Goal: Communication & Community: Answer question/provide support

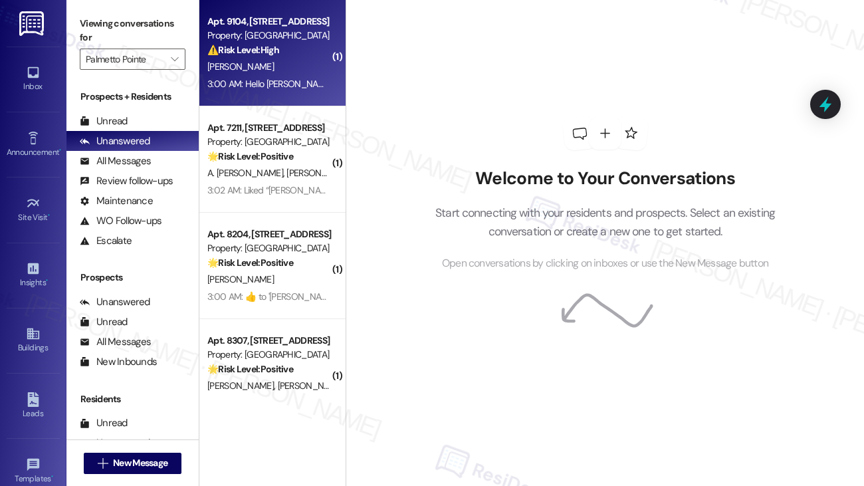
click at [280, 66] on div "[PERSON_NAME]" at bounding box center [269, 66] width 126 height 17
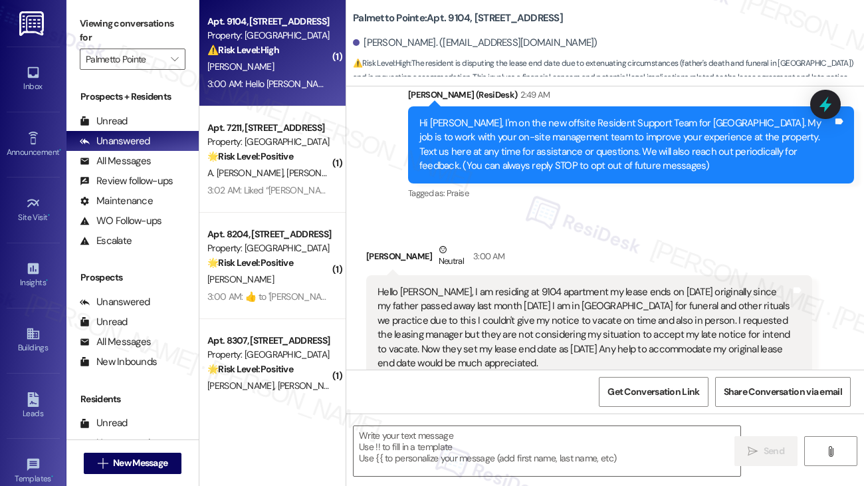
click at [280, 66] on div "S. Sukumaran" at bounding box center [269, 66] width 126 height 17
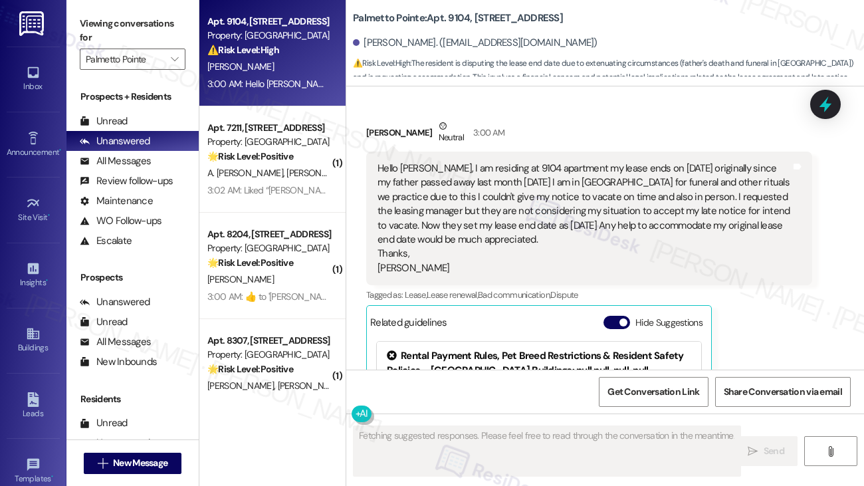
scroll to position [227, 0]
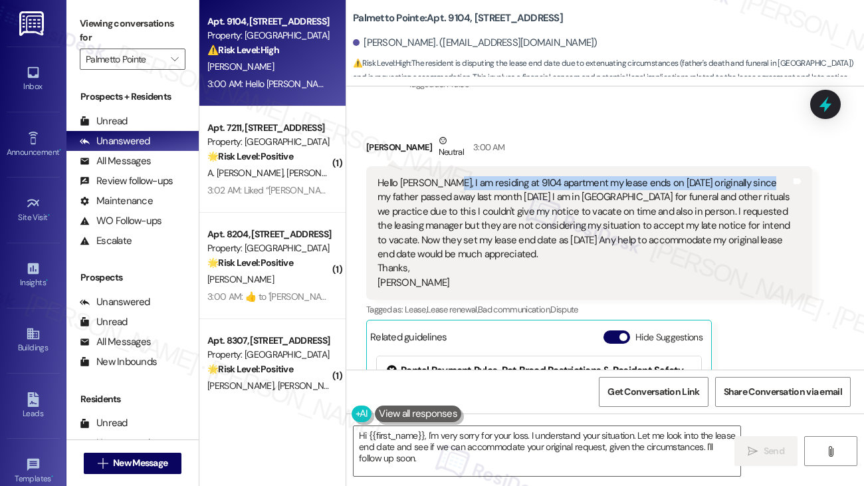
drag, startPoint x: 444, startPoint y: 180, endPoint x: 767, endPoint y: 189, distance: 323.7
click at [767, 189] on div "Hello Sarah, I am residing at 9104 apartment my lease ends on Oct 29 2025 origi…" at bounding box center [583, 233] width 413 height 114
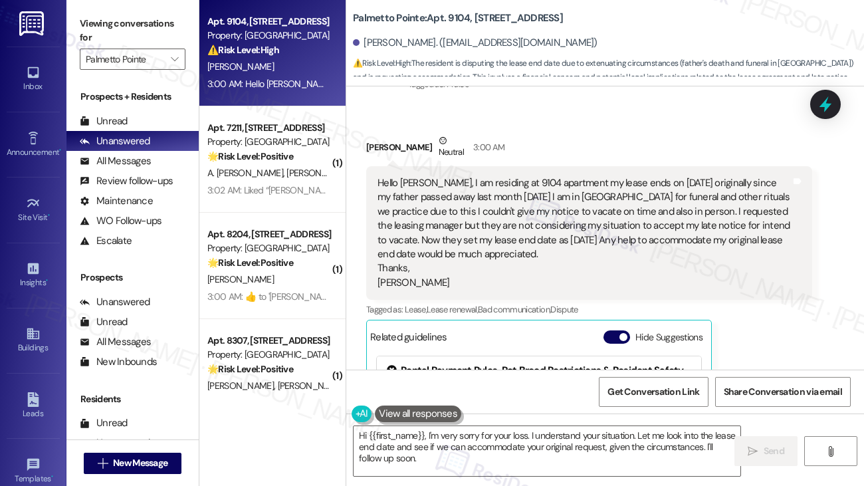
drag, startPoint x: 382, startPoint y: 199, endPoint x: 485, endPoint y: 199, distance: 103.0
click at [485, 199] on div "Hello Sarah, I am residing at 9104 apartment my lease ends on Oct 29 2025 origi…" at bounding box center [583, 233] width 413 height 114
drag, startPoint x: 448, startPoint y: 201, endPoint x: 661, endPoint y: 201, distance: 212.6
click at [661, 201] on div "Hello Sarah, I am residing at 9104 apartment my lease ends on Oct 29 2025 origi…" at bounding box center [583, 233] width 413 height 114
click at [660, 210] on div "Hello Sarah, I am residing at 9104 apartment my lease ends on Oct 29 2025 origi…" at bounding box center [583, 233] width 413 height 114
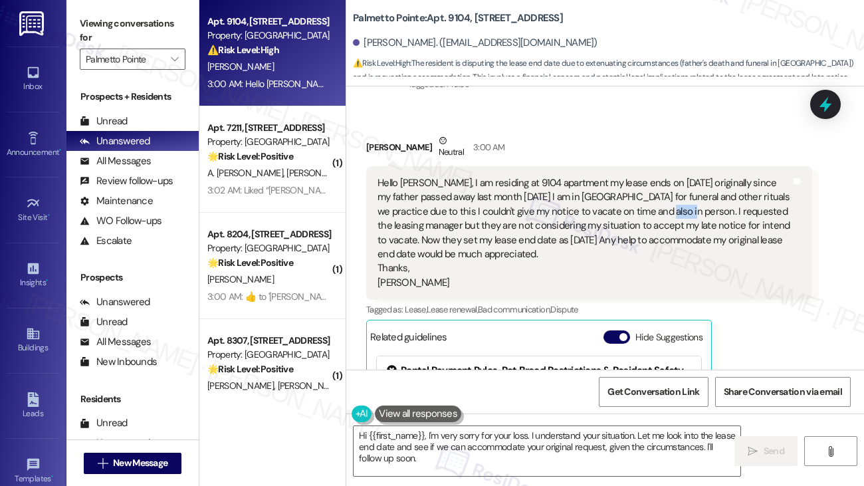
click at [660, 210] on div "Hello Sarah, I am residing at 9104 apartment my lease ends on Oct 29 2025 origi…" at bounding box center [583, 233] width 413 height 114
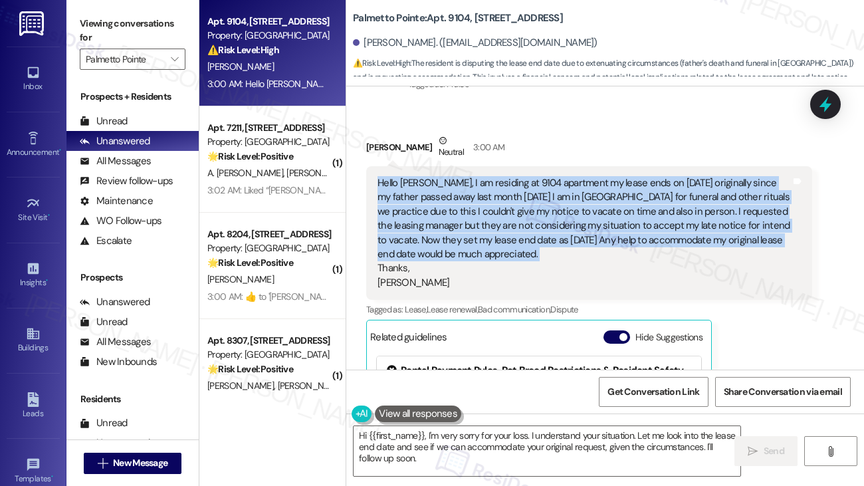
click at [660, 210] on div "Hello Sarah, I am residing at 9104 apartment my lease ends on Oct 29 2025 origi…" at bounding box center [583, 233] width 413 height 114
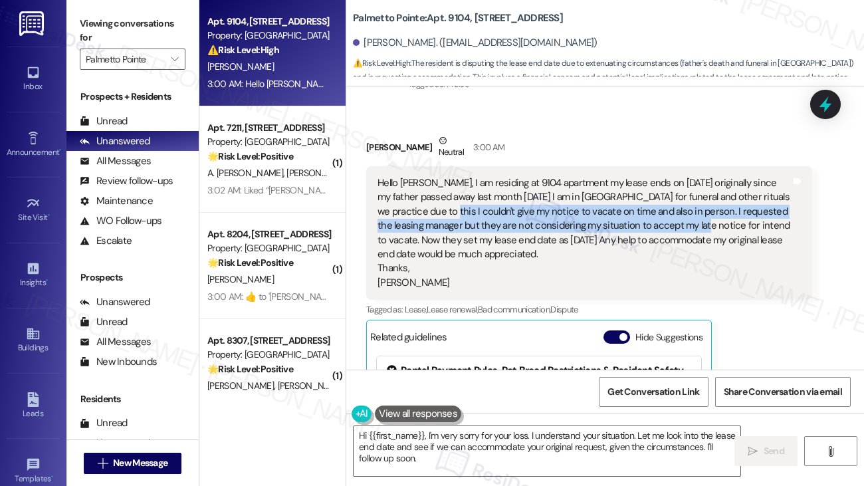
drag, startPoint x: 433, startPoint y: 213, endPoint x: 687, endPoint y: 219, distance: 253.9
click at [687, 219] on div "Hello Sarah, I am residing at 9104 apartment my lease ends on Oct 29 2025 origi…" at bounding box center [583, 233] width 413 height 114
click at [688, 228] on div "Hello Sarah, I am residing at 9104 apartment my lease ends on Oct 29 2025 origi…" at bounding box center [583, 233] width 413 height 114
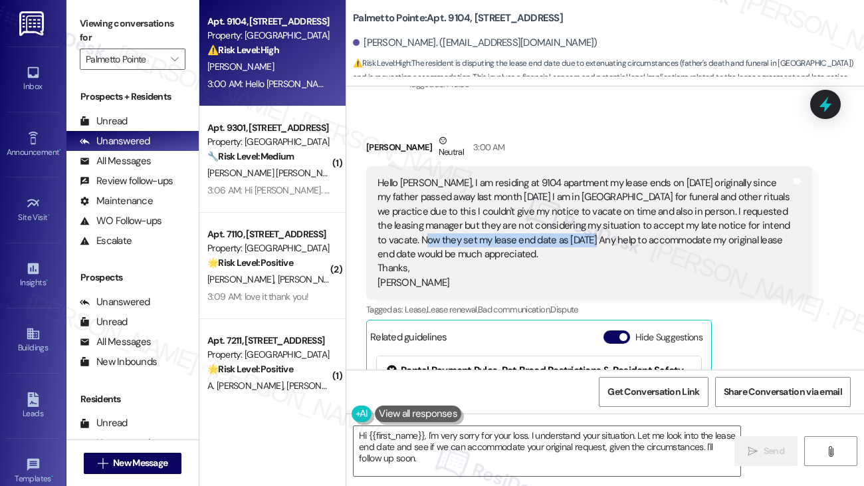
drag, startPoint x: 421, startPoint y: 238, endPoint x: 580, endPoint y: 242, distance: 159.5
click at [580, 242] on div "Hello Sarah, I am residing at 9104 apartment my lease ends on Oct 29 2025 origi…" at bounding box center [583, 233] width 413 height 114
click at [698, 243] on div "Hello Sarah, I am residing at 9104 apartment my lease ends on Oct 29 2025 origi…" at bounding box center [583, 233] width 413 height 114
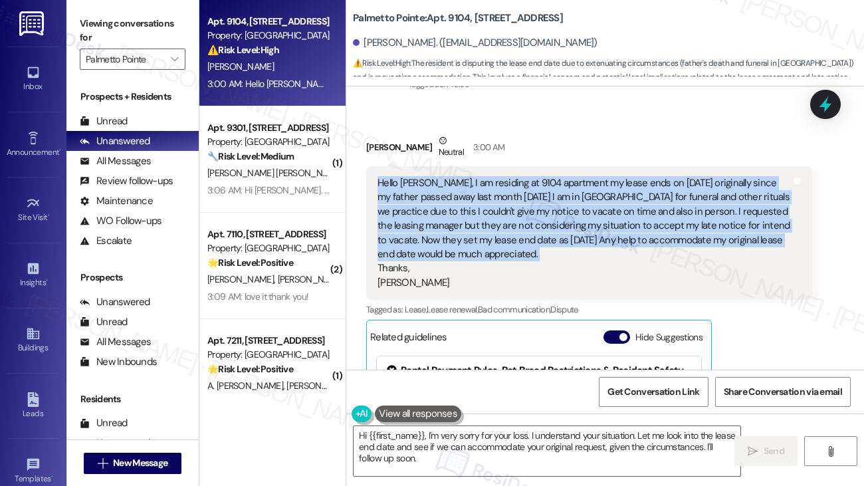
click at [698, 243] on div "Hello Sarah, I am residing at 9104 apartment my lease ends on Oct 29 2025 origi…" at bounding box center [583, 233] width 413 height 114
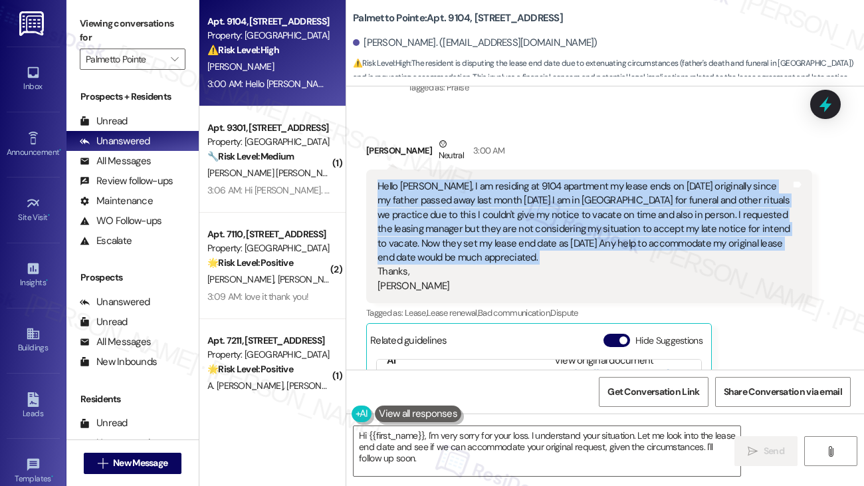
scroll to position [231, 0]
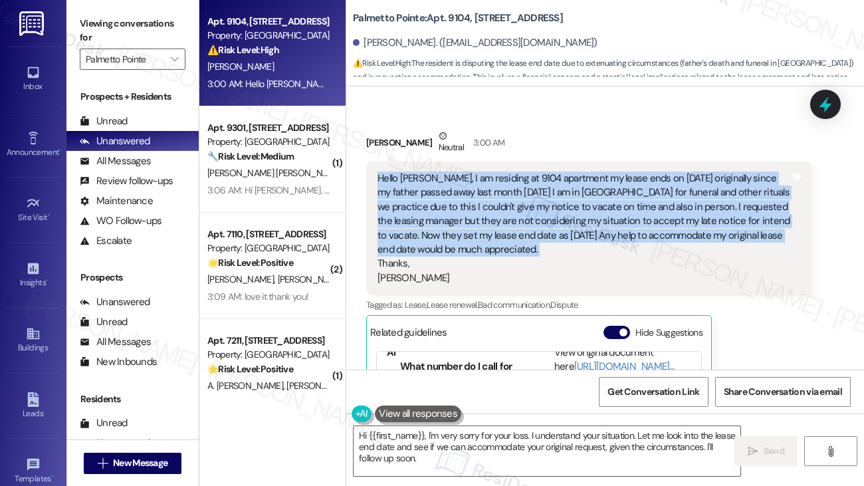
copy div "Hello Sarah, I am residing at 9104 apartment my lease ends on Oct 29 2025 origi…"
click at [496, 458] on textarea "Hi {{first_name}}, I'm very sorry for your loss. I understand your situation. L…" at bounding box center [546, 451] width 387 height 50
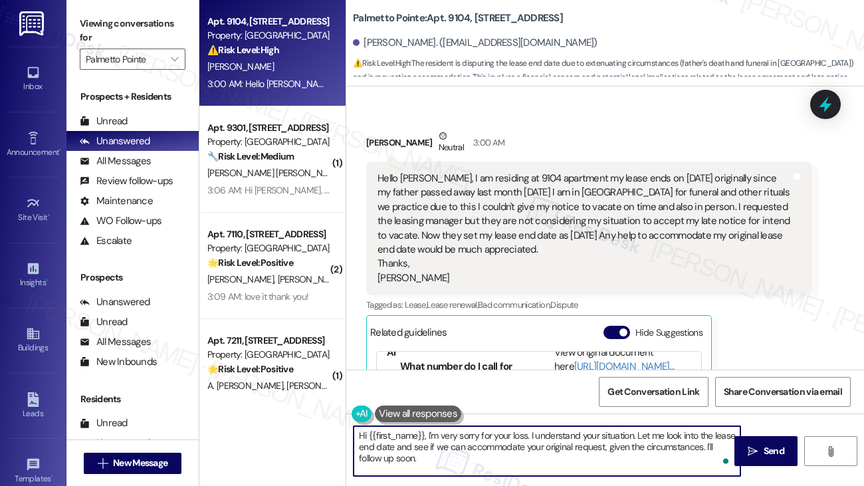
drag, startPoint x: 666, startPoint y: 436, endPoint x: 668, endPoint y: 452, distance: 16.7
click at [668, 455] on textarea "Hi {{first_name}}, I'm very sorry for your loss. I understand your situation. L…" at bounding box center [546, 451] width 387 height 50
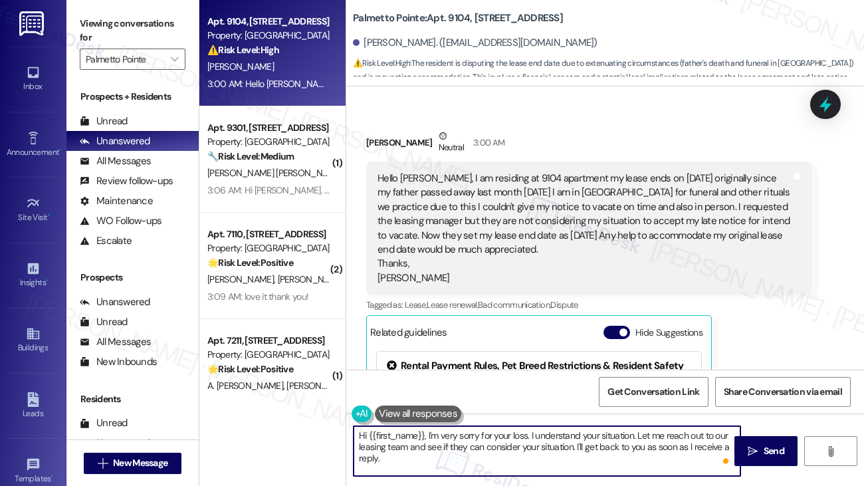
click at [484, 447] on textarea "Hi {{first_name}}, I'm very sorry for your loss. I understand your situation. L…" at bounding box center [546, 451] width 387 height 50
type textarea "Hi {{first_name}}, I'm very sorry for your loss. I understand your situation. L…"
click at [561, 472] on textarea "Hi {{first_name}}, I'm very sorry for your loss. I understand your situation. L…" at bounding box center [546, 451] width 387 height 50
click at [467, 452] on textarea "Hi {{first_name}}, I'm very sorry for your loss. I understand your situation. L…" at bounding box center [546, 451] width 387 height 50
type textarea "Hi {{first_name}}, I'm very sorry for your loss. I understand your situation. L…"
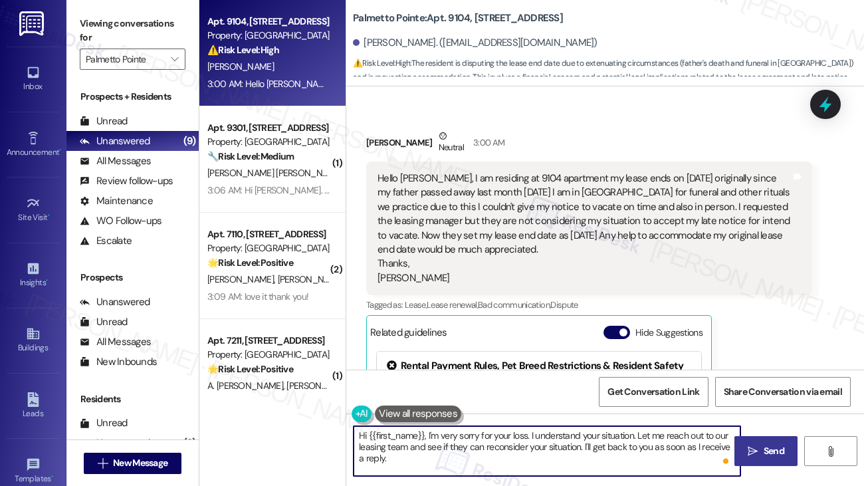
click at [755, 452] on icon "" at bounding box center [752, 451] width 10 height 11
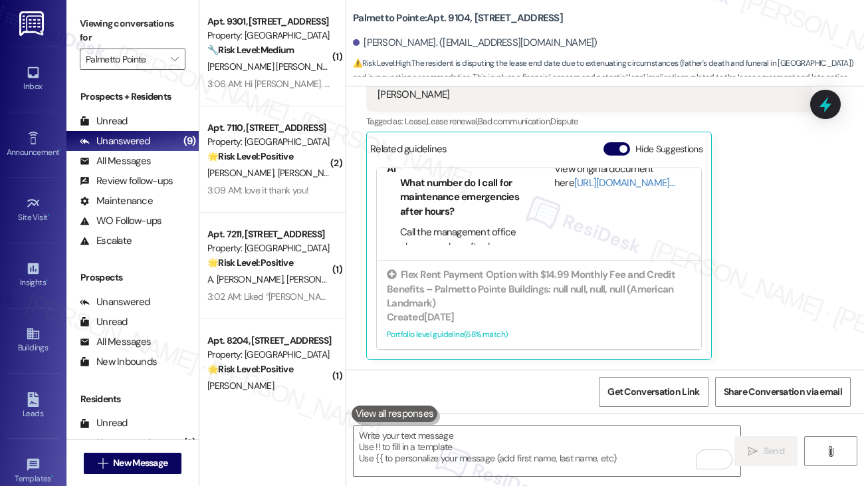
scroll to position [522, 0]
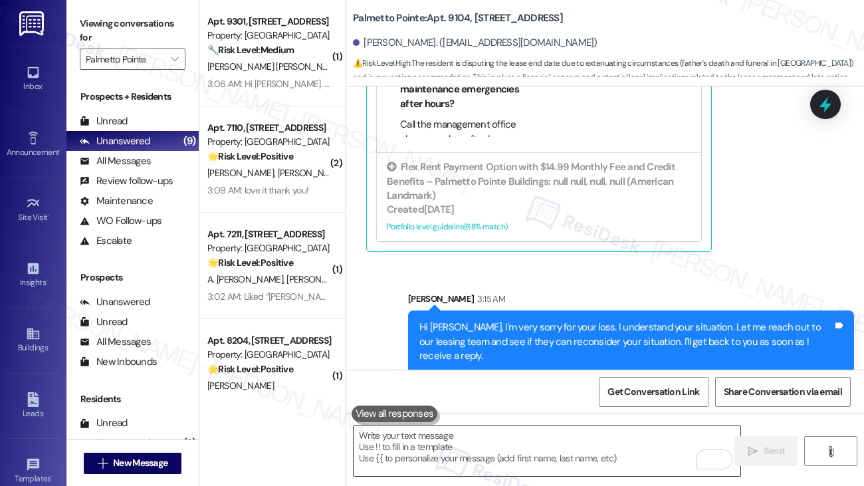
click at [563, 457] on textarea "To enrich screen reader interactions, please activate Accessibility in Grammarl…" at bounding box center [546, 451] width 387 height 50
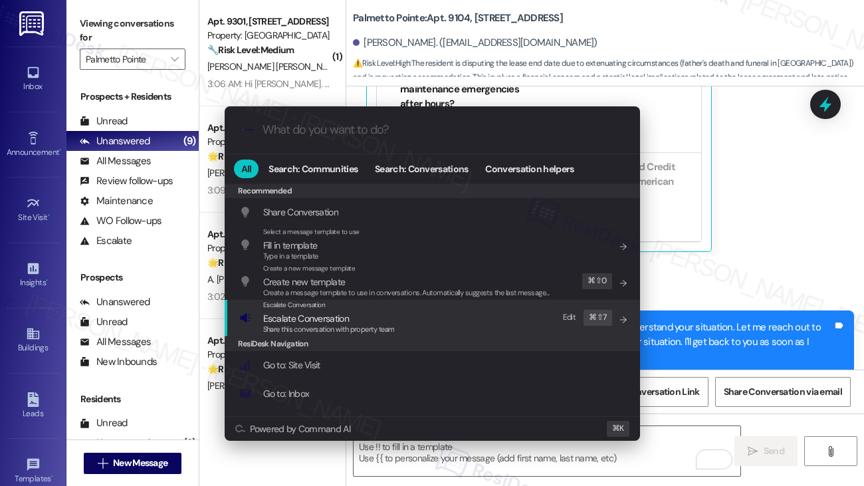
click at [404, 318] on div "Escalate Conversation Escalate Conversation Share this conversation with proper…" at bounding box center [433, 318] width 389 height 36
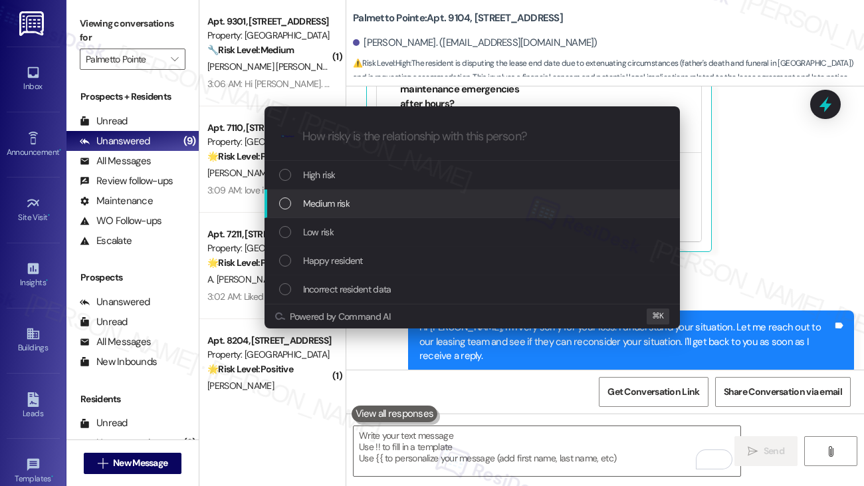
click at [389, 207] on div "Medium risk" at bounding box center [473, 203] width 389 height 15
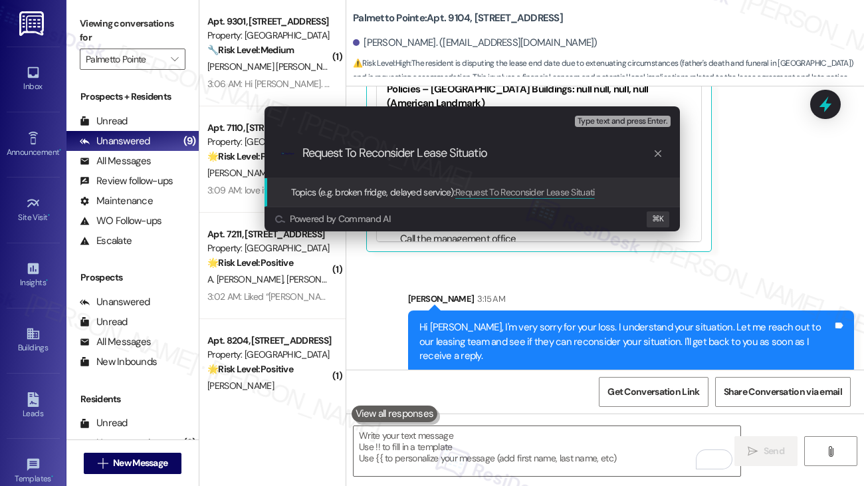
type input "Request To Reconsider Lease Situation"
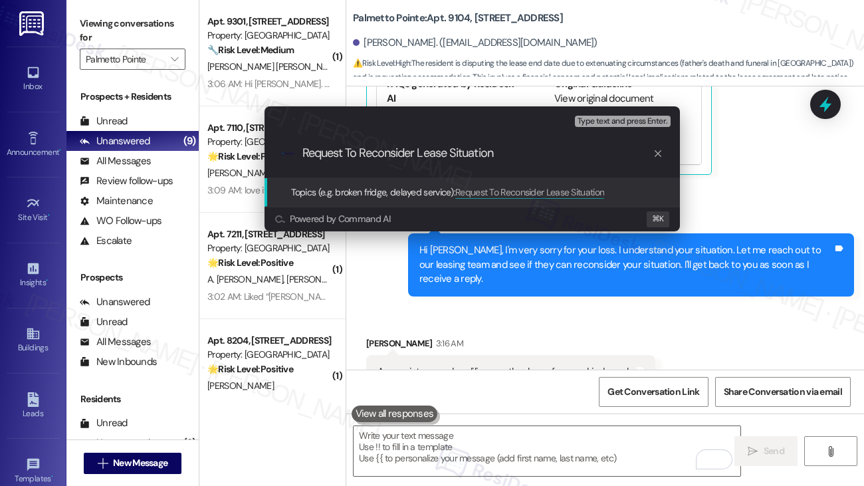
scroll to position [615, 0]
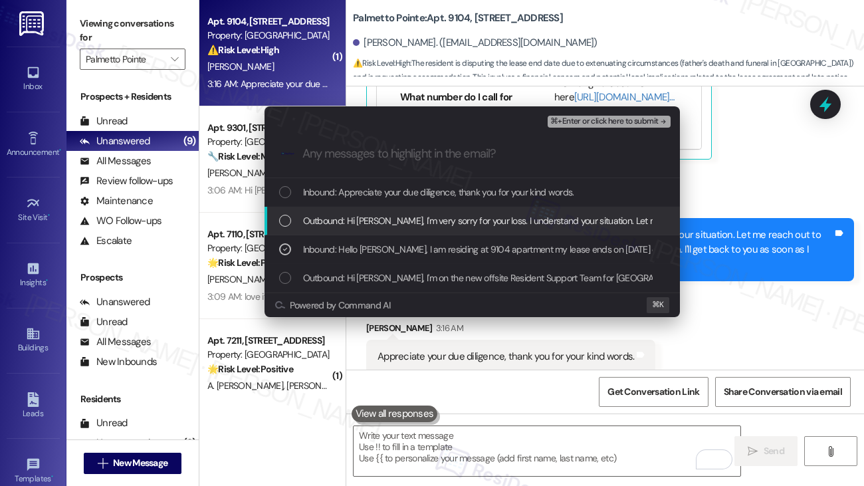
click at [391, 216] on span "Outbound: Hi Sudhakar, I'm very sorry for your loss. I understand your situatio…" at bounding box center [716, 220] width 826 height 15
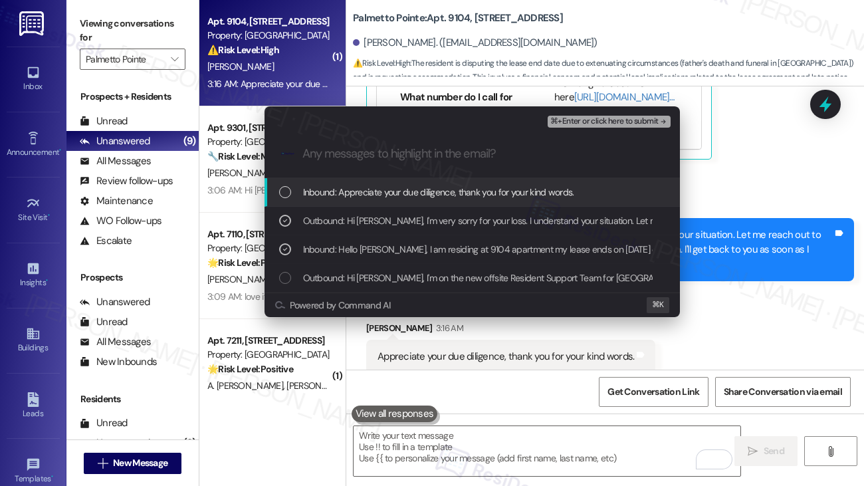
click at [425, 195] on span "Inbound: Appreciate your due diligence, thank you for your kind words." at bounding box center [438, 192] width 271 height 15
click at [586, 124] on span "⌘+Enter or click here to submit" at bounding box center [604, 121] width 108 height 9
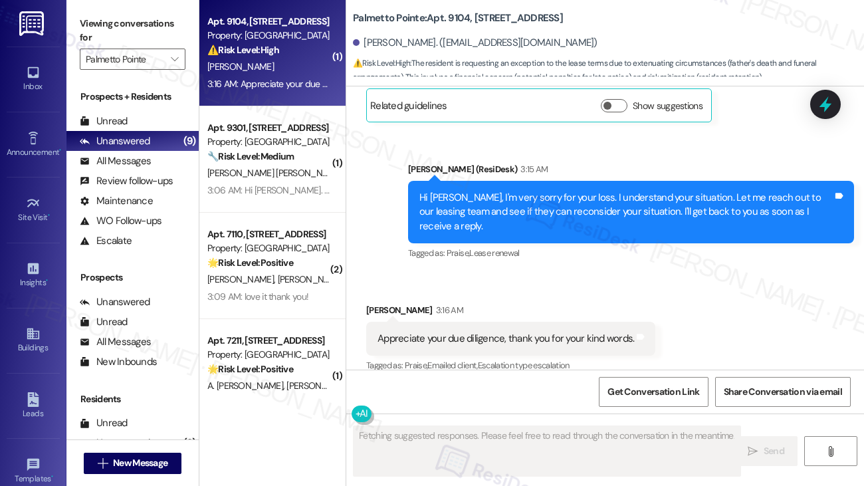
scroll to position [459, 0]
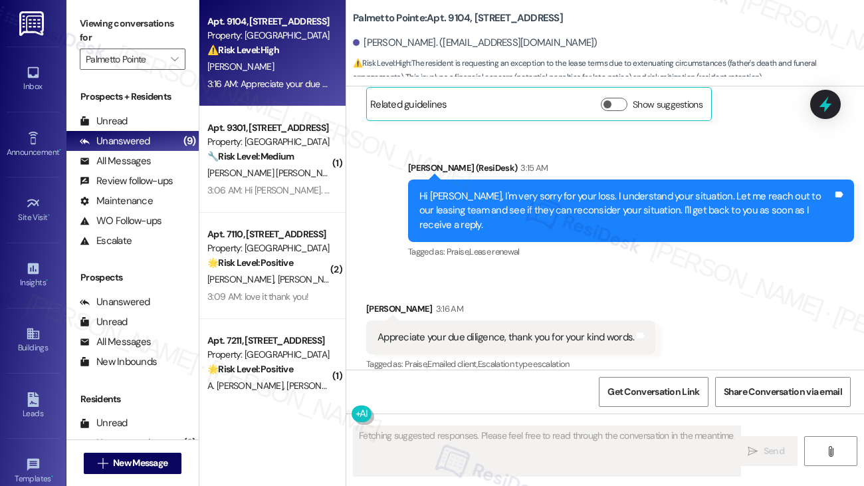
click at [373, 302] on div "Sudhakar Sukumaran 3:16 AM" at bounding box center [510, 311] width 289 height 19
copy div "Sudhakar"
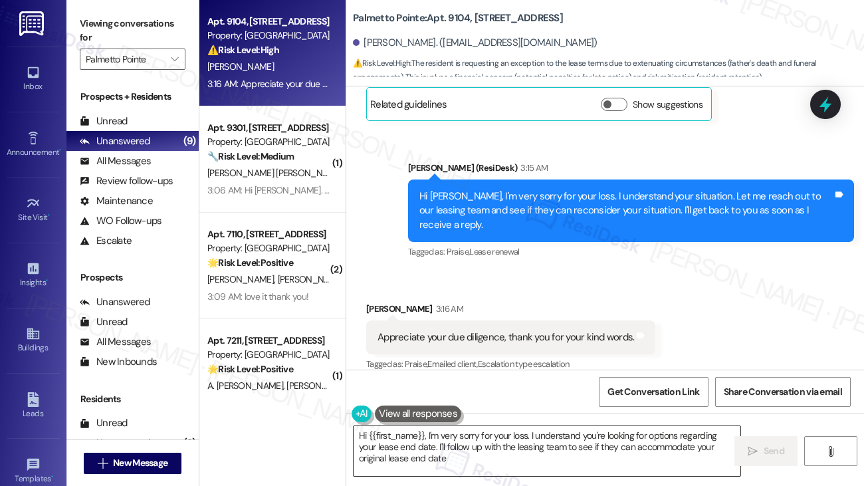
type textarea "Hi {{first_name}}, I'm very sorry for your loss. I understand you're looking fo…"
click at [387, 443] on textarea "Hi {{first_name}}, I'm very sorry for your loss. I understand you're looking fo…" at bounding box center [546, 451] width 387 height 50
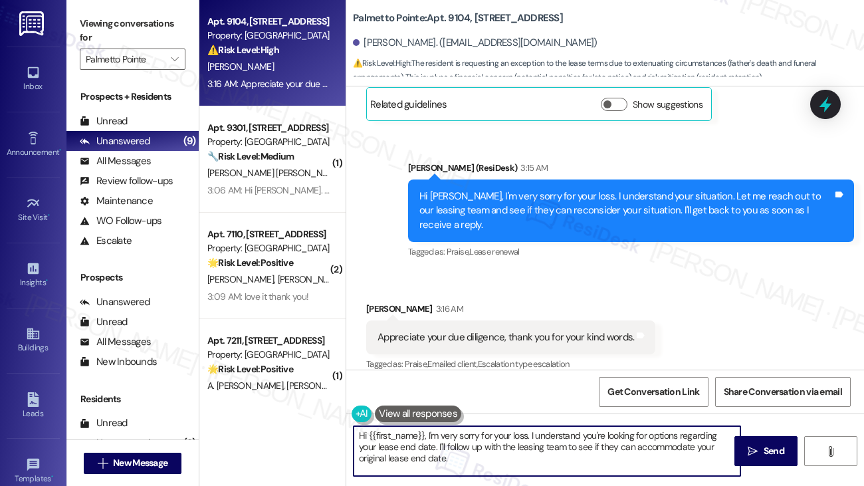
click at [387, 443] on textarea "Hi {{first_name}}, I'm very sorry for your loss. I understand you're looking fo…" at bounding box center [546, 451] width 387 height 50
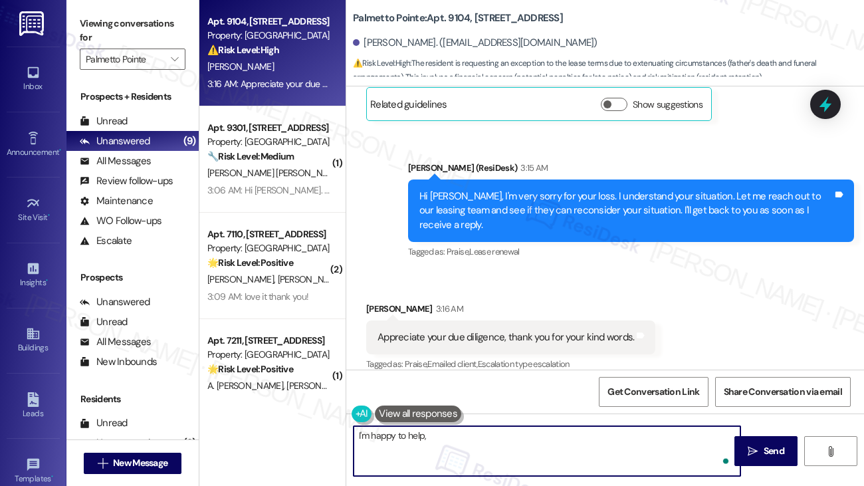
paste textarea "Sudhakar"
type textarea "I'm happy to help, Sudhakar!"
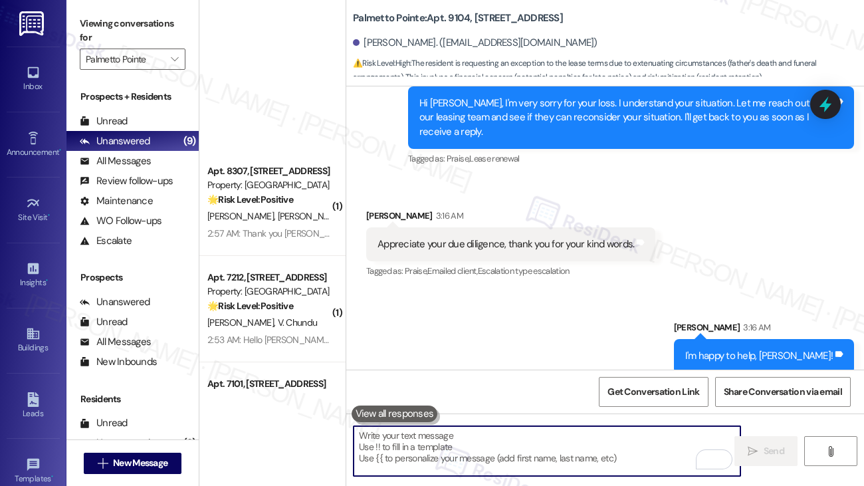
scroll to position [565, 0]
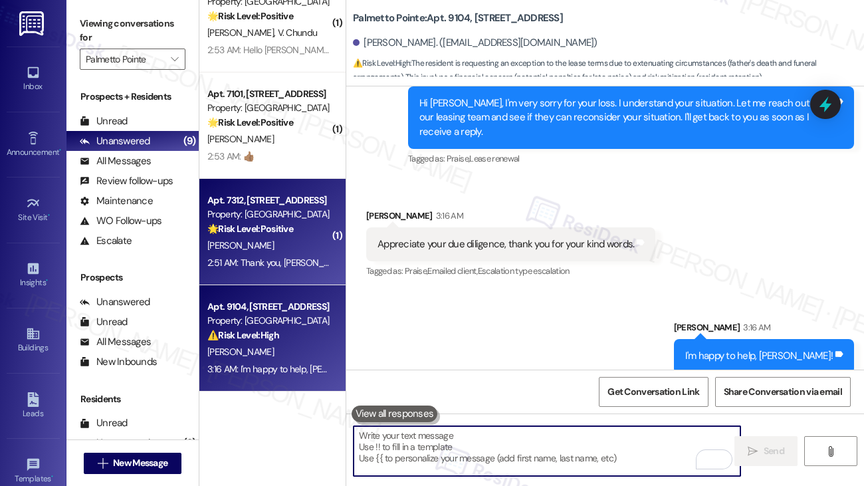
click at [243, 251] on div "F. Soles" at bounding box center [269, 245] width 126 height 17
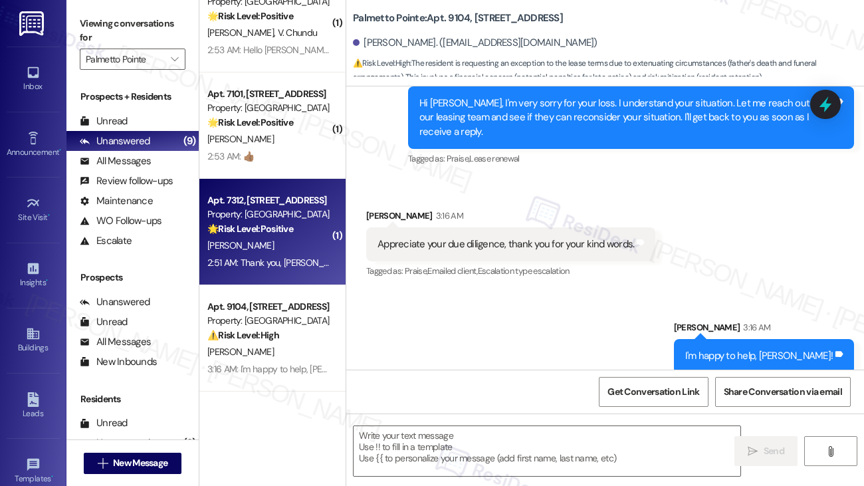
type textarea "Fetching suggested responses. Please feel free to read through the conversation…"
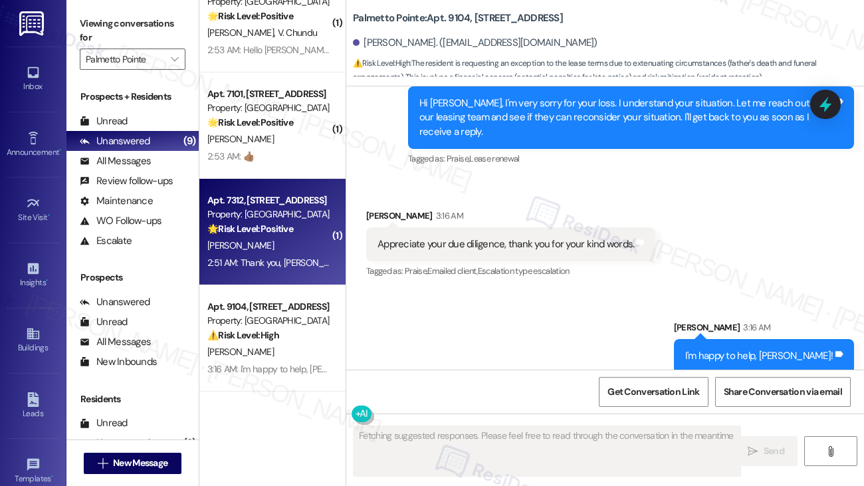
scroll to position [220, 0]
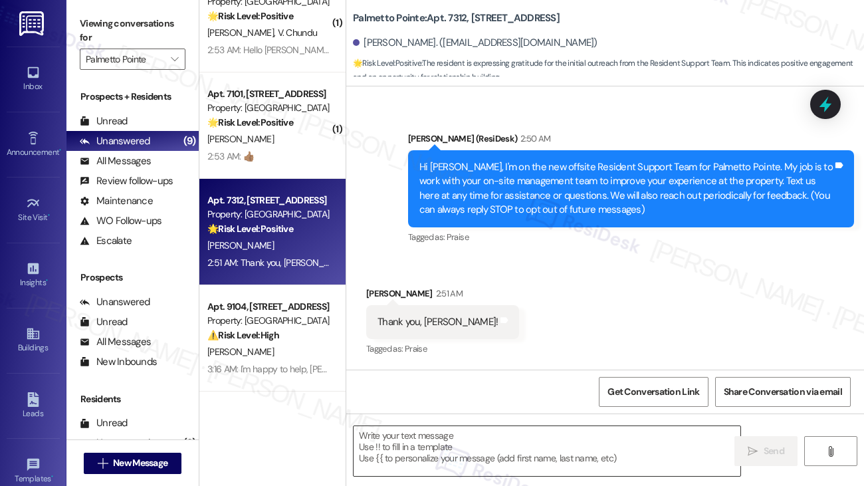
click at [460, 470] on textarea at bounding box center [546, 451] width 387 height 50
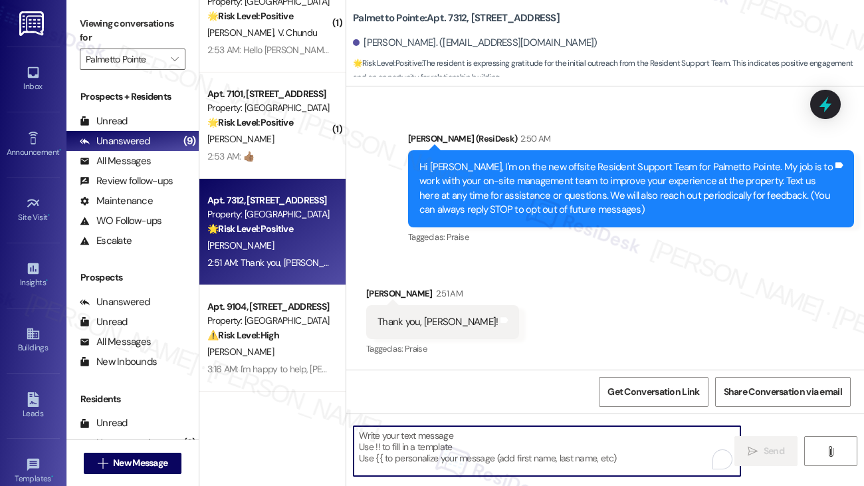
type textarea "H"
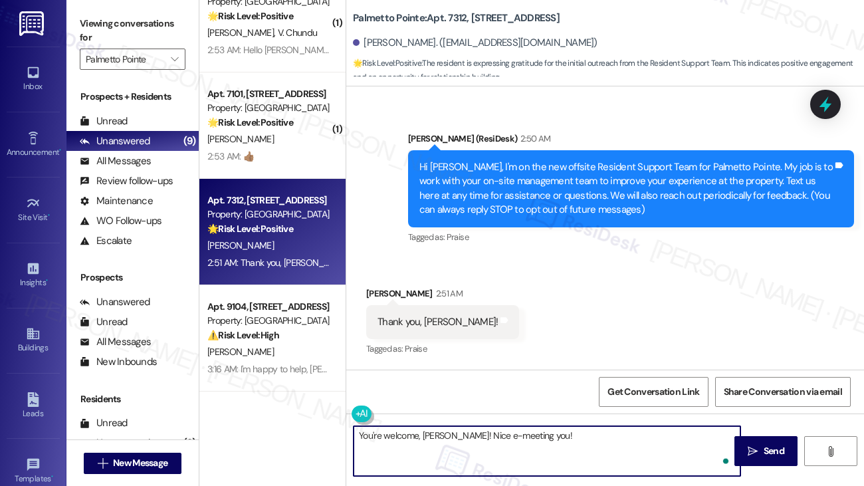
type textarea "You're welcome, Frances! Nice e-meeting you!"
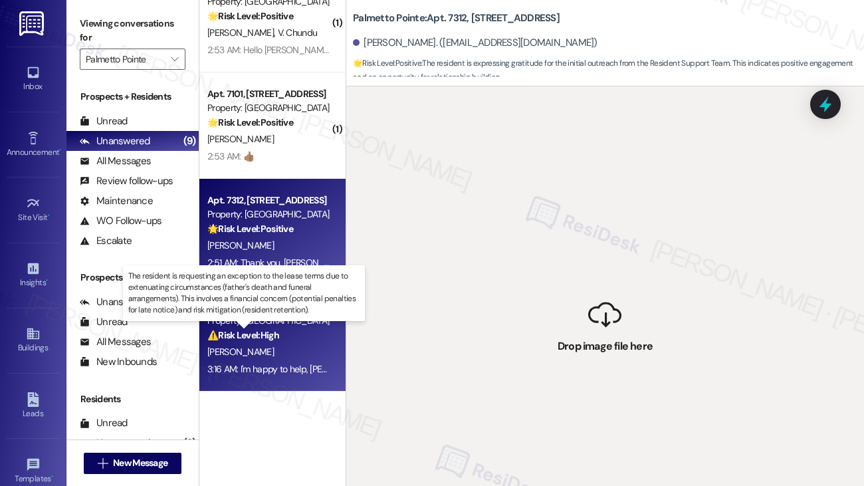
click at [276, 333] on strong "⚠️ Risk Level: High" at bounding box center [243, 335] width 72 height 12
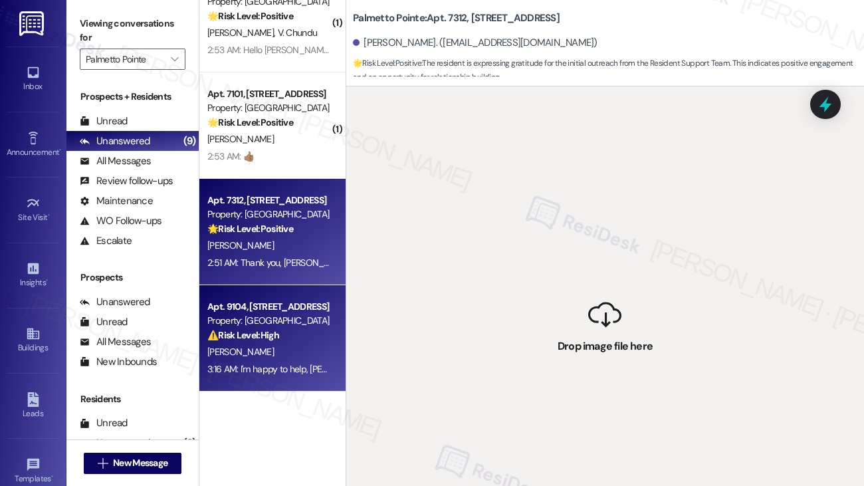
click at [273, 228] on strong "🌟 Risk Level: Positive" at bounding box center [250, 229] width 86 height 12
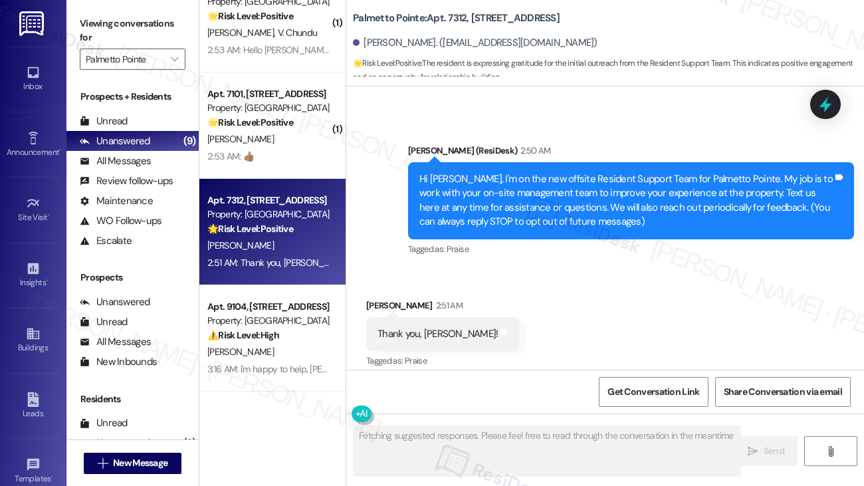
type textarea "Fetching suggested responses. Please feel free to read through the conversation…"
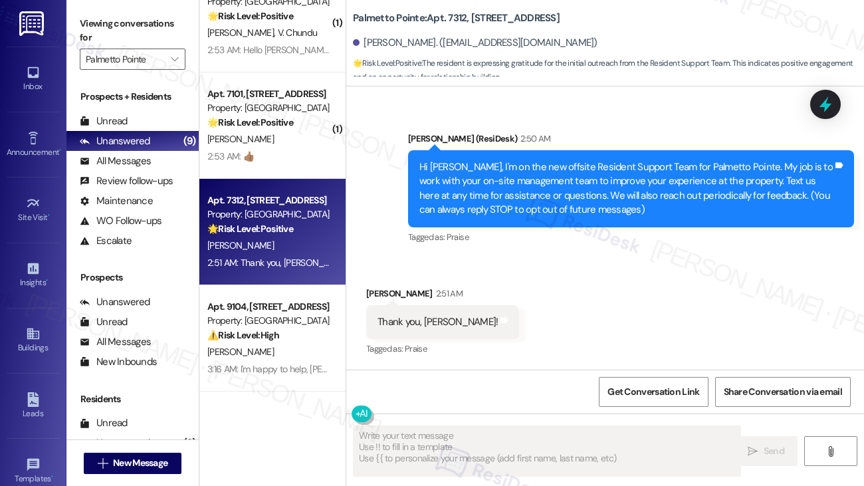
click at [445, 454] on textarea "Fetching suggested responses. Please feel free to read through the conversation…" at bounding box center [546, 451] width 387 height 50
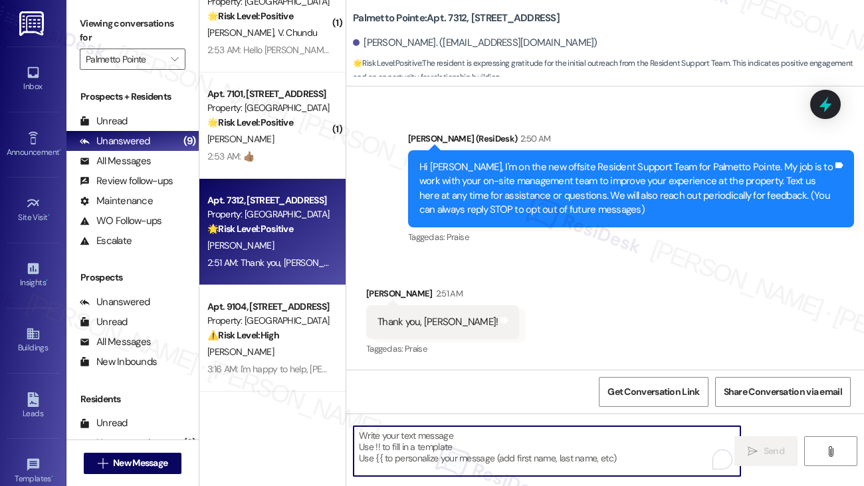
click at [445, 454] on textarea "To enrich screen reader interactions, please activate Accessibility in Grammarl…" at bounding box center [546, 451] width 387 height 50
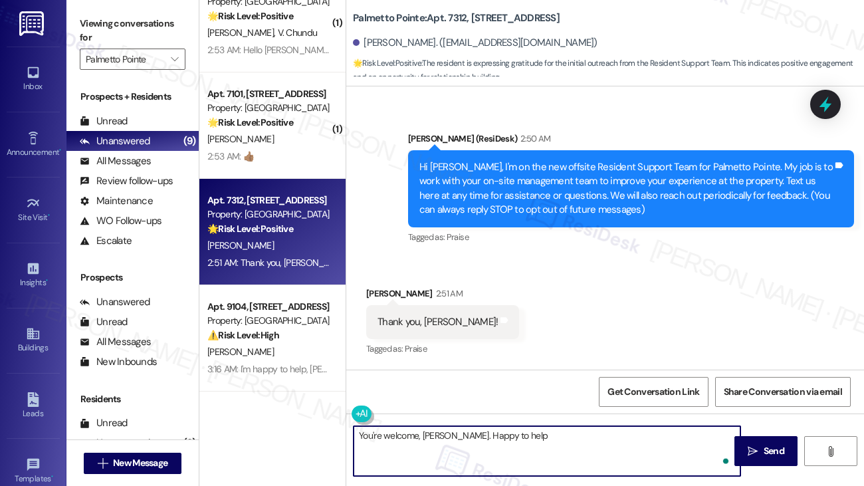
type textarea "You're welcome, Frances. Happy to help!"
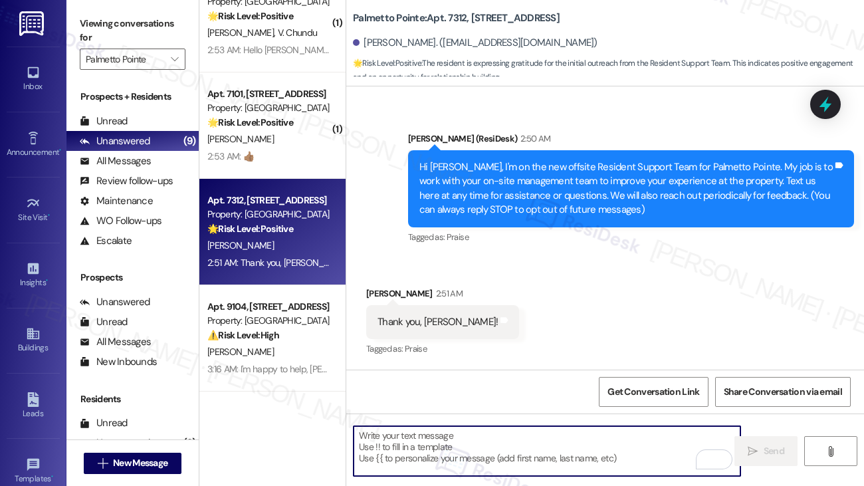
click at [285, 153] on div "2:53 AM: 👍🏽 2:53 AM: 👍🏽" at bounding box center [269, 156] width 126 height 17
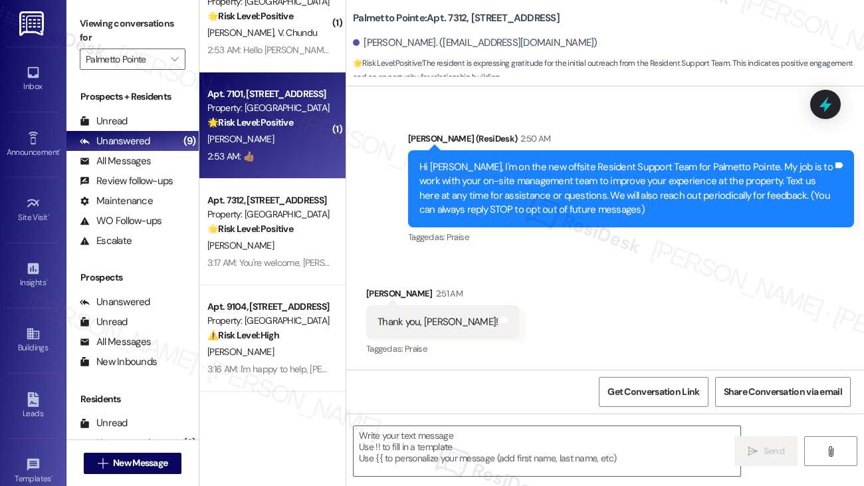
type textarea "Fetching suggested responses. Please feel free to read through the conversation…"
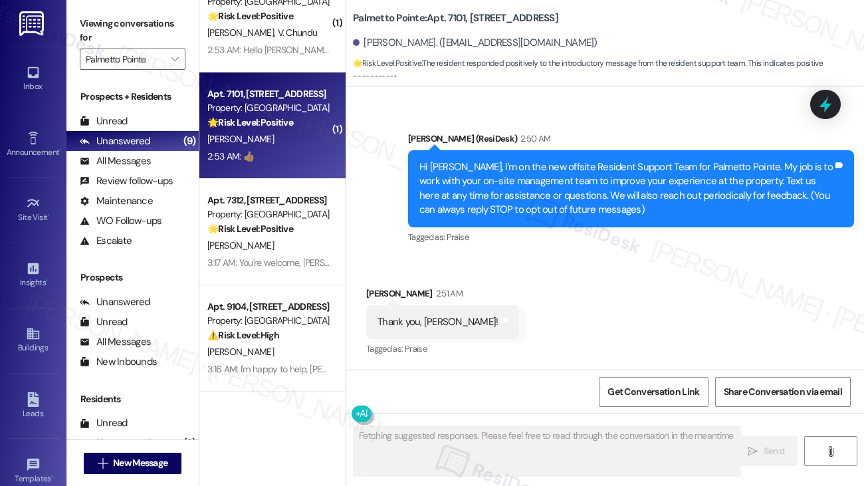
scroll to position [219, 0]
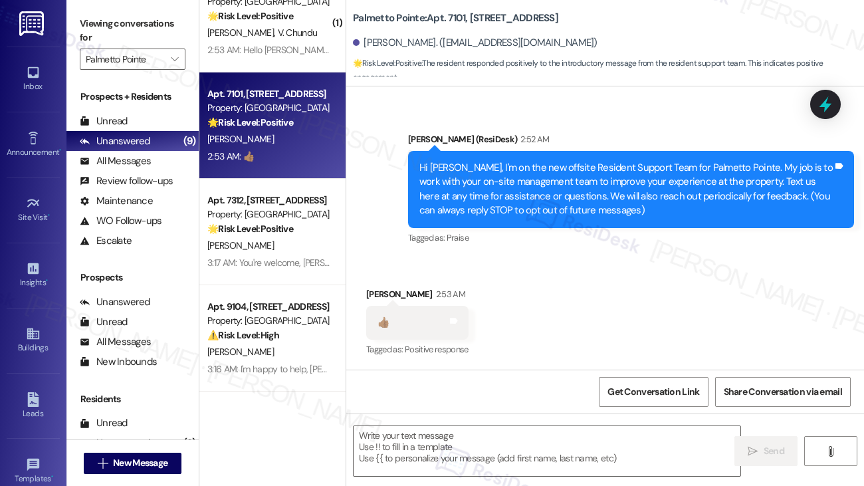
click at [285, 153] on div "2:53 AM: 👍🏽 2:53 AM: 👍🏽" at bounding box center [269, 156] width 126 height 17
click at [422, 462] on textarea at bounding box center [546, 451] width 387 height 50
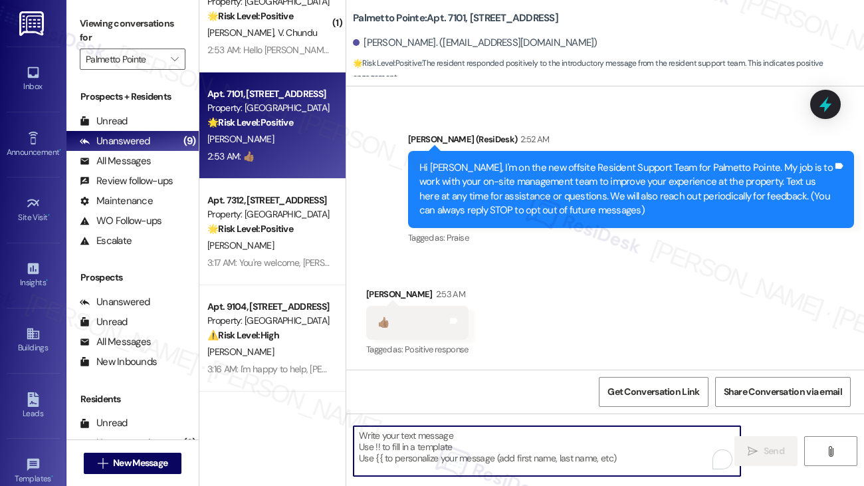
click at [422, 462] on textarea "To enrich screen reader interactions, please activate Accessibility in Grammarl…" at bounding box center [546, 451] width 387 height 50
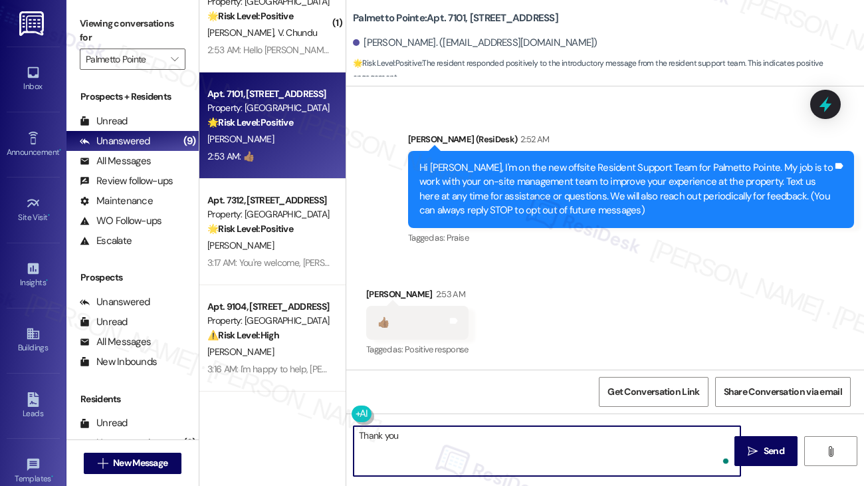
type textarea "Thank you"
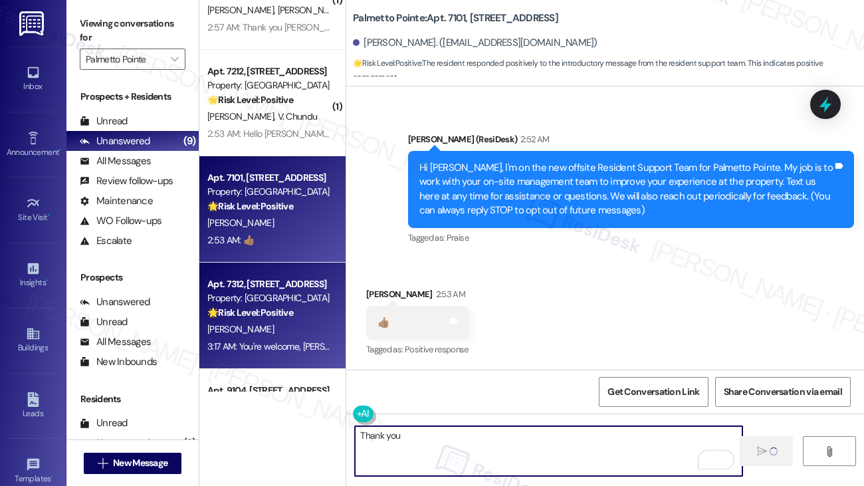
scroll to position [458, 0]
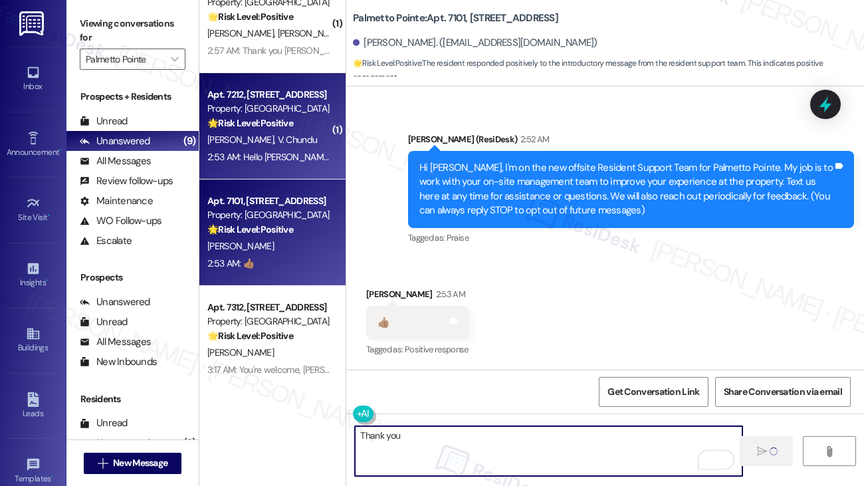
click at [294, 157] on div "2:53 AM: Hello Sarah, will do. Thank you! 2:53 AM: Hello Sarah, will do. Thank …" at bounding box center [305, 157] width 197 height 12
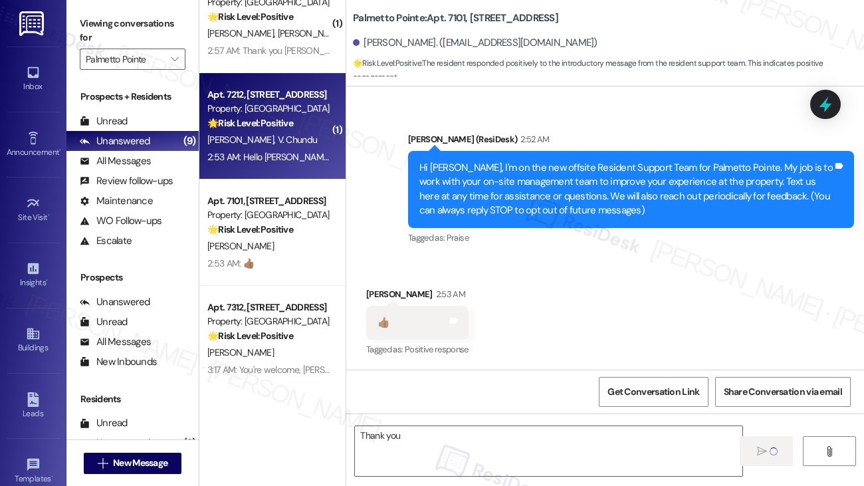
type textarea "Fetching suggested responses. Please feel free to read through the conversation…"
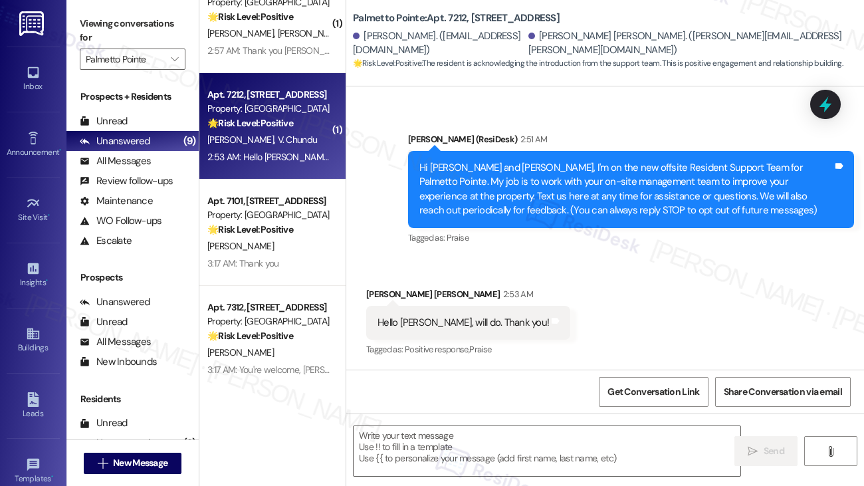
scroll to position [220, 0]
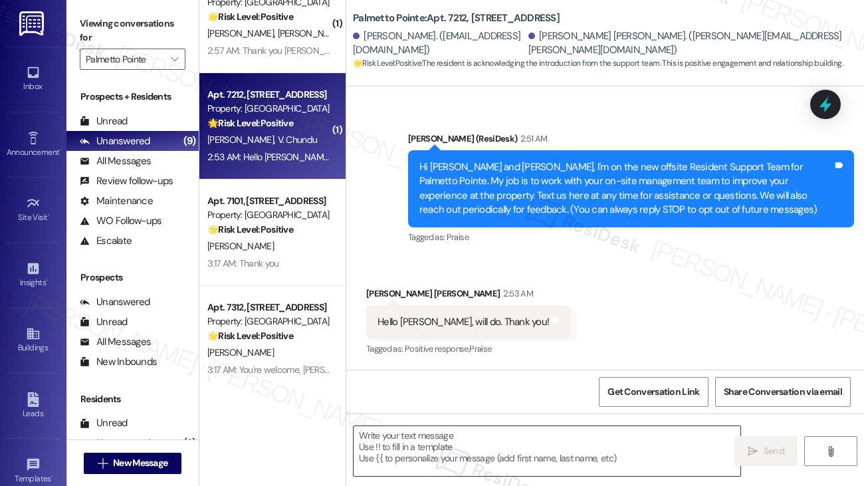
click at [436, 450] on textarea at bounding box center [546, 451] width 387 height 50
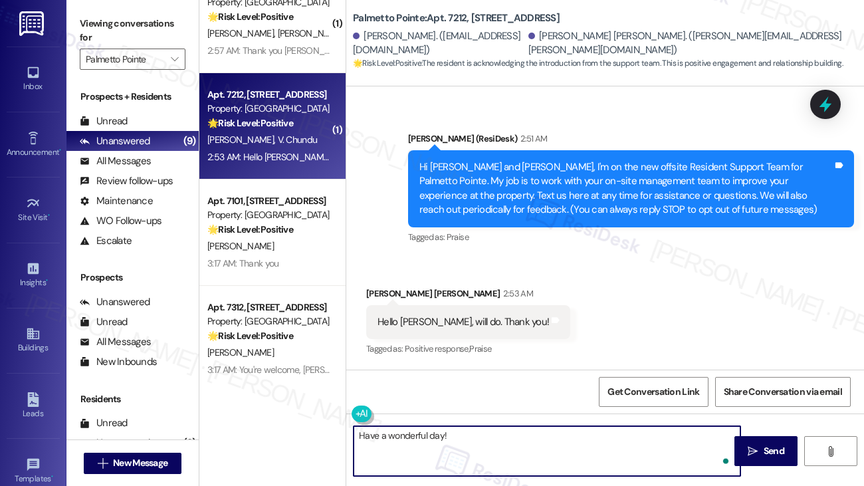
type textarea "Have a wonderful day!"
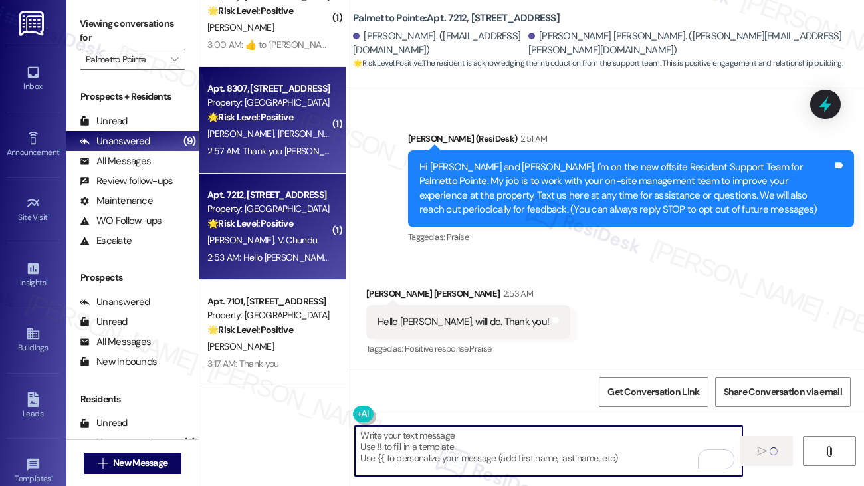
scroll to position [219, 0]
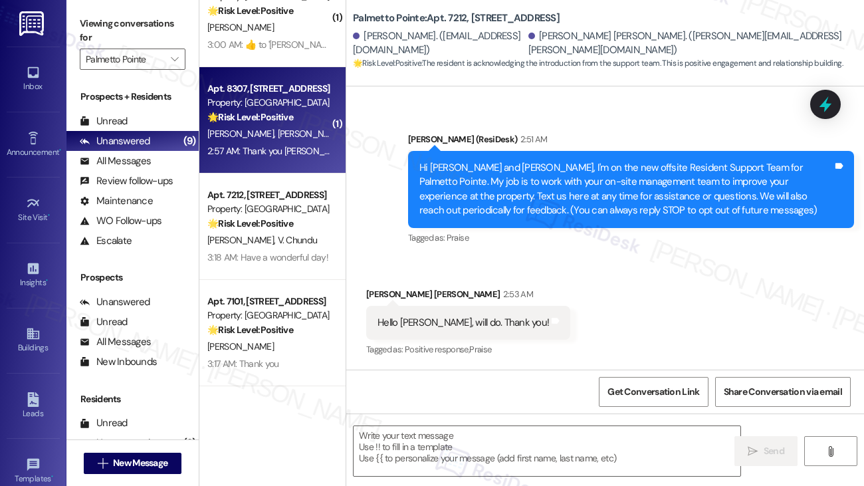
type textarea "Fetching suggested responses. Please feel free to read through the conversation…"
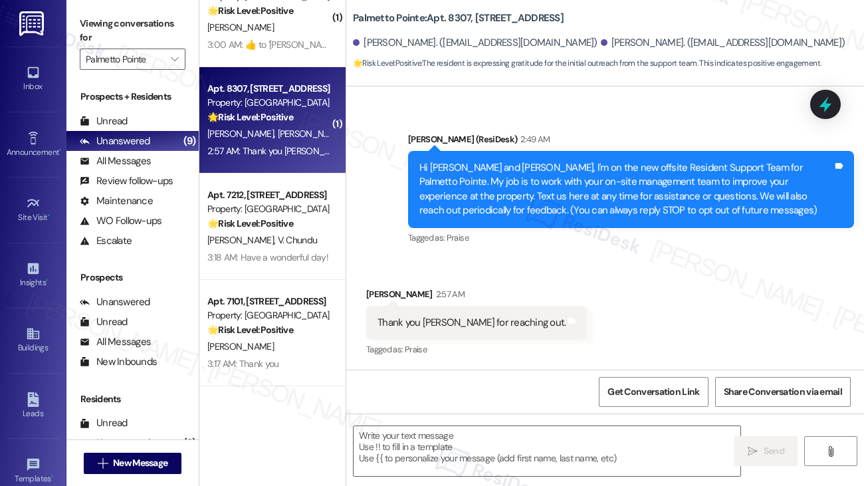
type textarea "Fetching suggested responses. Please feel free to read through the conversation…"
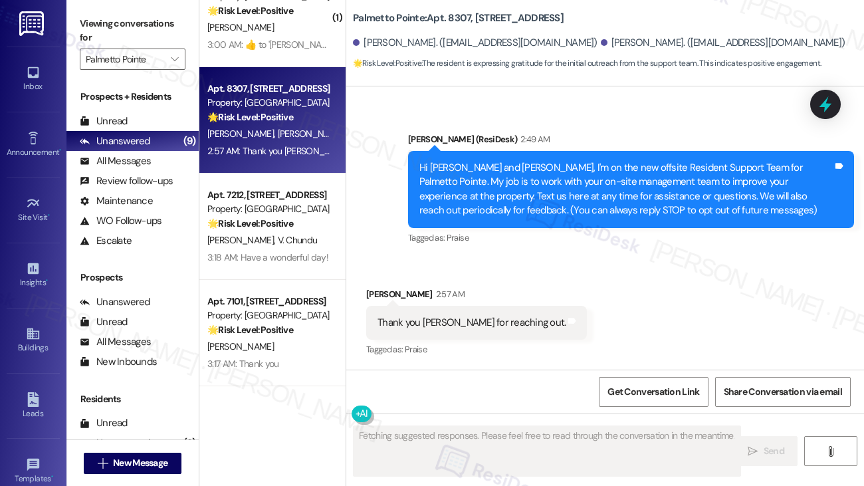
scroll to position [220, 0]
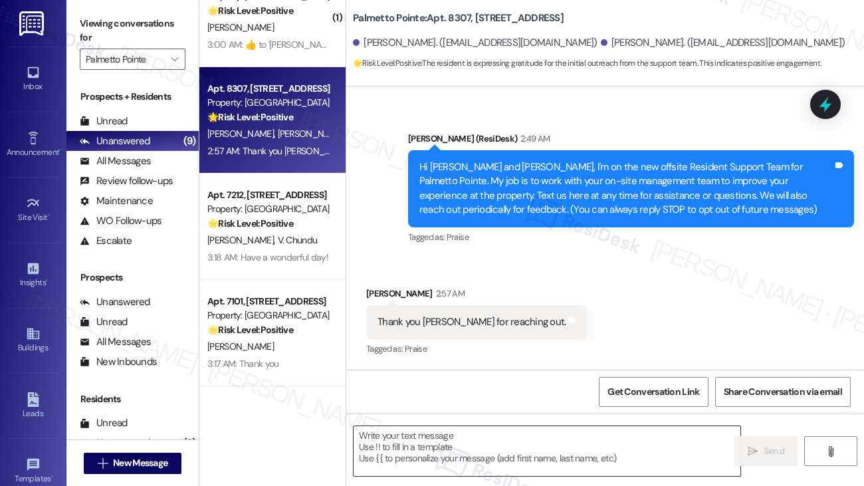
click at [384, 448] on textarea at bounding box center [546, 451] width 387 height 50
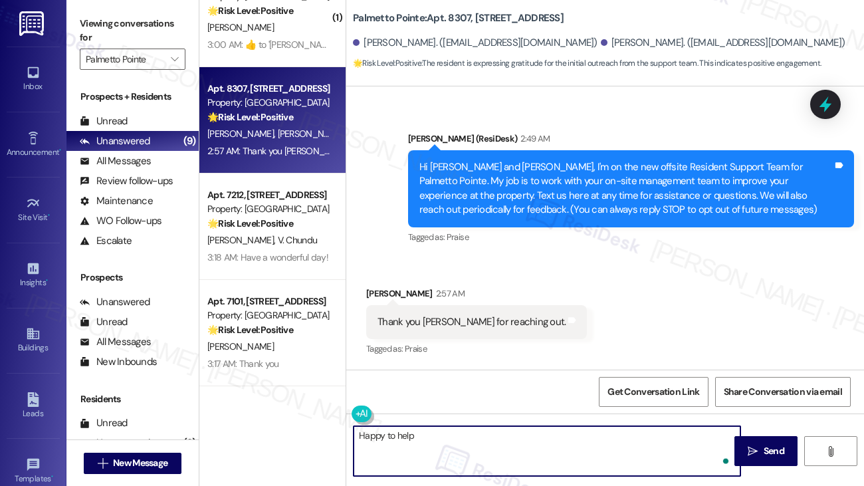
type textarea "Happy to help!"
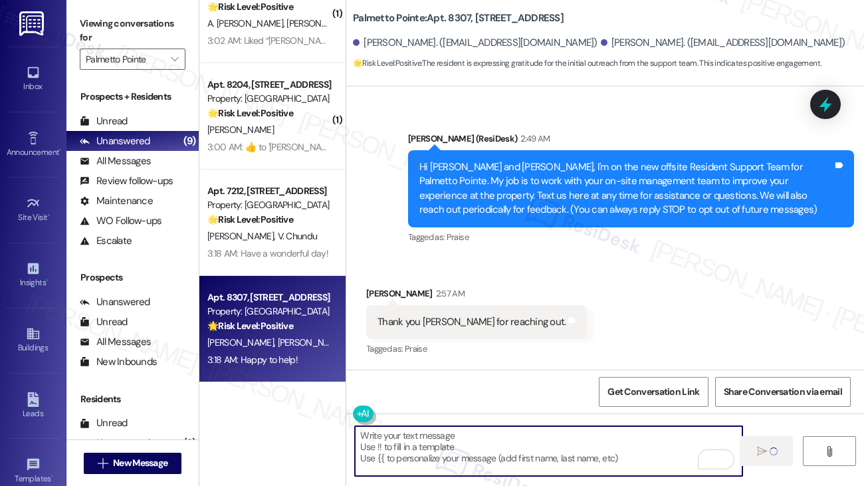
scroll to position [219, 0]
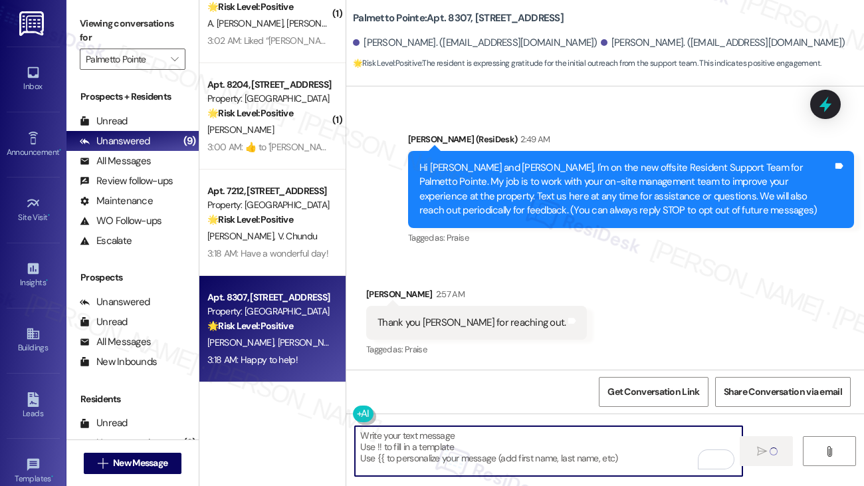
click at [294, 120] on div "Apt. 8204, 4835 USAA Blvd Property: Palmetto Pointe 🌟 Risk Level: Positive The …" at bounding box center [269, 98] width 126 height 45
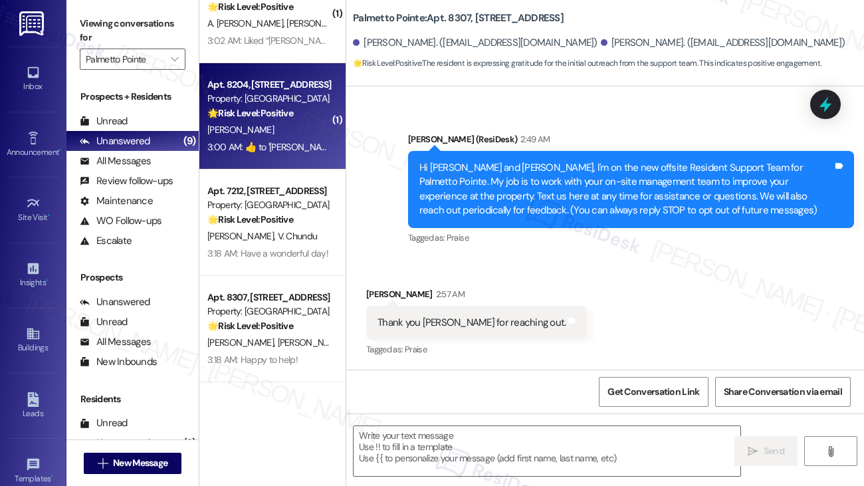
type textarea "Fetching suggested responses. Please feel free to read through the conversation…"
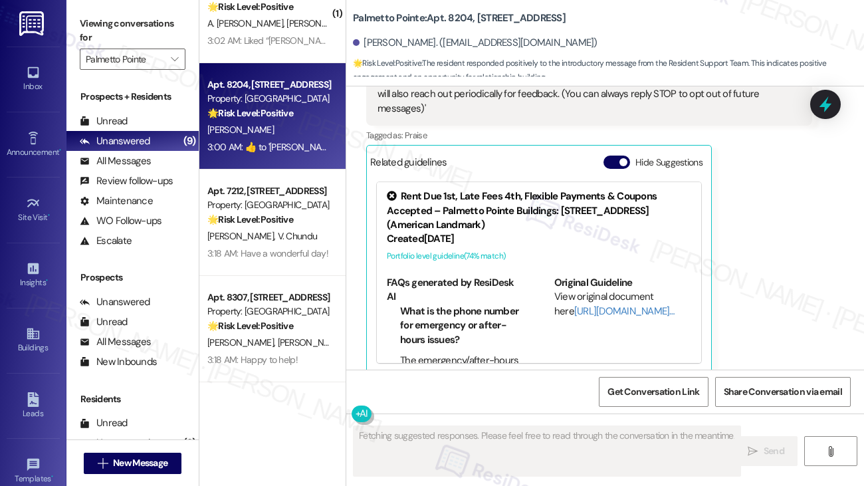
scroll to position [345, 0]
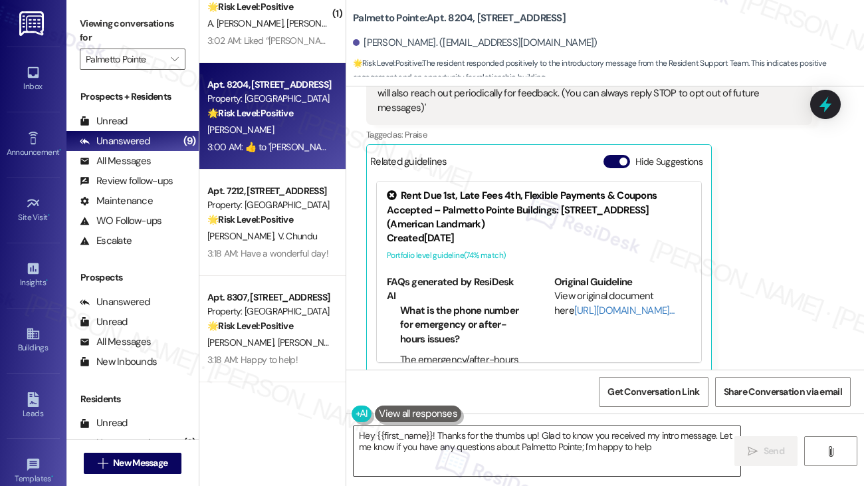
type textarea "Hey {{first_name}}! Thanks for the thumbs up! Glad to know you received my intr…"
click at [593, 445] on textarea "Hey {{first_name}}! Thanks for the thumbs up! Glad to know you received my intr…" at bounding box center [546, 451] width 387 height 50
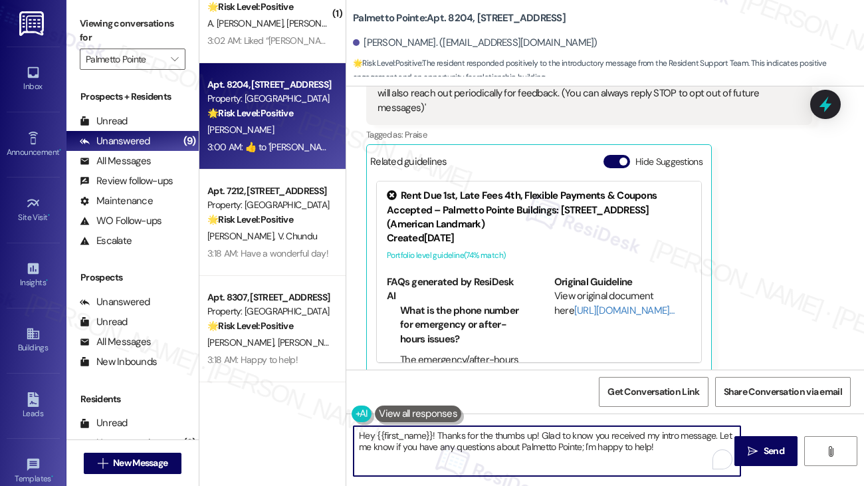
click at [593, 445] on textarea "Hey {{first_name}}! Thanks for the thumbs up! Glad to know you received my intr…" at bounding box center [546, 451] width 387 height 50
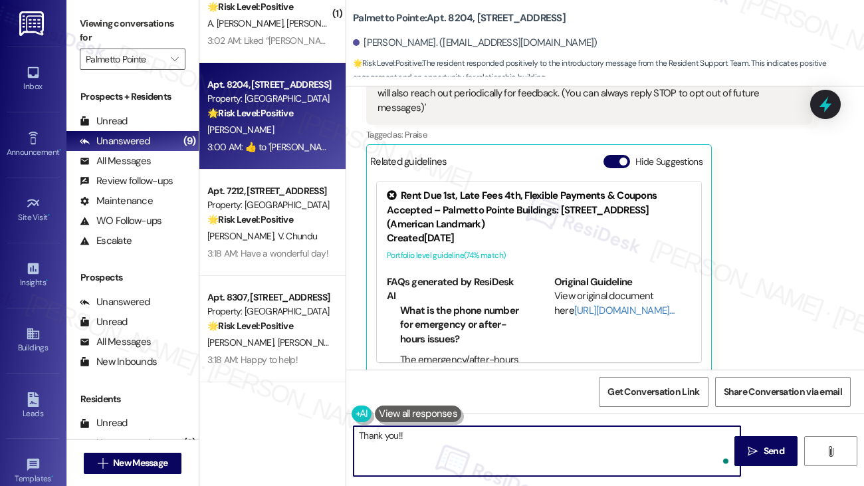
type textarea "Thank you!"
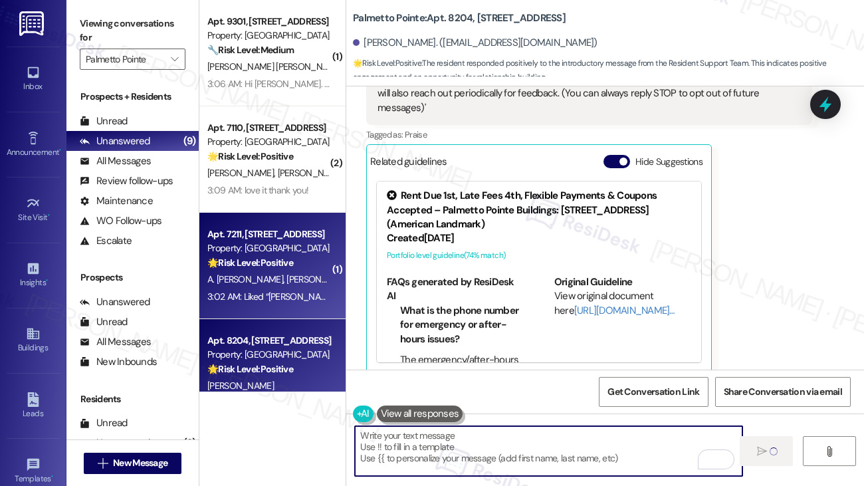
scroll to position [344, 0]
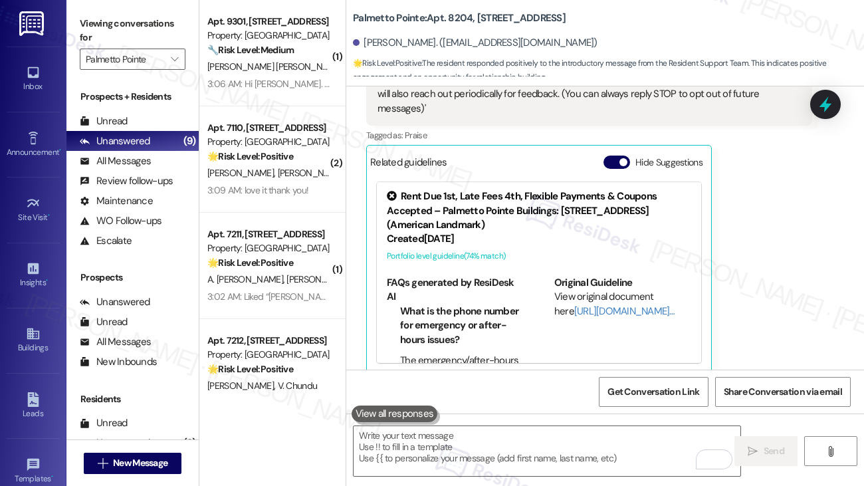
click at [315, 256] on div "🌟 Risk Level: Positive The resident liked the introductory message from the Res…" at bounding box center [268, 263] width 123 height 14
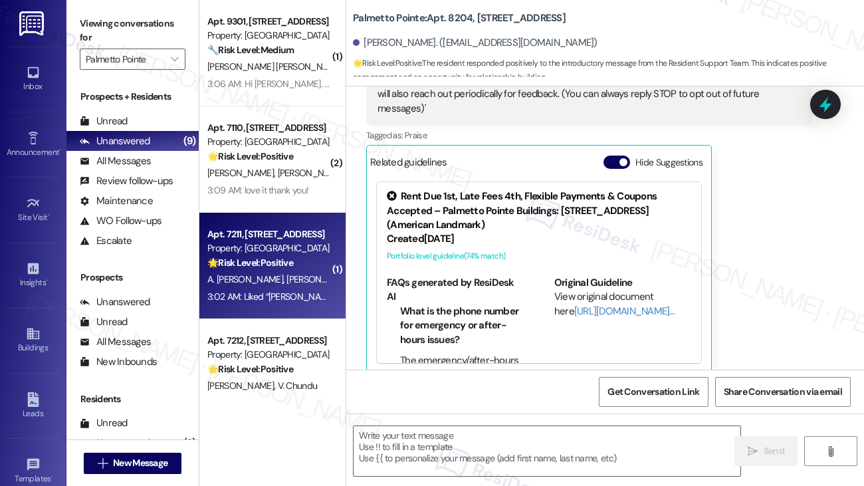
type textarea "Fetching suggested responses. Please feel free to read through the conversation…"
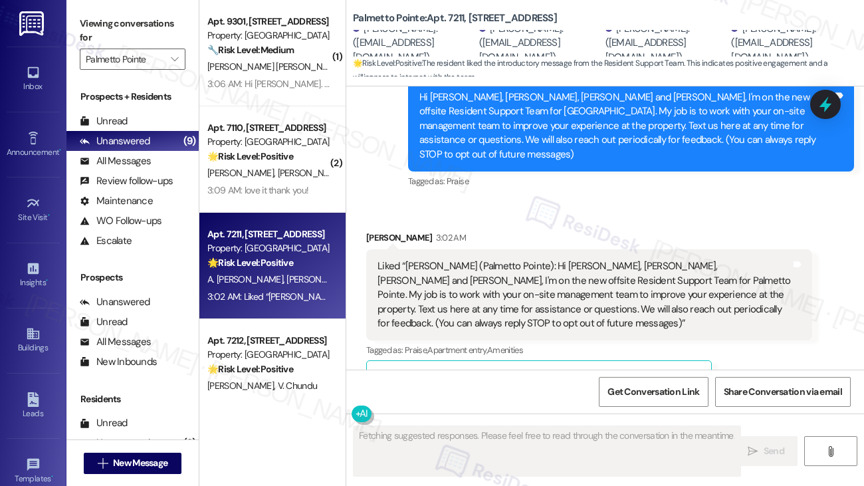
scroll to position [359, 0]
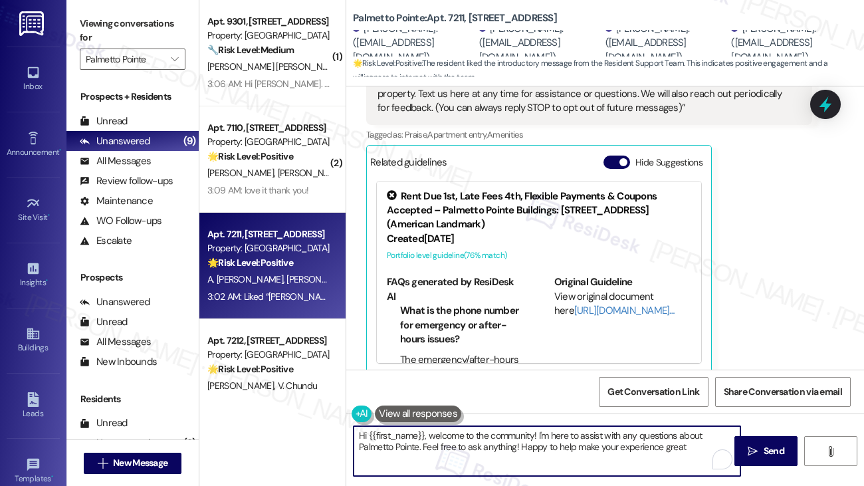
type textarea "Hi {{first_name}}, welcome to the community! I'm here to assist with any questi…"
click at [411, 439] on textarea "Hi {{first_name}}, welcome to the community! I'm here to assist with any questi…" at bounding box center [546, 451] width 387 height 50
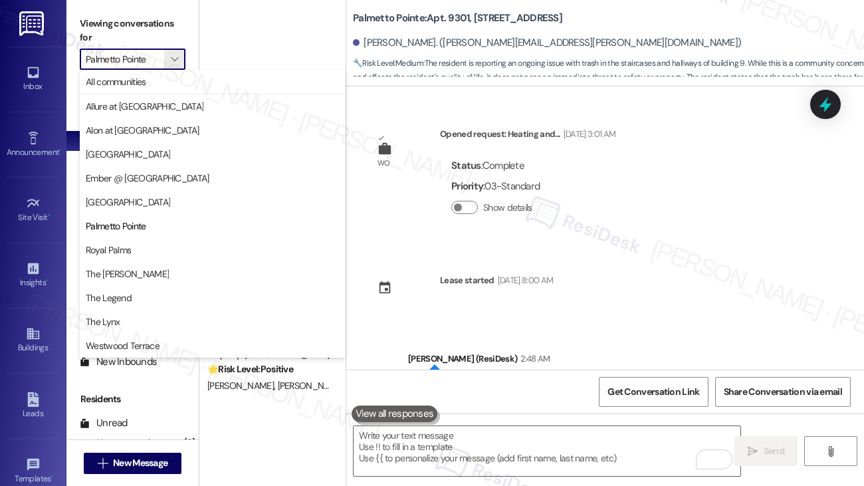
scroll to position [462, 0]
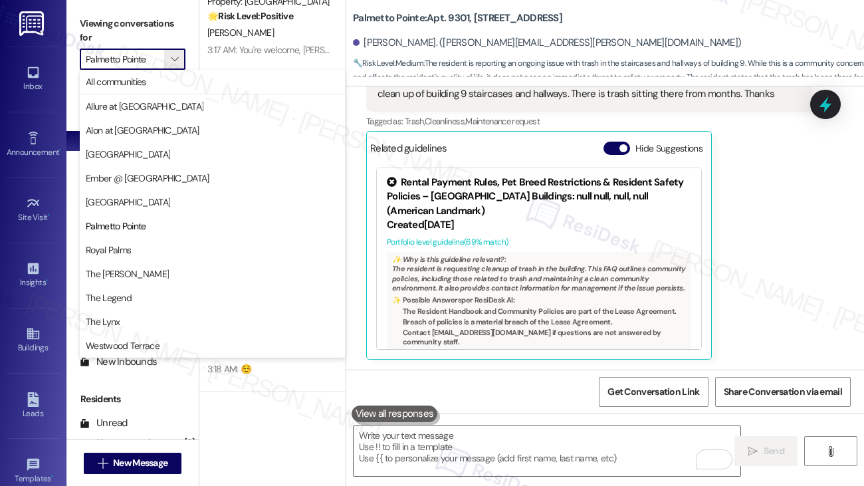
click at [159, 179] on span "Ember @ [GEOGRAPHIC_DATA]" at bounding box center [148, 177] width 124 height 13
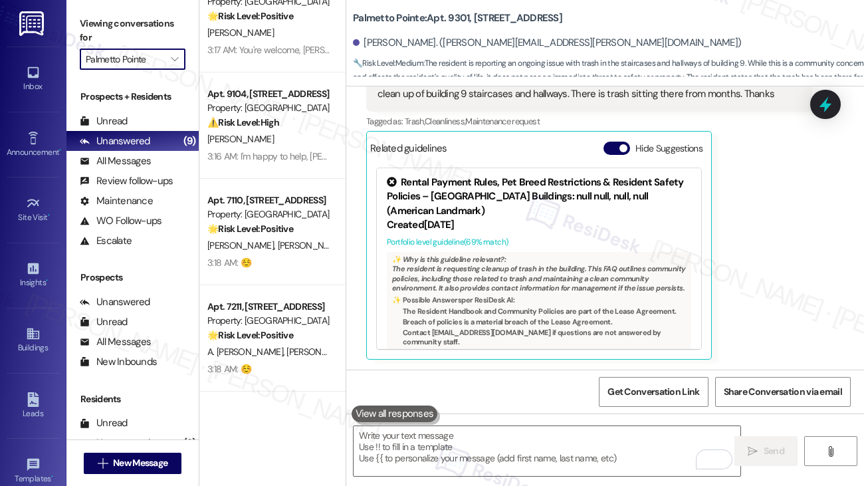
type input "Ember @ [GEOGRAPHIC_DATA]"
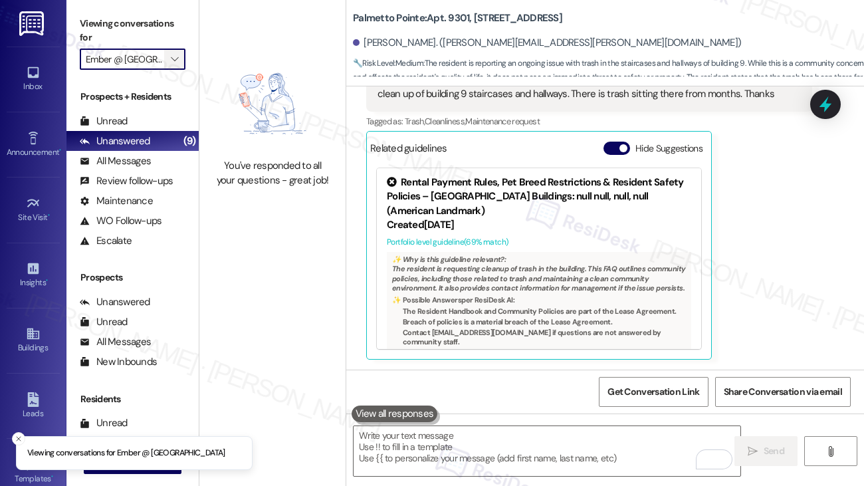
click at [175, 61] on icon "" at bounding box center [174, 59] width 7 height 11
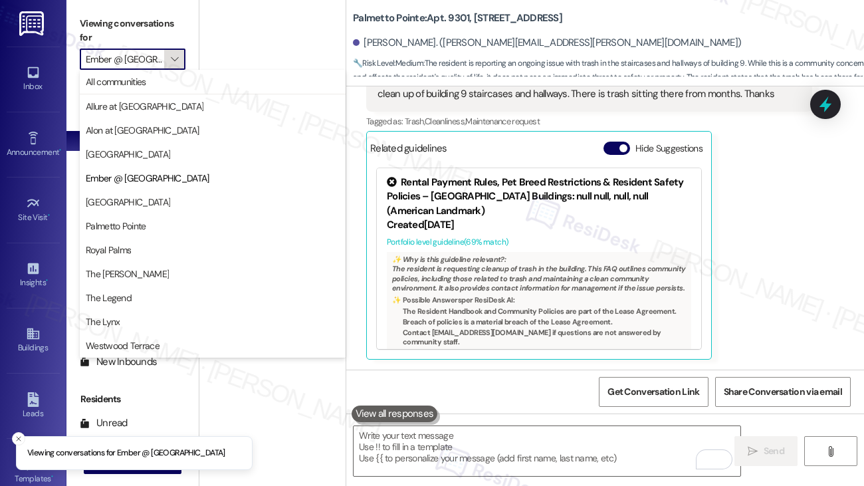
scroll to position [0, 11]
click at [171, 85] on span "All communities" at bounding box center [213, 81] width 254 height 13
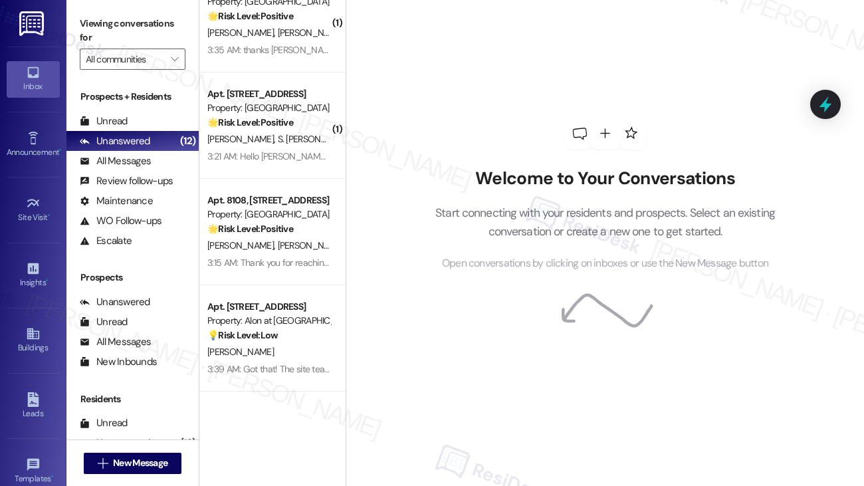
scroll to position [147, 0]
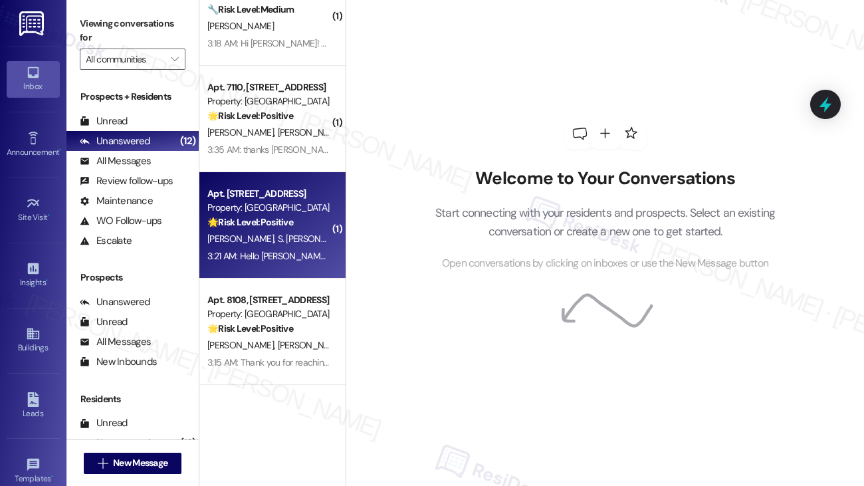
click at [283, 210] on div "Property: [GEOGRAPHIC_DATA]" at bounding box center [268, 208] width 123 height 14
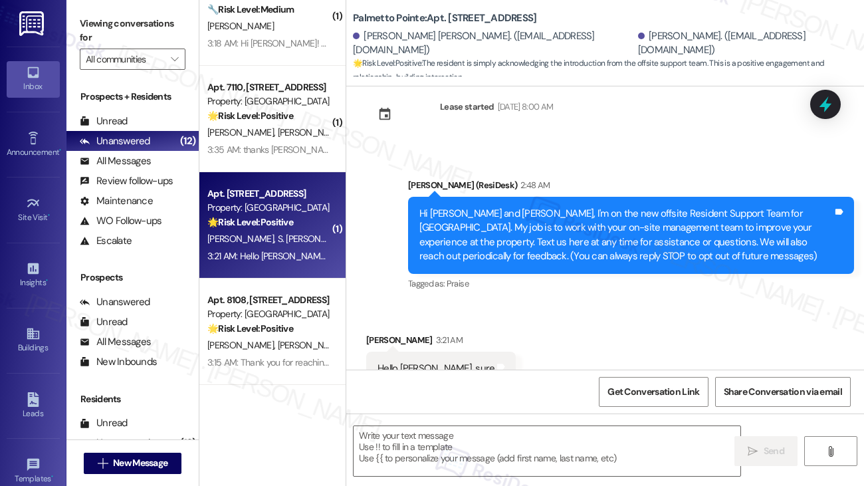
type textarea "Fetching suggested responses. Please feel free to read through the conversation…"
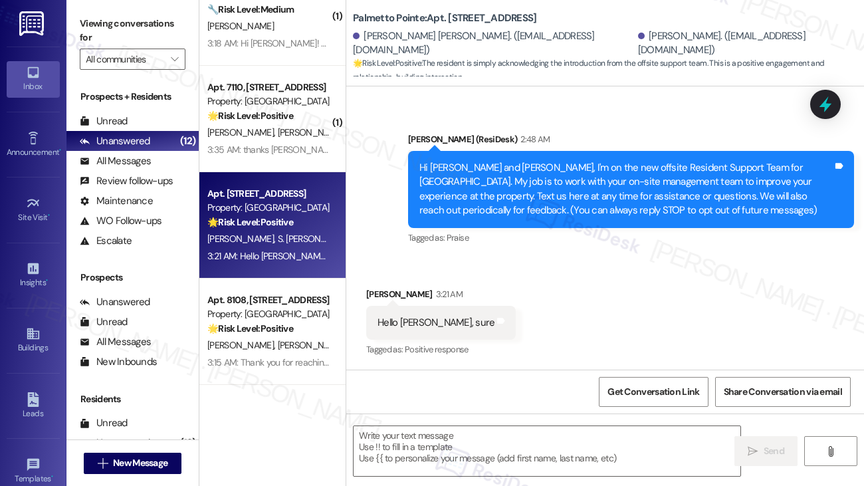
scroll to position [220, 0]
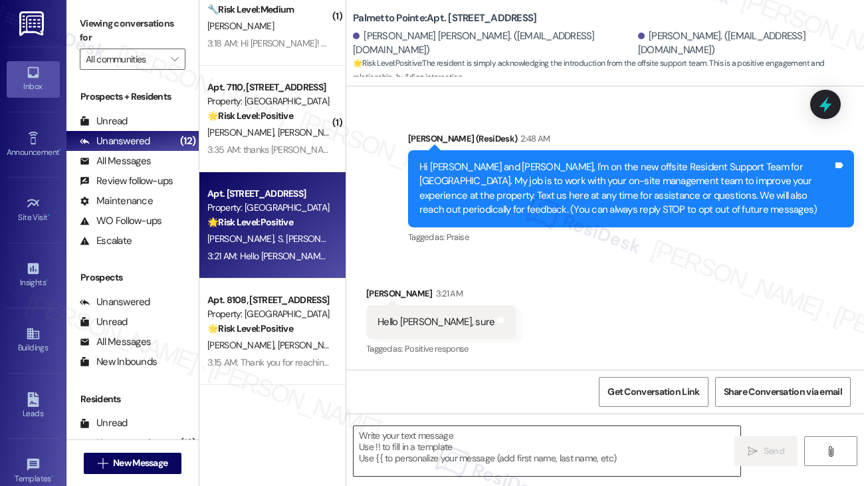
click at [451, 453] on textarea at bounding box center [546, 451] width 387 height 50
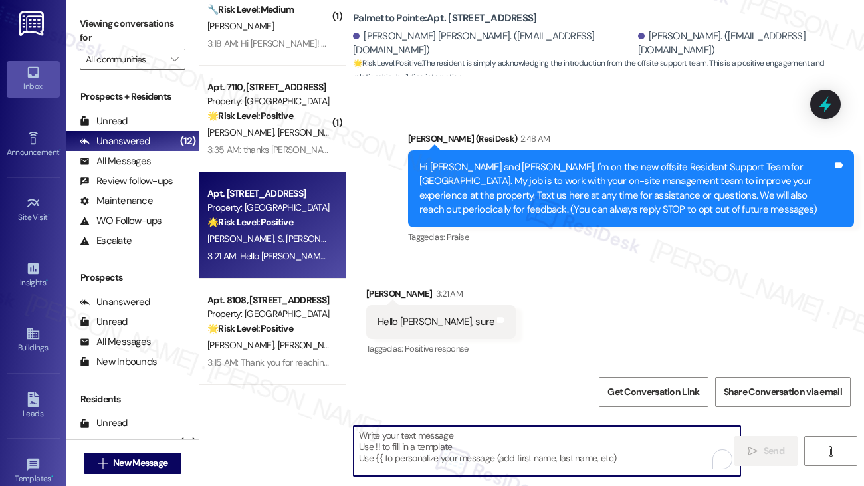
click at [458, 450] on textarea "To enrich screen reader interactions, please activate Accessibility in Grammarl…" at bounding box center [546, 451] width 387 height 50
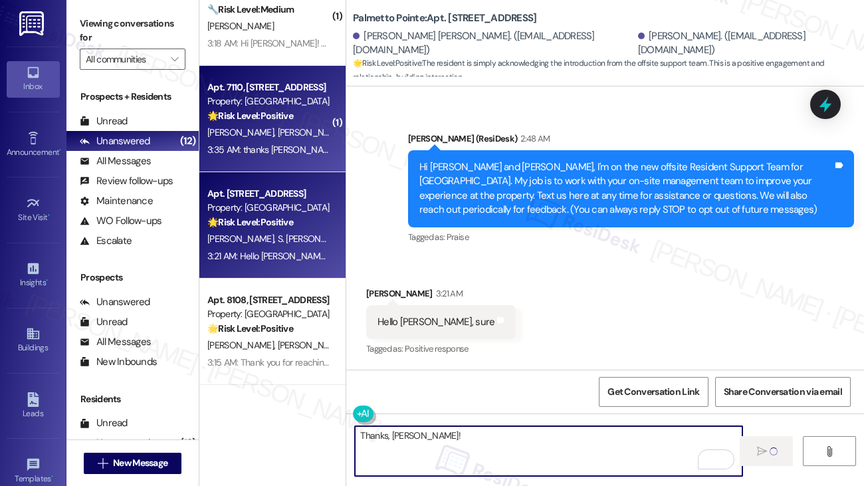
type textarea "Thanks, Ganesh!"
click at [243, 142] on div "3:35 AM: thanks sarah we appreciate it! 3:35 AM: thanks sarah we appreciate it!" at bounding box center [269, 150] width 126 height 17
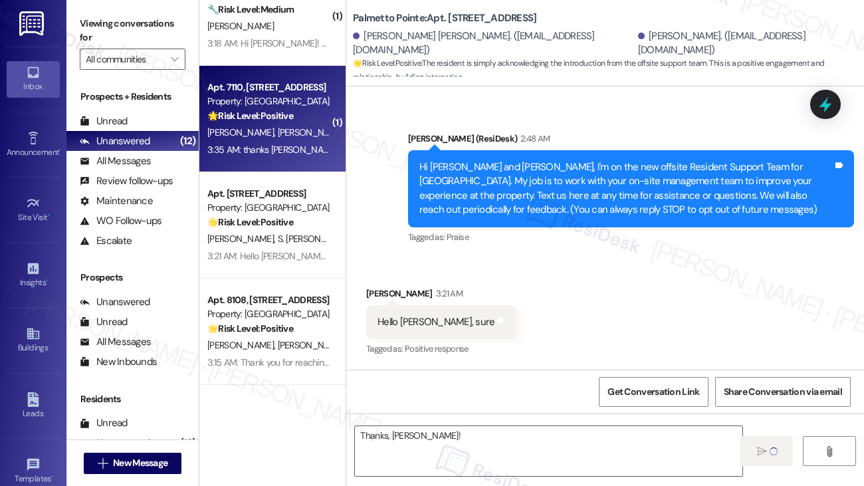
type textarea "Fetching suggested responses. Please feel free to read through the conversation…"
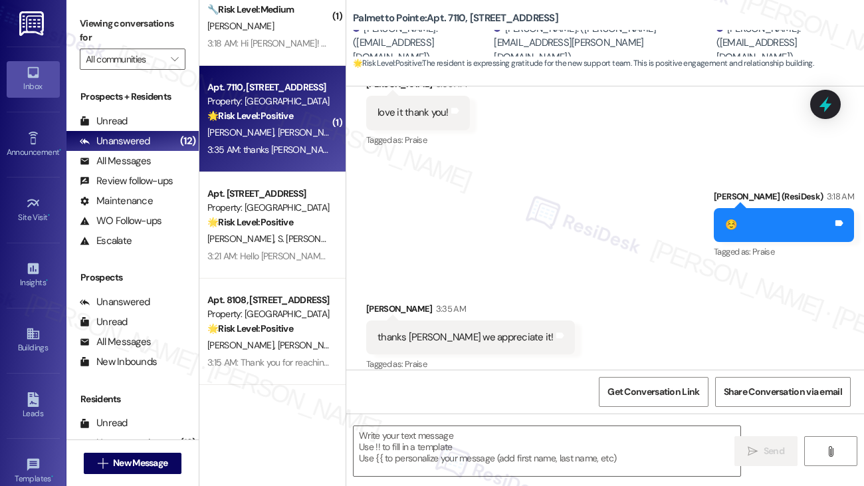
scroll to position [556, 0]
click at [562, 456] on textarea at bounding box center [546, 451] width 387 height 50
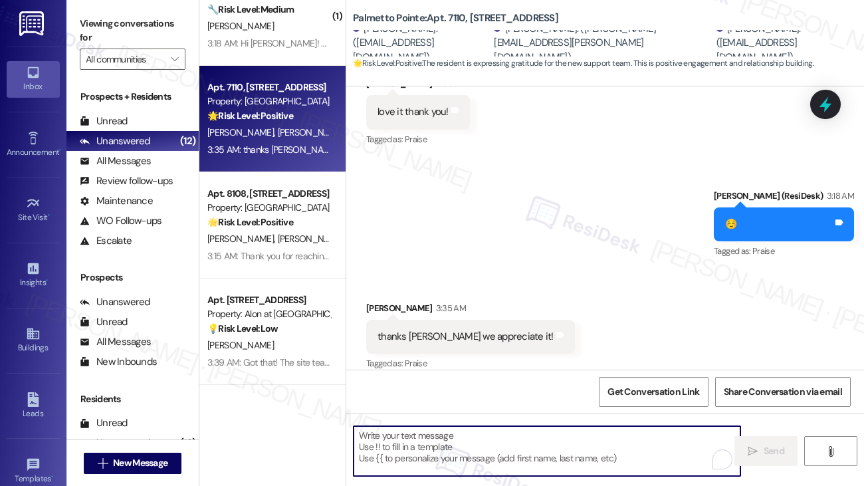
click at [562, 456] on textarea "To enrich screen reader interactions, please activate Accessibility in Grammarl…" at bounding box center [546, 451] width 387 height 50
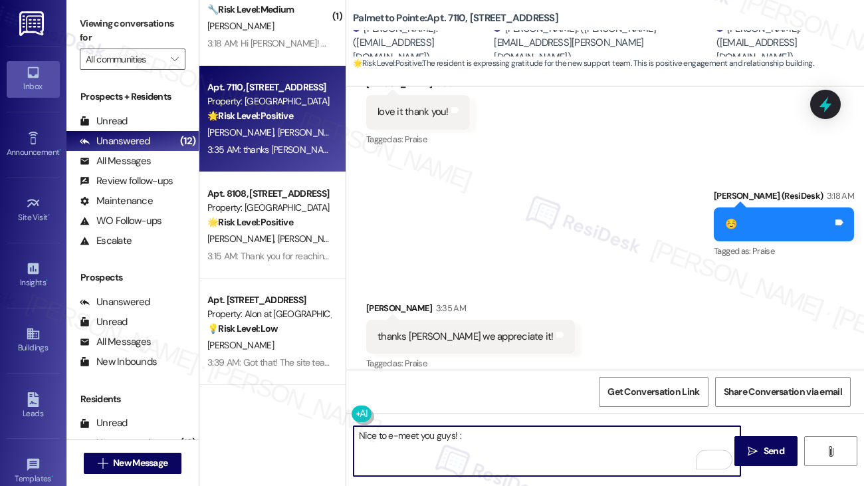
type textarea "Nice to e-meet you guys! :)"
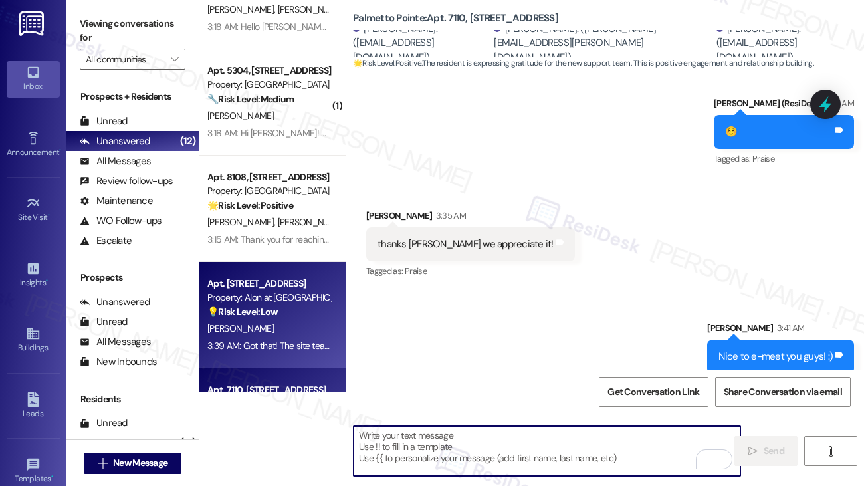
scroll to position [0, 0]
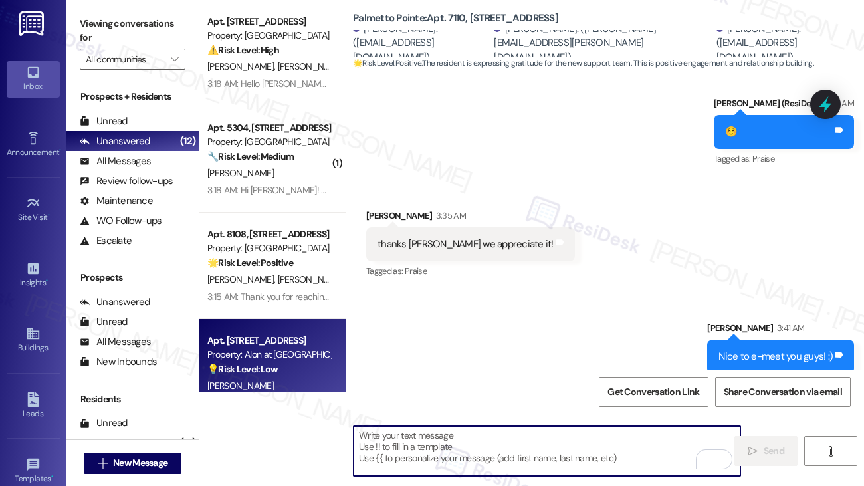
click at [292, 187] on div "3:18 AM: Hi Sarah! The stair cases in building 5 are very dirty. I would reques…" at bounding box center [403, 190] width 393 height 12
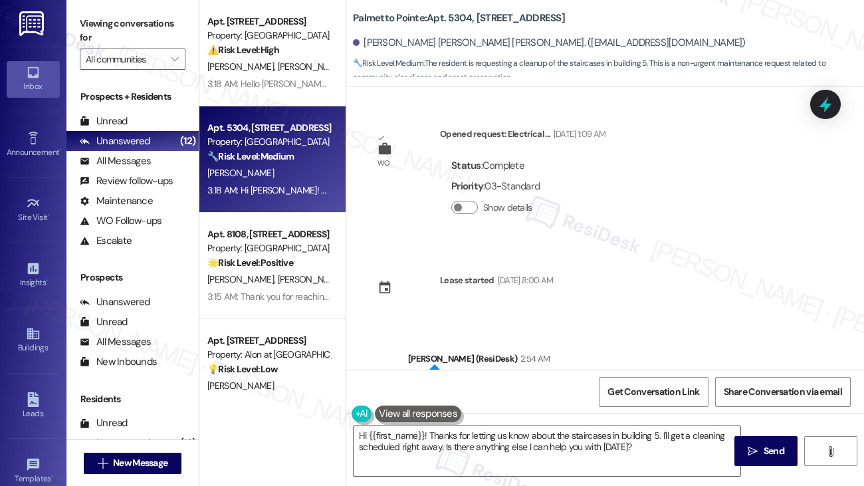
scroll to position [220, 0]
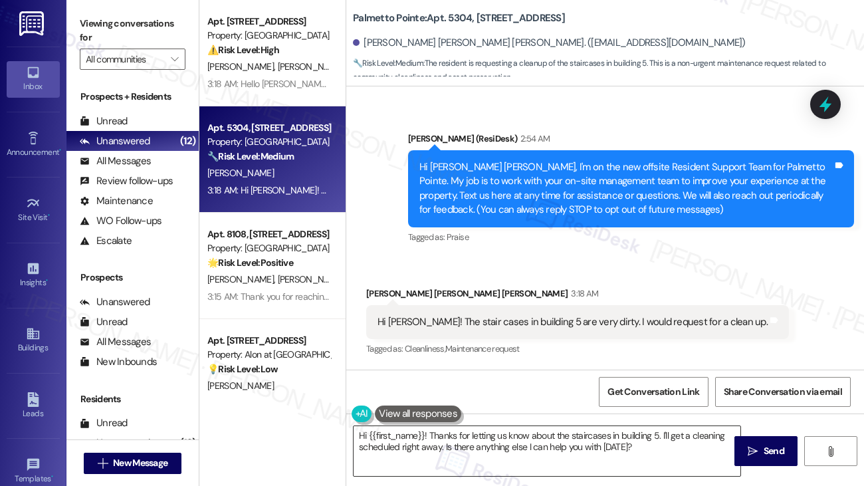
click at [637, 450] on textarea "Hi {{first_name}}! Thanks for letting us know about the staircases in building …" at bounding box center [546, 451] width 387 height 50
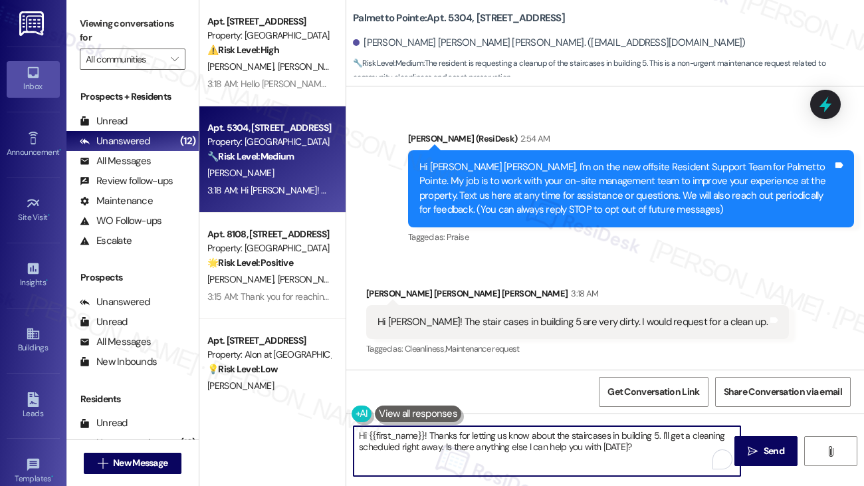
click at [637, 450] on textarea "Hi {{first_name}}! Thanks for letting us know about the staircases in building …" at bounding box center [546, 451] width 387 height 50
click at [671, 439] on textarea "Hi {{first_name}}! Thanks for letting us know about the staircases in building …" at bounding box center [546, 451] width 387 height 50
click at [606, 448] on textarea "Hi {{first_name}}! Thanks for letting us know about the staircases in building …" at bounding box center [546, 451] width 387 height 50
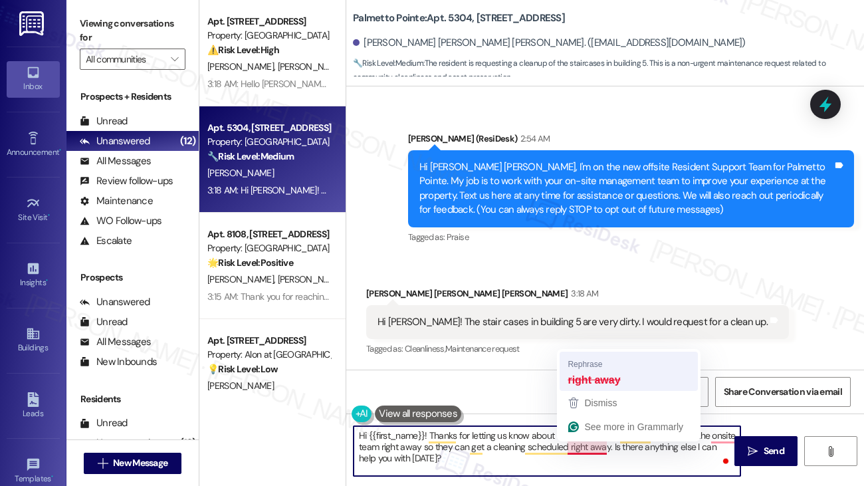
type textarea "Hi {{first_name}}! Thanks for letting us know about the staircases in building …"
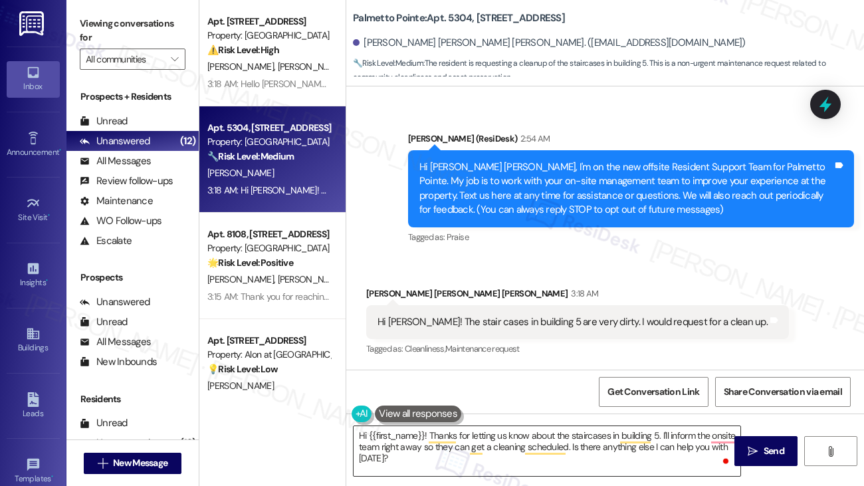
click at [593, 450] on textarea "Hi {{first_name}}! Thanks for letting us know about the staircases in building …" at bounding box center [546, 451] width 387 height 50
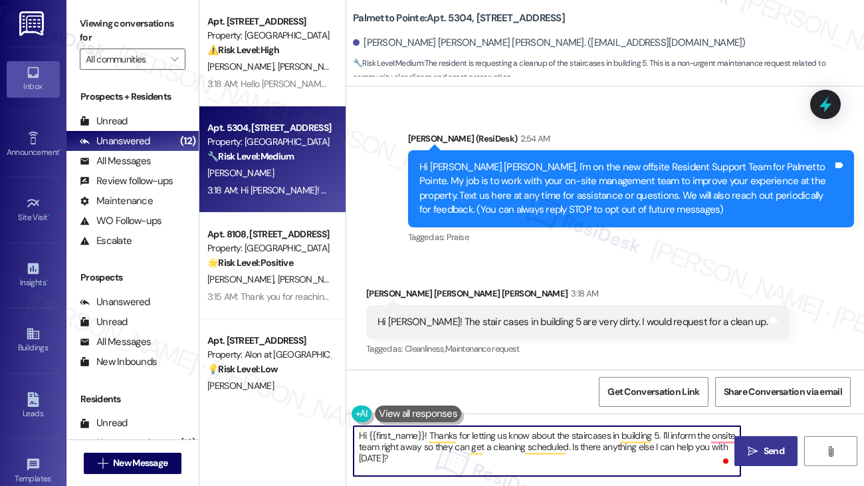
click at [764, 454] on span "Send" at bounding box center [773, 451] width 21 height 14
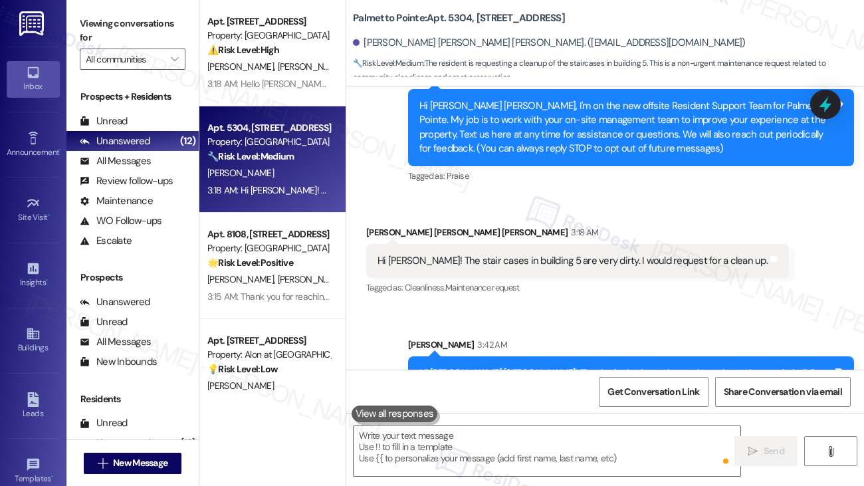
scroll to position [341, 0]
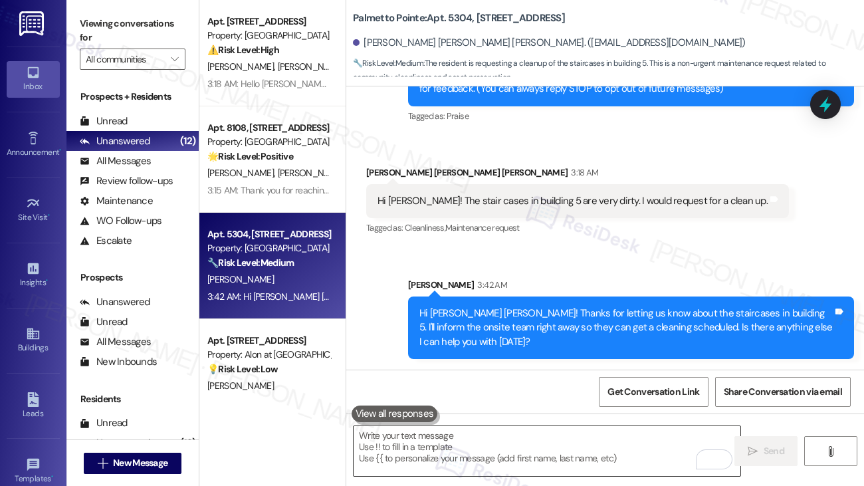
click at [617, 446] on textarea "To enrich screen reader interactions, please activate Accessibility in Grammarl…" at bounding box center [546, 451] width 387 height 50
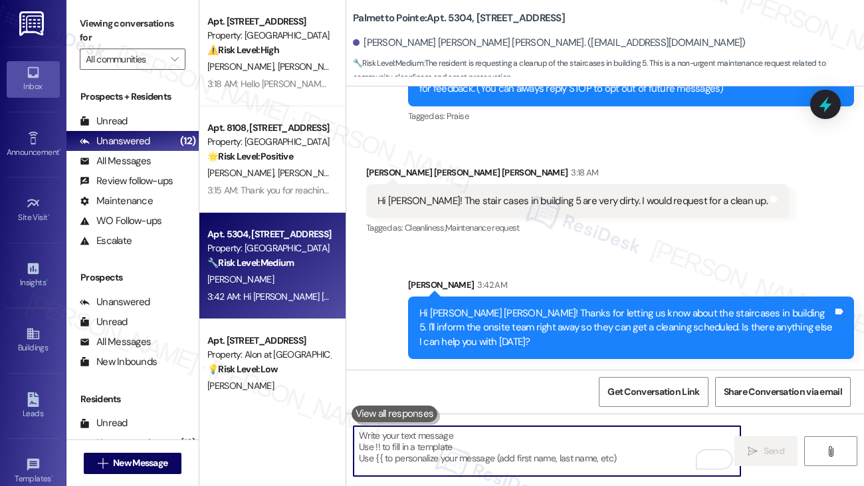
click at [617, 446] on textarea "To enrich screen reader interactions, please activate Accessibility in Grammarl…" at bounding box center [546, 451] width 387 height 50
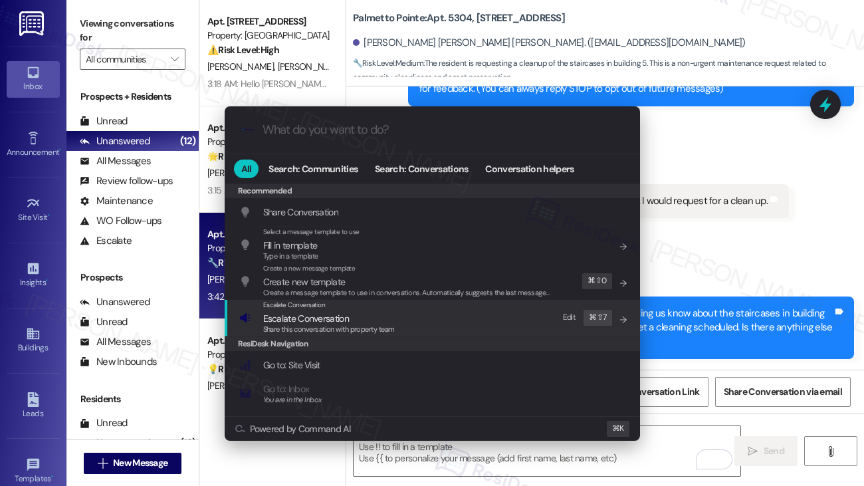
click at [424, 326] on div "Escalate Conversation Escalate Conversation Share this conversation with proper…" at bounding box center [433, 318] width 389 height 36
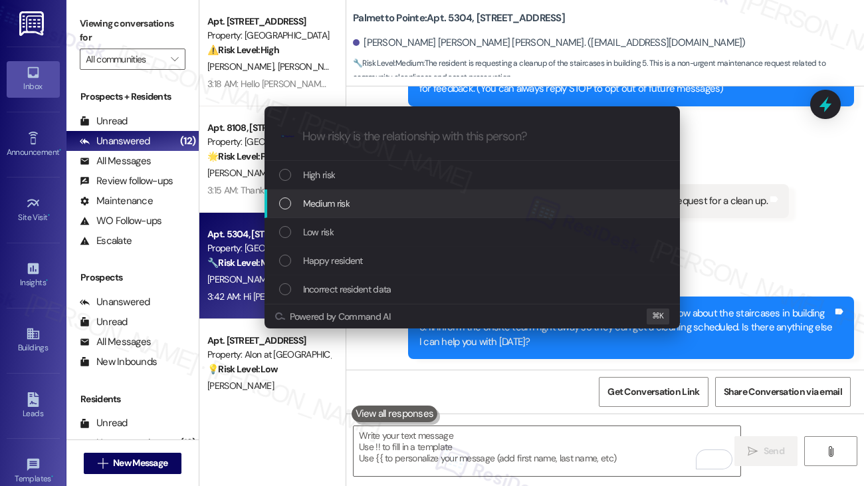
click at [393, 203] on div "Medium risk" at bounding box center [473, 203] width 389 height 15
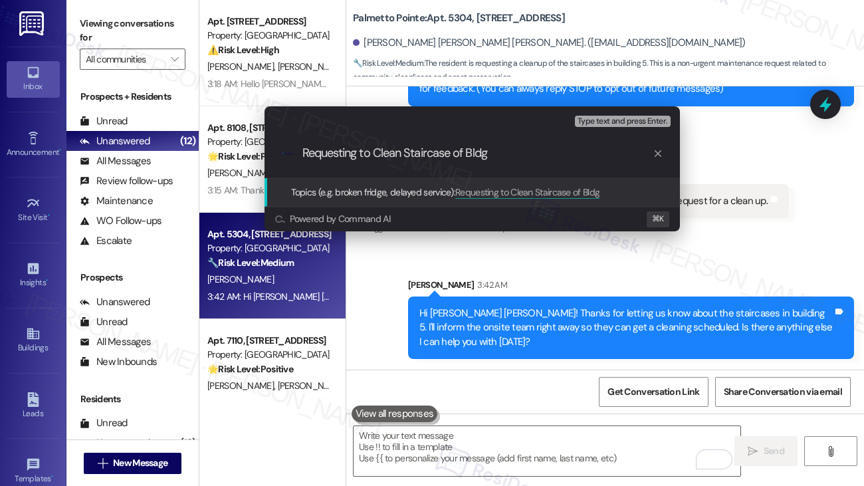
type input "Requesting to Clean Staircase of Bldg 5"
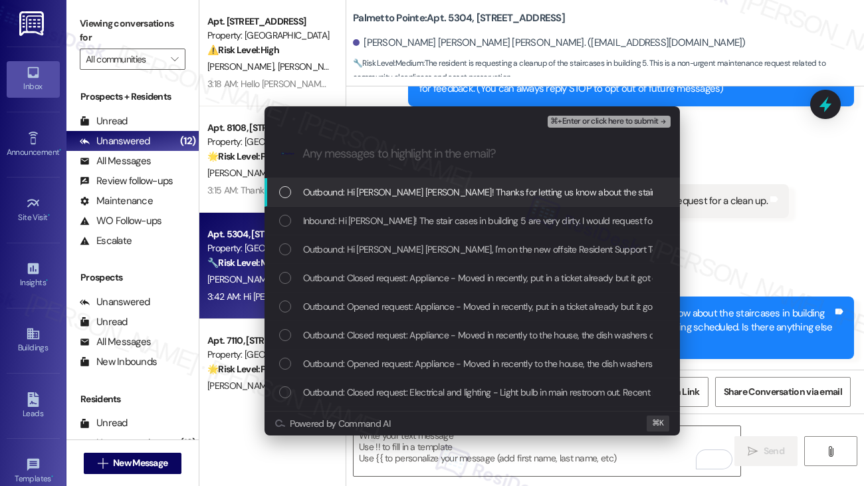
click at [421, 199] on span "Outbound: Hi Shanmuka Ajay Kumar! Thanks for letting us know about the staircas…" at bounding box center [753, 192] width 901 height 15
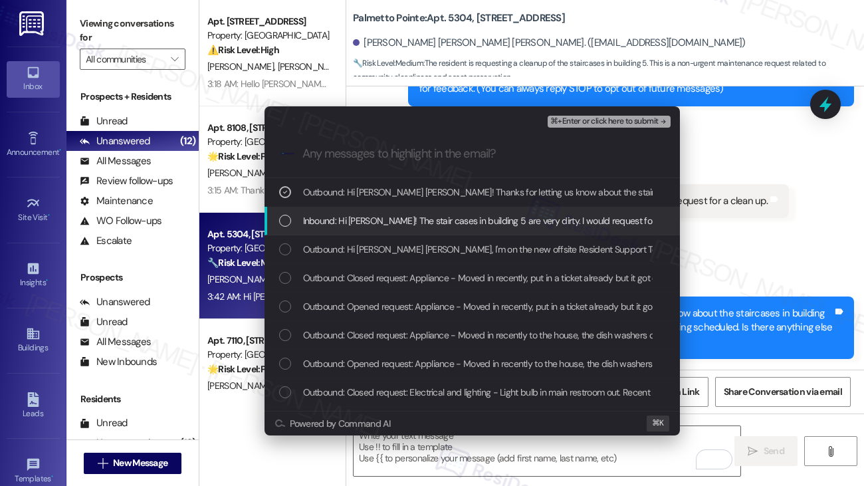
click at [417, 221] on span "Inbound: Hi Sarah! The stair cases in building 5 are very dirty. I would reques…" at bounding box center [501, 220] width 396 height 15
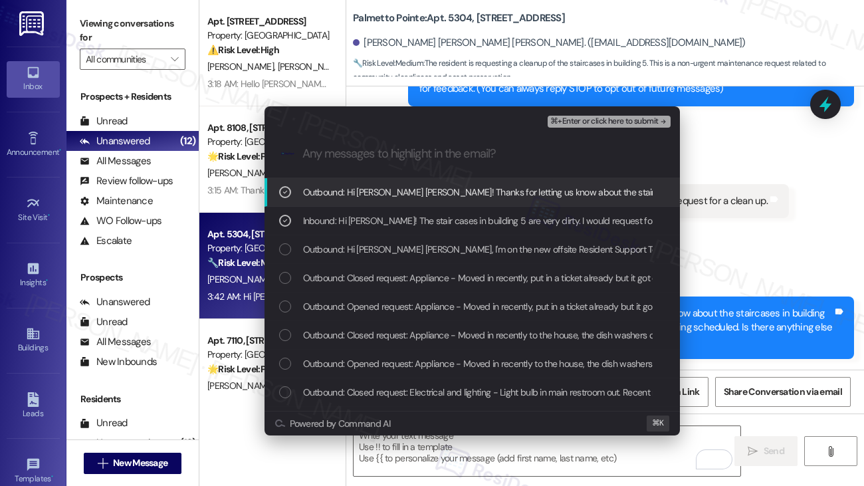
click at [566, 126] on span "⌘+Enter or click here to submit" at bounding box center [604, 121] width 108 height 9
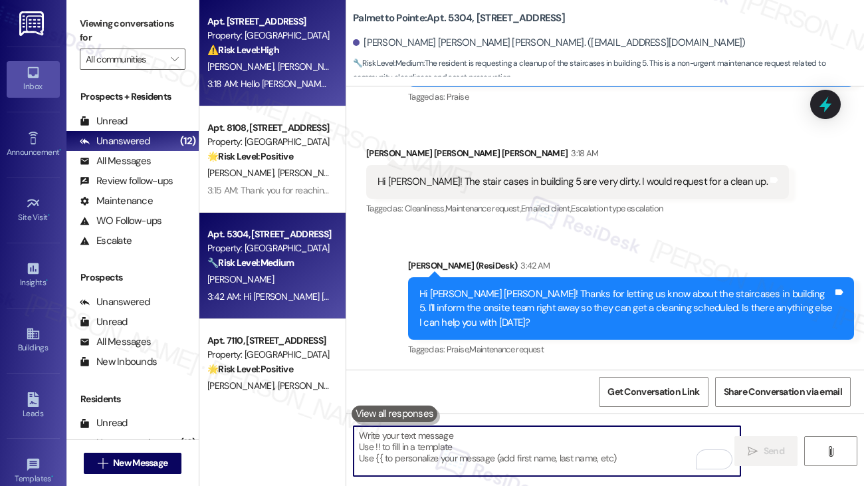
scroll to position [34, 0]
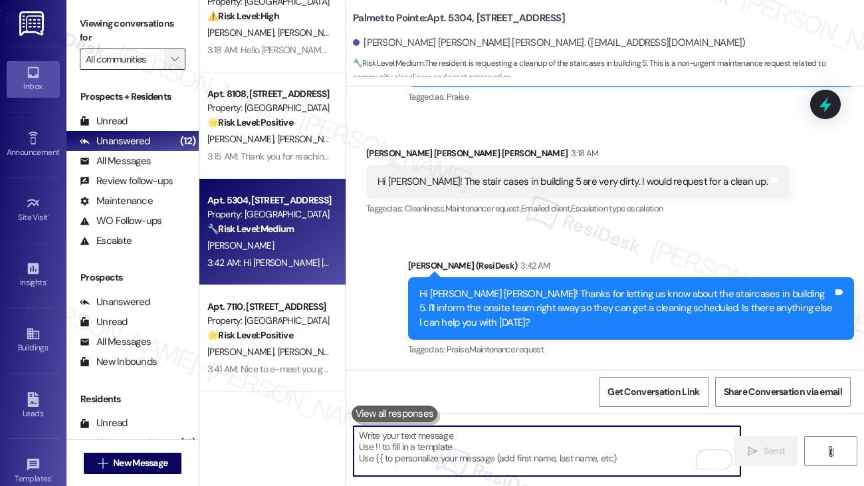
click at [171, 57] on icon "" at bounding box center [174, 59] width 7 height 11
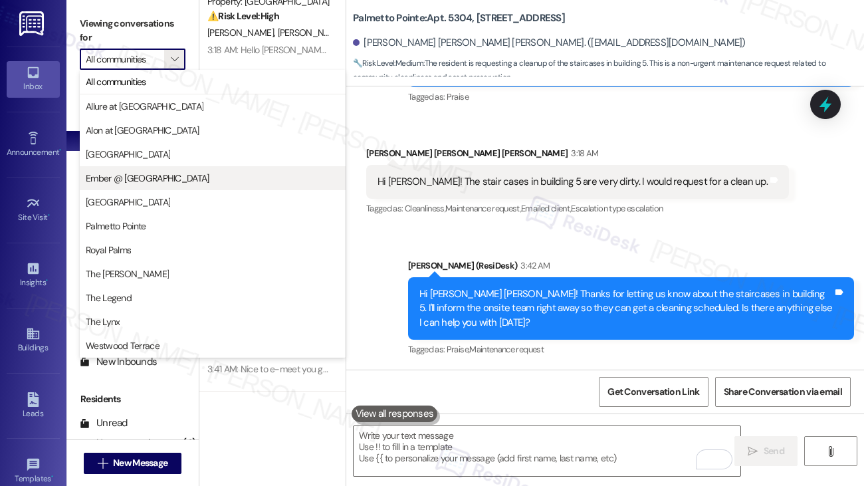
click at [149, 180] on span "Ember @ [GEOGRAPHIC_DATA]" at bounding box center [148, 177] width 124 height 13
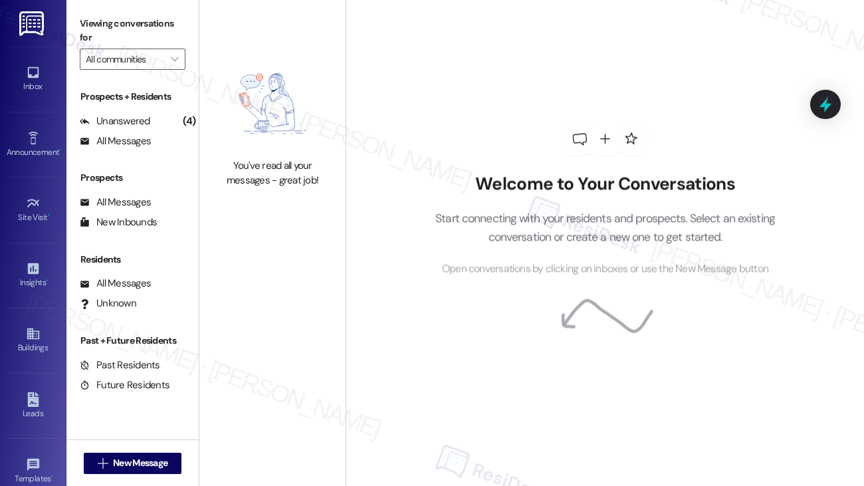
type input "Ember @ [GEOGRAPHIC_DATA]"
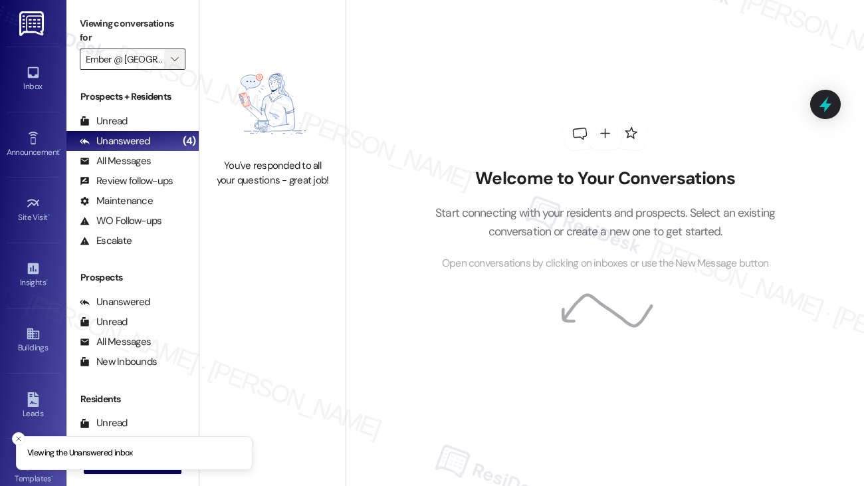
click at [174, 61] on icon "" at bounding box center [174, 59] width 7 height 11
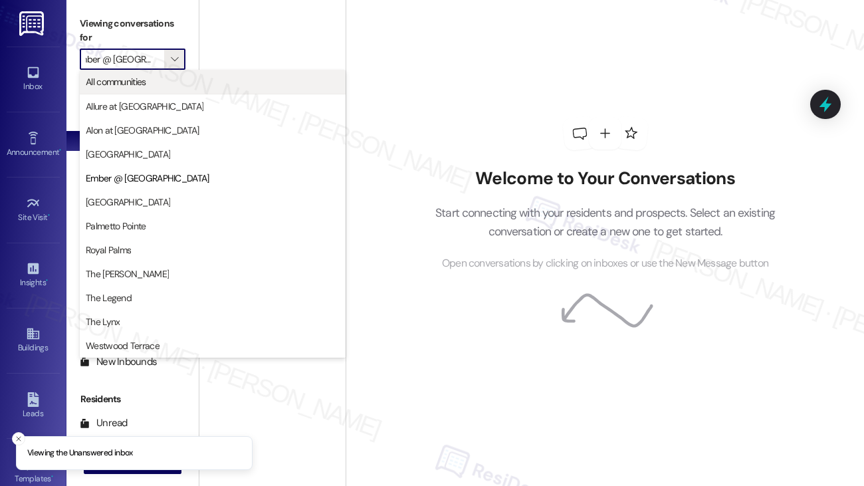
click at [159, 79] on span "All communities" at bounding box center [213, 81] width 254 height 13
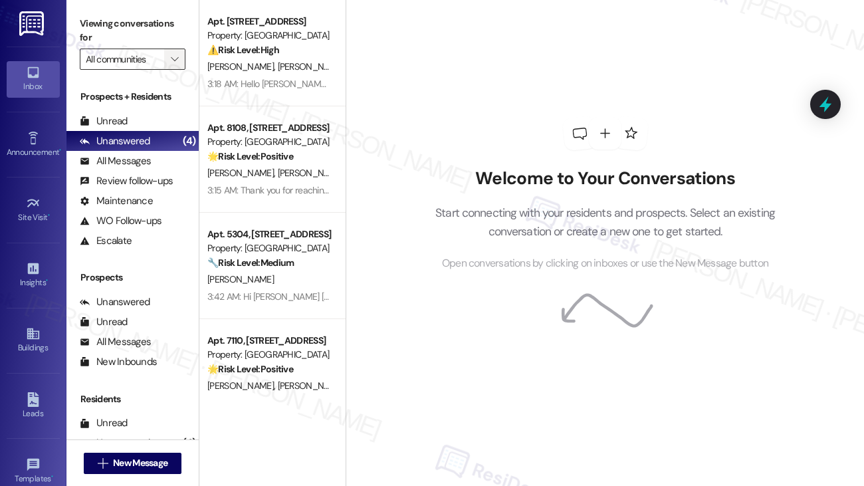
click at [173, 58] on icon "" at bounding box center [174, 59] width 7 height 11
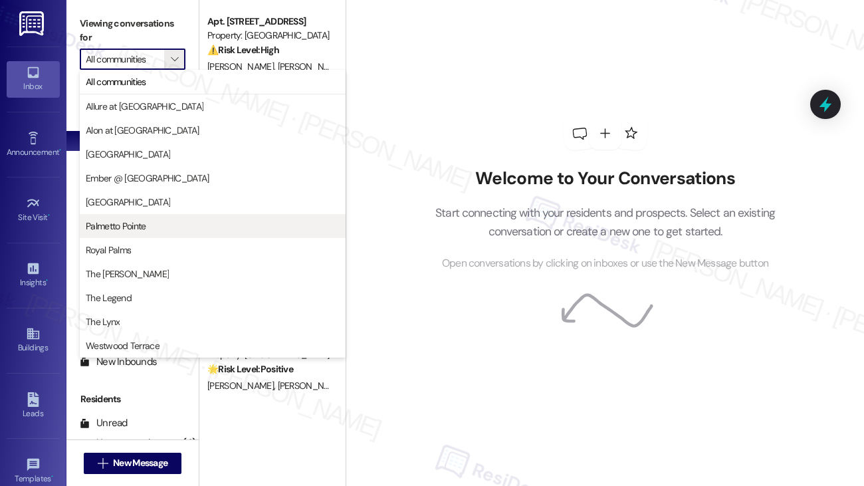
click at [150, 231] on span "Palmetto Pointe" at bounding box center [213, 225] width 254 height 13
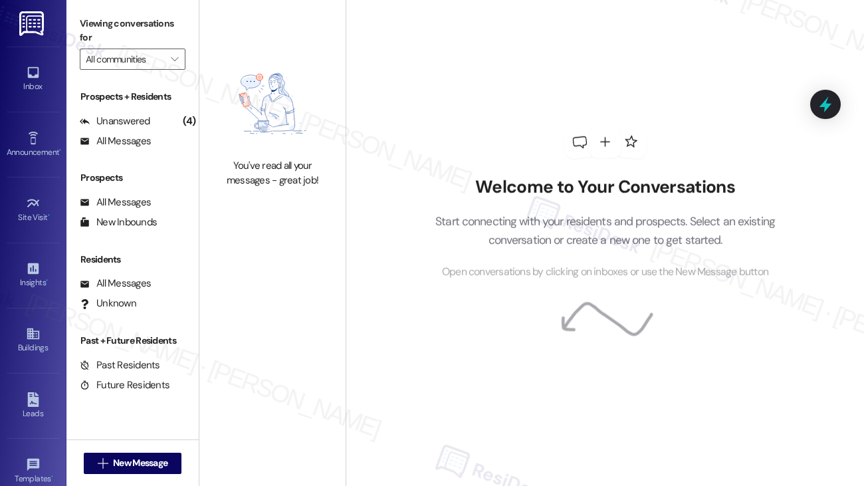
type input "Palmetto Pointe"
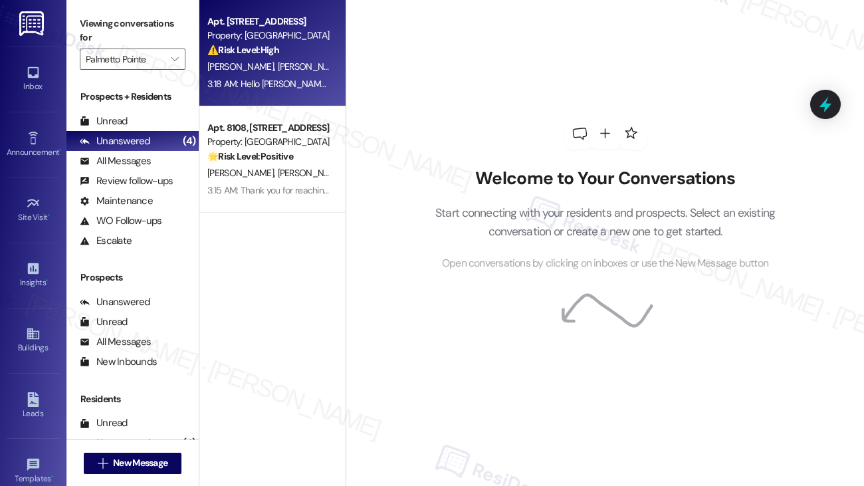
click at [299, 64] on div "V. Chhoa J. Daguio" at bounding box center [269, 66] width 126 height 17
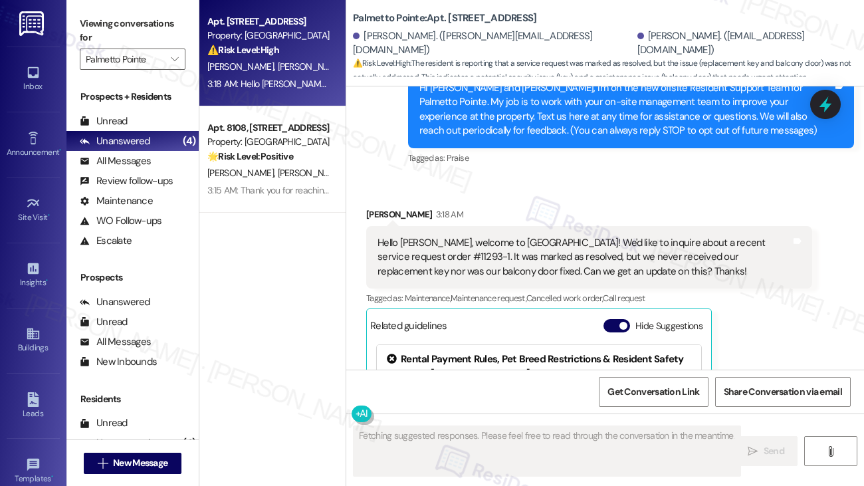
scroll to position [91, 0]
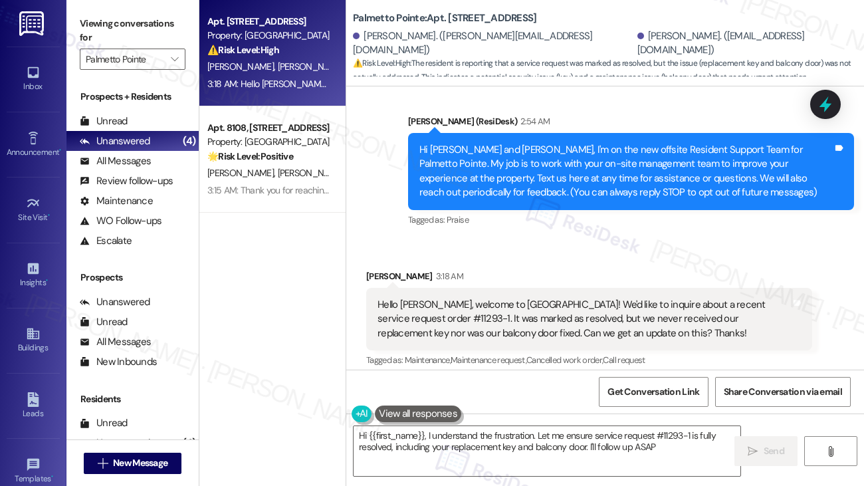
type textarea "Hi {{first_name}}, I understand the frustration. Let me ensure service request …"
drag, startPoint x: 482, startPoint y: 306, endPoint x: 690, endPoint y: 309, distance: 207.3
click at [690, 309] on div "Hello Sarah, welcome to Palmetto! We'd like to inquire about a recent service r…" at bounding box center [583, 319] width 413 height 43
click at [689, 334] on div "Hello Sarah, welcome to Palmetto! We'd like to inquire about a recent service r…" at bounding box center [583, 319] width 413 height 43
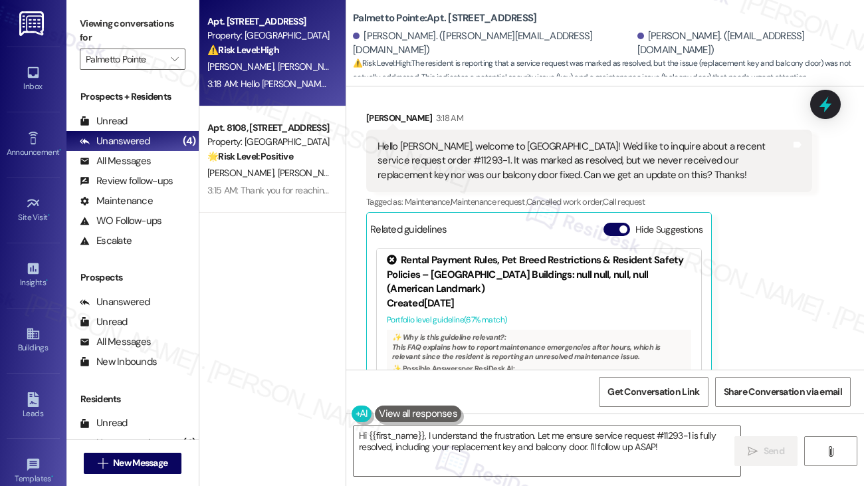
scroll to position [250, 0]
click at [583, 442] on textarea "Hi {{first_name}}, I understand the frustration. Let me ensure service request …" at bounding box center [546, 451] width 387 height 50
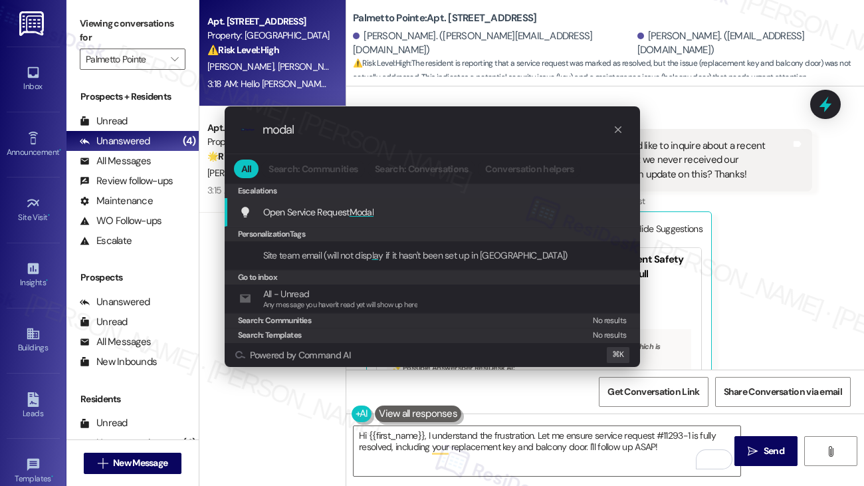
type input "modal"
click at [373, 214] on span "Modal" at bounding box center [361, 212] width 25 height 12
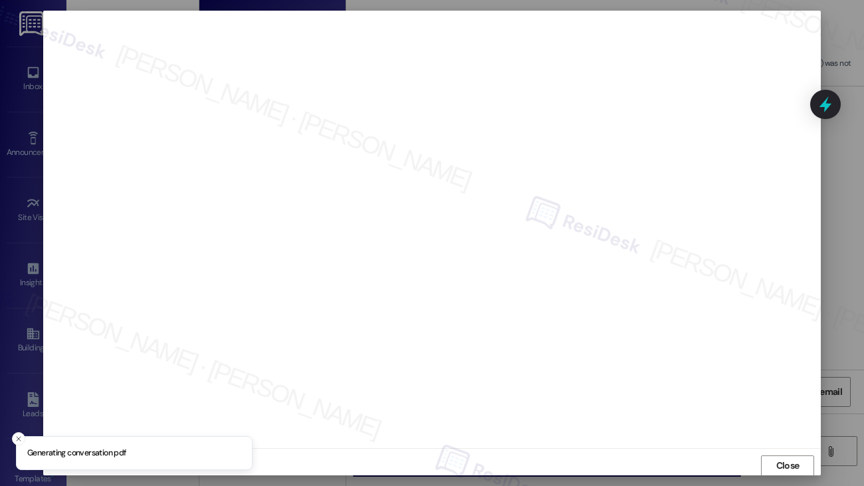
scroll to position [1, 0]
click at [773, 461] on span "Close" at bounding box center [787, 464] width 29 height 14
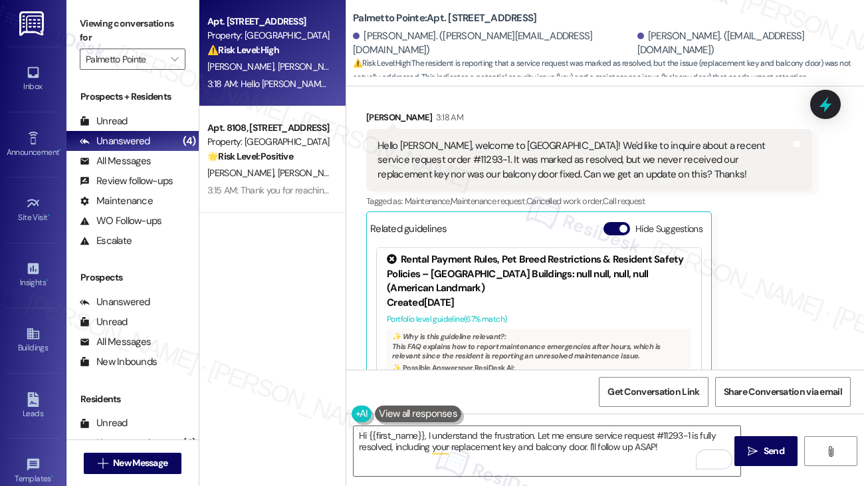
click at [387, 20] on b "Palmetto Pointe: Apt. 5307, 4835 USAA Blvd" at bounding box center [444, 18] width 183 height 14
drag, startPoint x: 353, startPoint y: 19, endPoint x: 423, endPoint y: 21, distance: 69.8
click at [423, 21] on b "Palmetto Pointe: Apt. 5307, 4835 USAA Blvd" at bounding box center [444, 18] width 183 height 14
copy b "Palmetto Pointe"
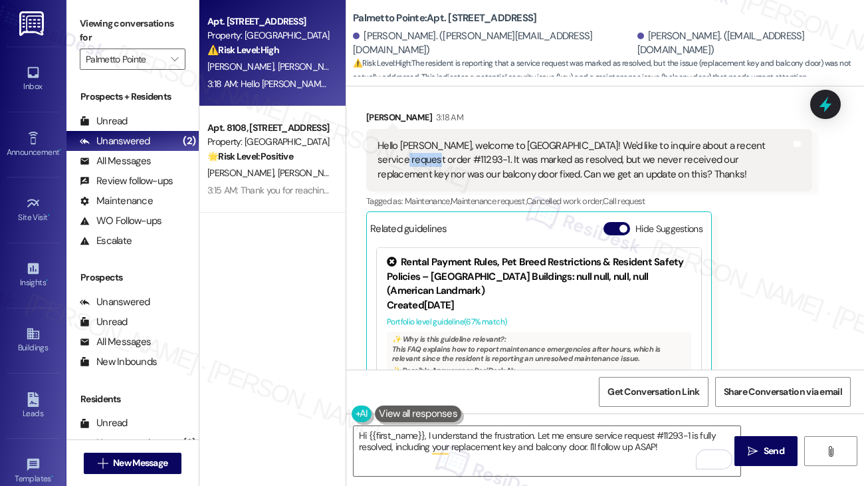
drag, startPoint x: 760, startPoint y: 147, endPoint x: 381, endPoint y: 161, distance: 379.7
click at [381, 161] on div "Hello [PERSON_NAME], welcome to [GEOGRAPHIC_DATA]! We'd like to inquire about a…" at bounding box center [583, 160] width 413 height 43
click at [773, 148] on div "Hello [PERSON_NAME], welcome to [GEOGRAPHIC_DATA]! We'd like to inquire about a…" at bounding box center [583, 160] width 413 height 43
drag, startPoint x: 759, startPoint y: 147, endPoint x: 380, endPoint y: 159, distance: 379.6
click at [380, 159] on div "Hello [PERSON_NAME], welcome to [GEOGRAPHIC_DATA]! We'd like to inquire about a…" at bounding box center [583, 160] width 413 height 43
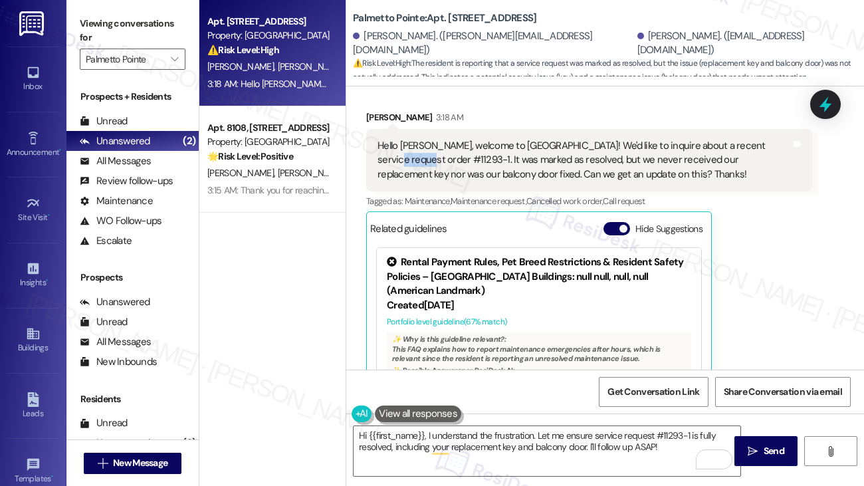
copy div "11293-1"
click at [598, 449] on textarea "Hi {{first_name}}, I understand the frustration. Let me ensure service request …" at bounding box center [546, 451] width 387 height 50
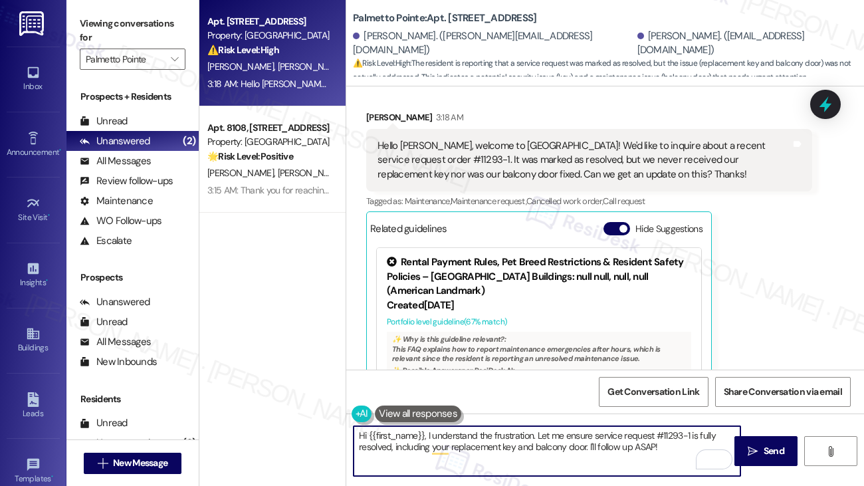
click at [598, 449] on textarea "Hi {{first_name}}, I understand the frustration. Let me ensure service request …" at bounding box center [546, 451] width 387 height 50
click at [433, 443] on textarea "Hey, Jon! Thank you for reaching out and I apologize that your request is still…" at bounding box center [546, 451] width 387 height 50
click at [432, 443] on textarea "Hey, Jon! Thank you for reaching out and I apologize that your request is still…" at bounding box center [546, 451] width 387 height 50
click at [432, 444] on textarea "Hey, Jon! Thank you for reaching out and I apologize that your request is still…" at bounding box center [546, 451] width 387 height 50
paste textarea "i {{first_name}}! I'm sorry to hear that the request hasn't been resolved yet. …"
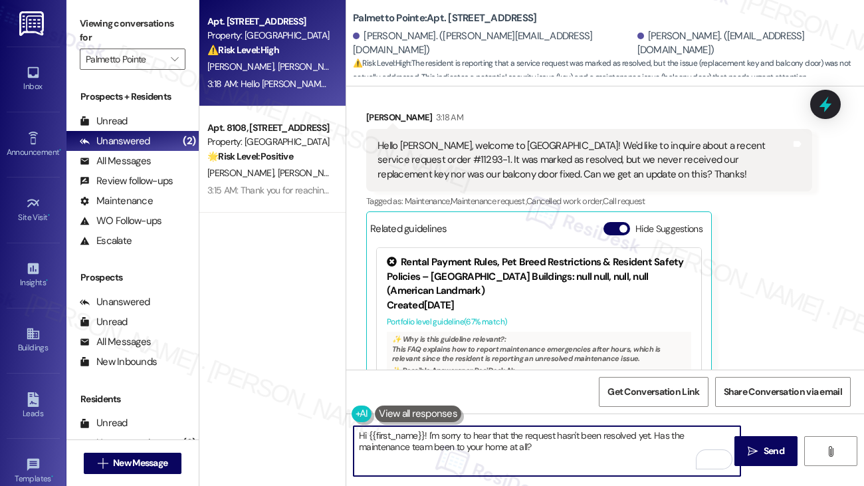
drag, startPoint x: 368, startPoint y: 435, endPoint x: 423, endPoint y: 433, distance: 55.2
click at [423, 433] on textarea "Hi {{first_name}}! I'm sorry to hear that the request hasn't been resolved yet.…" at bounding box center [546, 451] width 387 height 50
click at [537, 456] on textarea "Hi [PERSON_NAME]! I'm sorry to hear that the request hasn't been resolved yet. …" at bounding box center [546, 451] width 387 height 50
type textarea "Hi [PERSON_NAME]! I'm sorry to hear that the request hasn't been resolved yet. …"
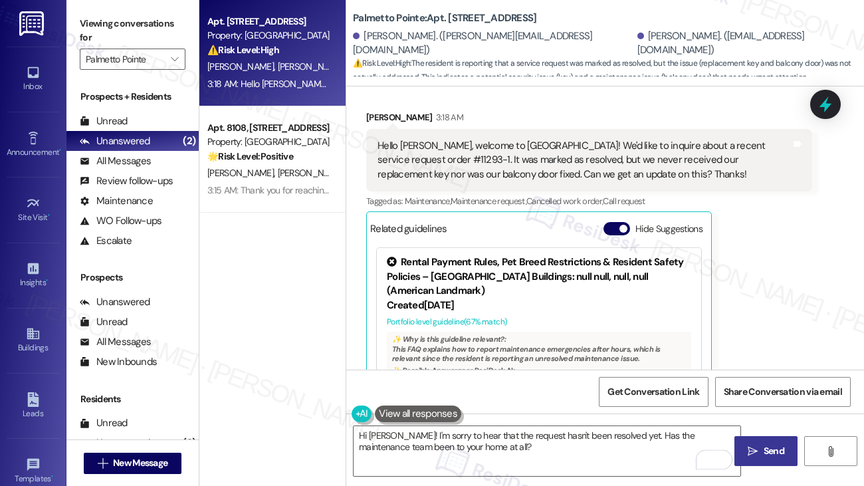
click at [765, 451] on span "Send" at bounding box center [773, 451] width 21 height 14
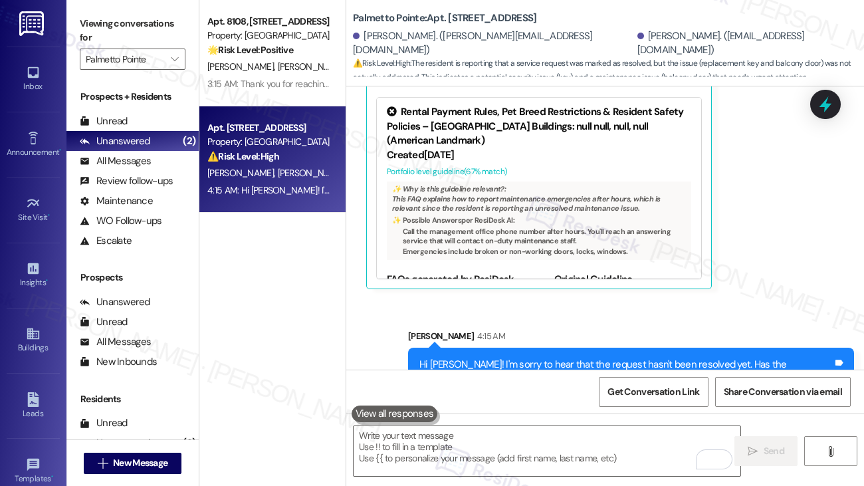
scroll to position [437, 0]
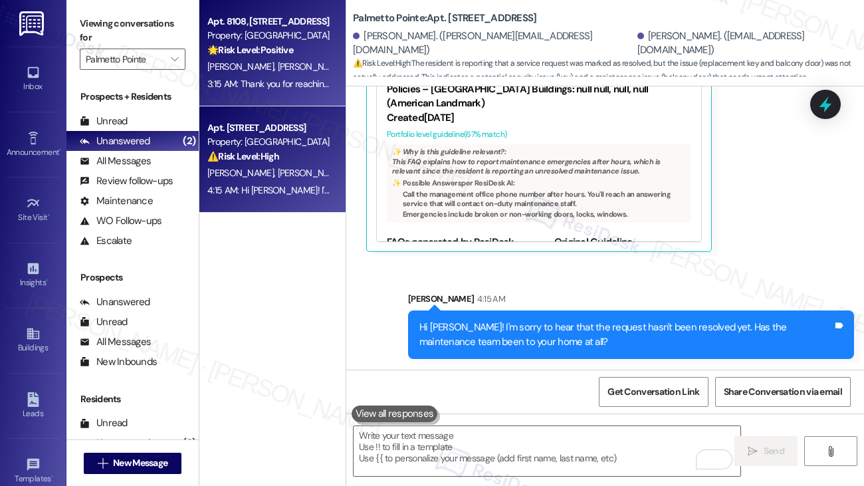
click at [252, 56] on div "🌟 Risk Level: Positive The resident is responding positively to the outreach fr…" at bounding box center [268, 50] width 123 height 14
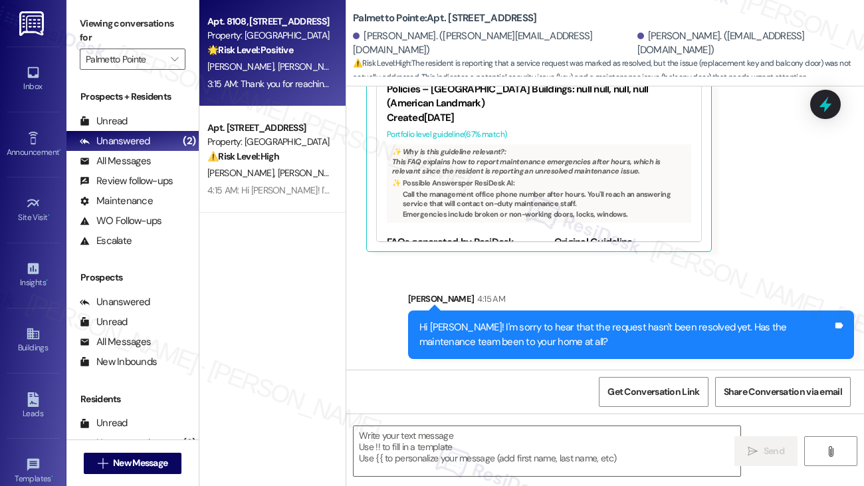
type textarea "Fetching suggested responses. Please feel free to read through the conversation…"
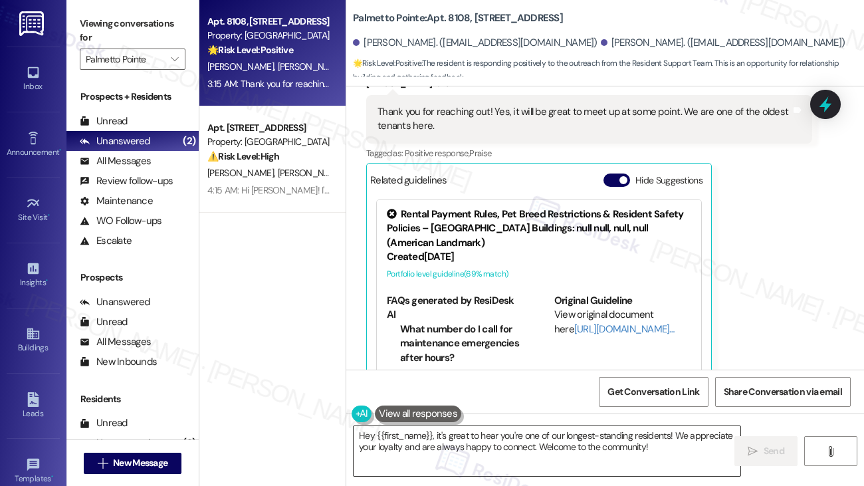
scroll to position [462, 0]
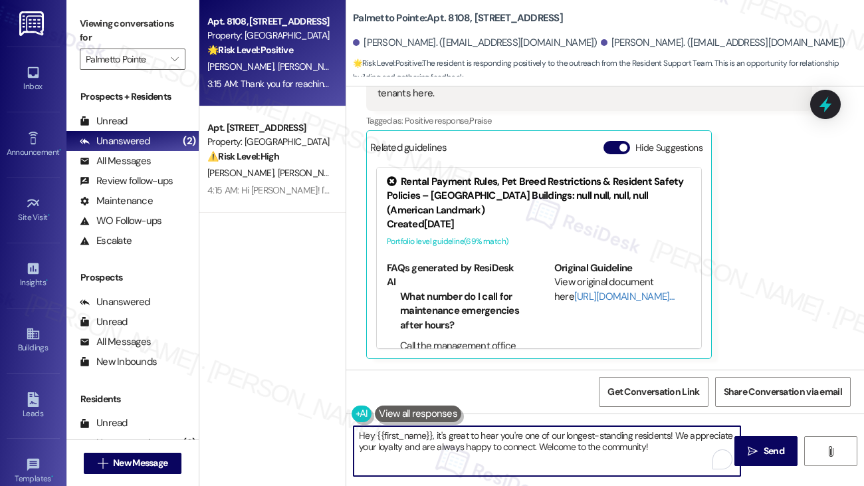
click at [578, 454] on textarea "Hey {{first_name}}, it's great to hear you're one of our longest-standing resid…" at bounding box center [546, 451] width 387 height 50
click at [578, 453] on textarea "Hey {{first_name}}, it's great to hear you're one of our longest-standing resid…" at bounding box center [546, 451] width 387 height 50
click at [577, 452] on textarea "Hey {{first_name}}, it's great to hear you're one of our longest-standing resid…" at bounding box center [546, 451] width 387 height 50
click at [660, 460] on textarea "Hey {{first_name}}, it's great to hear you're one of our longest-standing resid…" at bounding box center [546, 451] width 387 height 50
drag, startPoint x: 643, startPoint y: 448, endPoint x: 542, endPoint y: 448, distance: 101.7
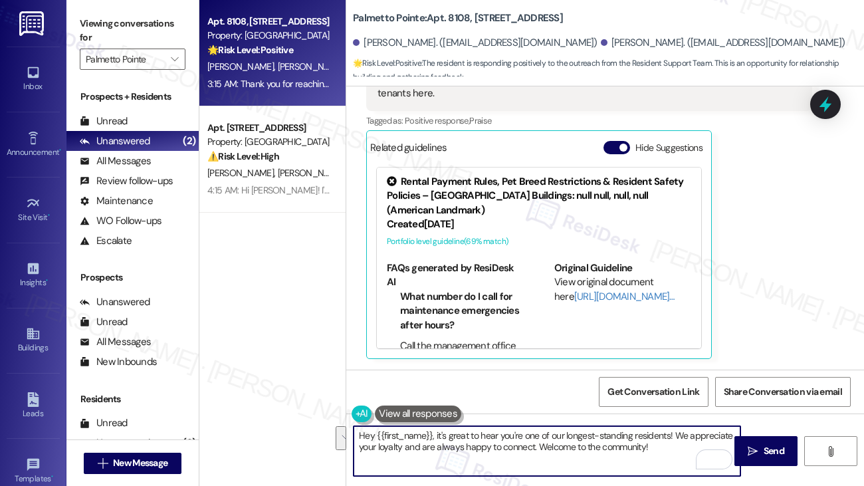
click at [542, 448] on textarea "Hey {{first_name}}, it's great to hear you're one of our longest-standing resid…" at bounding box center [546, 451] width 387 height 50
click at [540, 448] on textarea "Hey {{first_name}}, it's great to hear you're one of our longest-standing resid…" at bounding box center [546, 451] width 387 height 50
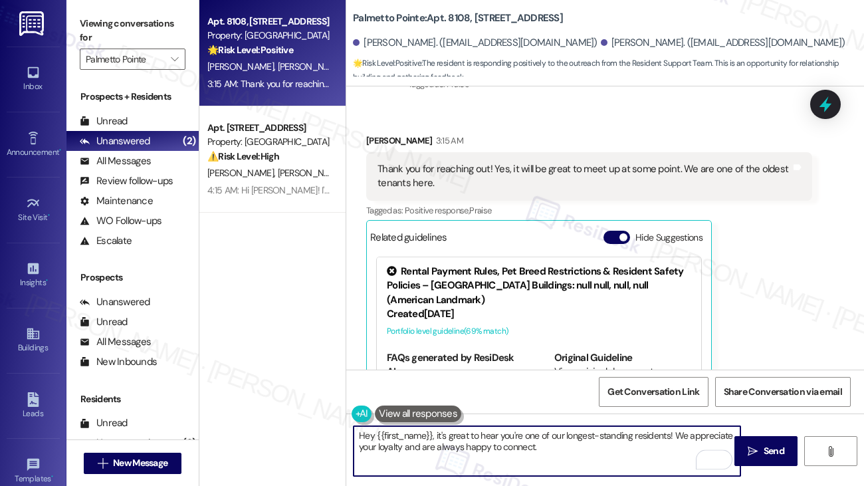
scroll to position [350, 0]
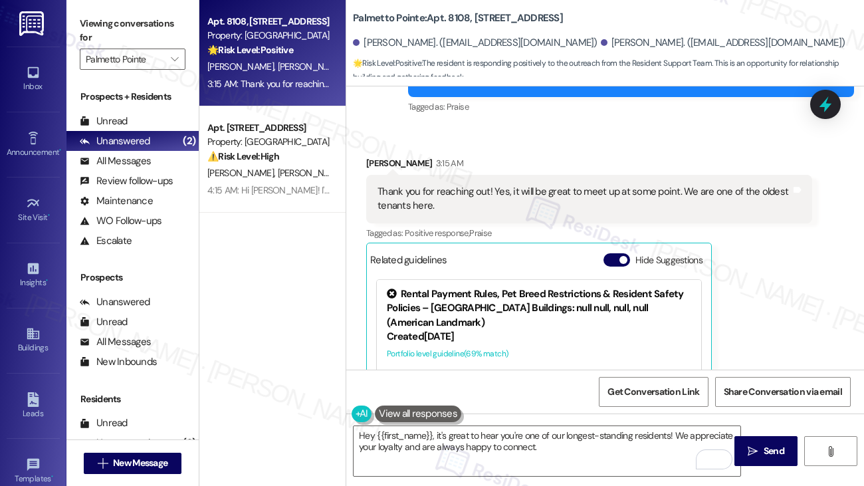
click at [377, 162] on div "Shailesh Mishra 3:15 AM" at bounding box center [589, 165] width 446 height 19
copy div "Shailesh"
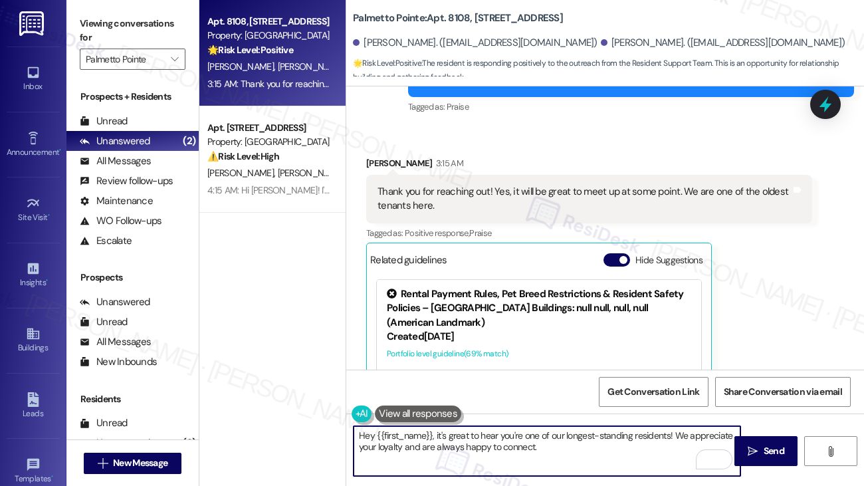
drag, startPoint x: 379, startPoint y: 437, endPoint x: 450, endPoint y: 435, distance: 71.8
click at [430, 435] on textarea "Hey {{first_name}}, it's great to hear you're one of our longest-standing resid…" at bounding box center [546, 451] width 387 height 50
paste textarea "Shailesh"
type textarea "Hey Shailesh, it's great to hear you're one of our longest-standing residents! …"
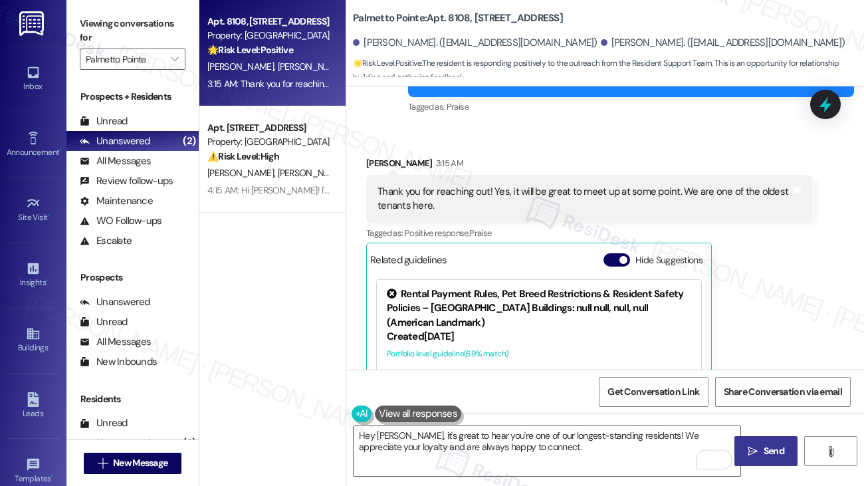
click at [773, 454] on span "Send" at bounding box center [773, 451] width 21 height 14
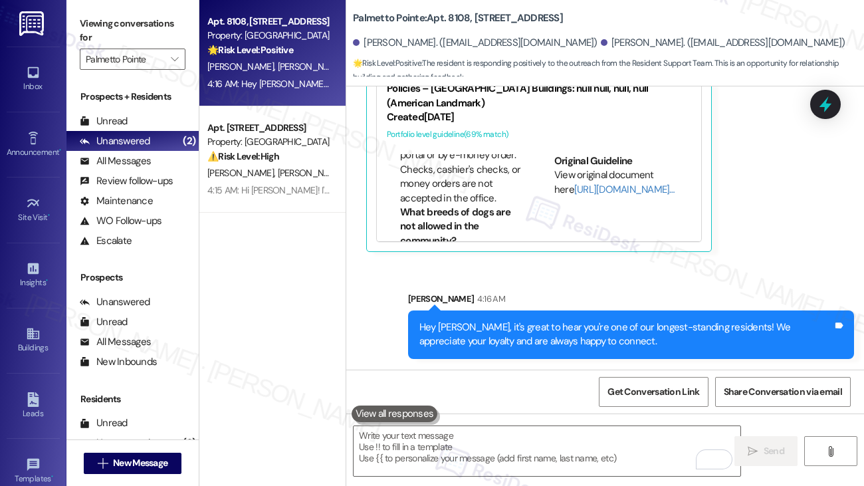
scroll to position [282, 0]
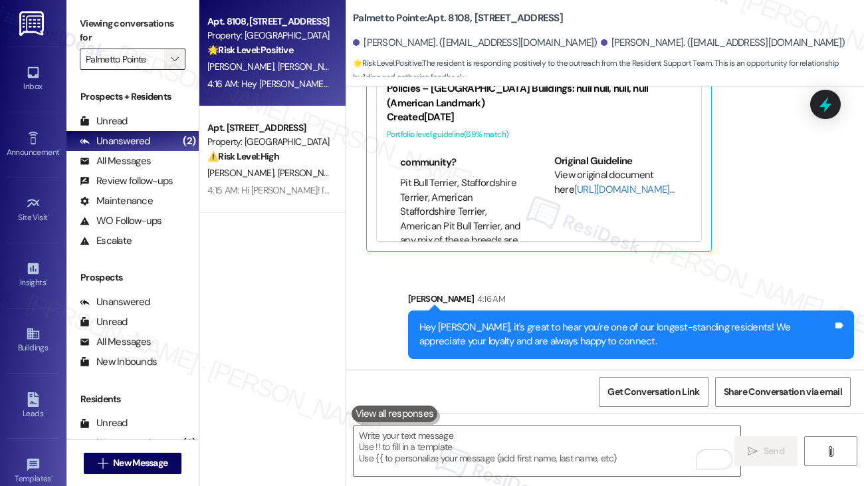
click at [179, 54] on span "" at bounding box center [174, 59] width 13 height 21
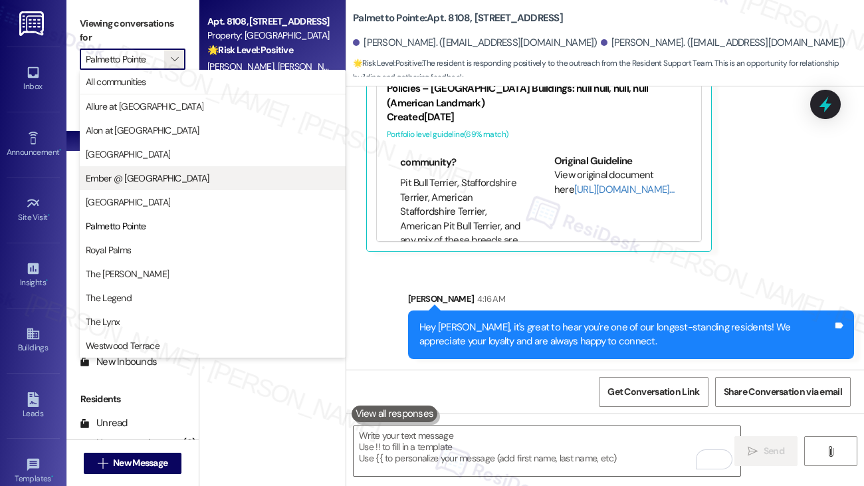
click at [136, 177] on span "Ember @ [GEOGRAPHIC_DATA]" at bounding box center [148, 177] width 124 height 13
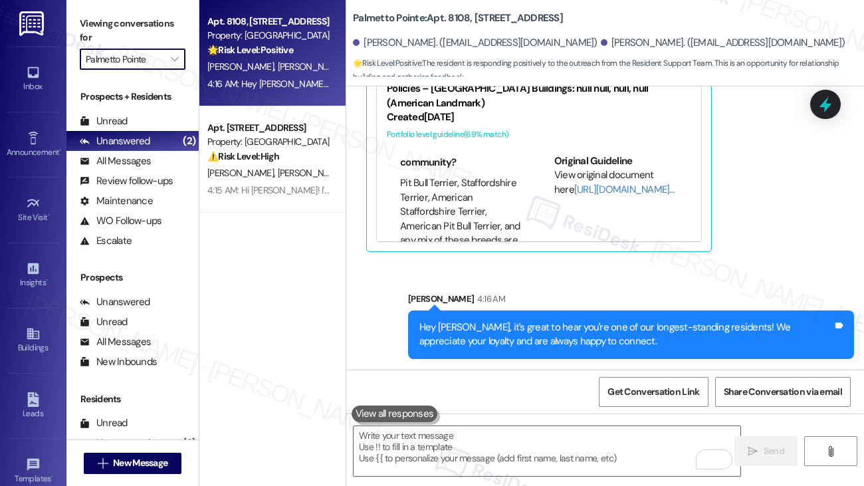
type input "Ember @ [GEOGRAPHIC_DATA]"
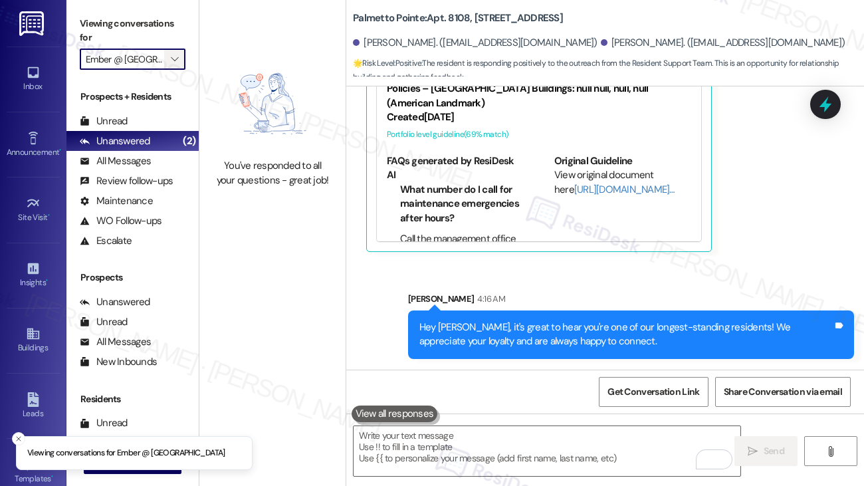
click at [178, 58] on span "" at bounding box center [174, 59] width 13 height 21
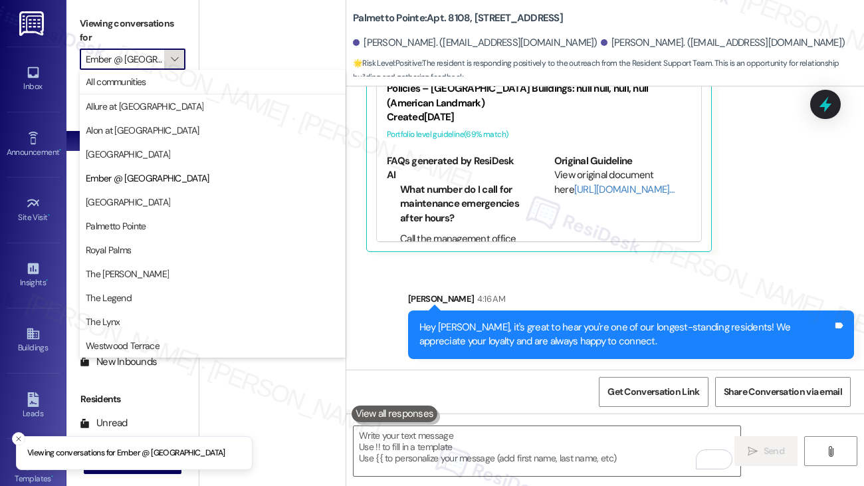
scroll to position [0, 11]
click at [181, 76] on span "All communities" at bounding box center [213, 81] width 254 height 13
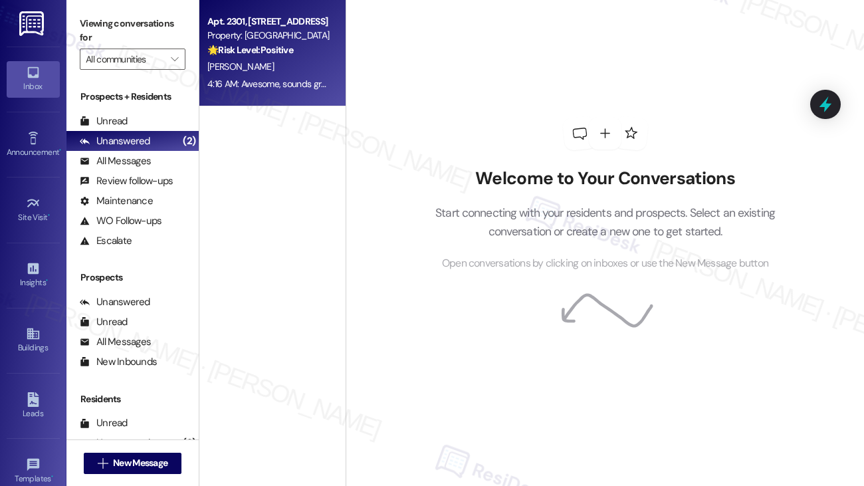
click at [314, 57] on div "🌟 Risk Level: Positive The resident is expressing positive sentiment in respons…" at bounding box center [268, 50] width 123 height 14
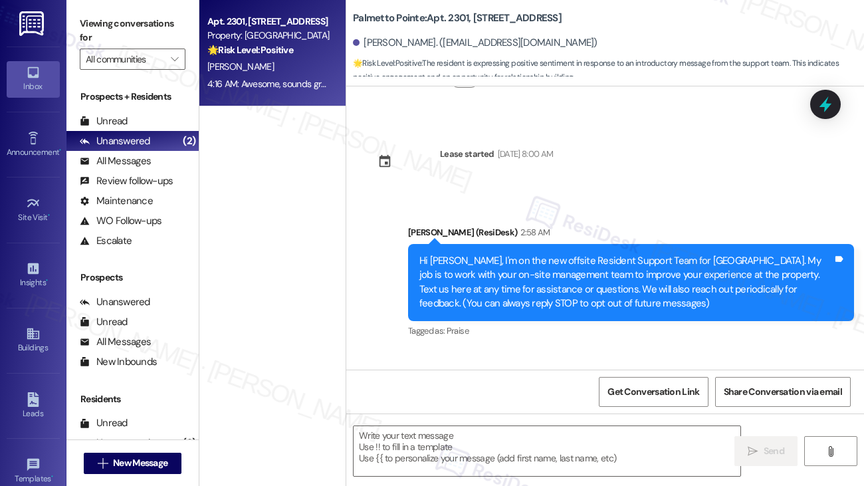
type textarea "Fetching suggested responses. Please feel free to read through the conversation…"
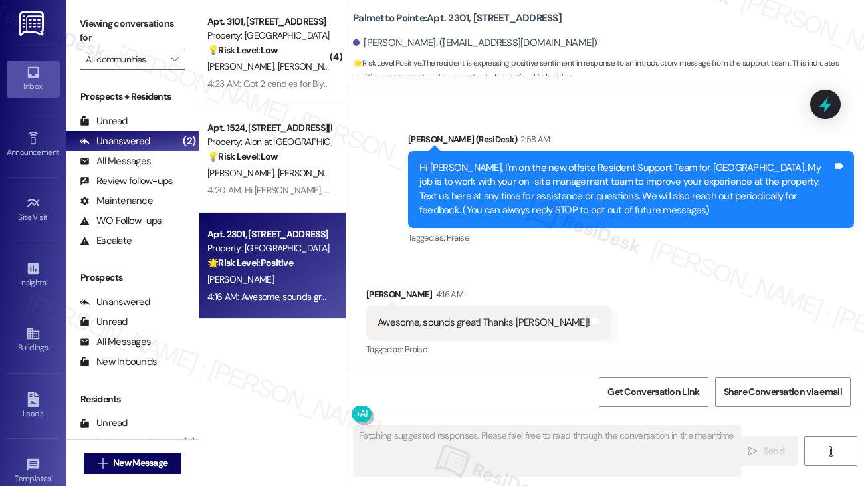
scroll to position [220, 0]
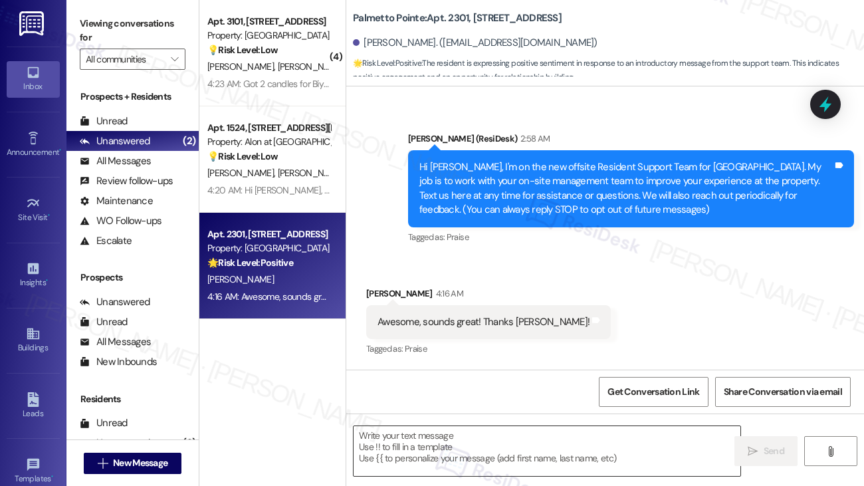
click at [499, 441] on textarea at bounding box center [546, 451] width 387 height 50
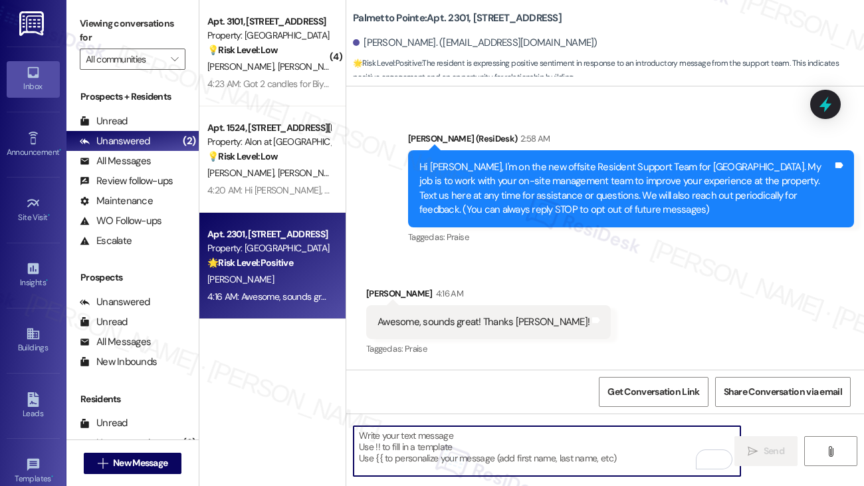
click at [518, 452] on textarea "To enrich screen reader interactions, please activate Accessibility in Grammarl…" at bounding box center [546, 451] width 387 height 50
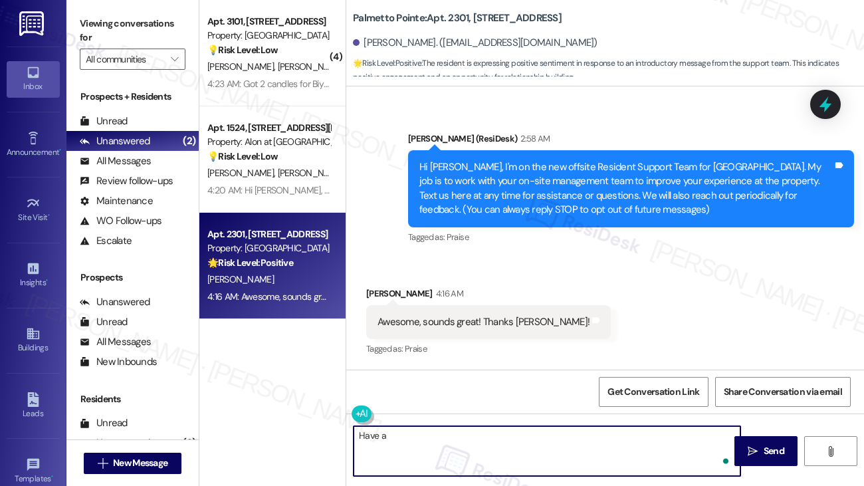
type textarea "Have a"
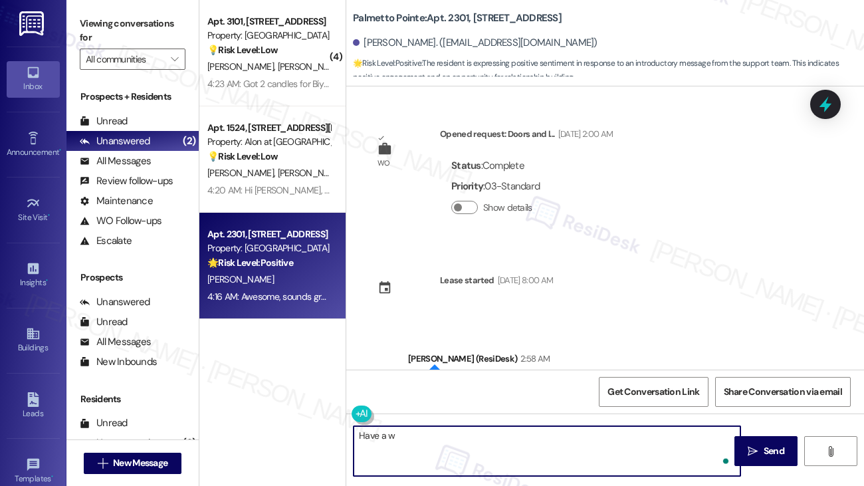
scroll to position [220, 0]
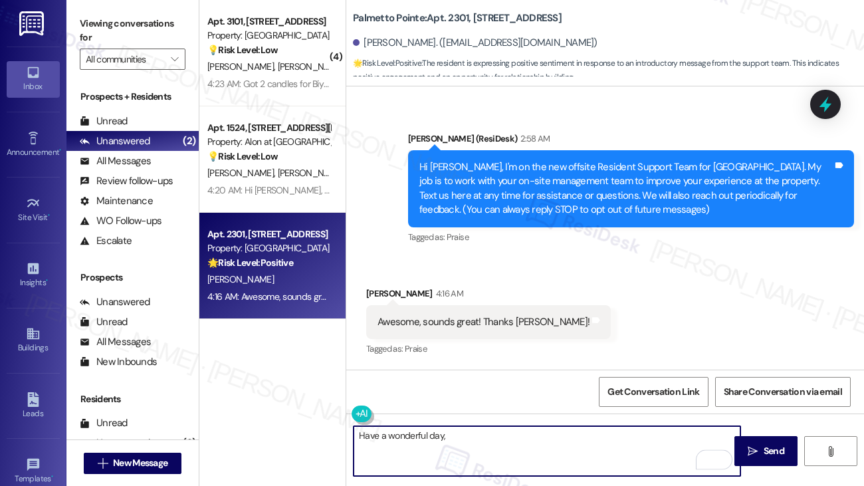
click at [371, 292] on div "[PERSON_NAME] 4:16 AM" at bounding box center [488, 295] width 245 height 19
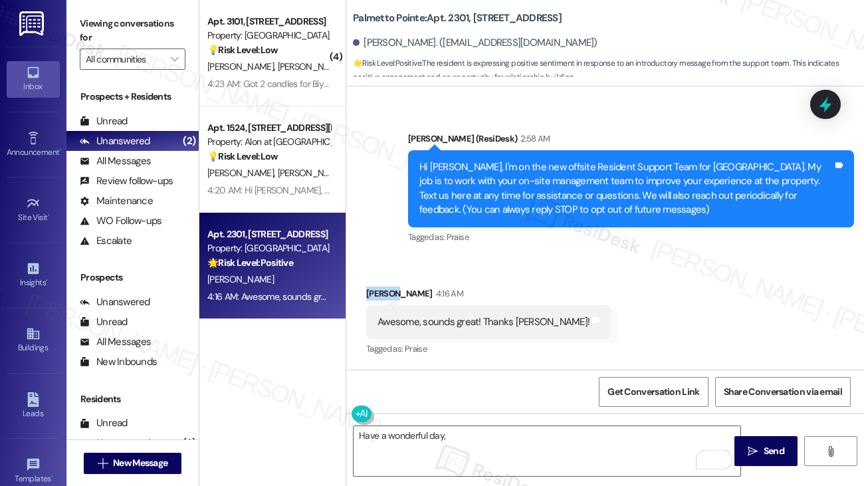
click at [371, 292] on div "[PERSON_NAME] 4:16 AM" at bounding box center [488, 295] width 245 height 19
copy div "Ivianne"
drag, startPoint x: 464, startPoint y: 435, endPoint x: 506, endPoint y: 435, distance: 41.9
click at [466, 435] on textarea "Have a wonderful day," at bounding box center [546, 451] width 387 height 50
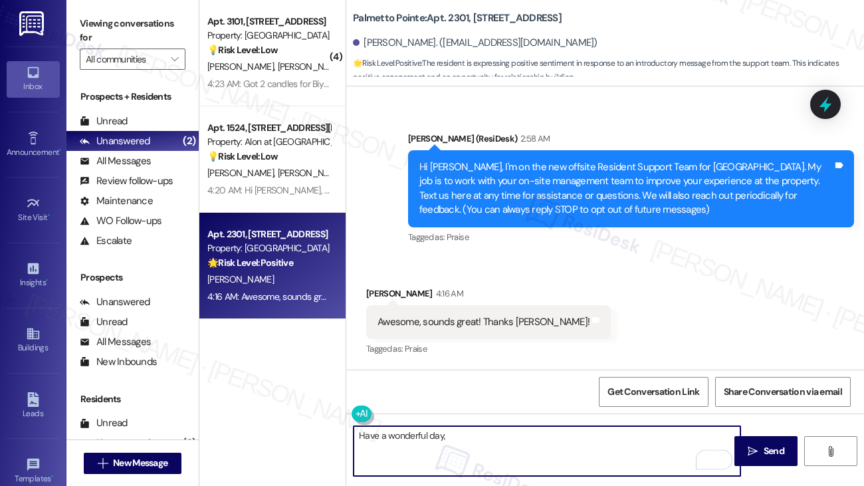
paste textarea "Ivianne"
type textarea "Have a wonderful day, Ivianne! :)"
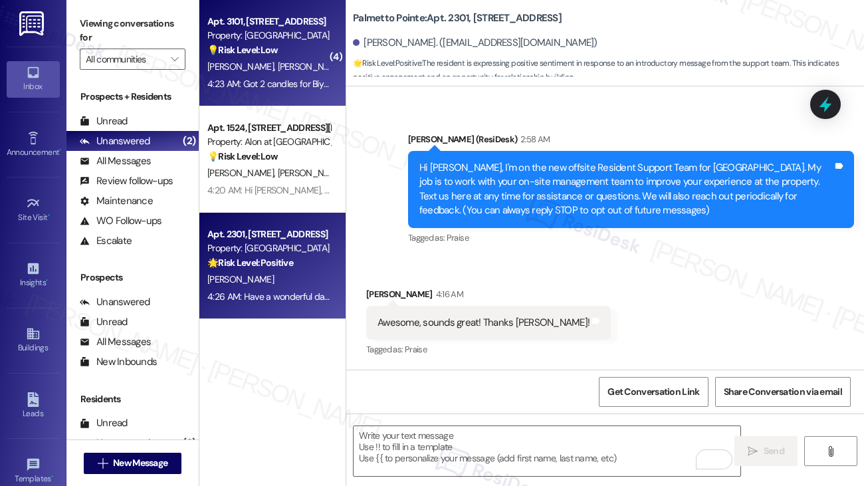
click at [304, 62] on div "[PERSON_NAME] [PERSON_NAME]" at bounding box center [269, 66] width 126 height 17
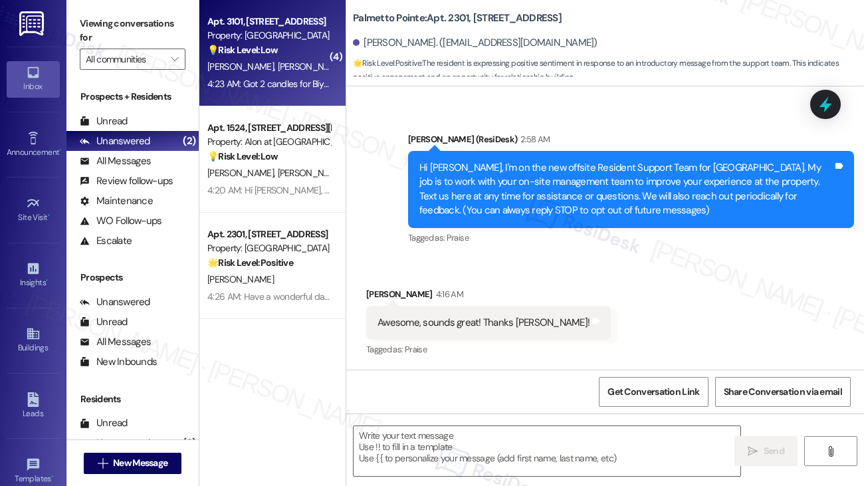
type textarea "Fetching suggested responses. Please feel free to read through the conversation…"
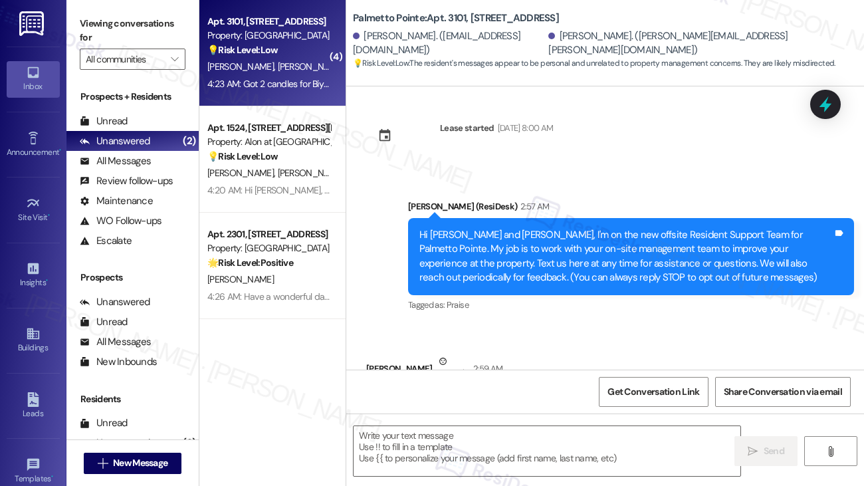
type textarea "Fetching suggested responses. Please feel free to read through the conversation…"
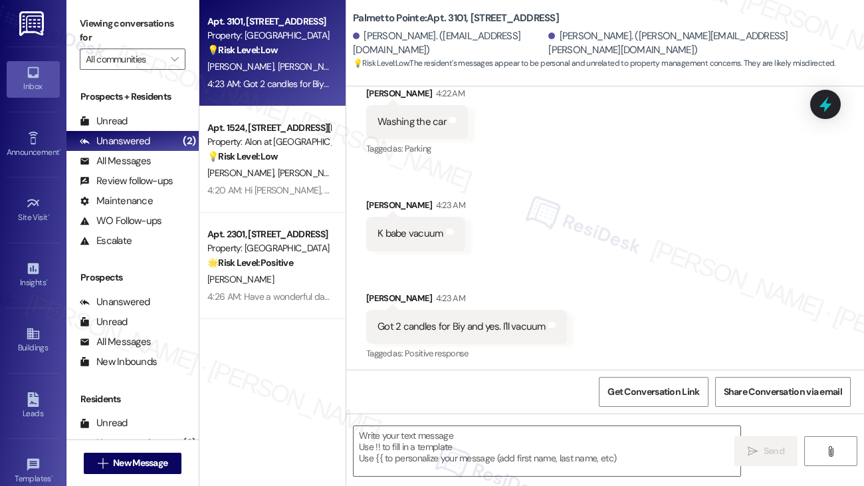
scroll to position [657, 0]
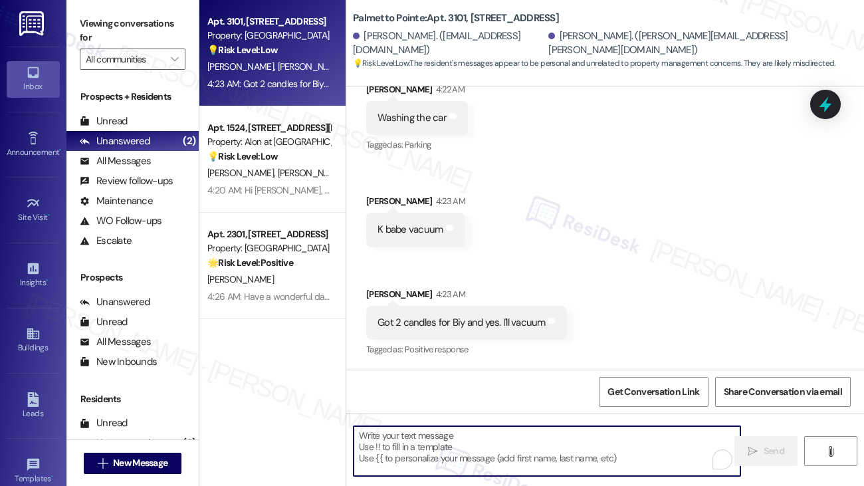
click at [482, 460] on textarea "To enrich screen reader interactions, please activate Accessibility in Grammarl…" at bounding box center [546, 451] width 387 height 50
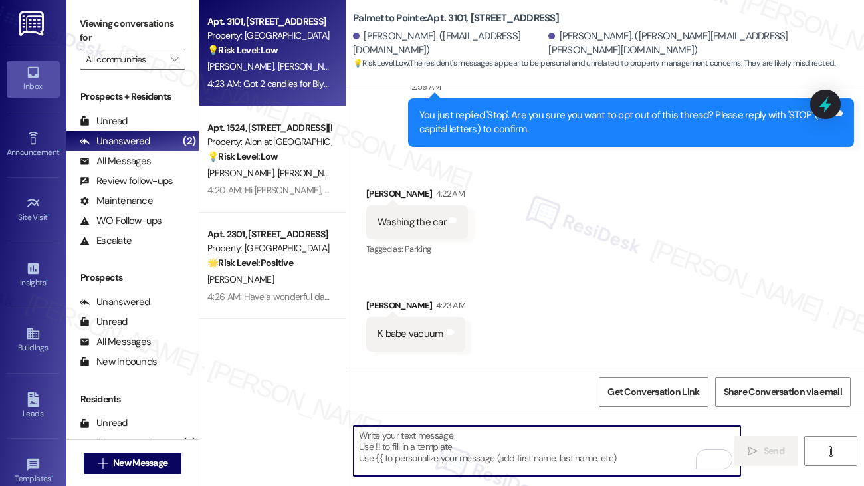
scroll to position [431, 0]
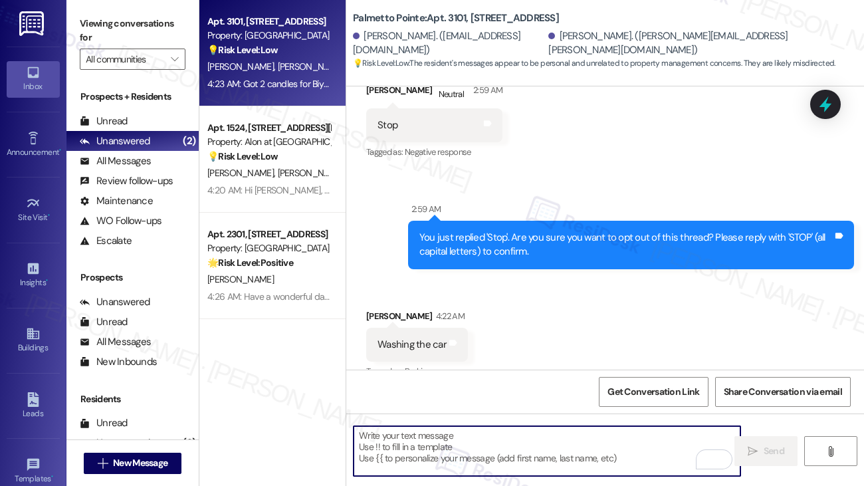
click at [486, 443] on textarea "To enrich screen reader interactions, please activate Accessibility in Grammarl…" at bounding box center [546, 451] width 387 height 50
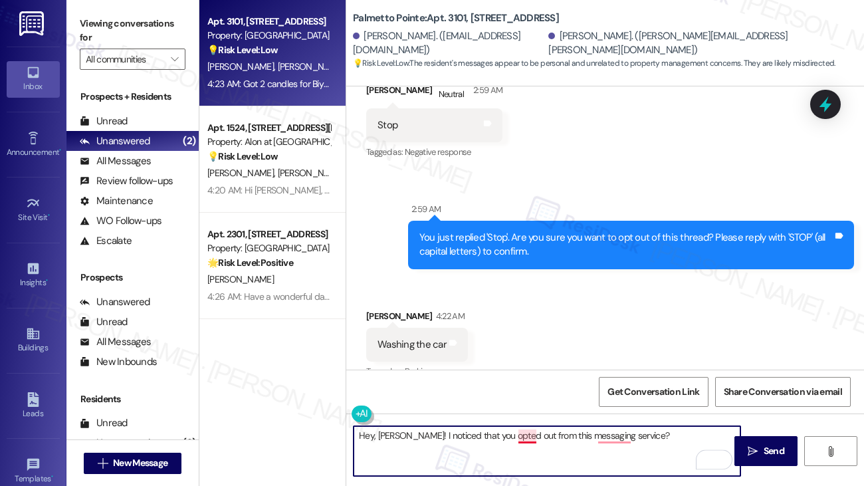
click at [530, 440] on textarea "Hey, [PERSON_NAME]! I noticed that you opted out from this messaging service?" at bounding box center [546, 451] width 387 height 50
click at [610, 440] on textarea "Hey, Brenda! I noticed that you opted out of this messaging service?" at bounding box center [546, 451] width 387 height 50
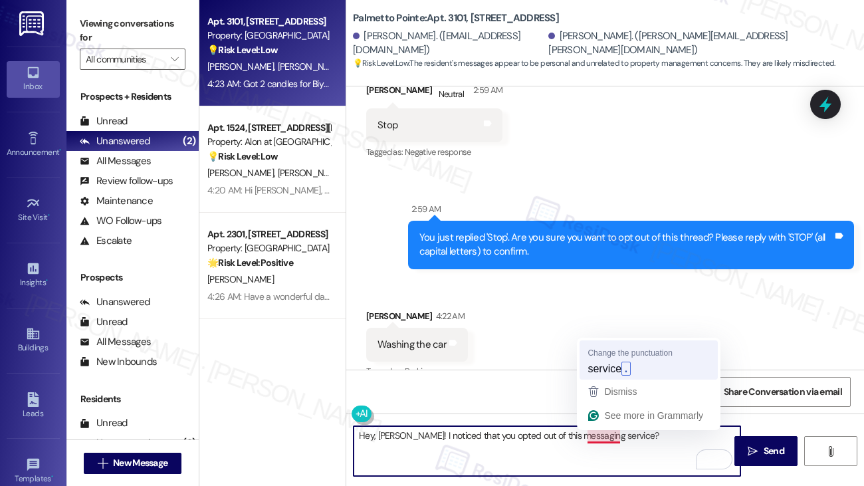
type textarea "Hey, Brenda! I noticed that you opted out of this messaging service."
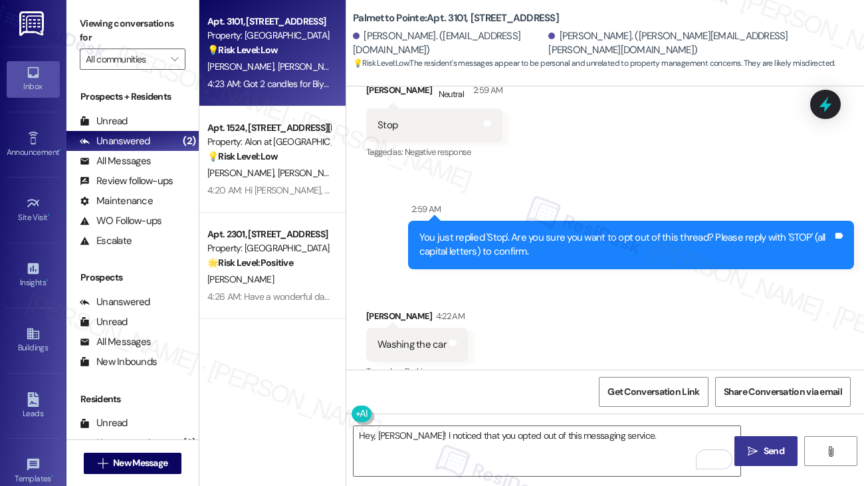
click at [751, 450] on icon "" at bounding box center [752, 451] width 10 height 11
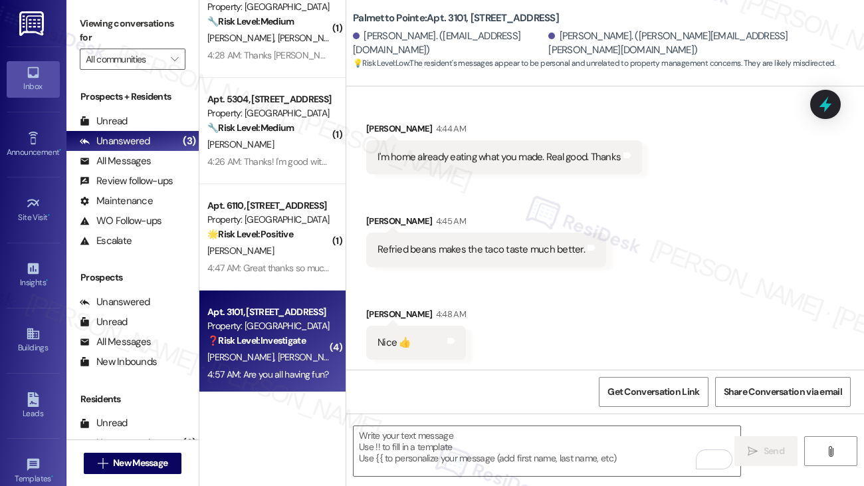
scroll to position [140, 0]
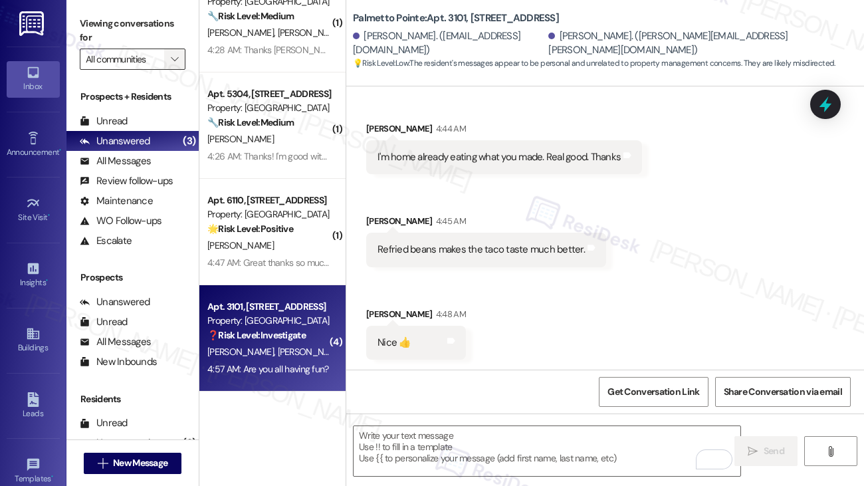
click at [179, 58] on span "" at bounding box center [174, 59] width 13 height 21
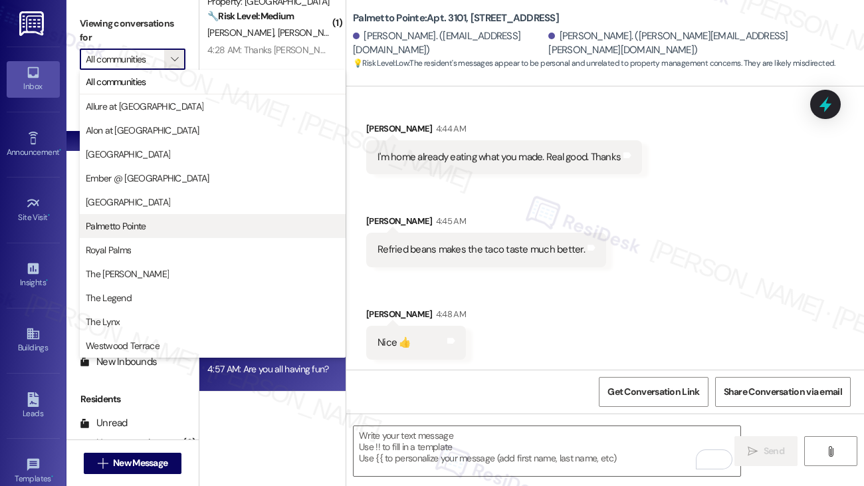
click at [142, 228] on span "Palmetto Pointe" at bounding box center [116, 225] width 60 height 13
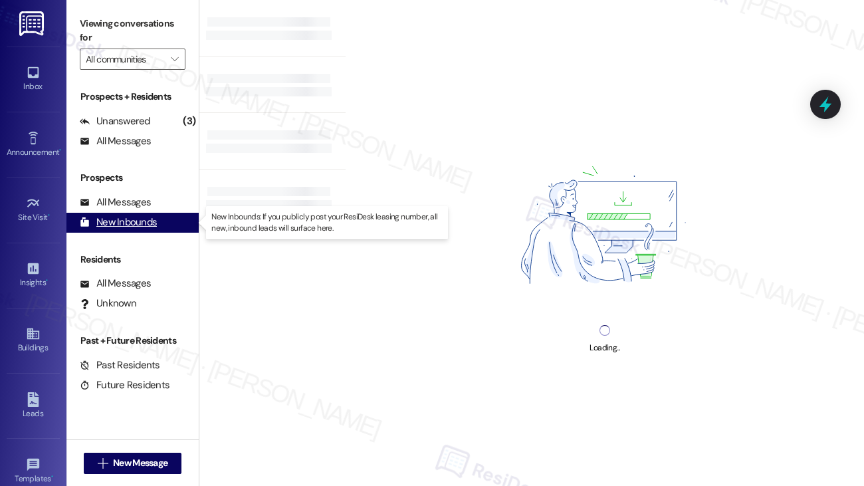
type input "Palmetto Pointe"
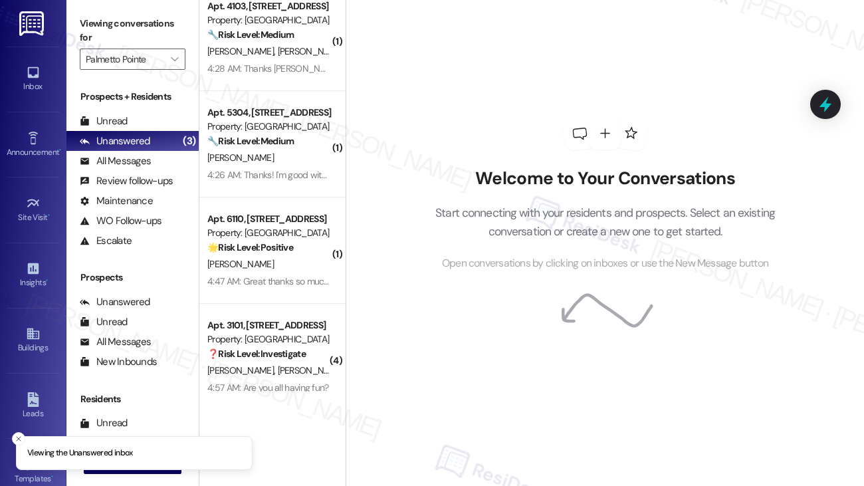
scroll to position [34, 0]
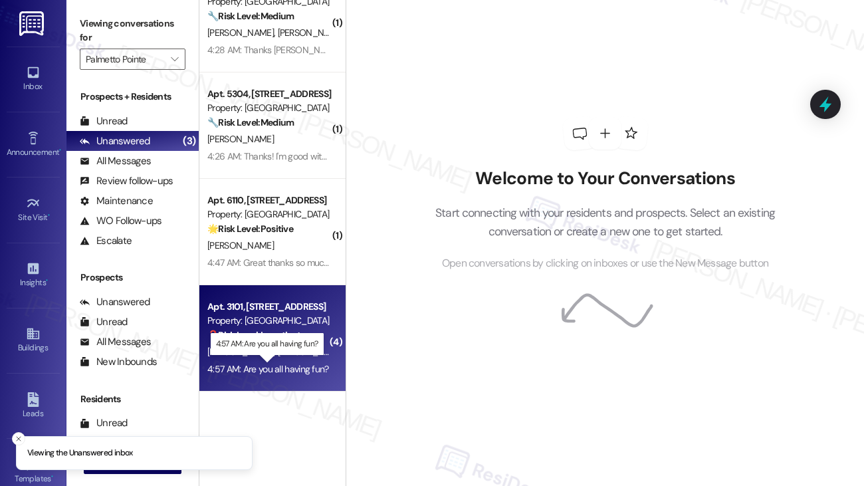
click at [277, 365] on div "4:57 AM: Are you all having fun? 4:57 AM: Are you all having fun?" at bounding box center [268, 369] width 122 height 12
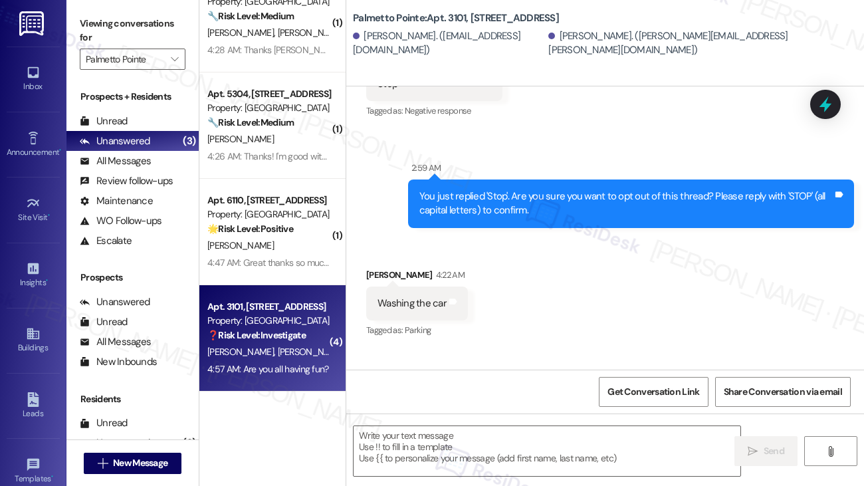
type textarea "Fetching suggested responses. Please feel free to read through the conversation…"
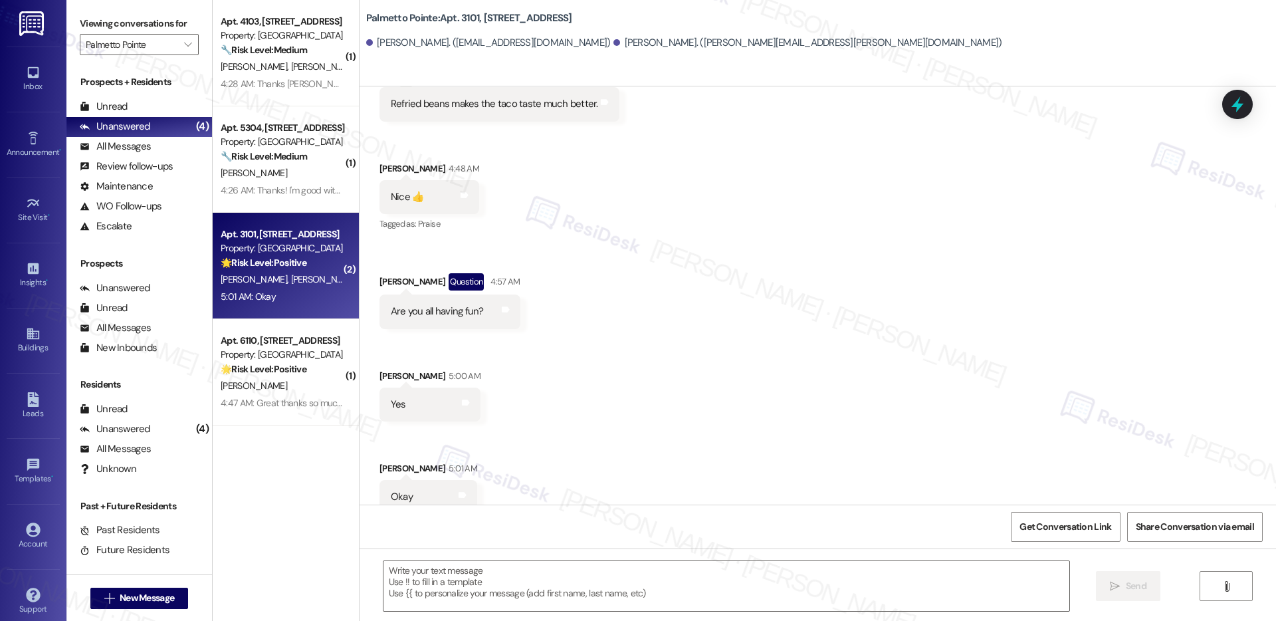
scroll to position [1171, 0]
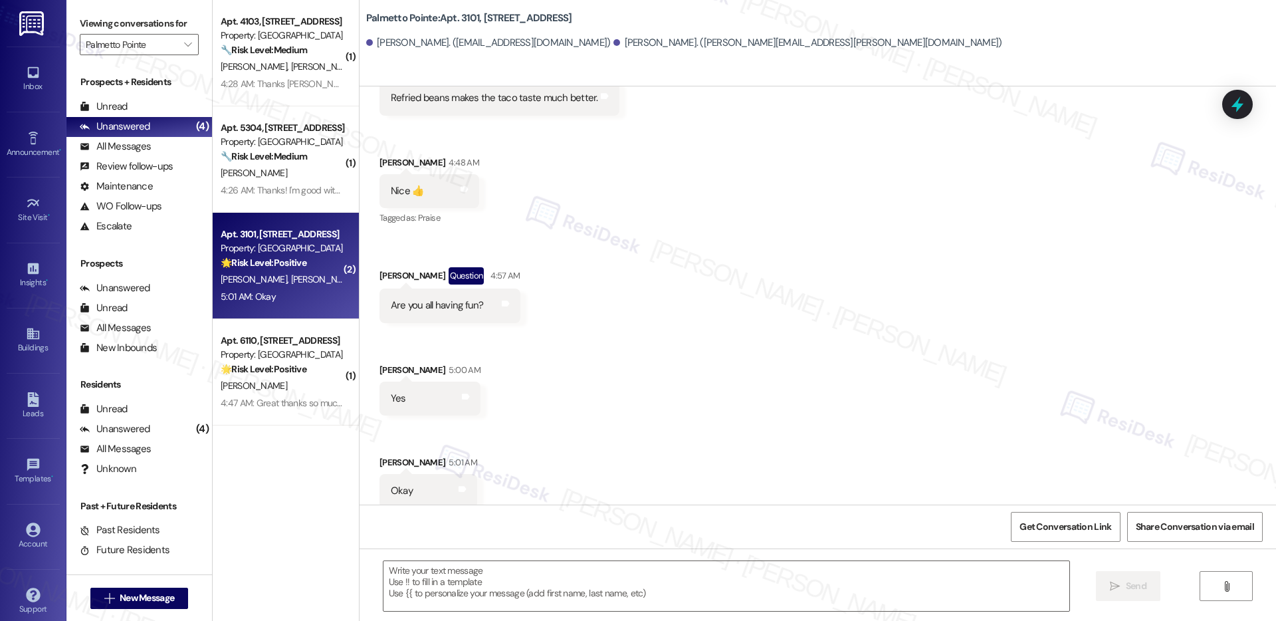
click at [462, 381] on div "Yes Tags and notes" at bounding box center [429, 398] width 101 height 34
click at [486, 355] on div "Received via SMS Arnold Enriquez 4:44 AM I'm home already eating what you made.…" at bounding box center [817, 228] width 916 height 579
click at [486, 485] on textarea at bounding box center [726, 586] width 686 height 50
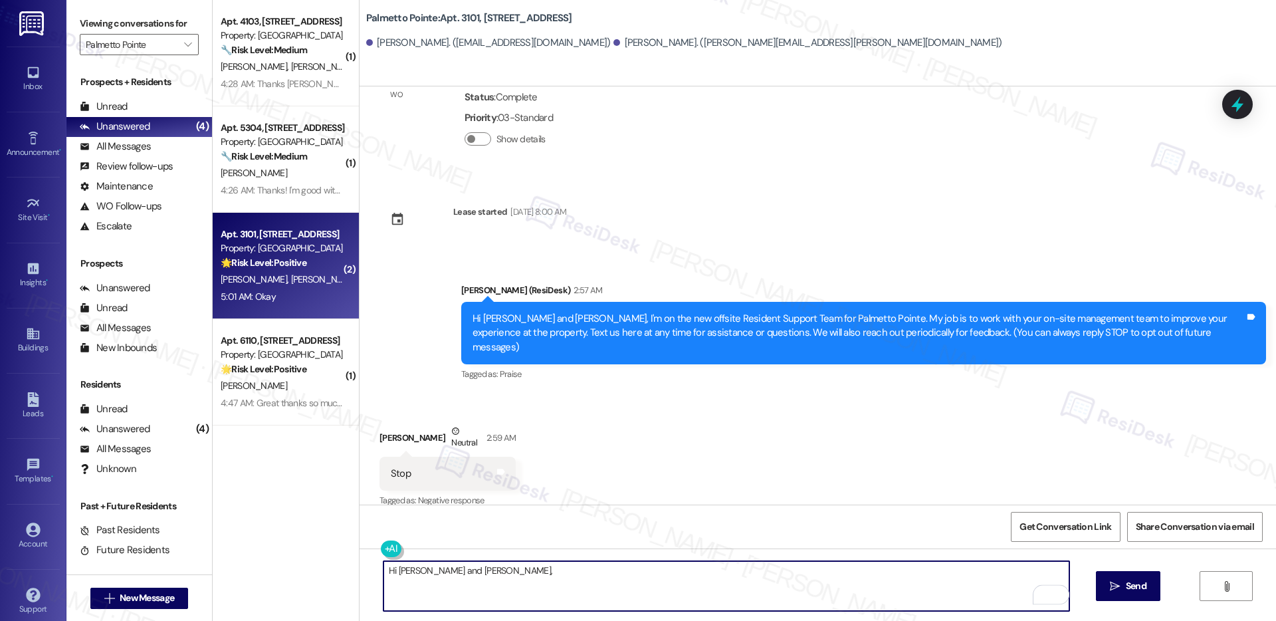
scroll to position [61, 0]
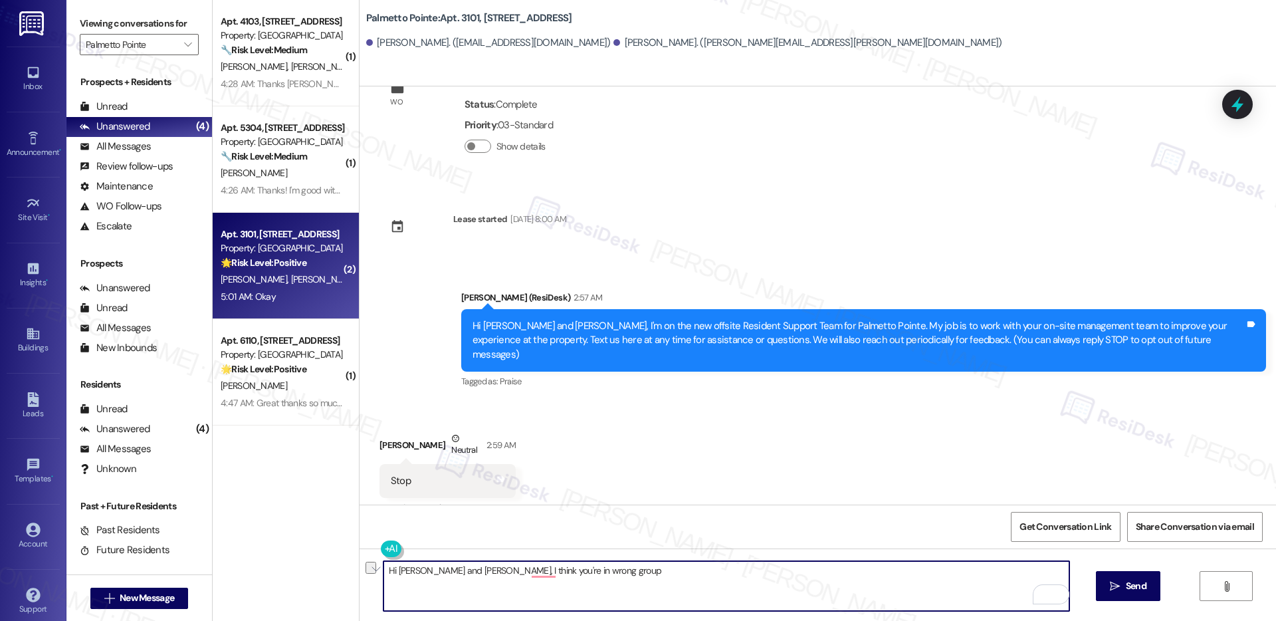
drag, startPoint x: 591, startPoint y: 568, endPoint x: 489, endPoint y: 573, distance: 101.8
click at [489, 485] on textarea "Hi Brenda and Arnold, I think you're in wrong group" at bounding box center [726, 586] width 686 height 50
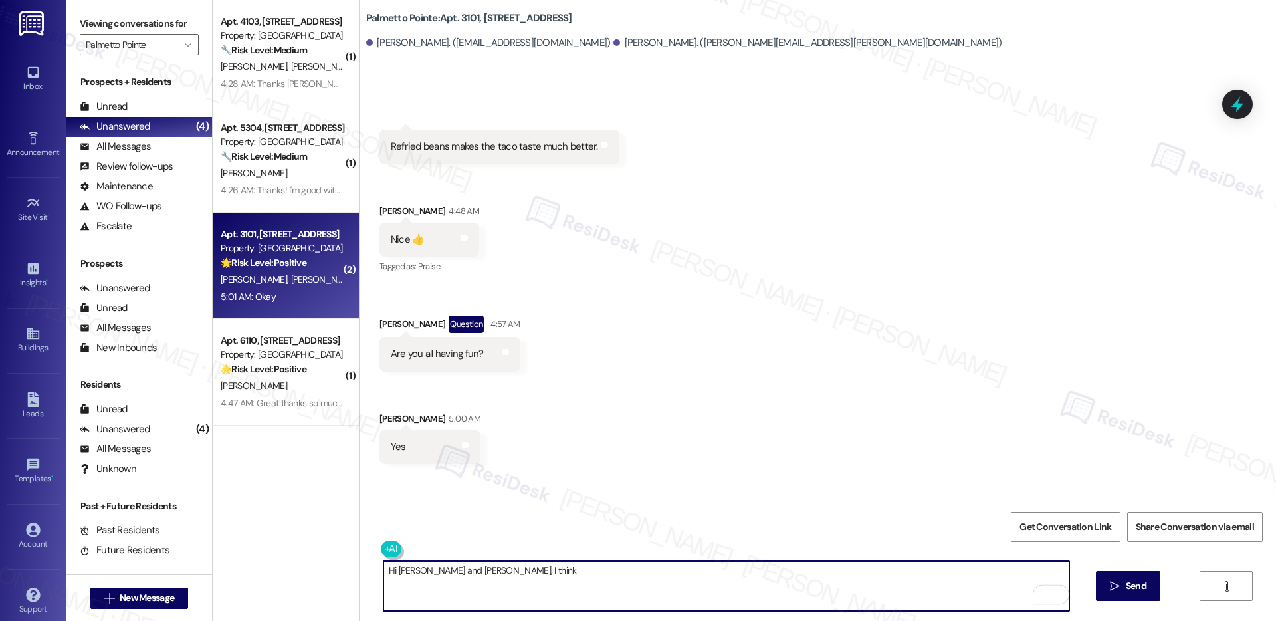
scroll to position [1171, 0]
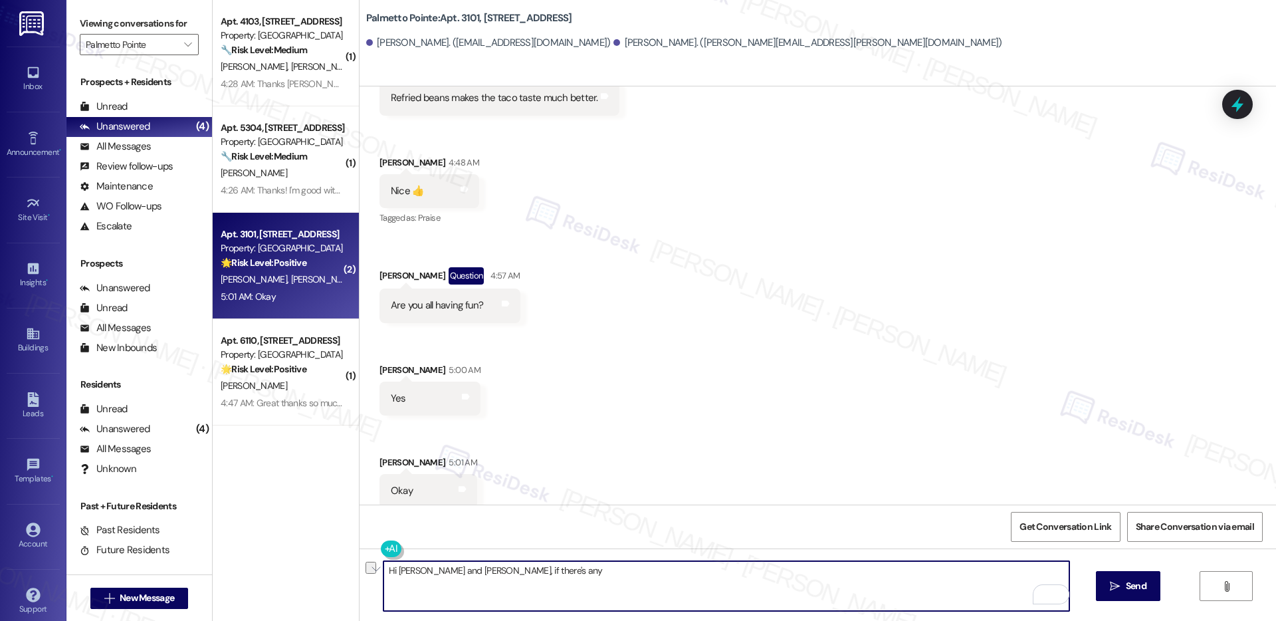
drag, startPoint x: 462, startPoint y: 573, endPoint x: 599, endPoint y: 577, distance: 136.3
click at [599, 485] on textarea "Hi Brenda and Arnold, if there's any" at bounding box center [726, 586] width 686 height 50
paste textarea "Thank you for reaching out. Just to clarify, this text service is dedicated to …"
click at [465, 485] on textarea "Hi Brenda and Arnold, Thank you for reaching out. Just to clarify, this text se…" at bounding box center [726, 586] width 686 height 50
click at [502, 485] on textarea "Hi Brenda and Arnold, thank you for reaching out. Just to clarify, this text se…" at bounding box center [726, 586] width 686 height 50
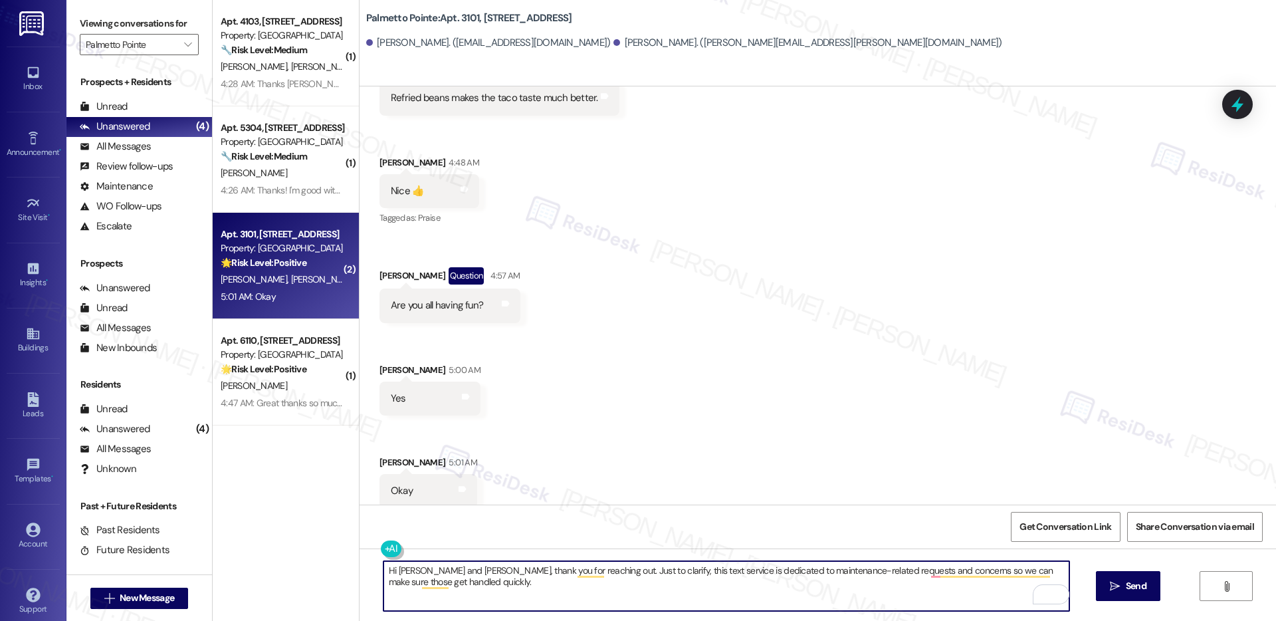
click at [496, 485] on textarea "Hi Brenda and Arnold, thank you for reaching out. Just to clarify, this text se…" at bounding box center [726, 586] width 686 height 50
type textarea "Hi Brenda and Arnold, thank you for reaching out. Just to clarify, this text se…"
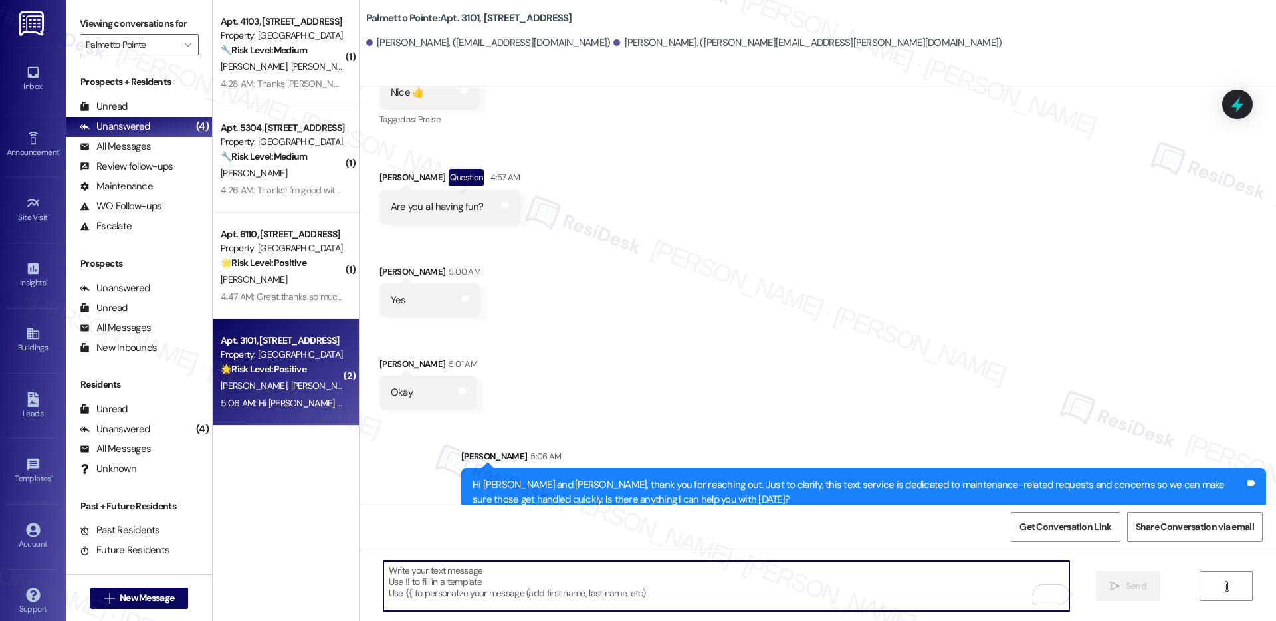
scroll to position [1278, 0]
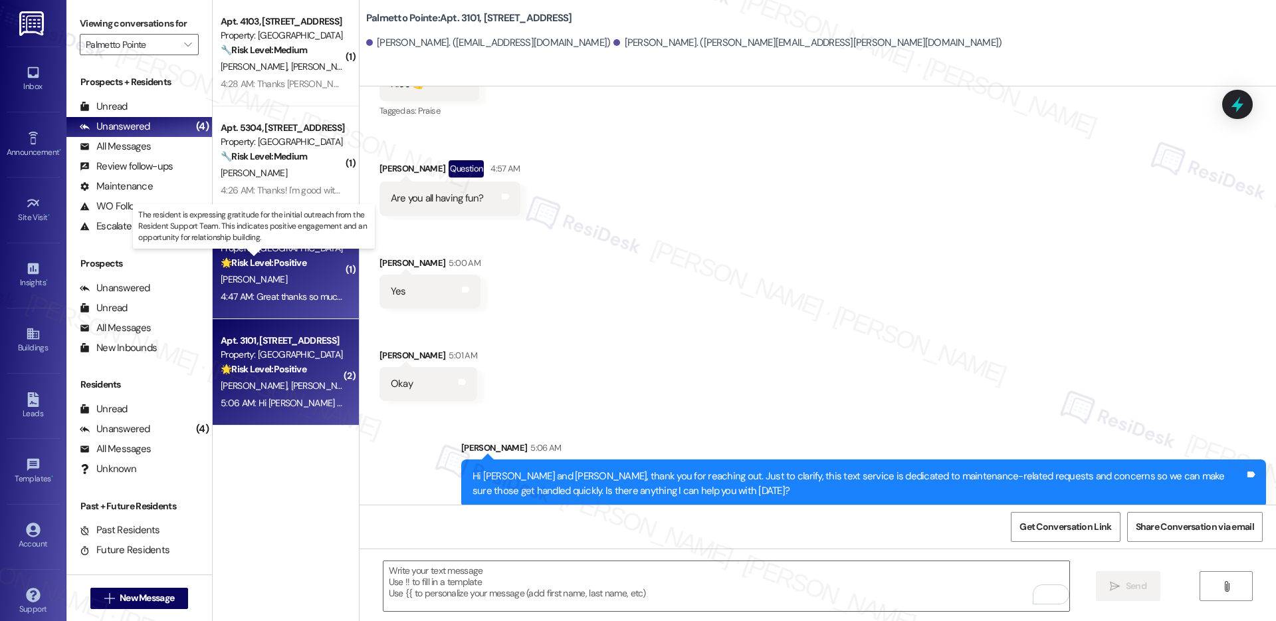
click at [290, 267] on strong "🌟 Risk Level: Positive" at bounding box center [264, 262] width 86 height 12
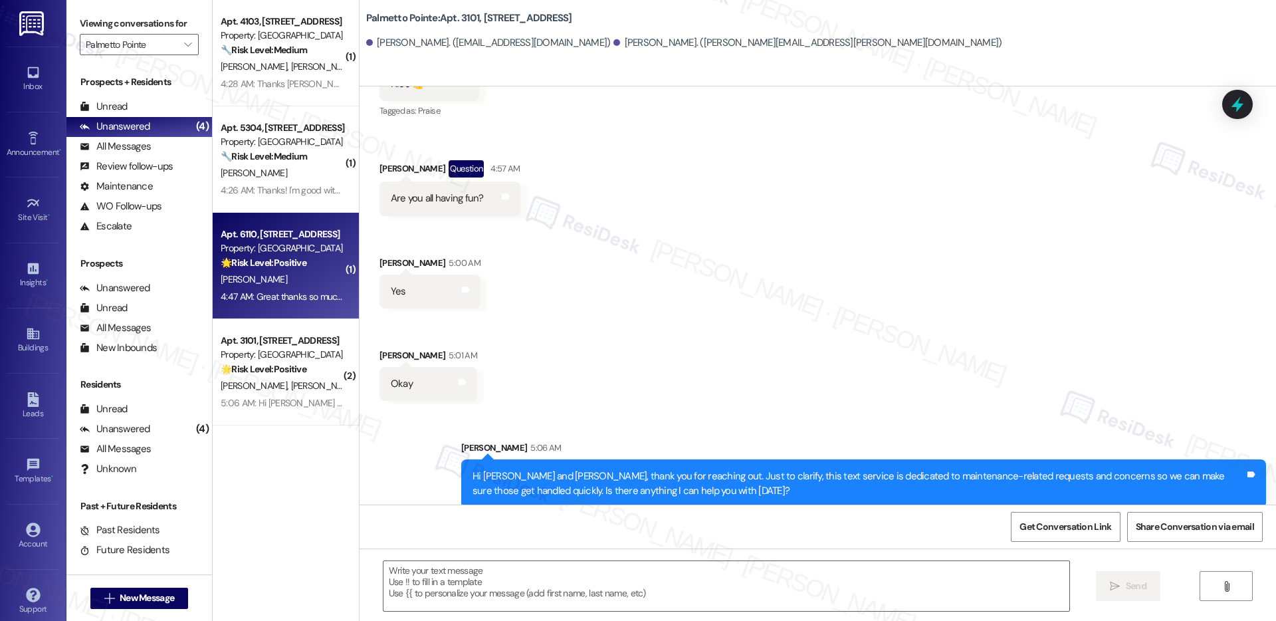
type textarea "Fetching suggested responses. Please feel free to read through the conversation…"
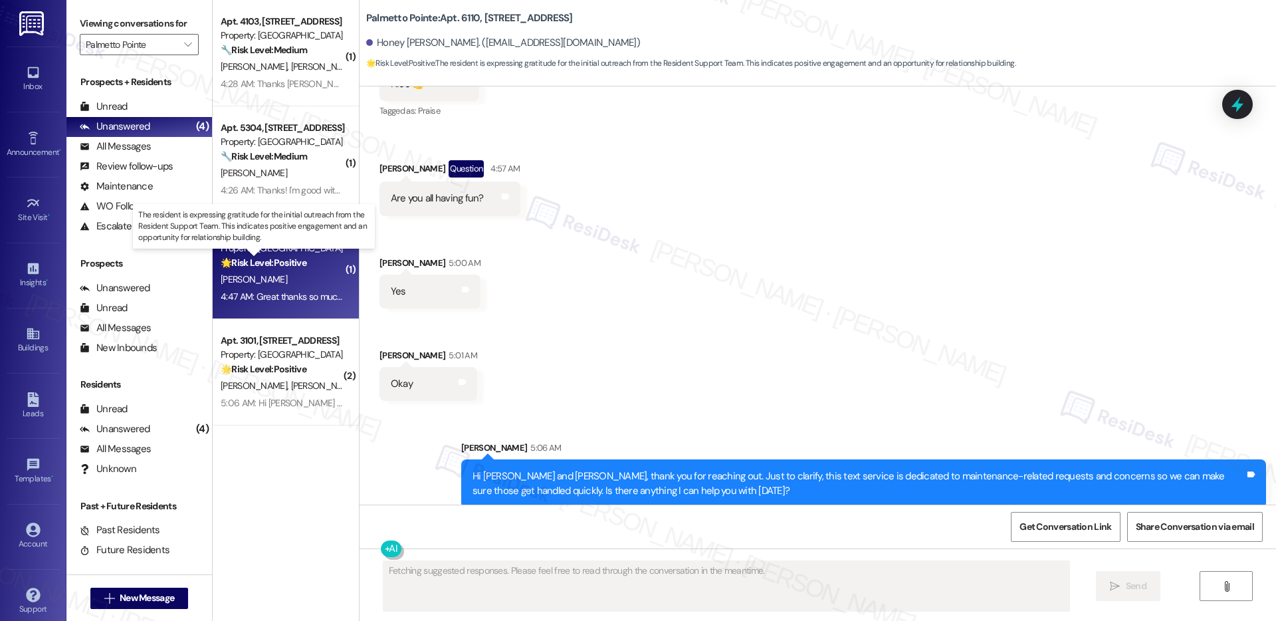
scroll to position [56, 0]
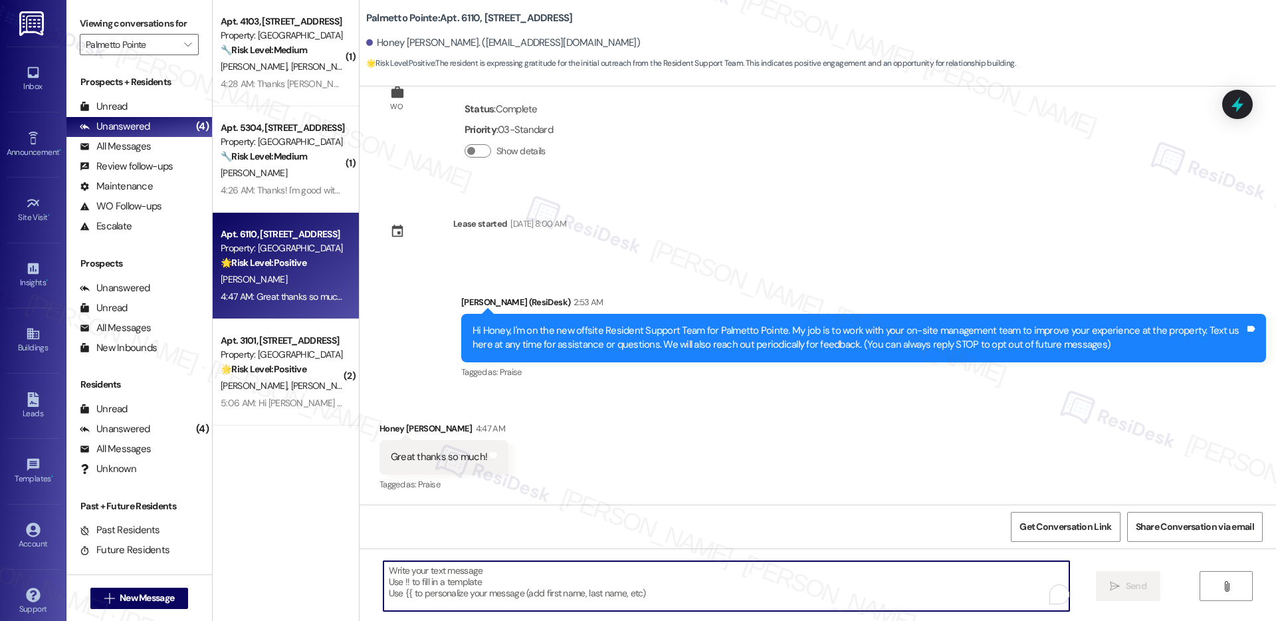
click at [470, 485] on textarea "To enrich screen reader interactions, please activate Accessibility in Grammarl…" at bounding box center [726, 586] width 686 height 50
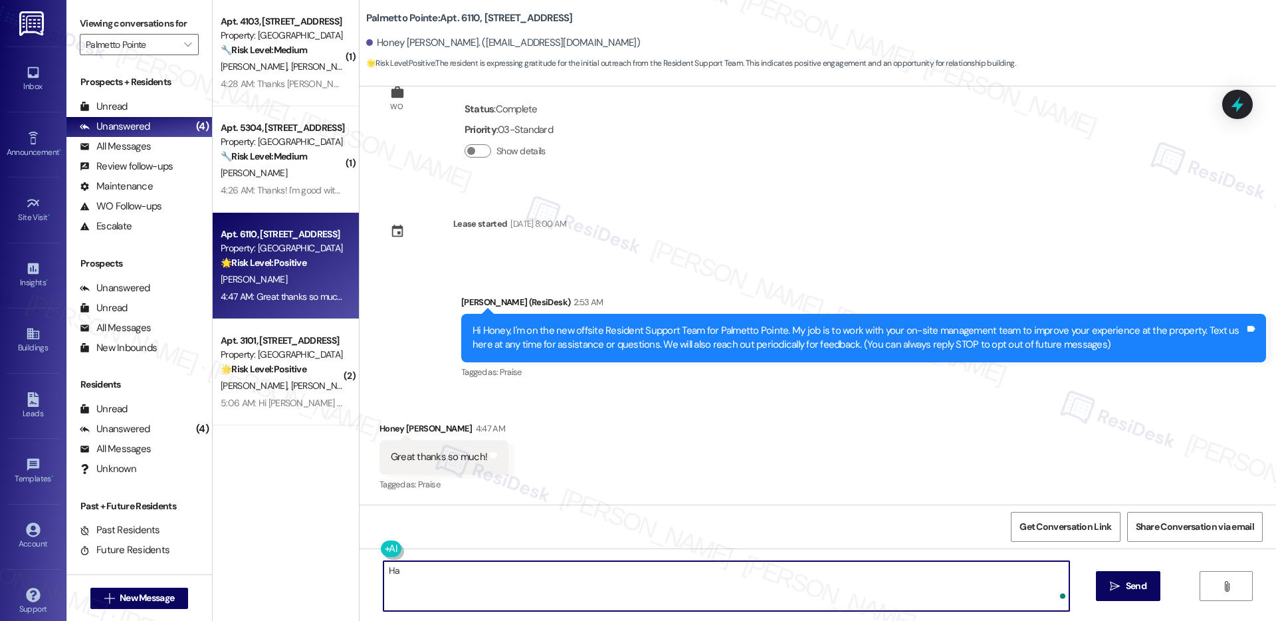
type textarea "H"
type textarea "Happy to help! ☺️"
click at [863, 485] on span "Send" at bounding box center [1136, 586] width 21 height 14
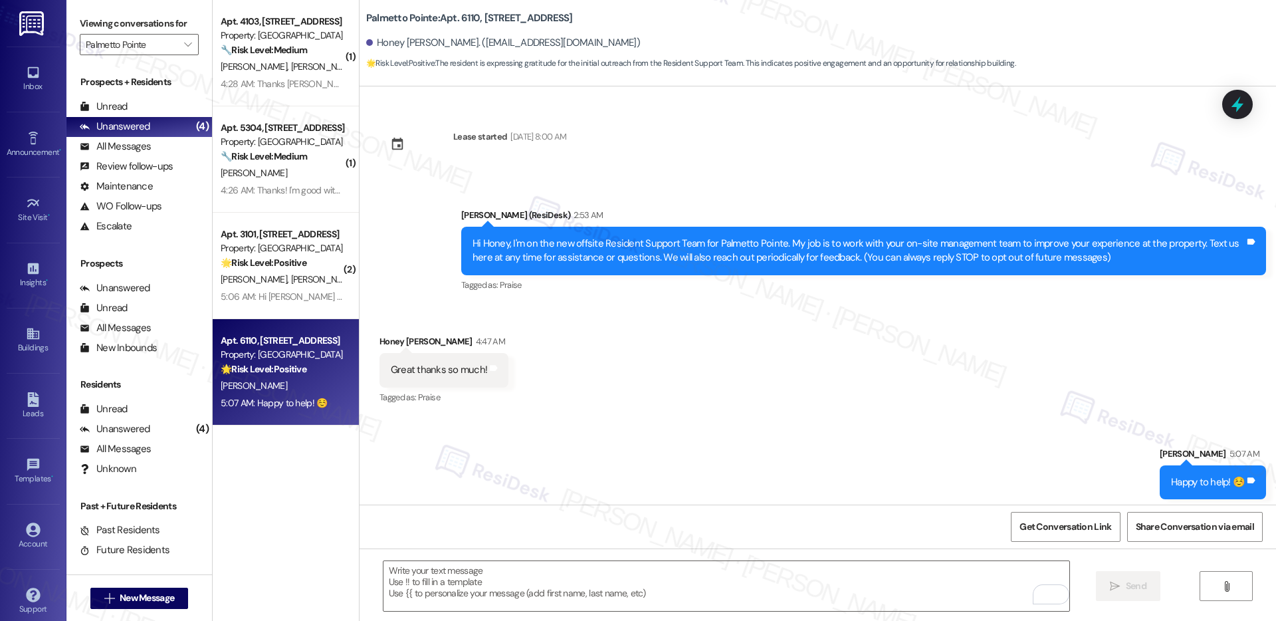
scroll to position [149, 0]
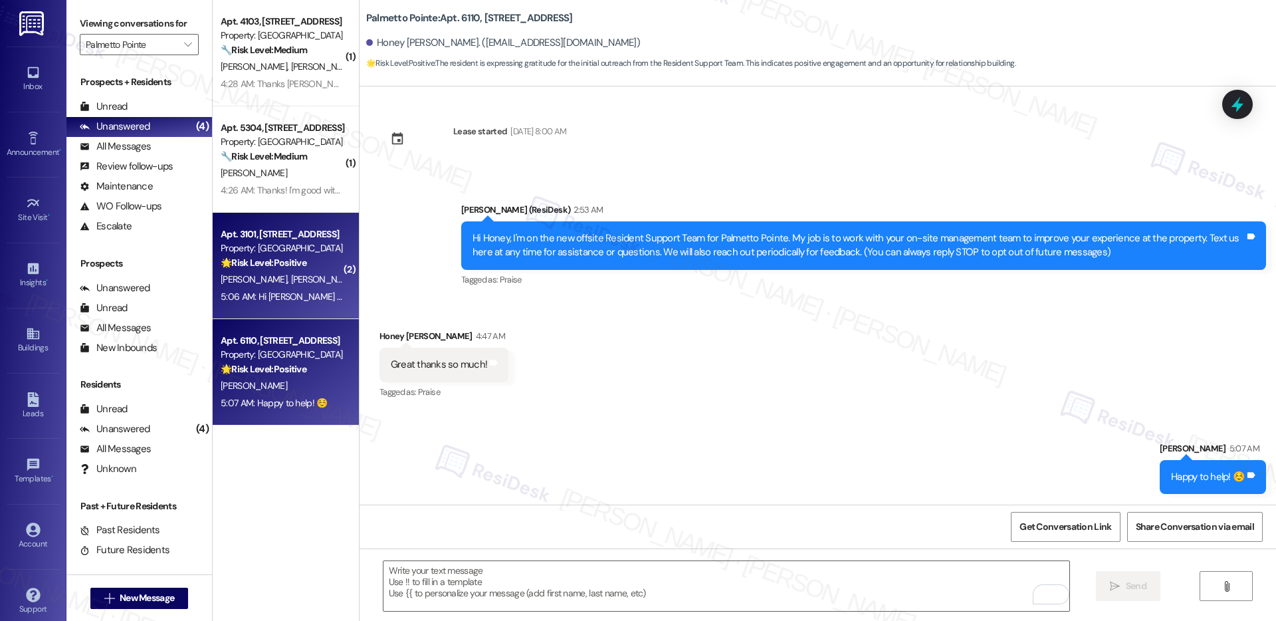
click at [294, 288] on div "5:06 AM: Hi Brenda and Arnold, thank you for reaching out. Just to clarify, thi…" at bounding box center [282, 296] width 126 height 17
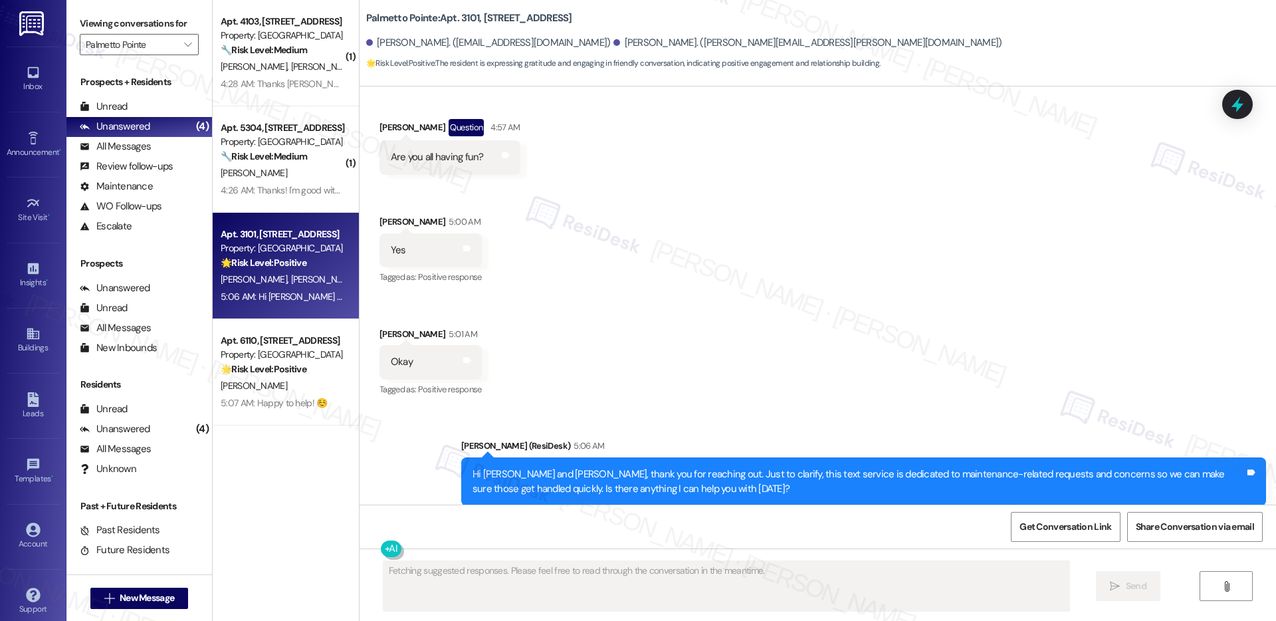
scroll to position [1336, 0]
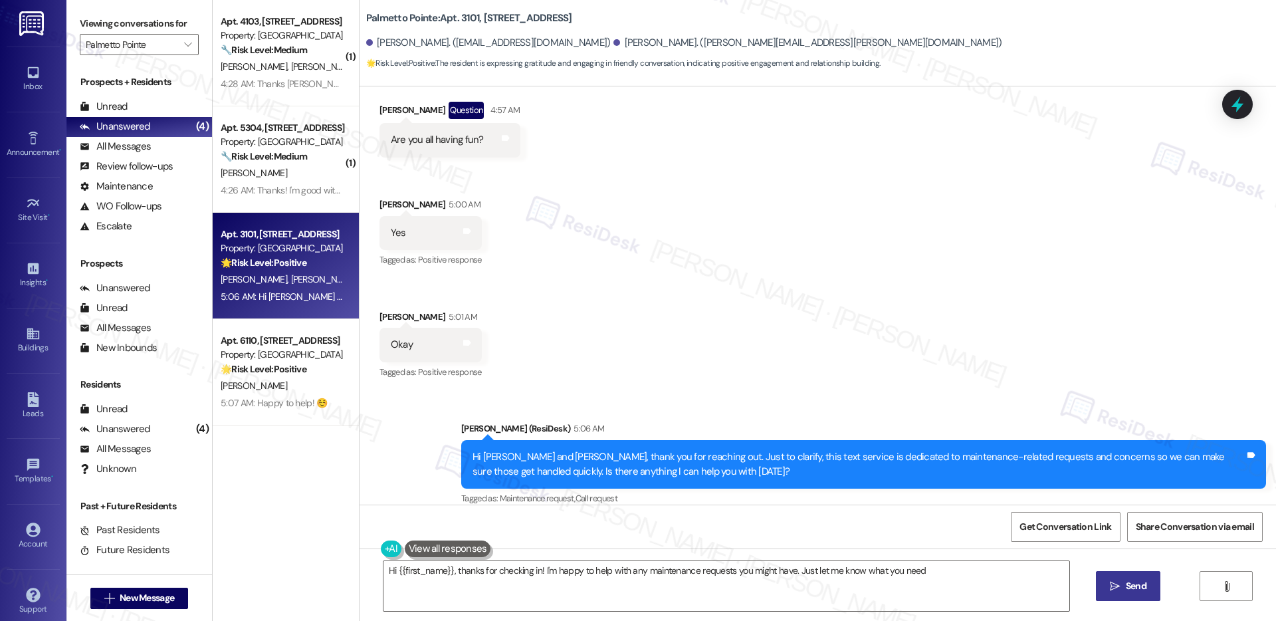
type textarea "Hi {{first_name}}, thanks for checking in! I'm happy to help with any maintenan…"
click at [282, 177] on div at bounding box center [285, 176] width 15 height 15
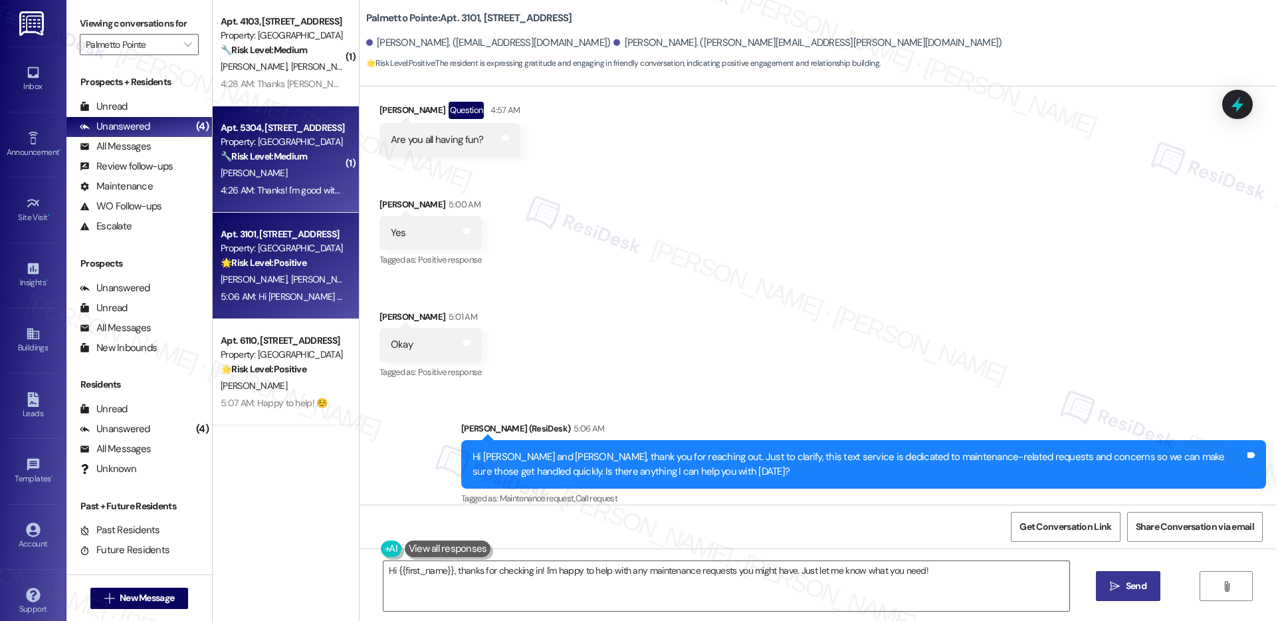
click at [285, 199] on div "Apt. 5304, 4835 USAA Blvd Property: Palmetto Pointe 🔧 Risk Level: Medium The re…" at bounding box center [286, 159] width 146 height 106
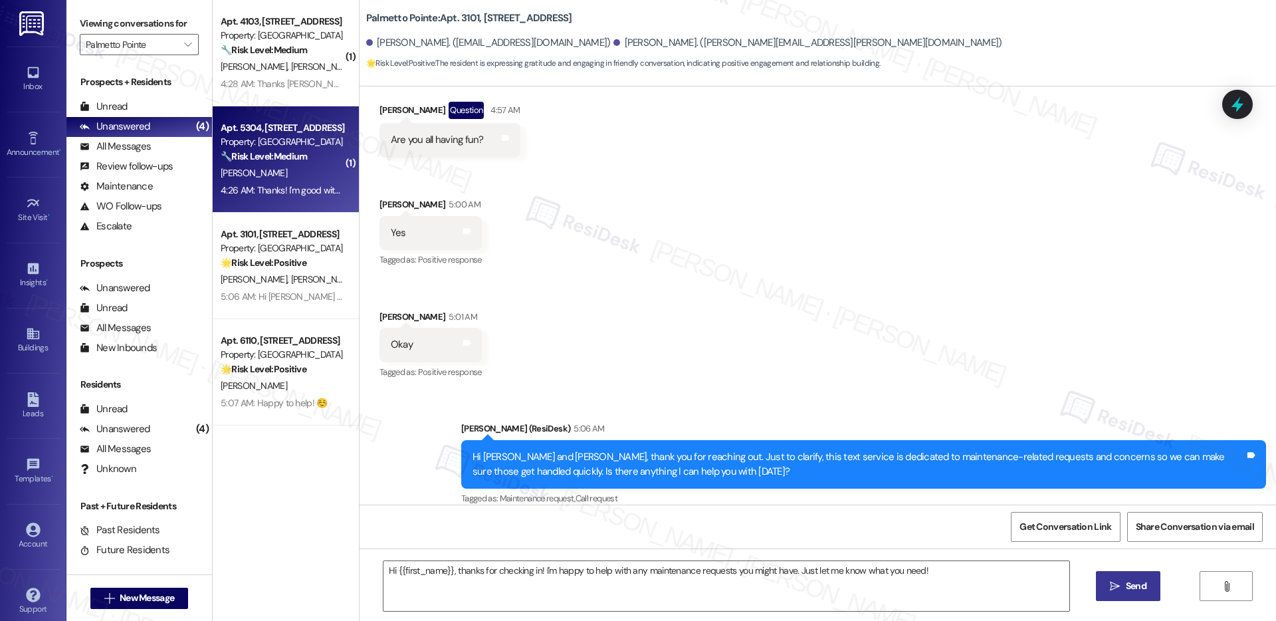
type textarea "Fetching suggested responses. Please feel free to read through the conversation…"
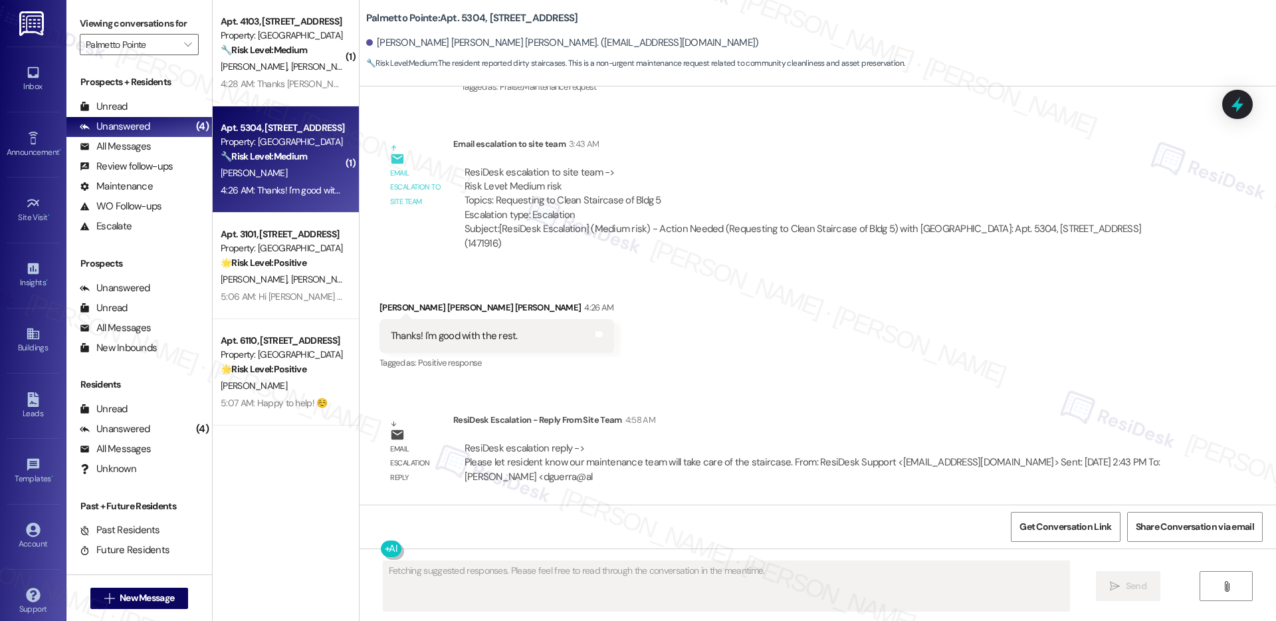
scroll to position [565, 0]
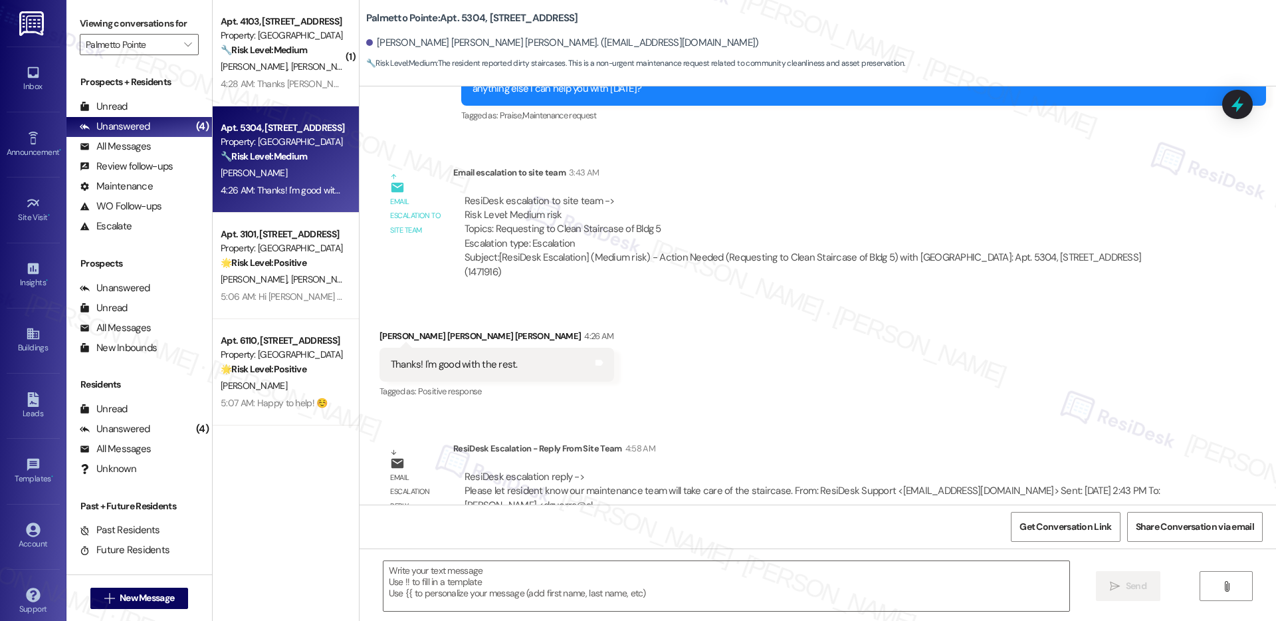
click at [302, 178] on div "S. Gaddam" at bounding box center [282, 173] width 126 height 17
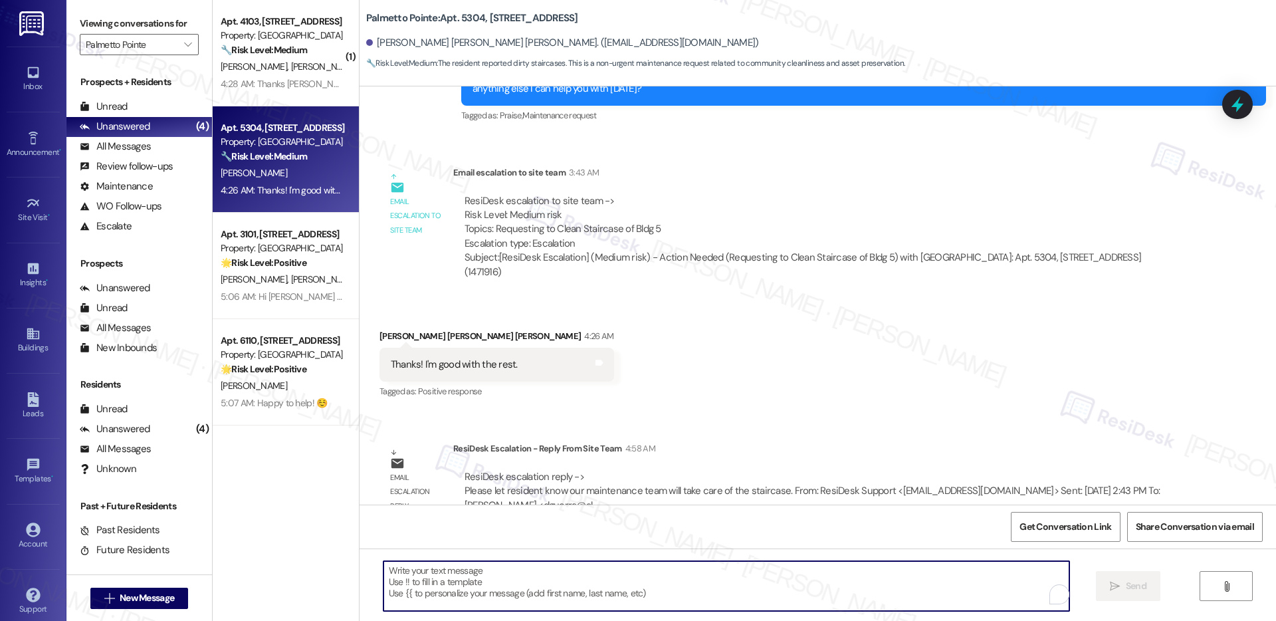
click at [514, 485] on textarea "To enrich screen reader interactions, please activate Accessibility in Grammarl…" at bounding box center [726, 586] width 686 height 50
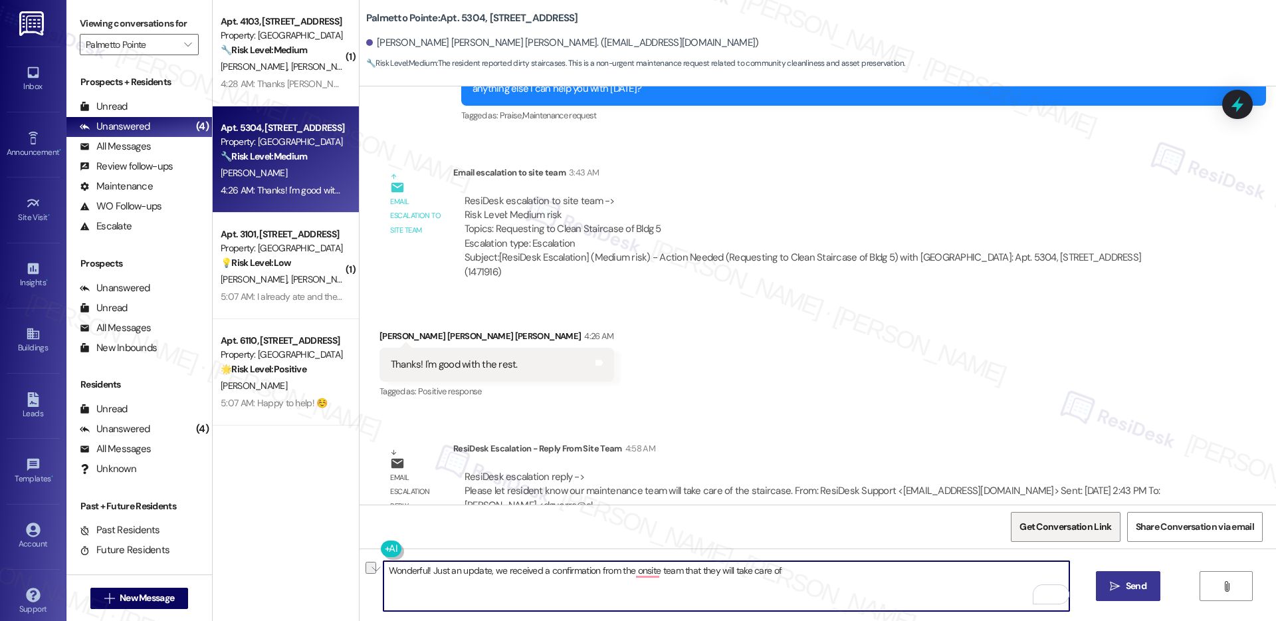
drag, startPoint x: 827, startPoint y: 578, endPoint x: 1081, endPoint y: 521, distance: 260.2
click at [359, 485] on div "Wonderful! Just an update, we received a confirmation from the onsite team that…" at bounding box center [817, 598] width 916 height 100
click at [849, 485] on textarea "Wonderful! Just an update, we received a confirmation from the onsite team that…" at bounding box center [726, 586] width 686 height 50
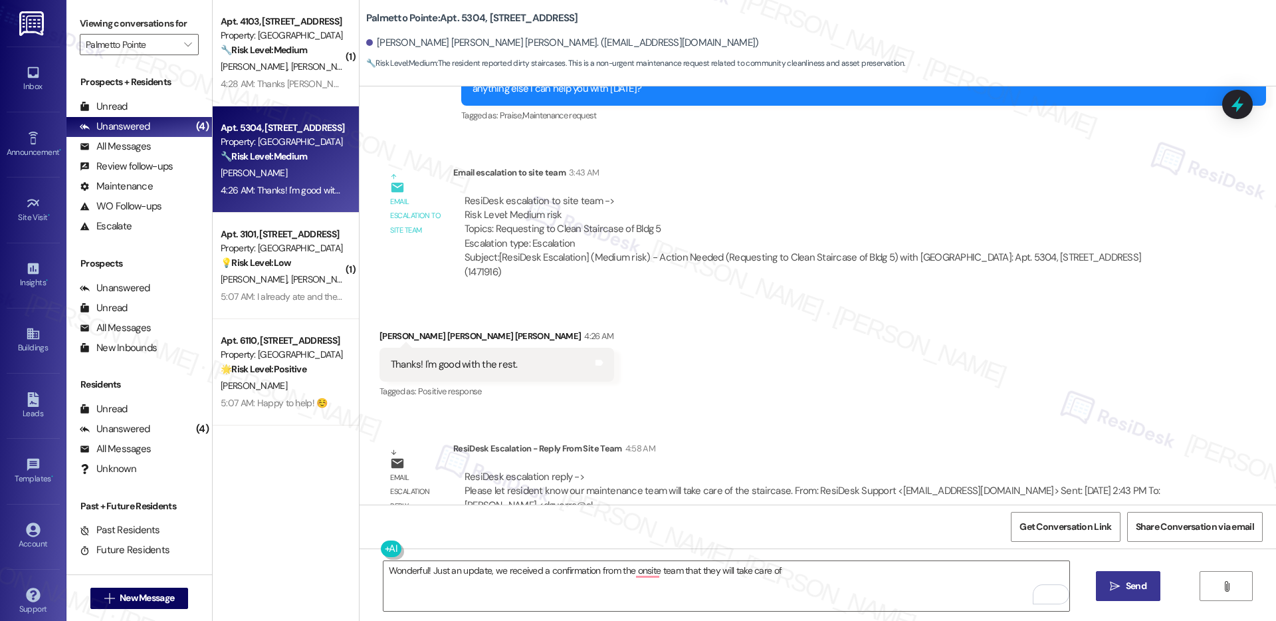
click at [740, 470] on div "ResiDesk escalation reply -> Please let resident know our maintenance team will…" at bounding box center [811, 491] width 695 height 42
copy div "staircase"
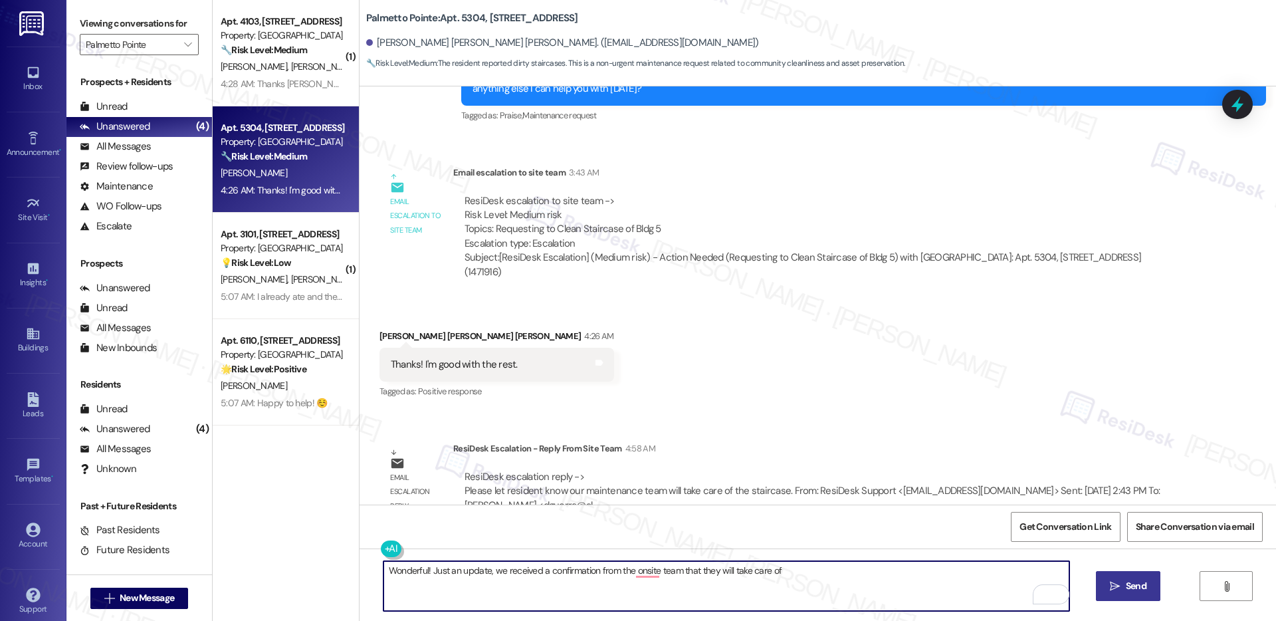
click at [793, 485] on textarea "Wonderful! Just an update, we received a confirmation from the onsite team that…" at bounding box center [726, 586] width 686 height 50
paste textarea "staircase"
type textarea "Wonderful! Just an update, we received a confirmation from the onsite team that…"
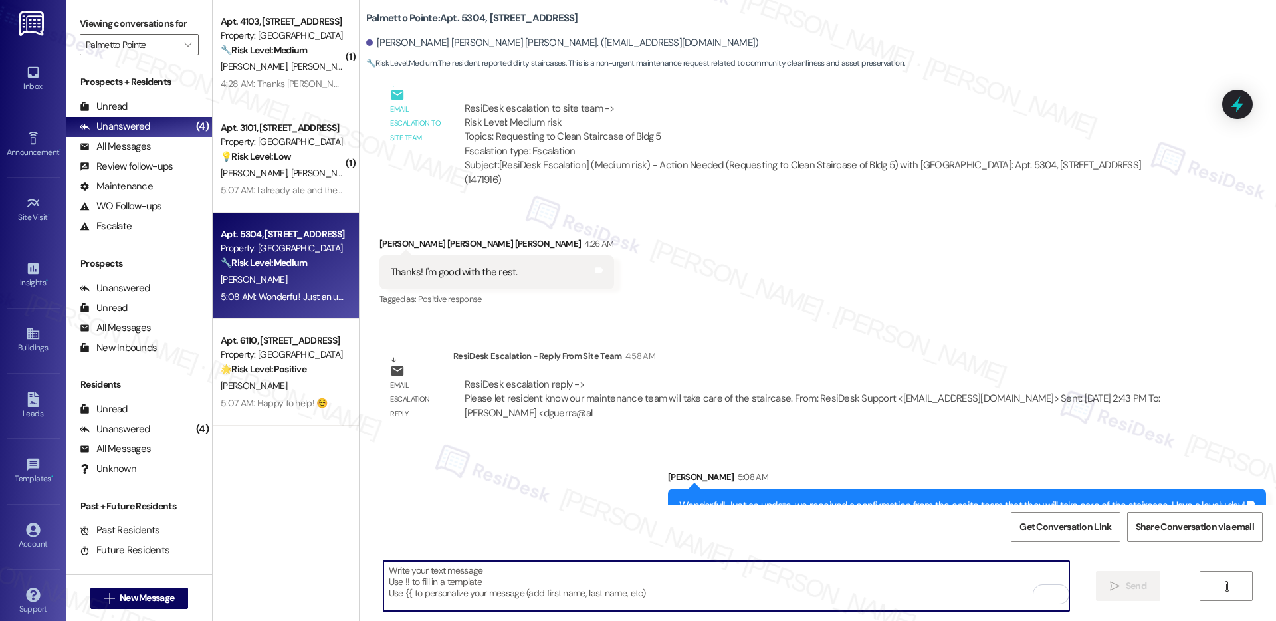
scroll to position [658, 0]
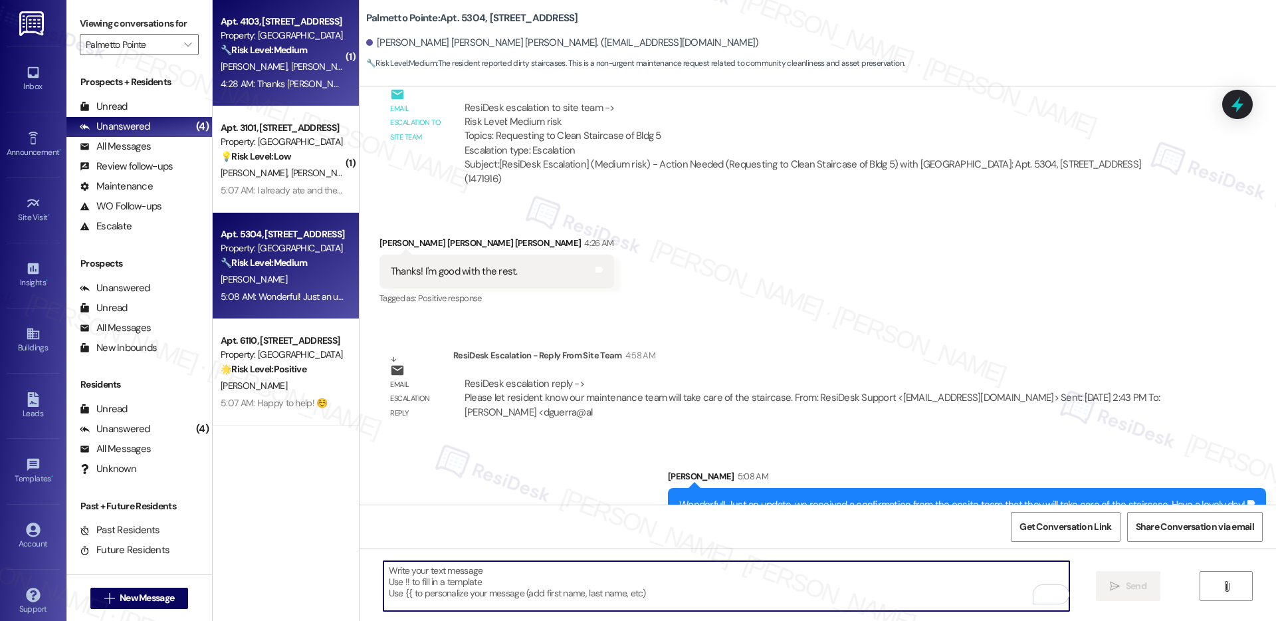
click at [290, 69] on span "P. Shanmugam" at bounding box center [323, 66] width 66 height 12
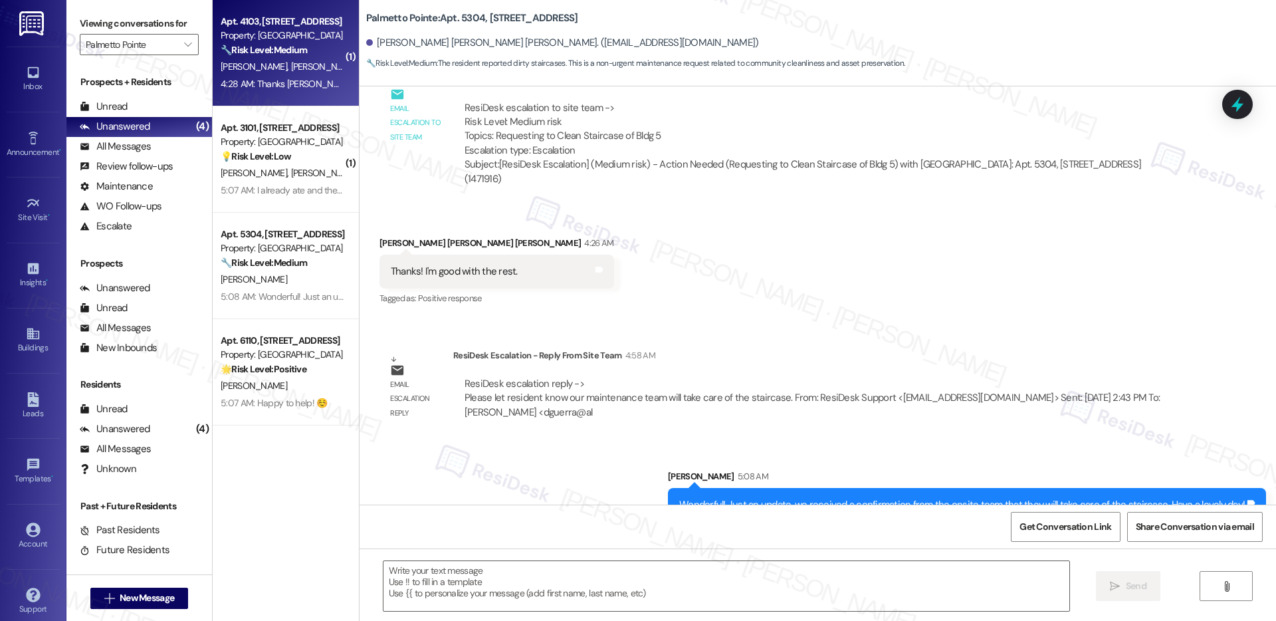
type textarea "Fetching suggested responses. Please feel free to read through the conversation…"
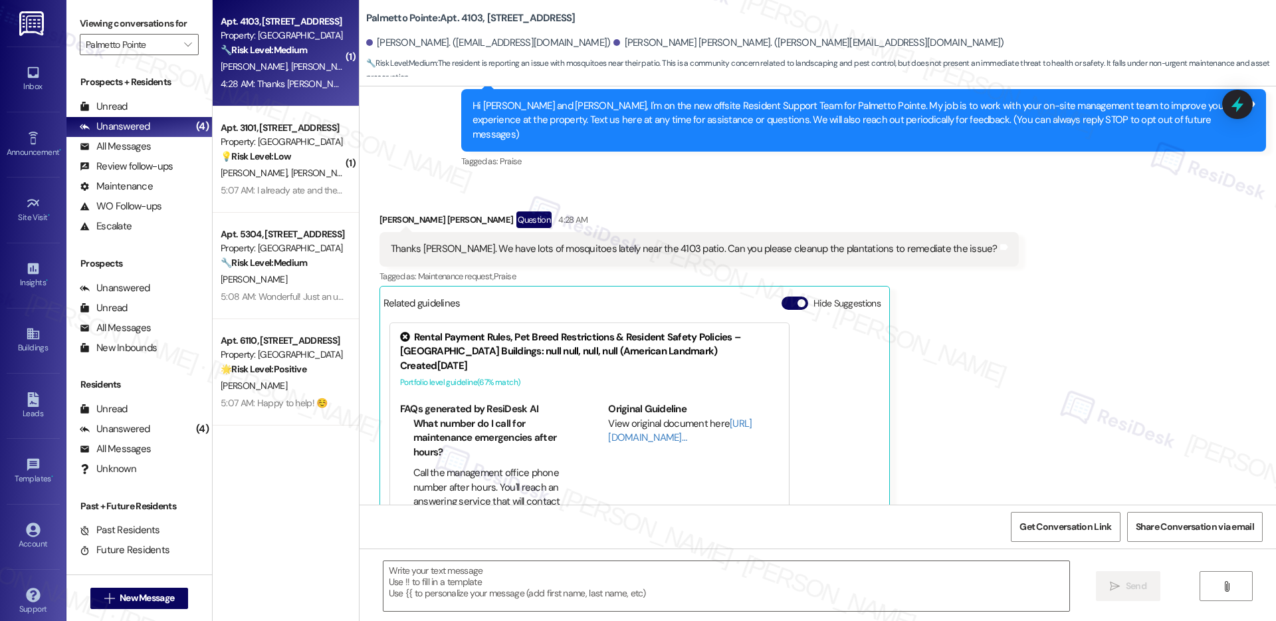
scroll to position [178, 0]
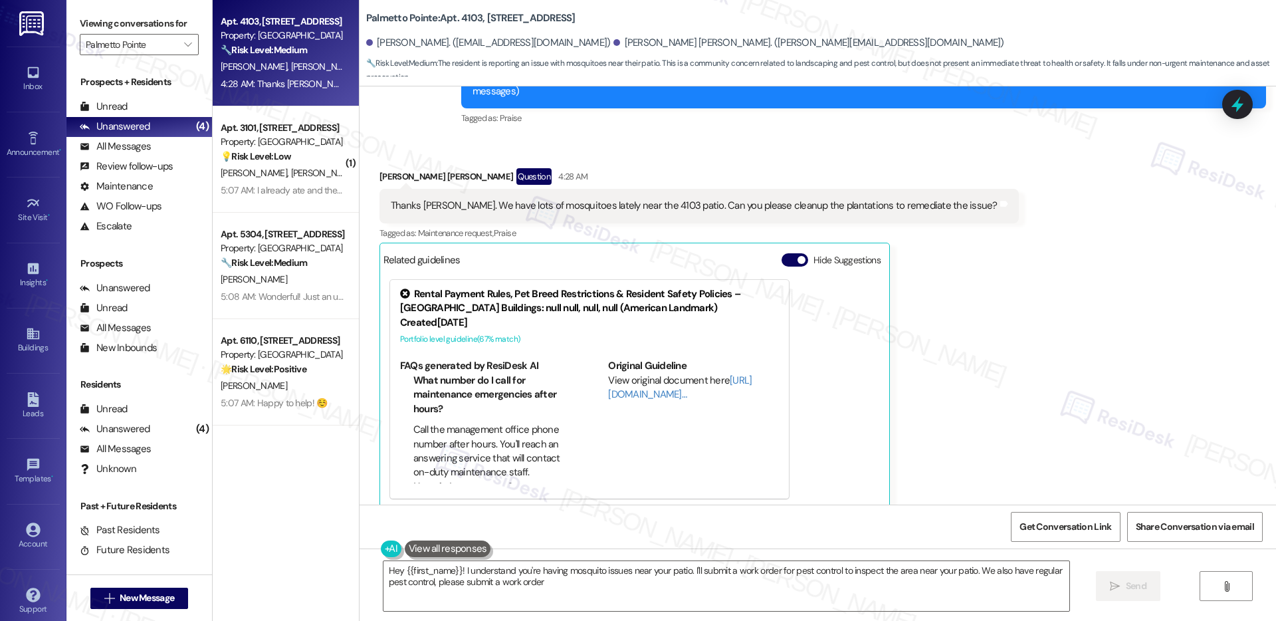
drag, startPoint x: 545, startPoint y: 191, endPoint x: 714, endPoint y: 198, distance: 168.3
click at [714, 199] on div "Thanks Sarah. We have lots of mosquitoes lately near the 4103 patio. Can you pl…" at bounding box center [694, 206] width 607 height 14
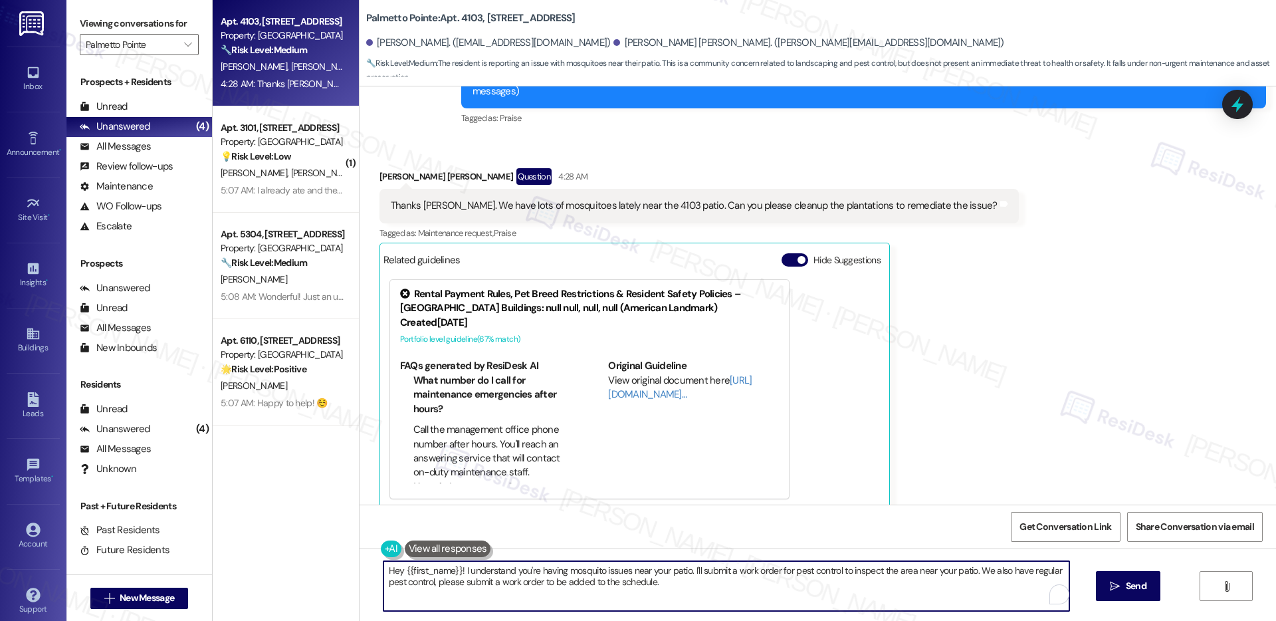
click at [655, 485] on textarea "Hey {{first_name}}! I understand you're having mosquito issues near your patio.…" at bounding box center [726, 586] width 686 height 50
drag, startPoint x: 487, startPoint y: 572, endPoint x: 570, endPoint y: 575, distance: 83.1
click at [570, 485] on textarea "Hey {{first_name}}! I understand you're having mosquito issues near your patio.…" at bounding box center [726, 586] width 686 height 50
click at [680, 485] on textarea "Hey {{first_name}}! I understand you're having mosquito issues near your patio.…" at bounding box center [726, 586] width 686 height 50
click at [863, 485] on textarea "Hey {{first_name}}! I understand you're having mosquito issues near your patio.…" at bounding box center [726, 586] width 686 height 50
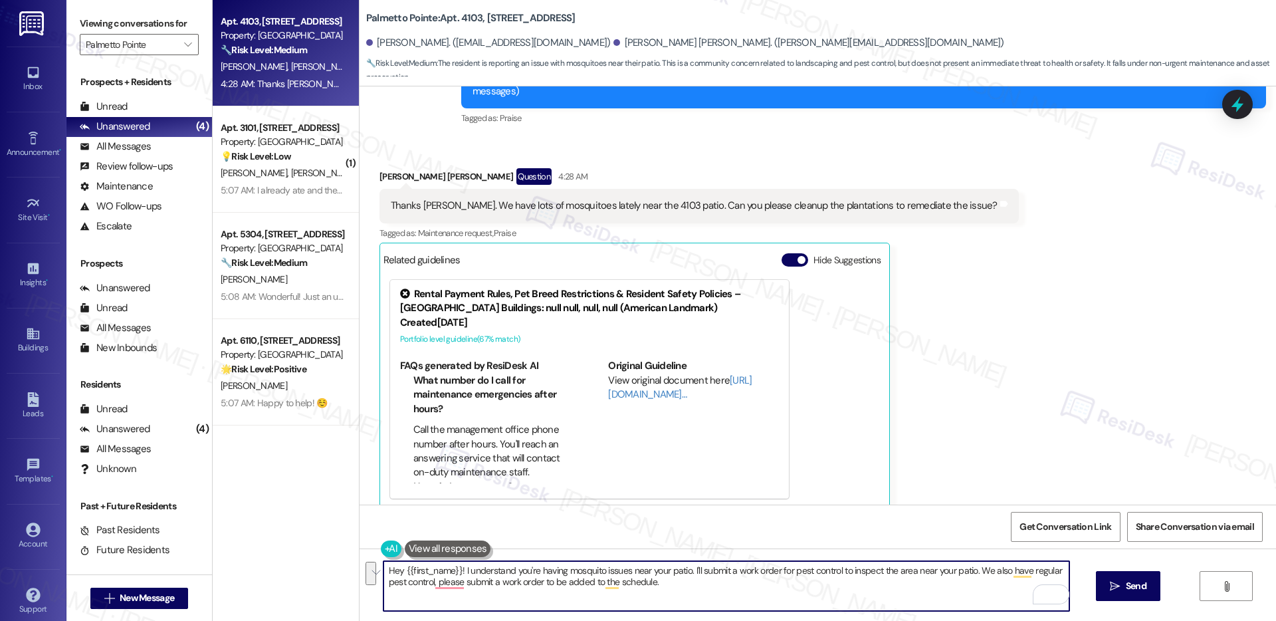
drag, startPoint x: 972, startPoint y: 570, endPoint x: 975, endPoint y: 586, distance: 16.3
click at [863, 485] on textarea "Hey {{first_name}}! I understand you're having mosquito issues near your patio.…" at bounding box center [726, 586] width 686 height 50
click at [388, 168] on div "Palaniappa Babu Shanmugam Question 4:28 AM" at bounding box center [698, 178] width 639 height 21
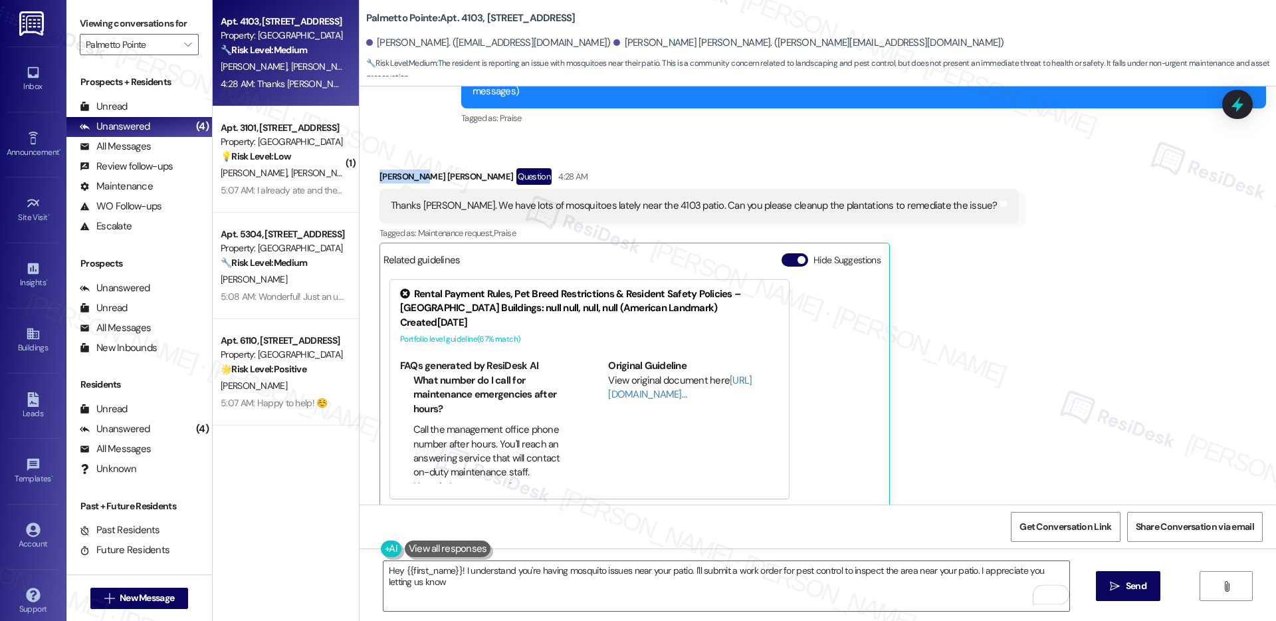
click at [388, 168] on div "Palaniappa Babu Shanmugam Question 4:28 AM" at bounding box center [698, 178] width 639 height 21
copy div "Palaniappa"
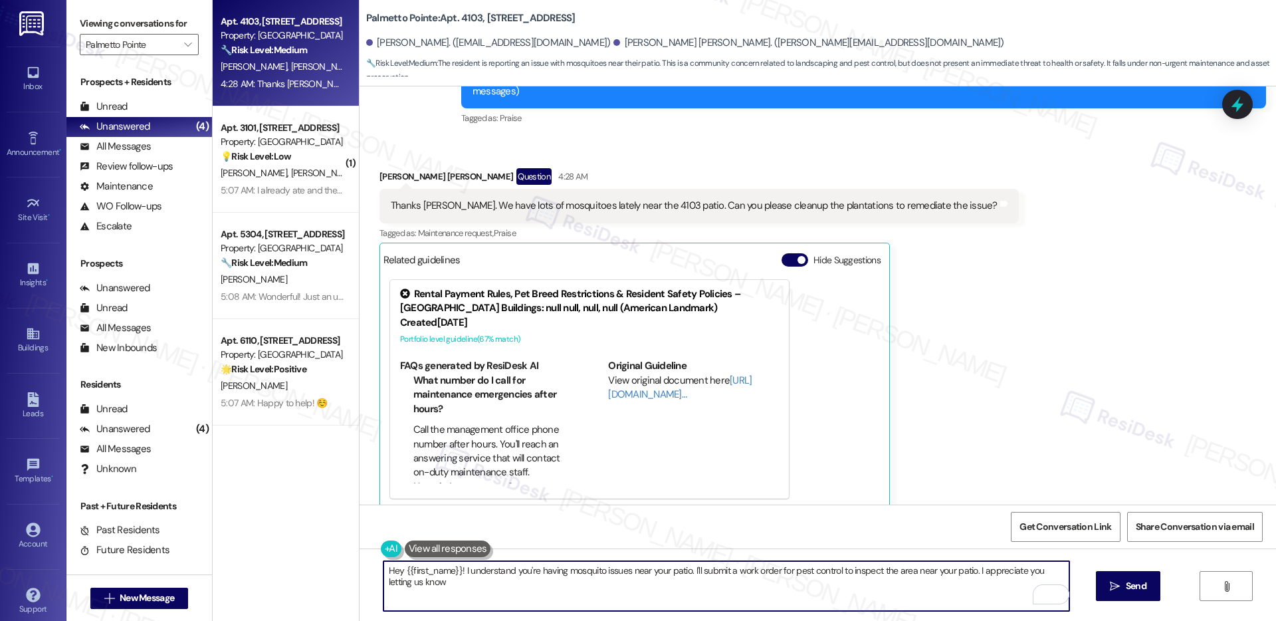
drag, startPoint x: 395, startPoint y: 573, endPoint x: 451, endPoint y: 571, distance: 55.8
click at [451, 485] on textarea "Hey {{first_name}}! I understand you're having mosquito issues near your patio.…" at bounding box center [726, 586] width 686 height 50
paste textarea "Palaniappa"
click at [496, 485] on textarea "Hey Palaniappa! I understand you're having mosquito issues near your patio. I'l…" at bounding box center [726, 586] width 686 height 50
type textarea "Hey Palaniappa! I understand you're having mosquito issues near your patio. I'l…"
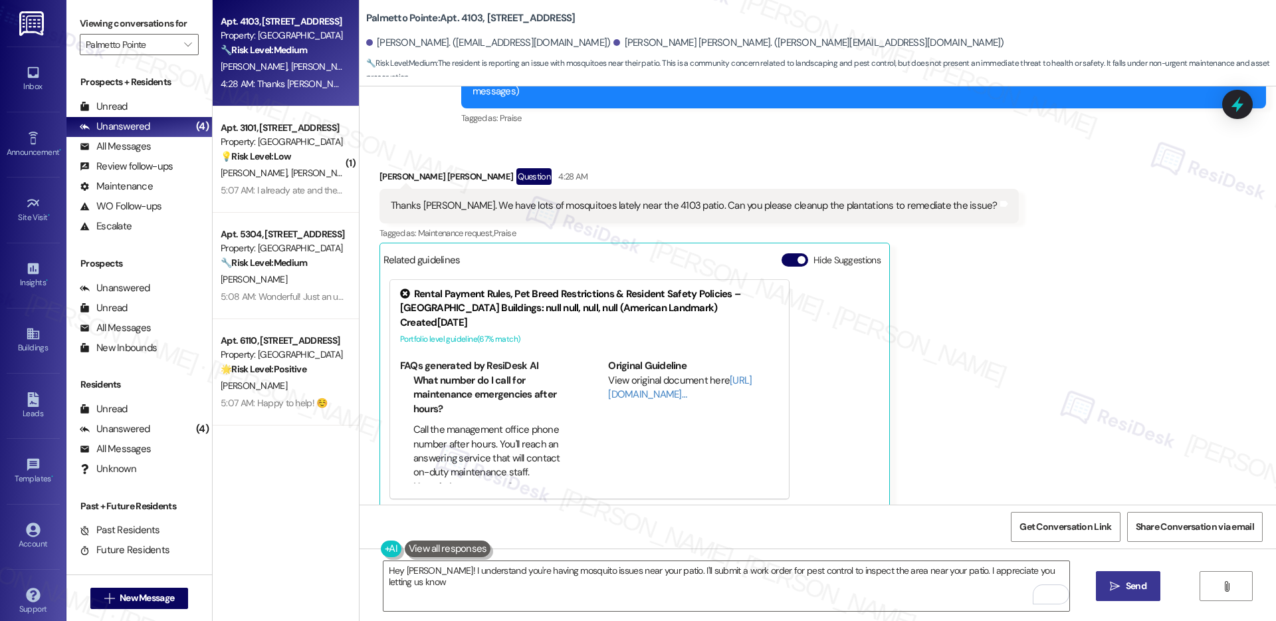
click at [863, 485] on span "Send" at bounding box center [1136, 586] width 21 height 14
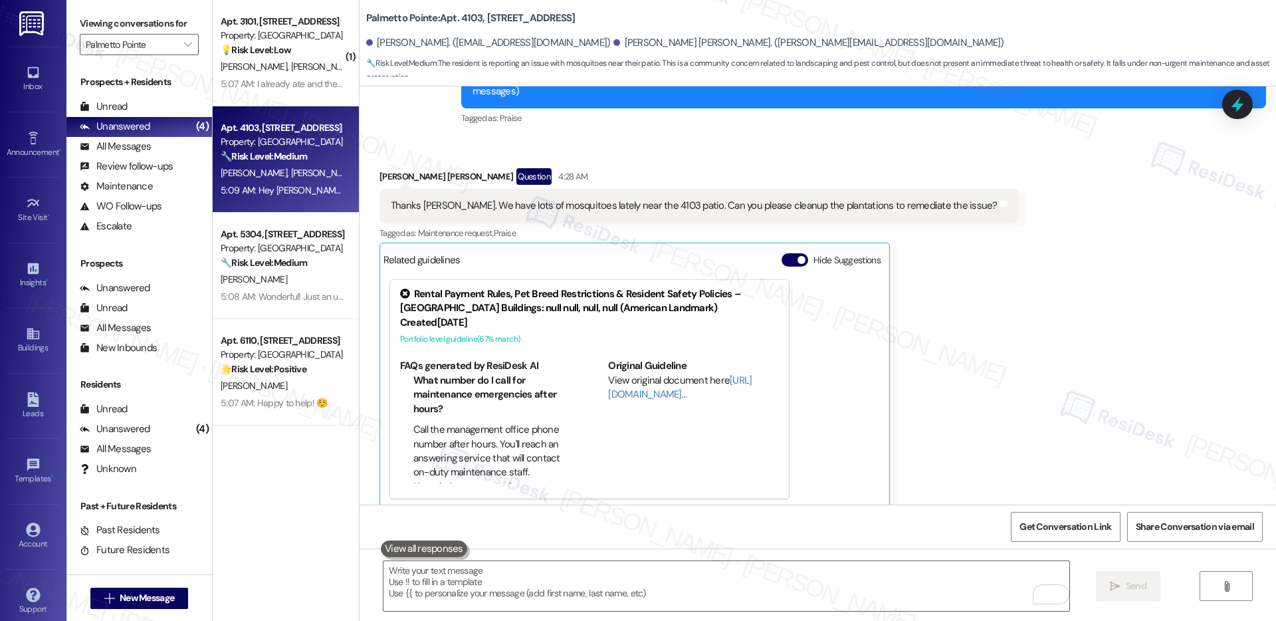
click at [547, 199] on div "Thanks Sarah. We have lots of mosquitoes lately near the 4103 patio. Can you pl…" at bounding box center [694, 206] width 607 height 14
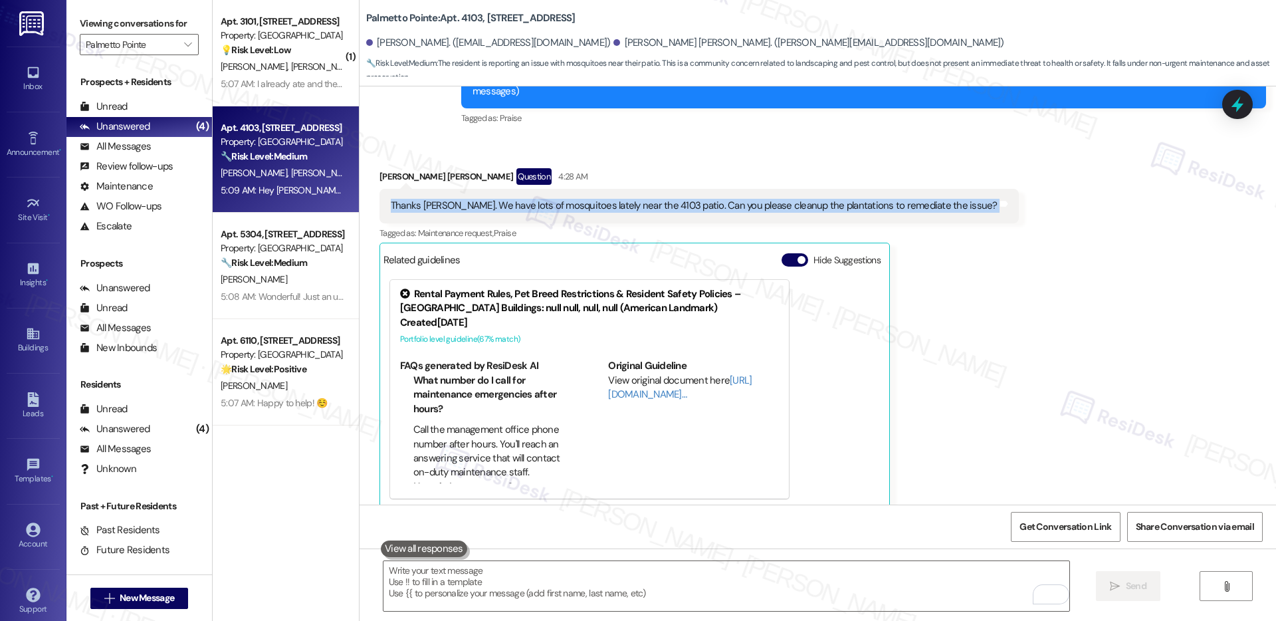
click at [547, 199] on div "Thanks Sarah. We have lots of mosquitoes lately near the 4103 patio. Can you pl…" at bounding box center [694, 206] width 607 height 14
copy div "Thanks Sarah. We have lots of mosquitoes lately near the 4103 patio. Can you pl…"
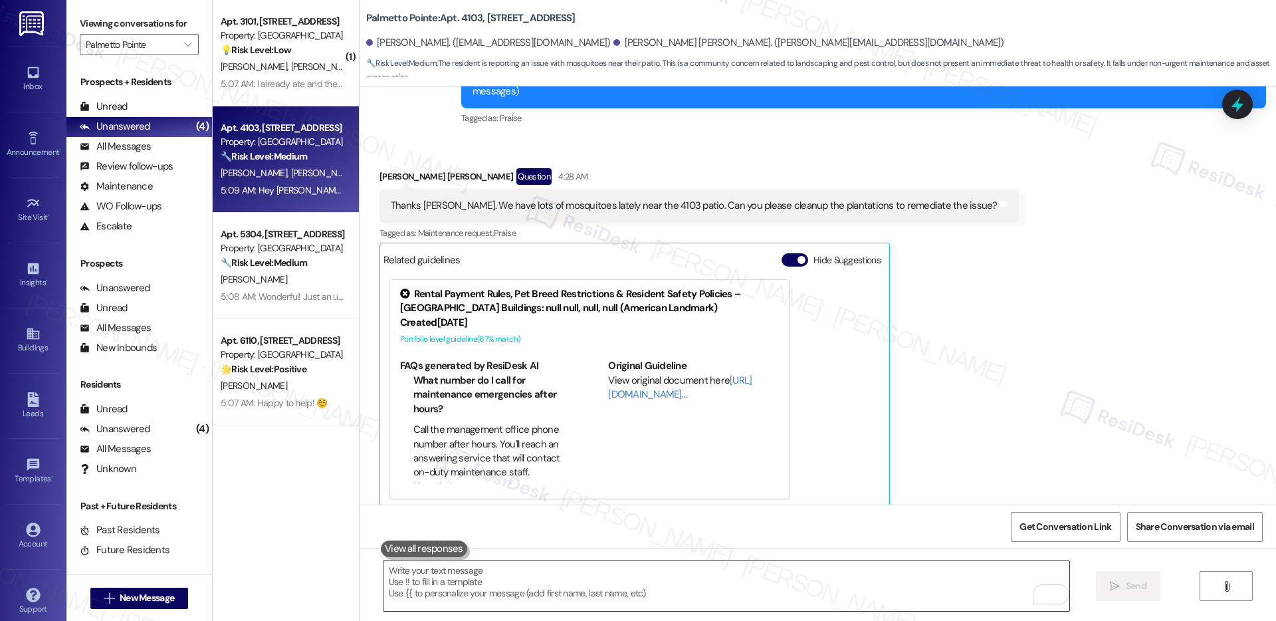
drag, startPoint x: 511, startPoint y: 576, endPoint x: 546, endPoint y: 565, distance: 37.0
click at [513, 485] on textarea "To enrich screen reader interactions, please activate Accessibility in Grammarl…" at bounding box center [726, 586] width 686 height 50
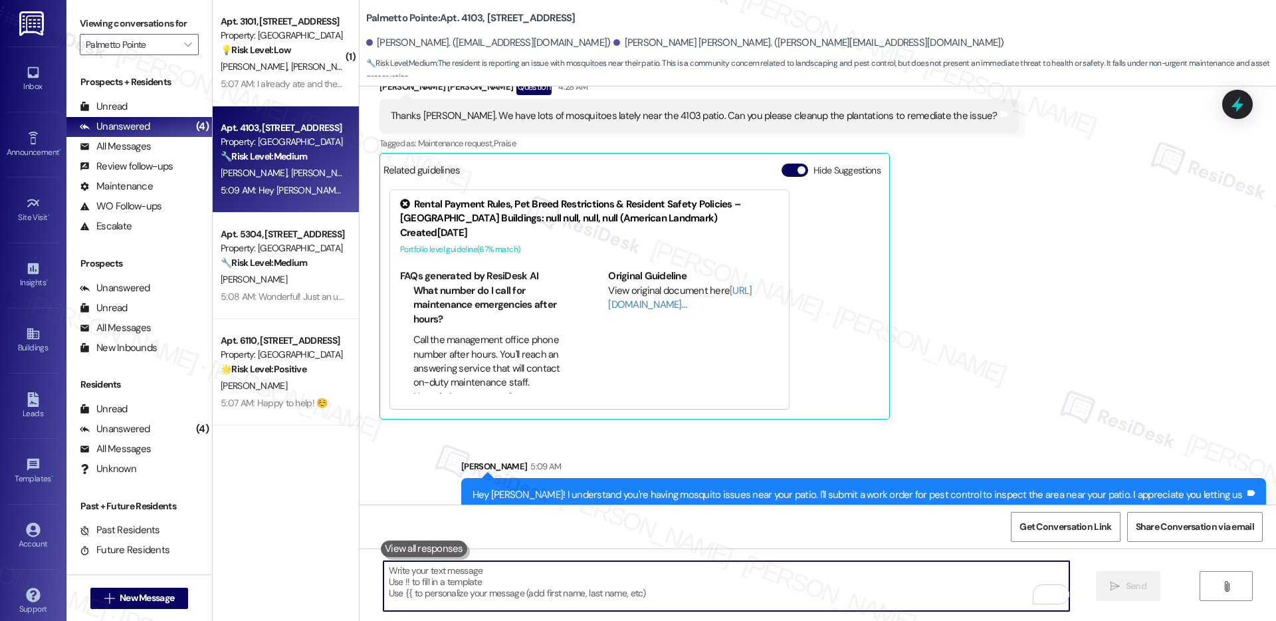
scroll to position [272, 0]
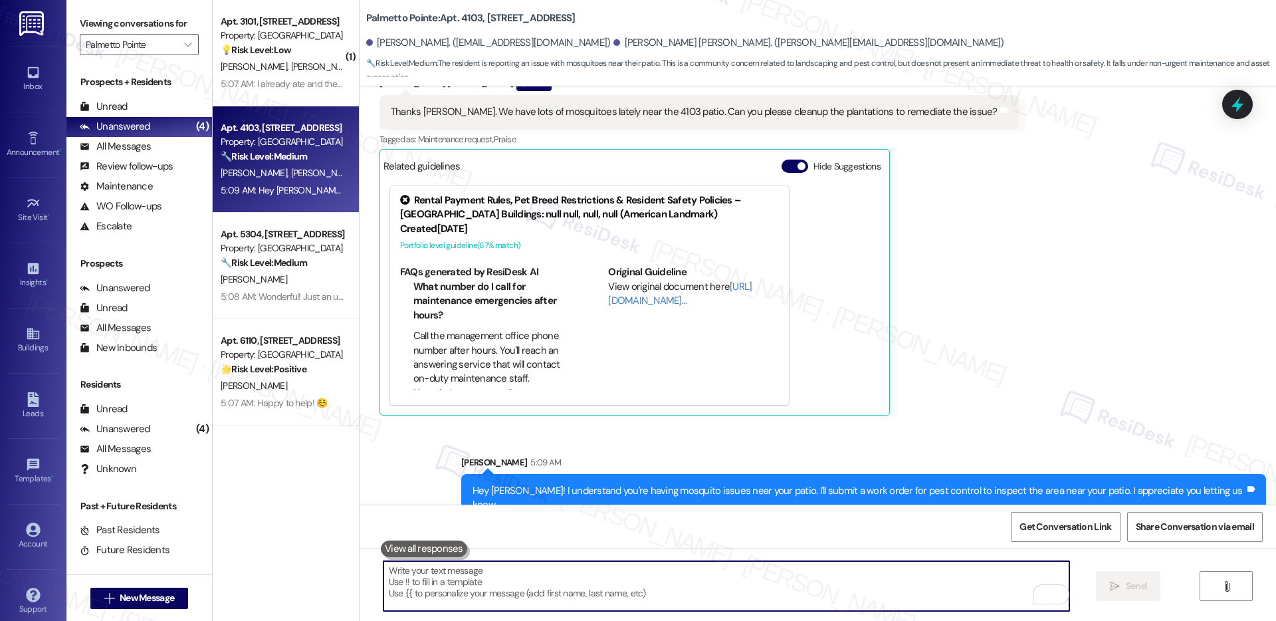
click at [820, 485] on textarea "To enrich screen reader interactions, please activate Accessibility in Grammarl…" at bounding box center [726, 586] width 686 height 50
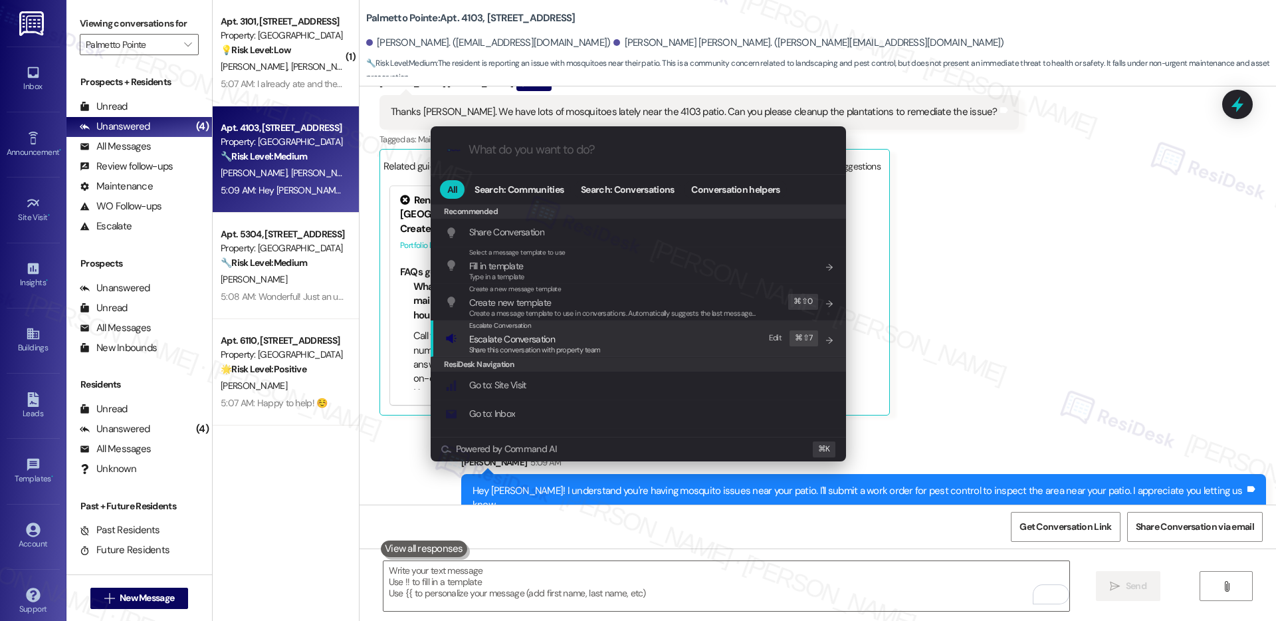
click at [670, 343] on div "Escalate Conversation Escalate Conversation Share this conversation with proper…" at bounding box center [639, 338] width 389 height 36
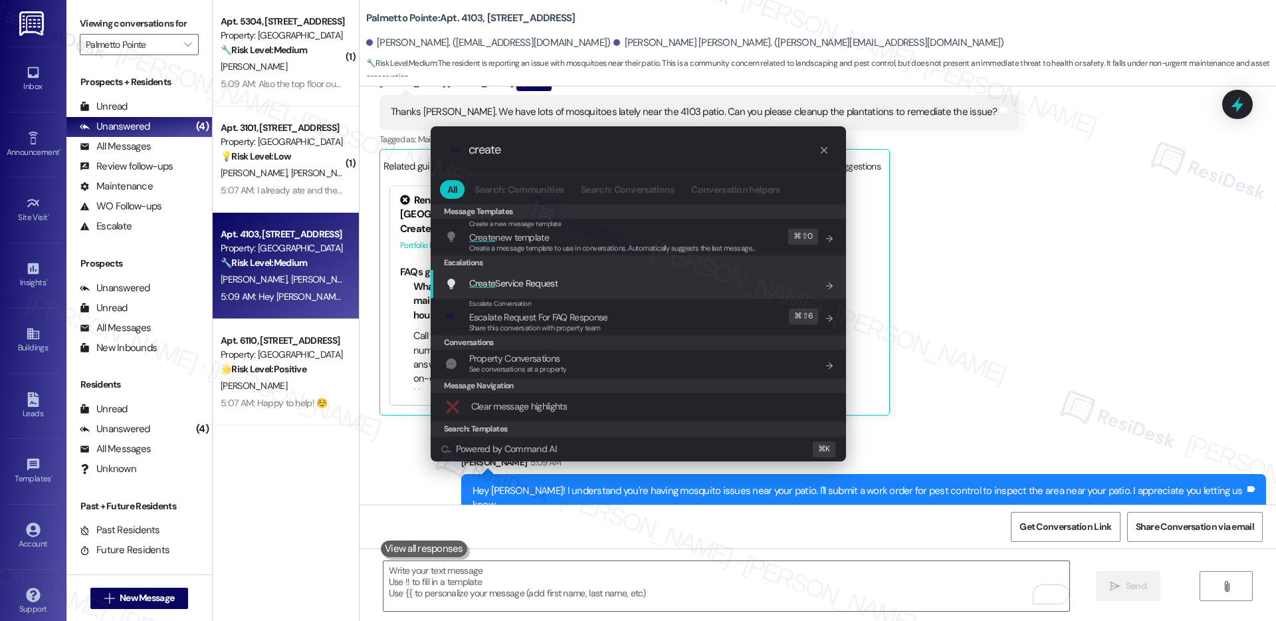
type input "create"
click at [585, 278] on div "Create Service Request Add shortcut" at bounding box center [639, 283] width 389 height 15
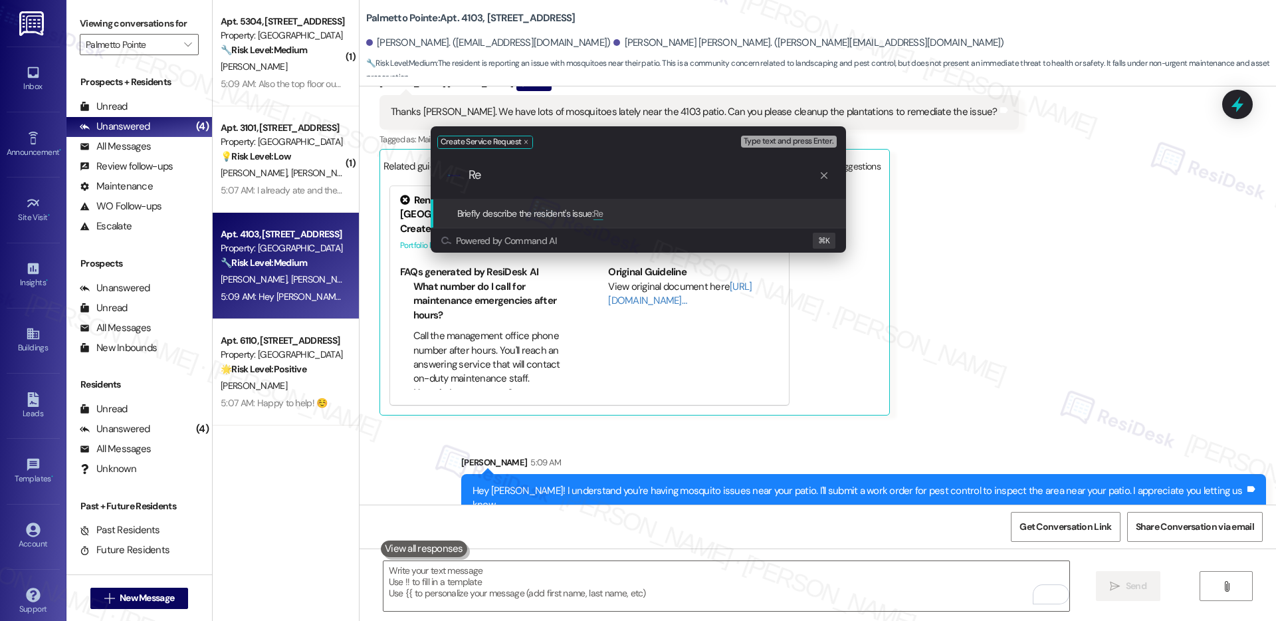
type input "R"
click at [527, 174] on input "Pest Control - Patio" at bounding box center [643, 175] width 350 height 14
click at [672, 181] on input "Pest Control - Patio" at bounding box center [643, 175] width 350 height 14
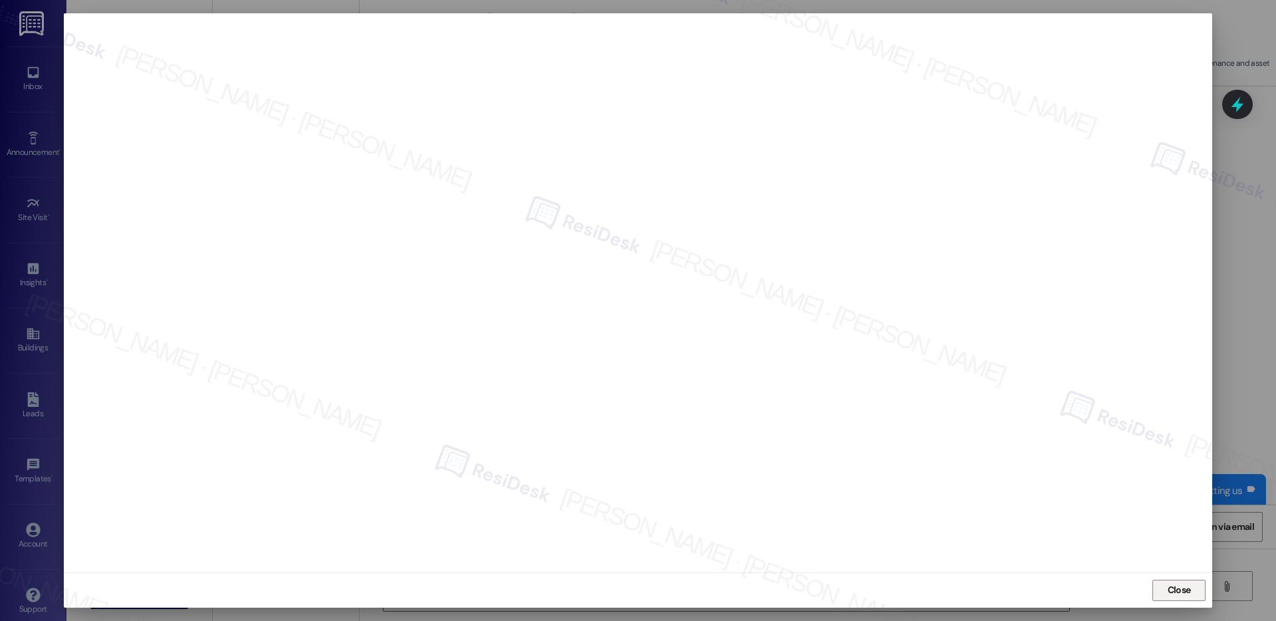
click at [863, 485] on span "Close" at bounding box center [1178, 590] width 23 height 14
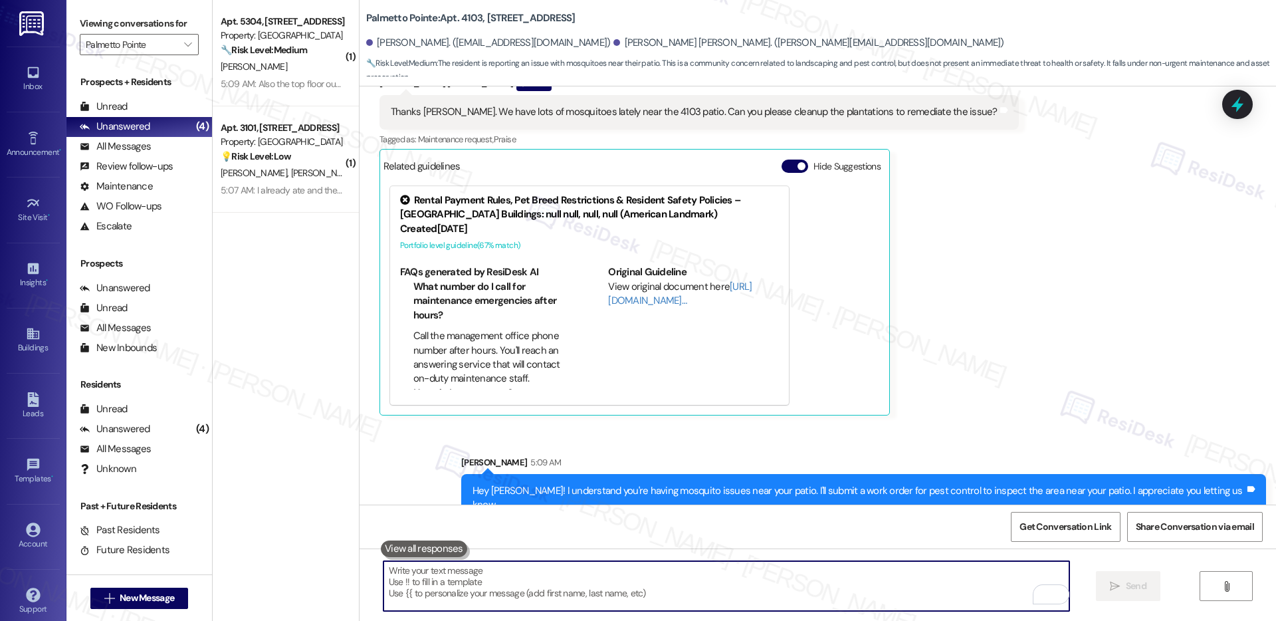
click at [507, 485] on textarea "To enrich screen reader interactions, please activate Accessibility in Grammarl…" at bounding box center [726, 586] width 686 height 50
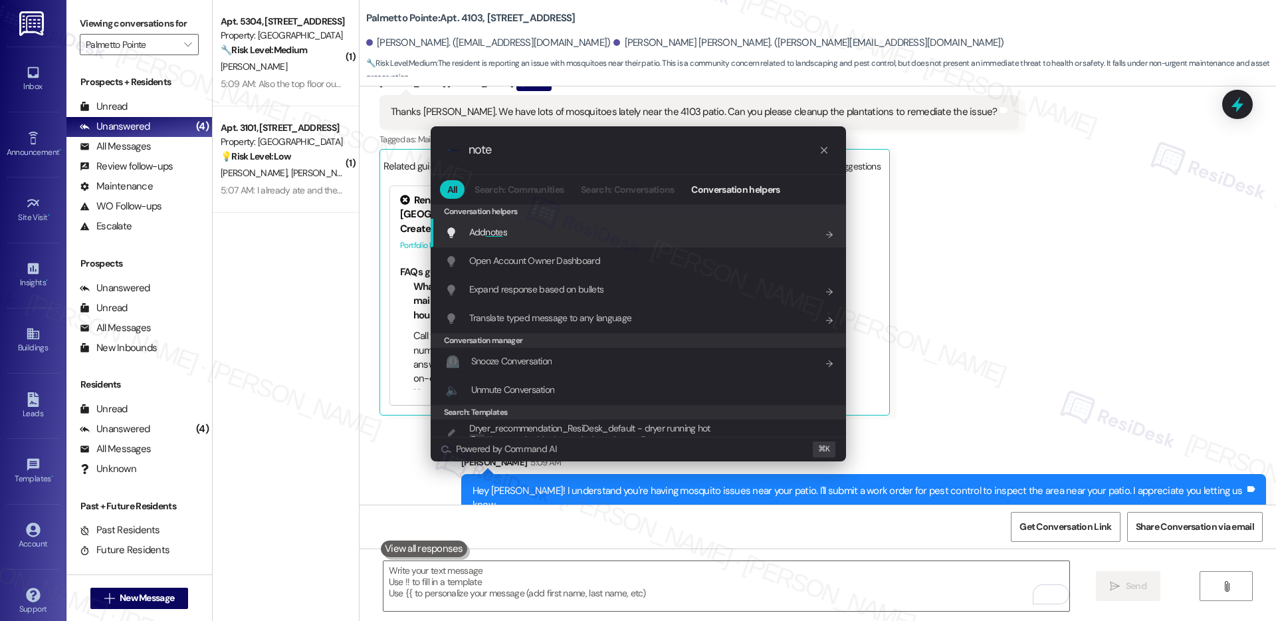
type input "note"
click at [519, 237] on div "Add note s Add shortcut" at bounding box center [639, 232] width 389 height 15
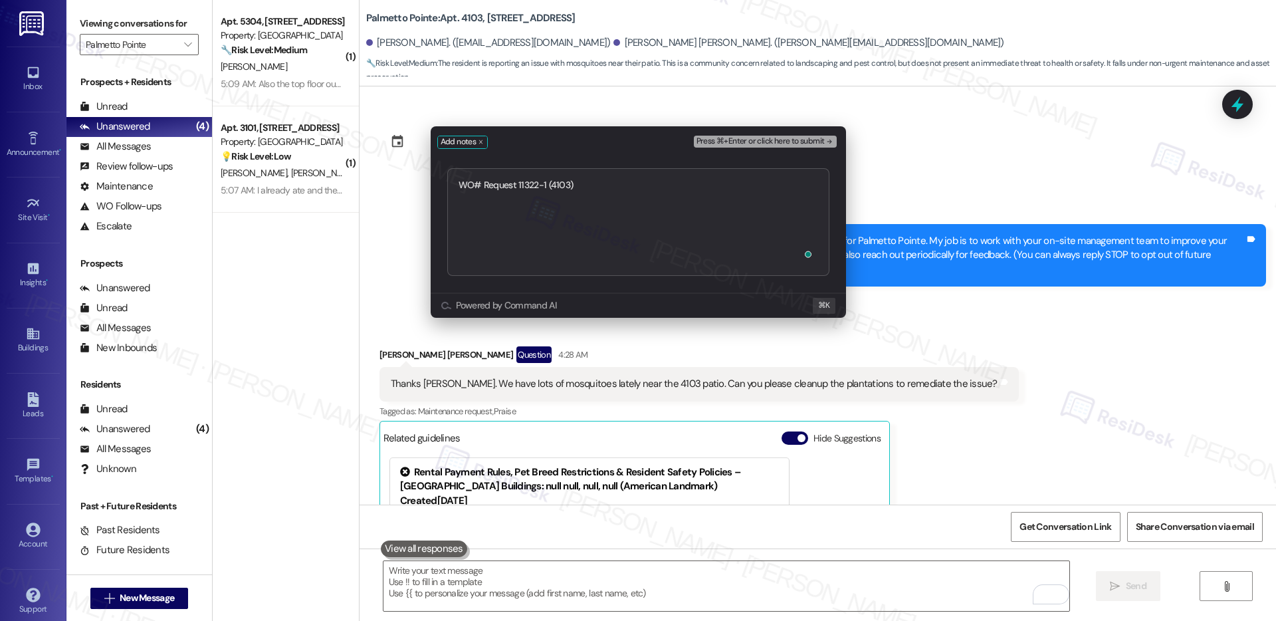
scroll to position [272, 0]
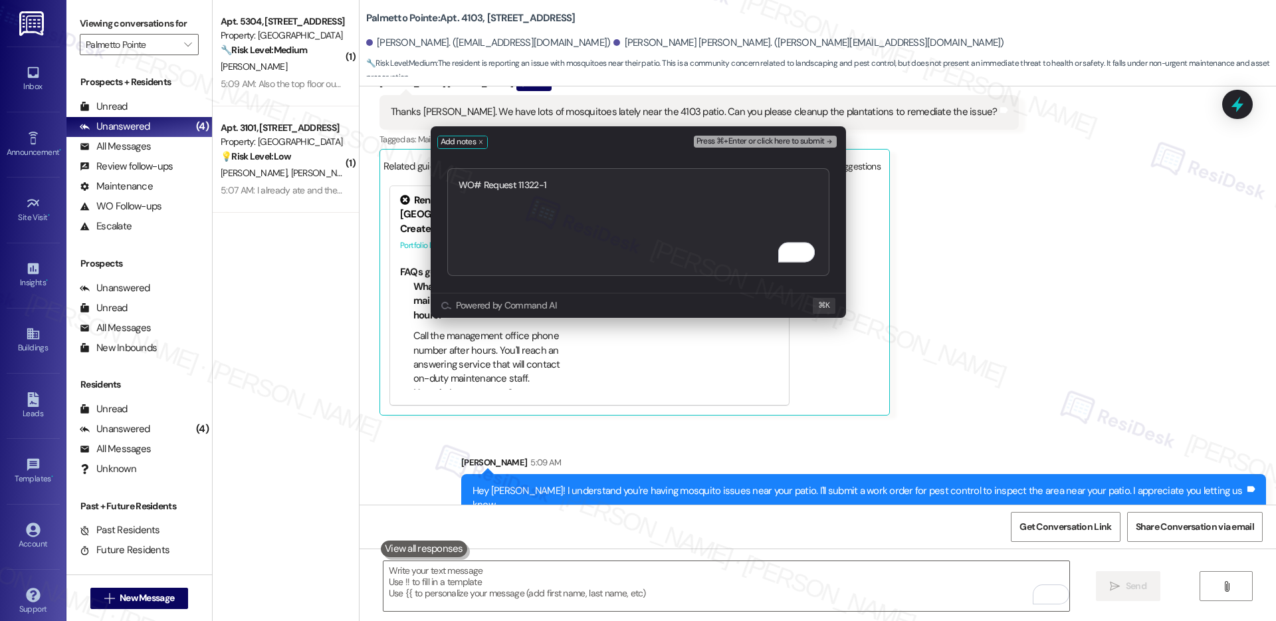
type textarea "WO# Request 11322-1"
click at [728, 142] on span "Press ⌘+Enter or click here to submit" at bounding box center [760, 141] width 128 height 9
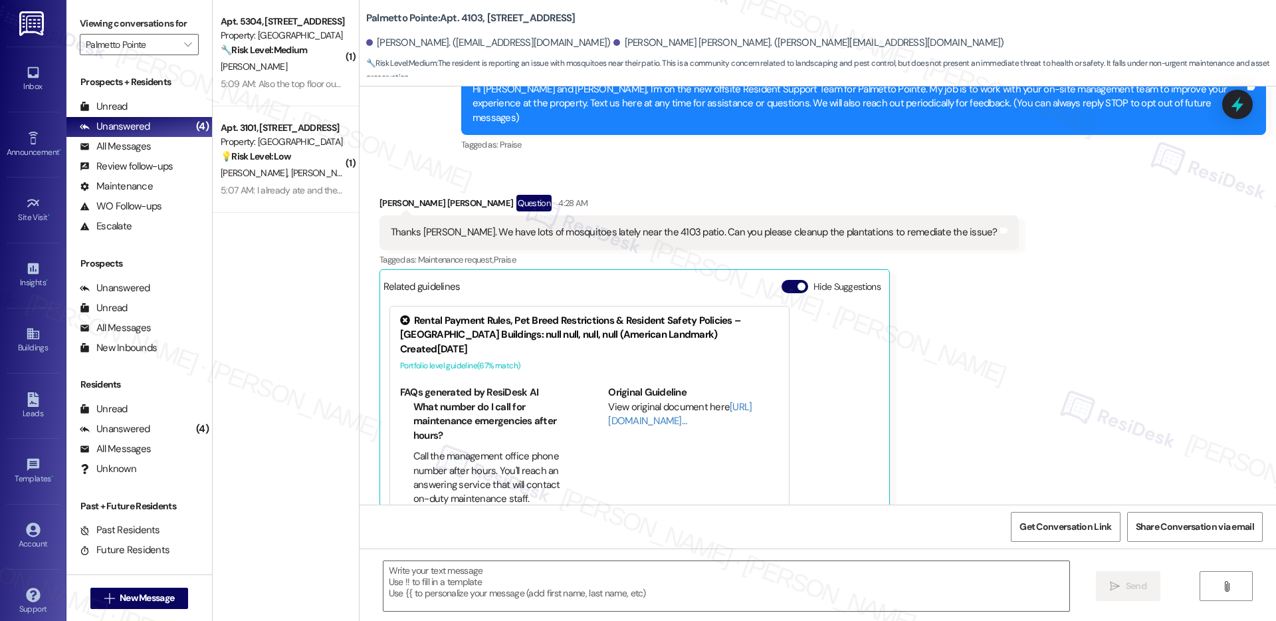
scroll to position [178, 0]
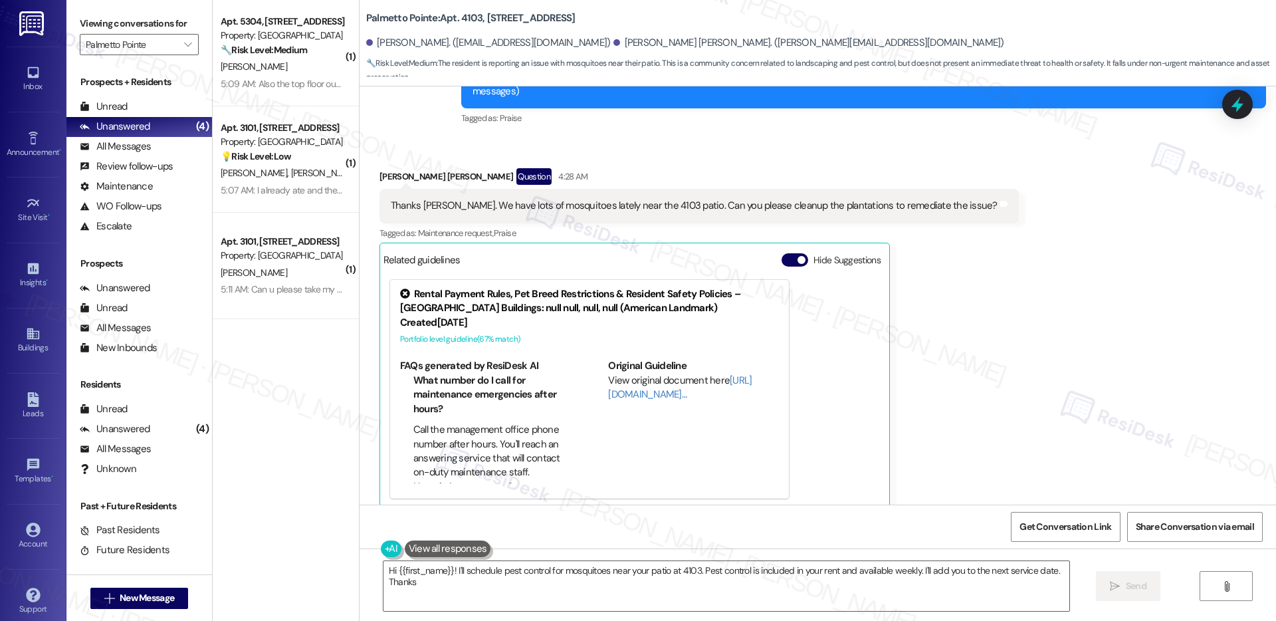
type textarea "Hi {{first_name}}! I'll schedule pest control for mosquitoes near your patio at…"
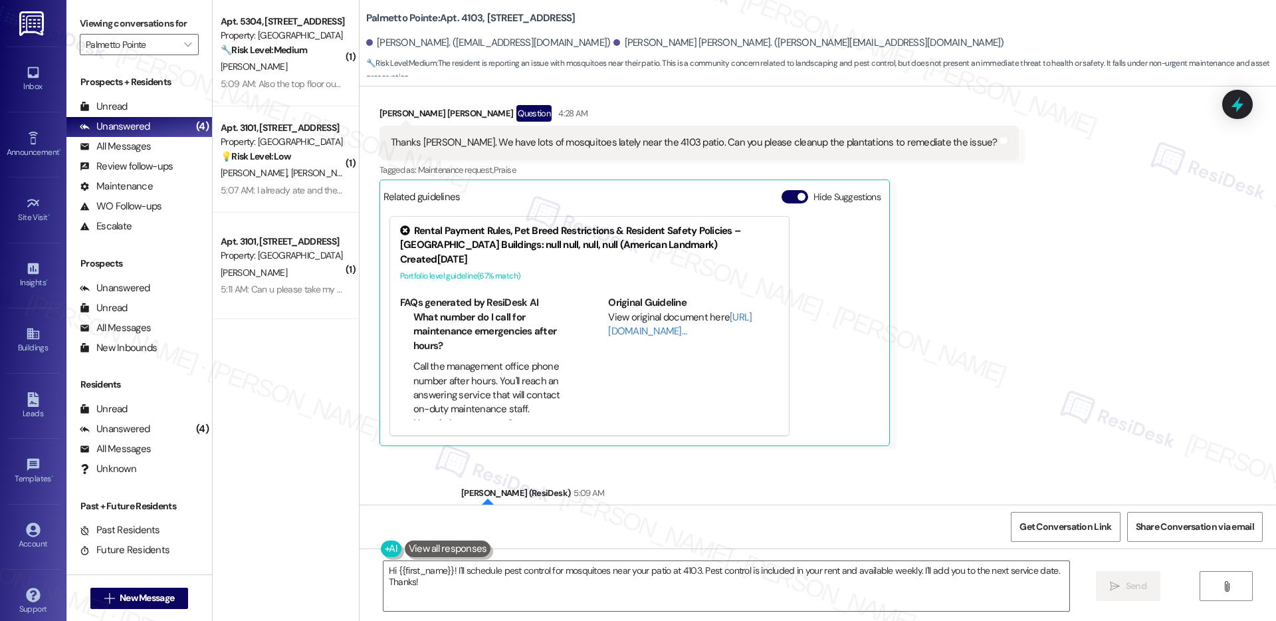
scroll to position [403, 0]
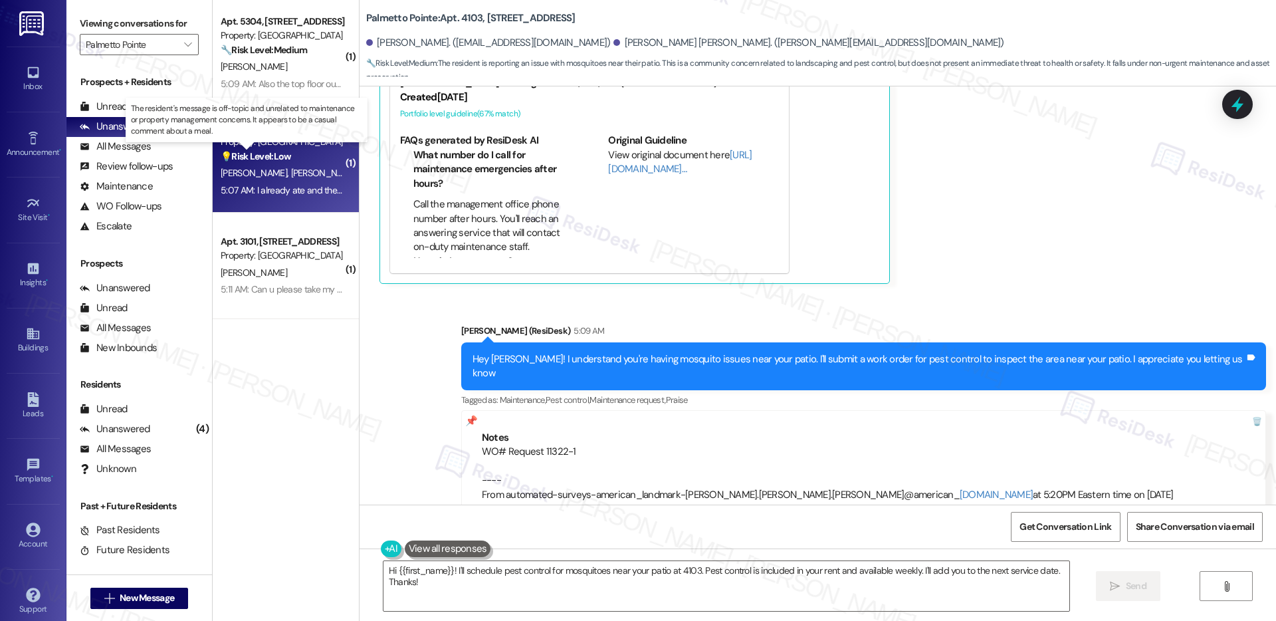
click at [282, 155] on strong "💡 Risk Level: Low" at bounding box center [256, 156] width 70 height 12
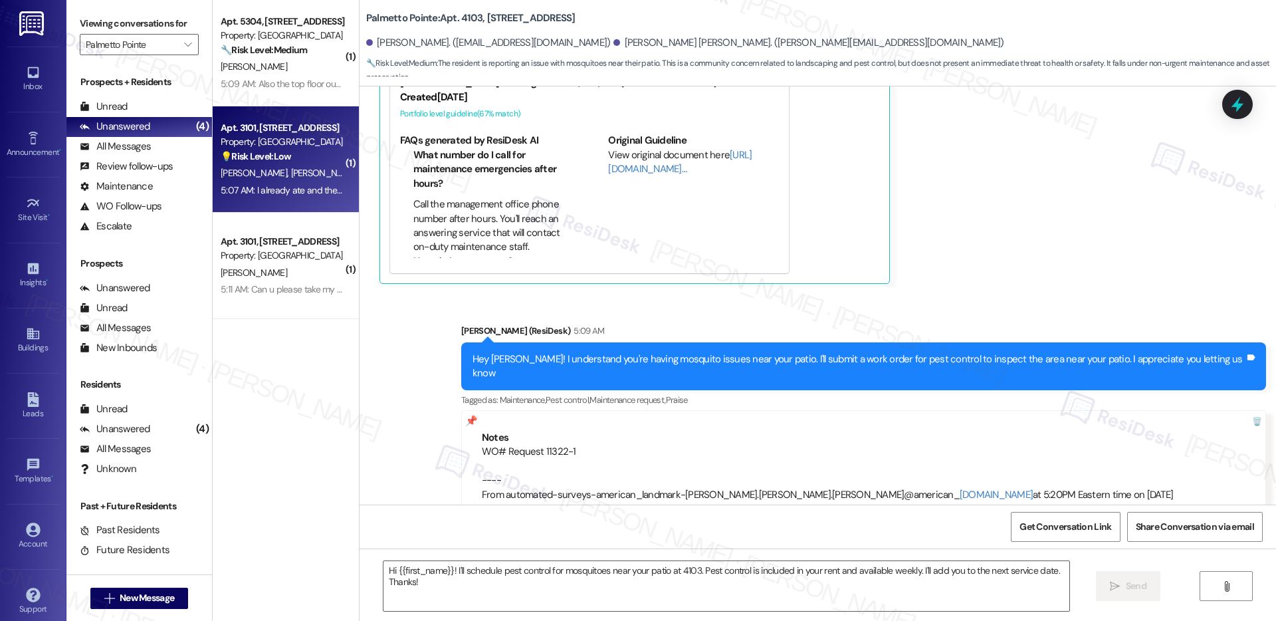
type textarea "Fetching suggested responses. Please feel free to read through the conversation…"
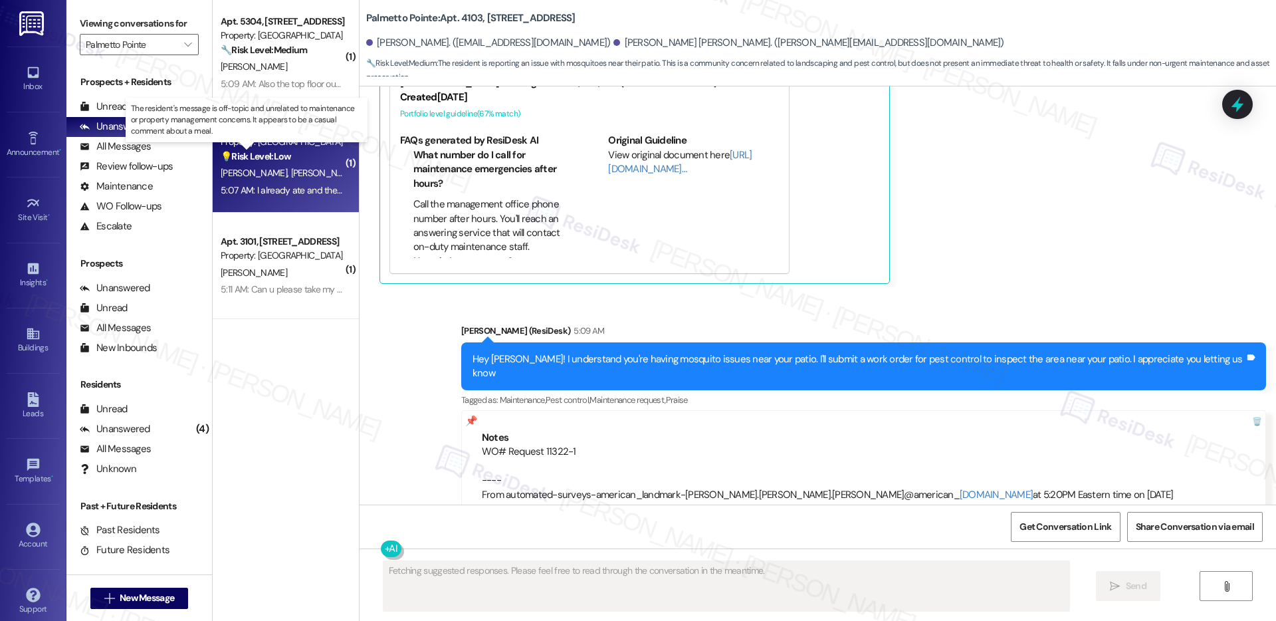
click at [282, 155] on strong "💡 Risk Level: Low" at bounding box center [256, 156] width 70 height 12
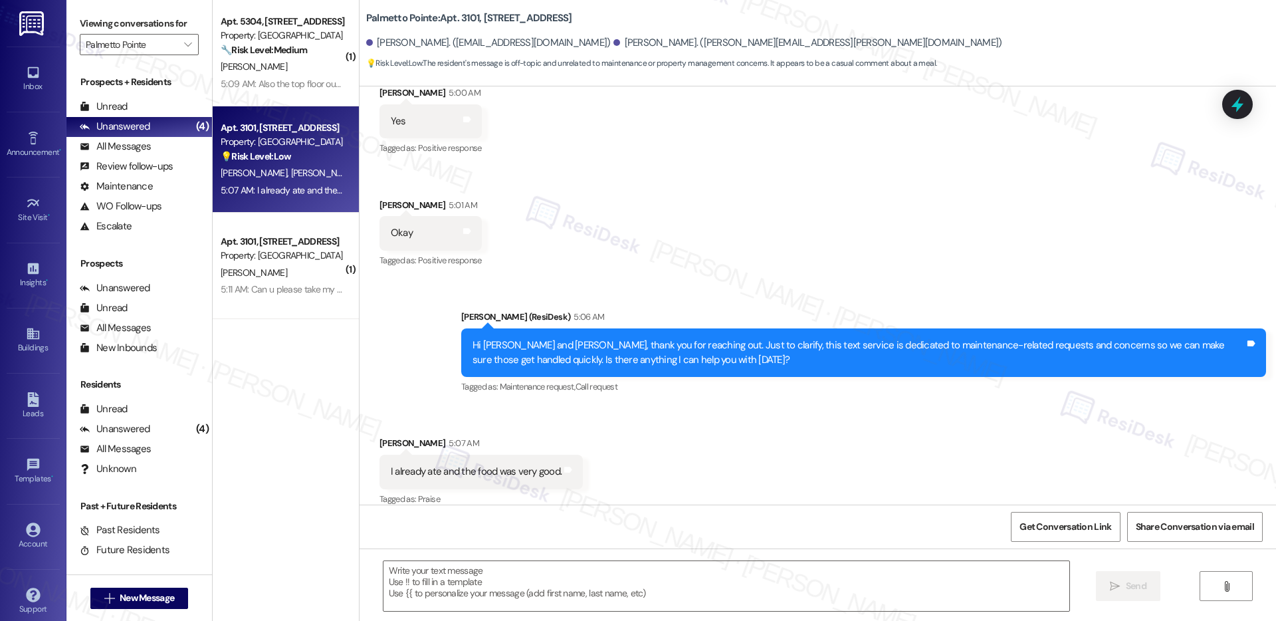
scroll to position [1448, 0]
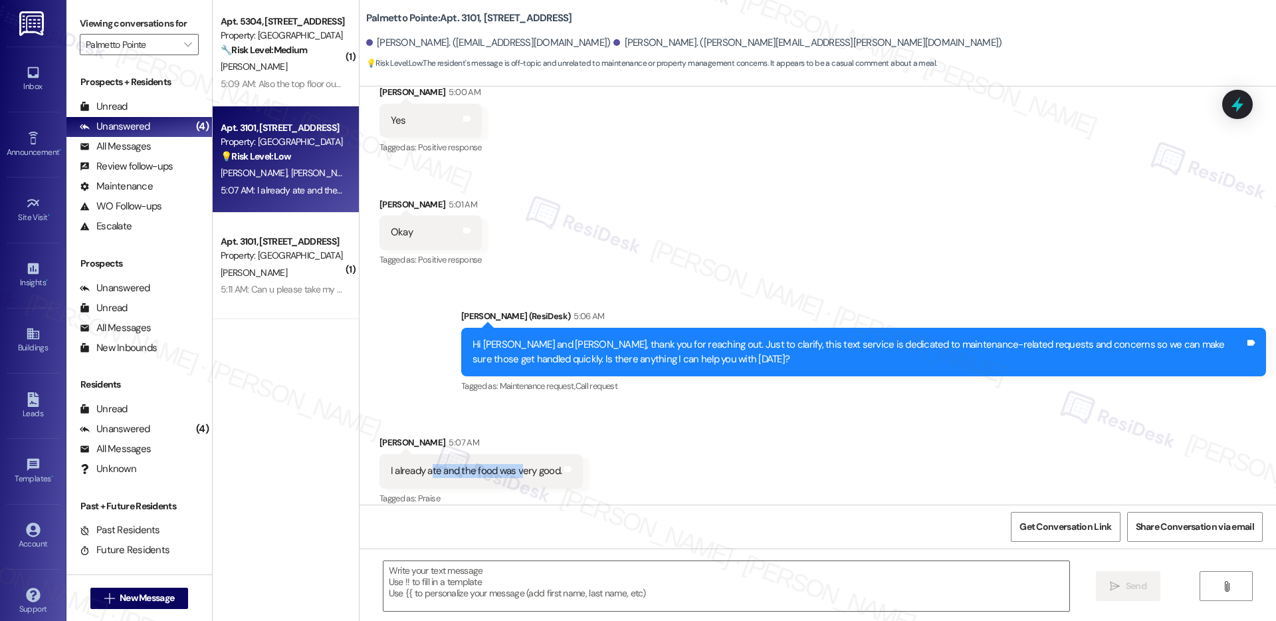
drag, startPoint x: 419, startPoint y: 458, endPoint x: 509, endPoint y: 457, distance: 89.7
click at [509, 464] on div "I already ate and the food was very good." at bounding box center [476, 471] width 171 height 14
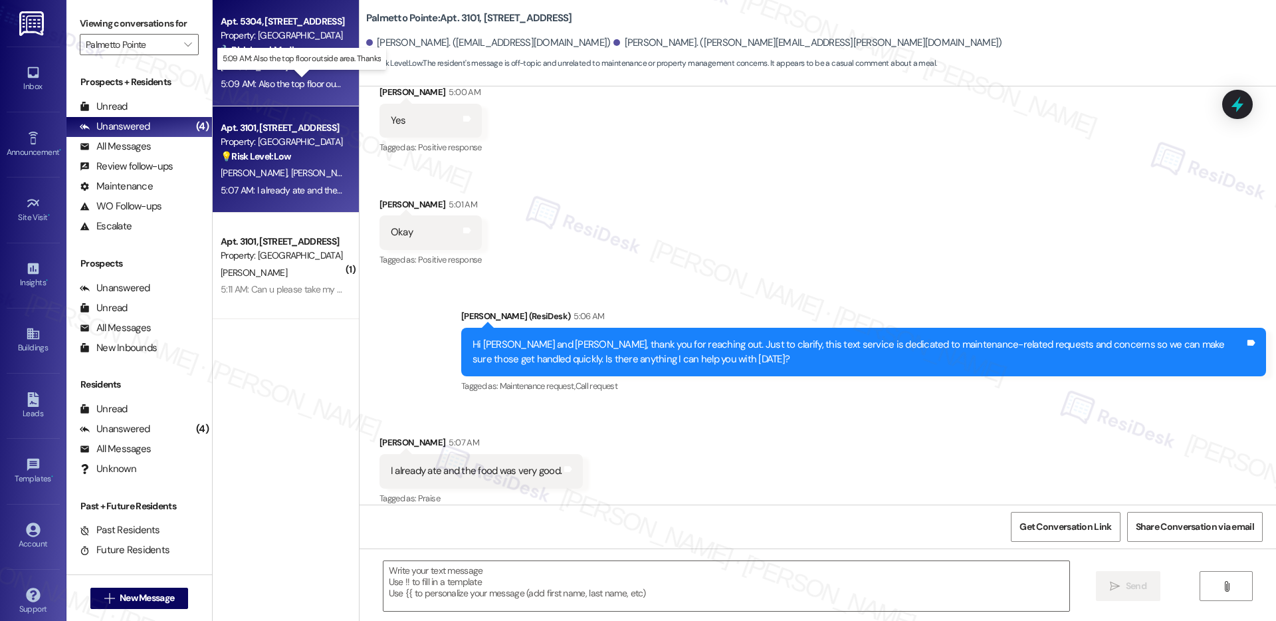
click at [286, 80] on div "5:09 AM: Also the top floor outside area. Thanks 5:09 AM: Also the top floor ou…" at bounding box center [313, 84] width 185 height 12
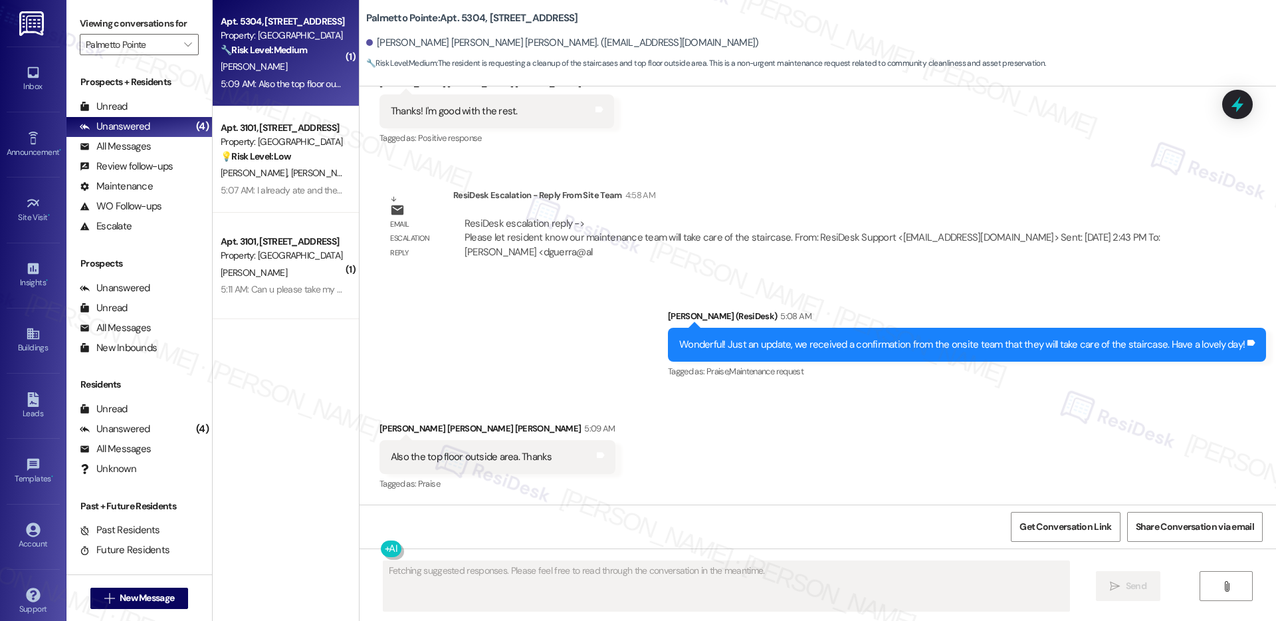
scroll to position [790, 0]
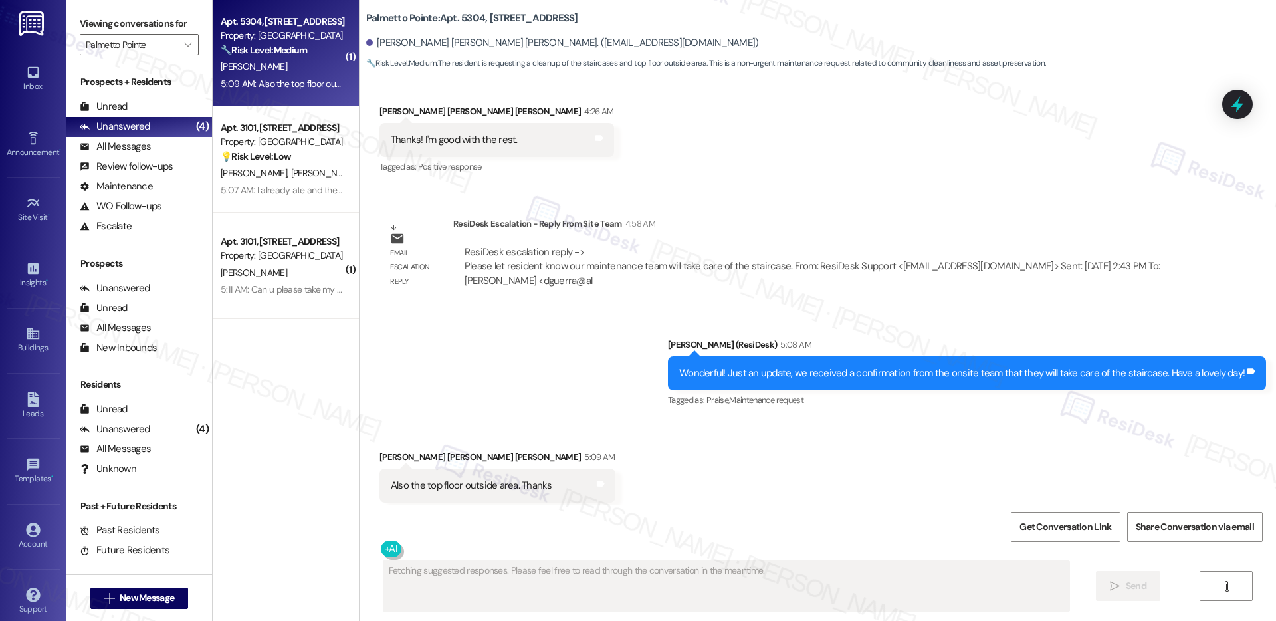
click at [286, 80] on div "5:09 AM: Also the top floor outside area. Thanks 5:09 AM: Also the top floor ou…" at bounding box center [313, 84] width 185 height 12
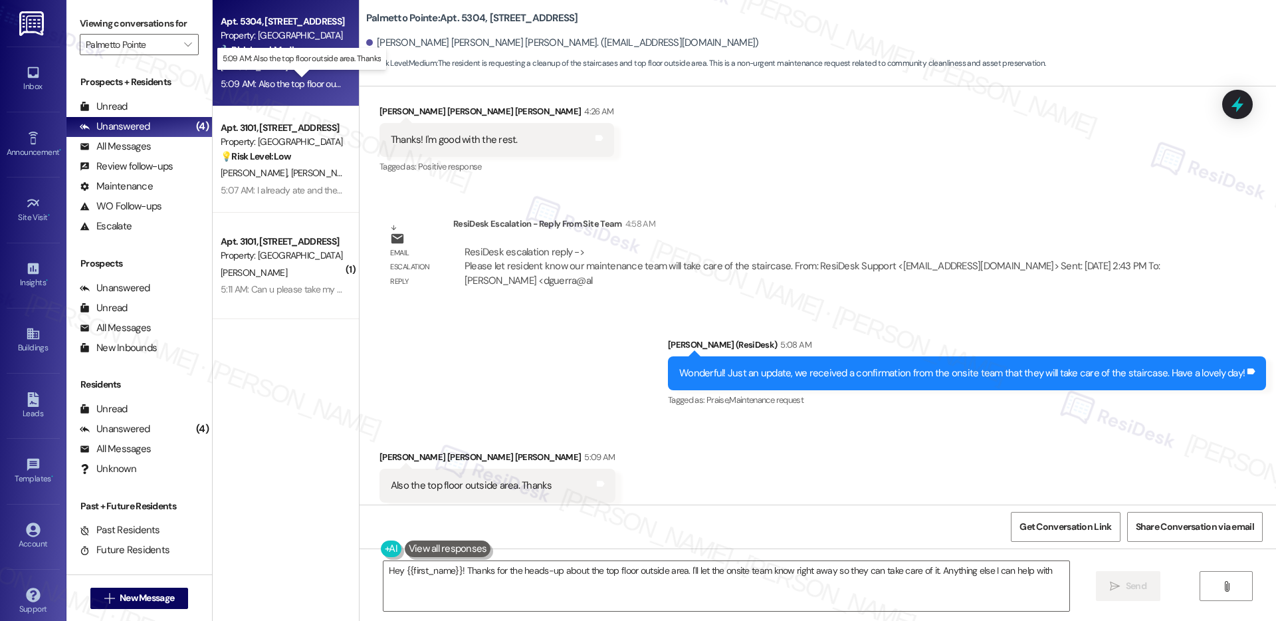
type textarea "Hey {{first_name}}! Thanks for the heads-up about the top floor outside area. I…"
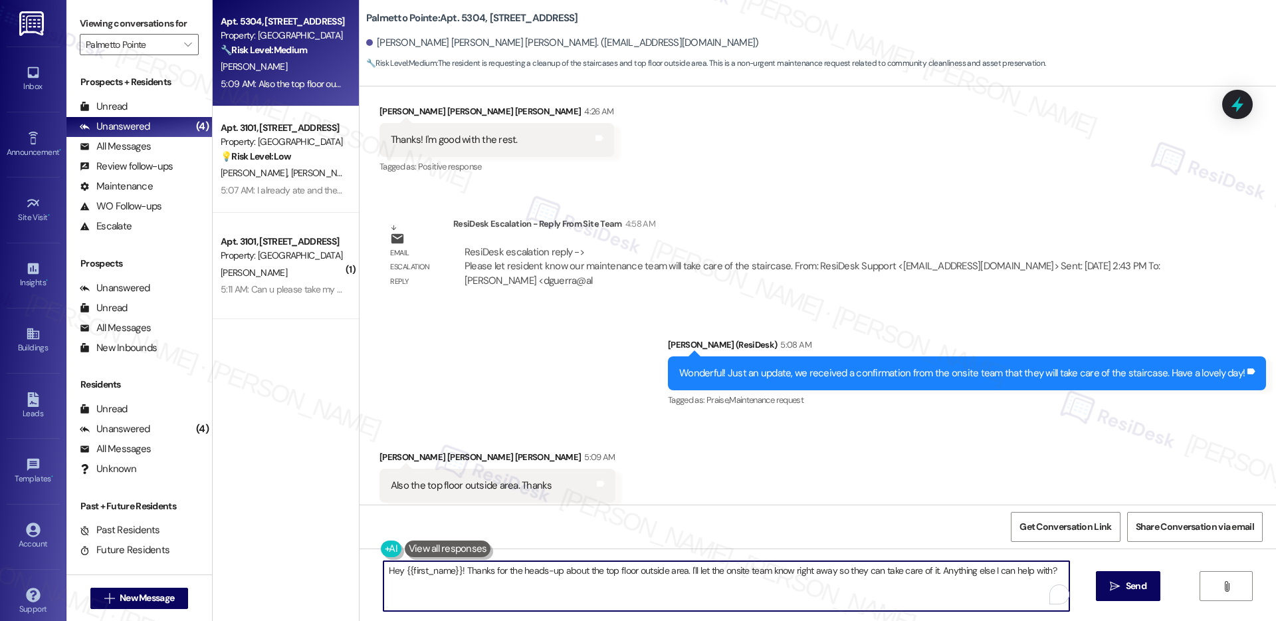
click at [803, 585] on textarea "Hey {{first_name}}! Thanks for the heads-up about the top floor outside area. I…" at bounding box center [726, 586] width 686 height 50
click at [1137, 585] on span "Send" at bounding box center [1136, 586] width 21 height 14
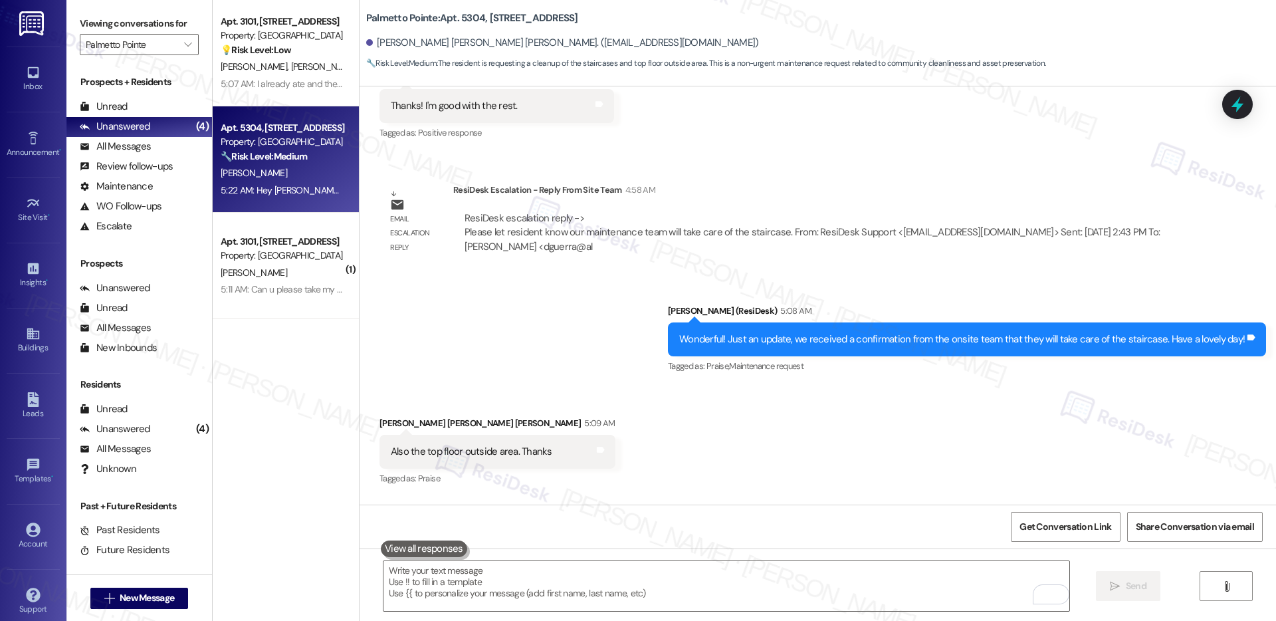
scroll to position [882, 0]
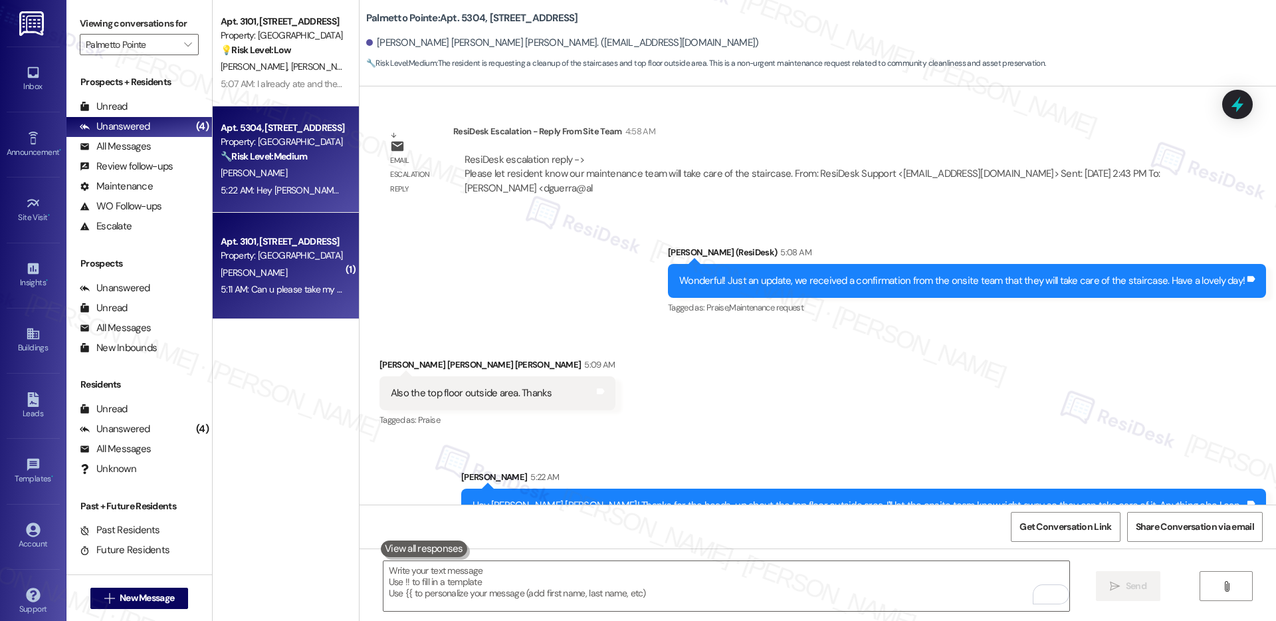
click at [277, 260] on div "Property: [GEOGRAPHIC_DATA]" at bounding box center [282, 255] width 123 height 14
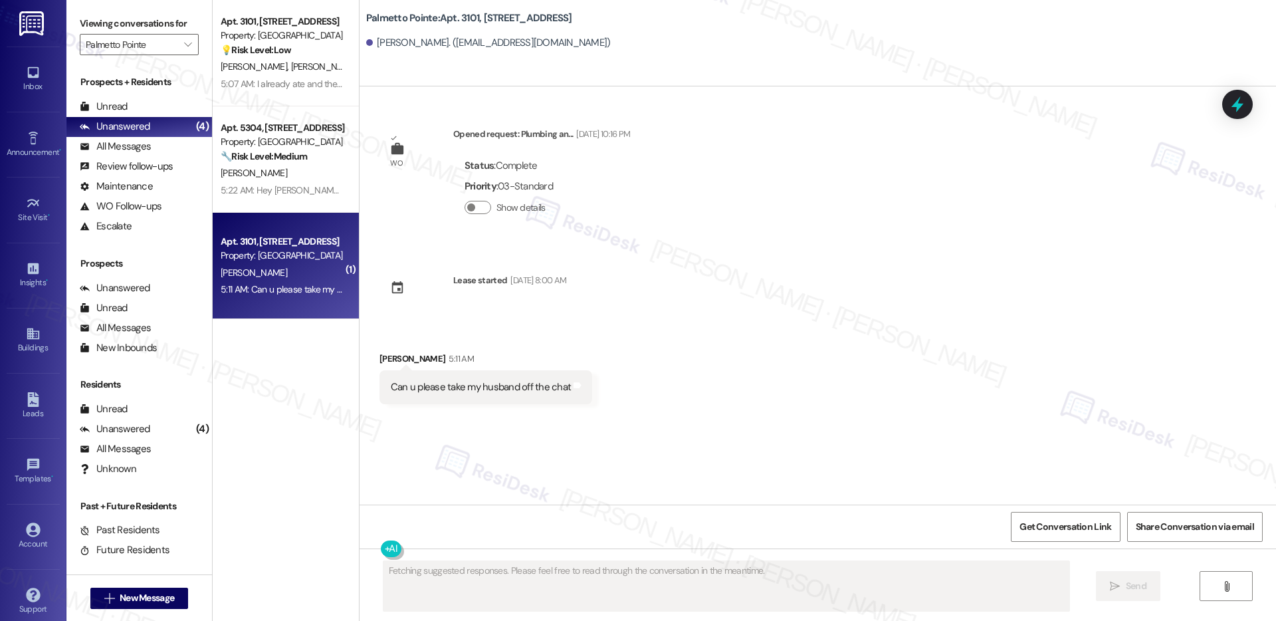
scroll to position [0, 0]
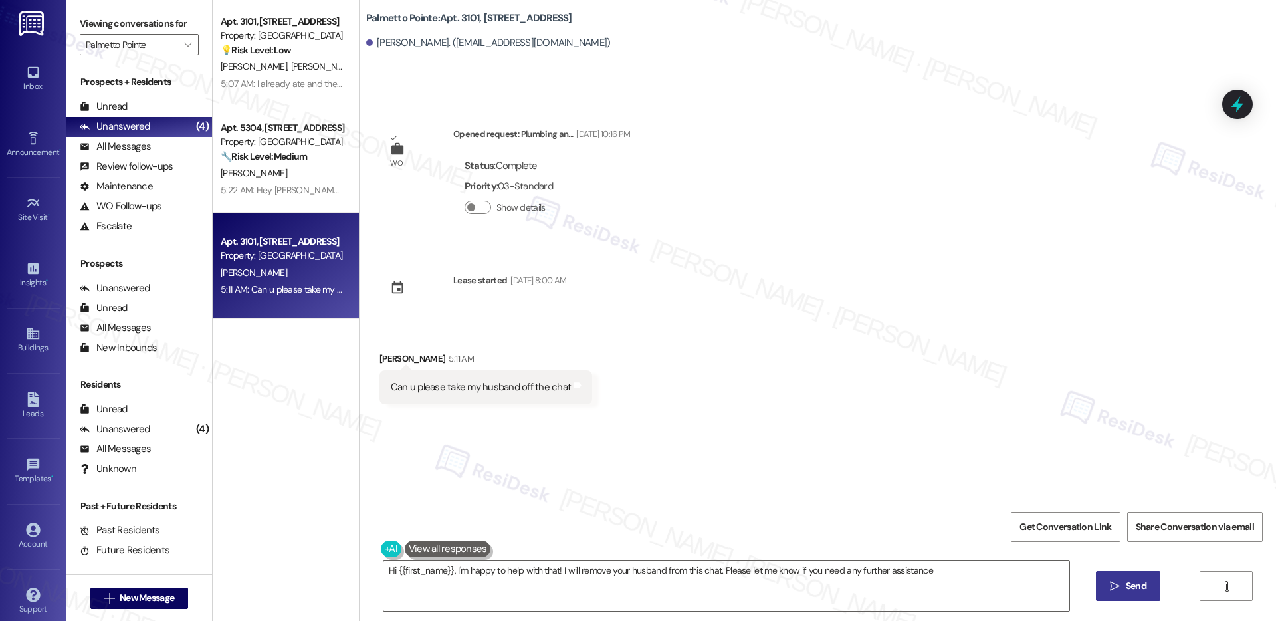
type textarea "Hi {{first_name}}, I'm happy to help with that! I will remove your husband from…"
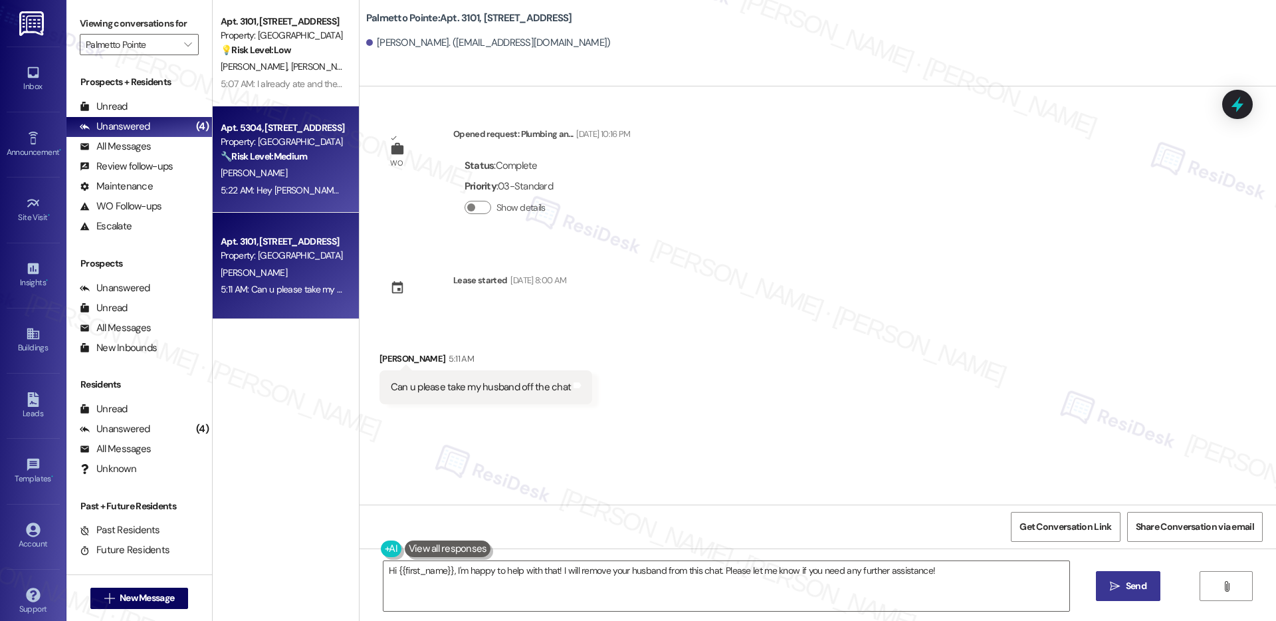
click at [298, 197] on div "5:22 AM: Hey Shanmuka Ajay Kumar! Thanks for the heads-up about the top floor o…" at bounding box center [282, 190] width 126 height 17
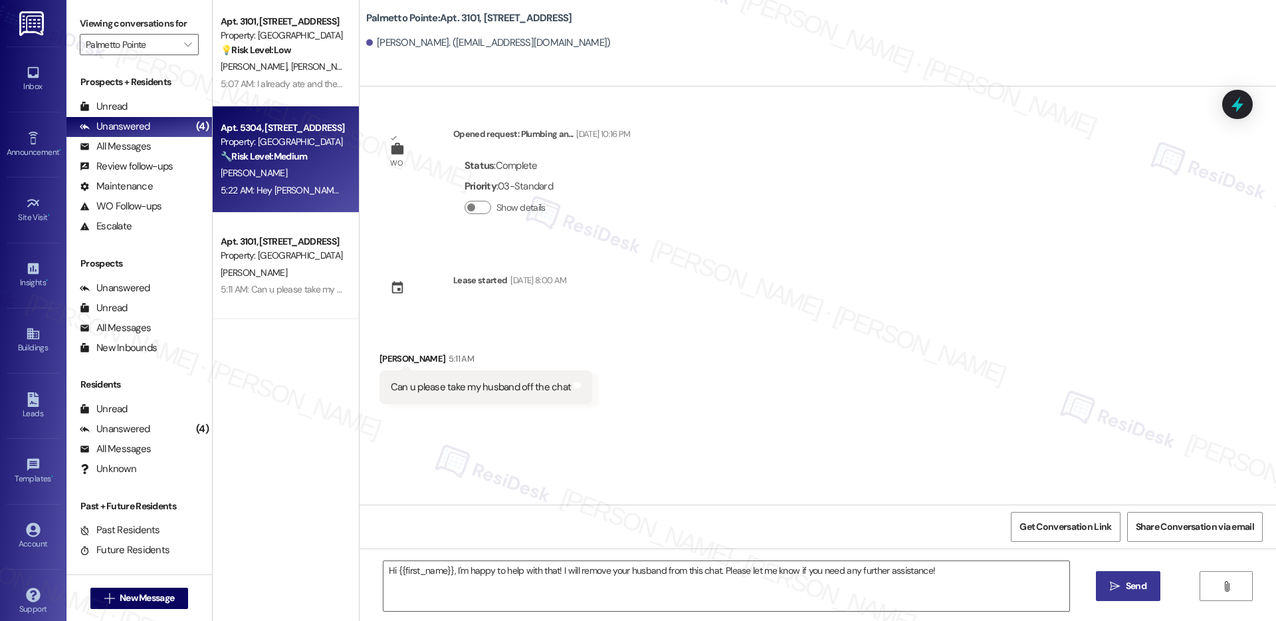
type textarea "Fetching suggested responses. Please feel free to read through the conversation…"
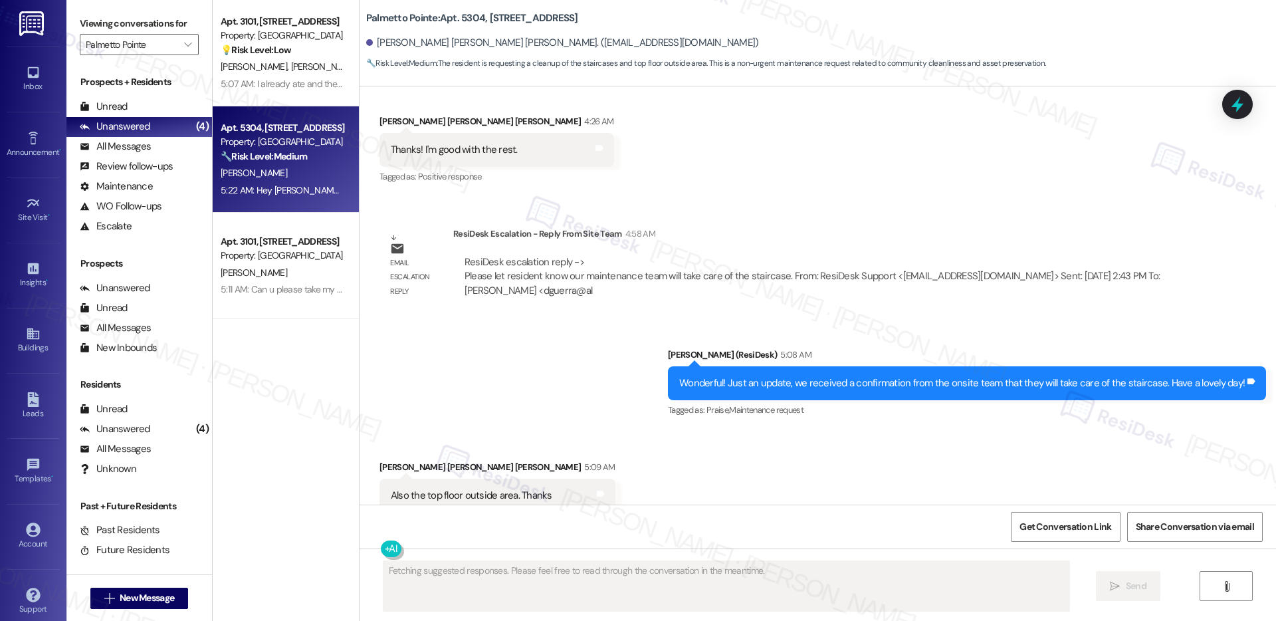
scroll to position [789, 0]
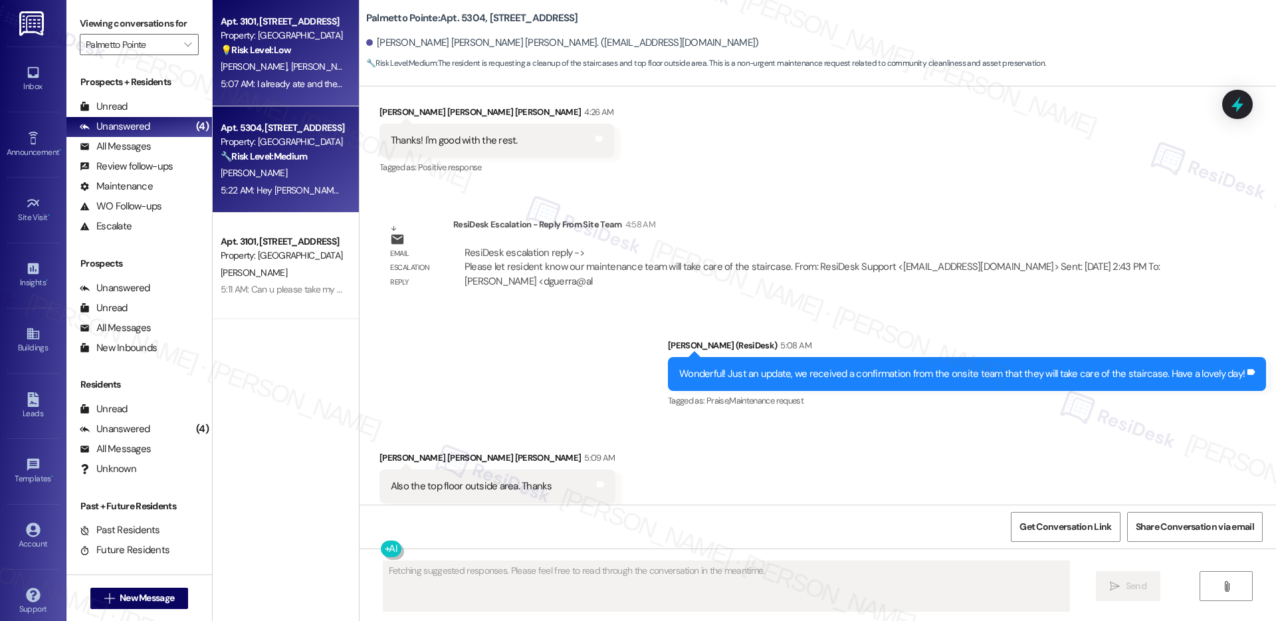
click at [290, 82] on div "5:07 AM: I already ate and the food was very good. 5:07 AM: I already ate and t…" at bounding box center [319, 84] width 197 height 12
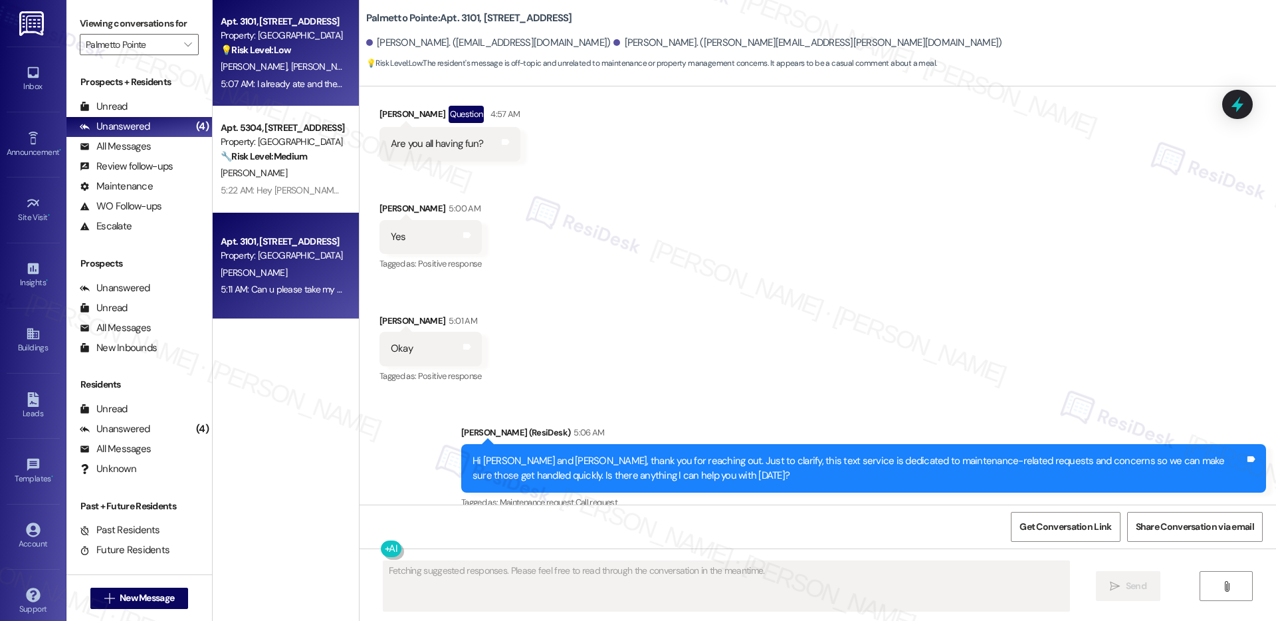
scroll to position [1448, 0]
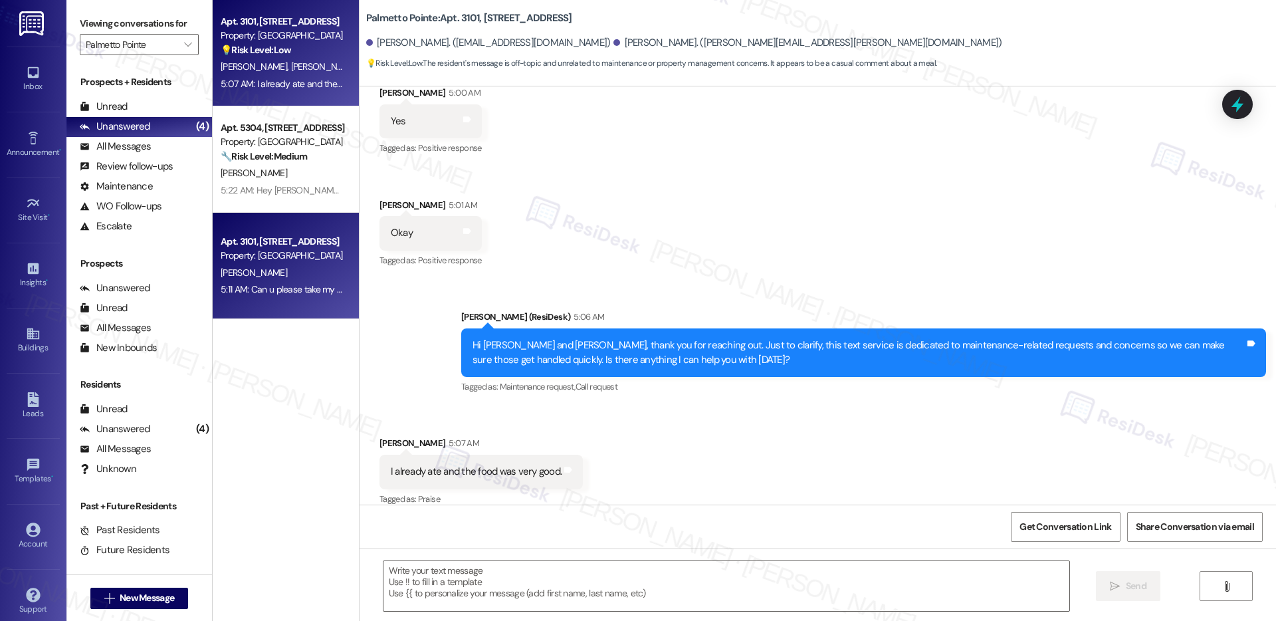
click at [278, 260] on div "Property: [GEOGRAPHIC_DATA]" at bounding box center [282, 255] width 123 height 14
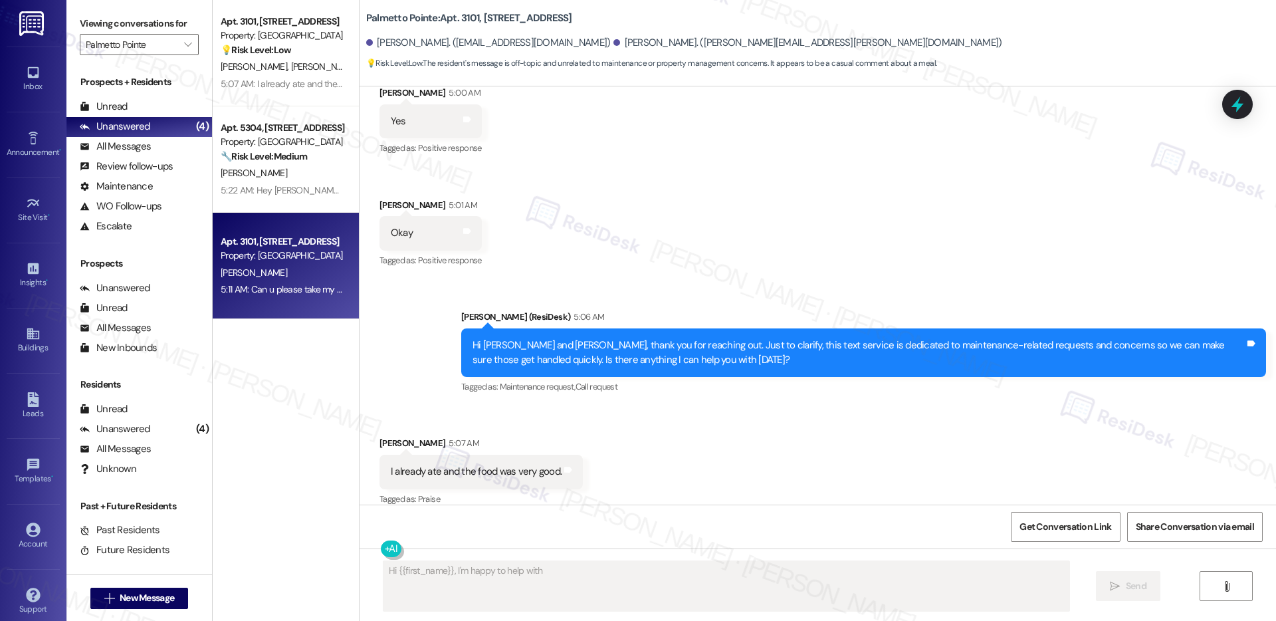
scroll to position [0, 0]
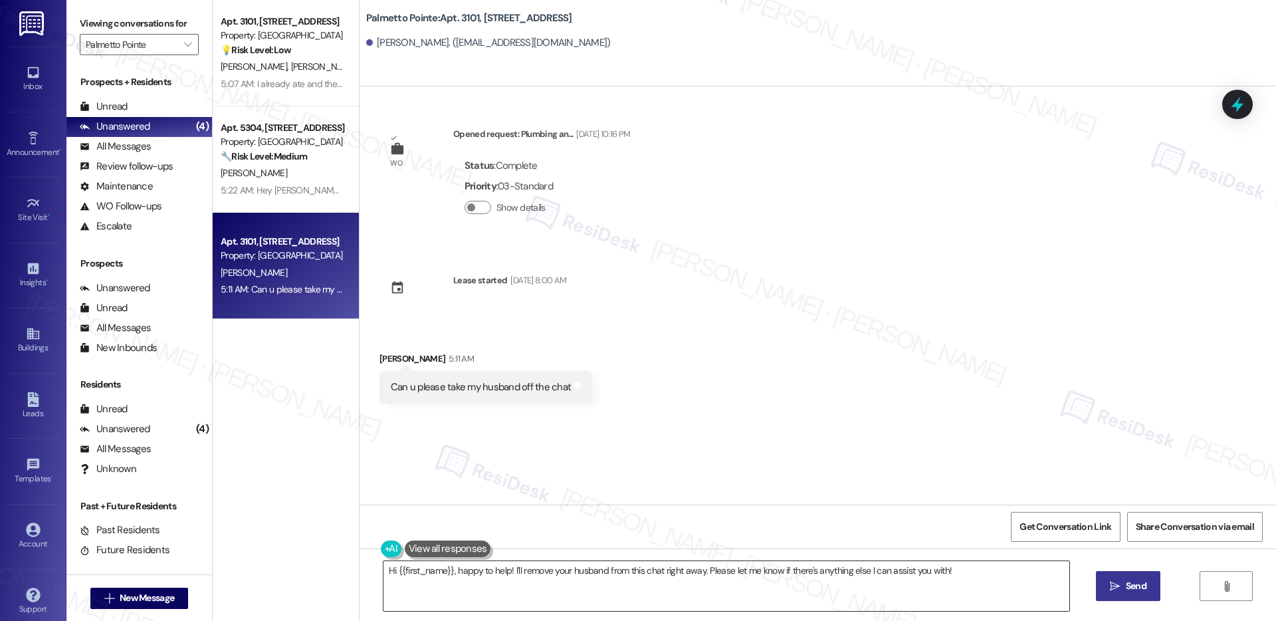
click at [566, 575] on textarea "Hi {{first_name}}, happy to help! I'll remove your husband from this chat right…" at bounding box center [726, 586] width 686 height 50
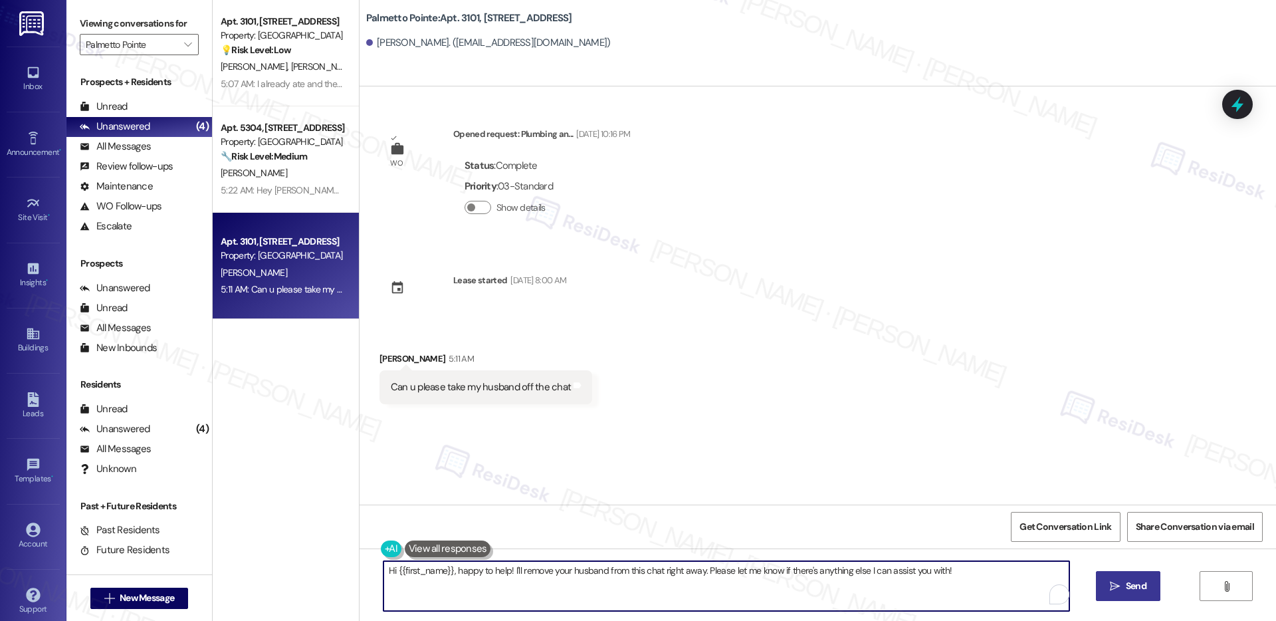
click at [566, 575] on textarea "Hi {{first_name}}, happy to help! I'll remove your husband from this chat right…" at bounding box center [726, 586] width 686 height 50
paste textarea "(all in capital letters) to unsubscribe."
type textarea "Hey, Brenda. Please have him reply to the chat STOP (all in capital letters) to…"
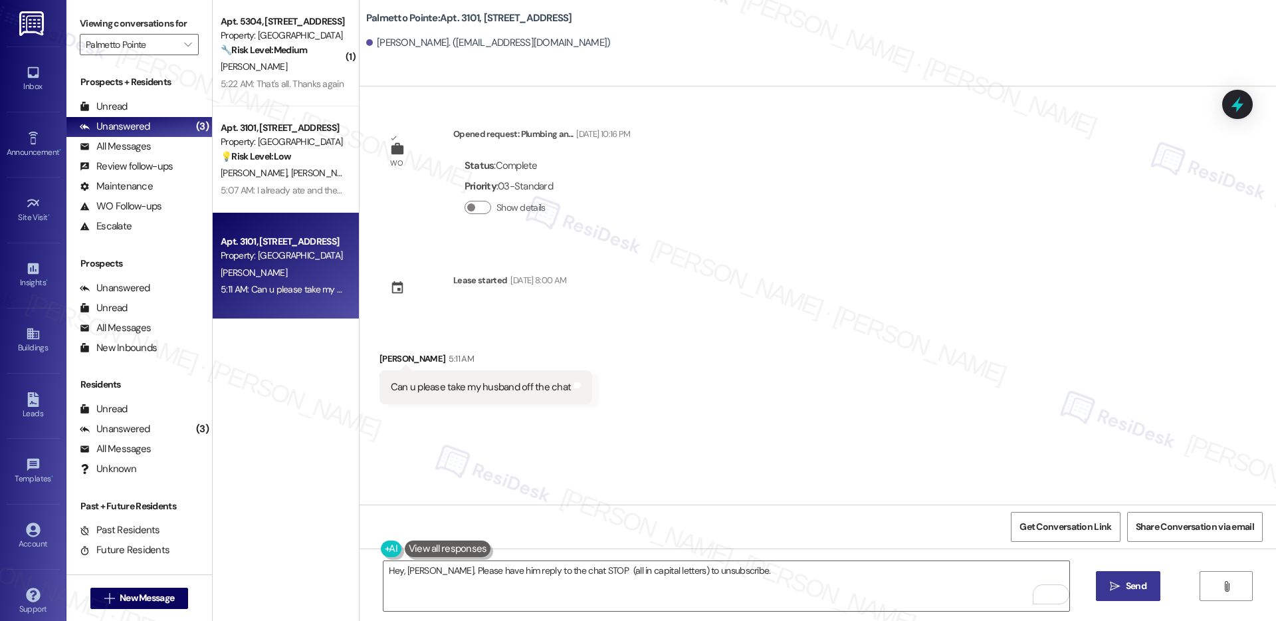
click at [1132, 594] on button " Send" at bounding box center [1128, 586] width 64 height 30
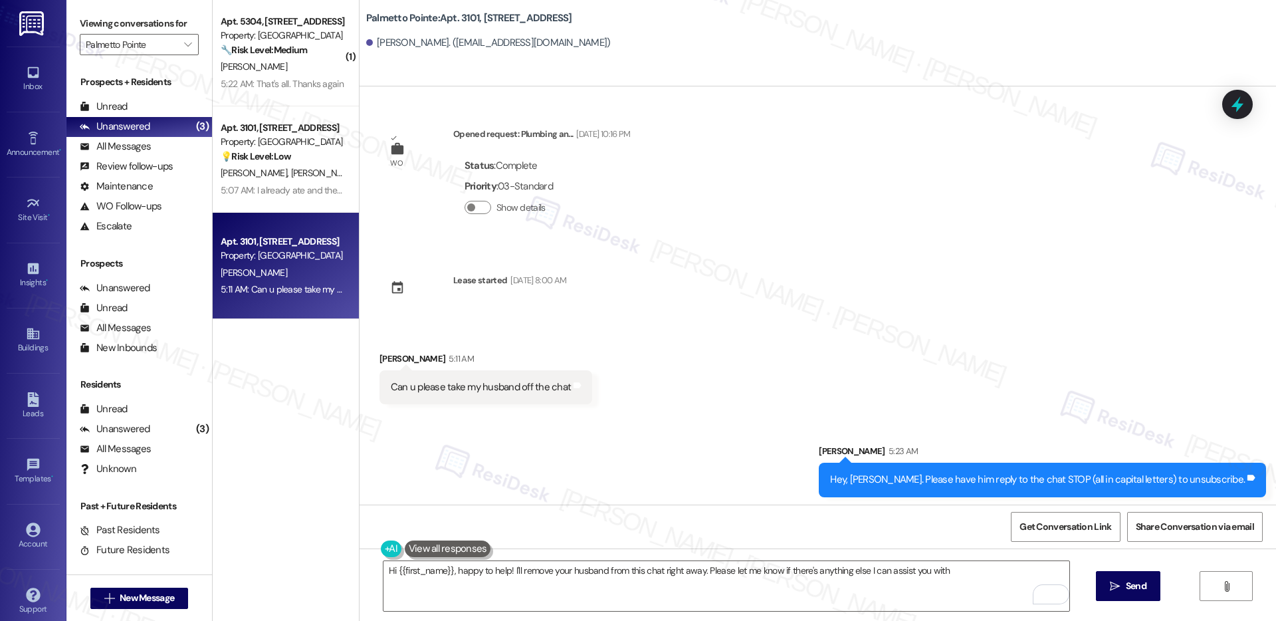
type textarea "Hi {{first_name}}, happy to help! I'll remove your husband from this chat right…"
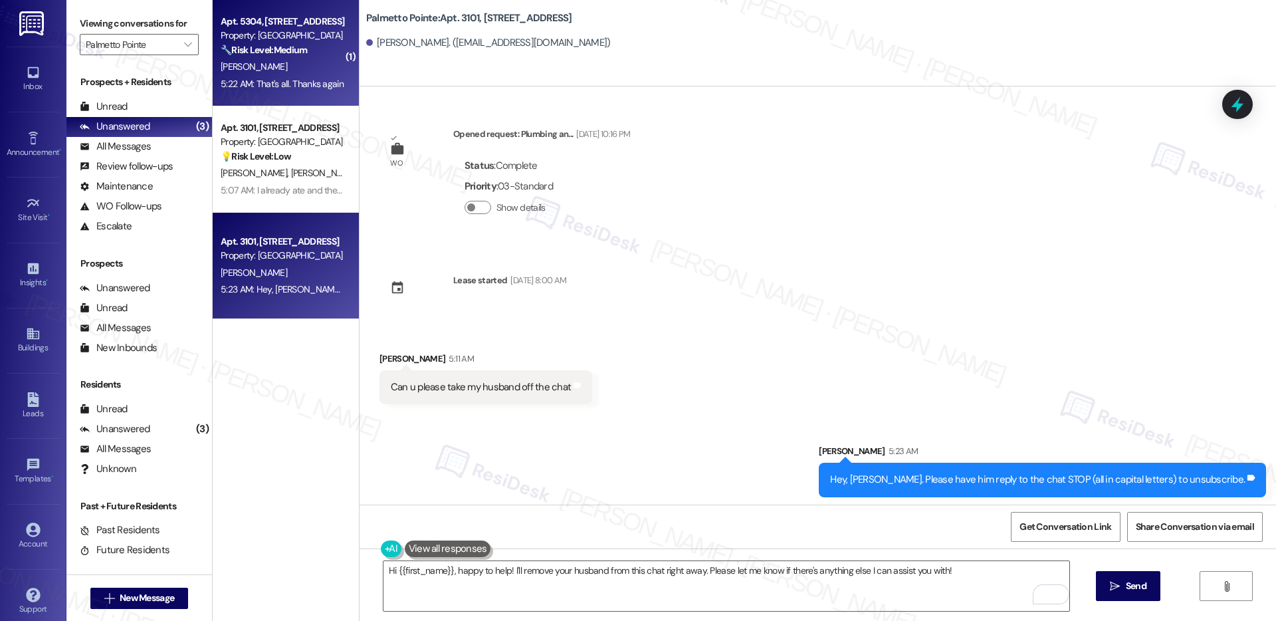
click at [282, 74] on div "[PERSON_NAME]" at bounding box center [282, 66] width 126 height 17
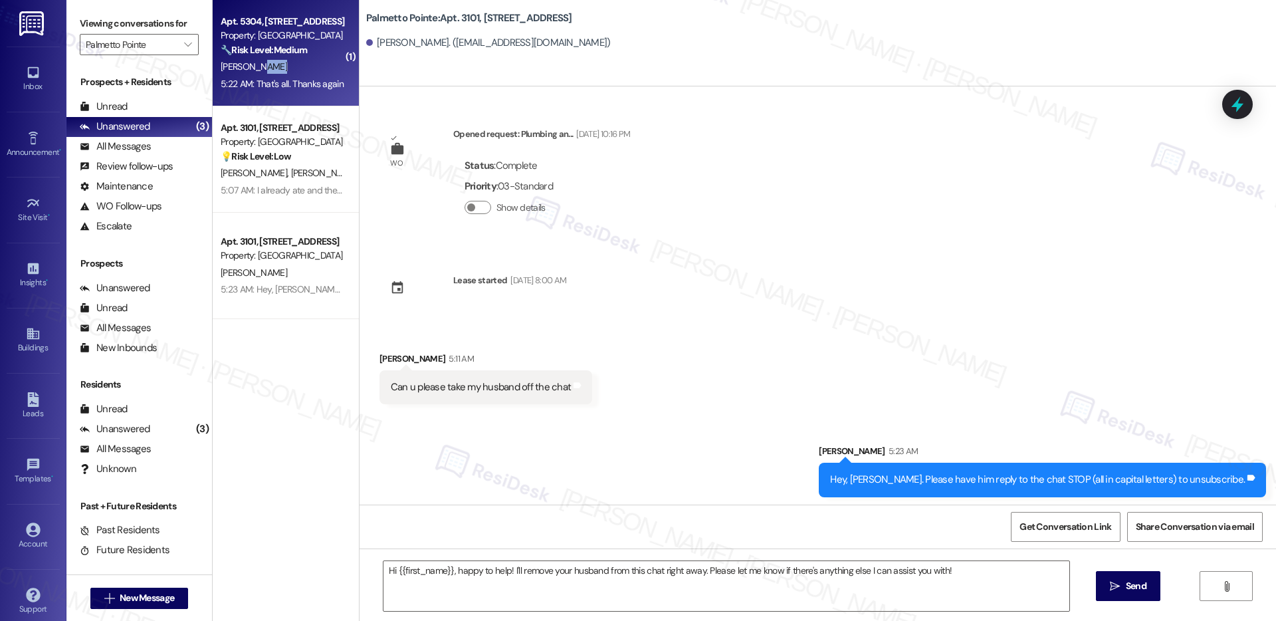
type textarea "Fetching suggested responses. Please feel free to read through the conversation…"
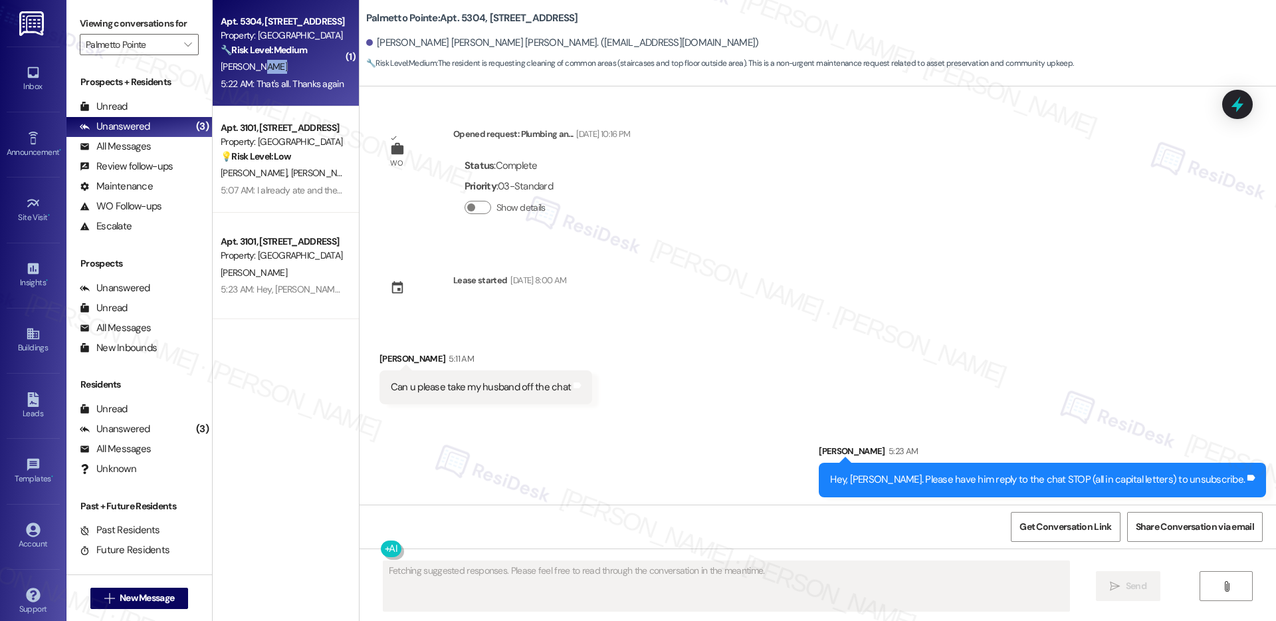
click at [282, 74] on div "[PERSON_NAME]" at bounding box center [282, 66] width 126 height 17
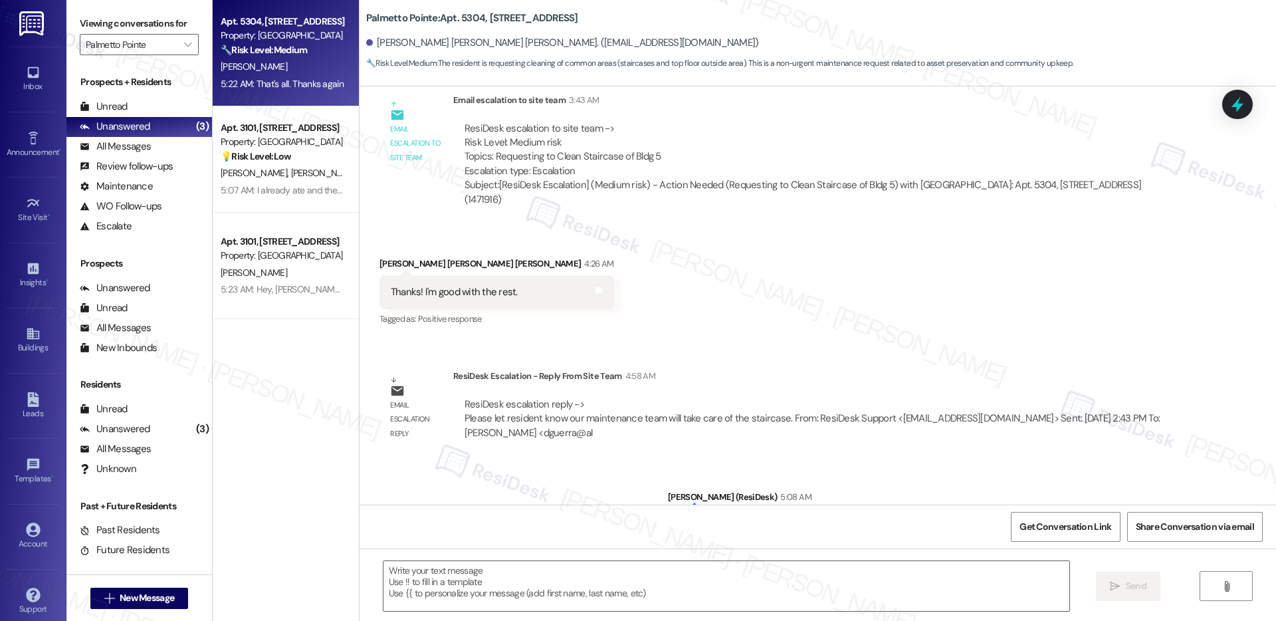
scroll to position [1014, 0]
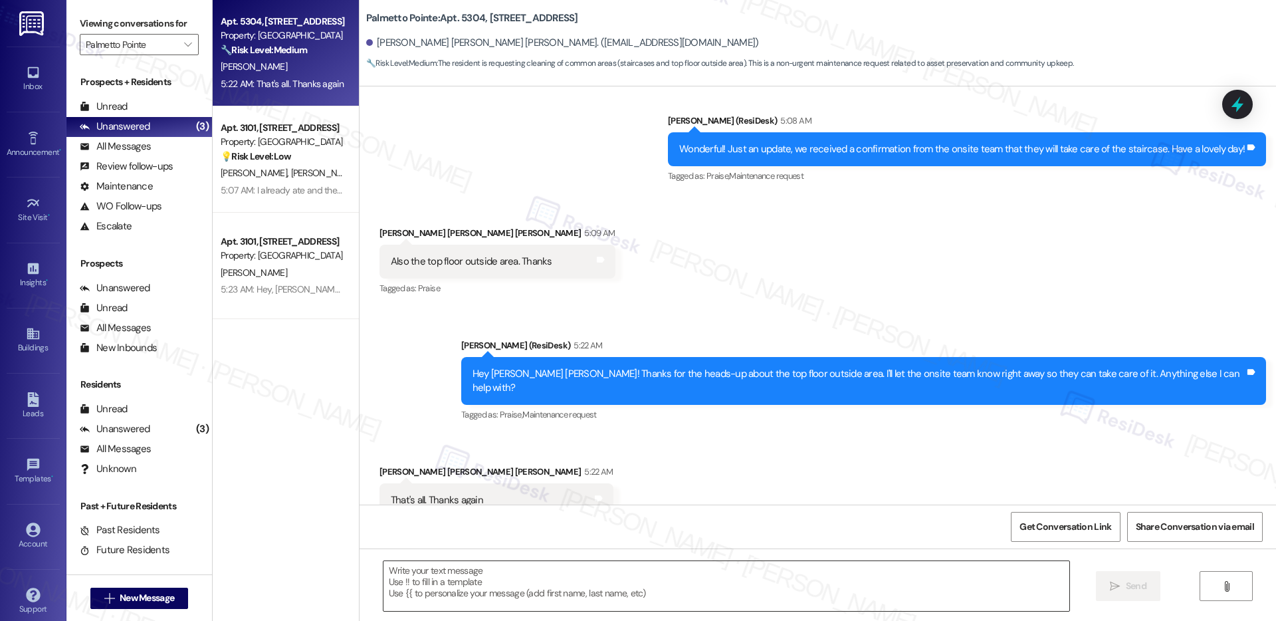
click at [569, 577] on textarea at bounding box center [726, 586] width 686 height 50
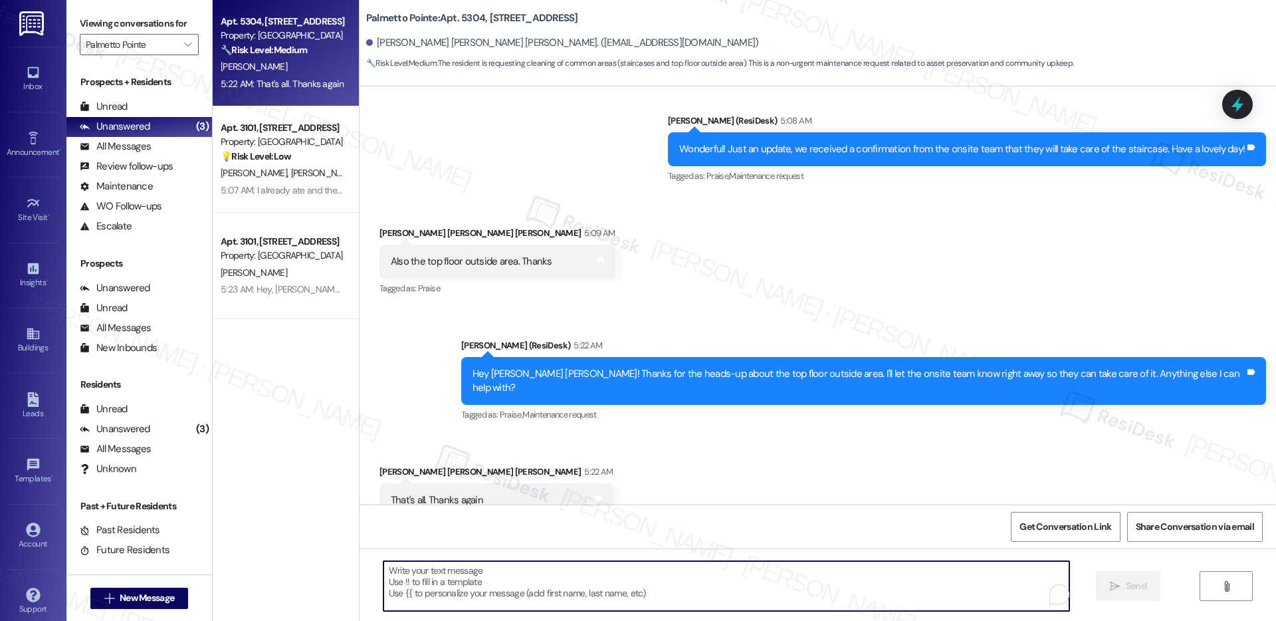
click at [569, 577] on textarea "To enrich screen reader interactions, please activate Accessibility in Grammarl…" at bounding box center [726, 586] width 686 height 50
type textarea "H"
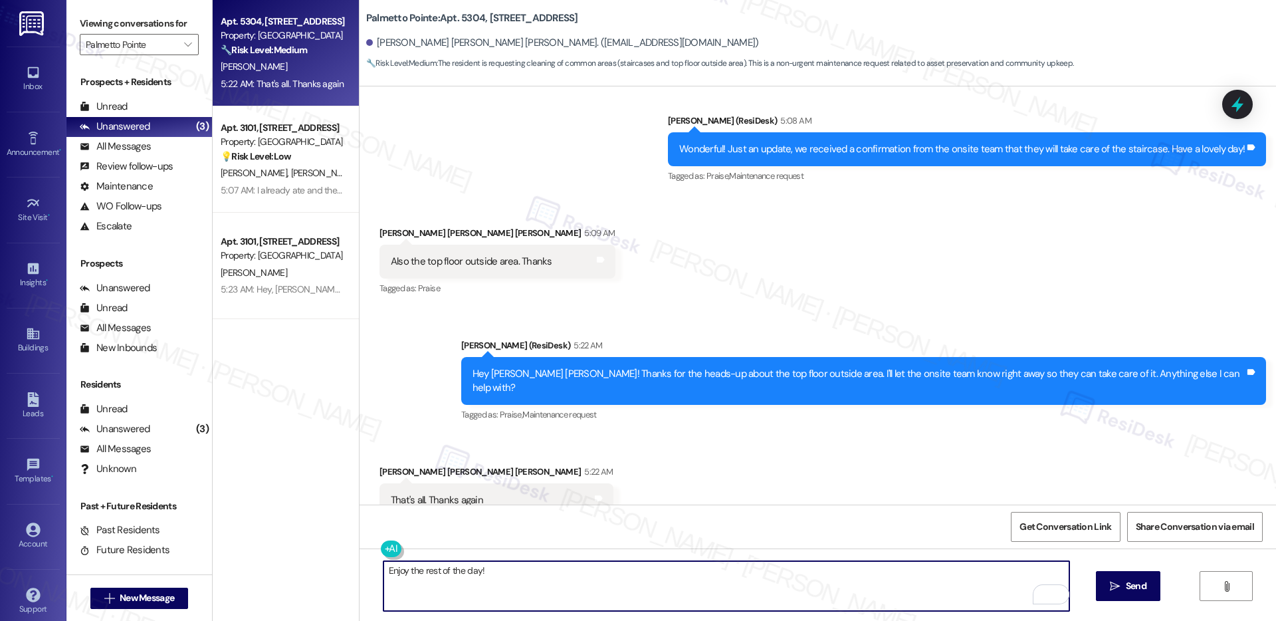
click at [587, 571] on textarea "Enjoy the rest of the day!" at bounding box center [726, 586] width 686 height 50
type textarea "Enjoy the rest of the day! 😃"
click at [1117, 578] on button " Send" at bounding box center [1128, 586] width 64 height 30
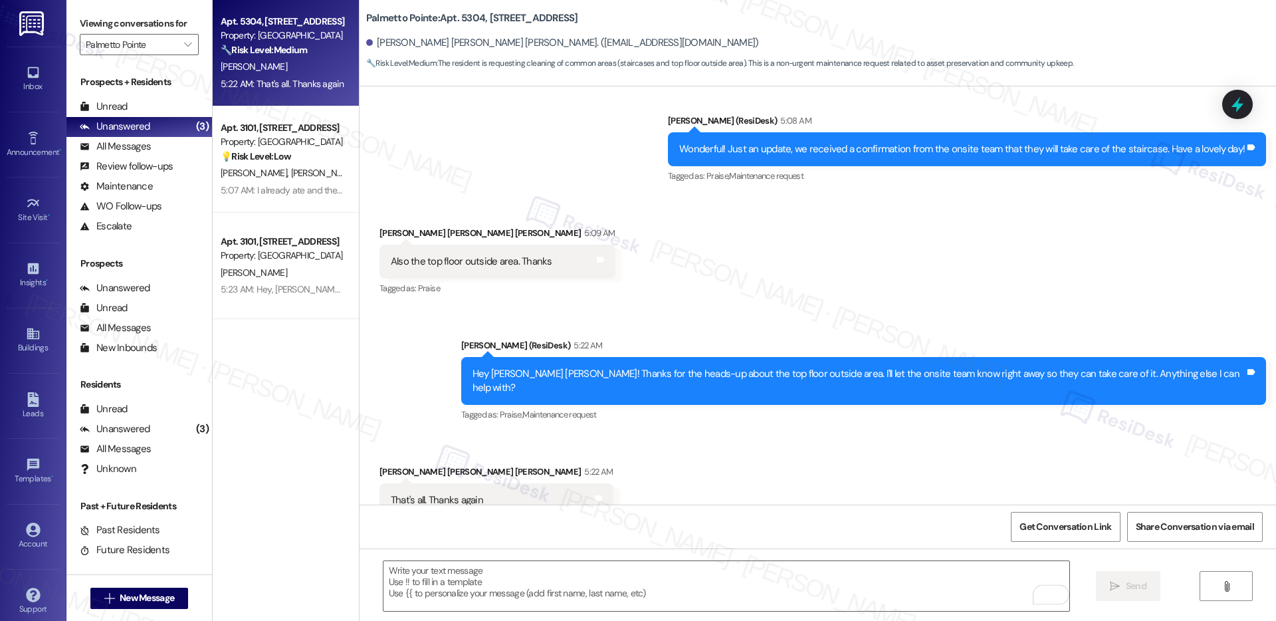
scroll to position [1013, 0]
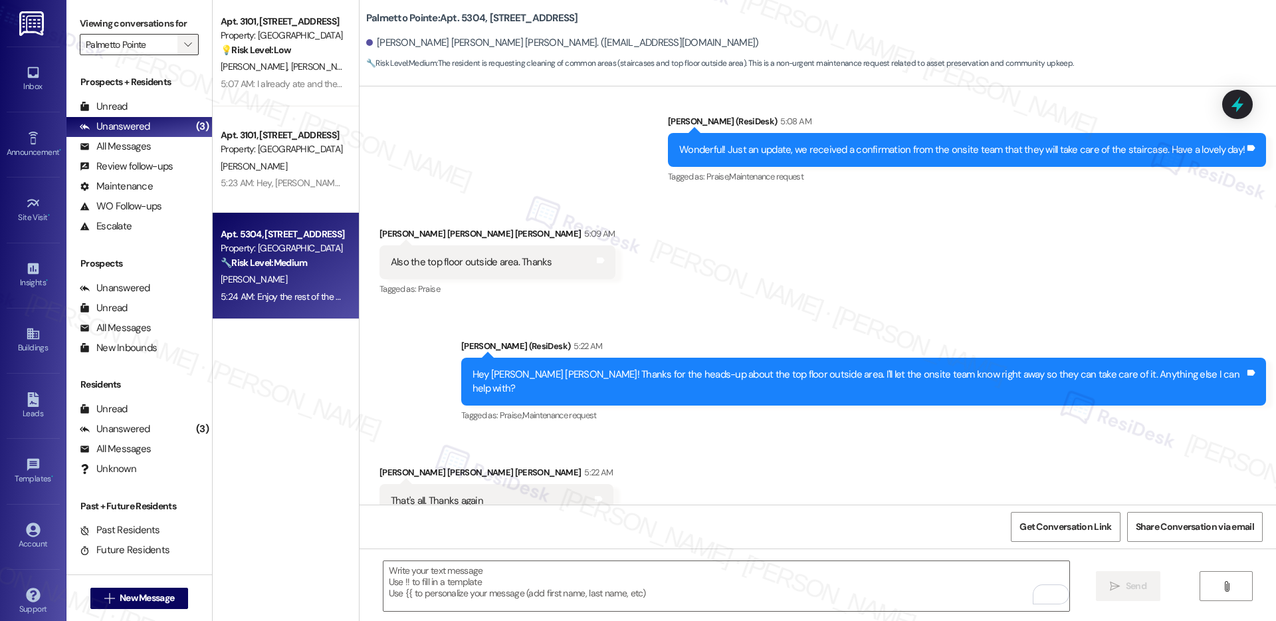
click at [184, 39] on icon "" at bounding box center [187, 44] width 7 height 11
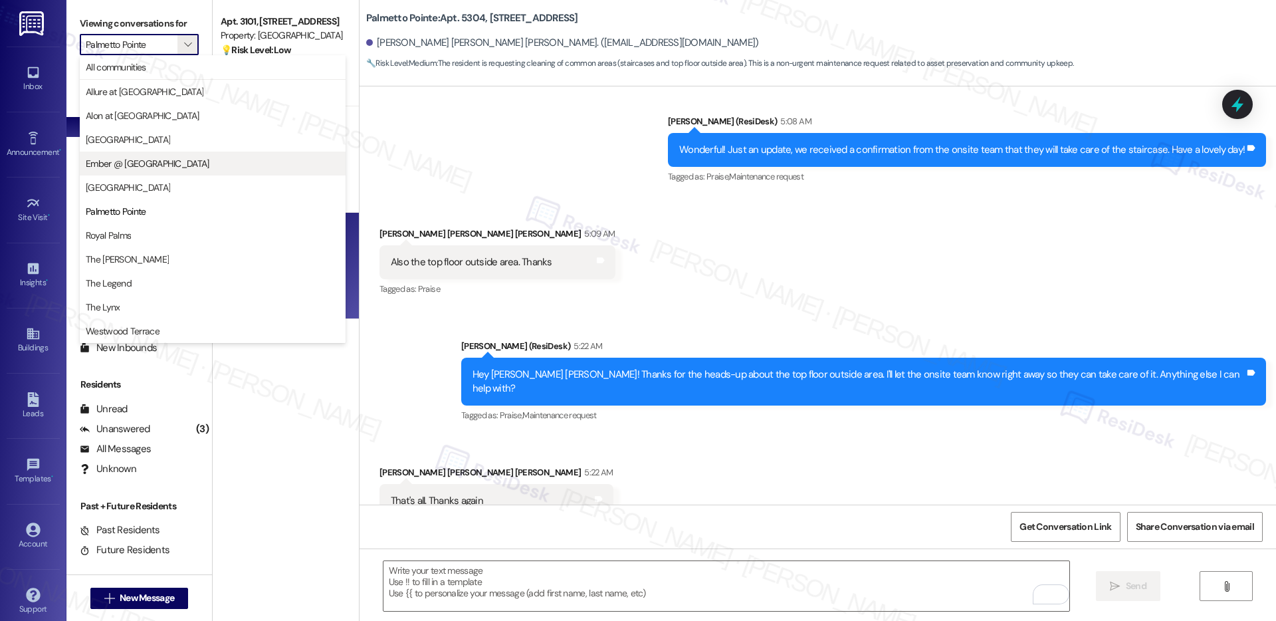
click at [153, 163] on span "Ember @ [GEOGRAPHIC_DATA]" at bounding box center [148, 163] width 124 height 13
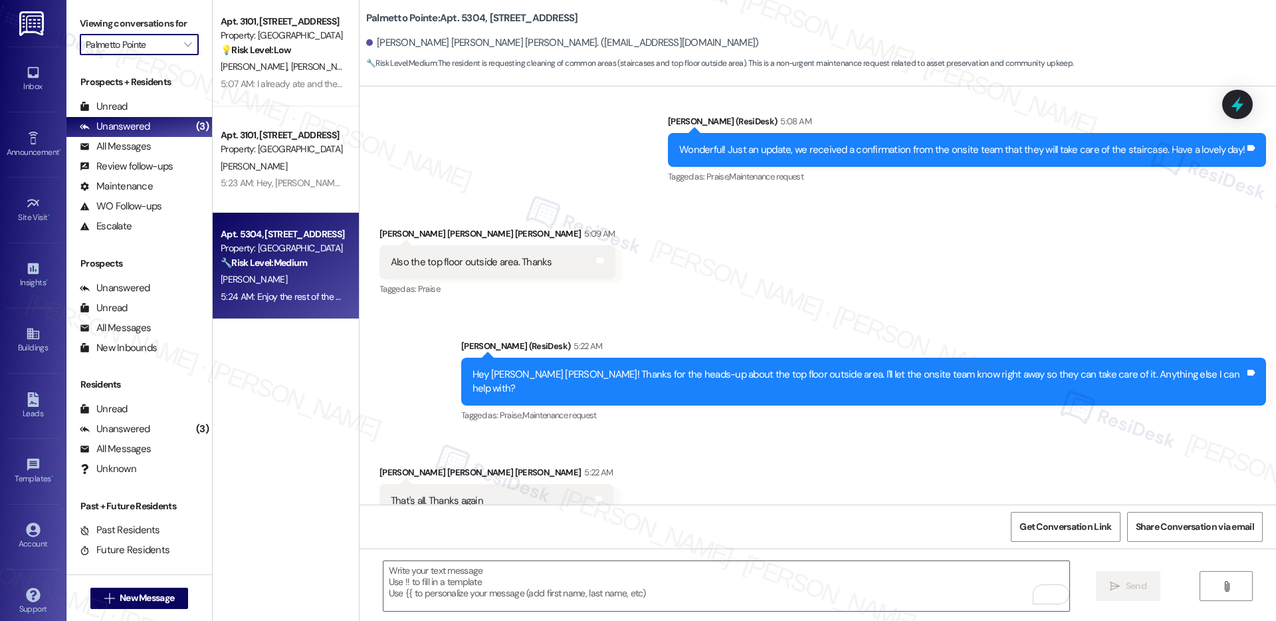
type input "Ember @ [GEOGRAPHIC_DATA]"
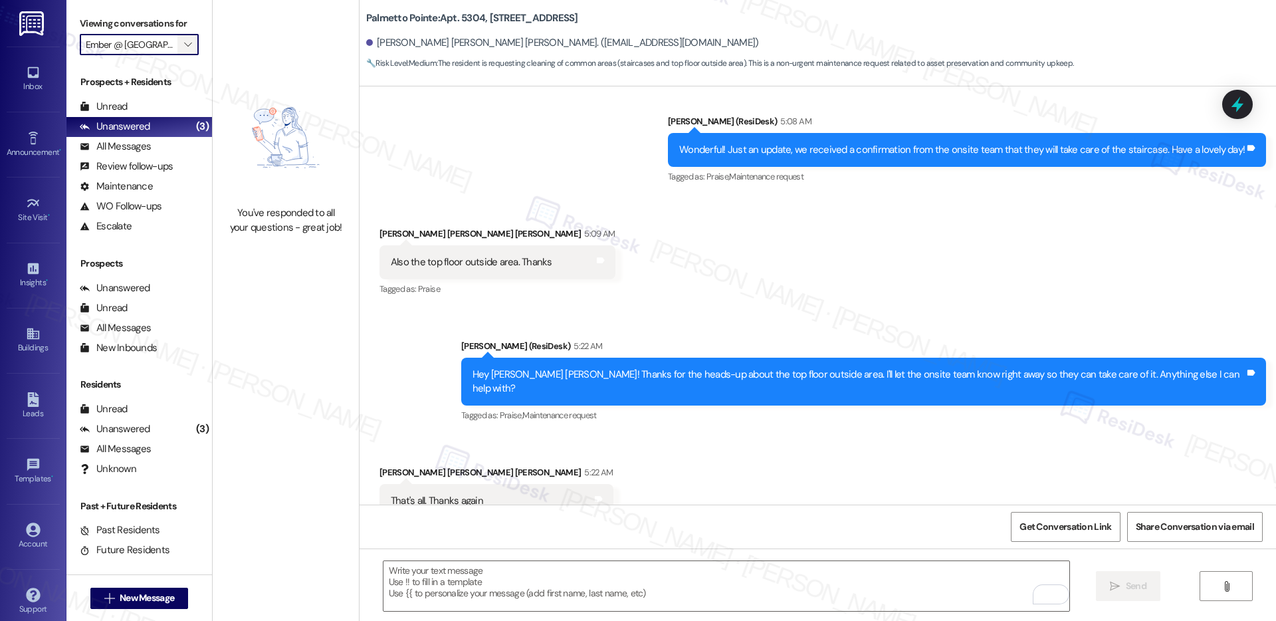
click at [181, 43] on span "" at bounding box center [187, 44] width 13 height 21
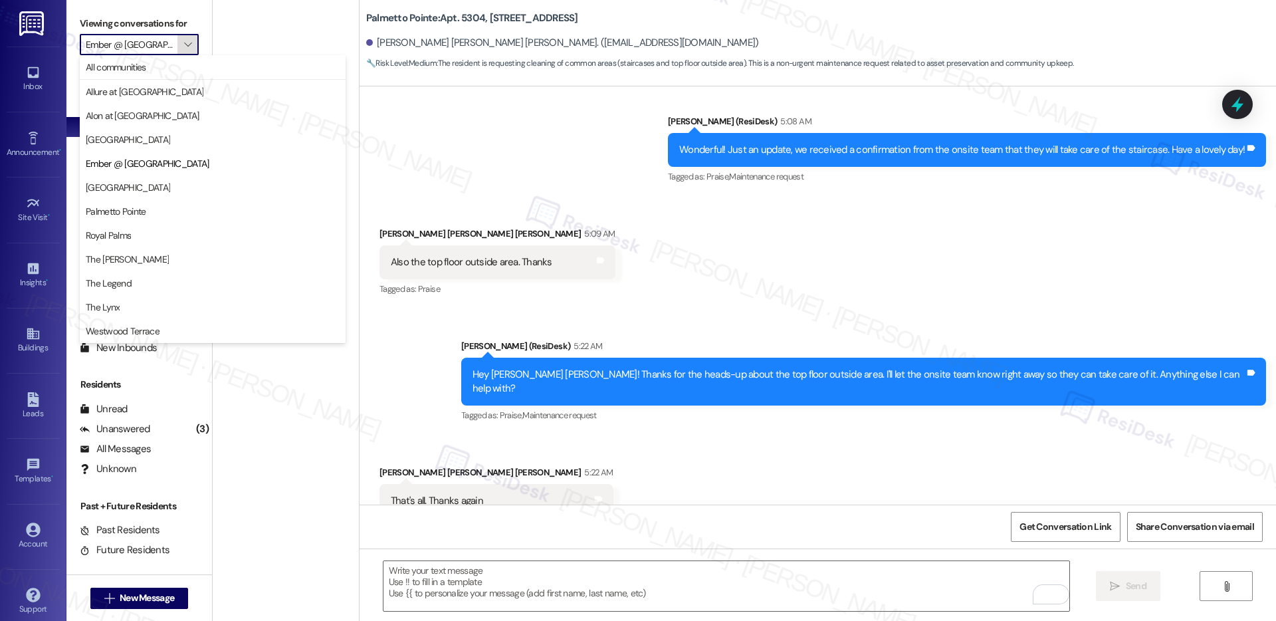
scroll to position [0, 9]
click at [171, 70] on span "All communities" at bounding box center [213, 66] width 254 height 13
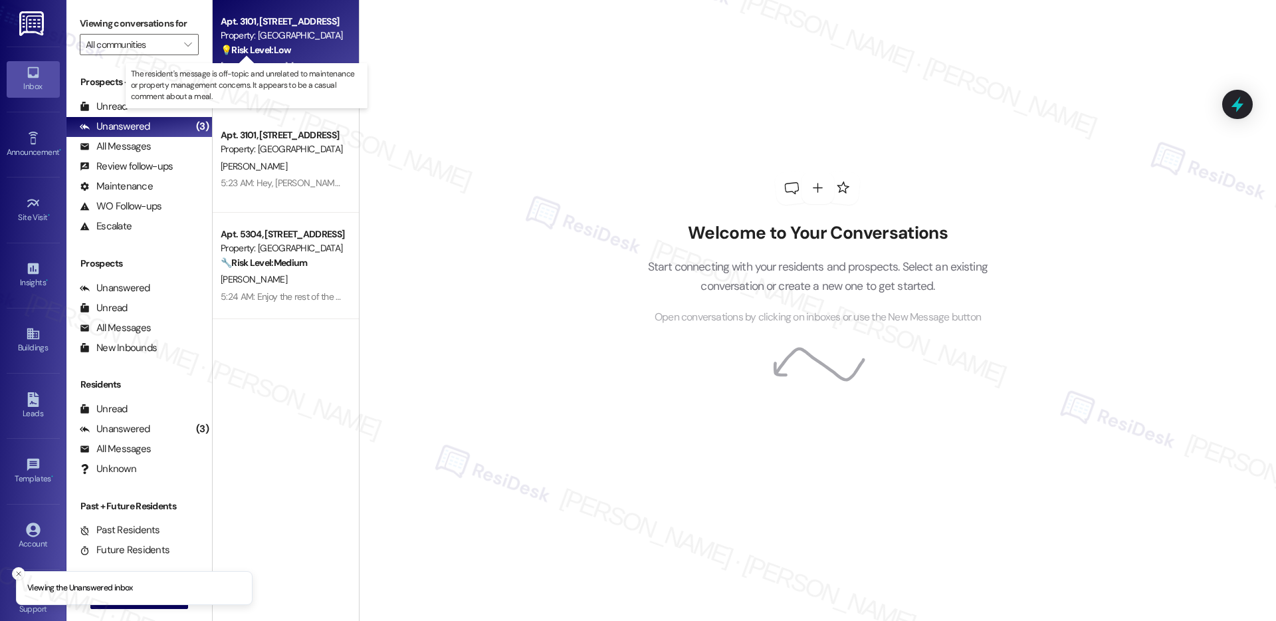
click at [278, 48] on strong "💡 Risk Level: Low" at bounding box center [256, 50] width 70 height 12
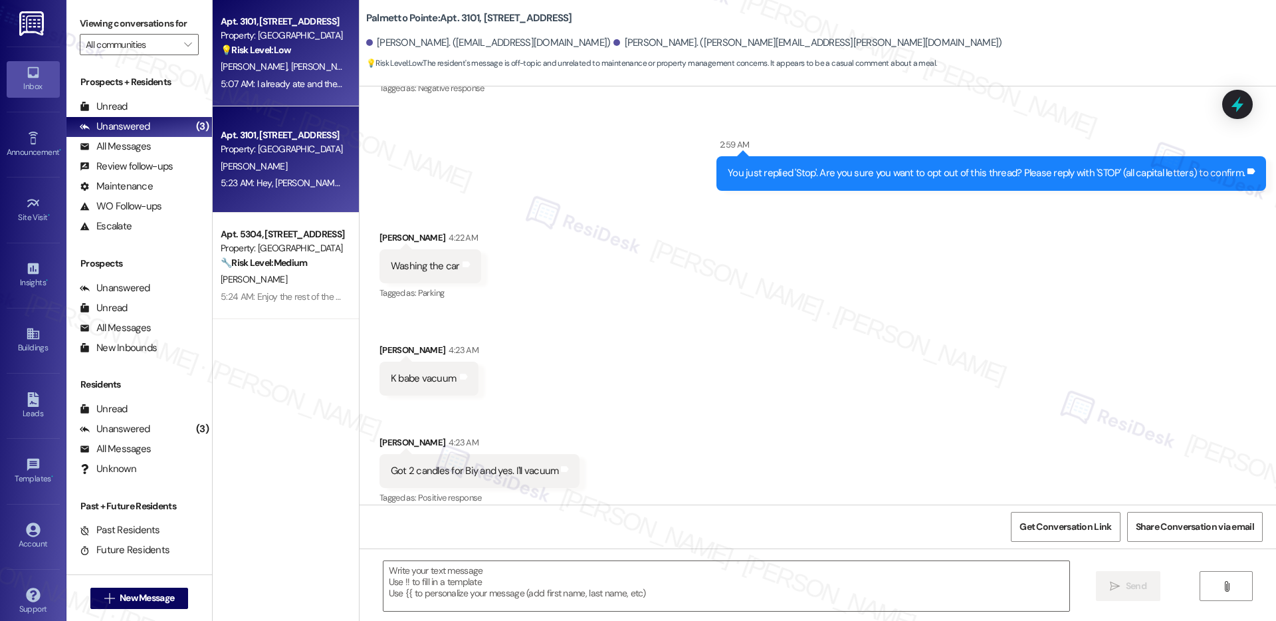
type textarea "Fetching suggested responses. Please feel free to read through the conversation…"
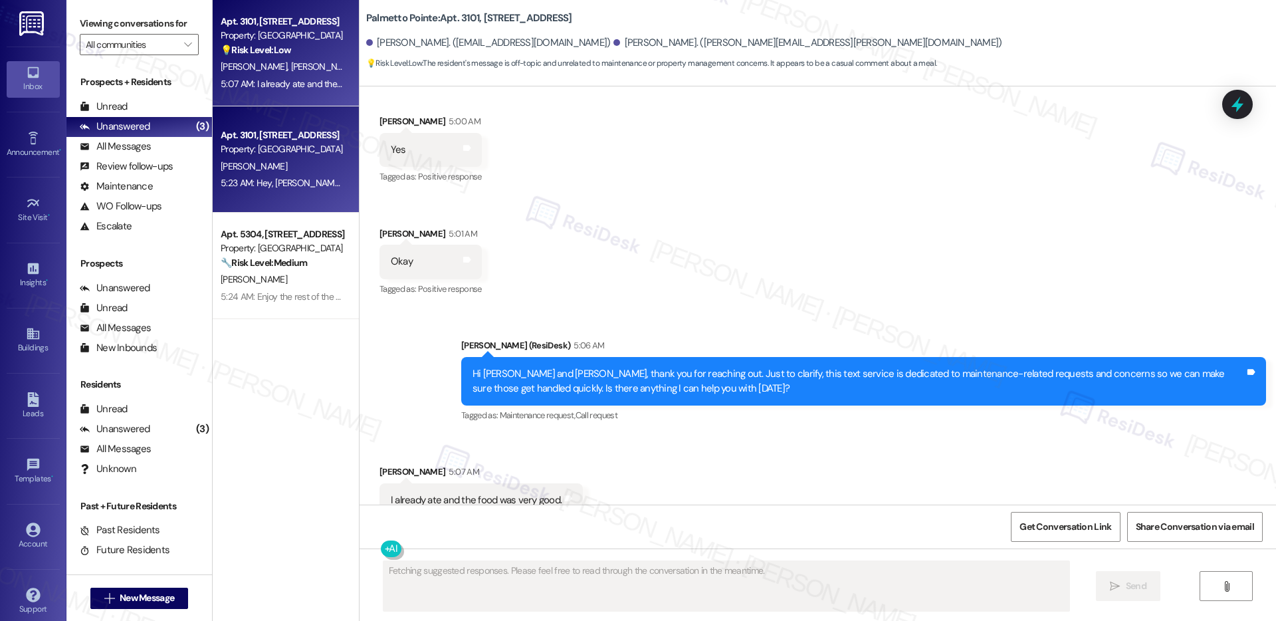
scroll to position [1448, 0]
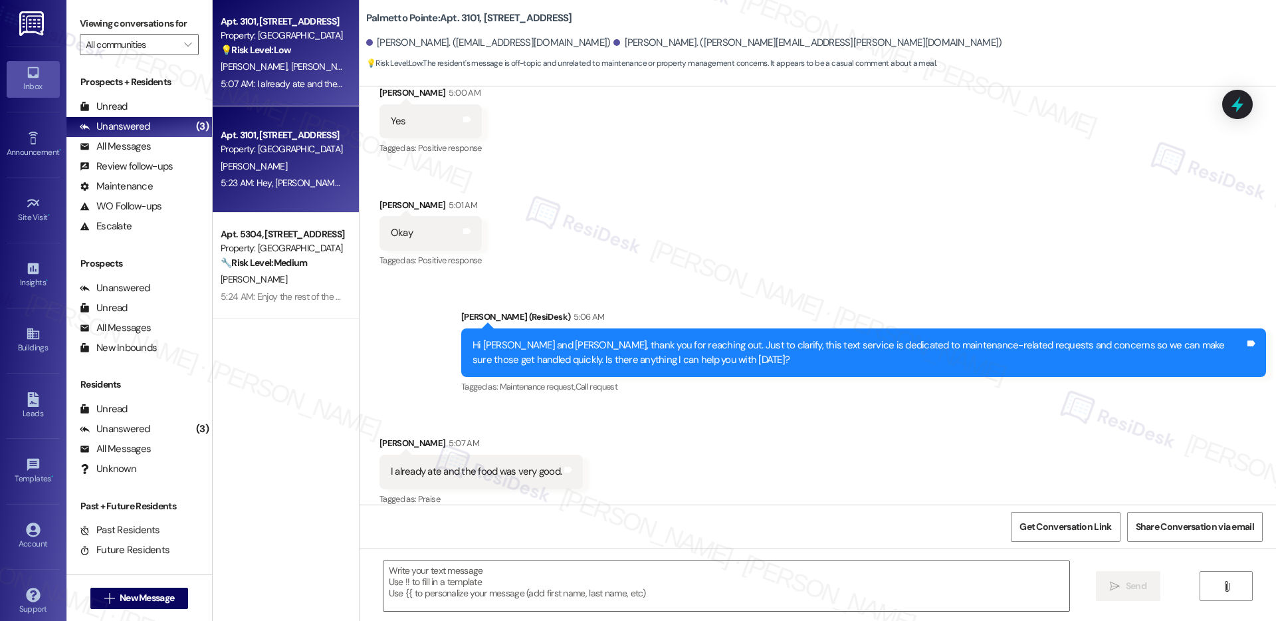
click at [294, 160] on div "B. Martinez" at bounding box center [282, 166] width 126 height 17
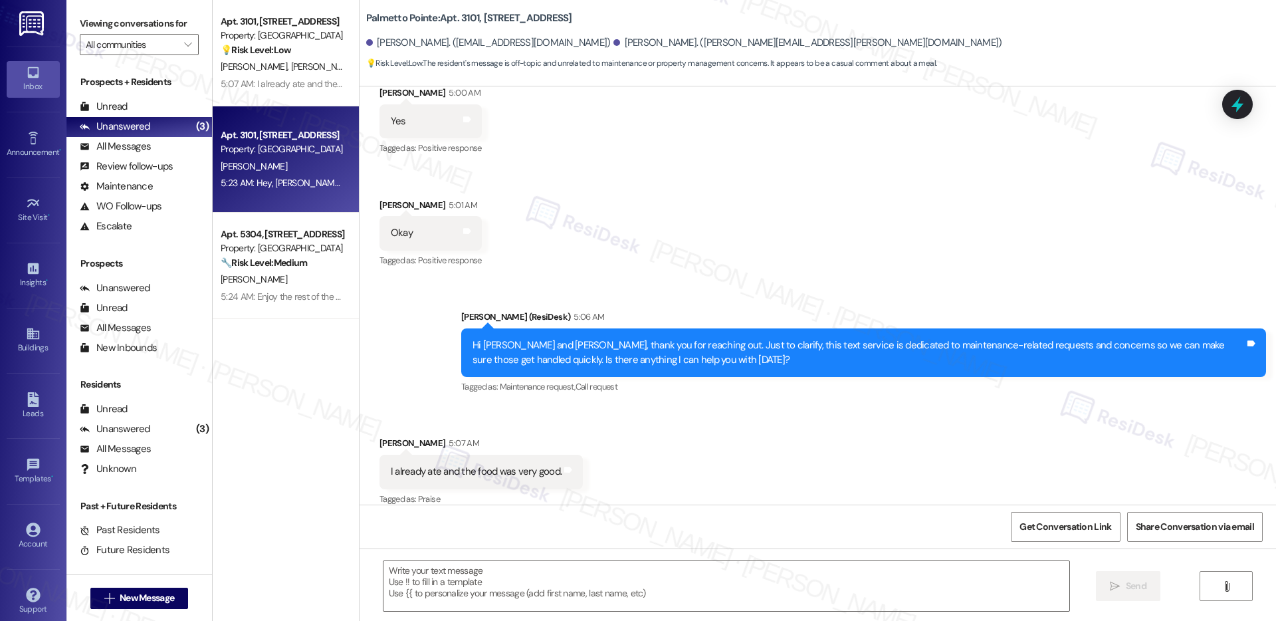
type textarea "Fetching suggested responses. Please feel free to read through the conversation…"
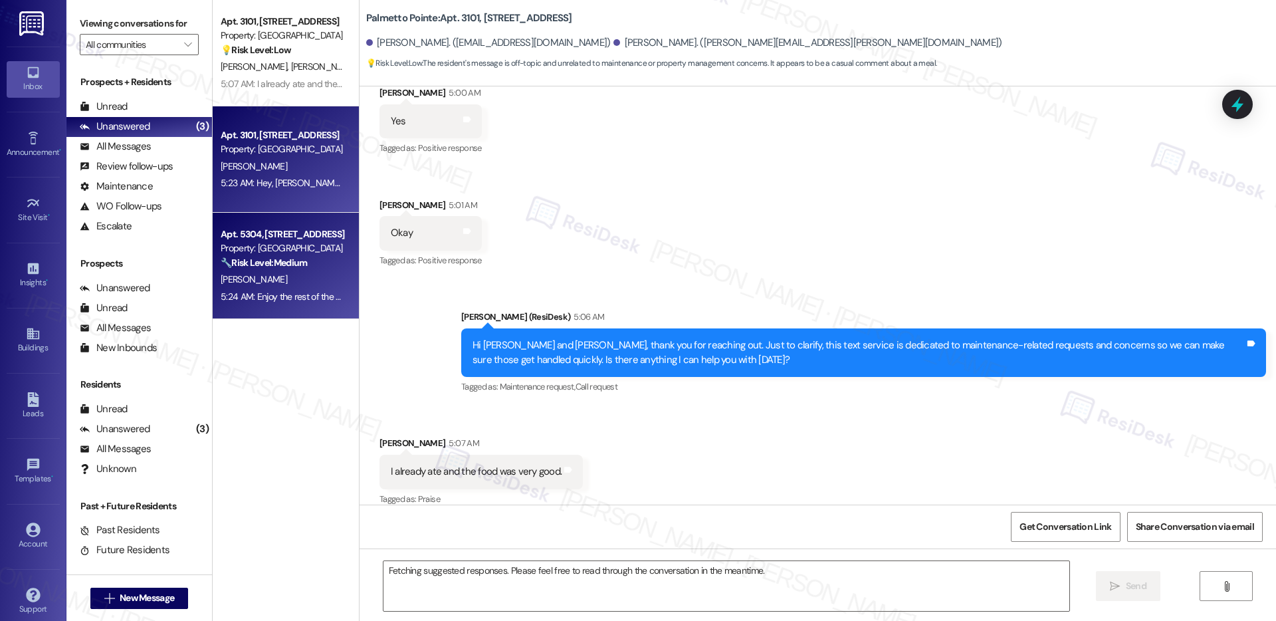
scroll to position [23, 0]
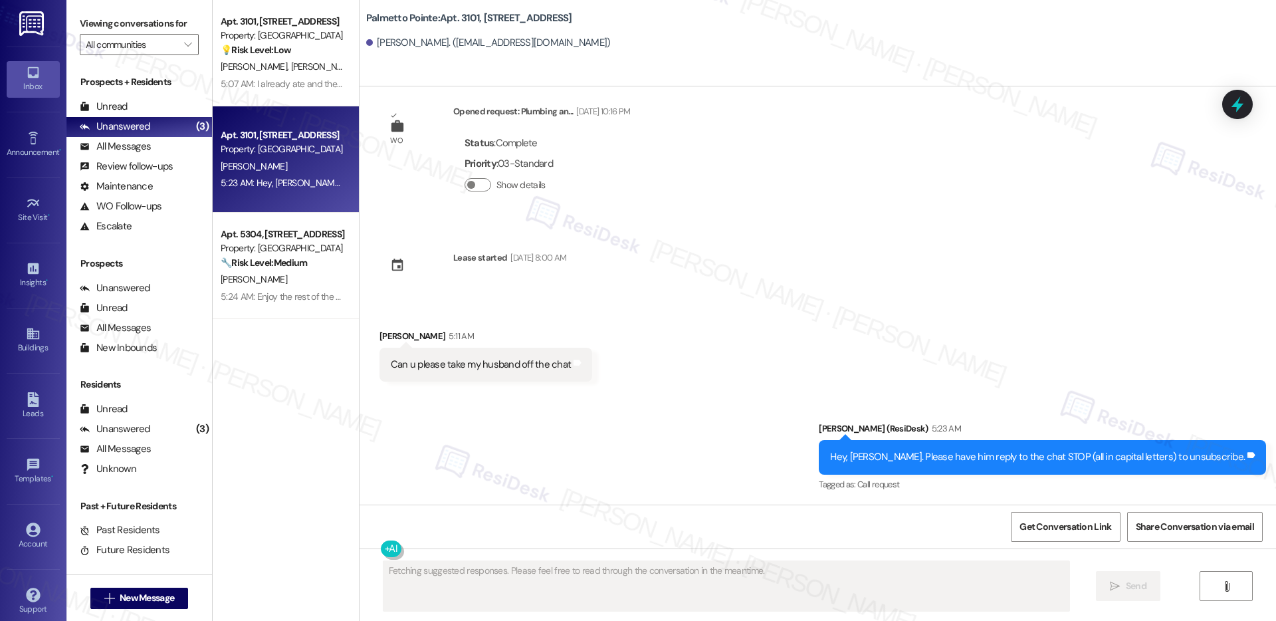
click at [288, 263] on strong "🔧 Risk Level: Medium" at bounding box center [264, 262] width 86 height 12
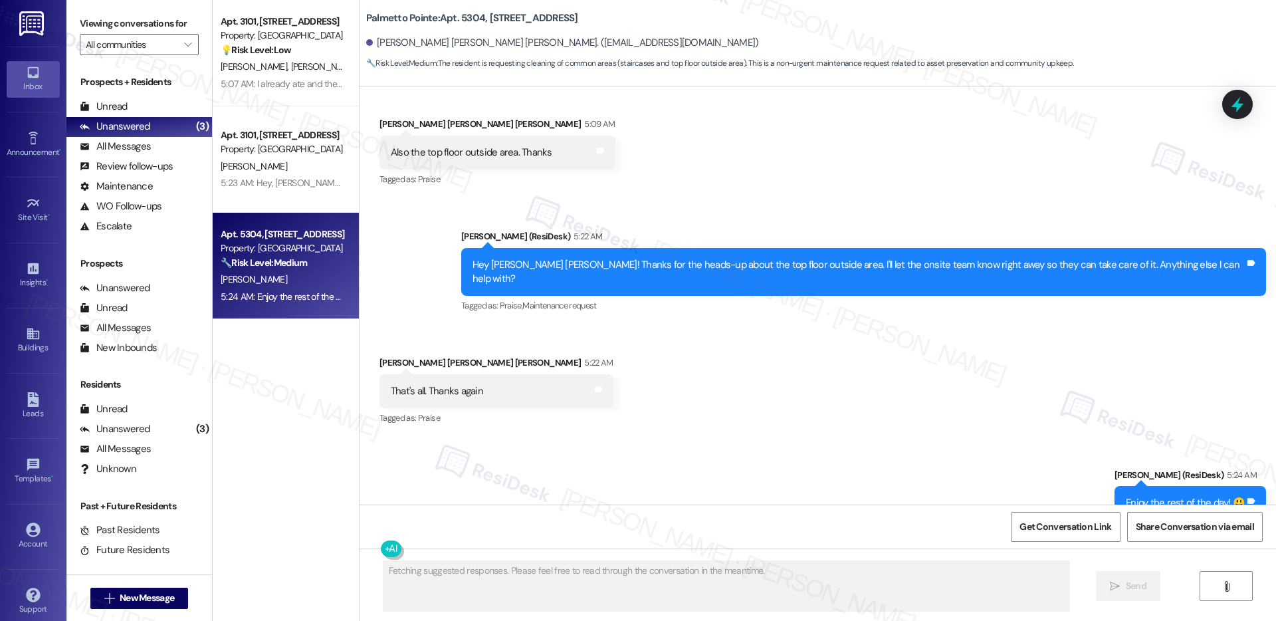
scroll to position [1126, 0]
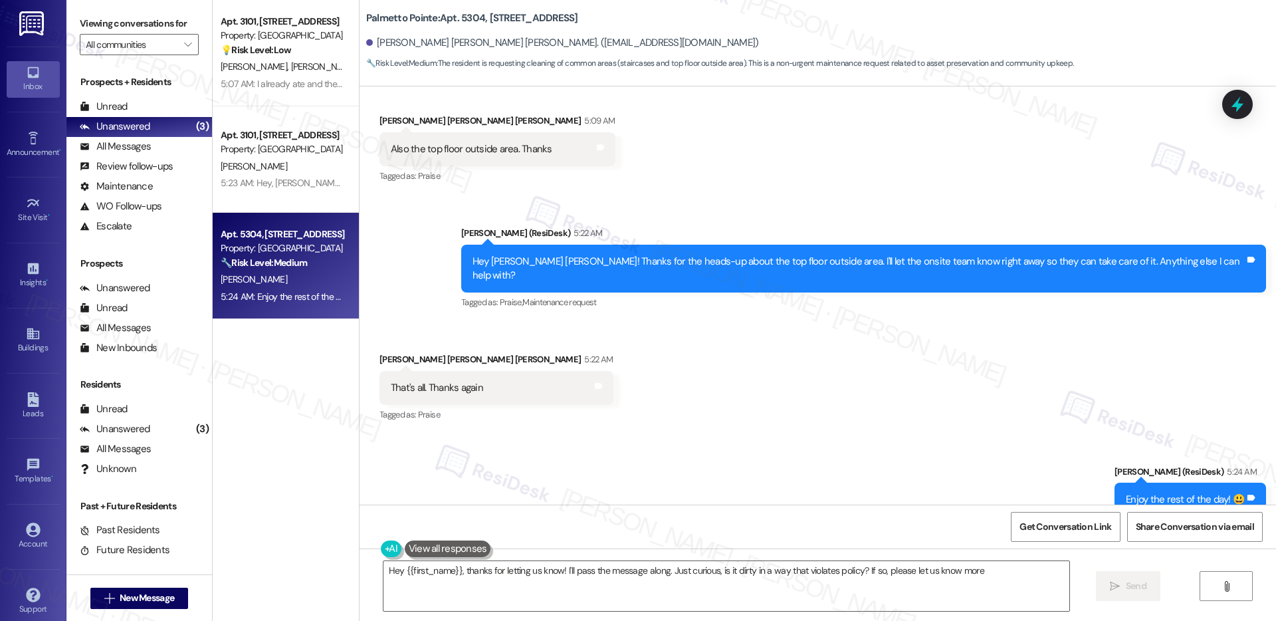
type textarea "Hey {{first_name}}, thanks for letting us know! I'll pass the message along. Ju…"
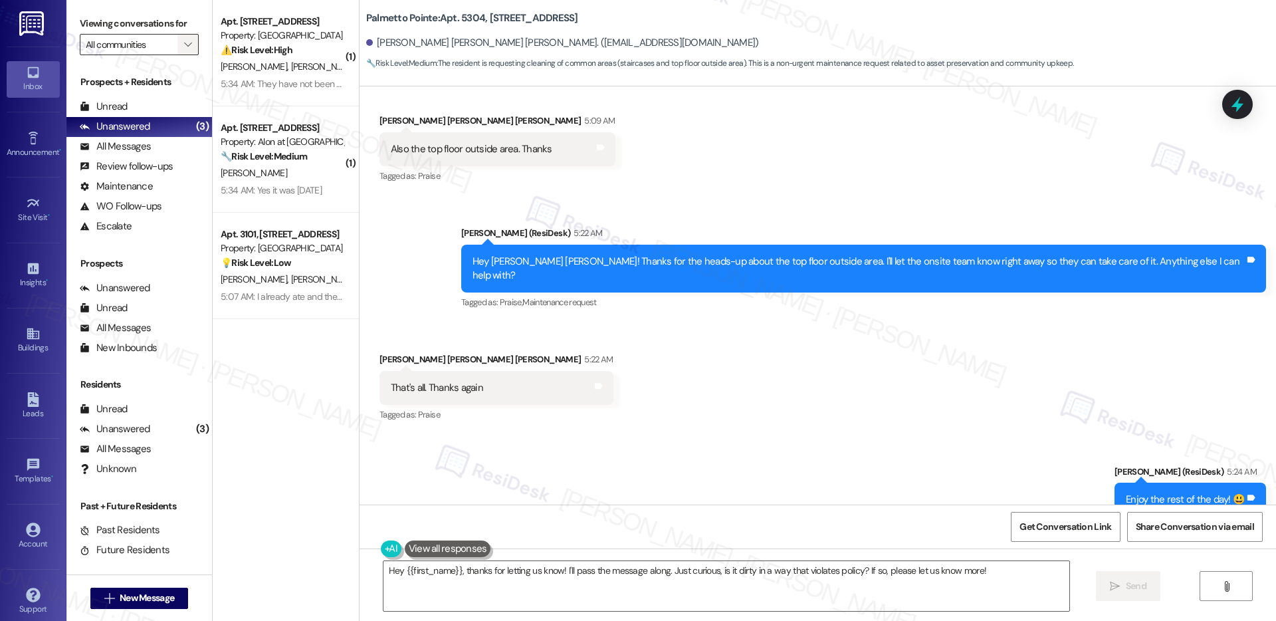
click at [184, 43] on icon "" at bounding box center [187, 44] width 7 height 11
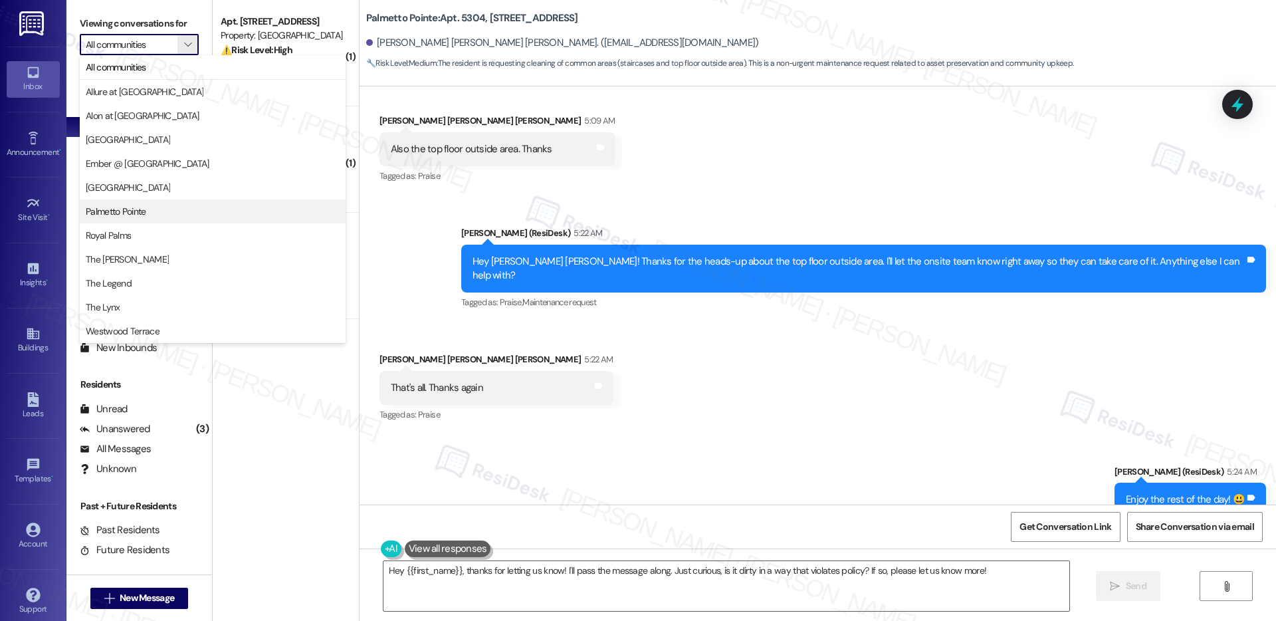
click at [173, 214] on span "Palmetto Pointe" at bounding box center [213, 211] width 254 height 13
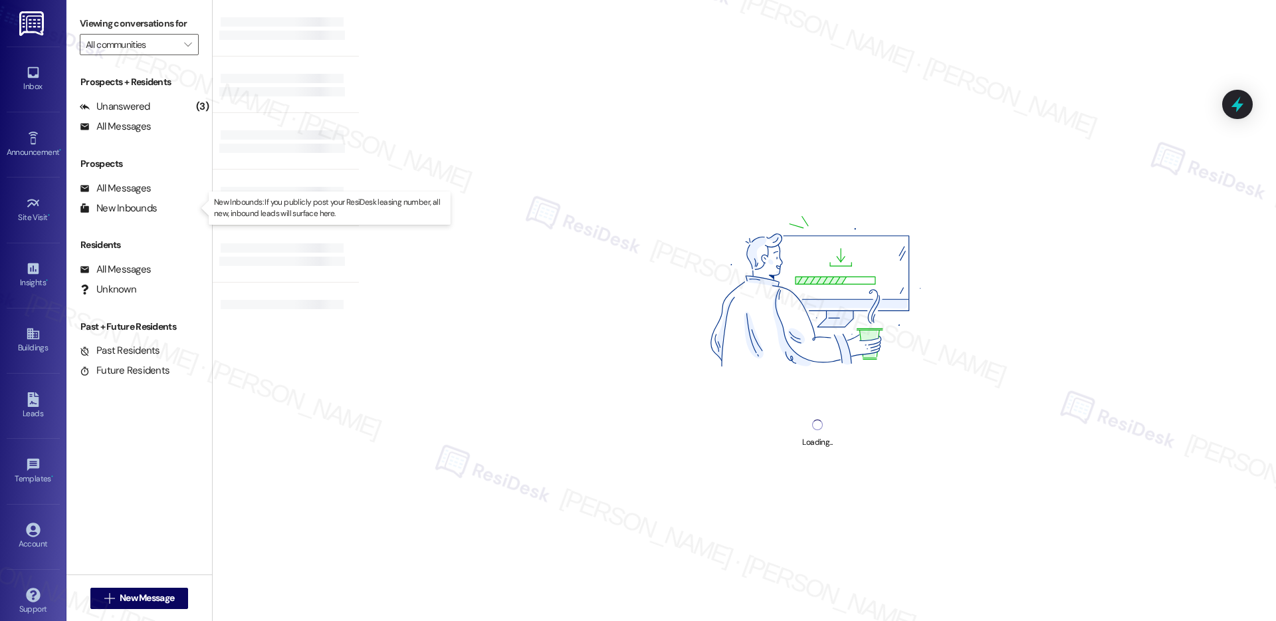
type input "Palmetto Pointe"
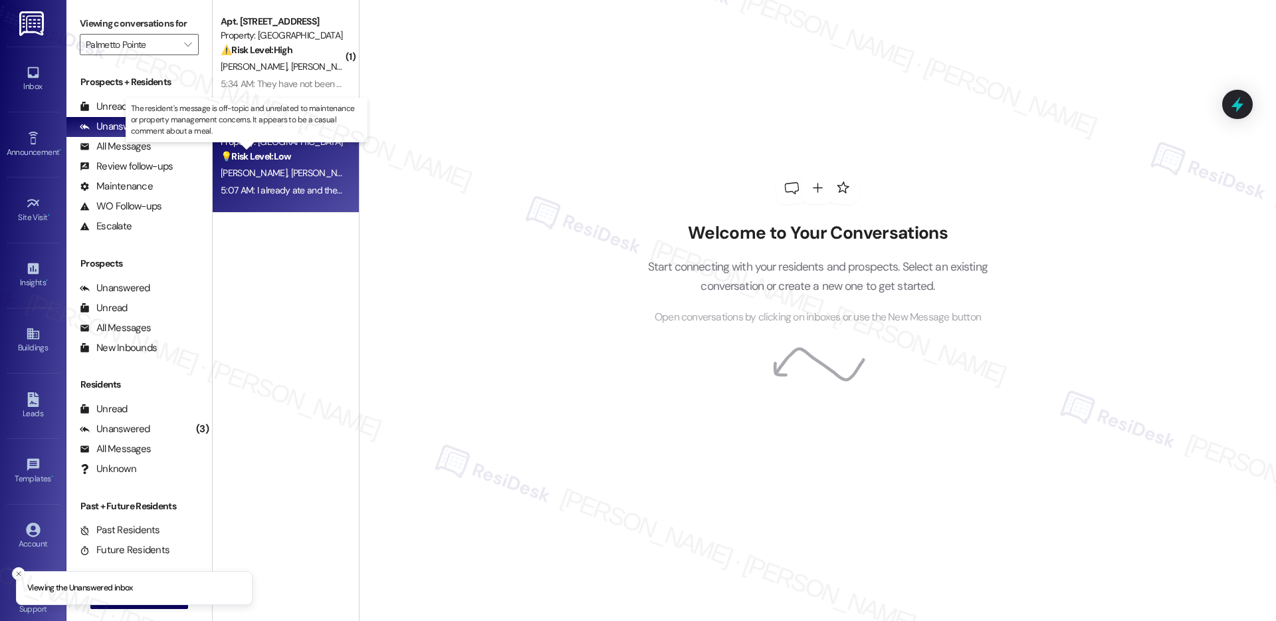
click at [264, 153] on strong "💡 Risk Level: Low" at bounding box center [256, 156] width 70 height 12
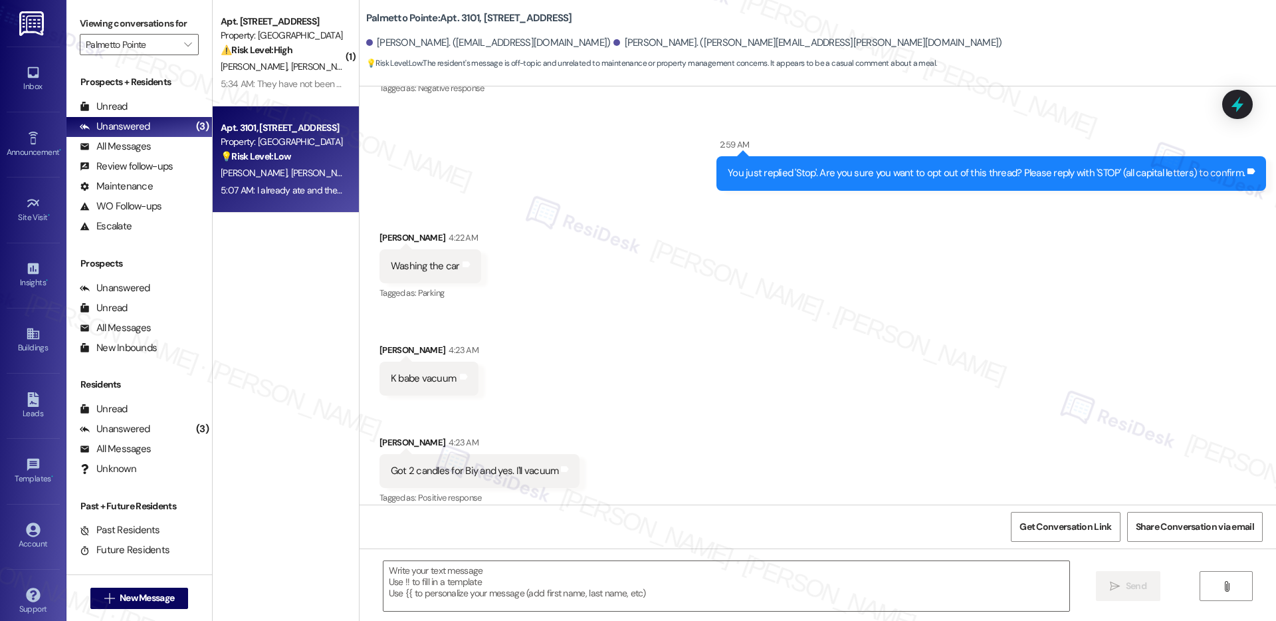
type textarea "Fetching suggested responses. Please feel free to read through the conversation…"
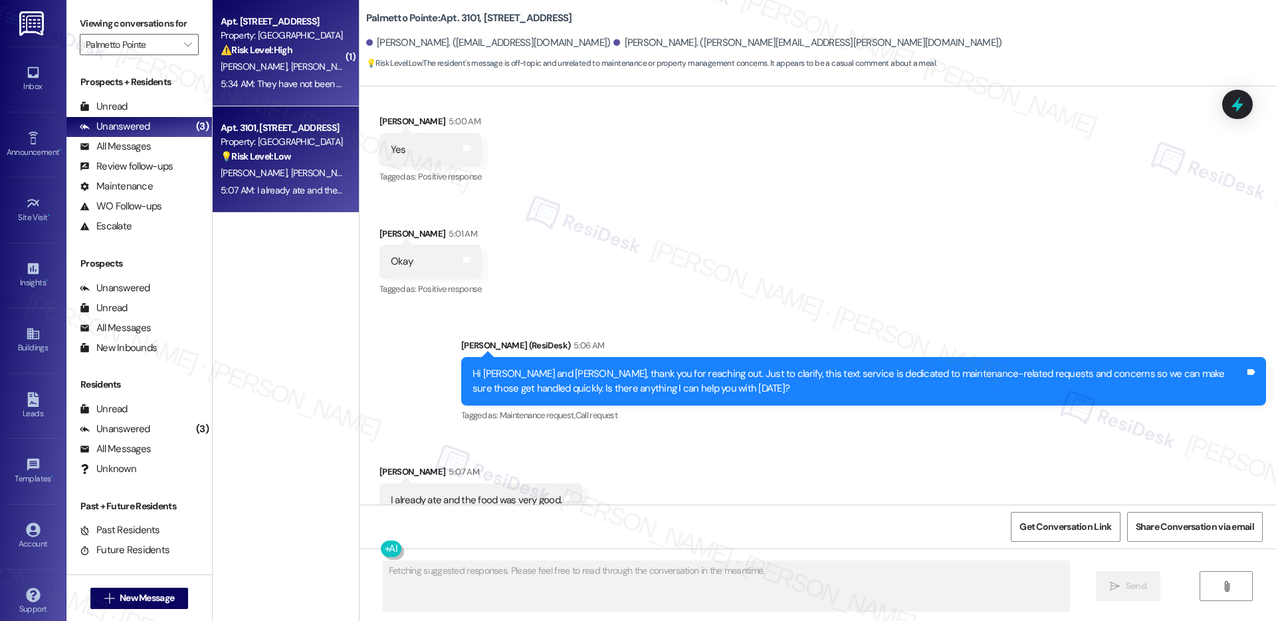
scroll to position [1448, 0]
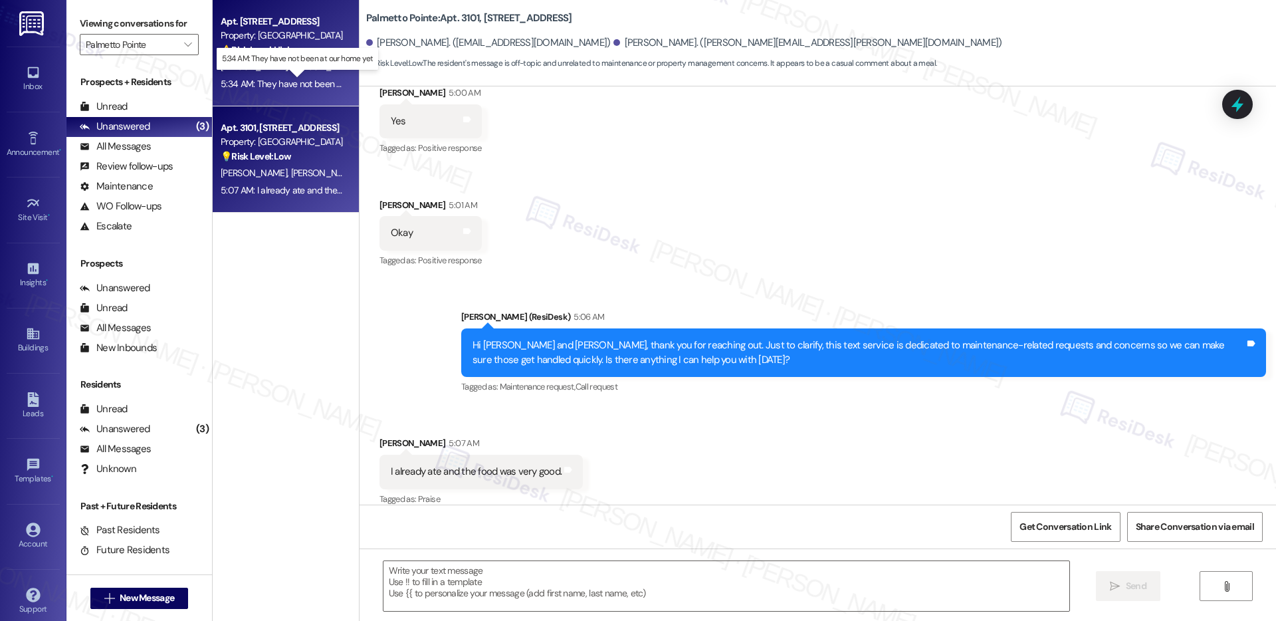
click at [294, 79] on div "5:34 AM: They have not been at our home yet 5:34 AM: They have not been at our …" at bounding box center [309, 84] width 177 height 12
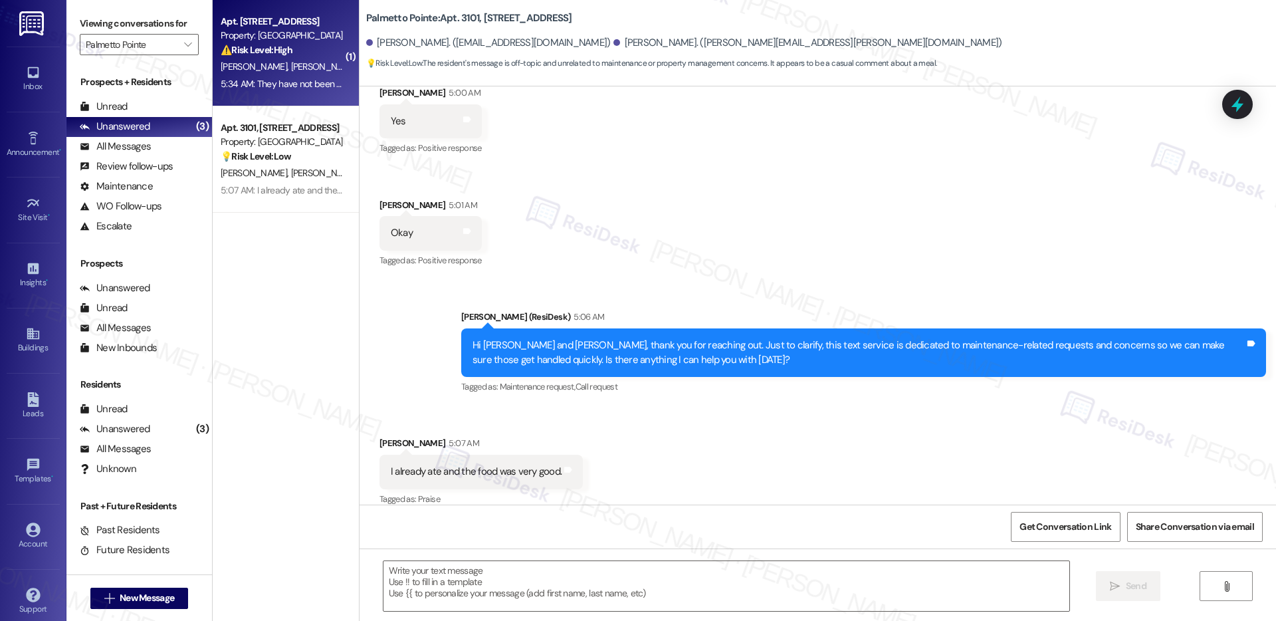
type textarea "Fetching suggested responses. Please feel free to read through the conversation…"
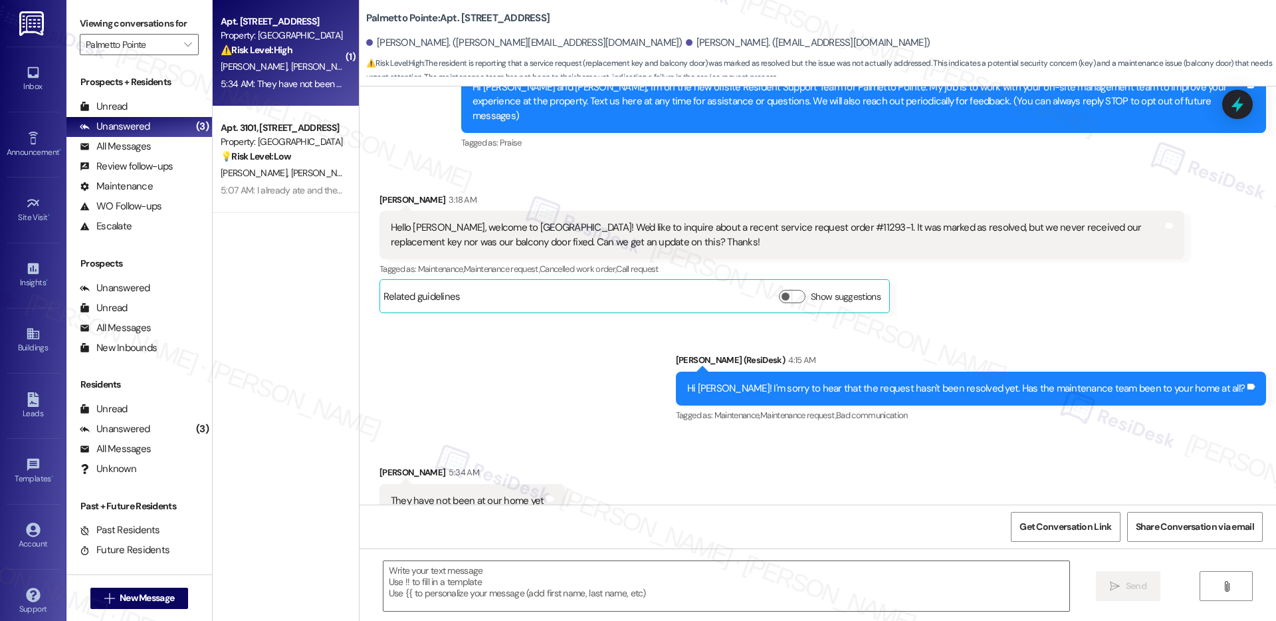
scroll to position [182, 0]
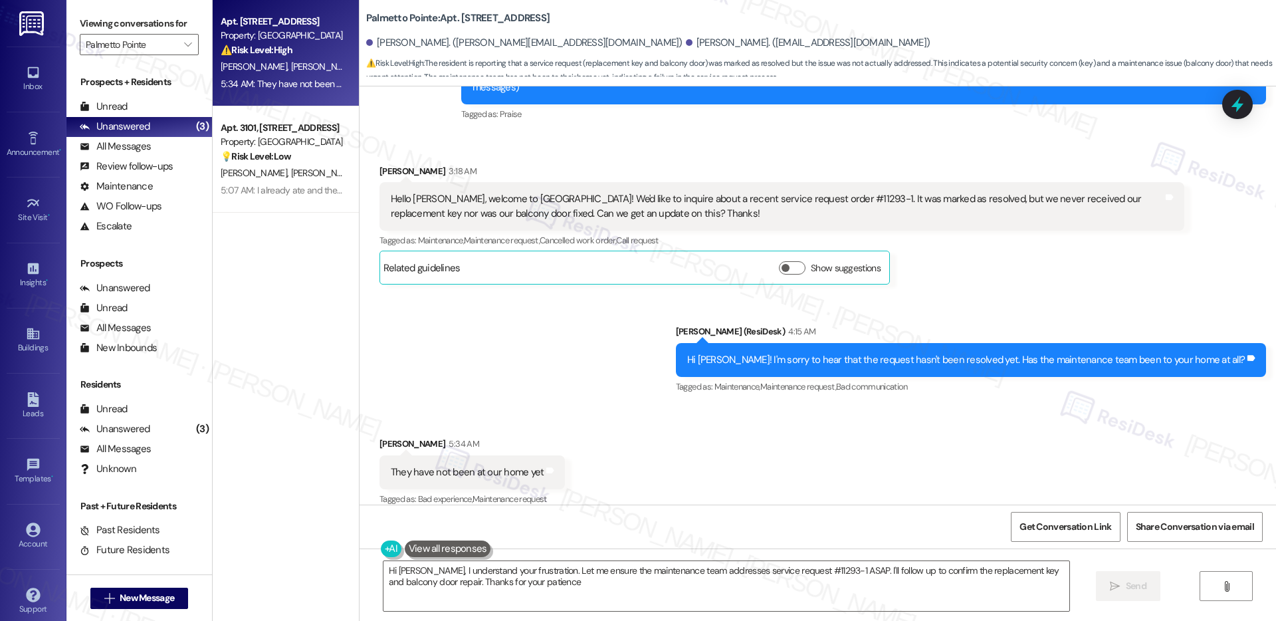
type textarea "Hi Jon, I understand your frustration. Let me ensure the maintenance team addre…"
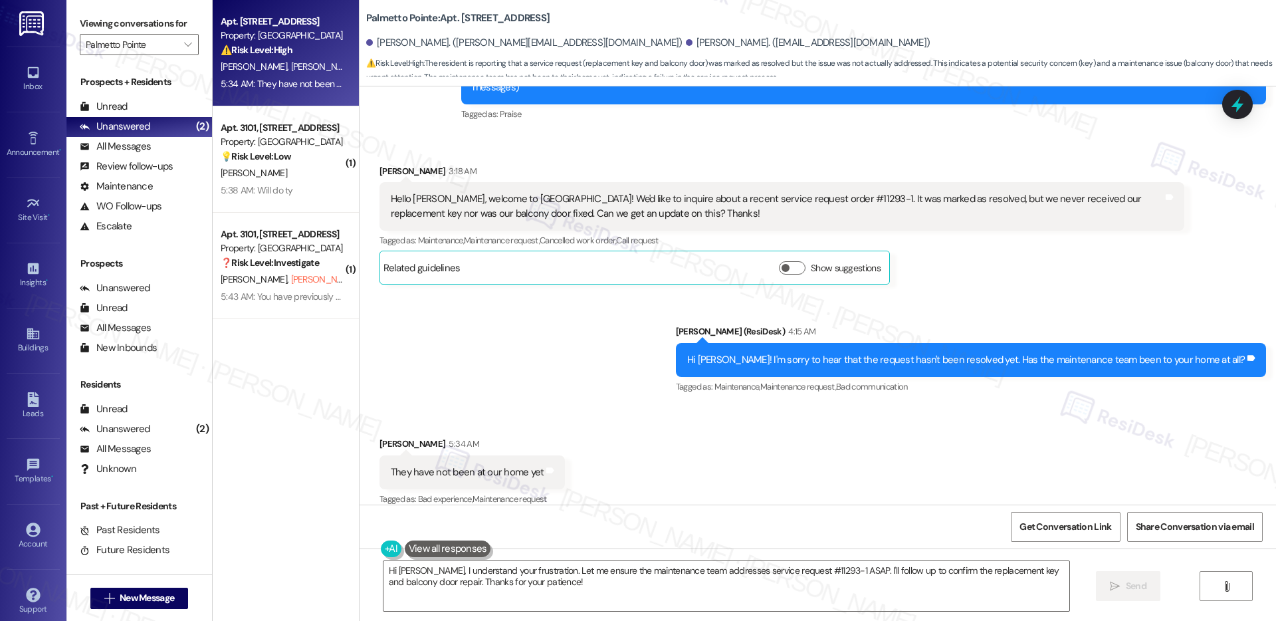
scroll to position [183, 0]
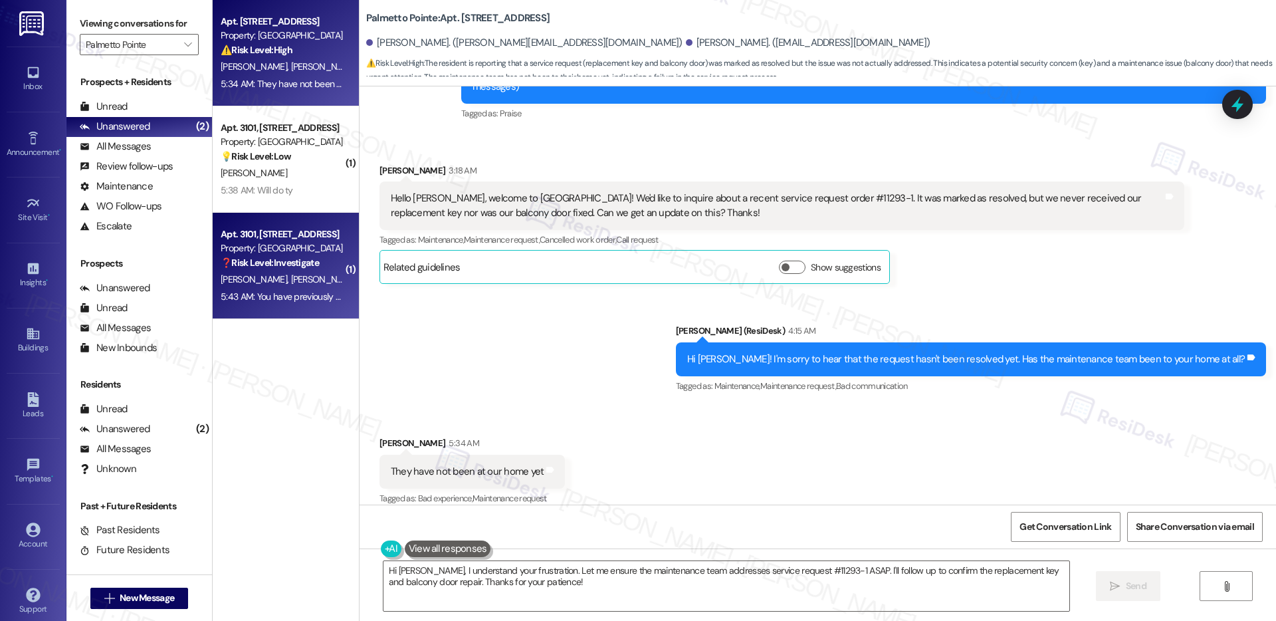
click at [300, 282] on span "A. Enriquez (Opted Out)" at bounding box center [347, 279] width 114 height 12
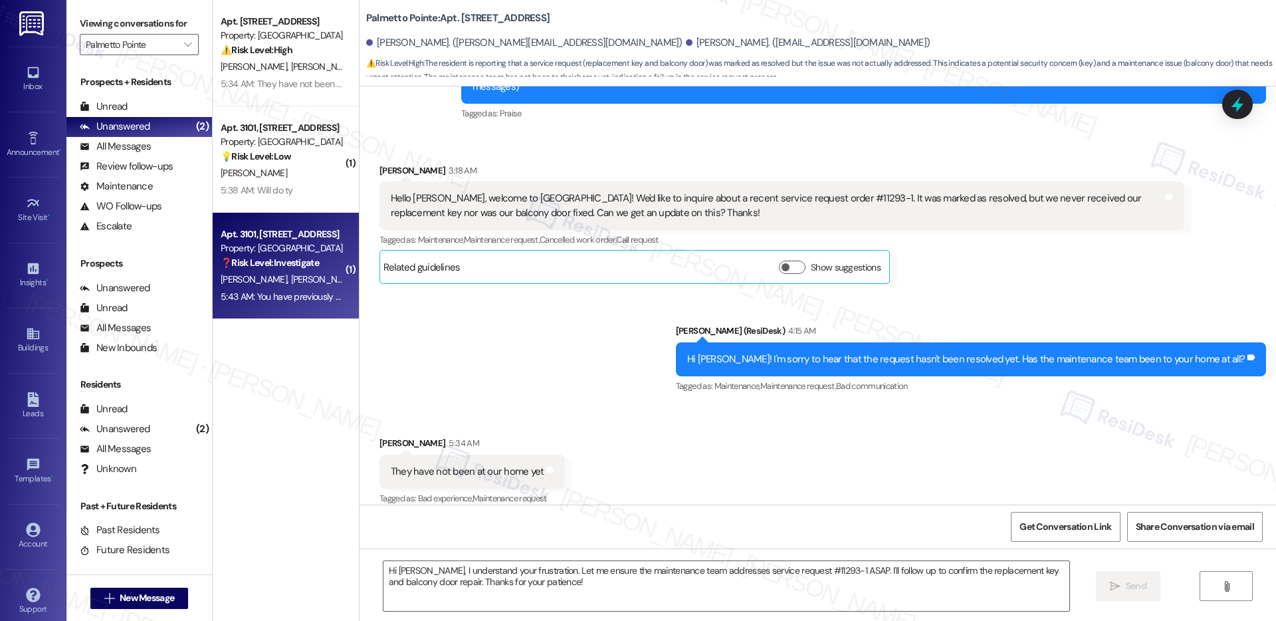
type textarea "Fetching suggested responses. Please feel free to read through the conversation…"
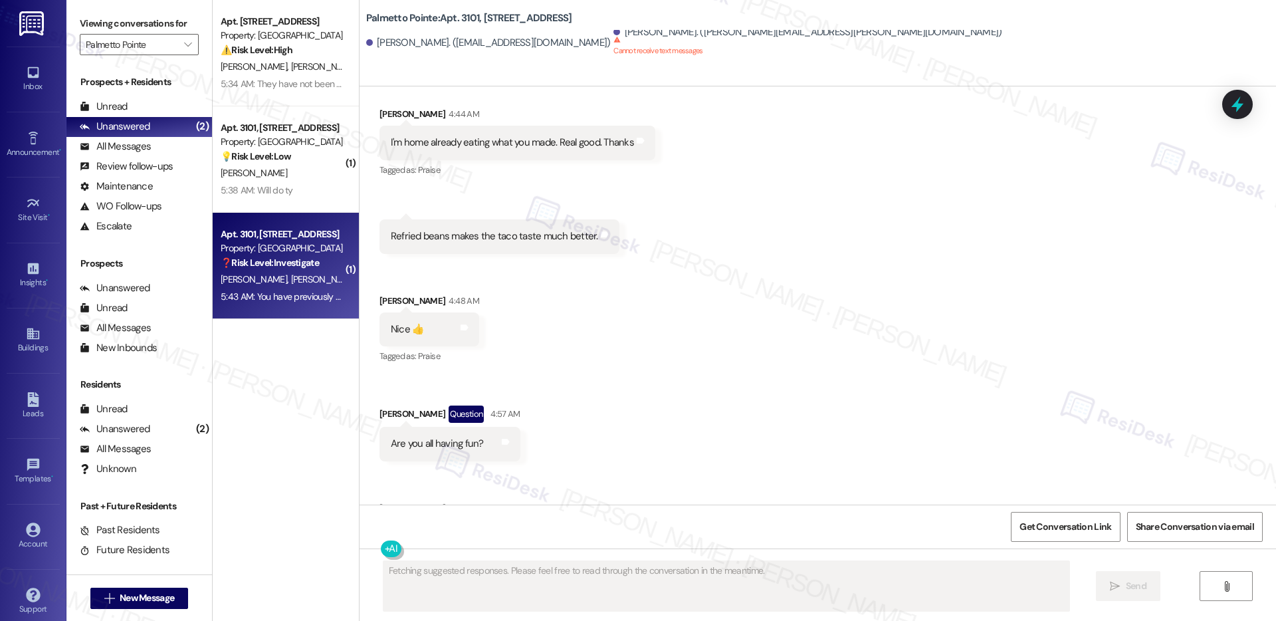
scroll to position [2284, 0]
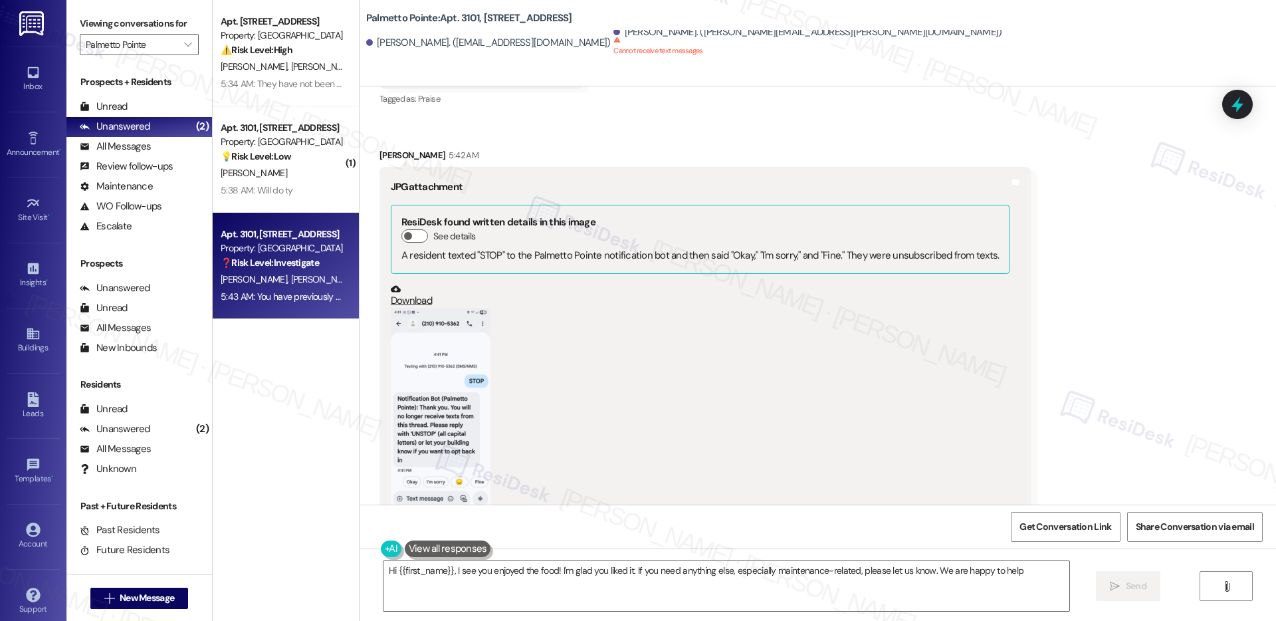
type textarea "Hi {{first_name}}, I see you enjoyed the food! I'm glad you liked it. If you ne…"
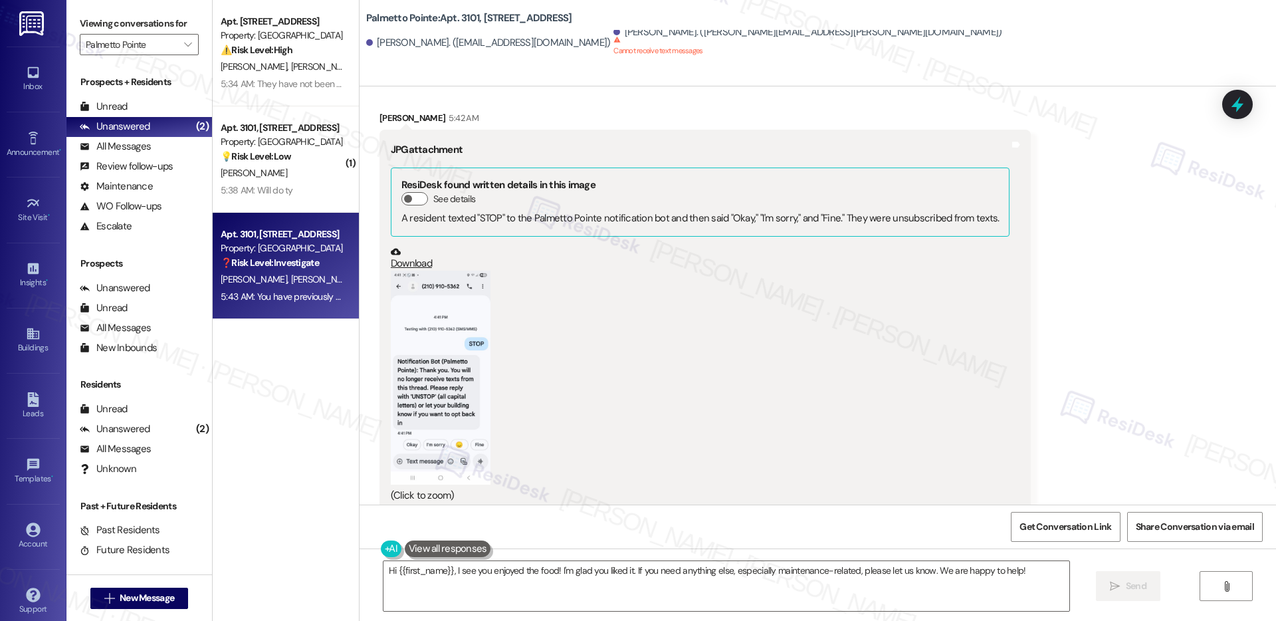
scroll to position [1884, 0]
click at [435, 365] on button "Zoom image" at bounding box center [441, 379] width 100 height 214
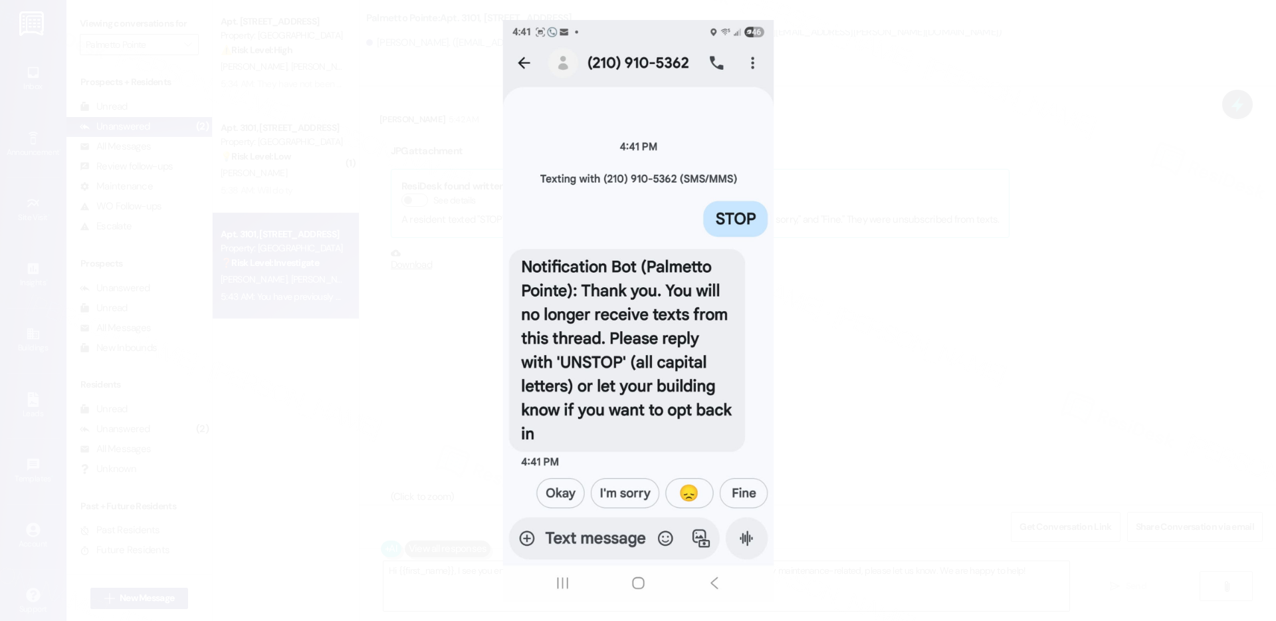
click at [970, 444] on button "Unzoom image" at bounding box center [638, 310] width 1276 height 621
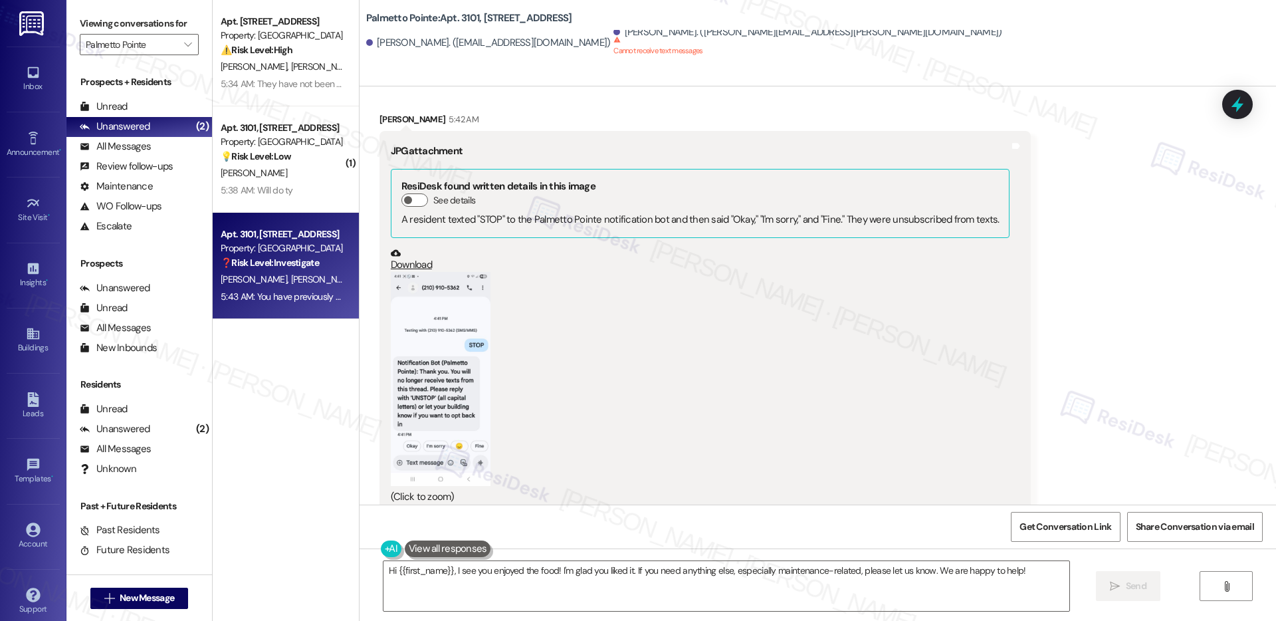
scroll to position [2284, 0]
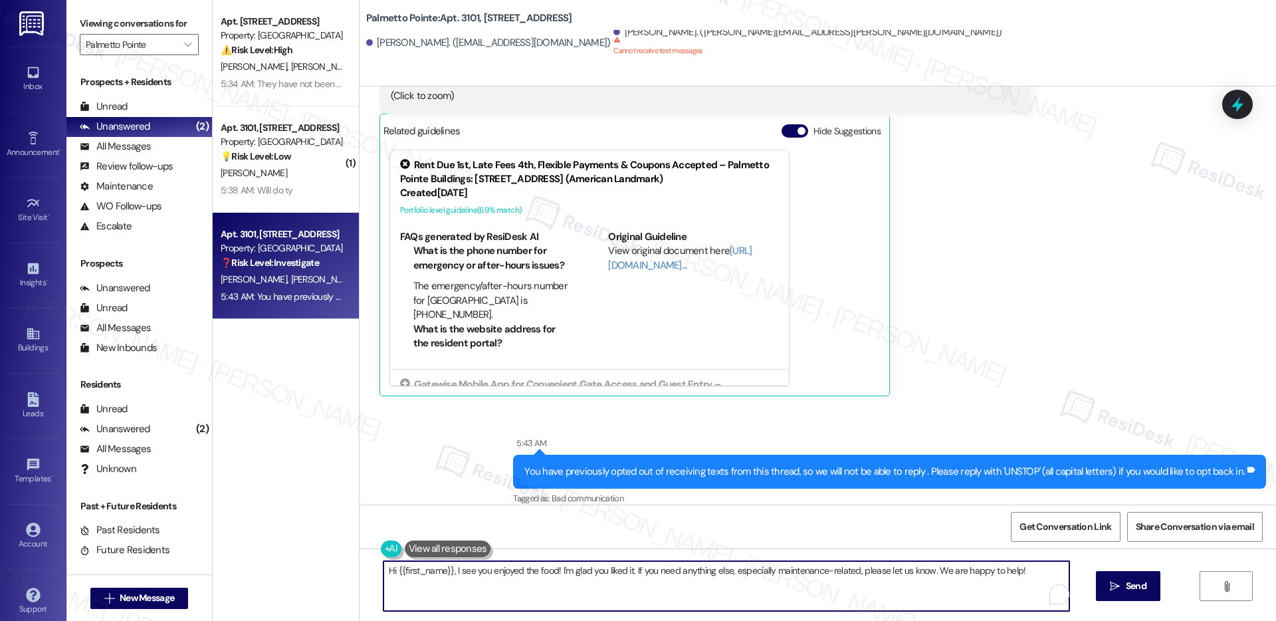
click at [698, 579] on textarea "Hi {{first_name}}, I see you enjoyed the food! I'm glad you liked it. If you ne…" at bounding box center [726, 586] width 686 height 50
click at [699, 579] on textarea "Hi {{first_name}}, I see you enjoyed the food! I'm glad you liked it. If you ne…" at bounding box center [726, 586] width 686 height 50
click at [767, 581] on textarea "Hi {{first_name}}, I see you enjoyed the food! I'm glad you liked it. If you ne…" at bounding box center [726, 586] width 686 height 50
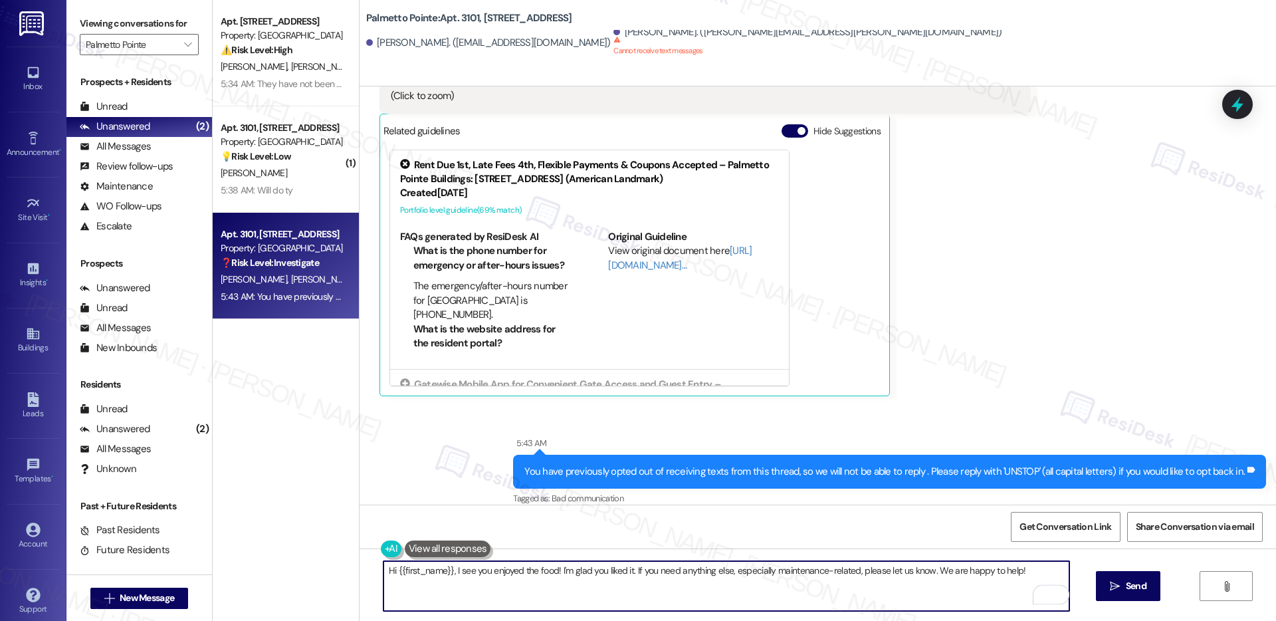
click at [767, 581] on textarea "Hi {{first_name}}, I see you enjoyed the food! I'm glad you liked it. If you ne…" at bounding box center [726, 586] width 686 height 50
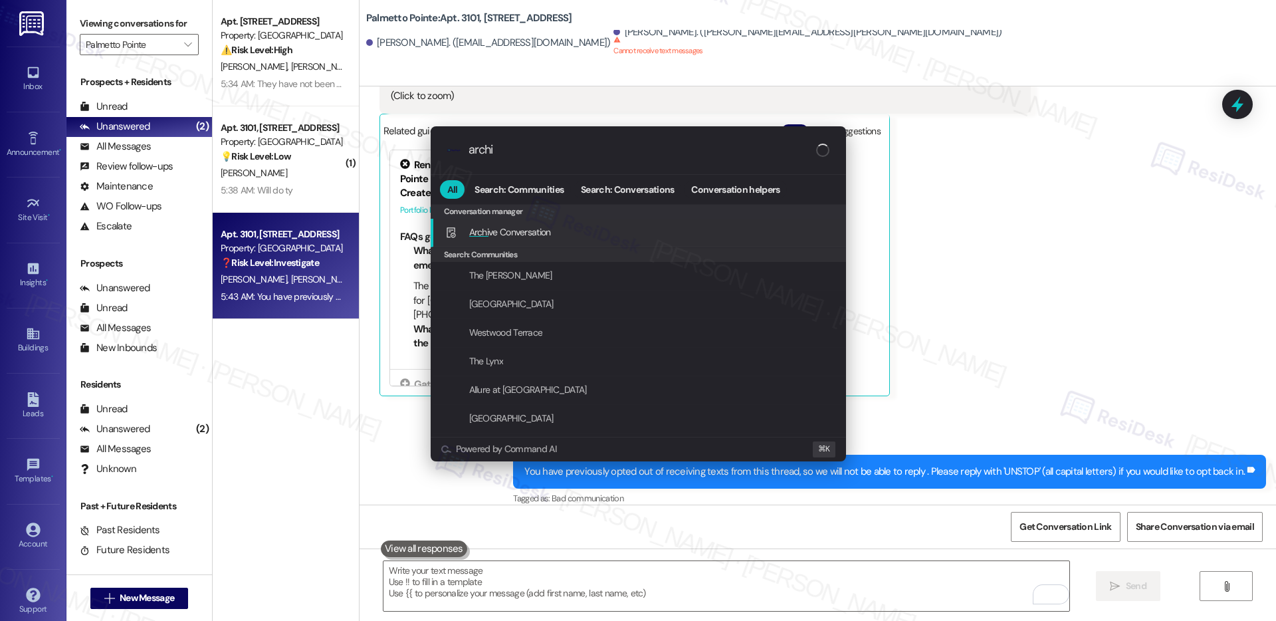
type input "archiv"
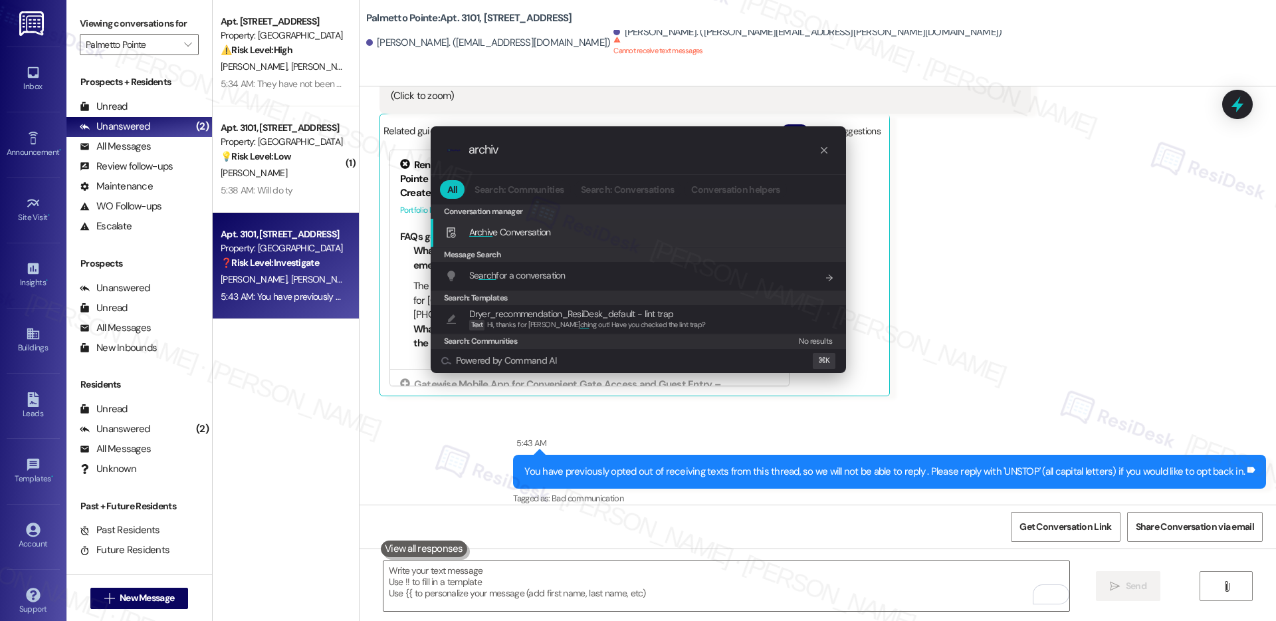
click at [656, 232] on div "Archiv e Conversation Add shortcut" at bounding box center [639, 232] width 389 height 15
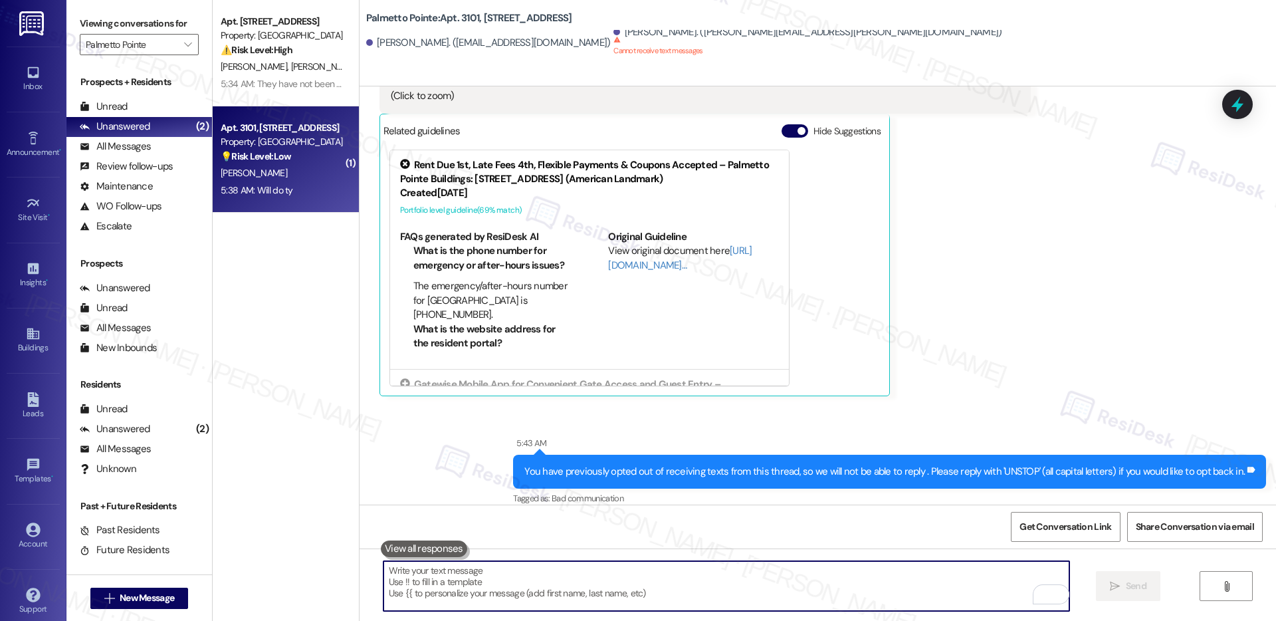
click at [298, 154] on div "💡 Risk Level: Low The resident is confirming they will unsubscribe someone from…" at bounding box center [282, 156] width 123 height 14
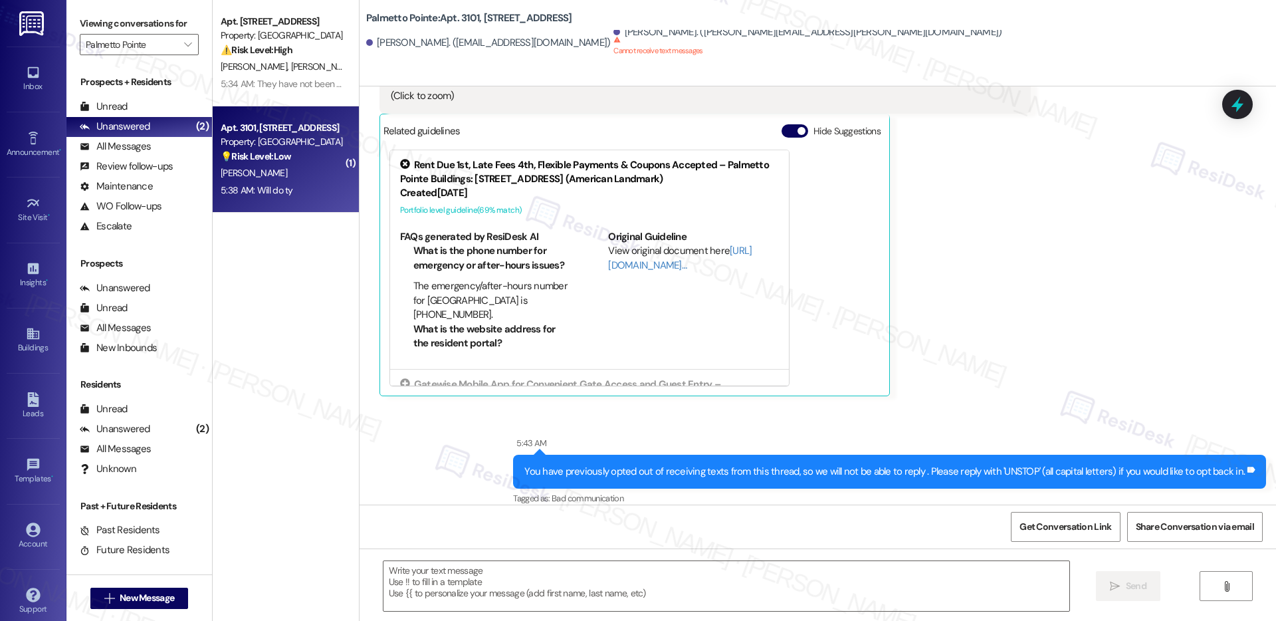
type textarea "Fetching suggested responses. Please feel free to read through the conversation…"
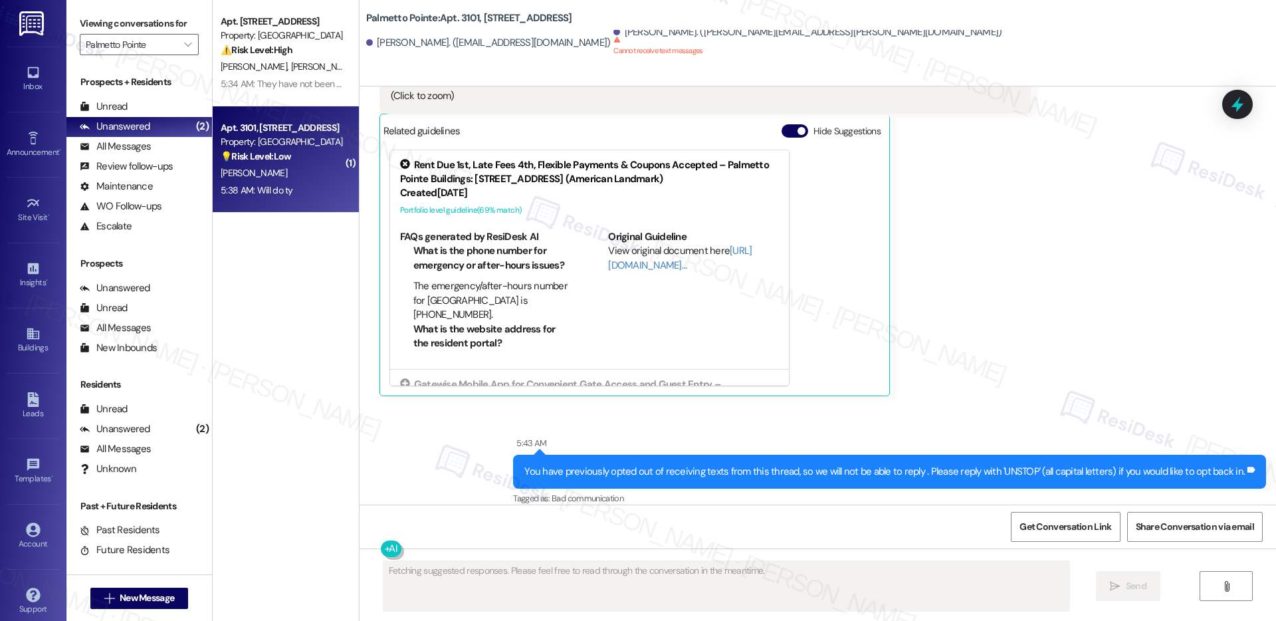
click at [298, 154] on div "💡 Risk Level: Low The resident is confirming they will unsubscribe someone from…" at bounding box center [282, 156] width 123 height 14
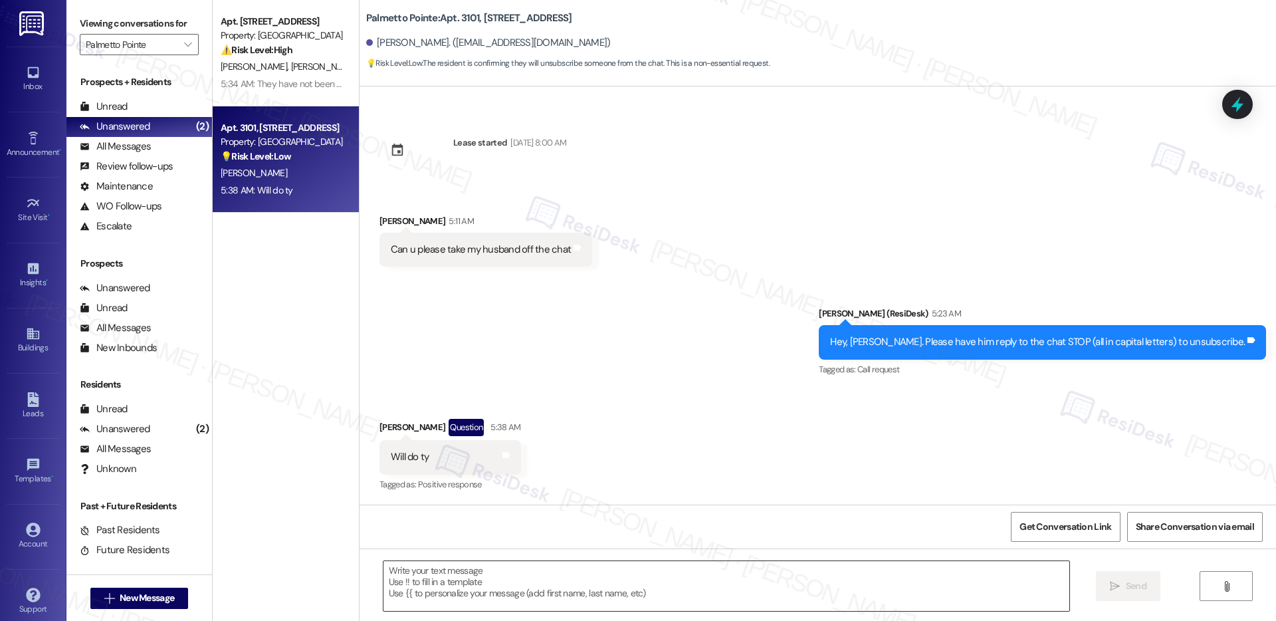
click at [464, 572] on textarea at bounding box center [726, 586] width 686 height 50
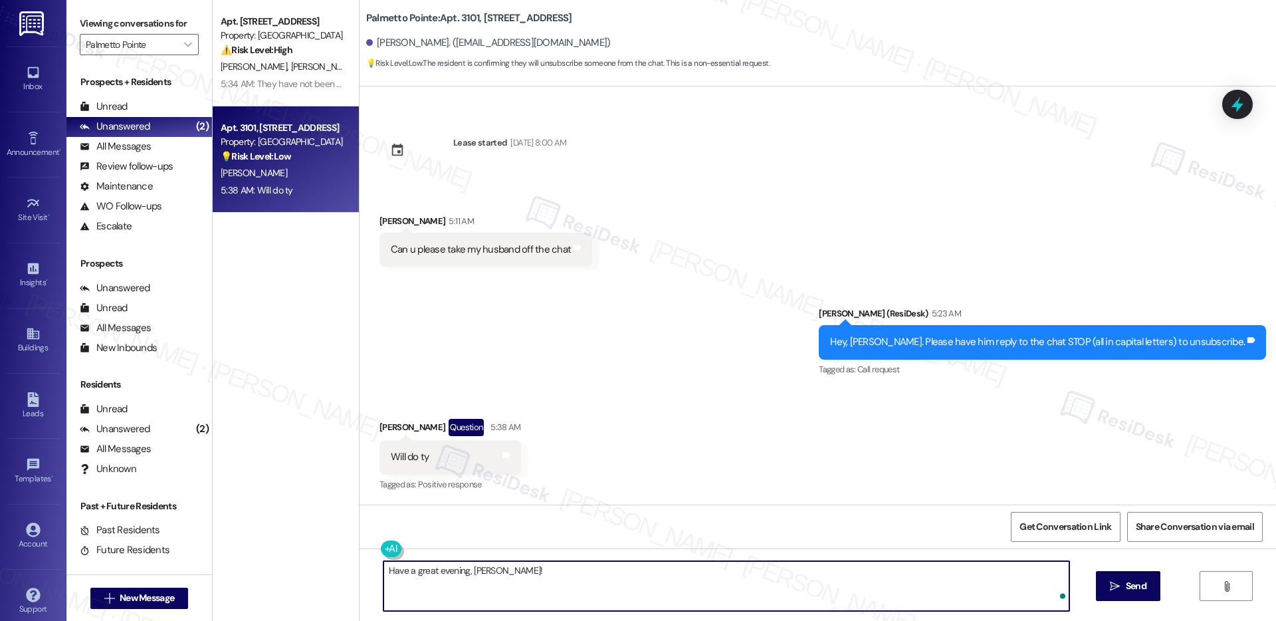
type textarea "Have a great evening, Brenda!"
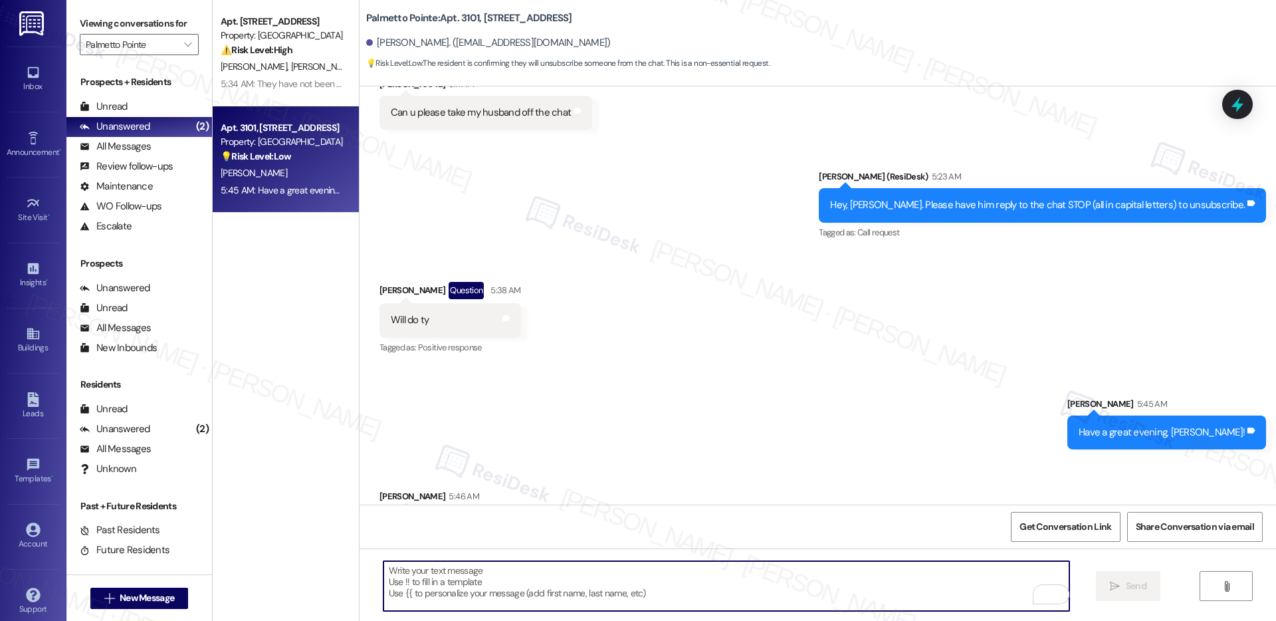
scroll to position [322, 0]
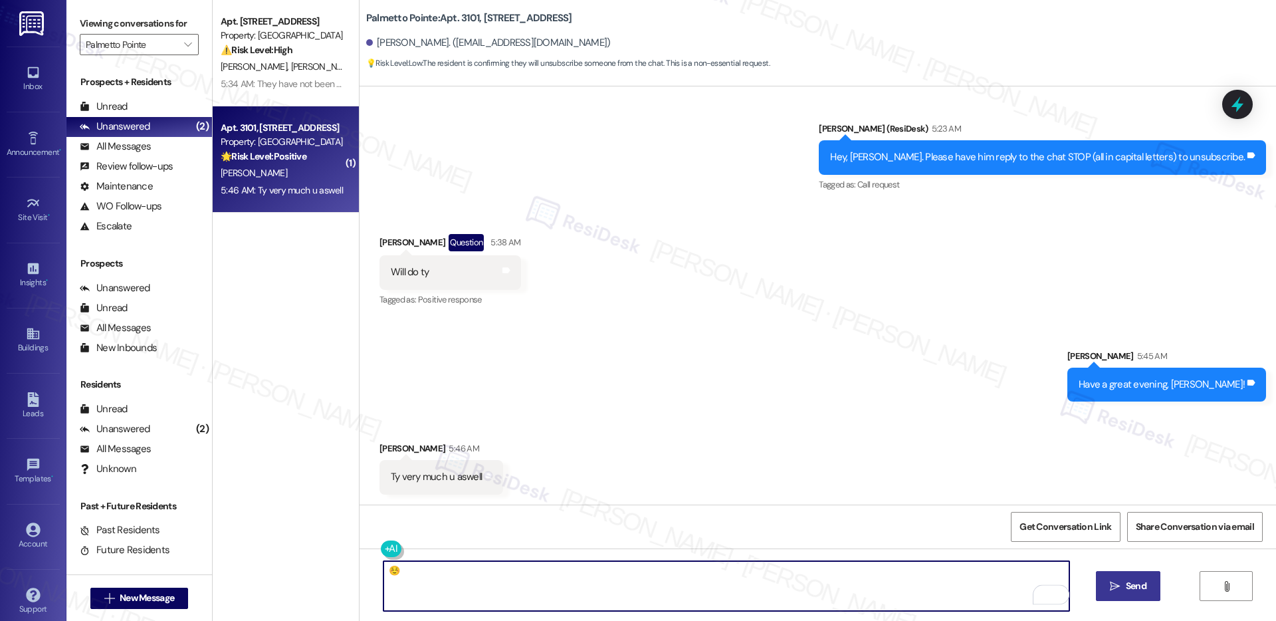
type textarea "☺️"
click at [1110, 585] on icon "" at bounding box center [1115, 586] width 10 height 11
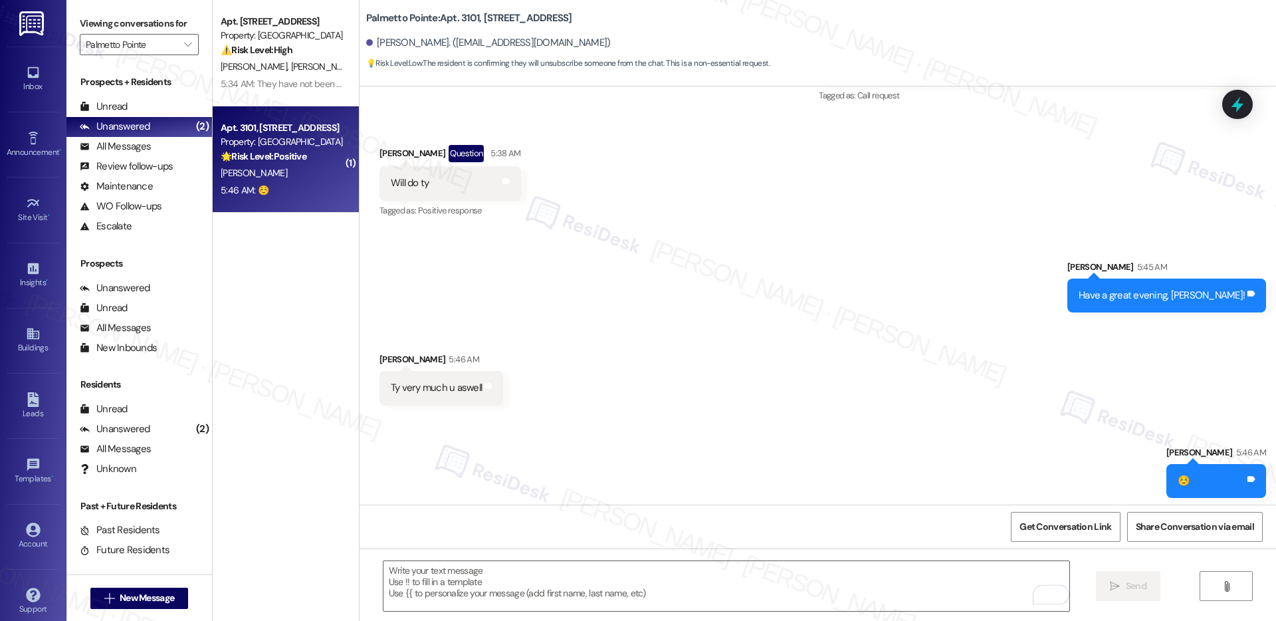
scroll to position [415, 0]
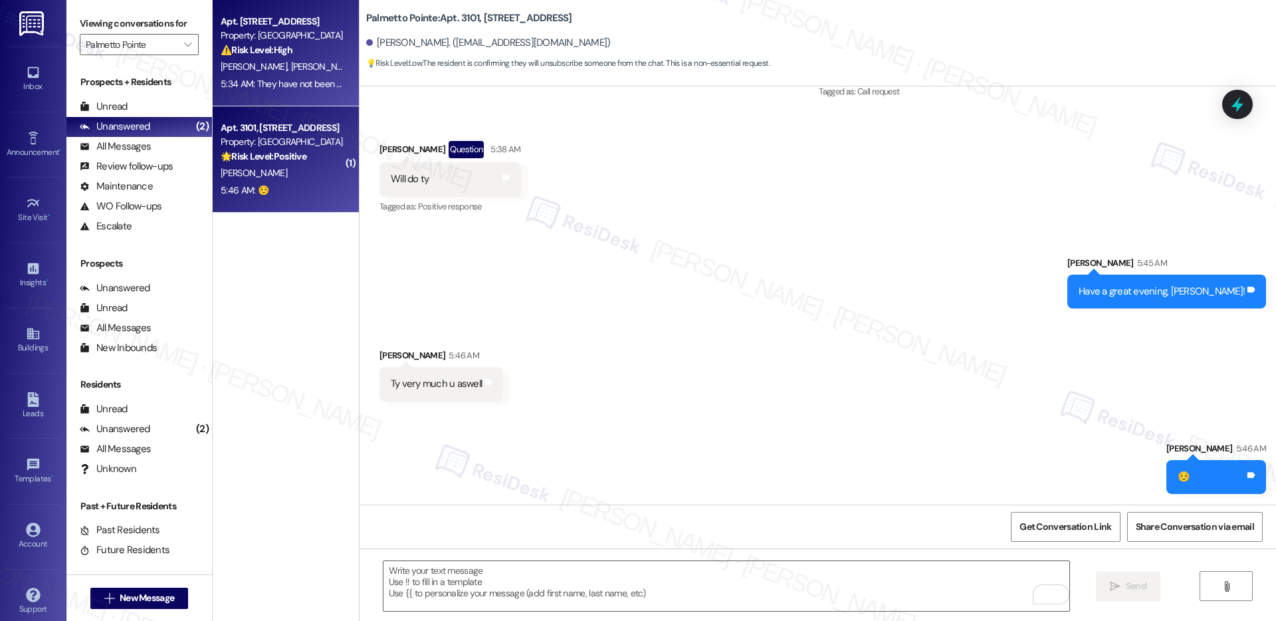
click at [302, 70] on div "[PERSON_NAME] [PERSON_NAME]" at bounding box center [282, 66] width 126 height 17
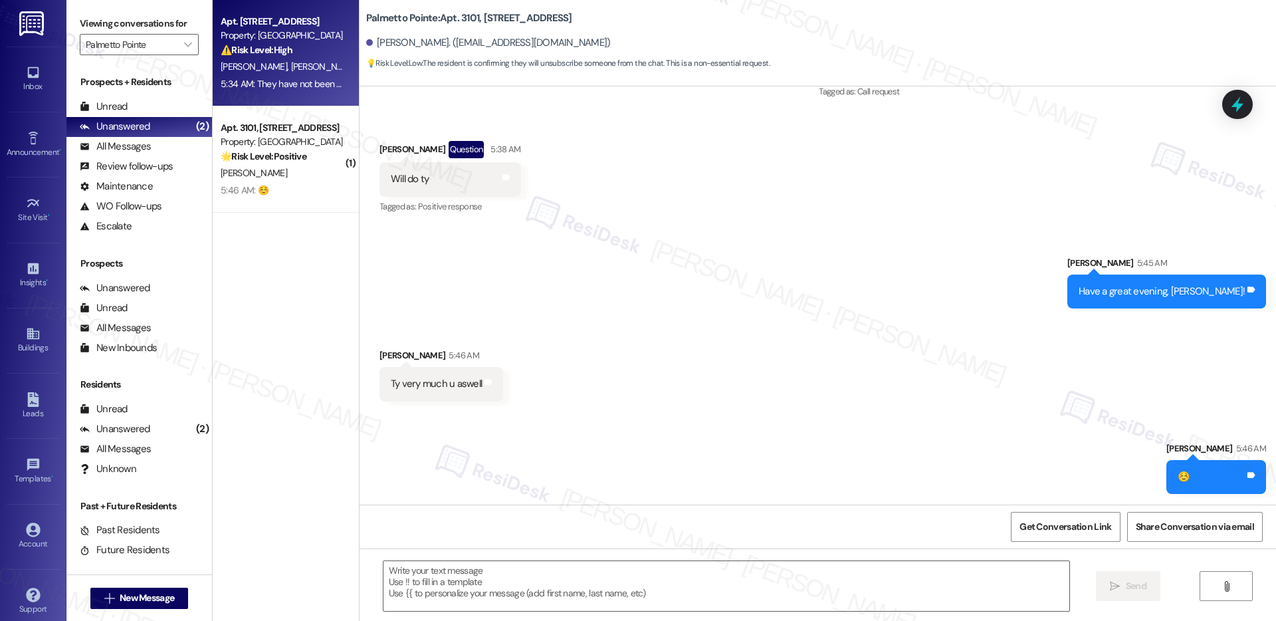
type textarea "Fetching suggested responses. Please feel free to read through the conversation…"
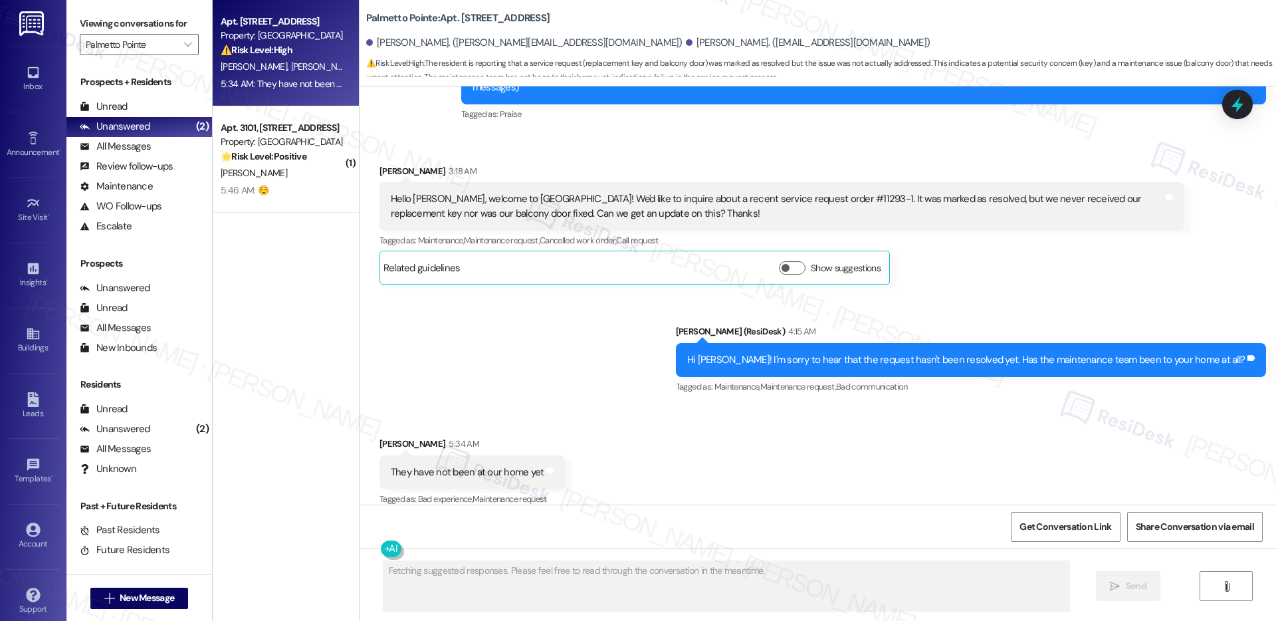
scroll to position [183, 0]
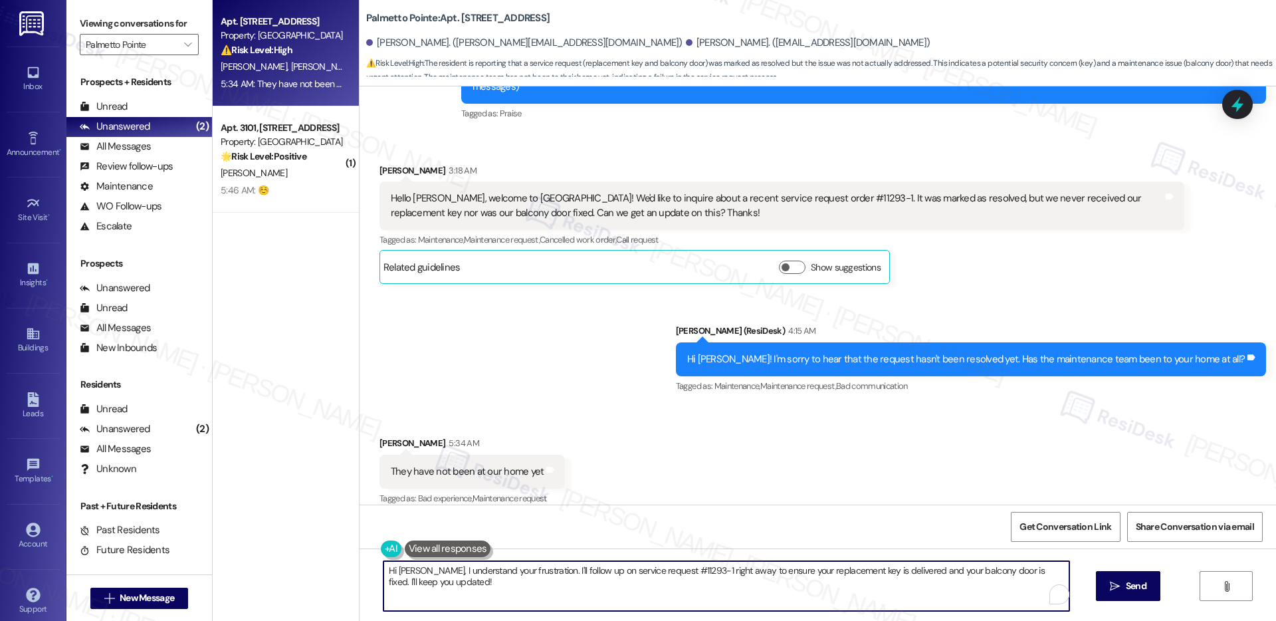
click at [462, 585] on textarea "Hi Jon, I understand your frustration. I'll follow up on service request #11293…" at bounding box center [726, 586] width 686 height 50
drag, startPoint x: 462, startPoint y: 585, endPoint x: 478, endPoint y: 583, distance: 16.7
click at [462, 585] on textarea "Hi Jon, I understand your frustration. I'll follow up on service request #11293…" at bounding box center [726, 586] width 686 height 50
type textarea "Let me set up a new work order for the balcony door. Do we have permission to e…"
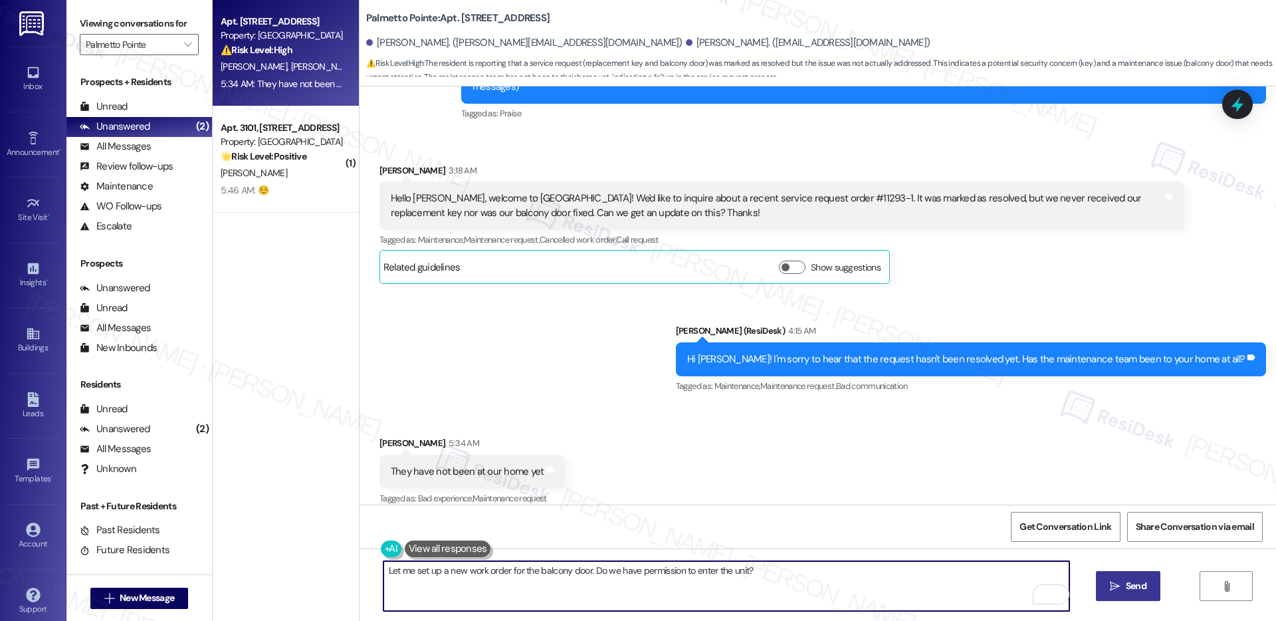
click at [1143, 588] on span "Send" at bounding box center [1136, 586] width 21 height 14
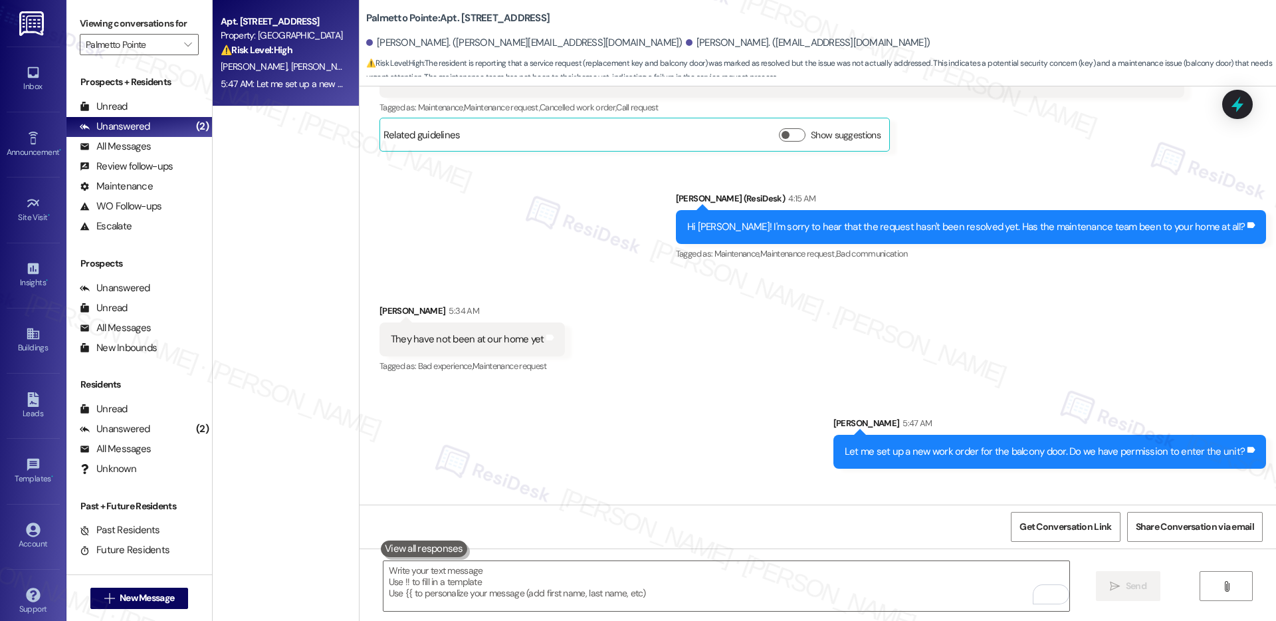
scroll to position [367, 0]
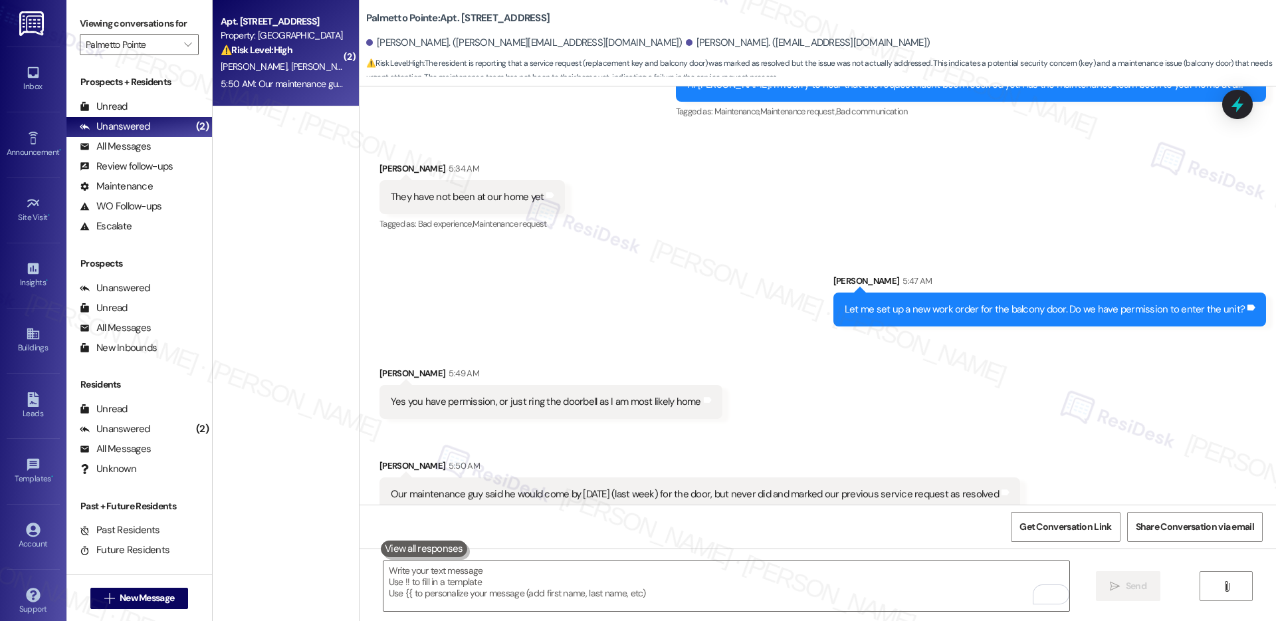
scroll to position [460, 0]
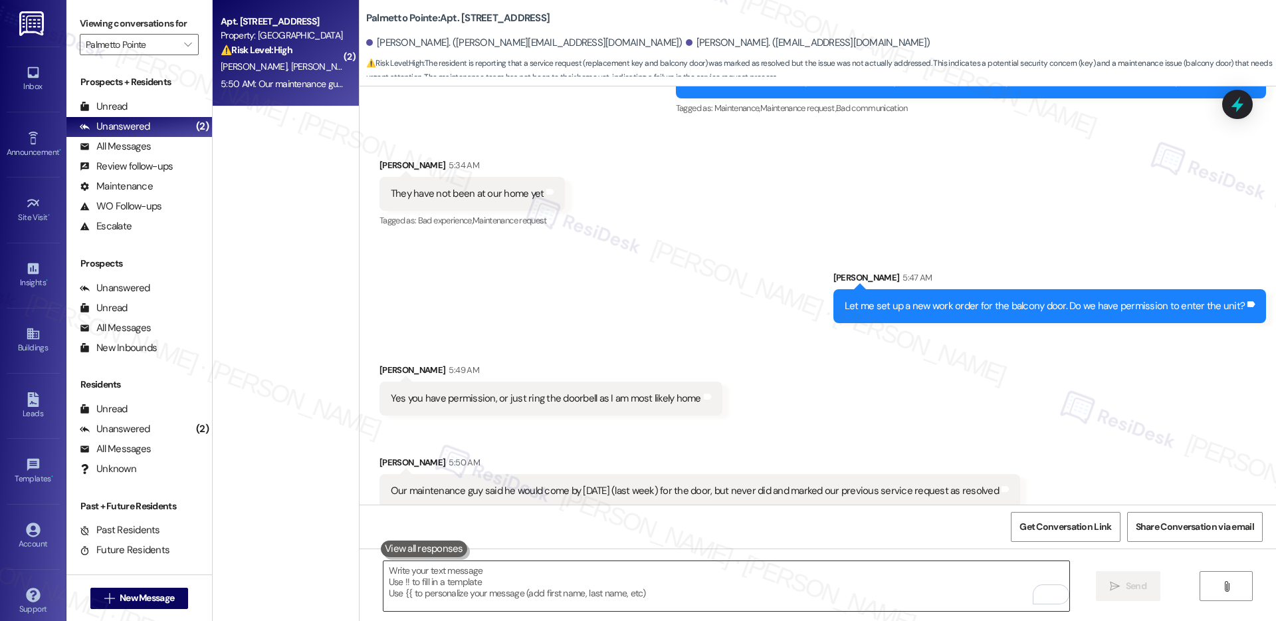
click at [898, 571] on textarea "To enrich screen reader interactions, please activate Accessibility in Grammarl…" at bounding box center [726, 586] width 686 height 50
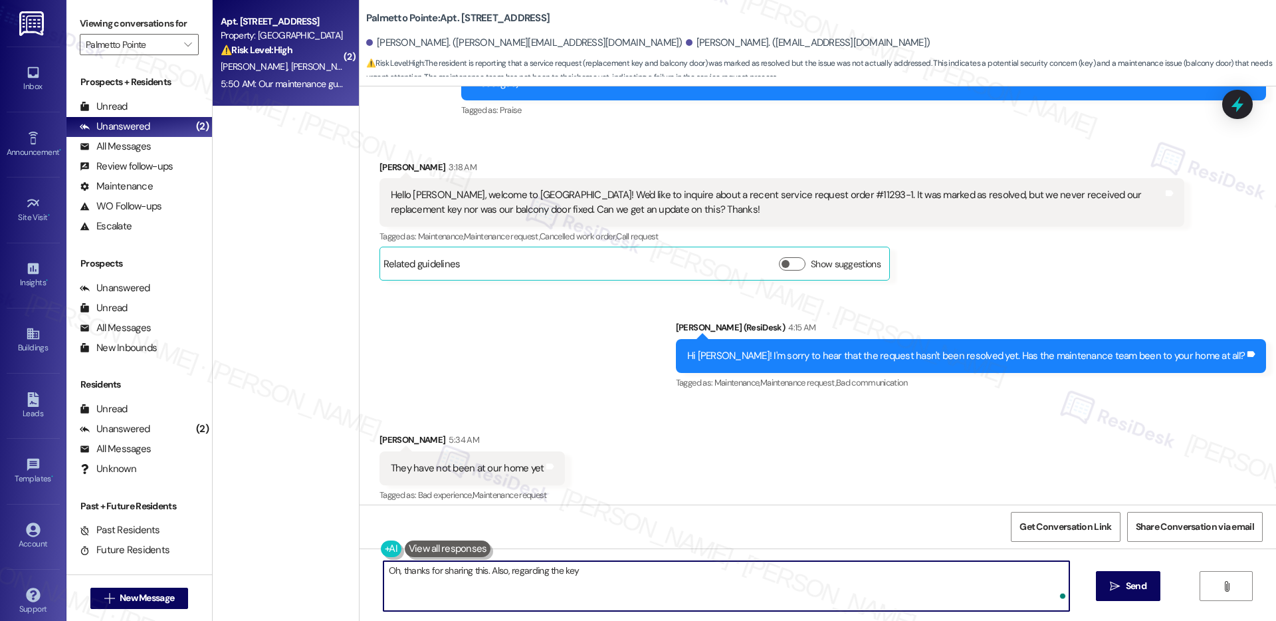
scroll to position [39, 0]
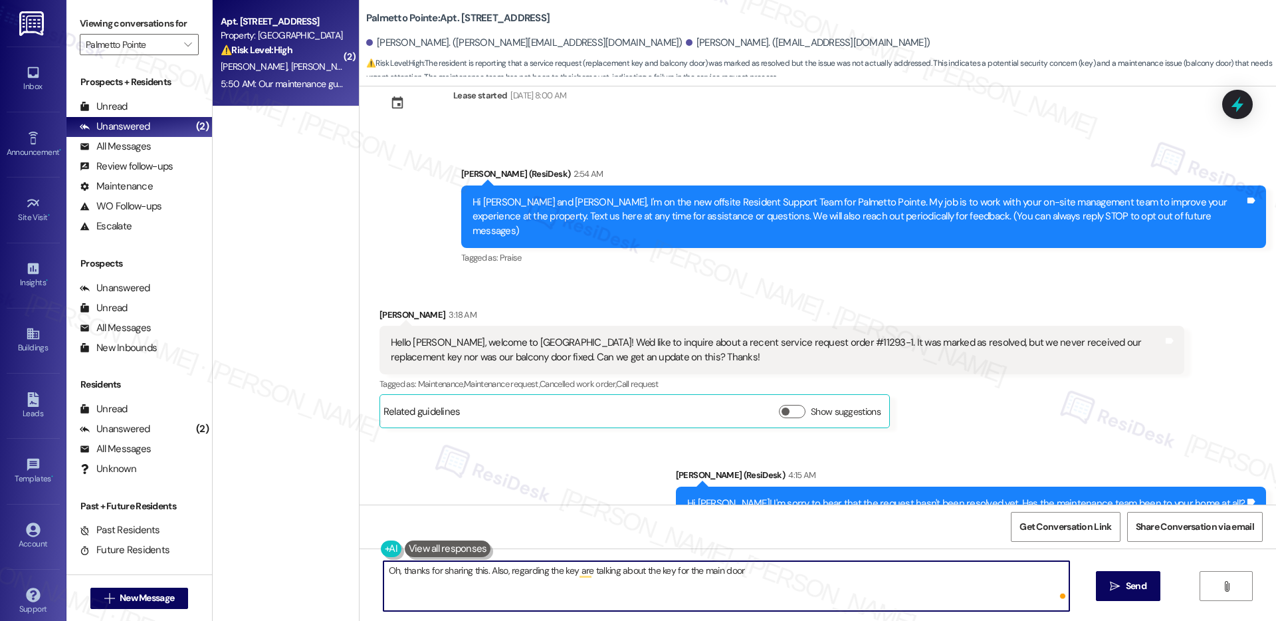
type textarea "Oh, thanks for sharing this. Also, regarding the key are talking about the key …"
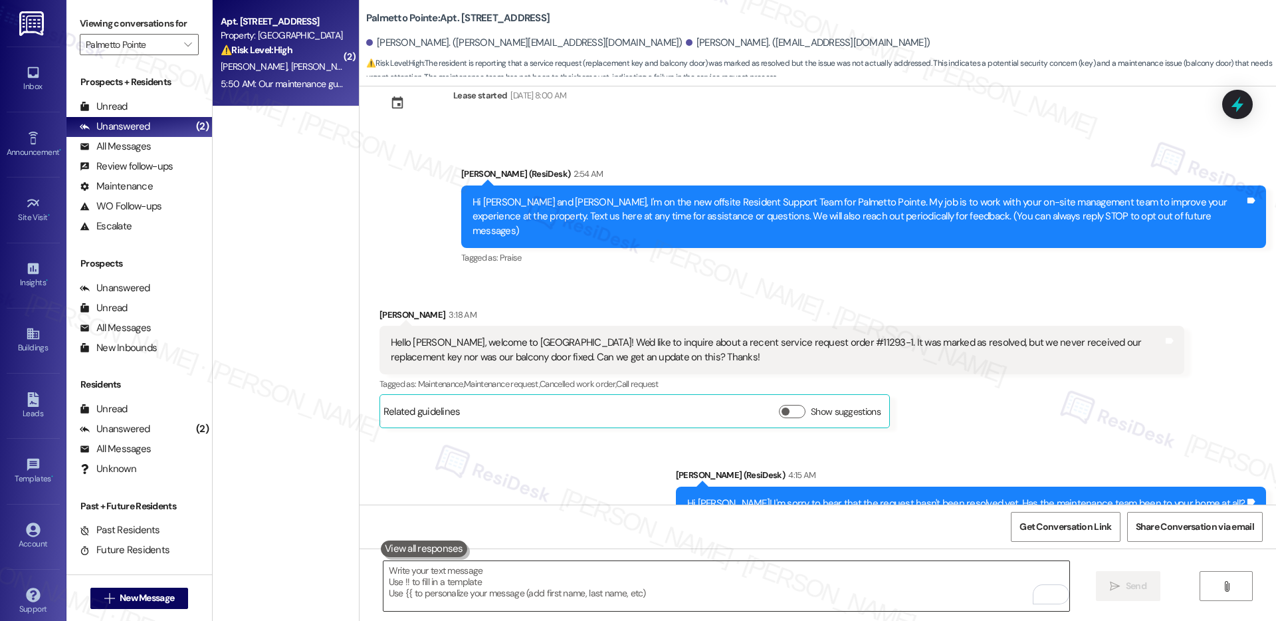
click at [571, 575] on textarea "To enrich screen reader interactions, please activate Accessibility in Grammarl…" at bounding box center [726, 586] width 686 height 50
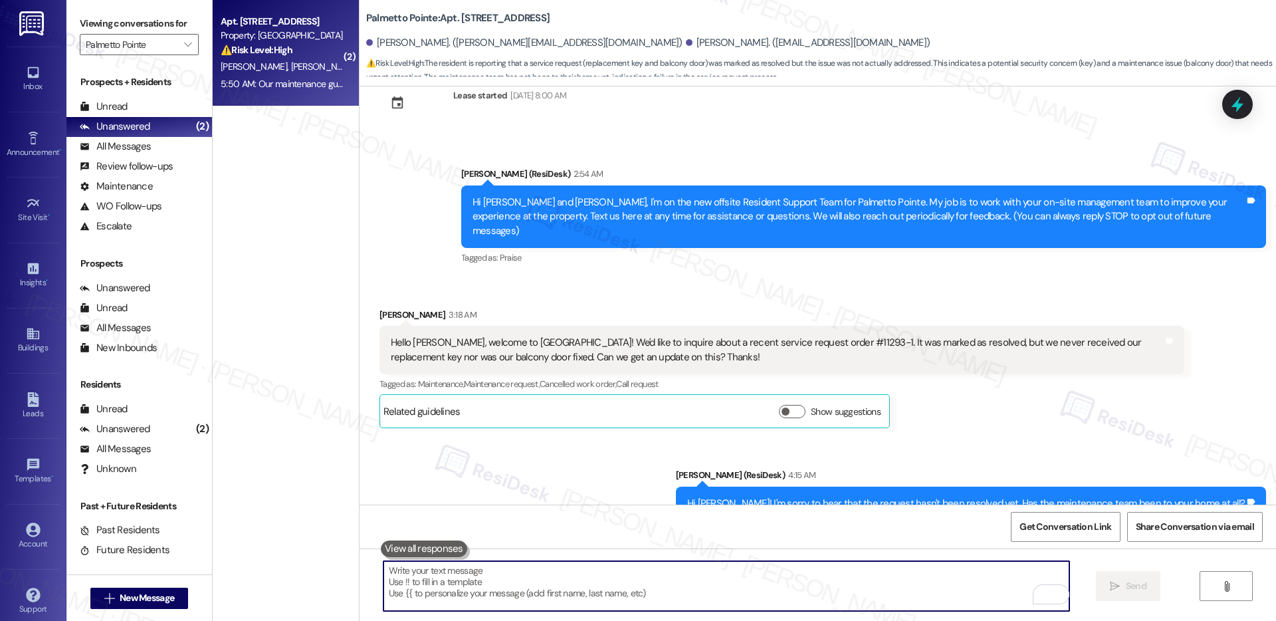
click at [571, 575] on textarea "To enrich screen reader interactions, please activate Accessibility in Grammarl…" at bounding box center [726, 586] width 686 height 50
paste textarea "Oh, thanks for sharing this. Just to clarify, are you referring to the key for …"
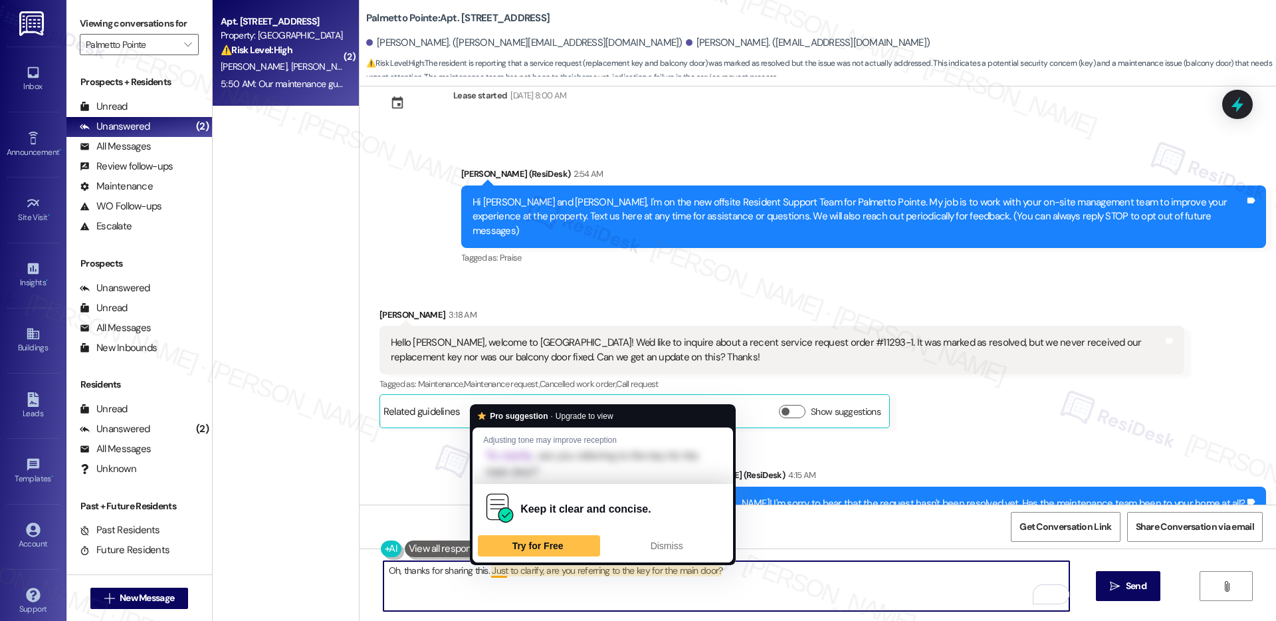
click at [478, 573] on textarea "Oh, thanks for sharing this. Just to clarify, are you referring to the key for …" at bounding box center [726, 586] width 686 height 50
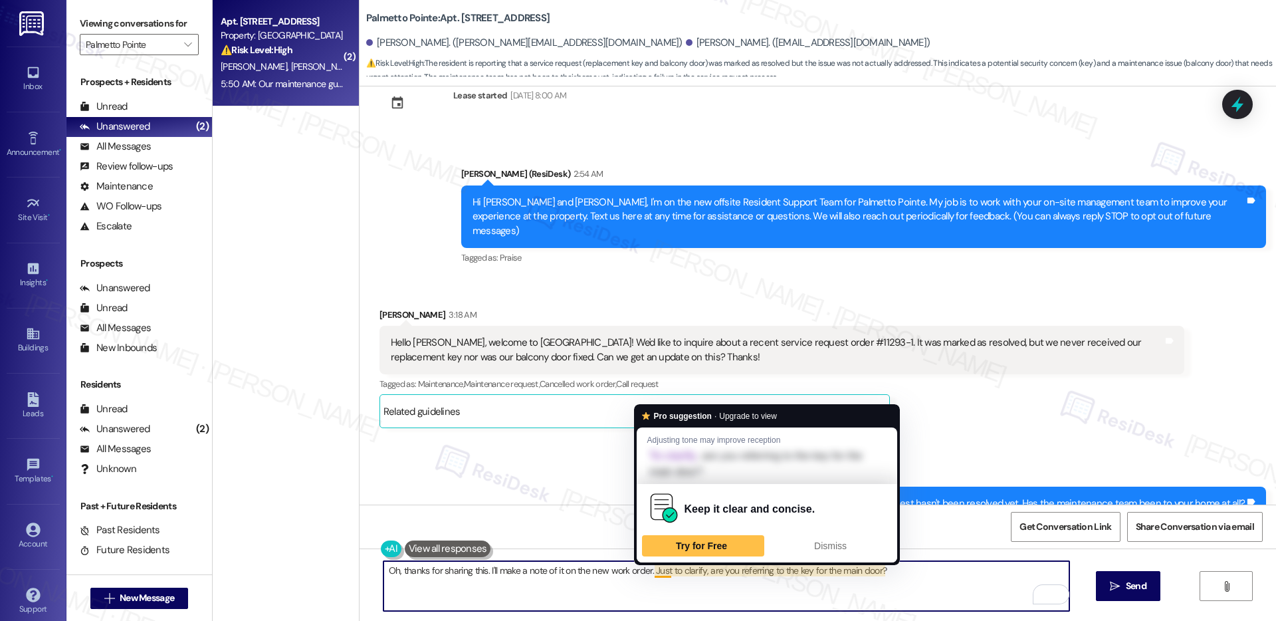
click at [652, 571] on textarea "Oh, thanks for sharing this. I'll make a note of it on the new work order. Just…" at bounding box center [726, 586] width 686 height 50
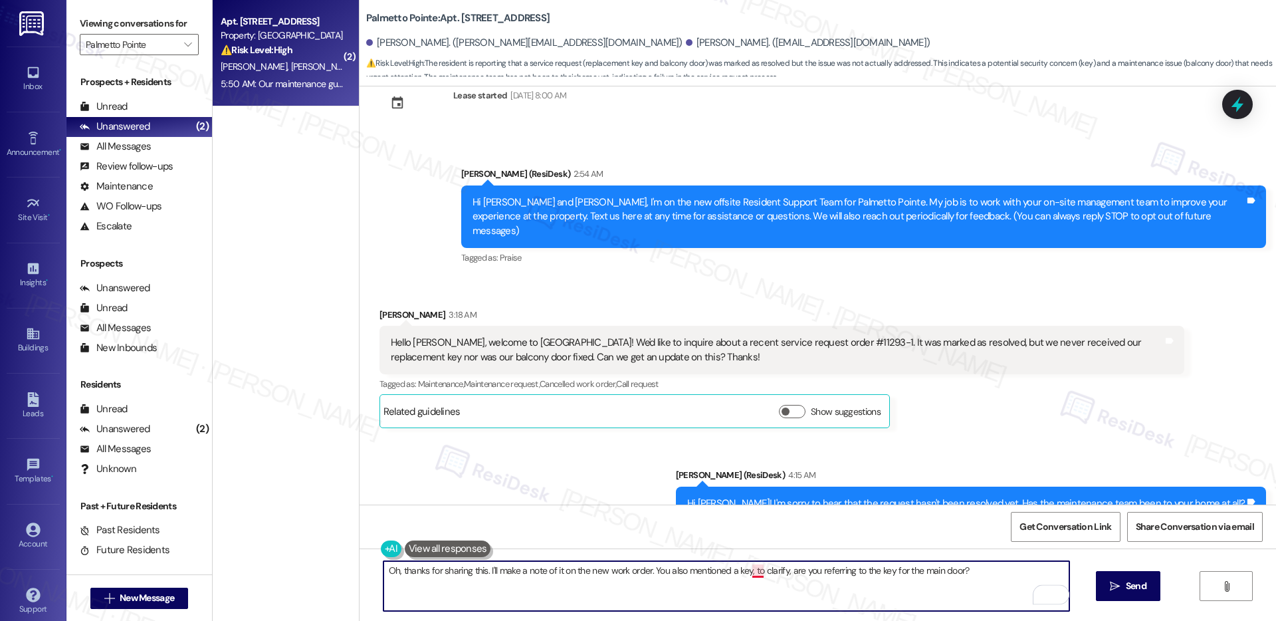
click at [744, 574] on textarea "Oh, thanks for sharing this. I'll make a note of it on the new work order. You …" at bounding box center [726, 586] width 686 height 50
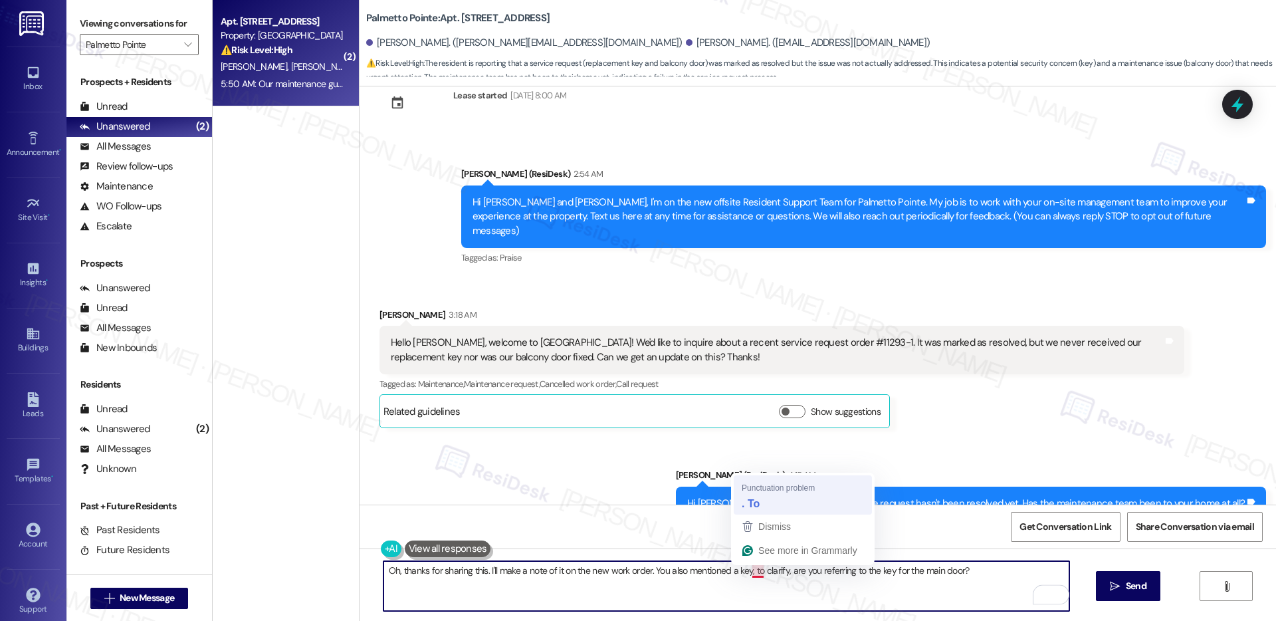
type textarea "Oh, thanks for sharing this. I'll make a note of it on the new work order. You …"
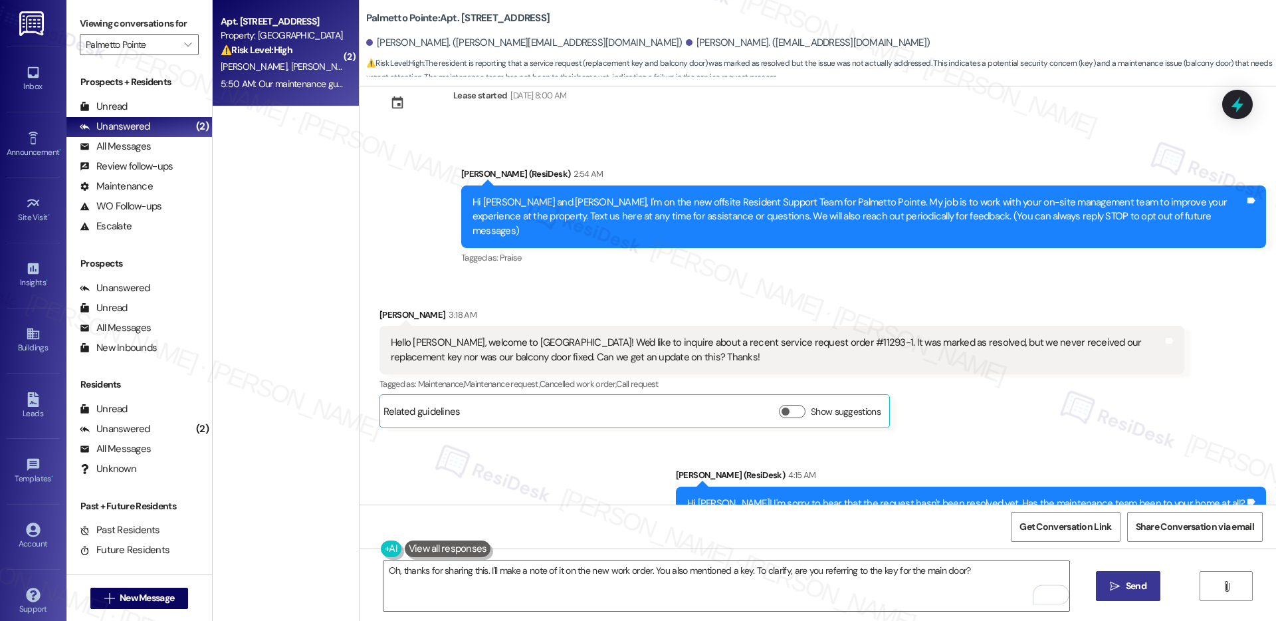
click at [1128, 594] on button " Send" at bounding box center [1128, 586] width 64 height 30
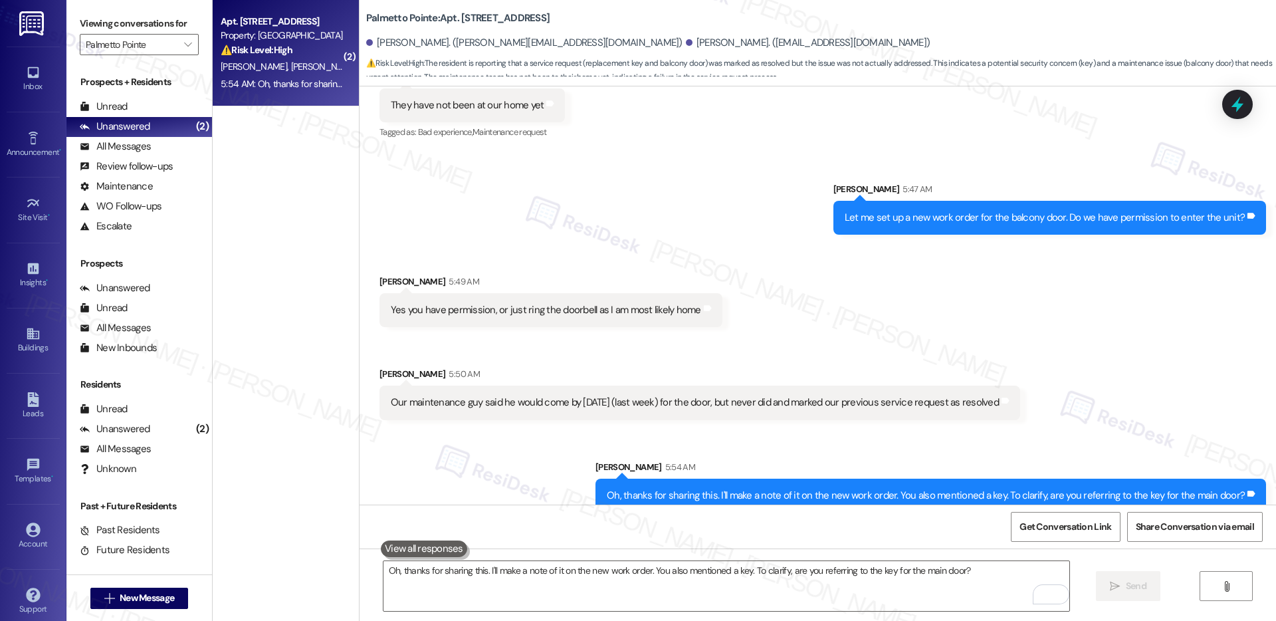
scroll to position [553, 0]
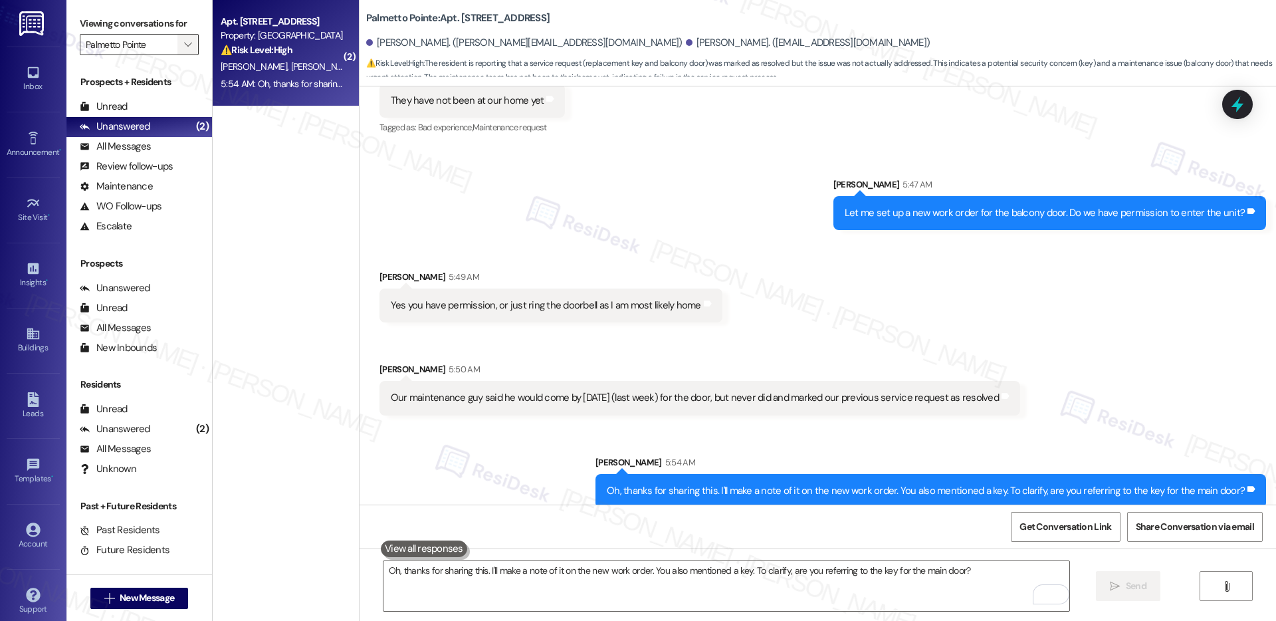
click at [184, 41] on icon "" at bounding box center [187, 44] width 7 height 11
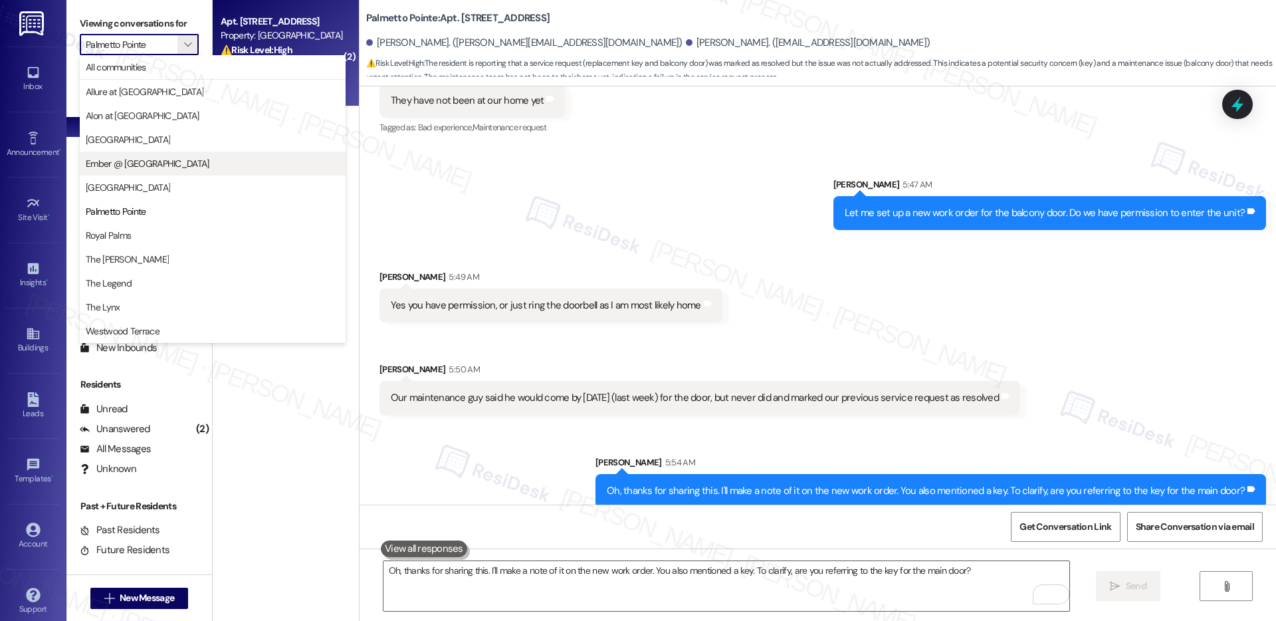
click at [133, 163] on span "Ember @ [GEOGRAPHIC_DATA]" at bounding box center [148, 163] width 124 height 13
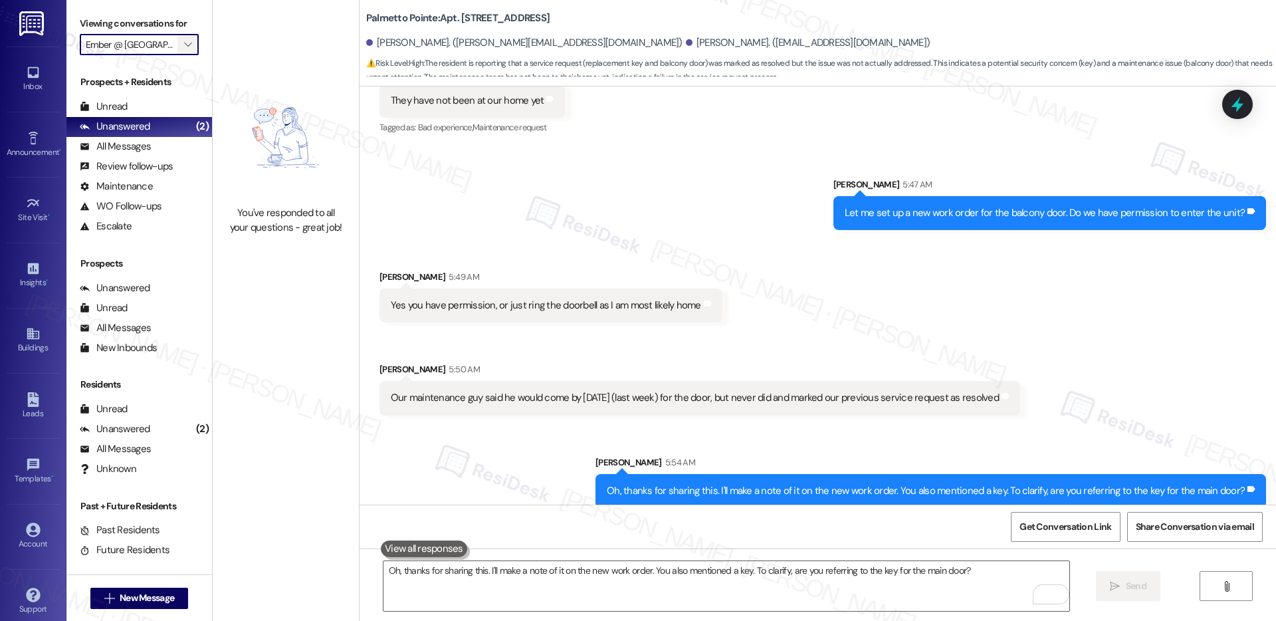
click at [184, 45] on icon "" at bounding box center [187, 44] width 7 height 11
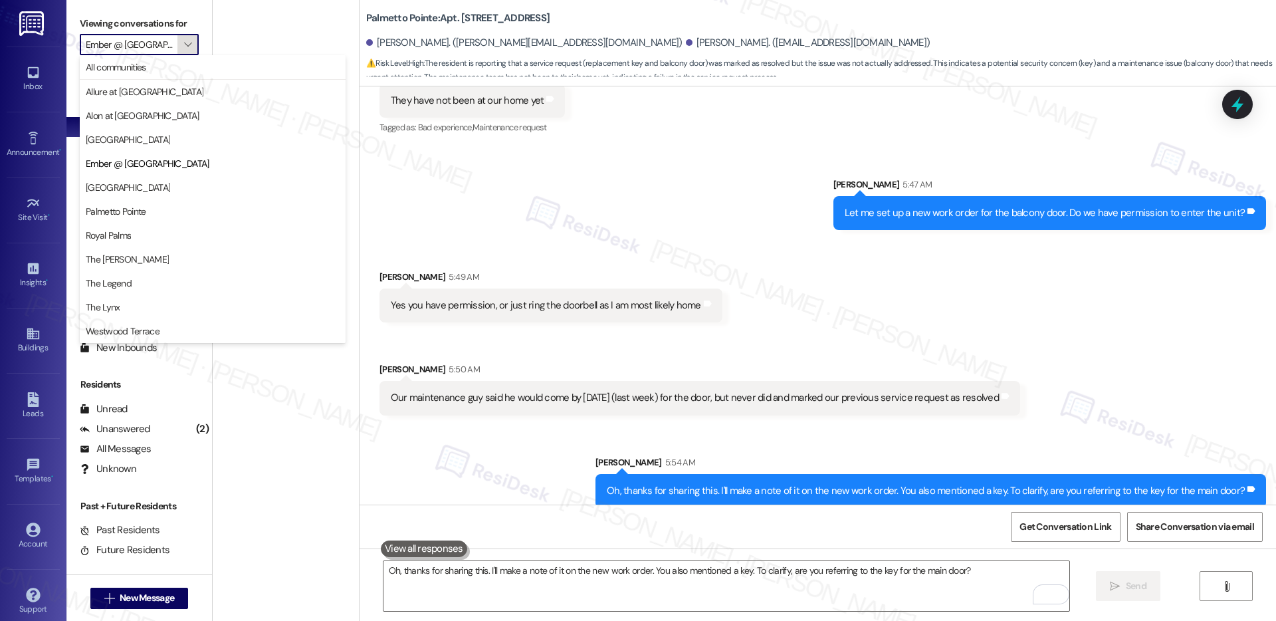
scroll to position [0, 9]
click at [144, 217] on span "Palmetto Pointe" at bounding box center [116, 211] width 60 height 13
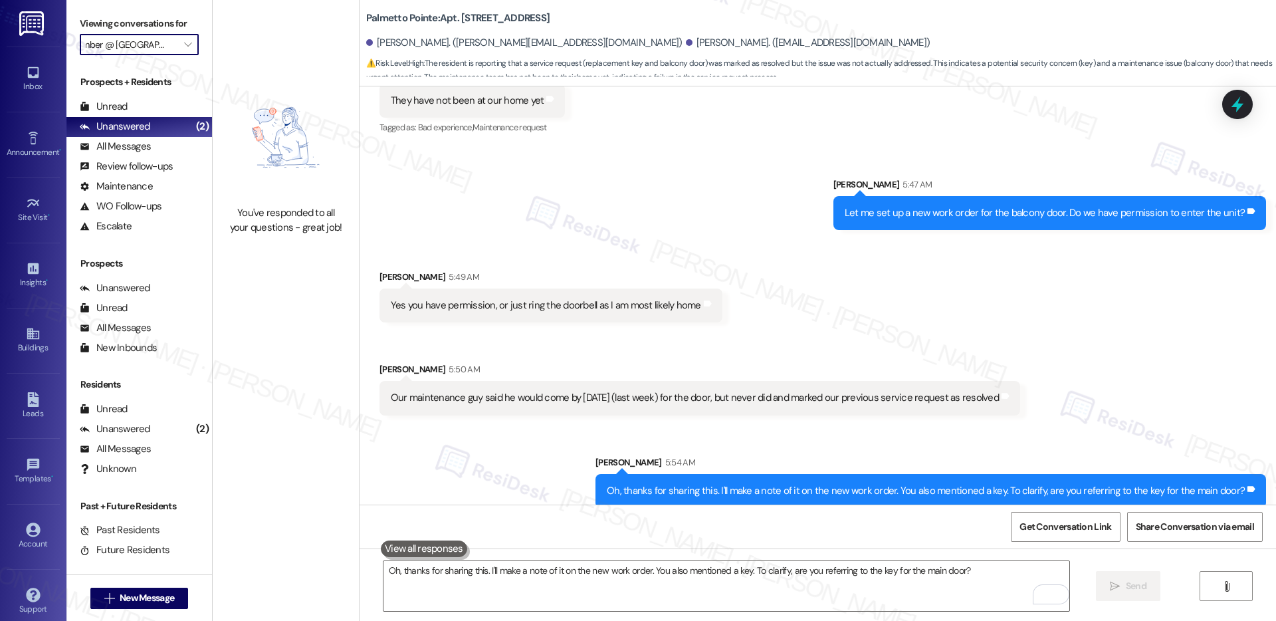
type input "Palmetto Pointe"
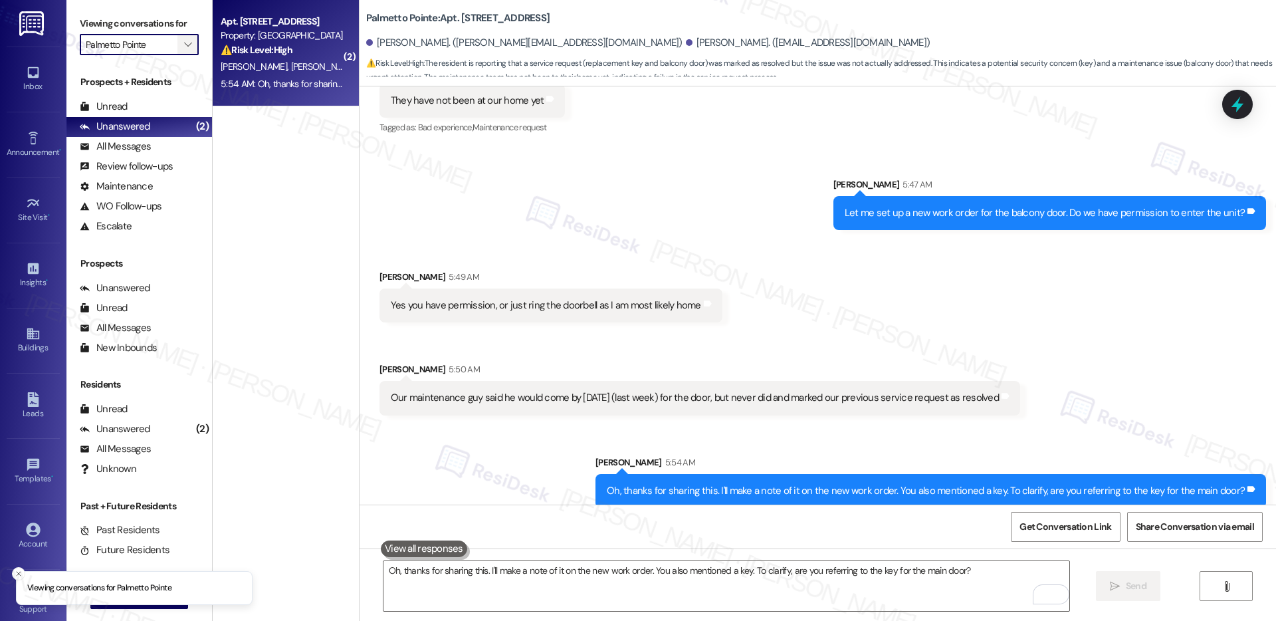
click at [184, 41] on icon "" at bounding box center [187, 44] width 7 height 11
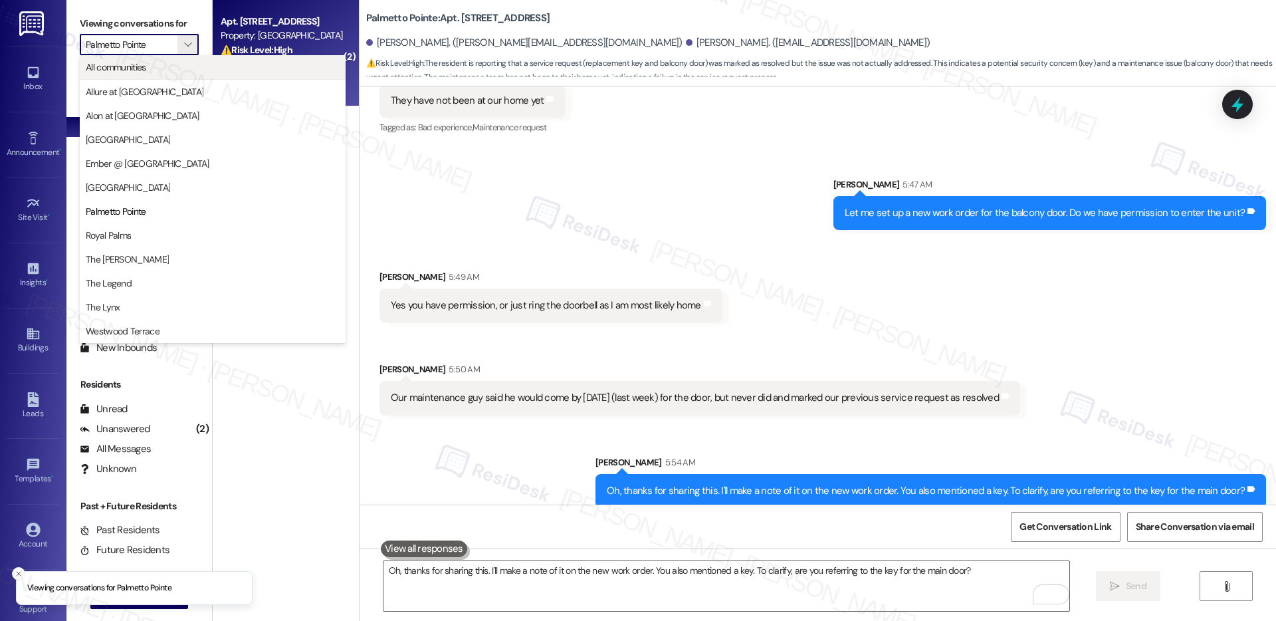
click at [167, 61] on span "All communities" at bounding box center [213, 66] width 254 height 13
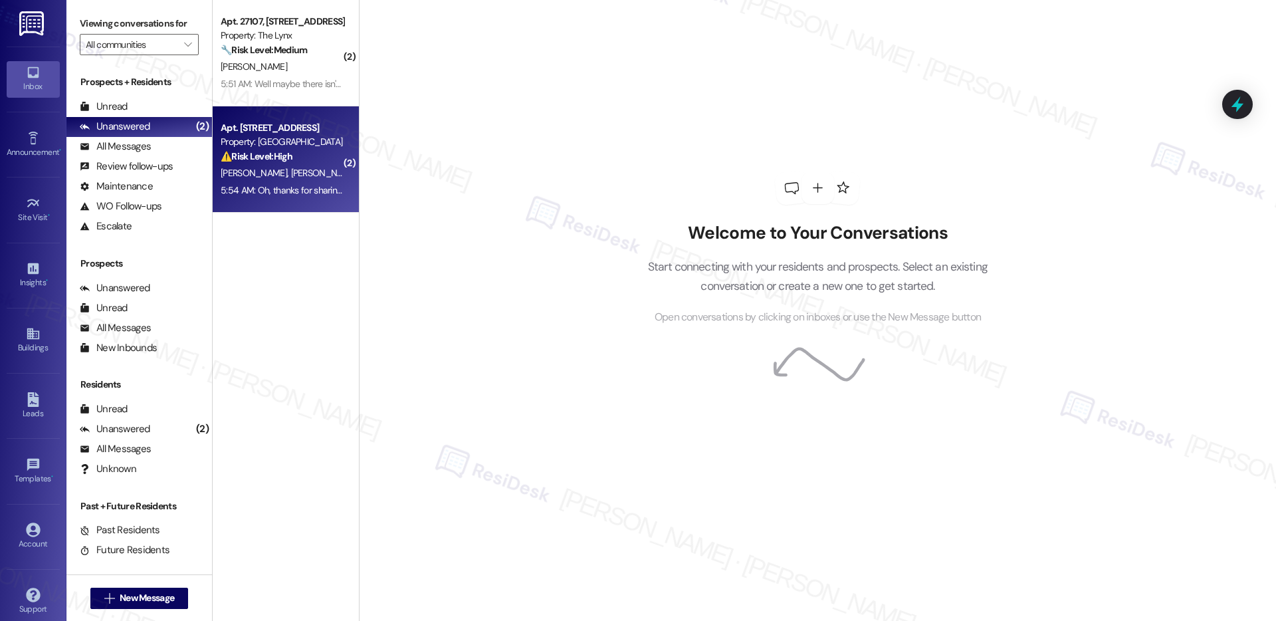
click at [292, 171] on div "[PERSON_NAME] [PERSON_NAME]" at bounding box center [282, 173] width 126 height 17
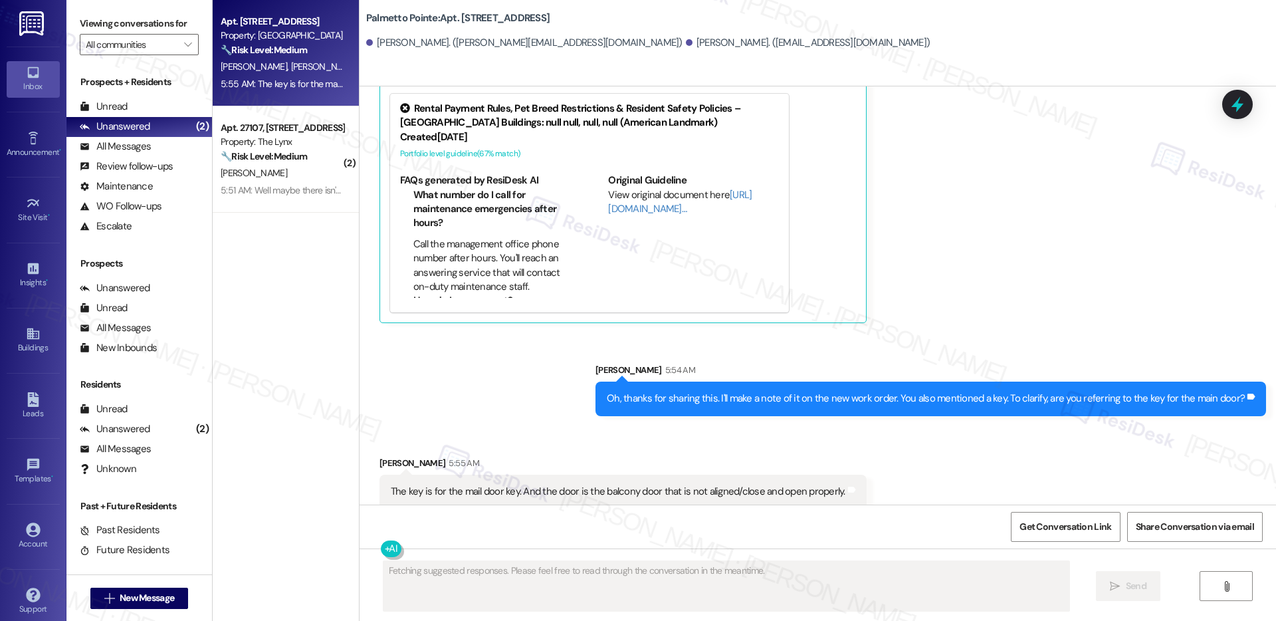
scroll to position [1211, 0]
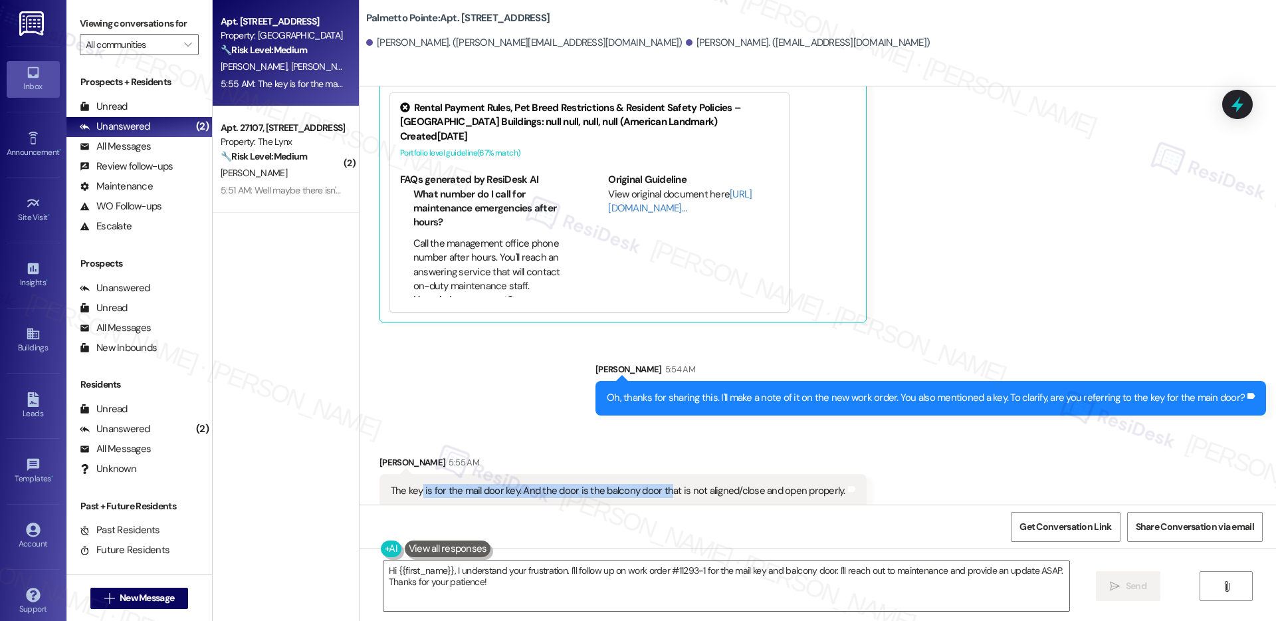
drag, startPoint x: 411, startPoint y: 477, endPoint x: 655, endPoint y: 473, distance: 243.9
click at [655, 484] on div "The key is for the mail door key. And the door is the balcony door that is not …" at bounding box center [618, 491] width 454 height 14
click at [636, 577] on textarea "Hi {{first_name}}, I understand your frustration. I'll follow up on work order …" at bounding box center [726, 586] width 686 height 50
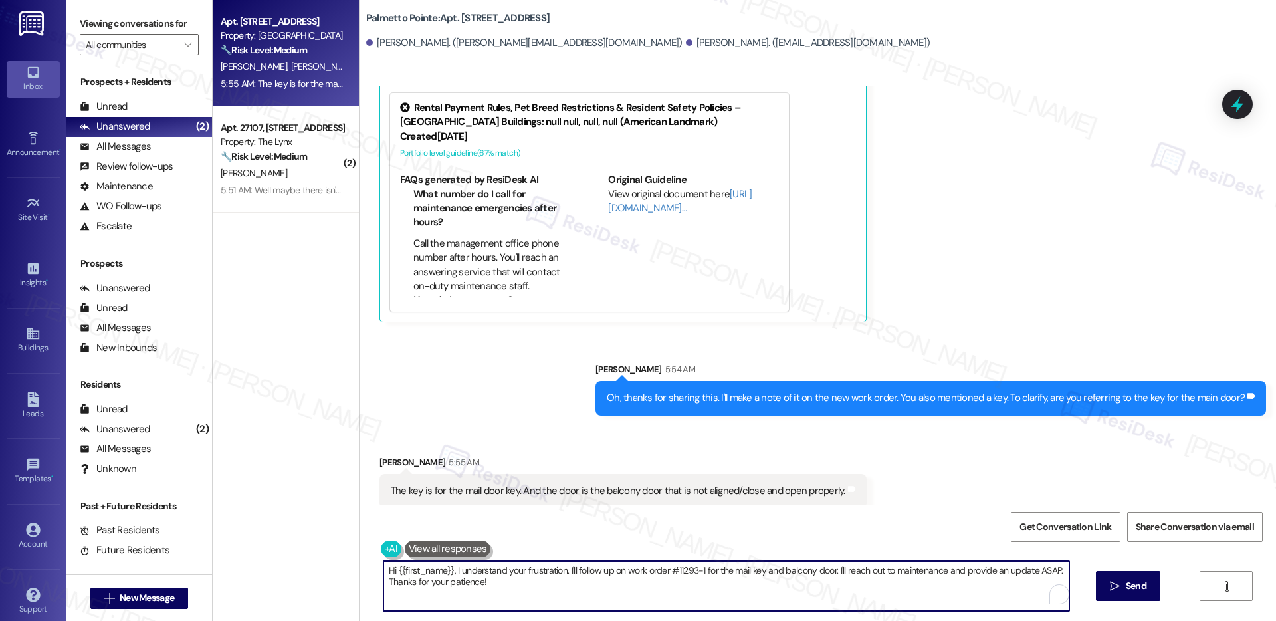
click at [636, 577] on textarea "Hi {{first_name}}, I understand your frustration. I'll follow up on work order …" at bounding box center [726, 586] width 686 height 50
type textarea "Thanks, [PERSON_NAME]. These are very helpful information. I'll get back to you…"
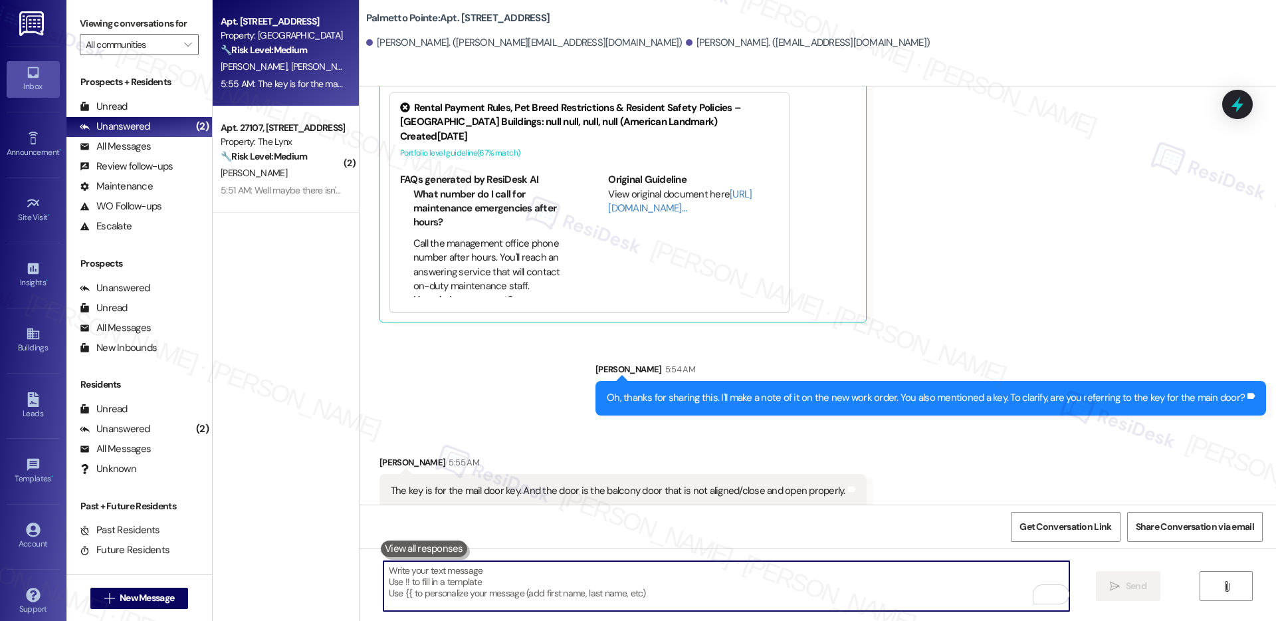
click at [665, 581] on textarea "To enrich screen reader interactions, please activate Accessibility in Grammarl…" at bounding box center [726, 586] width 686 height 50
paste textarea "Thanks, [PERSON_NAME]. This is very helpful information. I’ll get back to you a…"
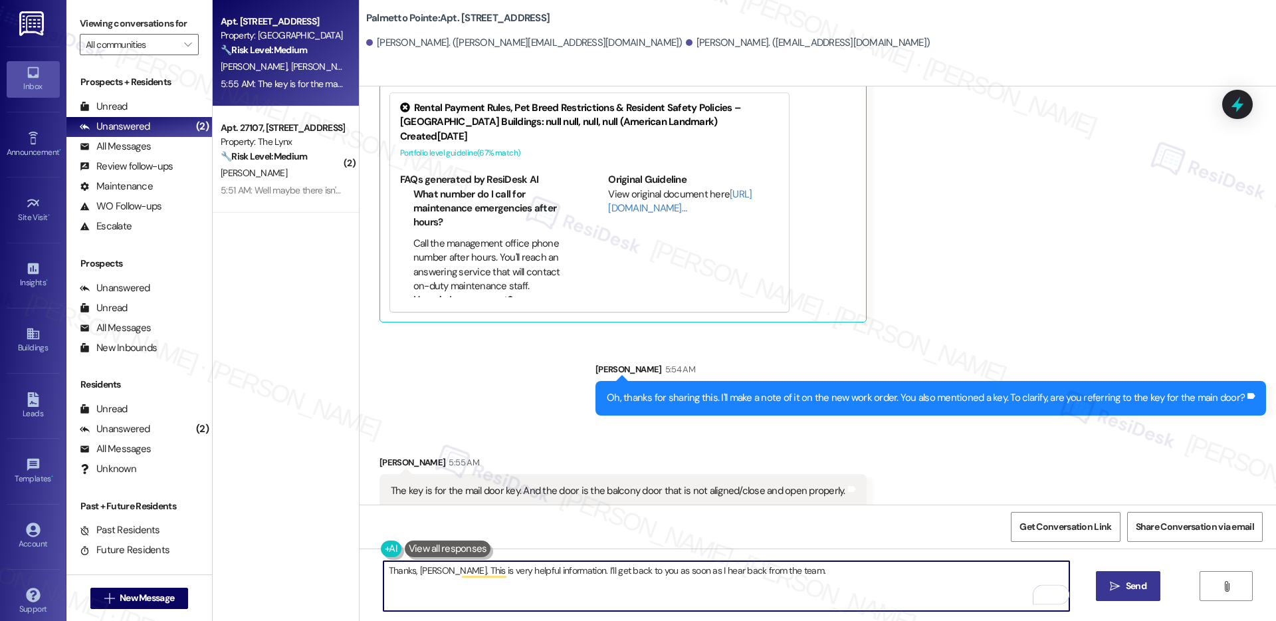
type textarea "Thanks, [PERSON_NAME]. This is very helpful information. I’ll get back to you a…"
click at [1140, 593] on button " Send" at bounding box center [1128, 586] width 64 height 30
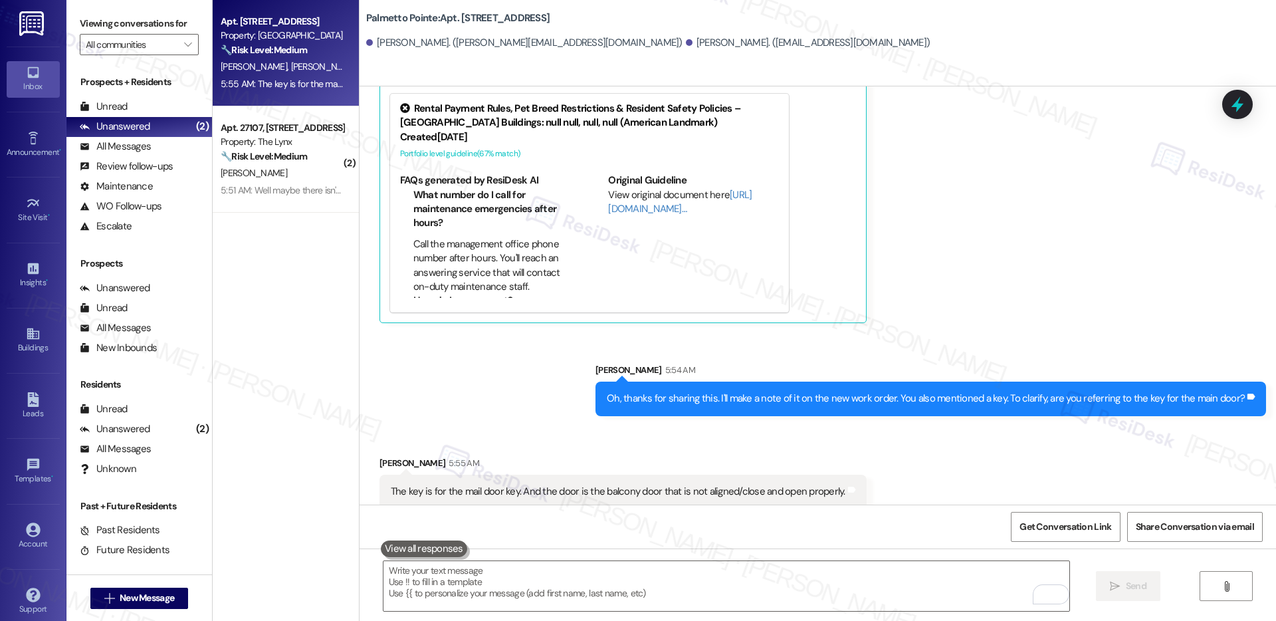
scroll to position [1303, 0]
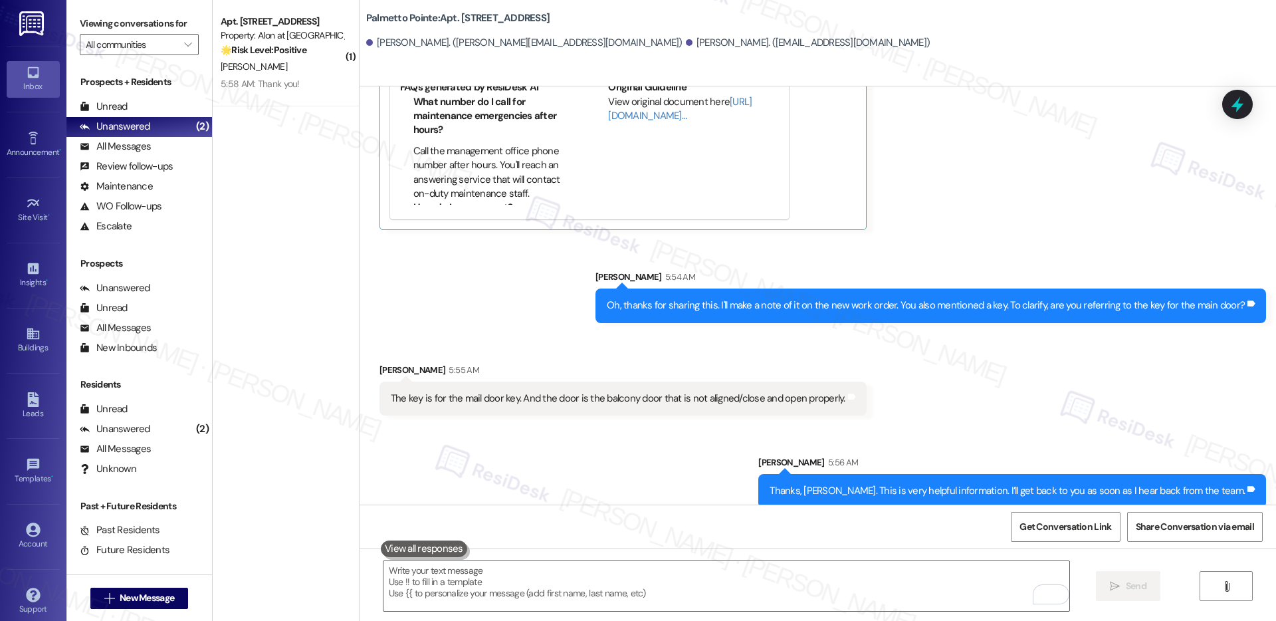
click at [459, 13] on b "Palmetto Pointe: Apt. [STREET_ADDRESS]" at bounding box center [457, 18] width 183 height 14
copy b "5307"
drag, startPoint x: 592, startPoint y: 383, endPoint x: 825, endPoint y: 381, distance: 233.2
click at [825, 391] on div "The key is for the mail door key. And the door is the balcony door that is not …" at bounding box center [618, 398] width 454 height 14
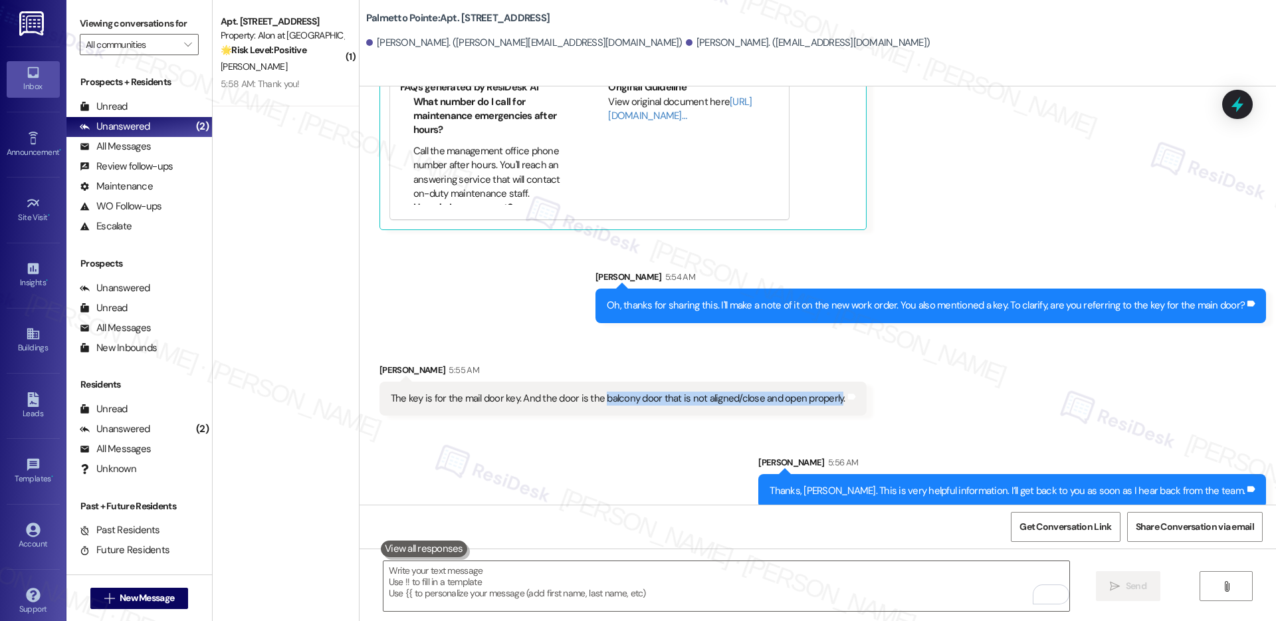
copy div "balcony door that is not aligned/close and open properly"
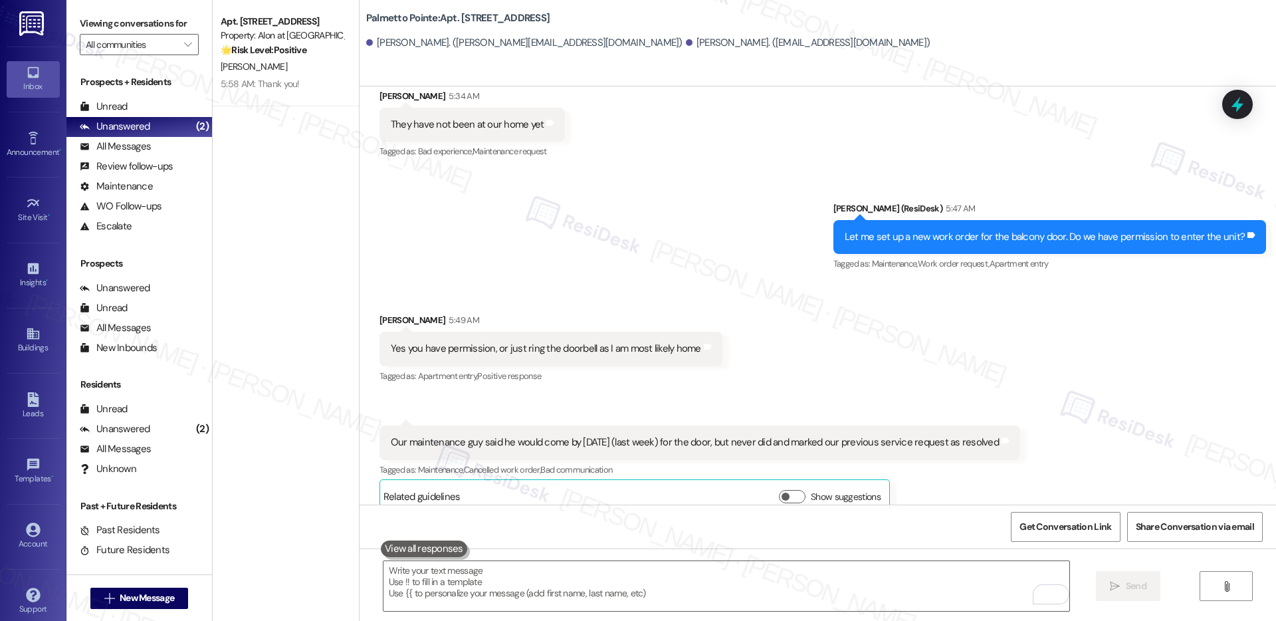
scroll to position [528, 0]
click at [476, 437] on div "Our maintenance guy said he would come by [DATE] (last week) for the door, but …" at bounding box center [695, 444] width 608 height 14
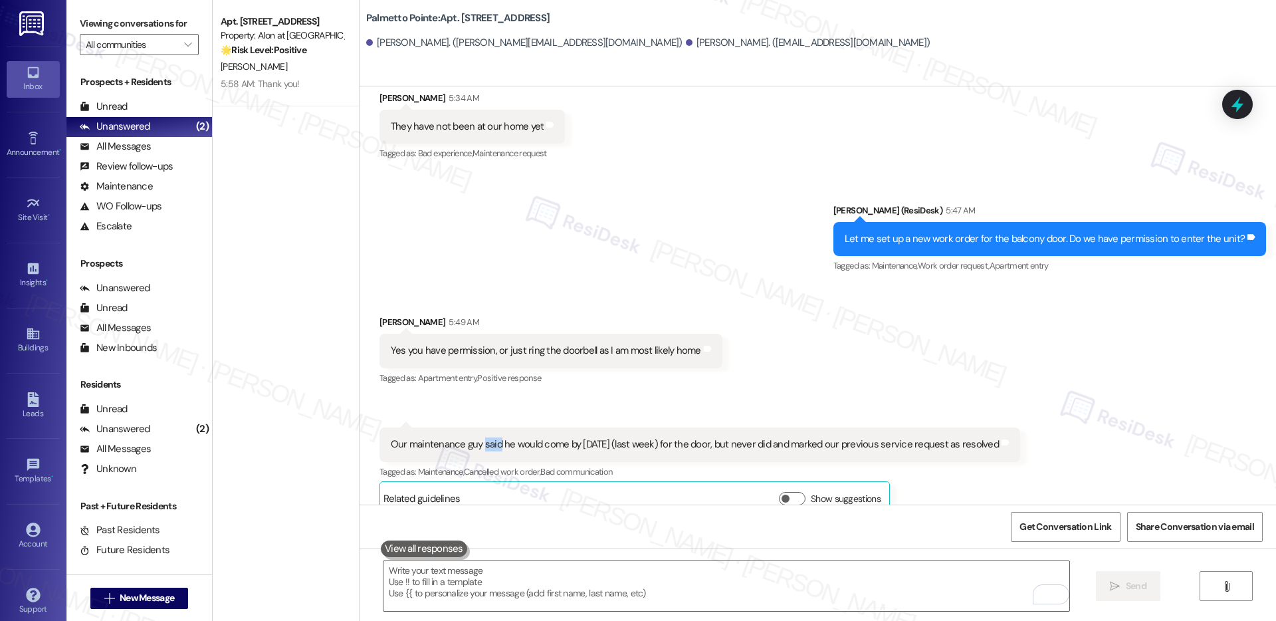
click at [476, 437] on div "Our maintenance guy said he would come by [DATE] (last week) for the door, but …" at bounding box center [695, 444] width 608 height 14
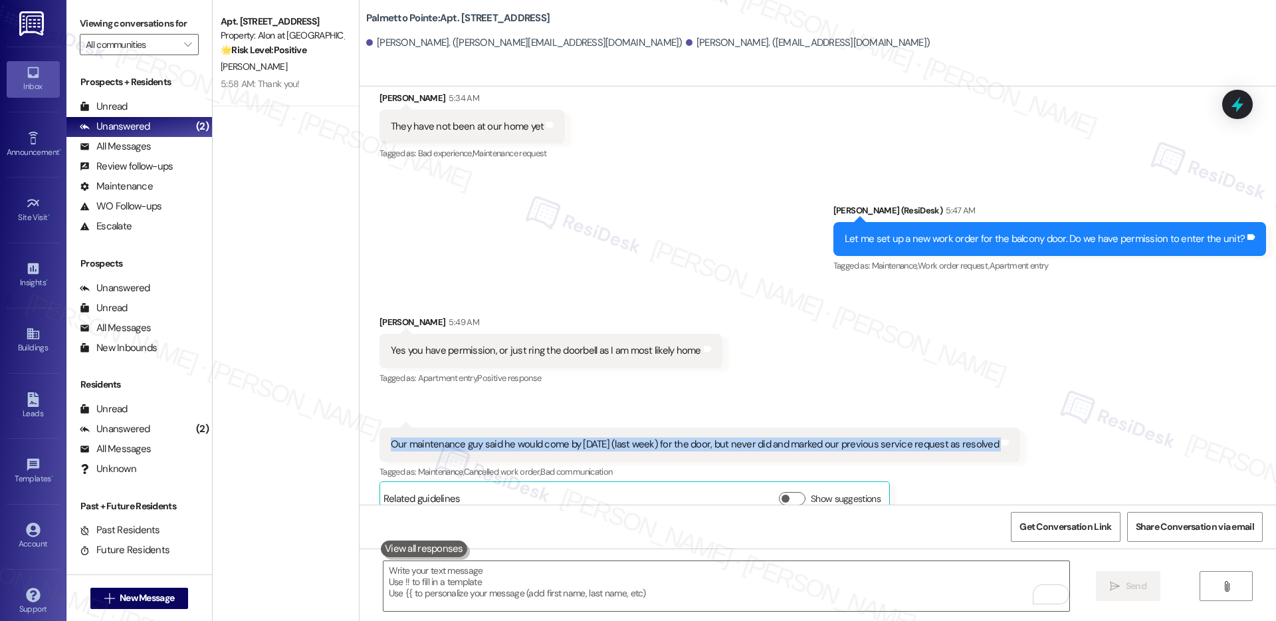
click at [476, 437] on div "Our maintenance guy said he would come by [DATE] (last week) for the door, but …" at bounding box center [695, 444] width 608 height 14
copy div "Our maintenance guy said he would come by [DATE] (last week) for the door, but …"
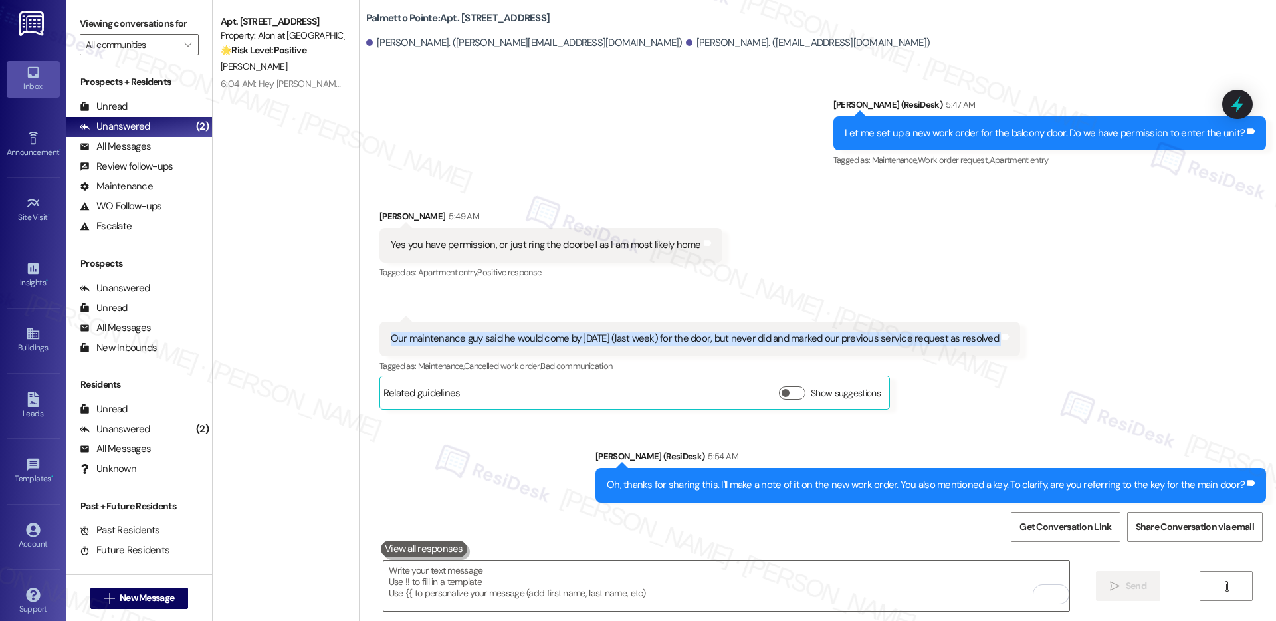
scroll to position [632, 0]
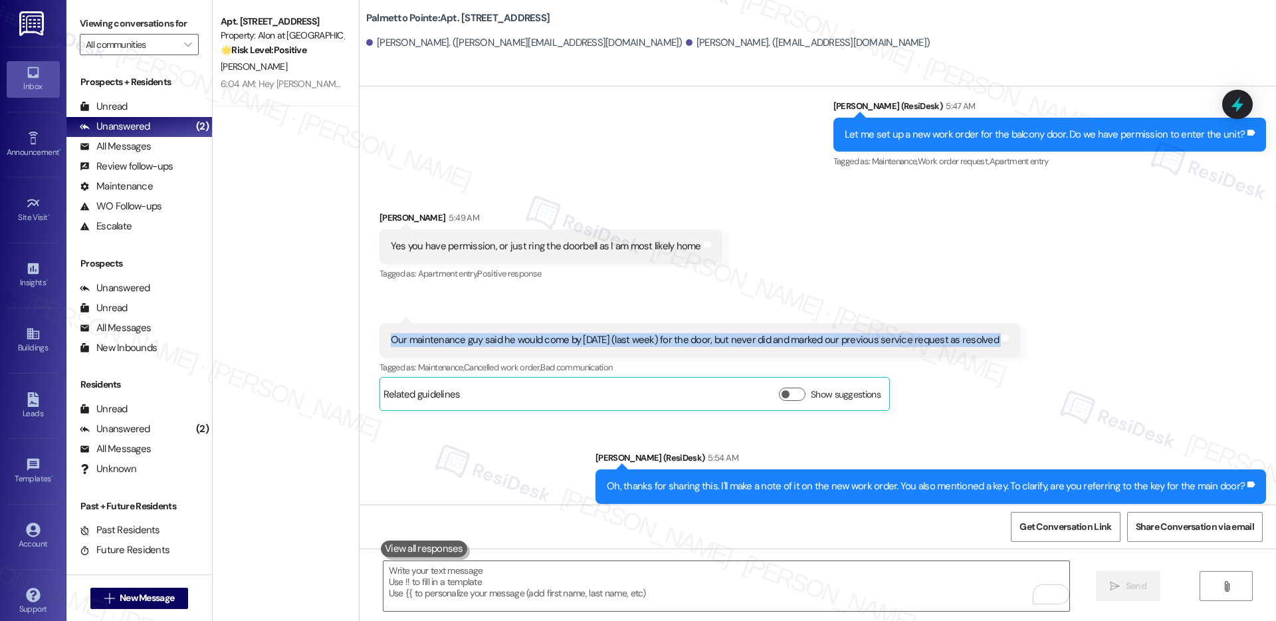
click at [454, 239] on div "Yes you have permission, or just ring the doorbell as I am most likely home" at bounding box center [546, 246] width 310 height 14
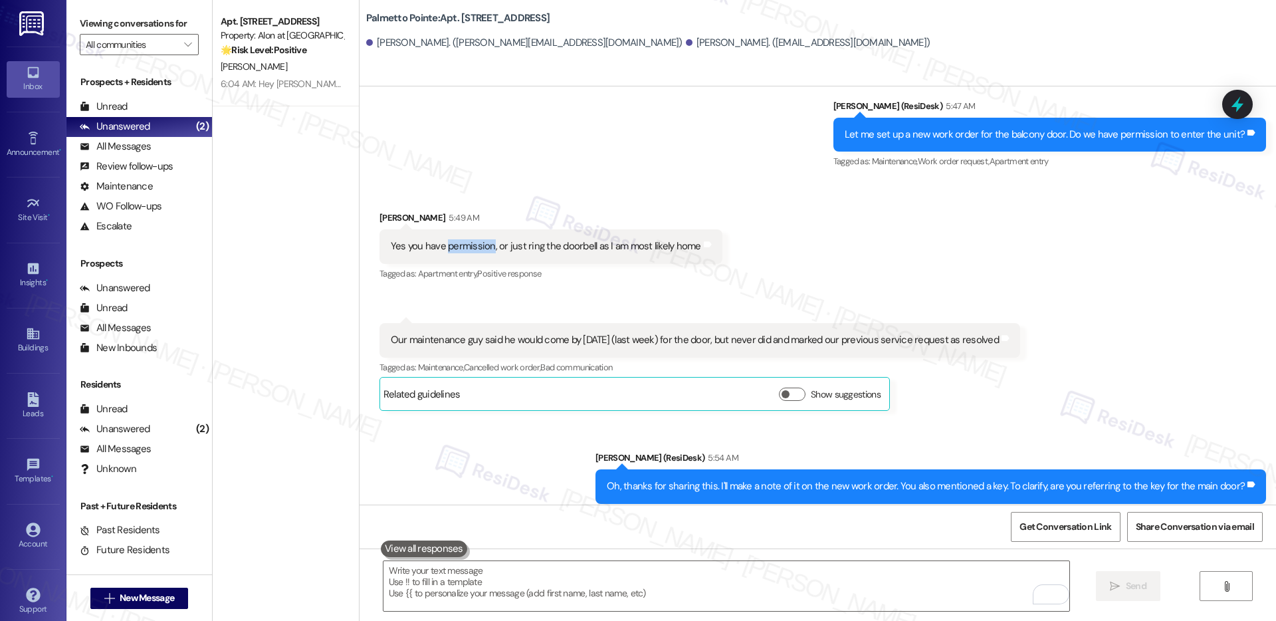
click at [454, 239] on div "Yes you have permission, or just ring the doorbell as I am most likely home" at bounding box center [546, 246] width 310 height 14
copy div "Yes you have permission, or just ring the doorbell as I am most likely home Tag…"
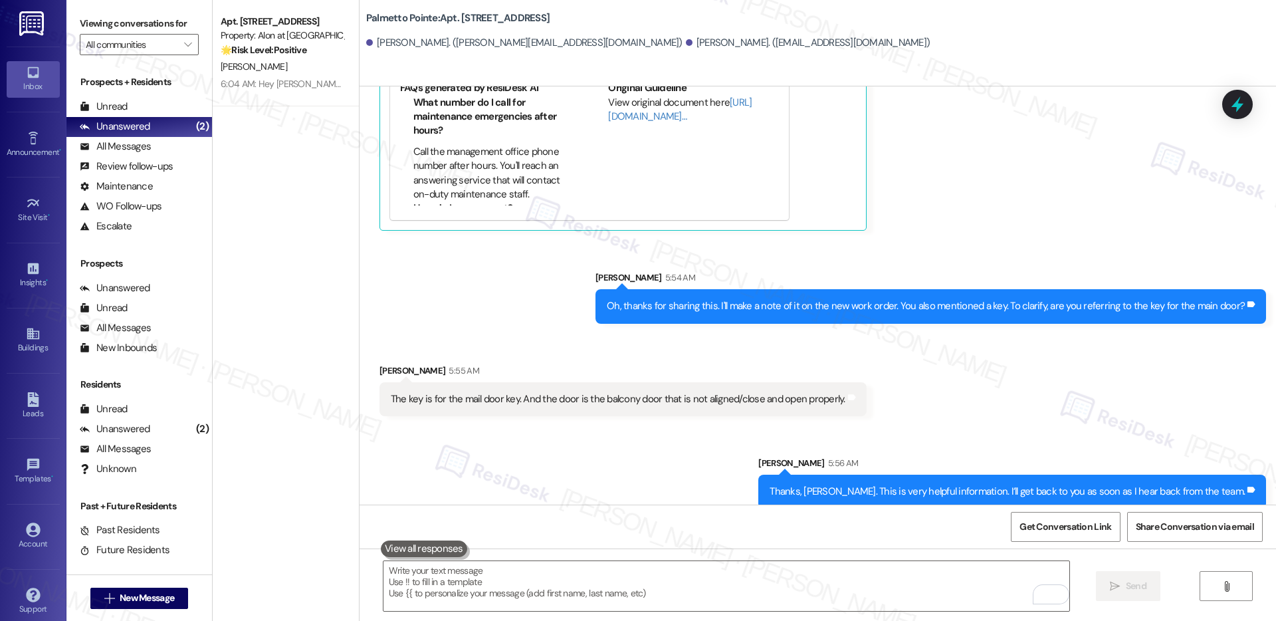
scroll to position [1303, 0]
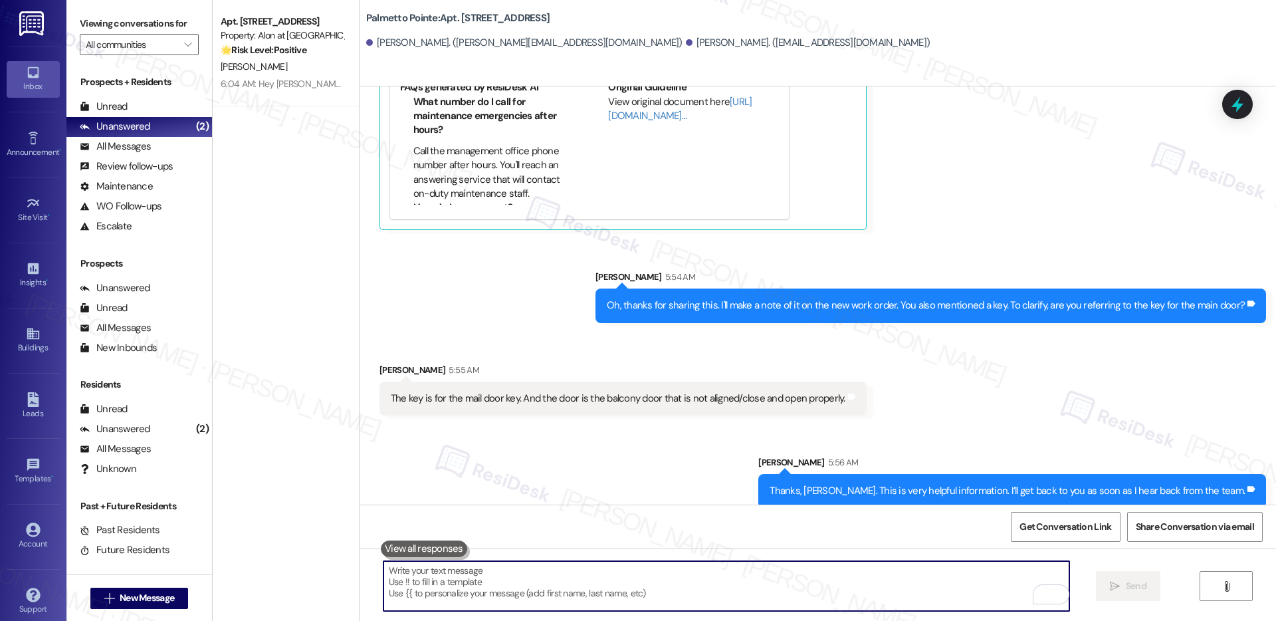
click at [503, 587] on textarea "To enrich screen reader interactions, please activate Accessibility in Grammarl…" at bounding box center [726, 586] width 686 height 50
click at [408, 563] on textarea "To enrich screen reader interactions, please activate Accessibility in Grammarl…" at bounding box center [726, 586] width 686 height 50
paste textarea "Work order submitted by Residesk | Work order #"
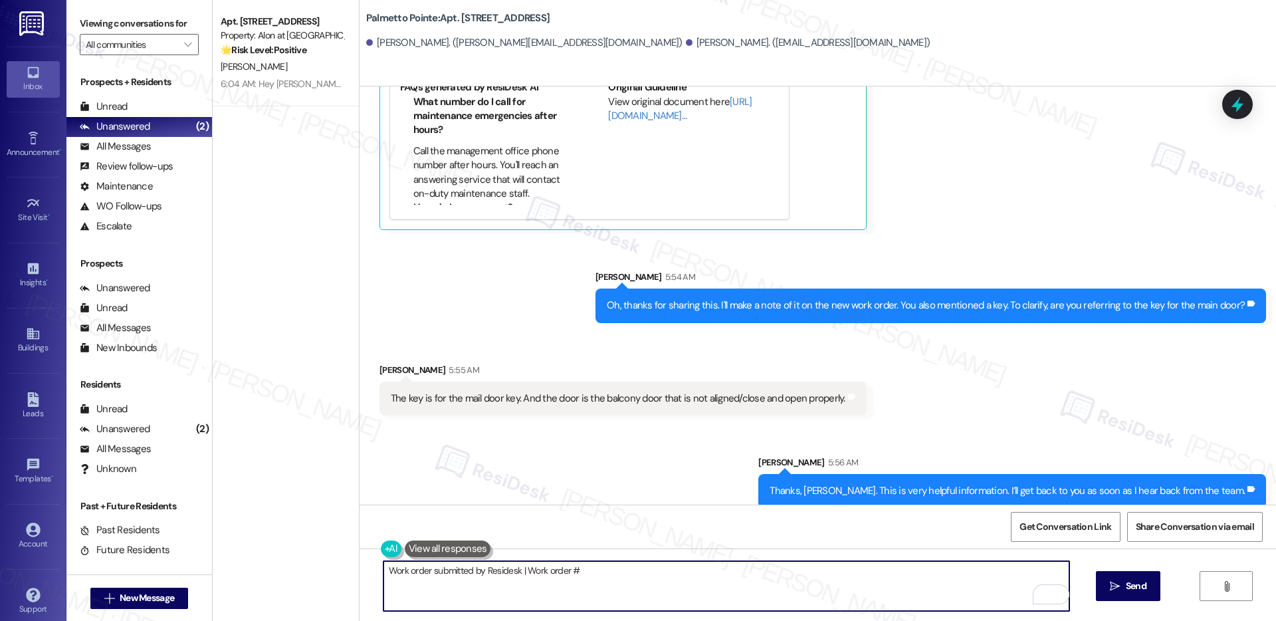
paste textarea "11323-1"
type textarea "Work order submitted by Residesk | Work order #11323-1 Balcony Door"
click at [533, 569] on textarea "Work order submitted by Residesk | Work order #11323-1 Balcony Door" at bounding box center [726, 586] width 686 height 50
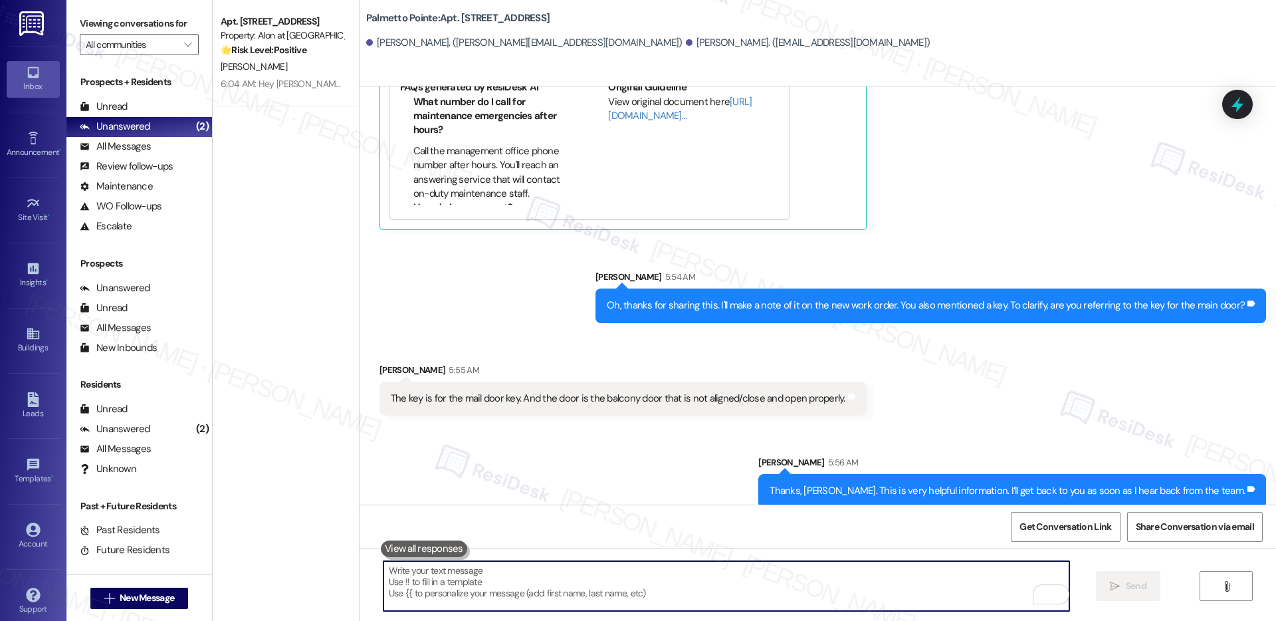
click at [528, 583] on textarea "To enrich screen reader interactions, please activate Accessibility in Grammarl…" at bounding box center [726, 586] width 686 height 50
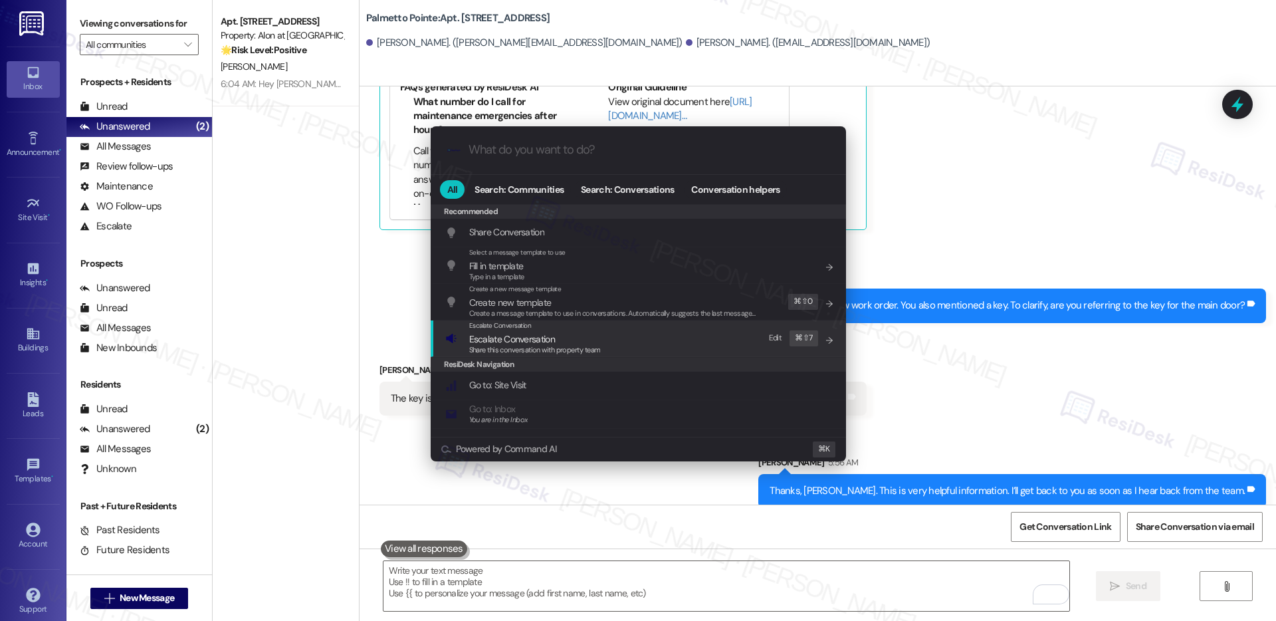
click at [517, 333] on span "Escalate Conversation" at bounding box center [512, 339] width 86 height 12
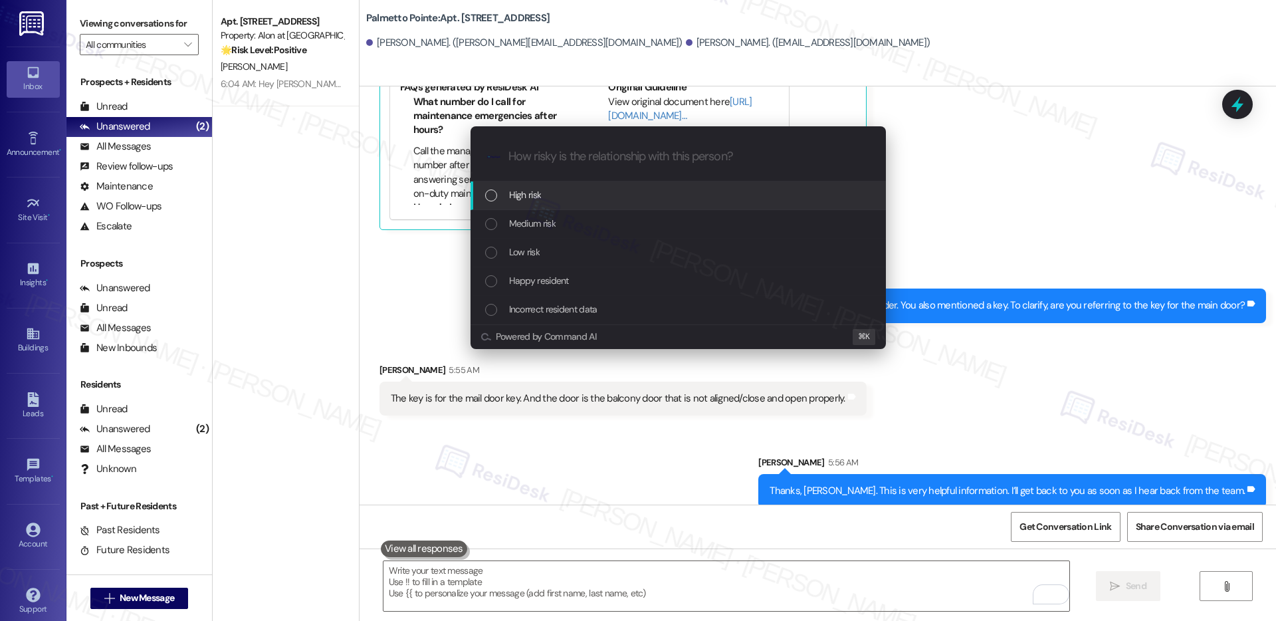
click at [545, 193] on div "High risk" at bounding box center [679, 194] width 389 height 15
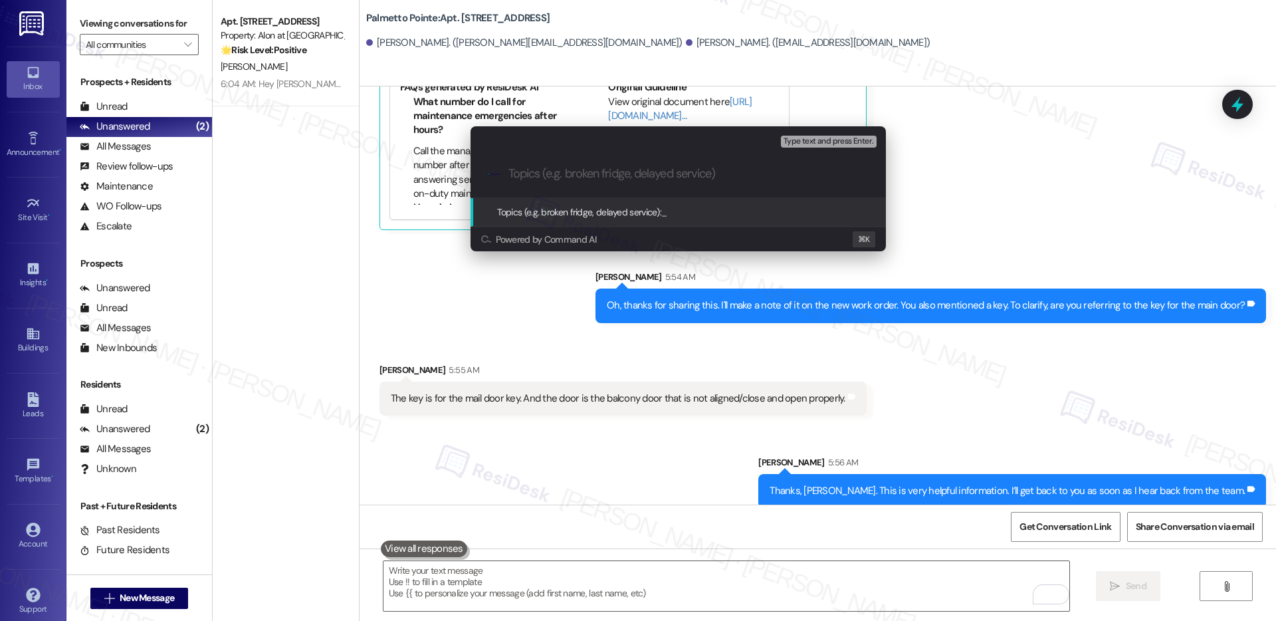
paste input "Work order submitted by Residesk | Work order #11323-1 Balcony Door"
type input "Work order submitted by Residesk | Work order #11323-1 Balcony Door"
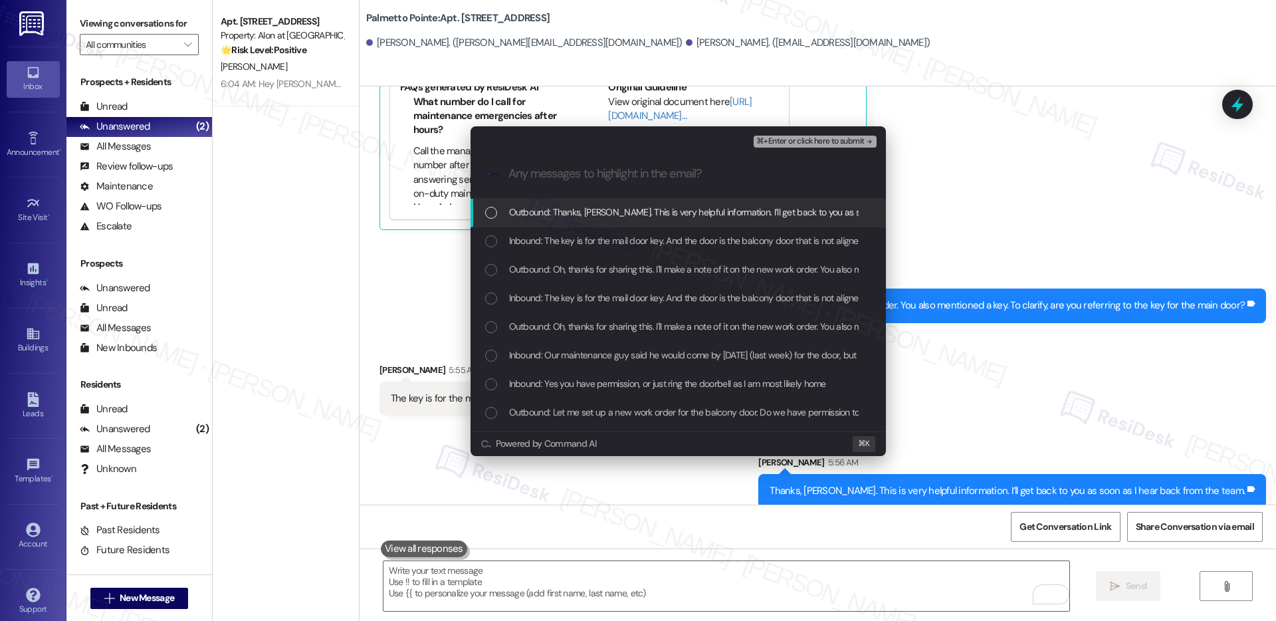
scroll to position [0, 0]
click at [551, 209] on span "Outbound: Thanks, [PERSON_NAME]. This is very helpful information. I’ll get bac…" at bounding box center [749, 212] width 481 height 15
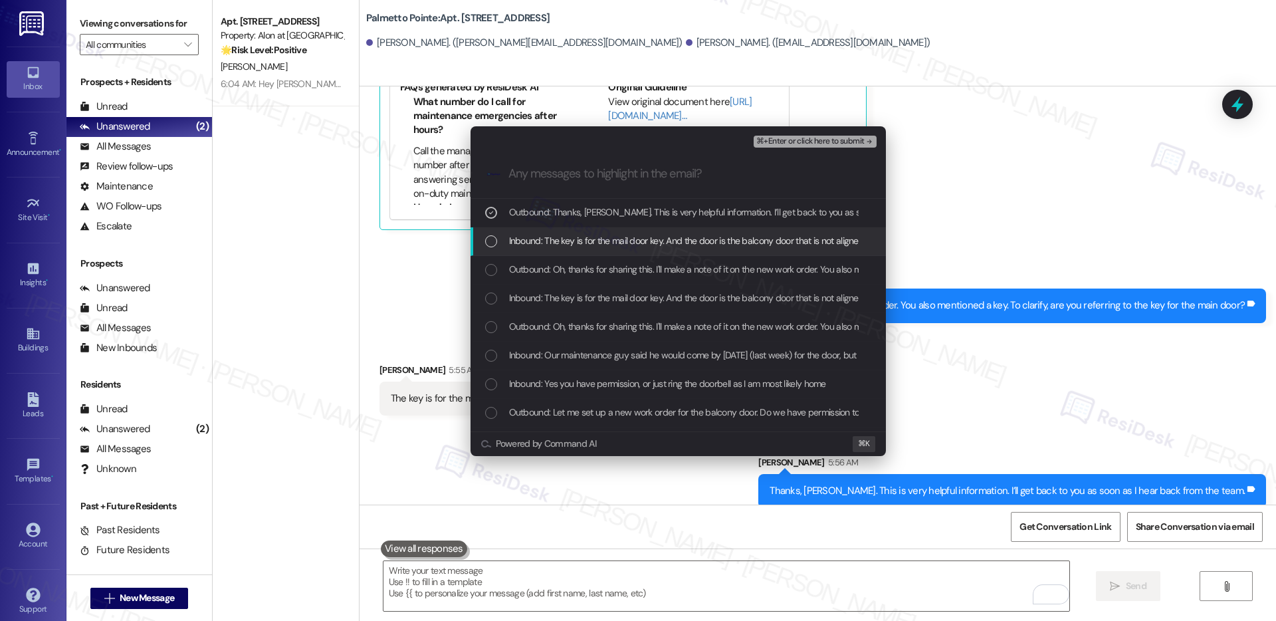
click at [554, 243] on span "Inbound: The key is for the mail door key. And the door is the balcony door tha…" at bounding box center [735, 240] width 453 height 15
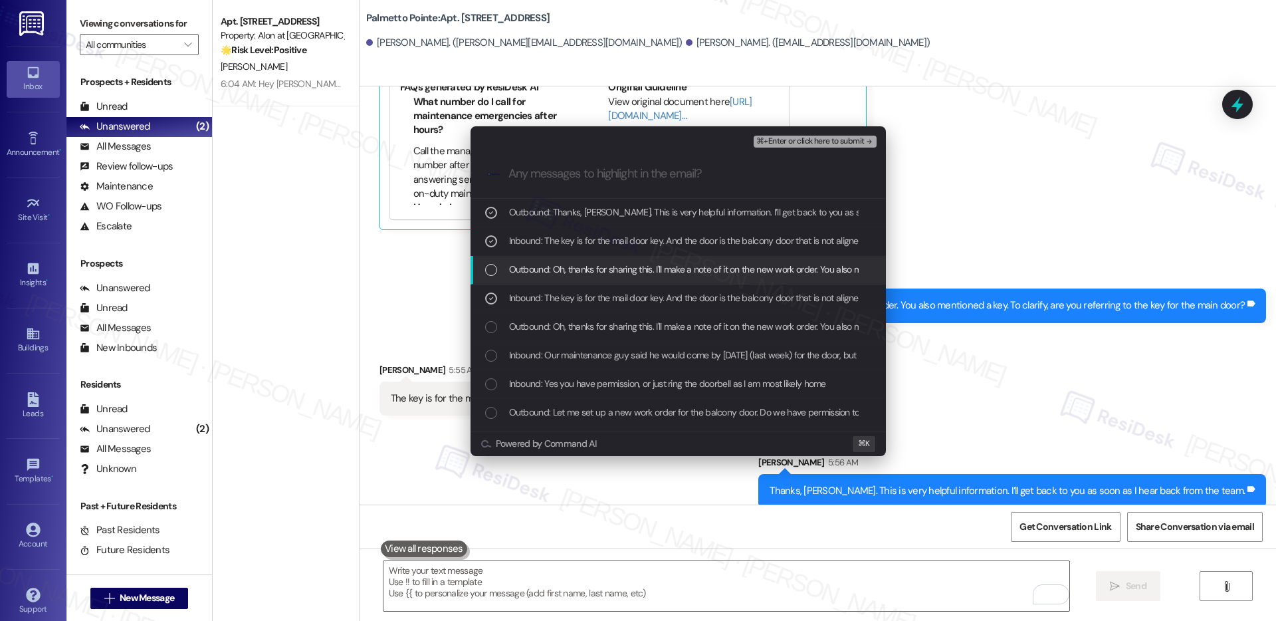
click at [557, 272] on span "Outbound: Oh, thanks for sharing this. I'll make a note of it on the new work o…" at bounding box center [822, 269] width 626 height 15
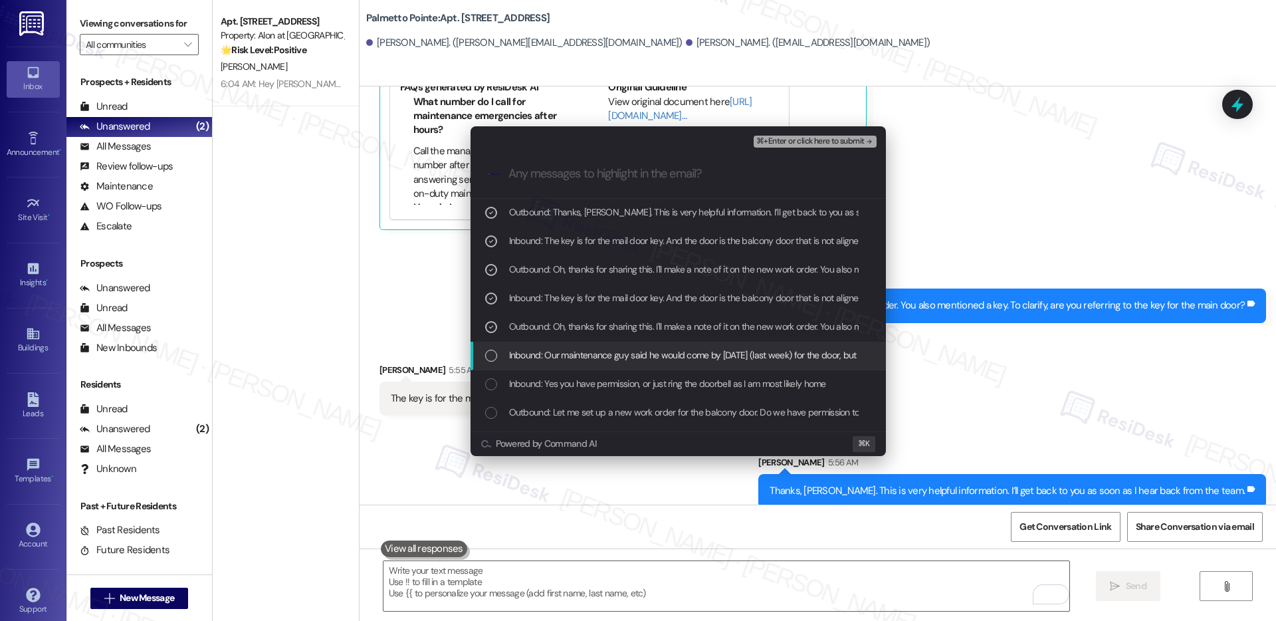
click at [579, 352] on span "Inbound: Our maintenance guy said he would come by [DATE] (last week) for the d…" at bounding box center [805, 354] width 593 height 15
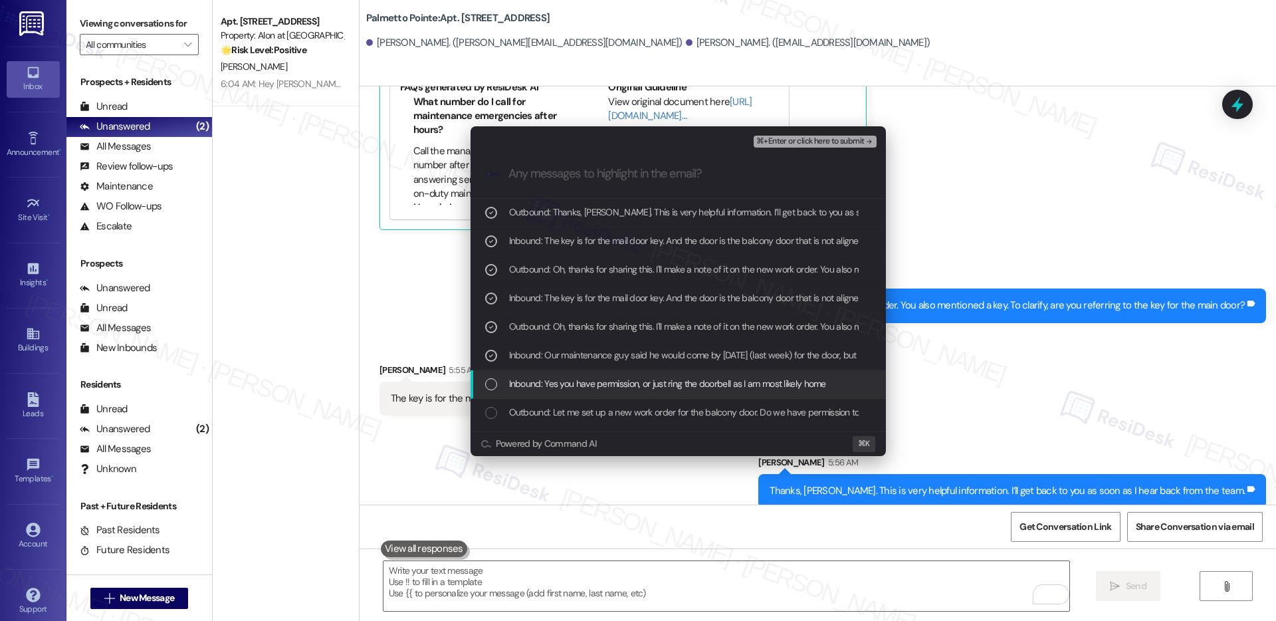
click at [581, 385] on span "Inbound: Yes you have permission, or just ring the doorbell as I am most likely…" at bounding box center [667, 383] width 317 height 15
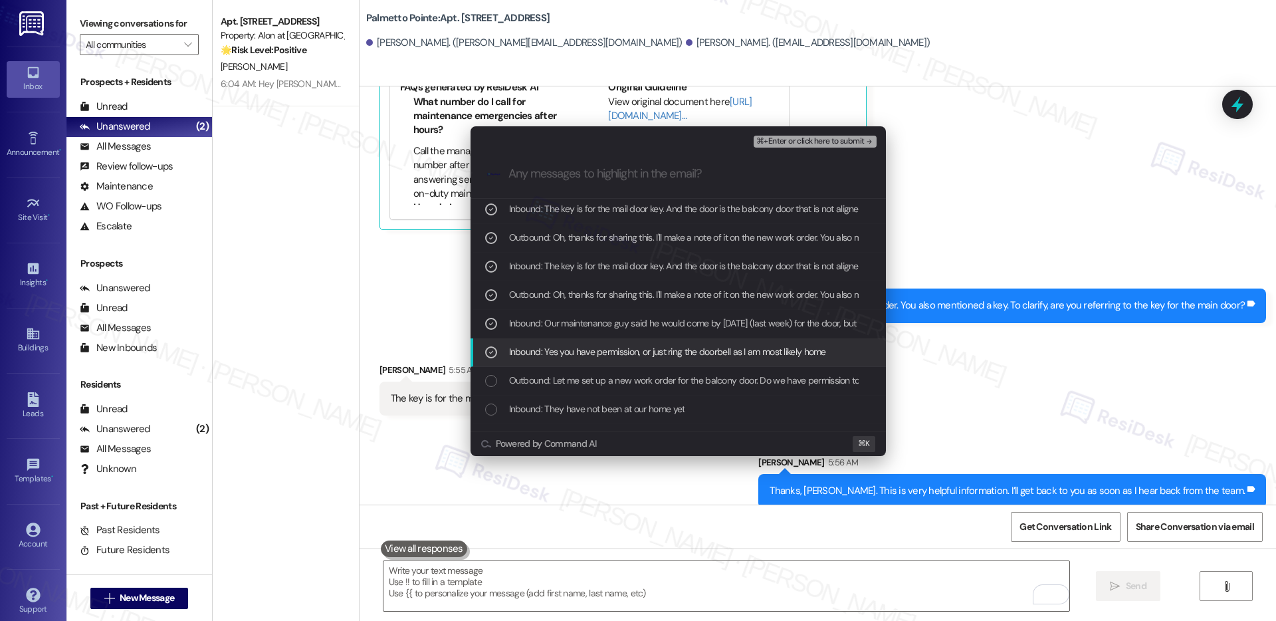
scroll to position [43, 0]
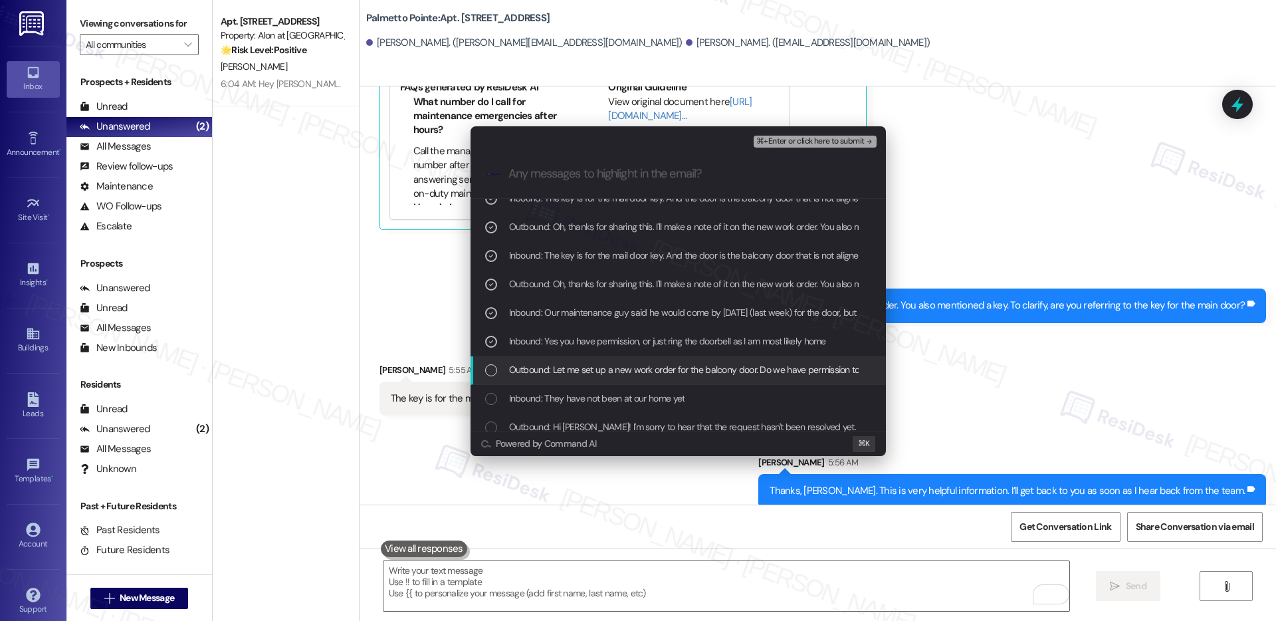
click at [587, 371] on span "Outbound: Let me set up a new work order for the balcony door. Do we have permi…" at bounding box center [713, 369] width 409 height 15
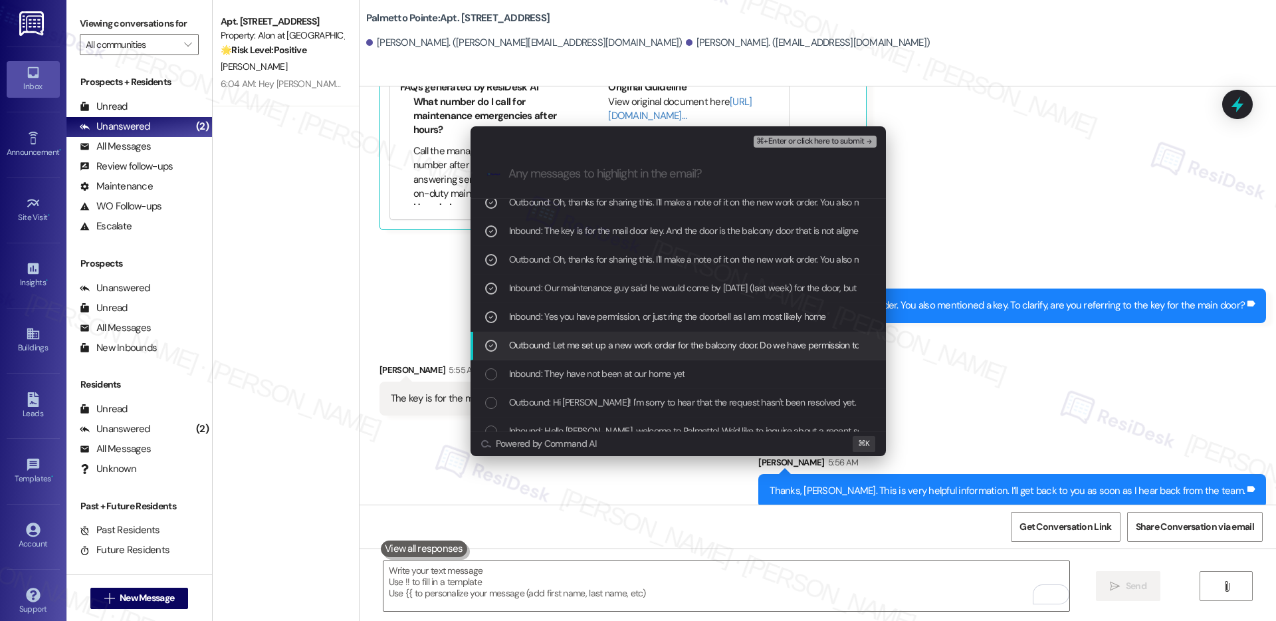
scroll to position [76, 0]
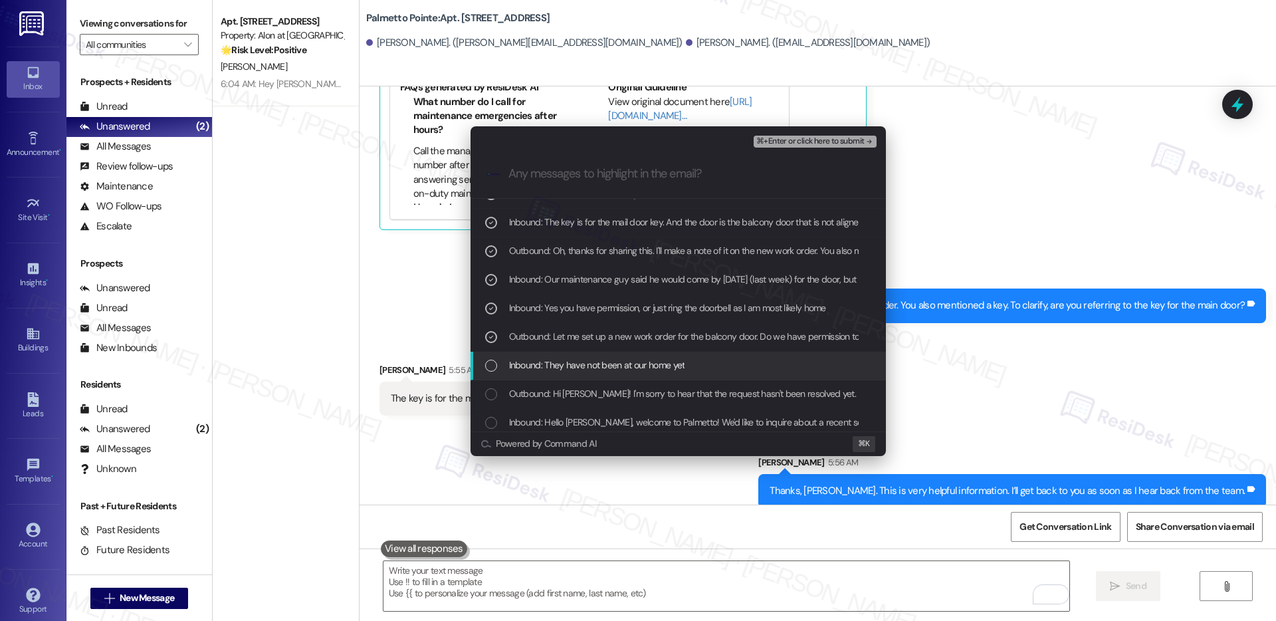
click at [591, 363] on span "Inbound: They have not been at our home yet" at bounding box center [597, 364] width 176 height 15
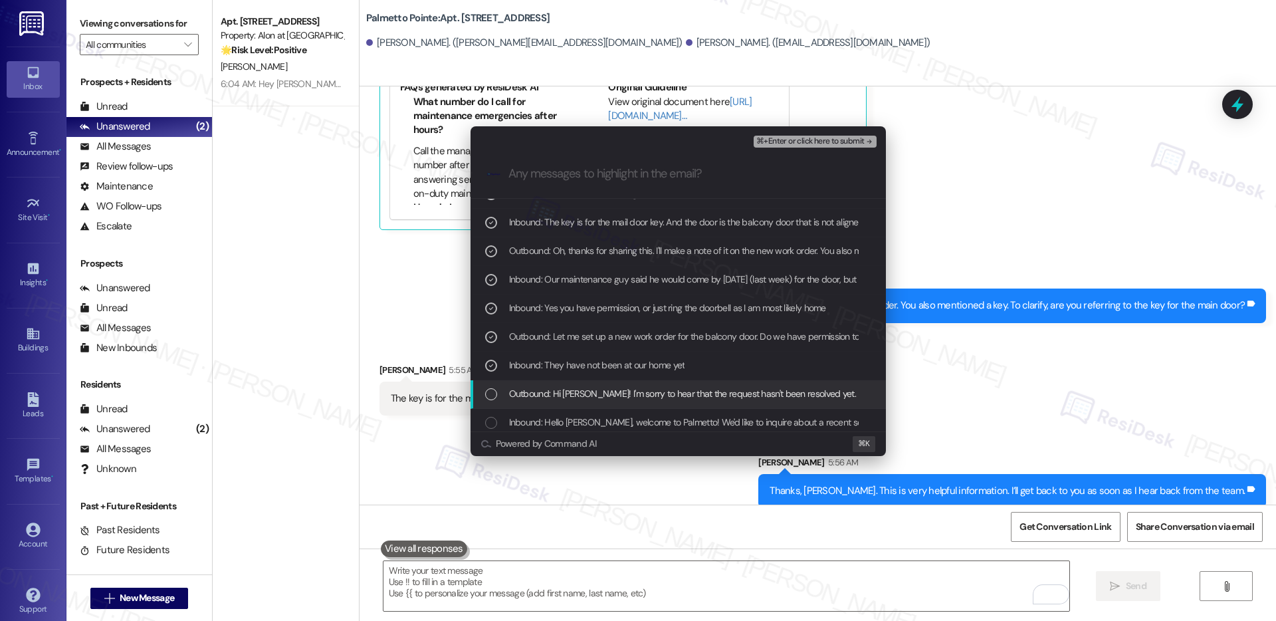
click at [598, 401] on span "Outbound: Hi [PERSON_NAME]! I'm sorry to hear that the request hasn't been reso…" at bounding box center [786, 393] width 554 height 15
click at [789, 138] on span "⌘+Enter or click here to submit" at bounding box center [810, 141] width 108 height 9
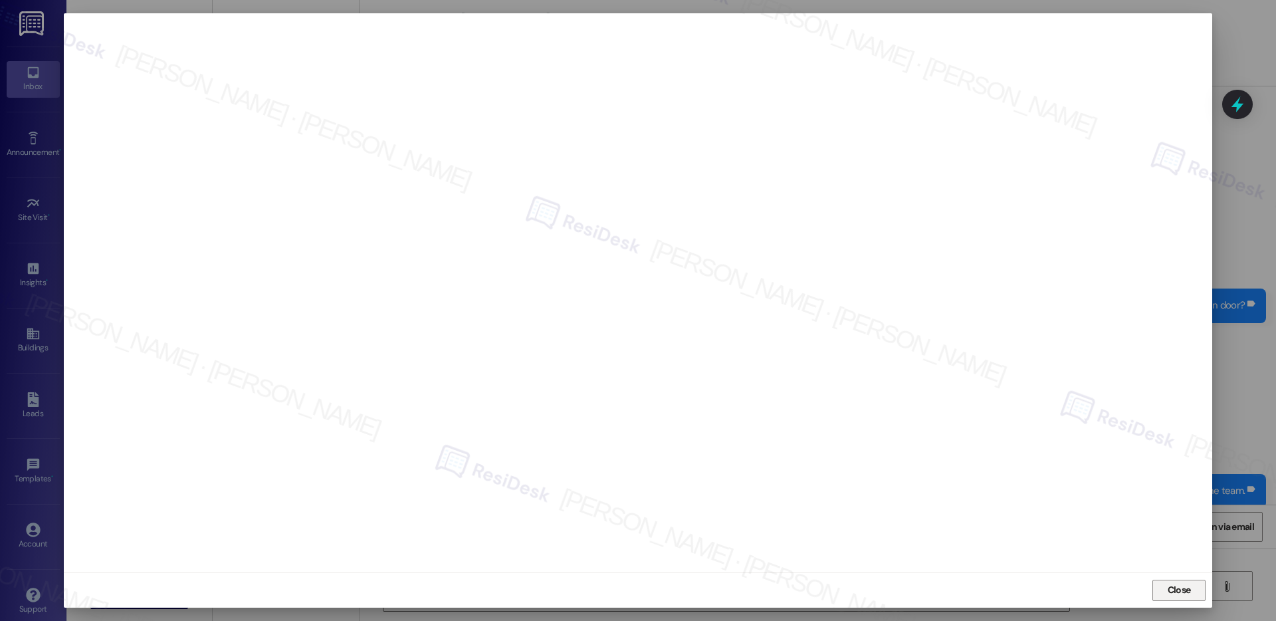
click at [1190, 592] on span "Close" at bounding box center [1178, 590] width 23 height 14
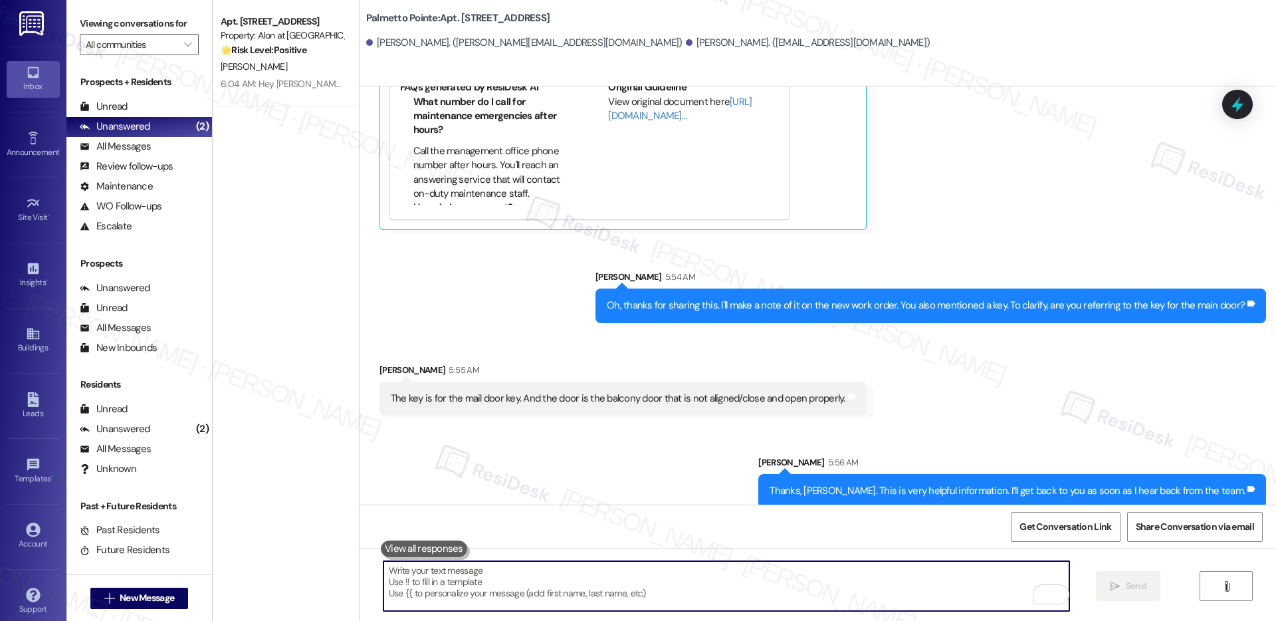
click at [954, 588] on textarea "To enrich screen reader interactions, please activate Accessibility in Grammarl…" at bounding box center [726, 586] width 686 height 50
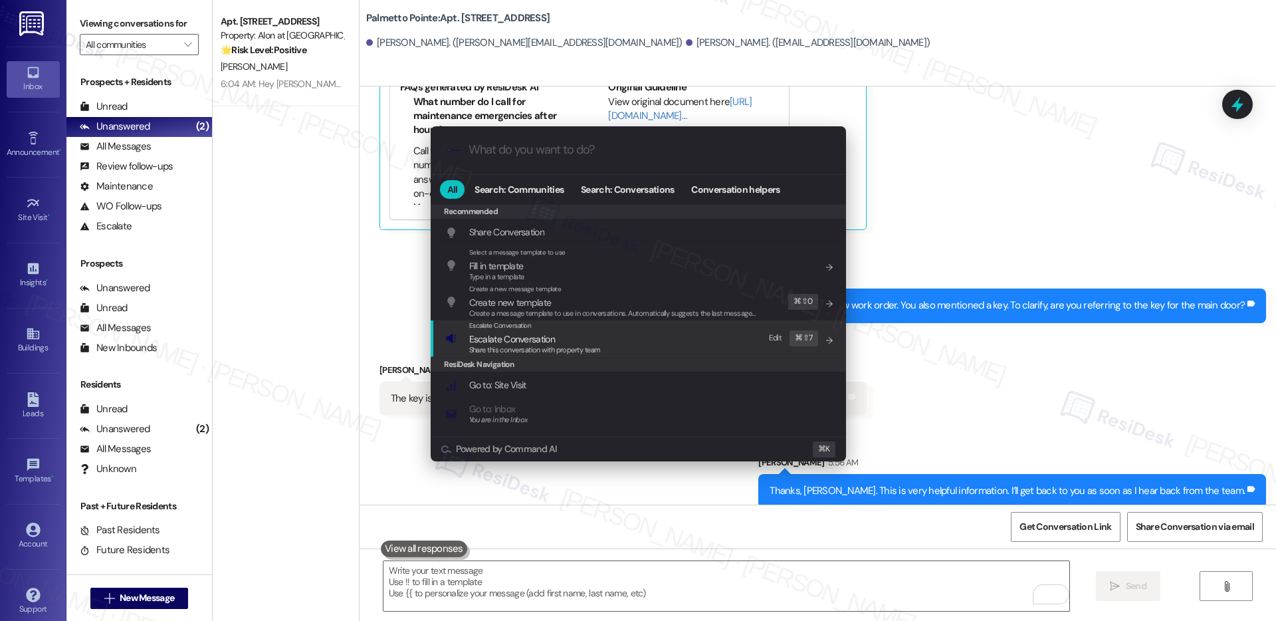
click at [633, 340] on div "Escalate Conversation Escalate Conversation Share this conversation with proper…" at bounding box center [639, 338] width 389 height 36
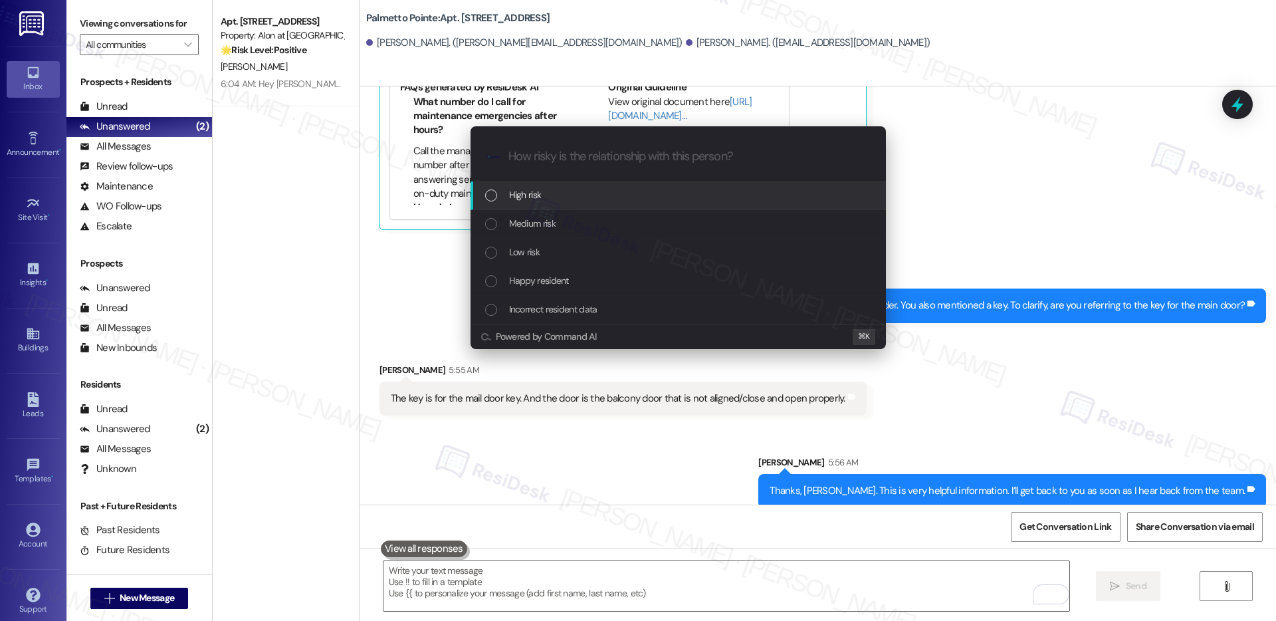
click at [615, 182] on div "High risk" at bounding box center [677, 195] width 415 height 29
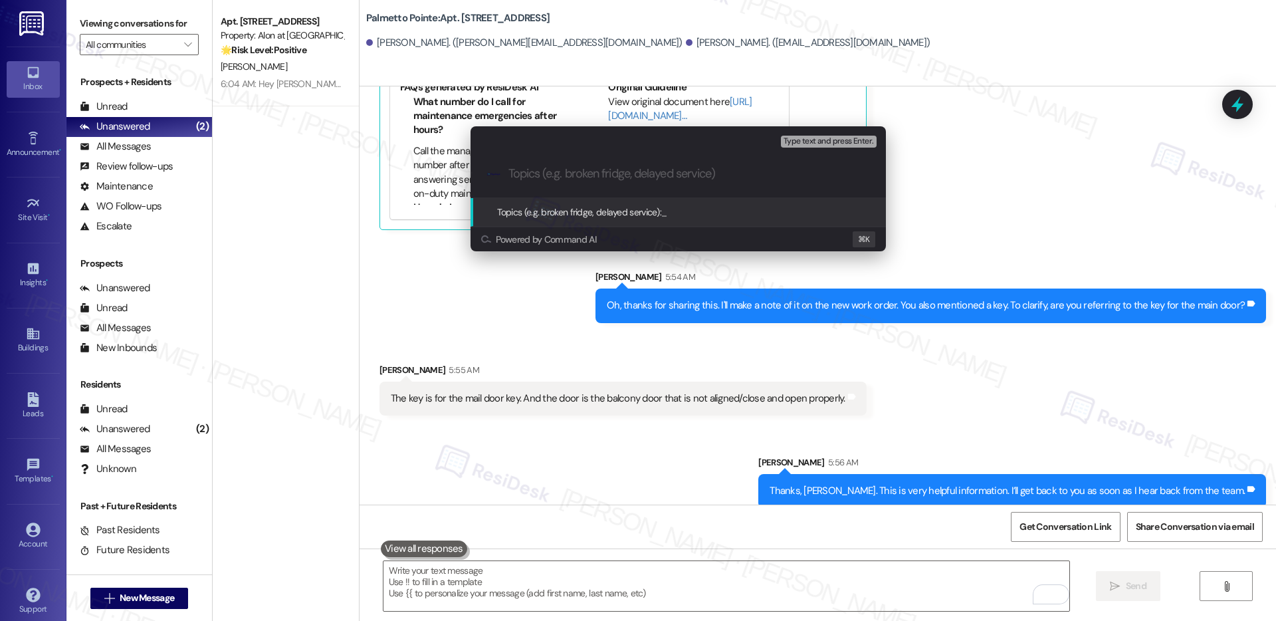
paste input "Work order submitted by Residesk | Work order #11323-1 Balcony Door"
type input "Work order submitted by Residesk | Work order #11323-1 Balcony Door"
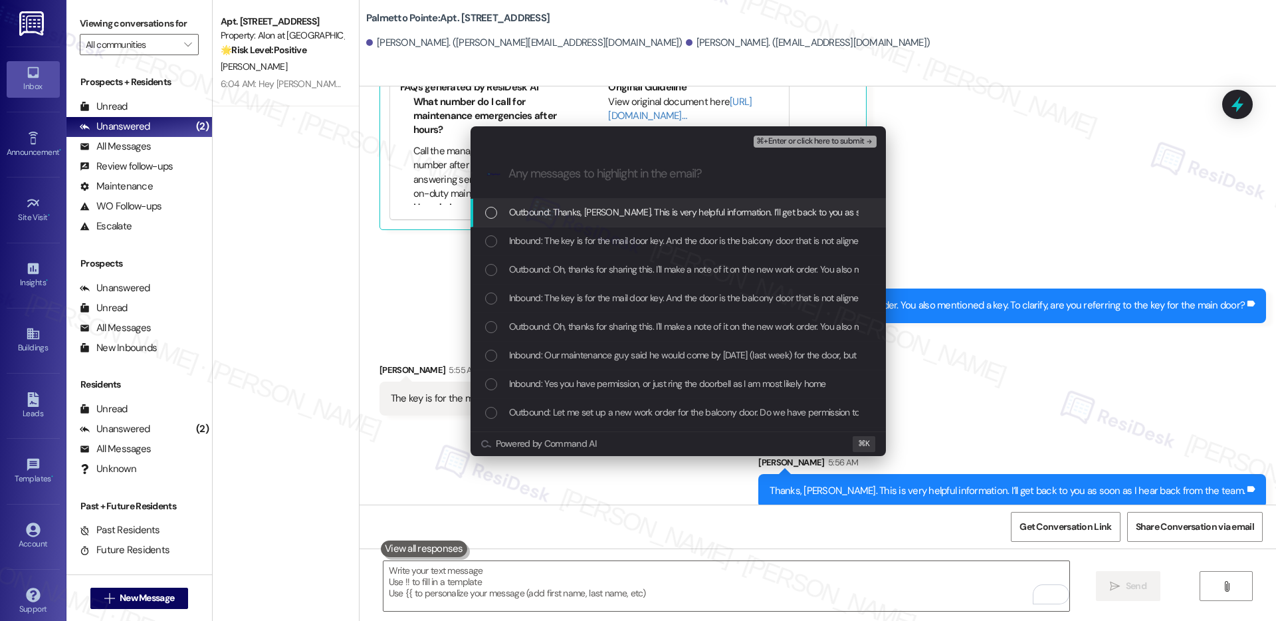
click at [584, 217] on span "Outbound: Thanks, [PERSON_NAME]. This is very helpful information. I’ll get bac…" at bounding box center [749, 212] width 481 height 15
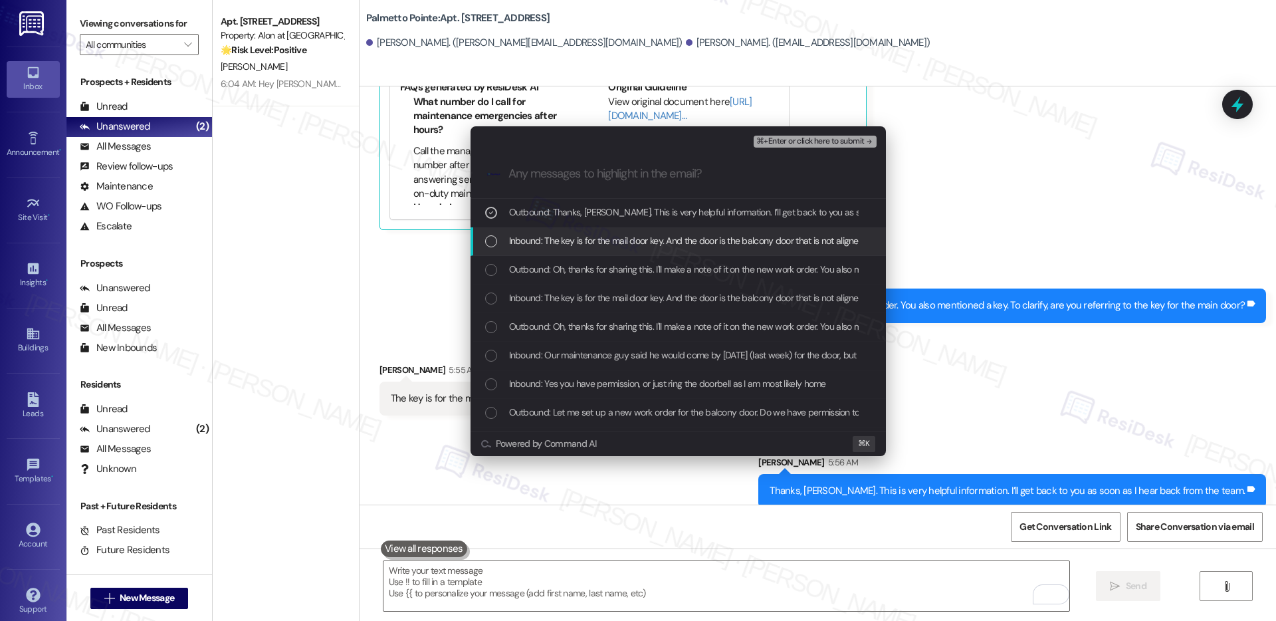
click at [580, 234] on span "Inbound: The key is for the mail door key. And the door is the balcony door tha…" at bounding box center [735, 240] width 453 height 15
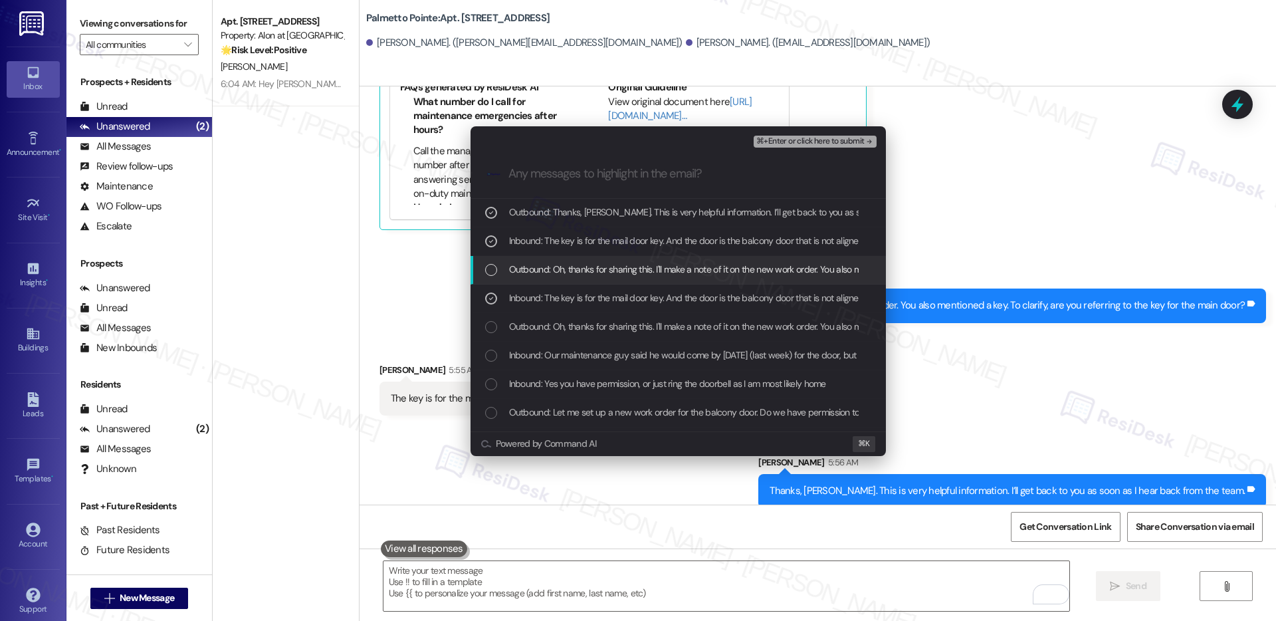
click at [573, 270] on span "Outbound: Oh, thanks for sharing this. I'll make a note of it on the new work o…" at bounding box center [822, 269] width 626 height 15
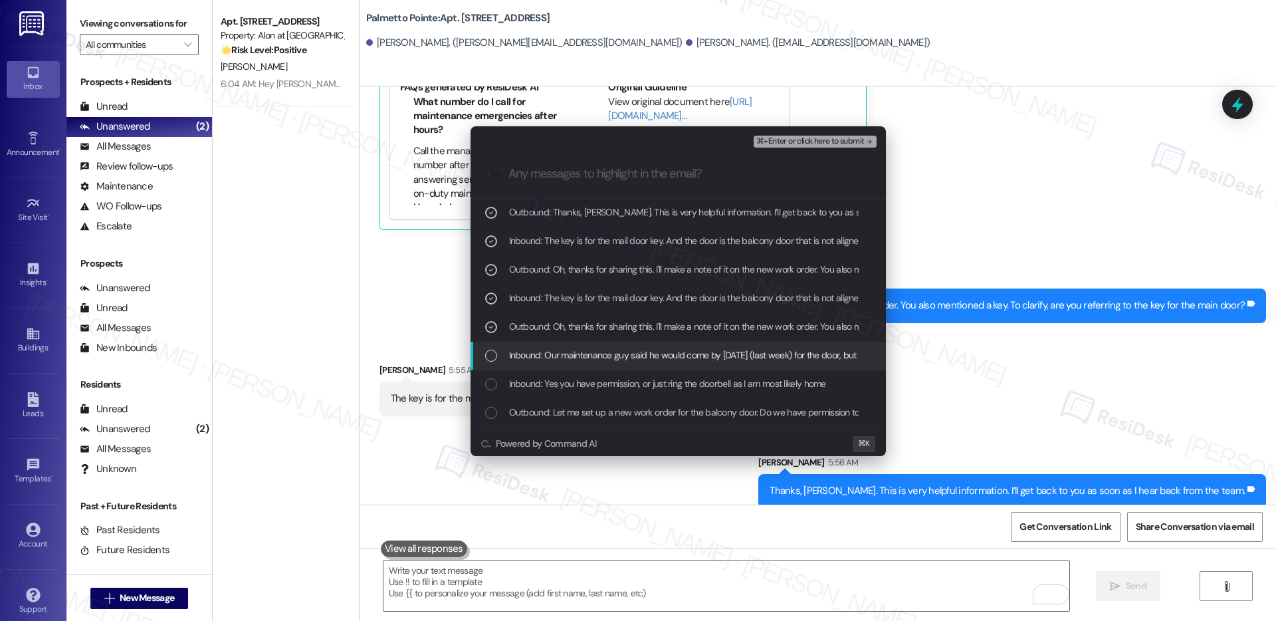
click at [575, 353] on span "Inbound: Our maintenance guy said he would come by [DATE] (last week) for the d…" at bounding box center [805, 354] width 593 height 15
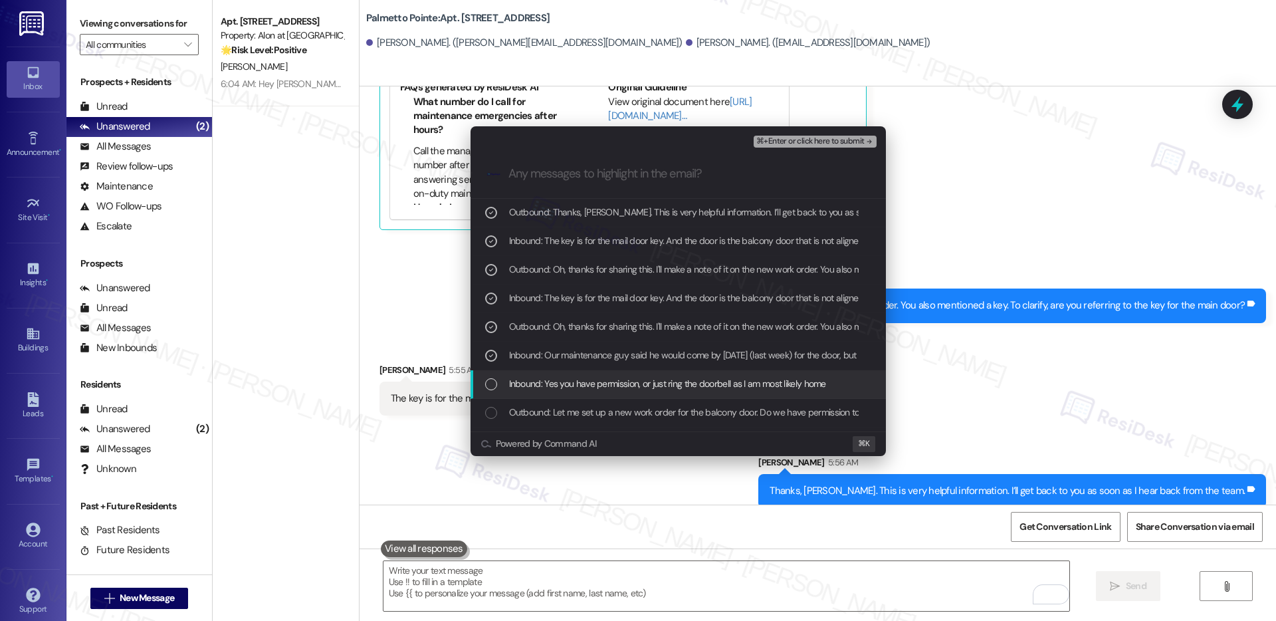
click at [573, 387] on span "Inbound: Yes you have permission, or just ring the doorbell as I am most likely…" at bounding box center [667, 383] width 317 height 15
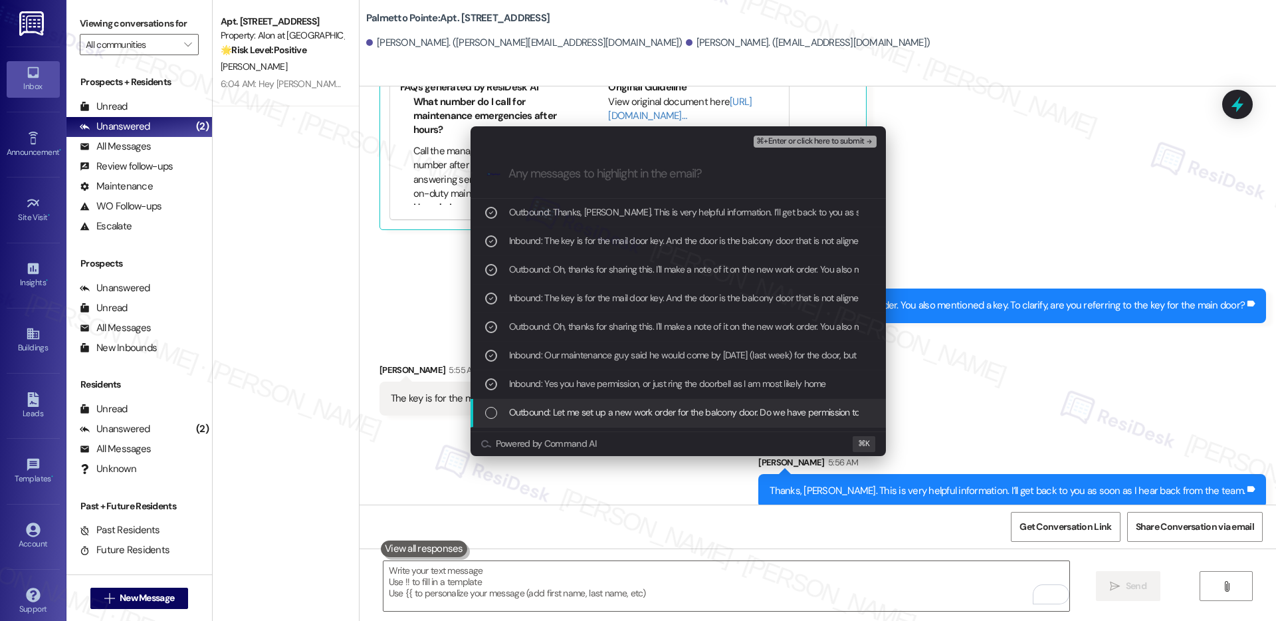
click at [569, 419] on span "Outbound: Let me set up a new work order for the balcony door. Do we have permi…" at bounding box center [713, 412] width 409 height 15
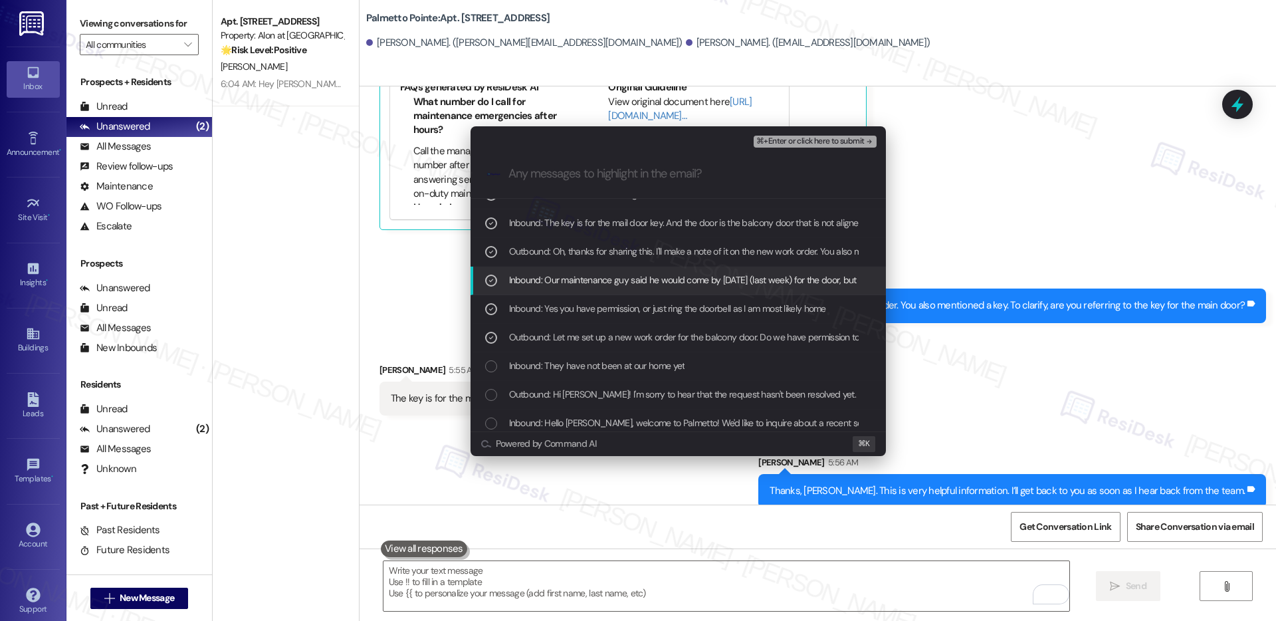
scroll to position [80, 0]
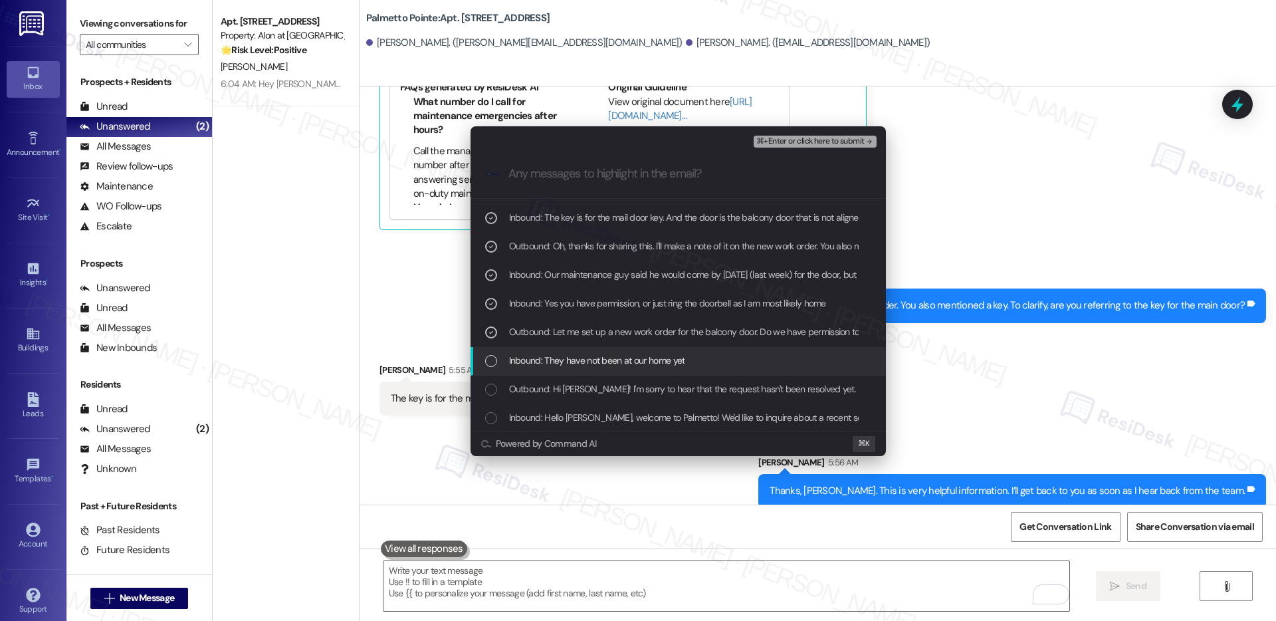
click at [593, 367] on span "Inbound: They have not been at our home yet" at bounding box center [597, 360] width 176 height 15
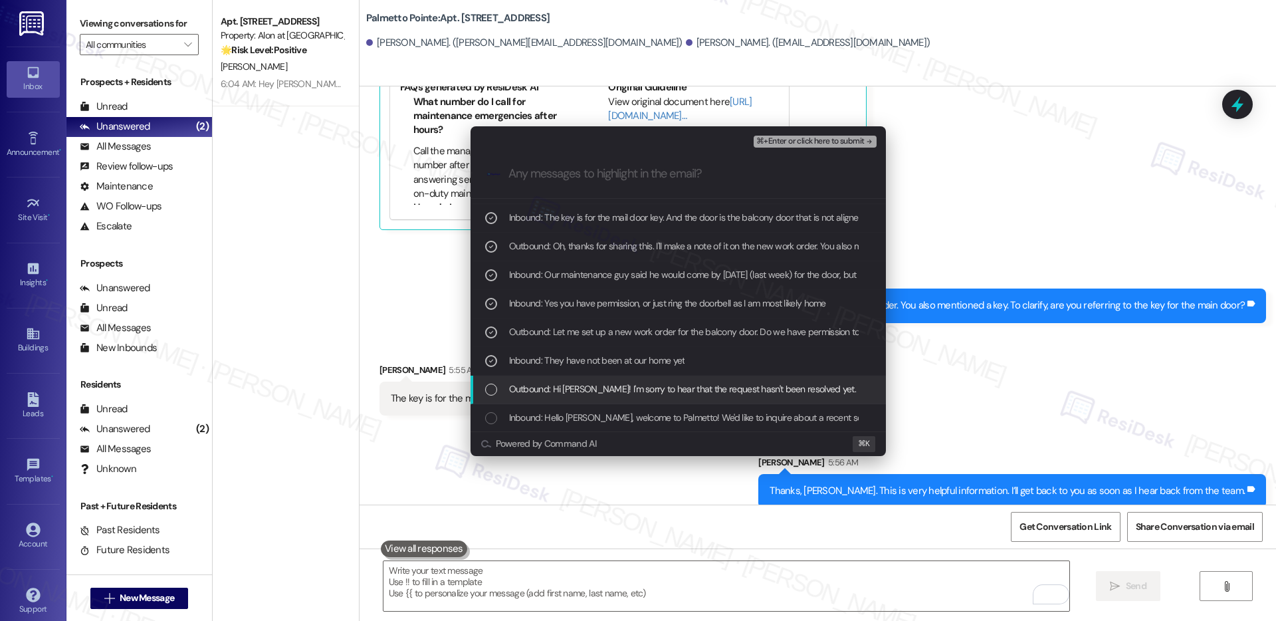
click at [591, 392] on span "Outbound: Hi [PERSON_NAME]! I'm sorry to hear that the request hasn't been reso…" at bounding box center [786, 388] width 554 height 15
click at [811, 138] on span "⌘+Enter or click here to submit" at bounding box center [810, 141] width 108 height 9
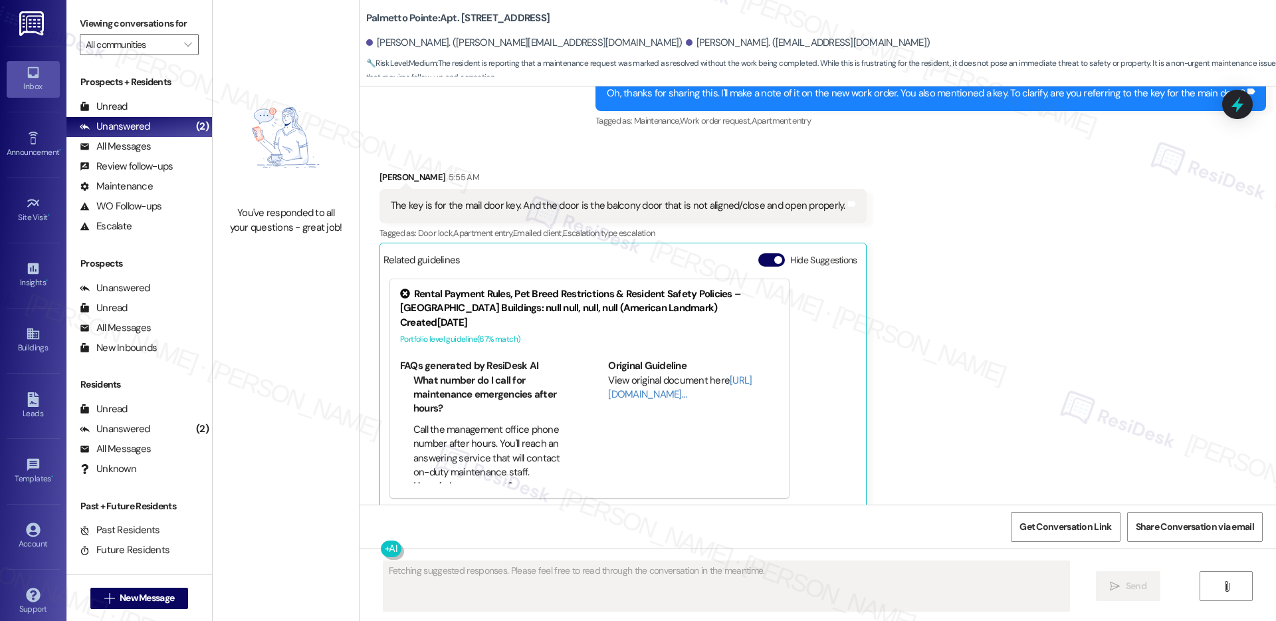
scroll to position [1137, 0]
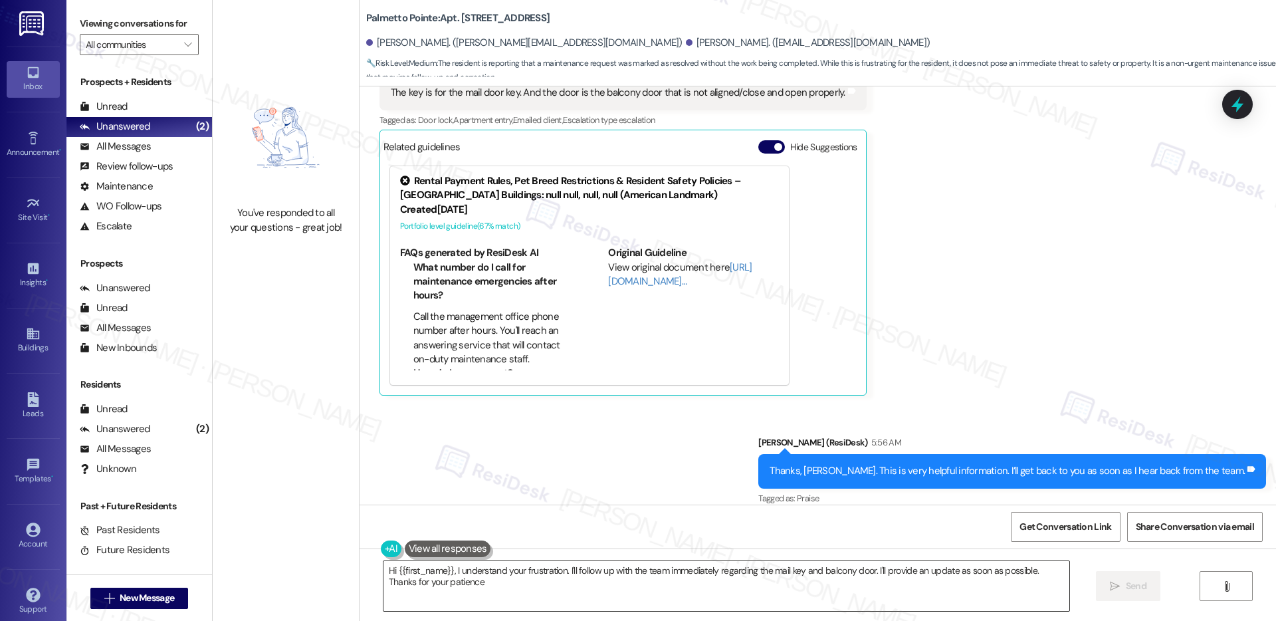
type textarea "Hi {{first_name}}, I understand your frustration. I'll follow up with the team …"
click at [797, 584] on textarea "Hi {{first_name}}, I understand your frustration. I'll follow up with the team …" at bounding box center [726, 586] width 686 height 50
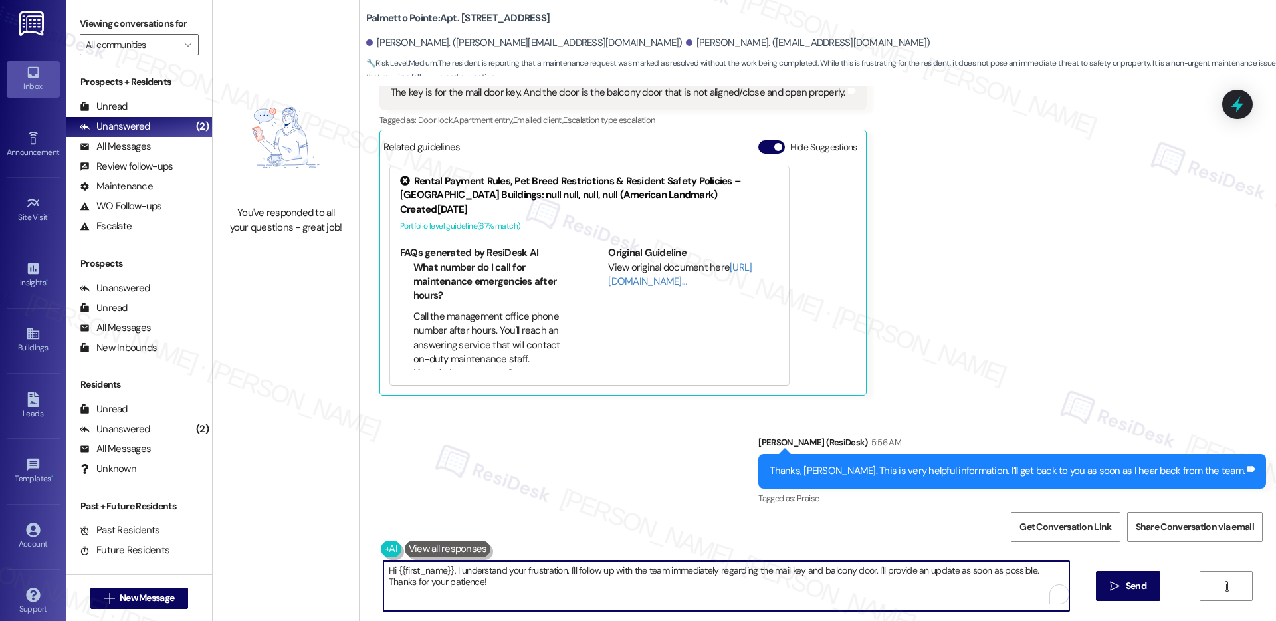
click at [797, 584] on textarea "Hi {{first_name}}, I understand your frustration. I'll follow up with the team …" at bounding box center [726, 586] width 686 height 50
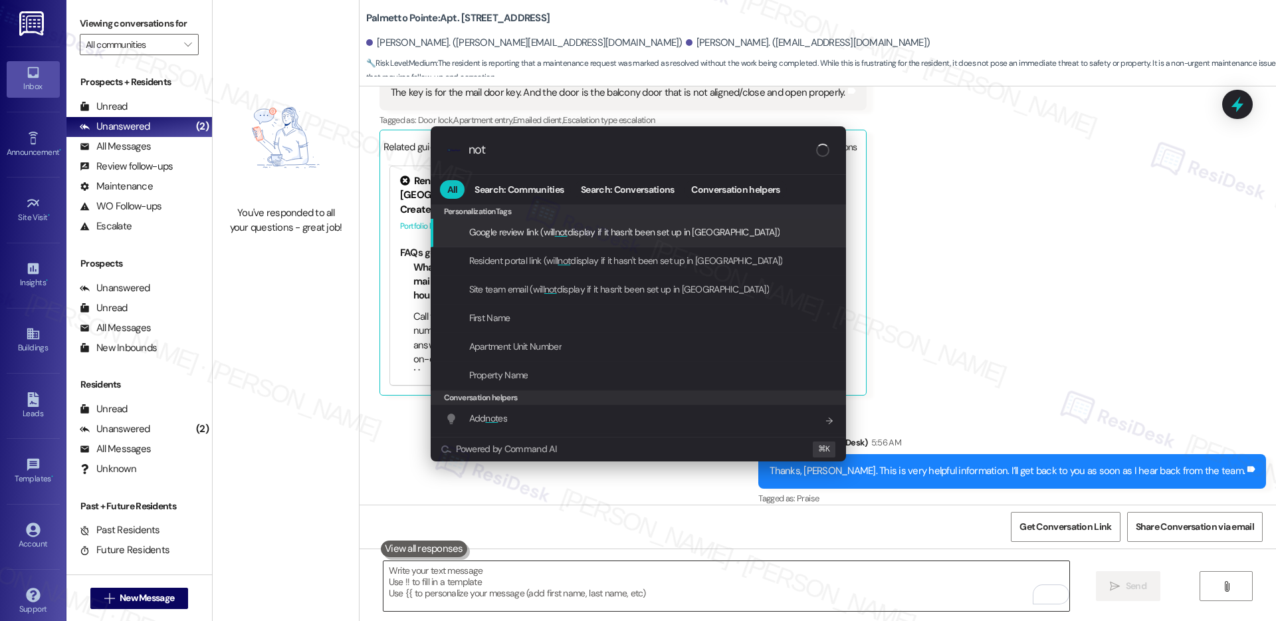
type input "note"
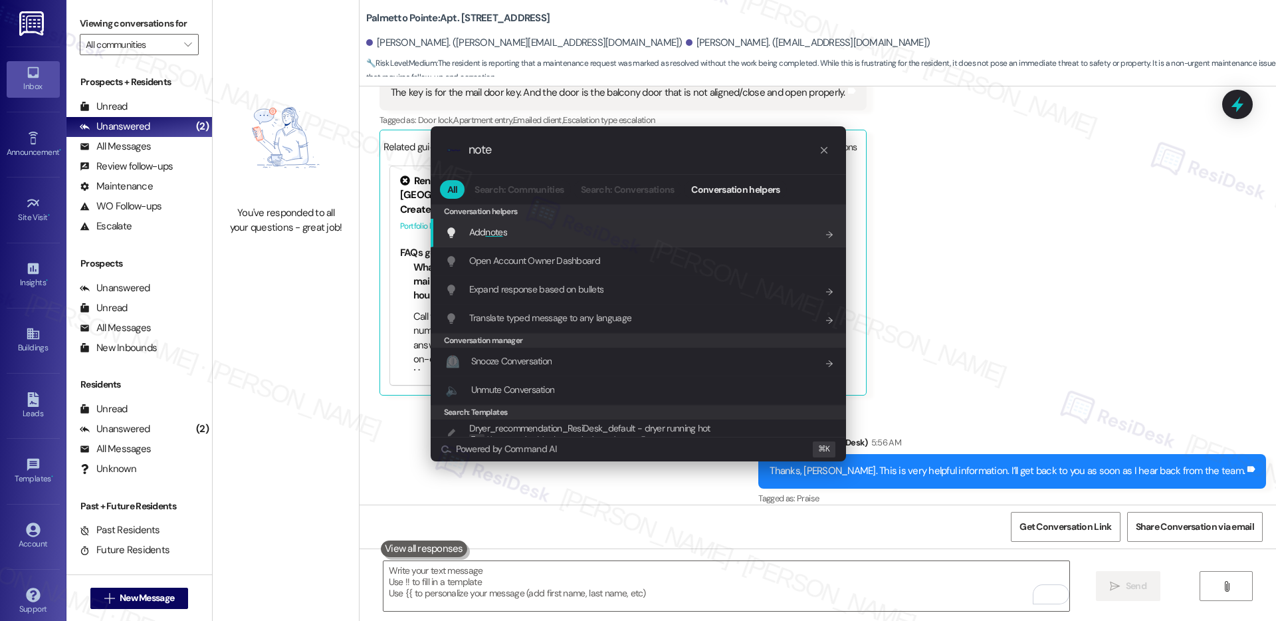
click at [704, 231] on div "Add note s Add shortcut" at bounding box center [639, 232] width 389 height 15
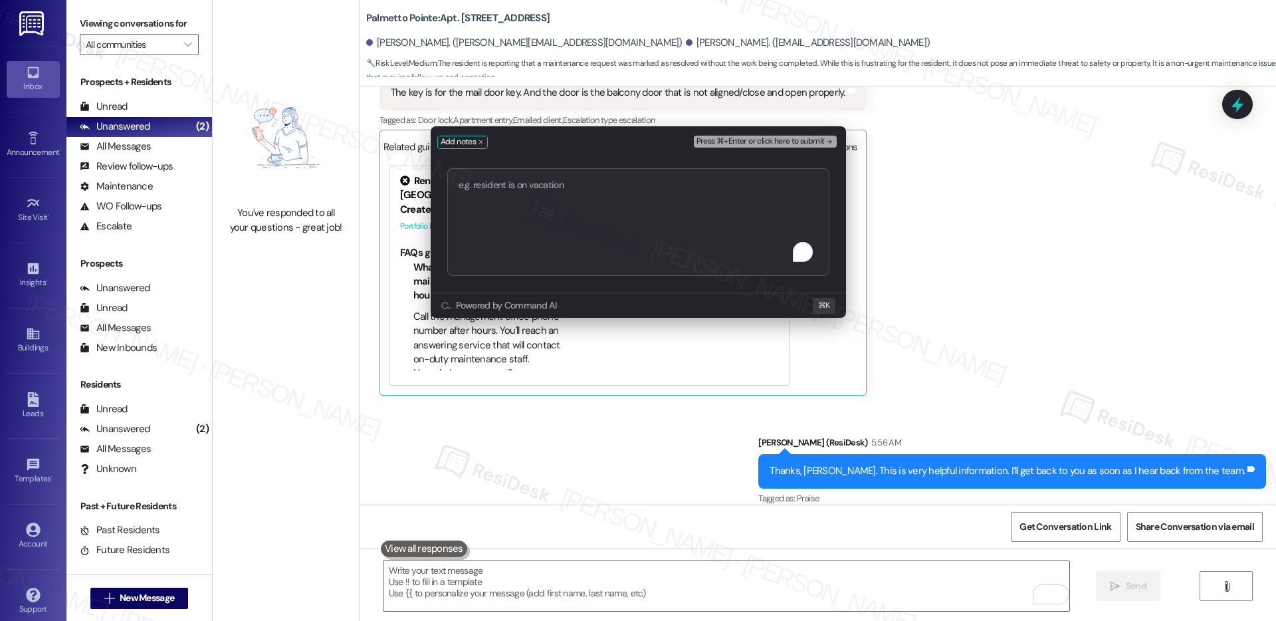
type textarea "Work order submitted by Residesk | Work order #11323-1 Balcony Door"
click at [761, 140] on span "Press ⌘+Enter or click here to submit" at bounding box center [760, 141] width 128 height 9
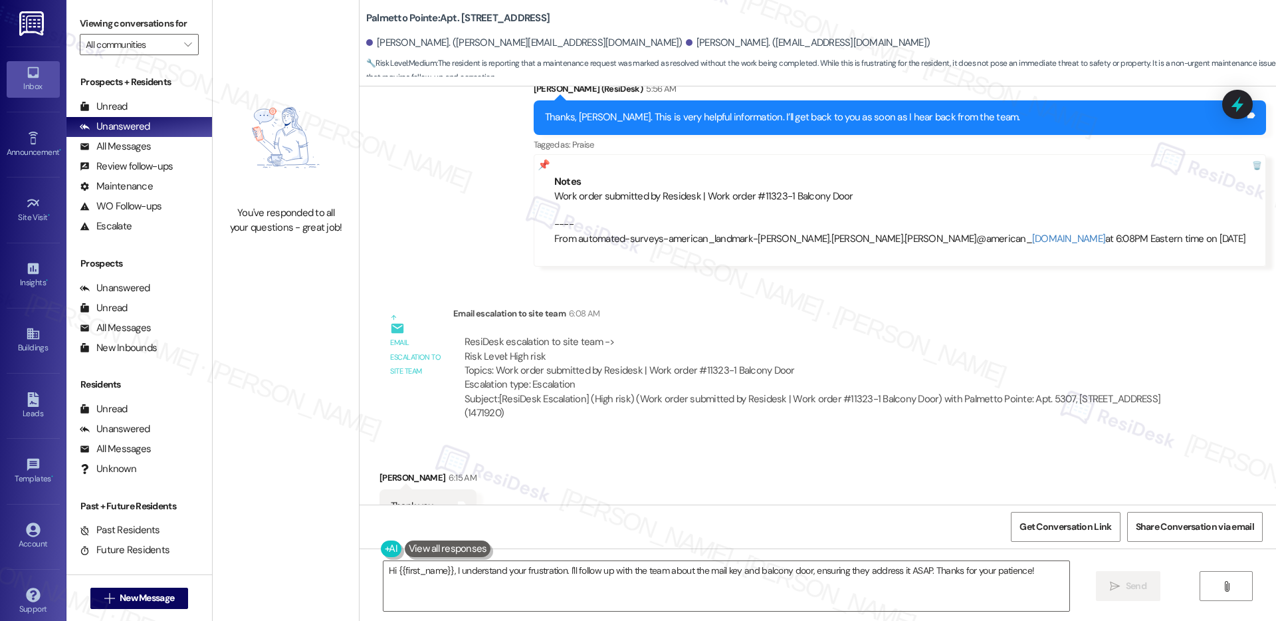
scroll to position [1492, 0]
click at [502, 567] on textarea "Hi {{first_name}}, I understand your frustration. I'll follow up with the team …" at bounding box center [726, 586] width 686 height 50
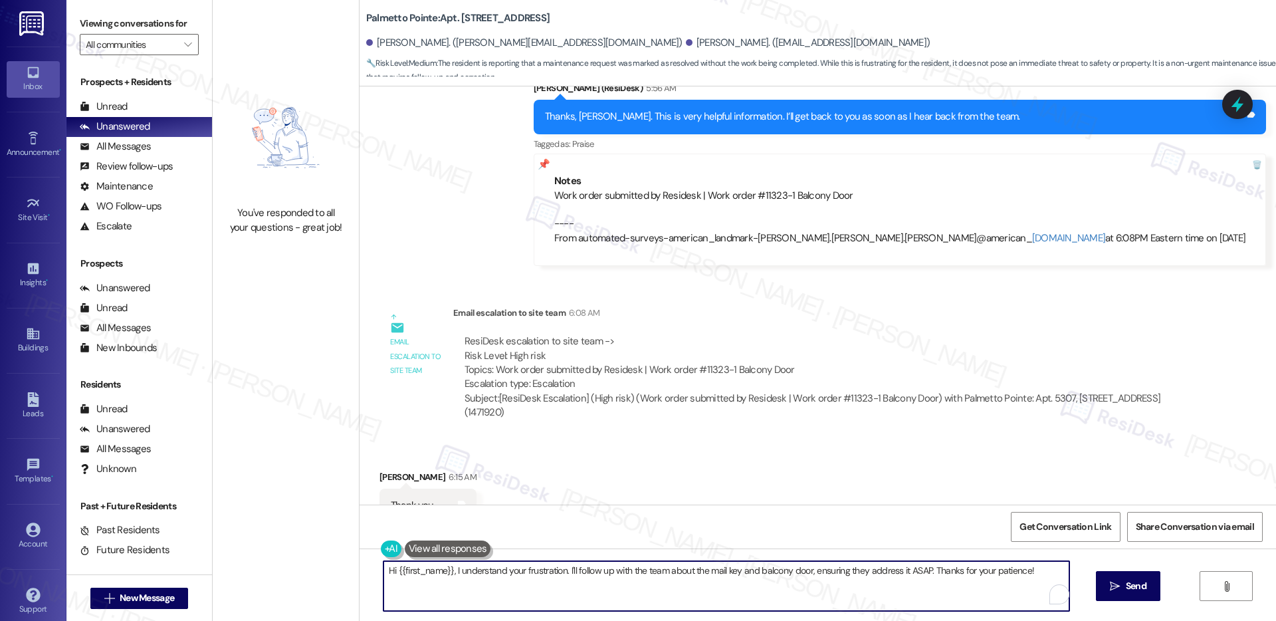
click at [502, 567] on textarea "Hi {{first_name}}, I understand your frustration. I'll follow up with the team …" at bounding box center [726, 586] width 686 height 50
type textarea "You're welcome, [PERSON_NAME]!"
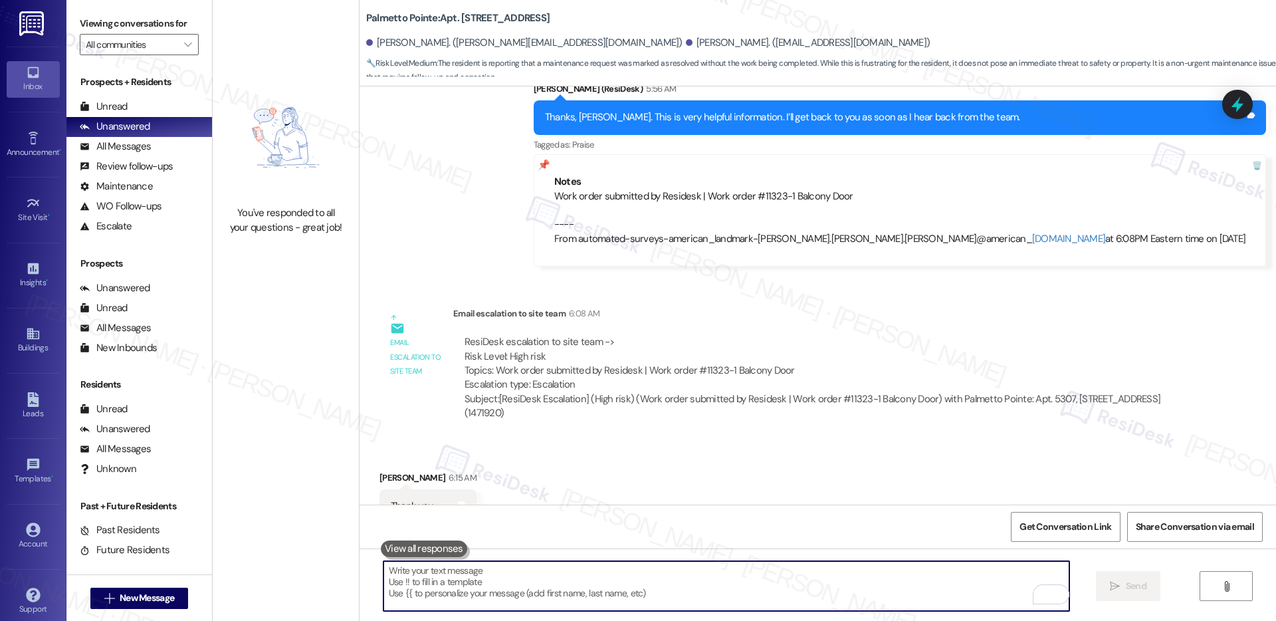
scroll to position [1585, 0]
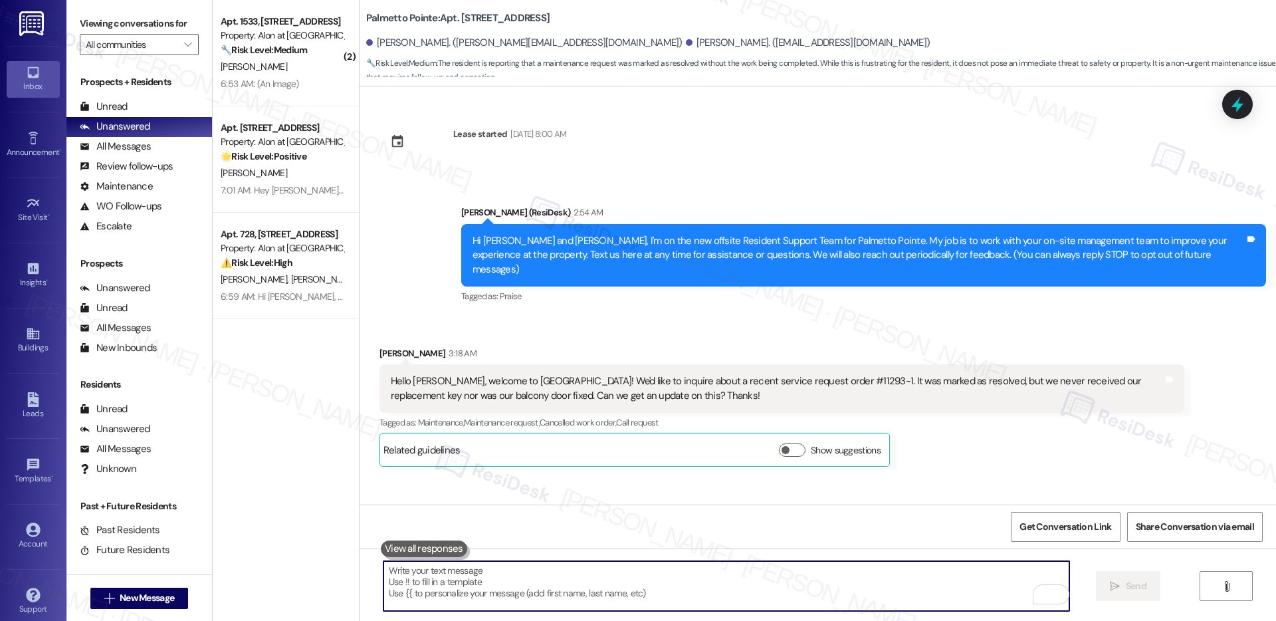
scroll to position [1585, 0]
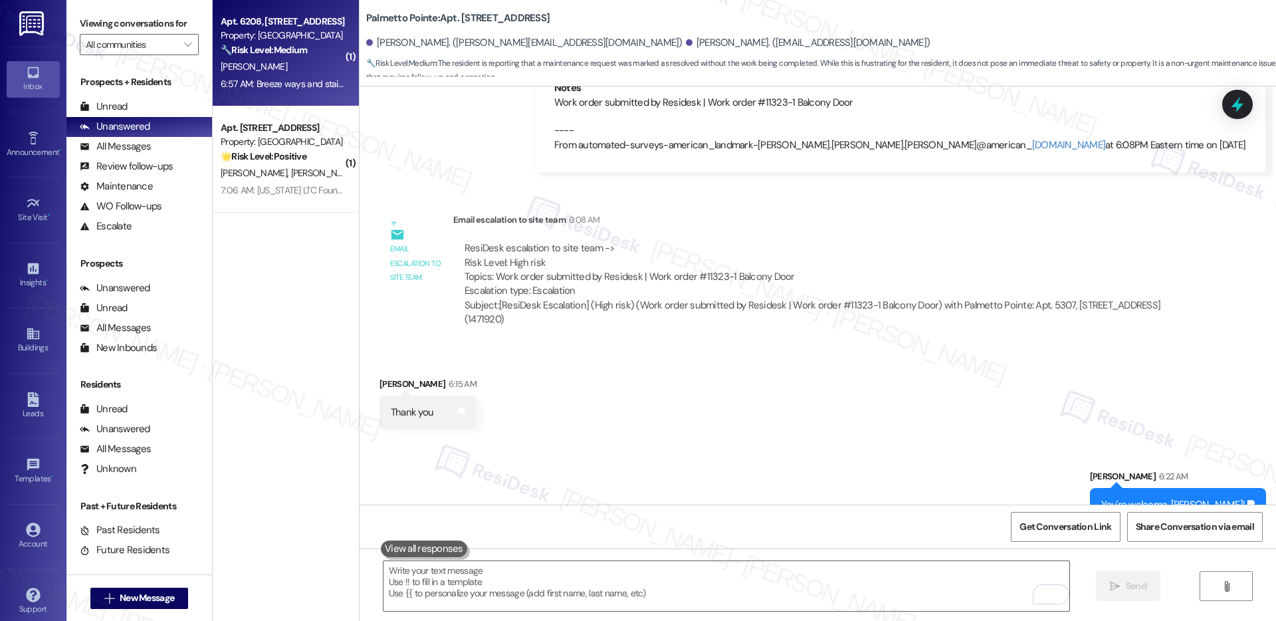
click at [305, 74] on div "[PERSON_NAME]" at bounding box center [282, 66] width 126 height 17
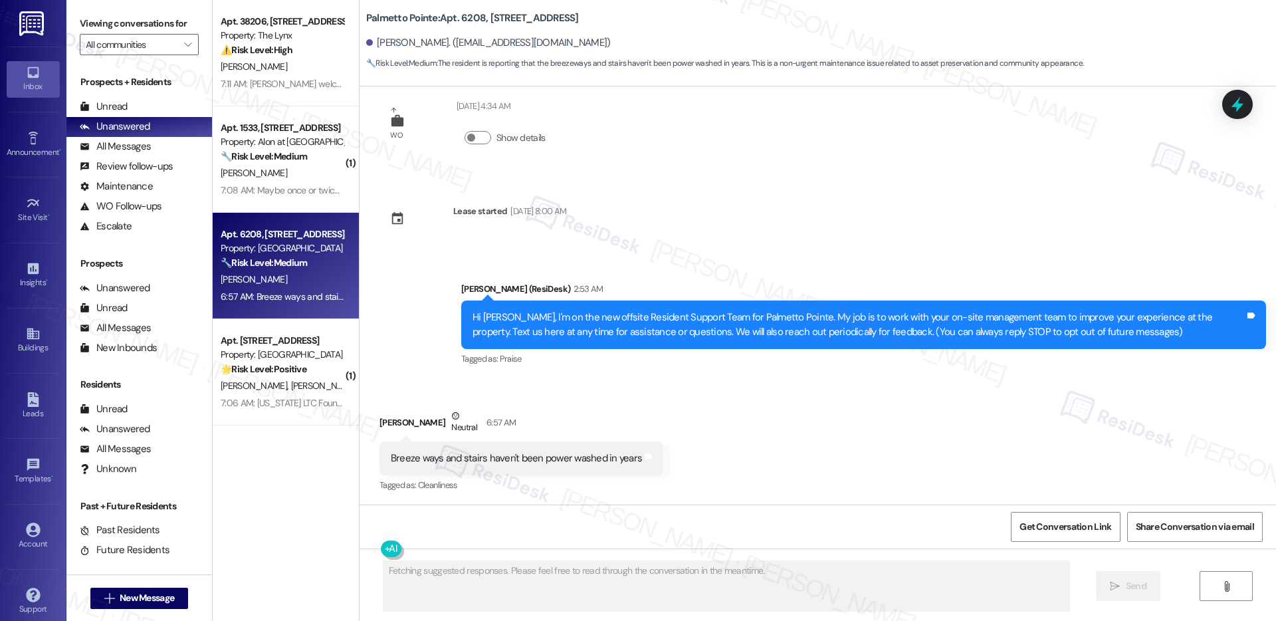
scroll to position [175, 0]
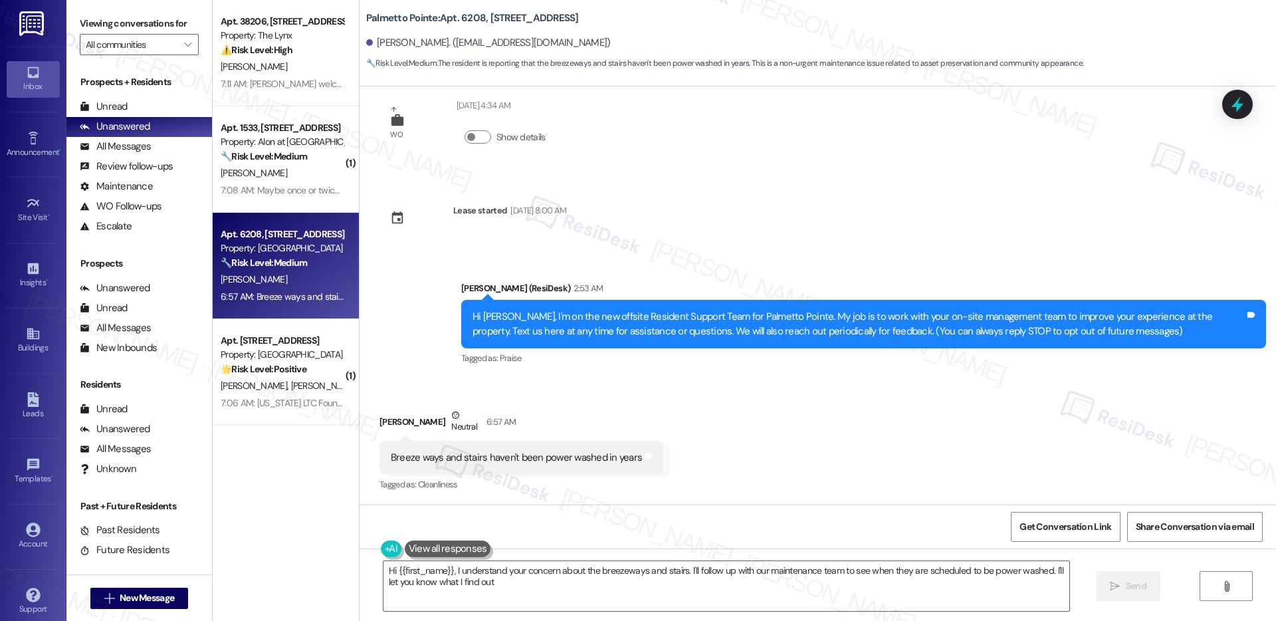
type textarea "Hi {{first_name}}, I understand your concern about the breezeways and stairs. I…"
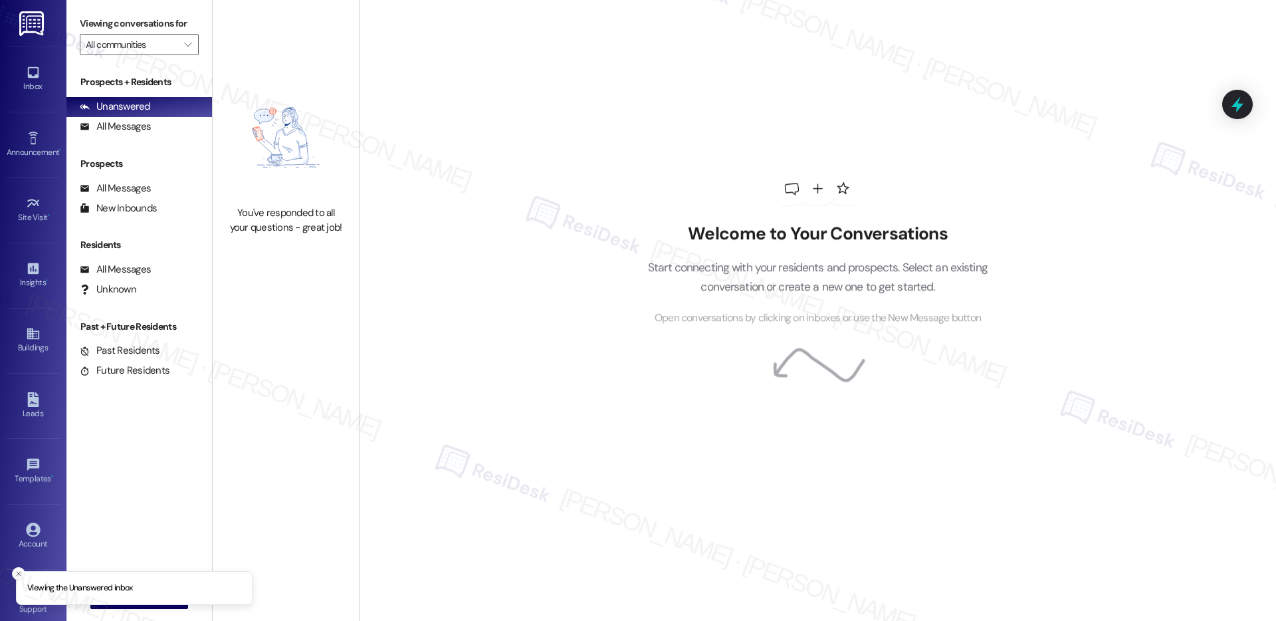
type input "Palmetto Pointe"
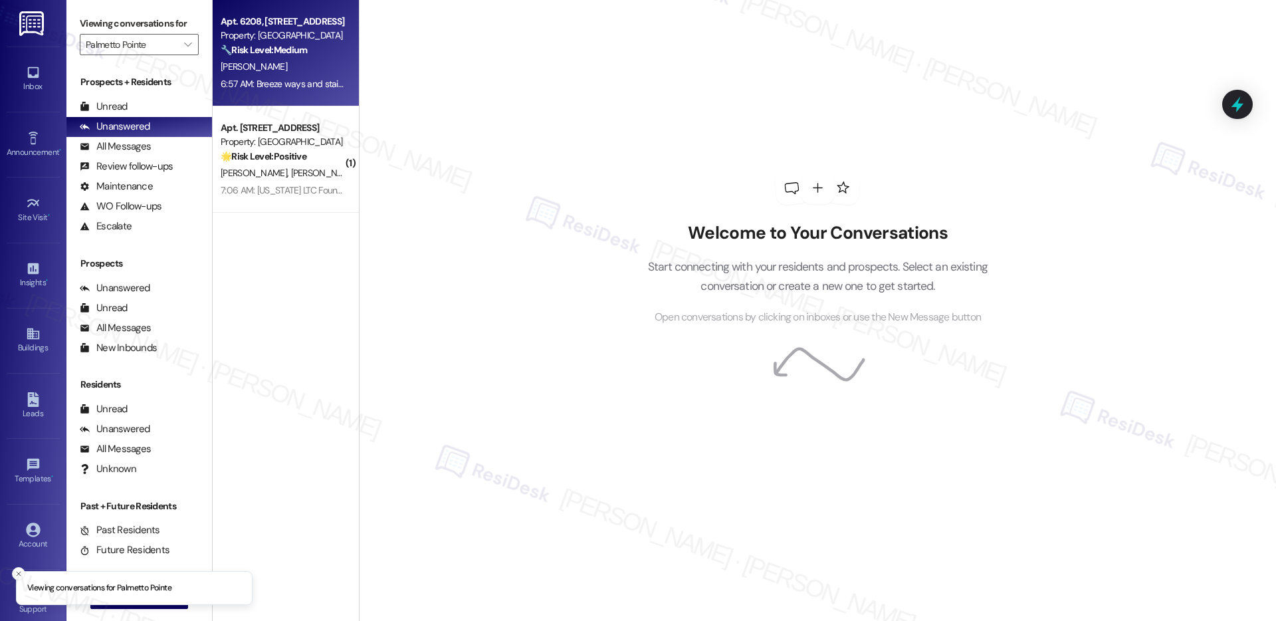
click at [286, 54] on strong "🔧 Risk Level: Medium" at bounding box center [264, 50] width 86 height 12
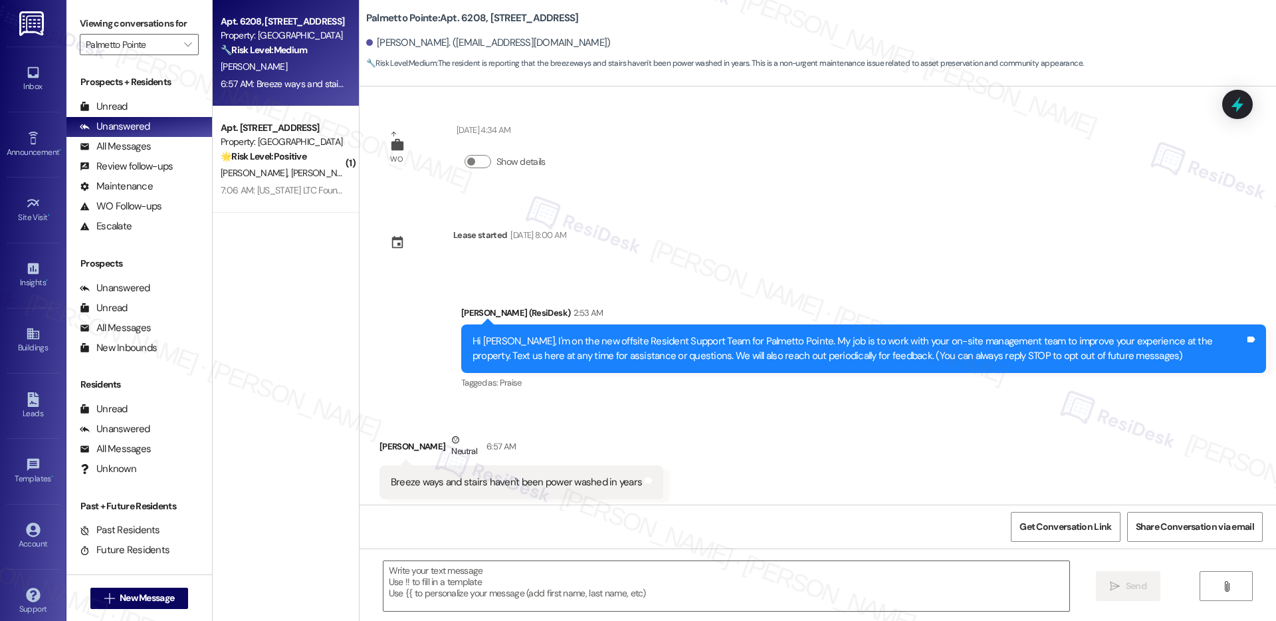
scroll to position [174, 0]
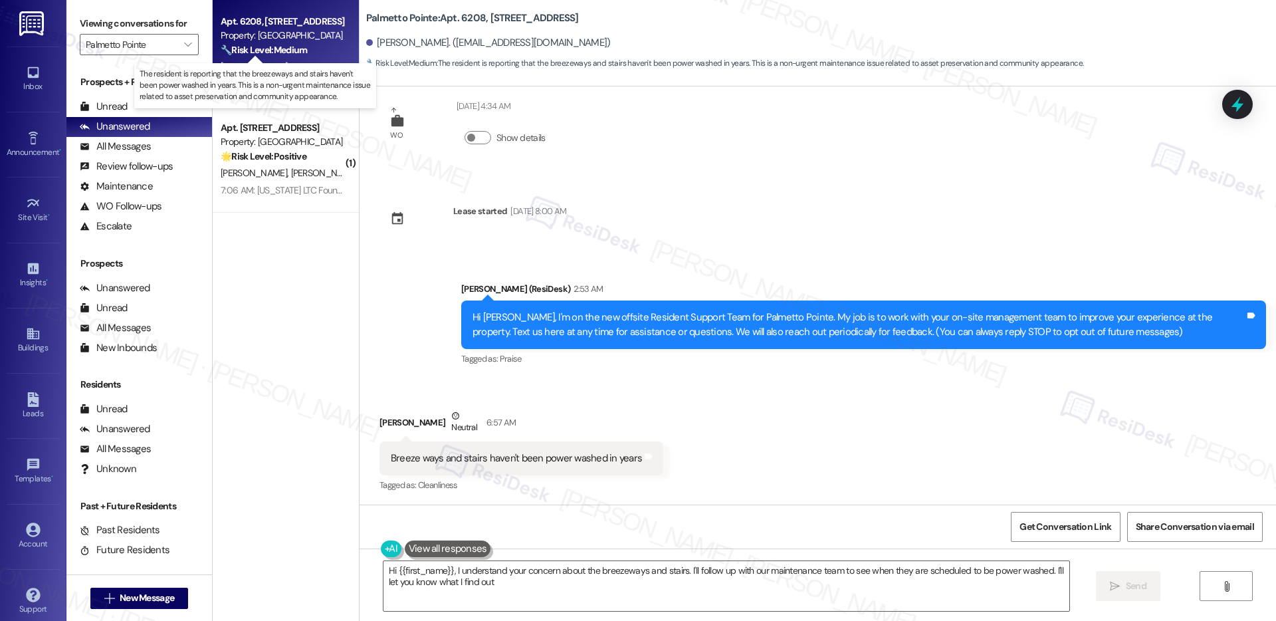
type textarea "Hi {{first_name}}, I understand your concern about the breezeways and stairs. I…"
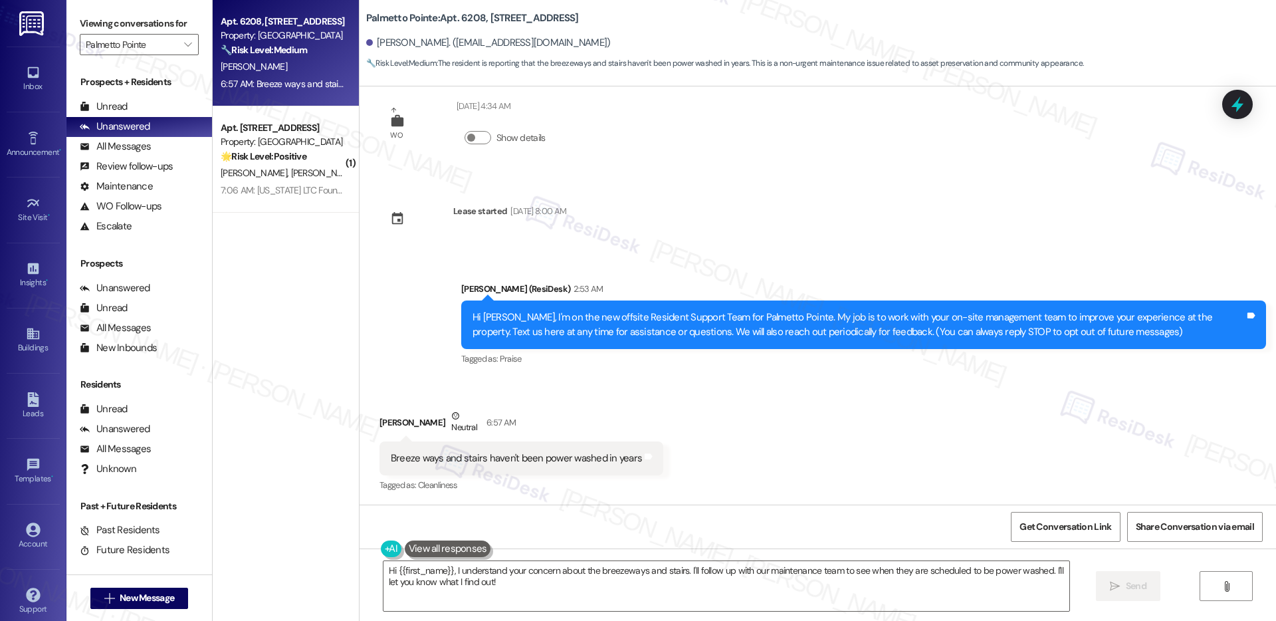
click at [472, 456] on div "Breeze ways and stairs haven't been power washed in years" at bounding box center [516, 458] width 251 height 14
drag, startPoint x: 445, startPoint y: 458, endPoint x: 621, endPoint y: 461, distance: 175.4
click at [621, 461] on div "Breeze ways and stairs haven't been power washed in years" at bounding box center [516, 458] width 251 height 14
click at [1002, 560] on div "Hi {{first_name}}, I understand your concern about the breezeways and stairs. I…" at bounding box center [726, 585] width 687 height 51
click at [593, 579] on textarea "Hi {{first_name}}, I understand your concern about the breezeways and stairs. I…" at bounding box center [726, 586] width 686 height 50
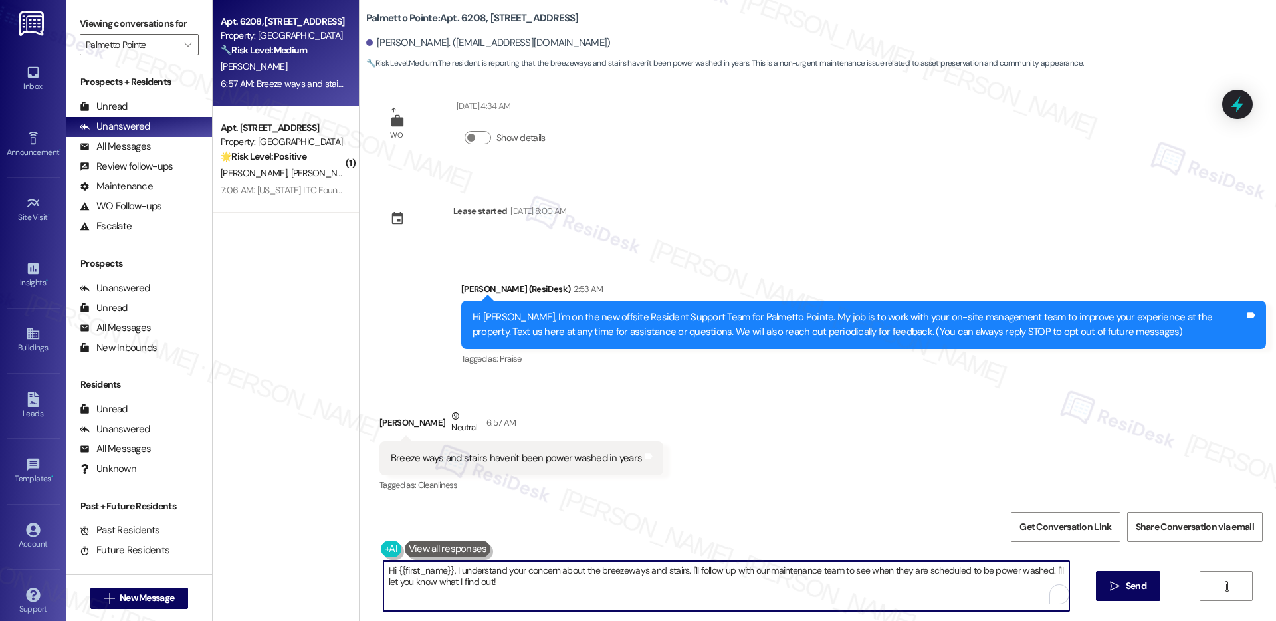
click at [593, 579] on textarea "Hi {{first_name}}, I understand your concern about the breezeways and stairs. I…" at bounding box center [726, 586] width 686 height 50
click at [699, 603] on textarea "Hi {{first_name}}, I understand your concern about the breezeways and stairs. I…" at bounding box center [726, 586] width 686 height 50
click at [1119, 593] on button " Send" at bounding box center [1128, 586] width 64 height 30
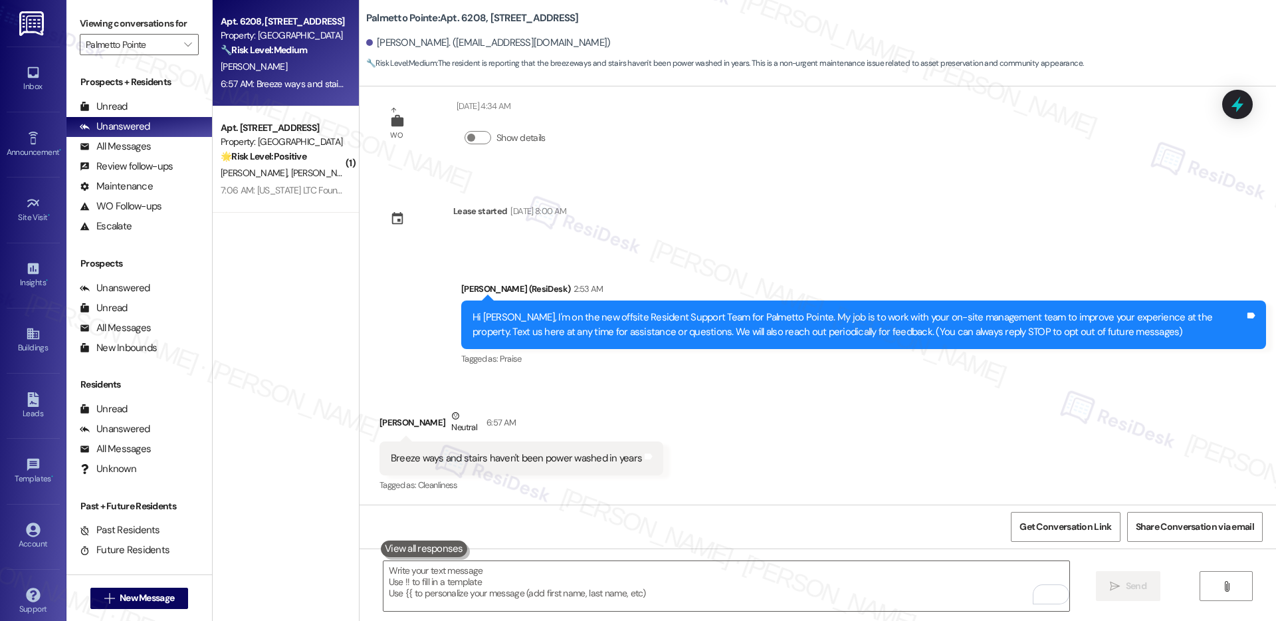
scroll to position [282, 0]
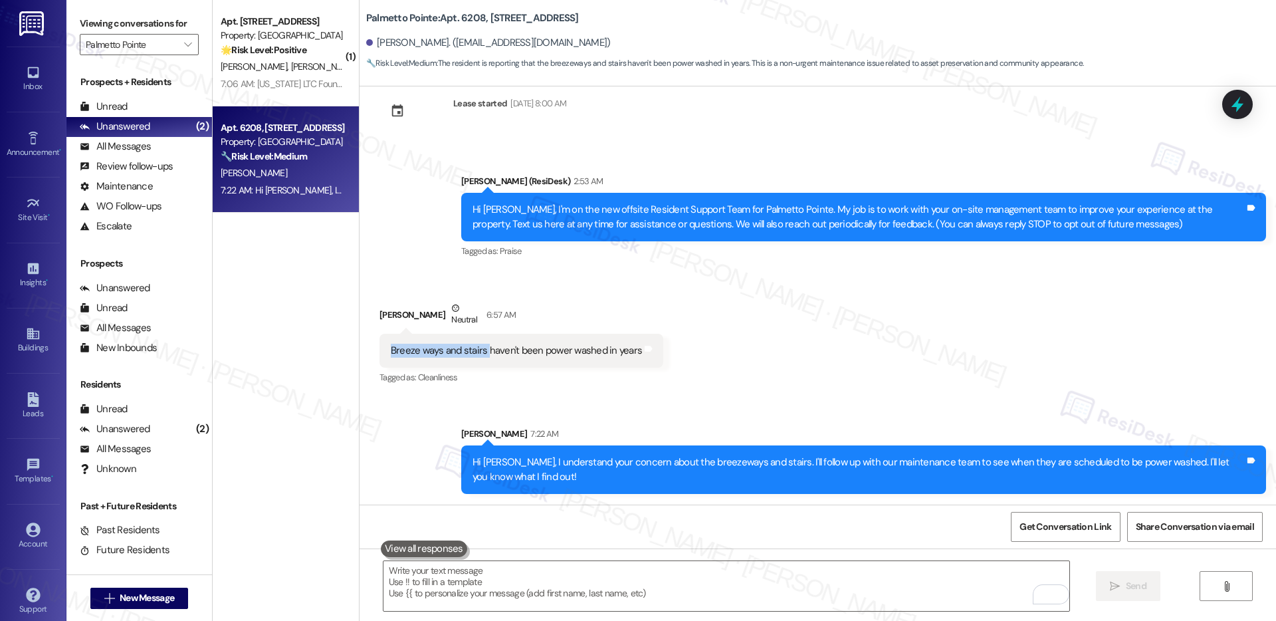
drag, startPoint x: 380, startPoint y: 349, endPoint x: 478, endPoint y: 349, distance: 97.7
click at [478, 349] on div "Breeze ways and stairs haven't been power washed in years" at bounding box center [516, 351] width 251 height 14
copy div "Breeze ways and stairs"
click at [556, 568] on textarea "To enrich screen reader interactions, please activate Accessibility in Grammarl…" at bounding box center [726, 586] width 686 height 50
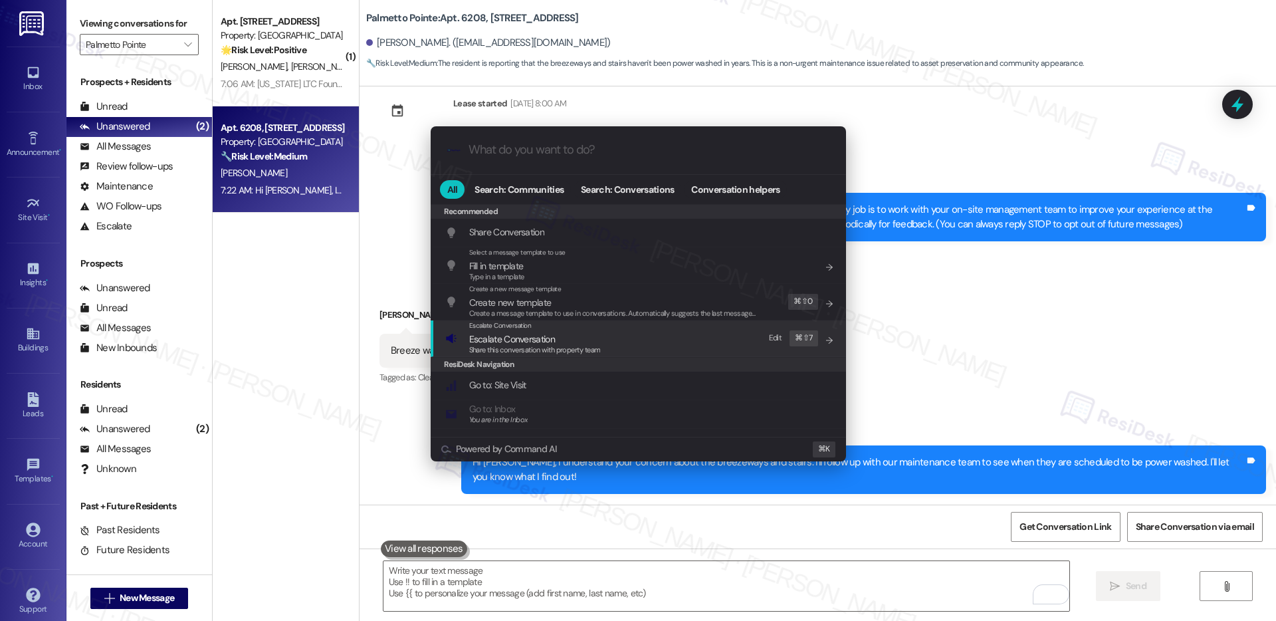
click at [536, 348] on span "Share this conversation with property team" at bounding box center [535, 349] width 132 height 9
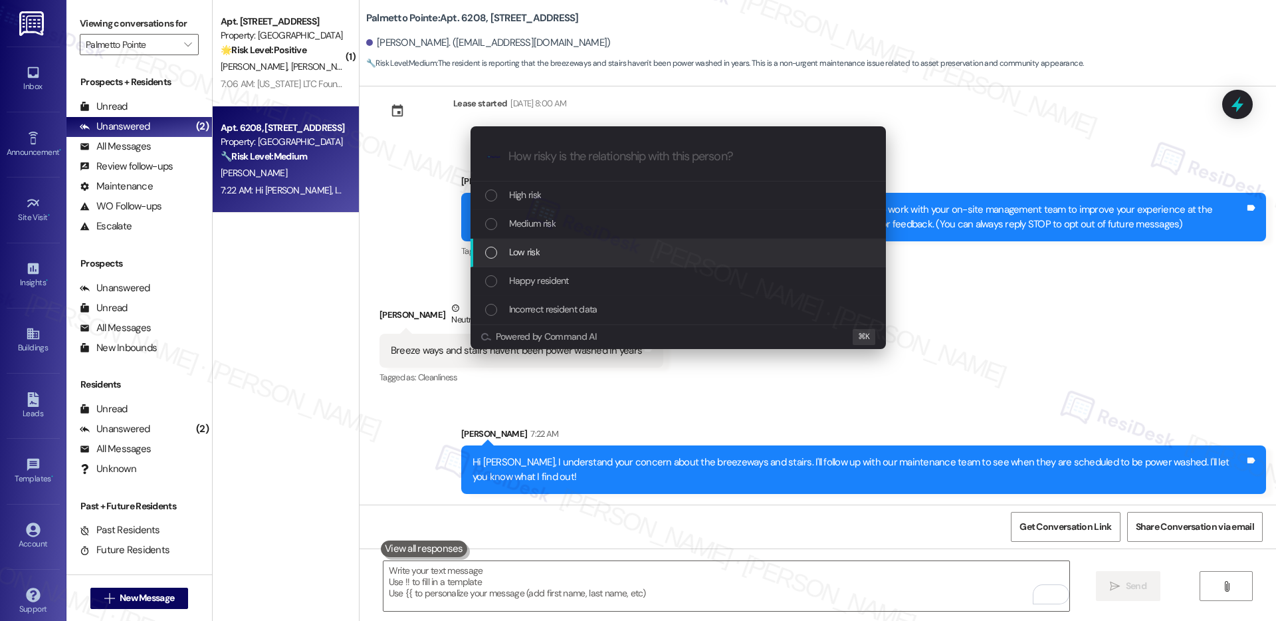
click at [549, 257] on div "Low risk" at bounding box center [679, 252] width 389 height 15
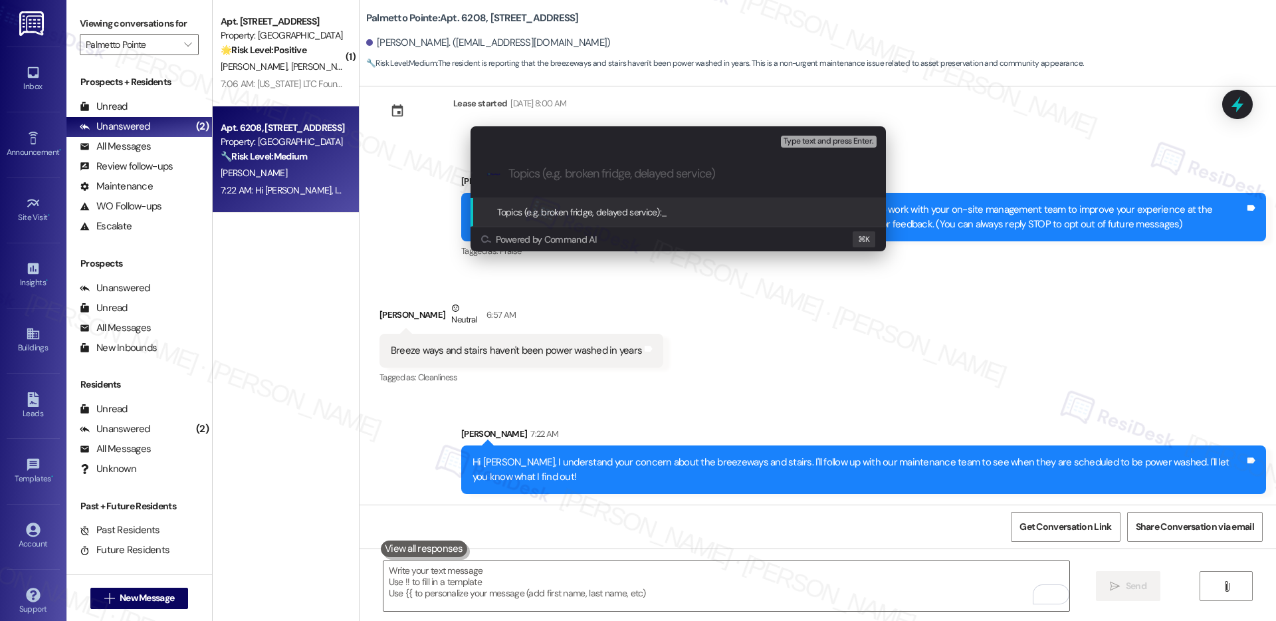
paste input "Breeze ways and stairs"
type input "Breeze ways and stairs to power wash"
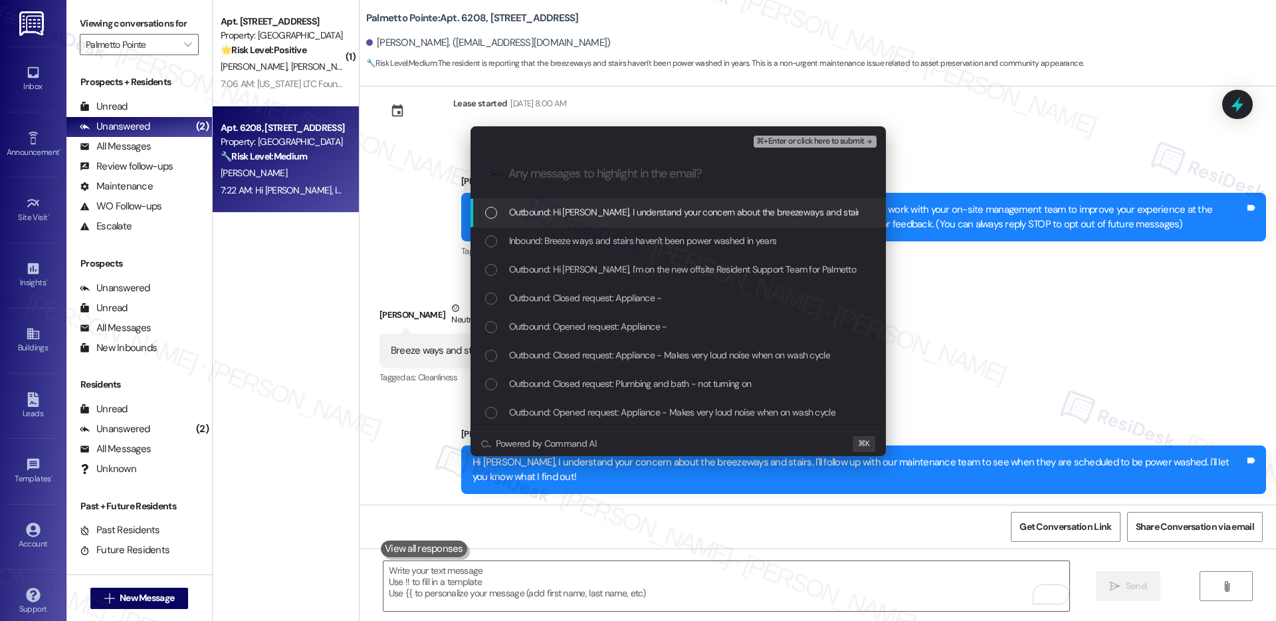
click at [581, 215] on span "Outbound: Hi Vicente, I understand your concern about the breezeways and stairs…" at bounding box center [928, 212] width 839 height 15
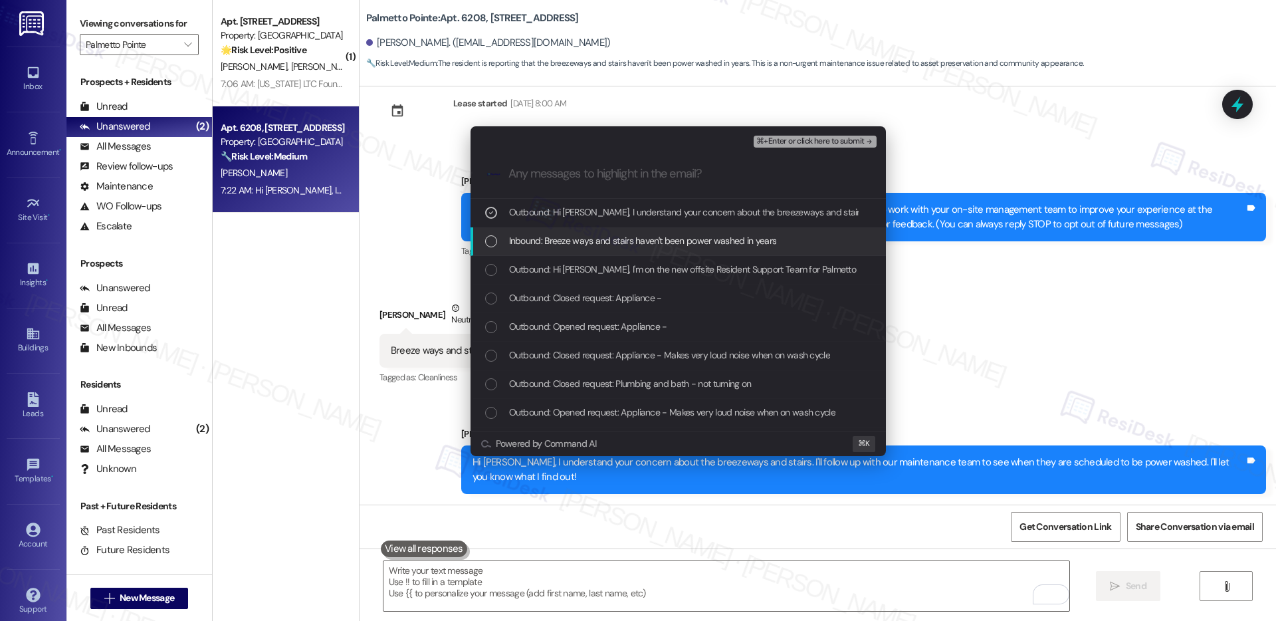
click at [581, 245] on span "Inbound: Breeze ways and stairs haven't been power washed in years" at bounding box center [643, 240] width 268 height 15
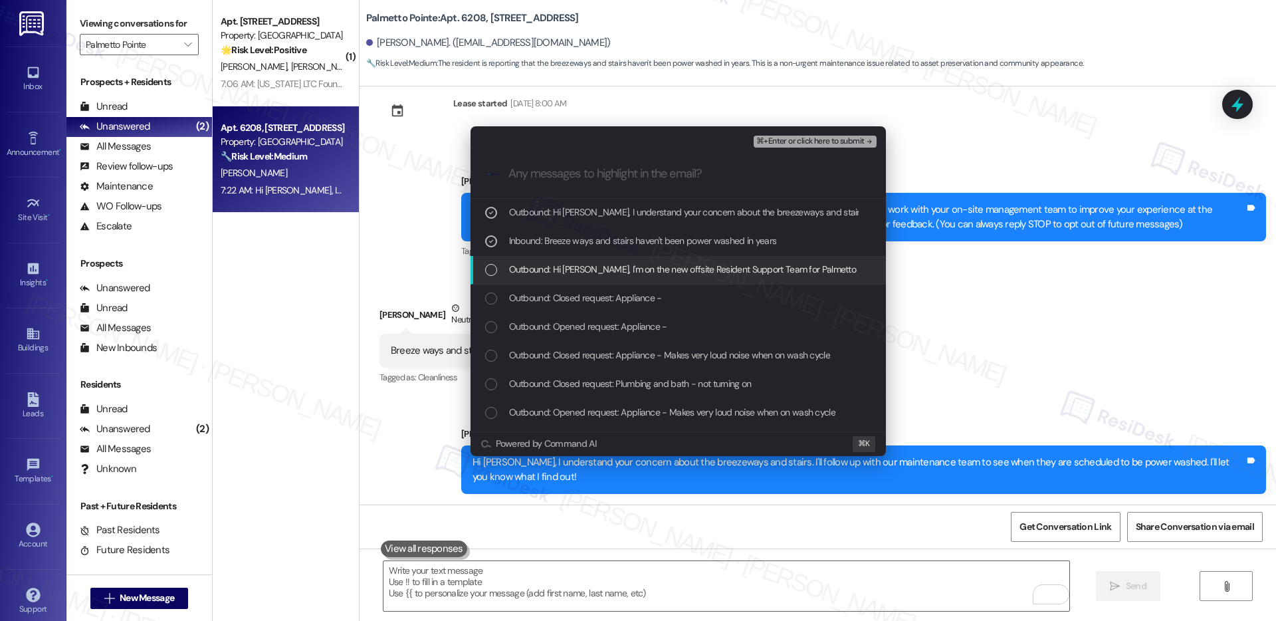
click at [581, 270] on span "Outbound: Hi Vicente, I'm on the new offsite Resident Support Team for Palmetto…" at bounding box center [1195, 269] width 1373 height 15
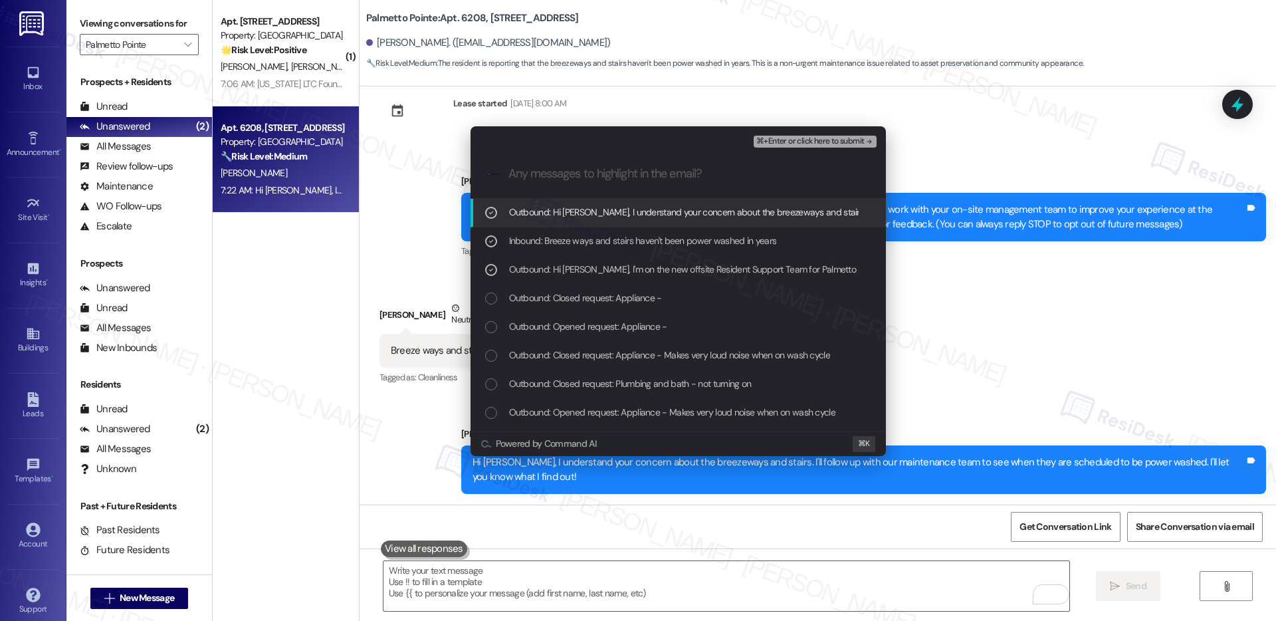
click at [791, 138] on span "⌘+Enter or click here to submit" at bounding box center [810, 141] width 108 height 9
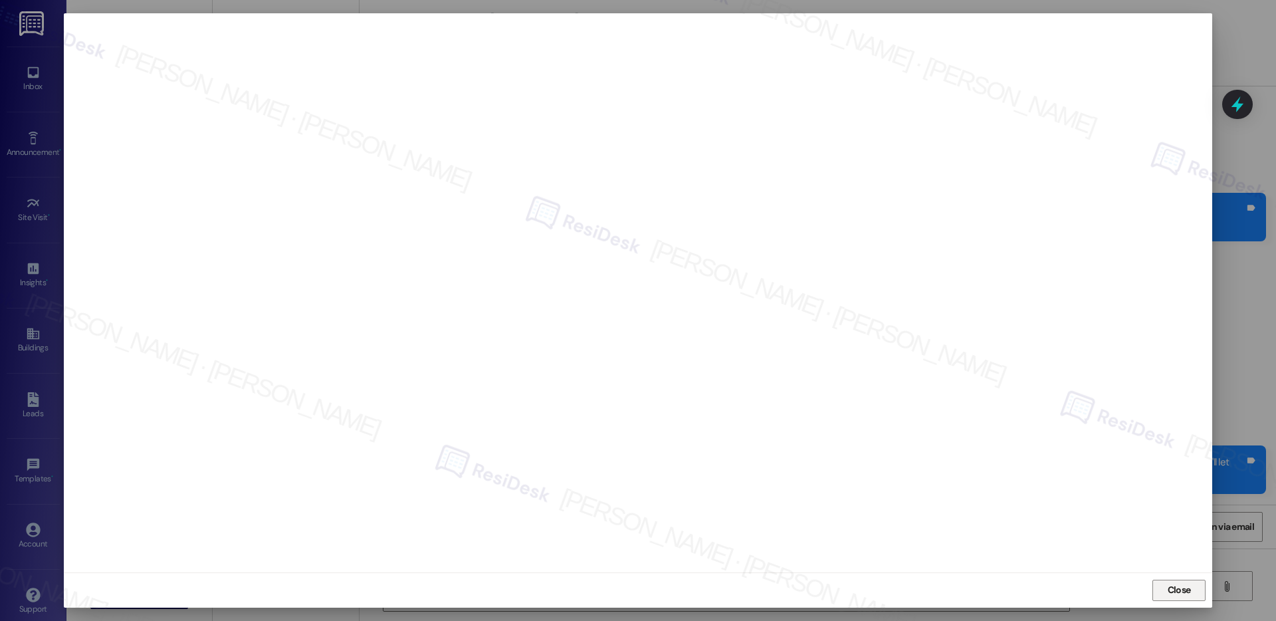
click at [1186, 589] on span "Close" at bounding box center [1178, 590] width 23 height 14
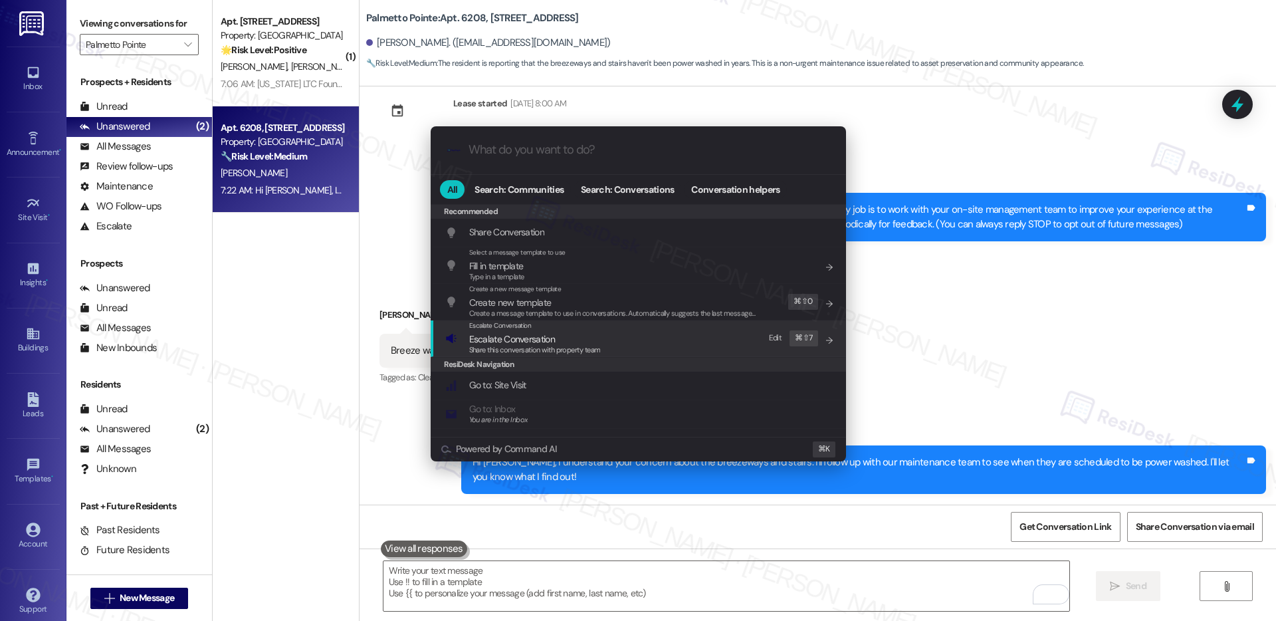
click at [542, 338] on span "Escalate Conversation" at bounding box center [512, 339] width 86 height 12
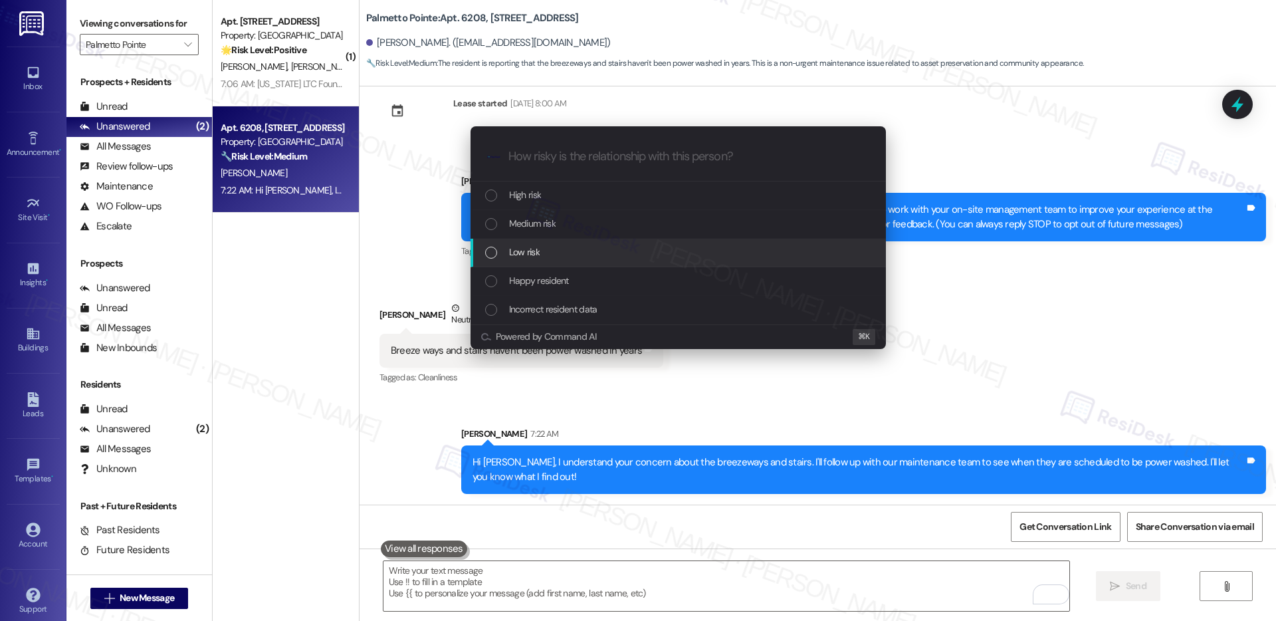
click at [536, 251] on span "Low risk" at bounding box center [524, 252] width 31 height 15
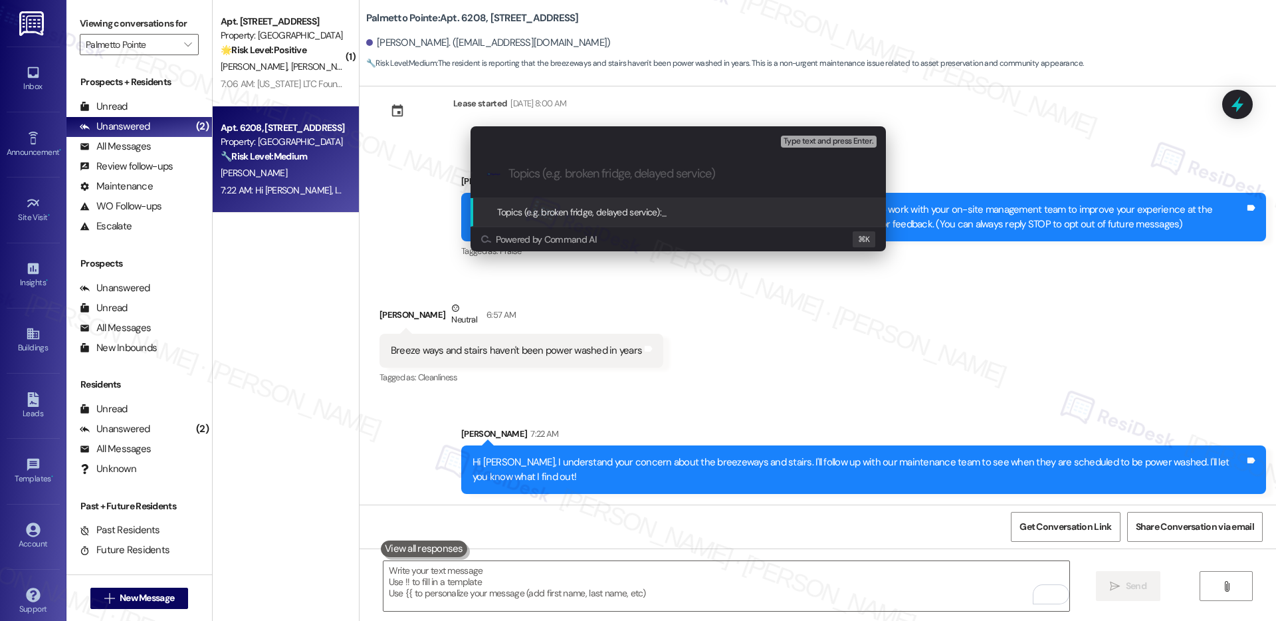
paste input "Breeze ways and stairs to power wash"
type input "Breeze ways and stairs to power wash"
paste input "Request: Power Wash Breezeways & Stairwells"
type input "Request: Power Wash Breezeways & Stairwells"
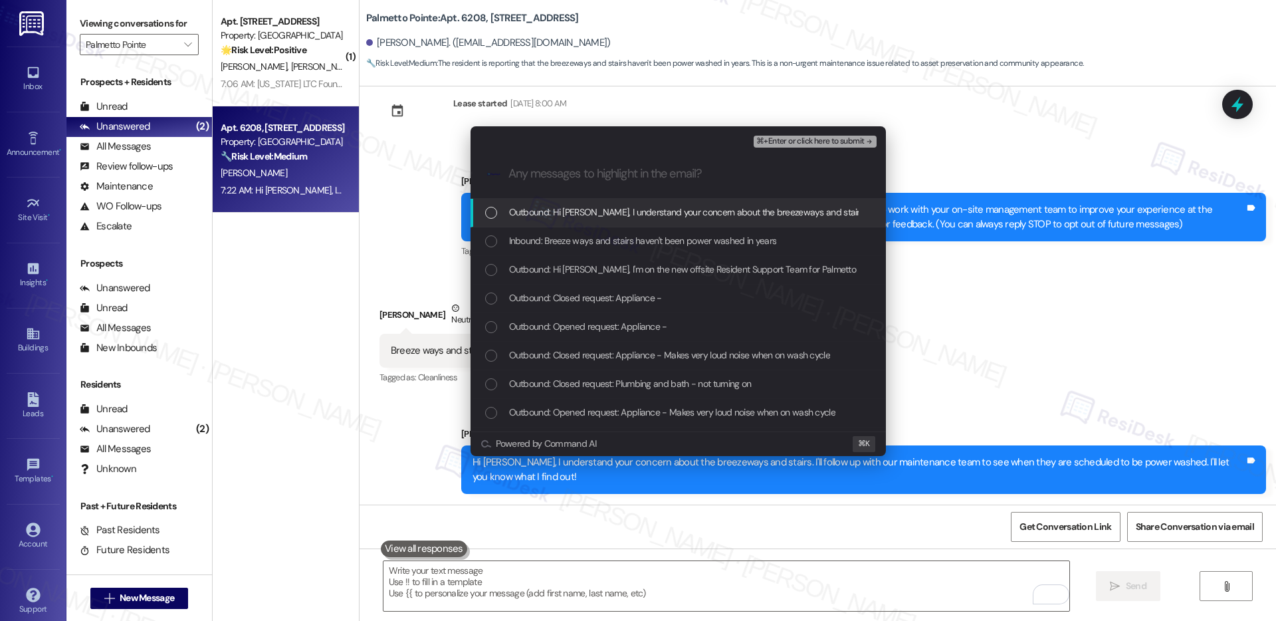
click at [621, 225] on div "Outbound: Hi Vicente, I understand your concern about the breezeways and stairs…" at bounding box center [677, 213] width 415 height 29
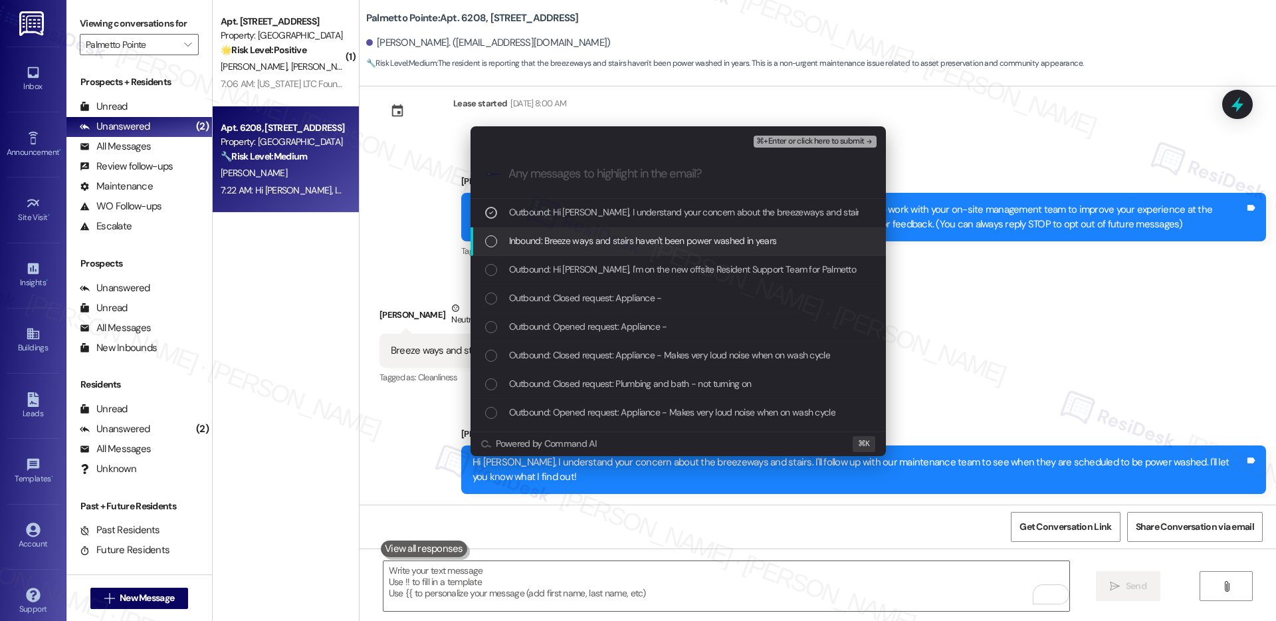
click at [605, 248] on span "Inbound: Breeze ways and stairs haven't been power washed in years" at bounding box center [643, 240] width 268 height 15
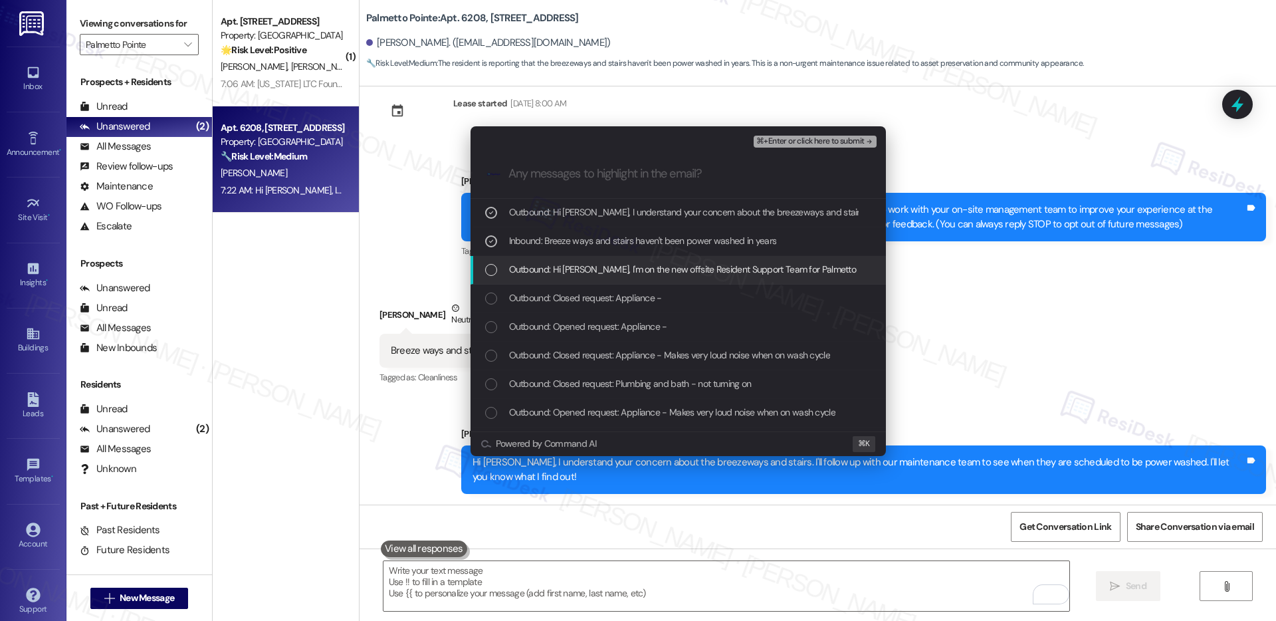
click at [604, 268] on span "Outbound: Hi Vicente, I'm on the new offsite Resident Support Team for Palmetto…" at bounding box center [1195, 269] width 1373 height 15
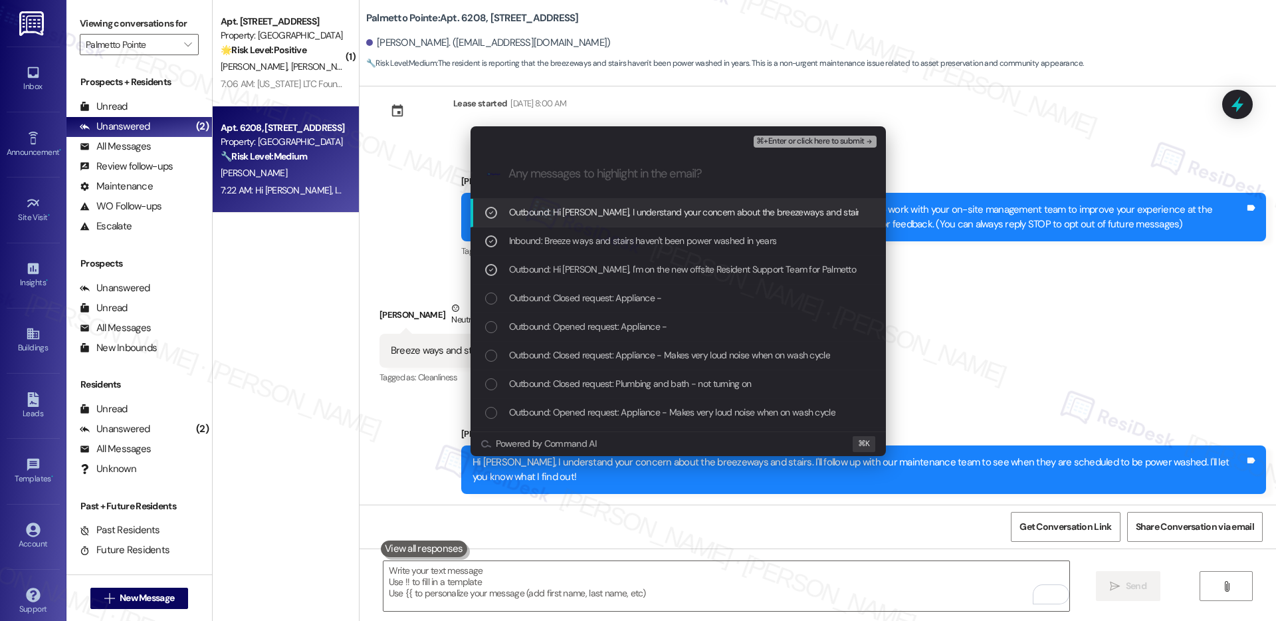
click at [825, 140] on span "⌘+Enter or click here to submit" at bounding box center [810, 141] width 108 height 9
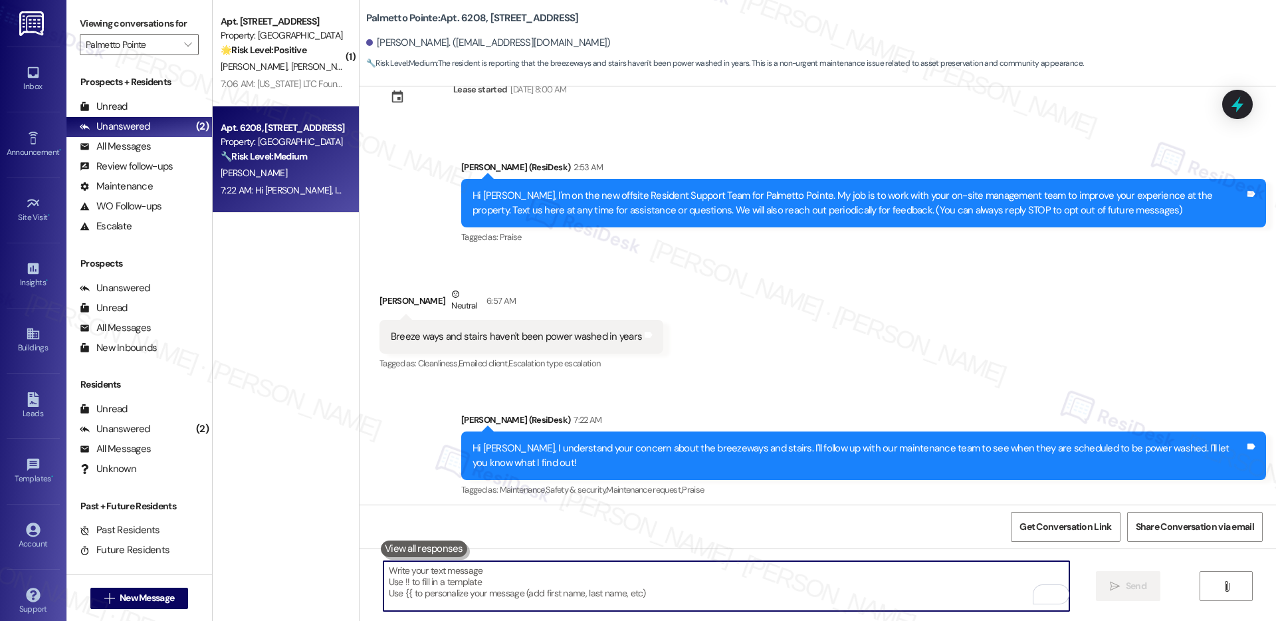
scroll to position [302, 0]
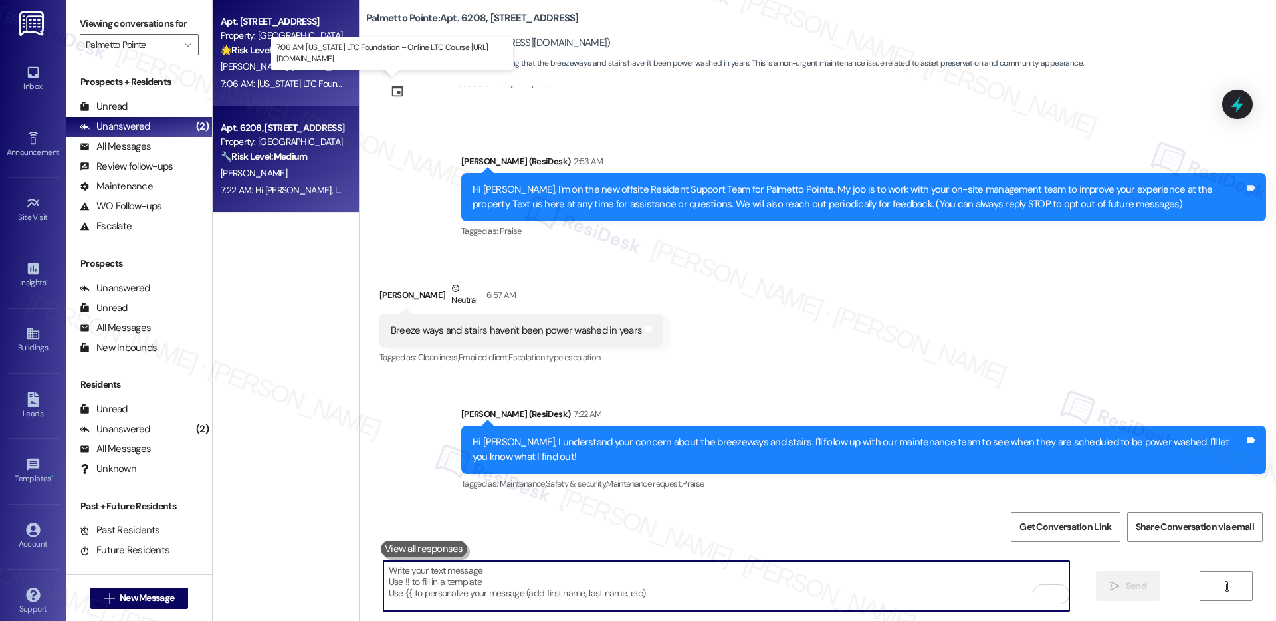
click at [286, 78] on div "7:06 AM: Texas LTC Foundation – Online LTC Course https://share.google/su434jai…" at bounding box center [376, 84] width 310 height 12
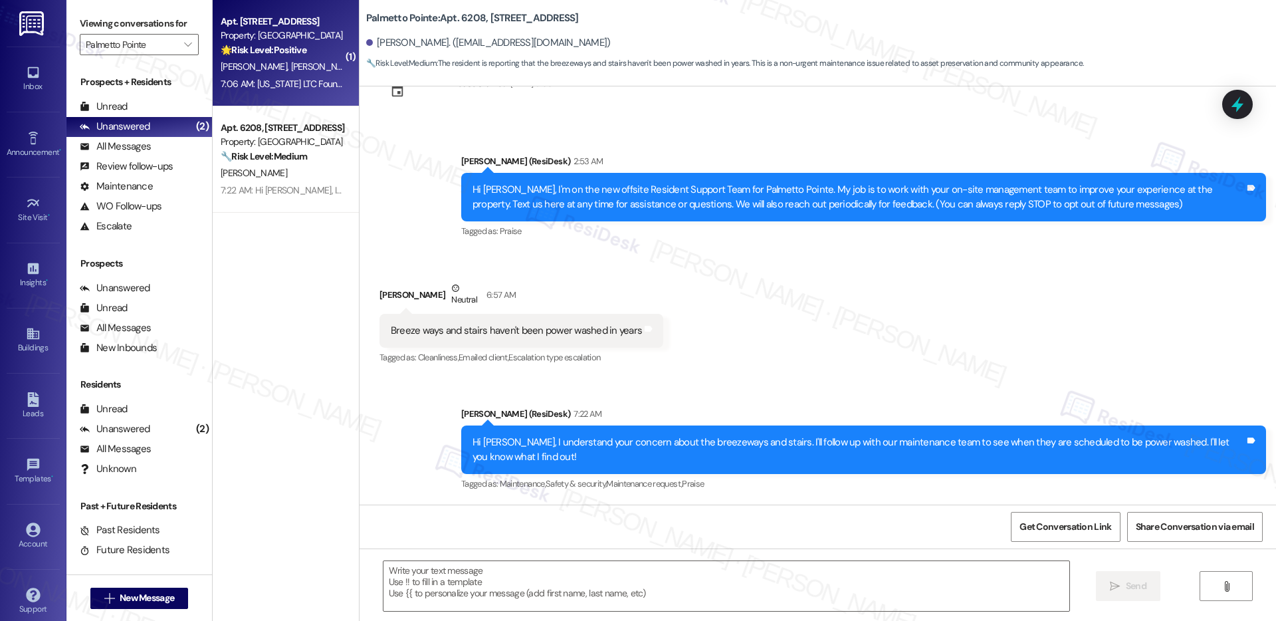
type textarea "Fetching suggested responses. Please feel free to read through the conversation…"
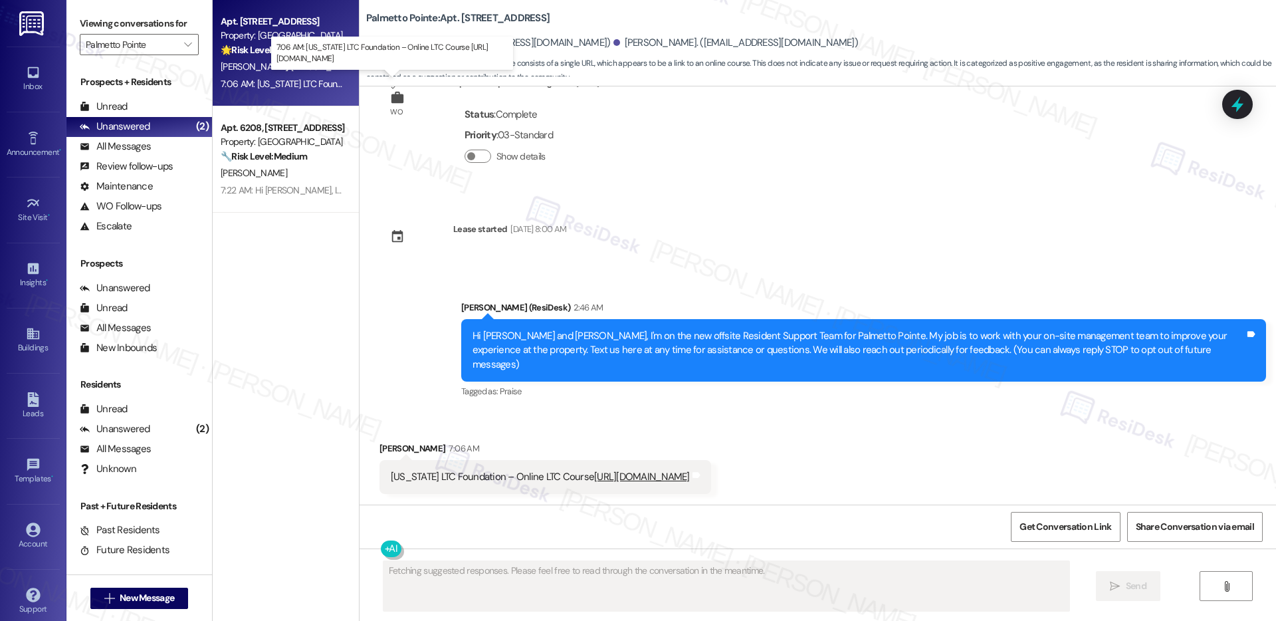
scroll to position [37, 0]
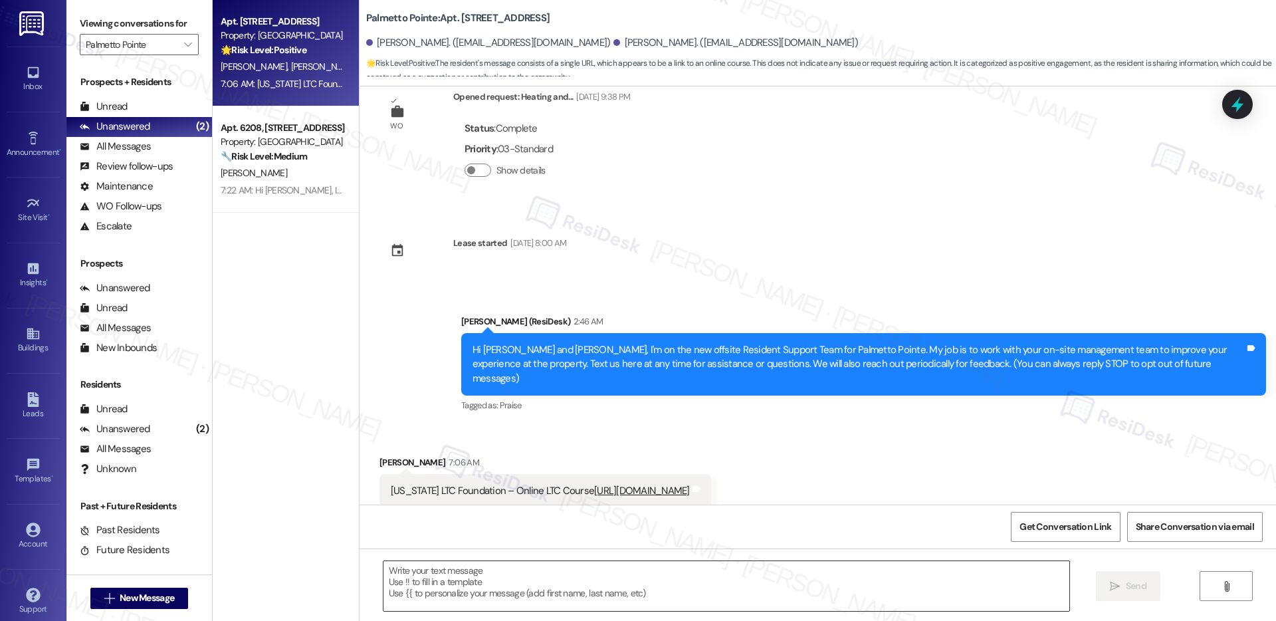
click at [500, 602] on textarea at bounding box center [726, 586] width 686 height 50
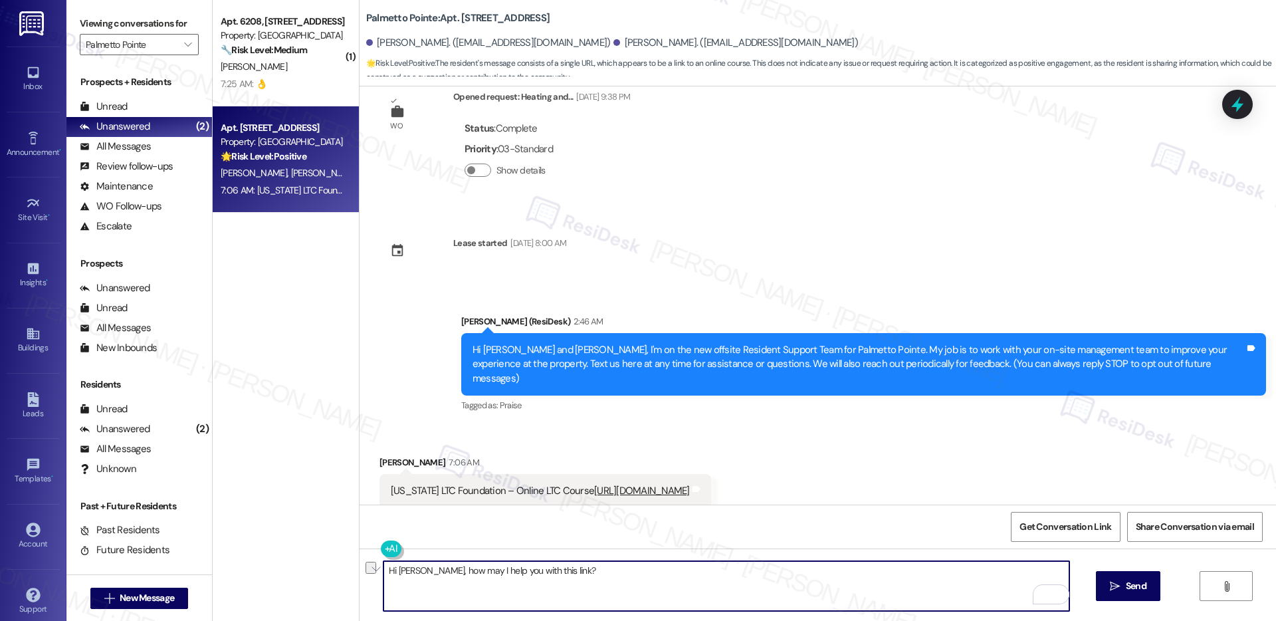
drag, startPoint x: 449, startPoint y: 573, endPoint x: 507, endPoint y: 573, distance: 57.8
click at [507, 573] on textarea "Hi John, how may I help you with this link?" at bounding box center [726, 586] width 686 height 50
click at [589, 584] on textarea "Hi John, how may I help you with this link?" at bounding box center [726, 586] width 686 height 50
type textarea "Hi John, how may I help you with this link?"
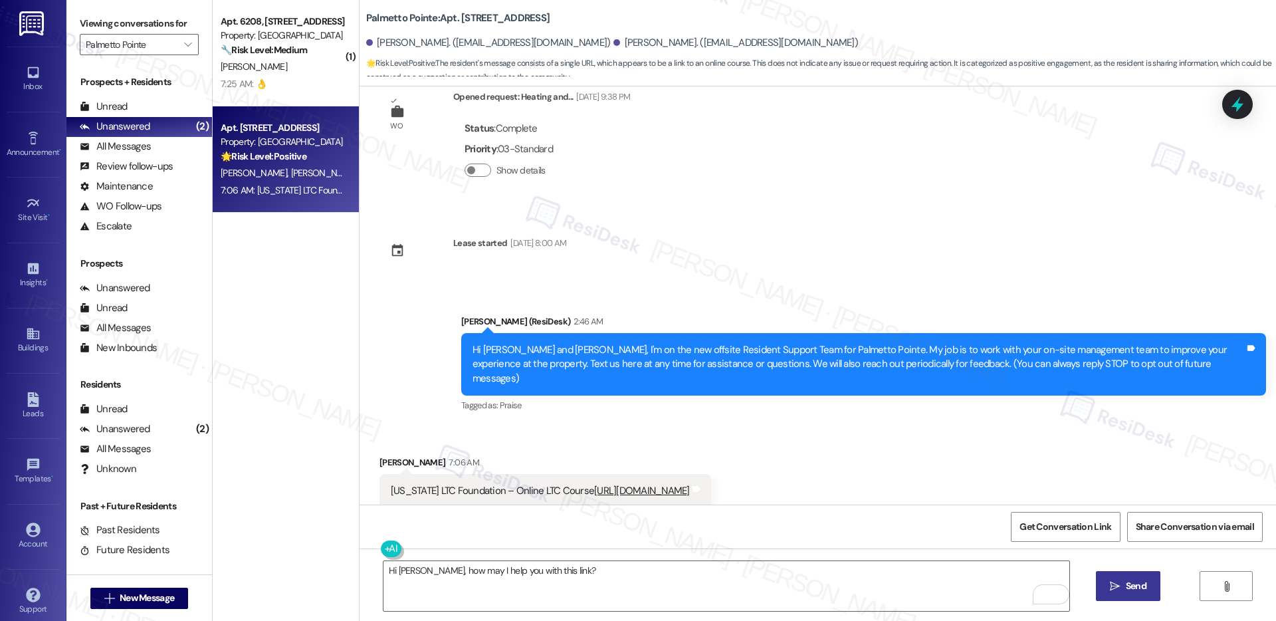
click at [1130, 591] on span "Send" at bounding box center [1136, 586] width 21 height 14
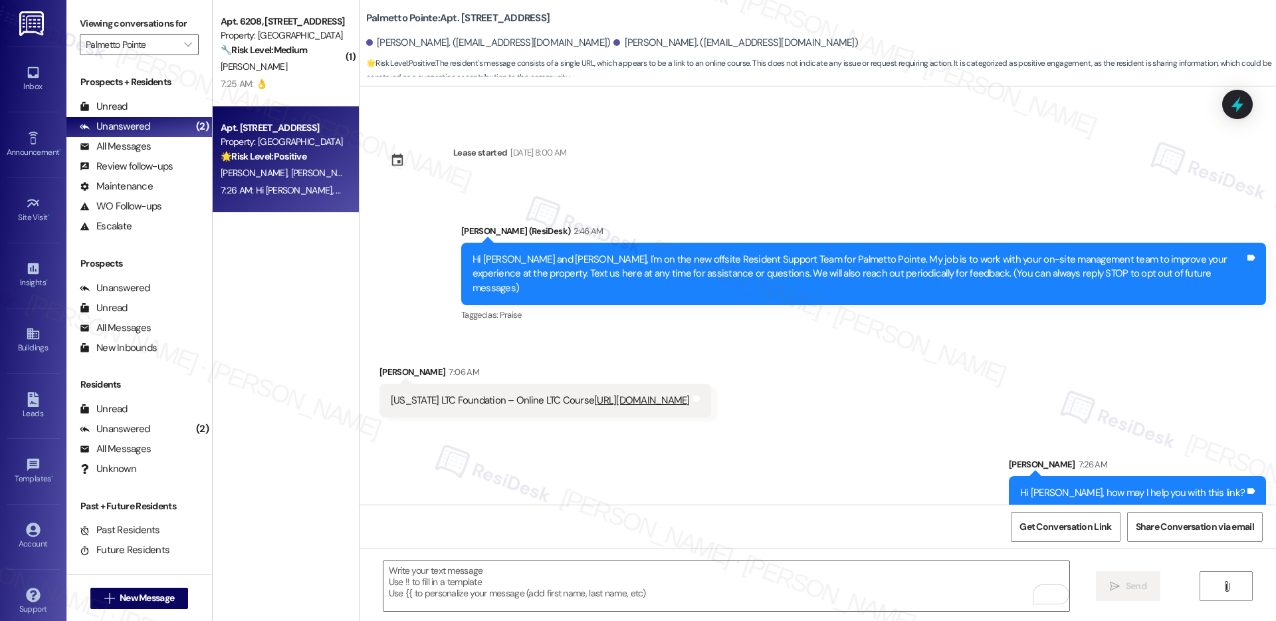
scroll to position [130, 0]
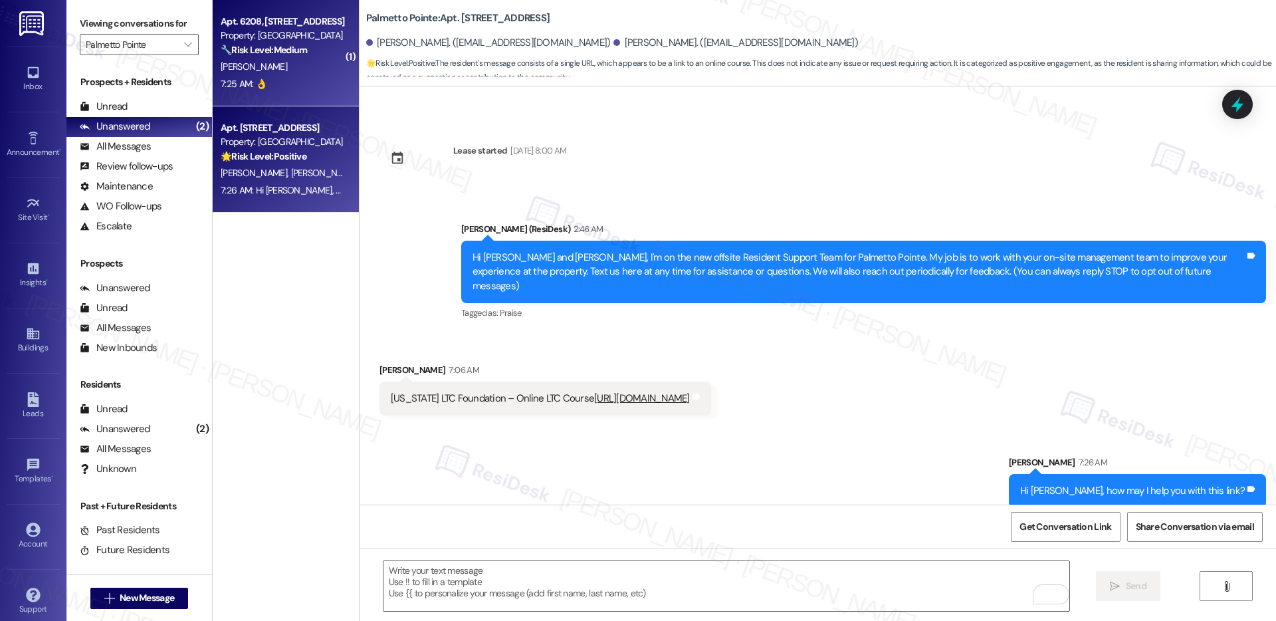
click at [312, 76] on div "7:25 AM: 👌 7:25 AM: 👌" at bounding box center [282, 84] width 126 height 17
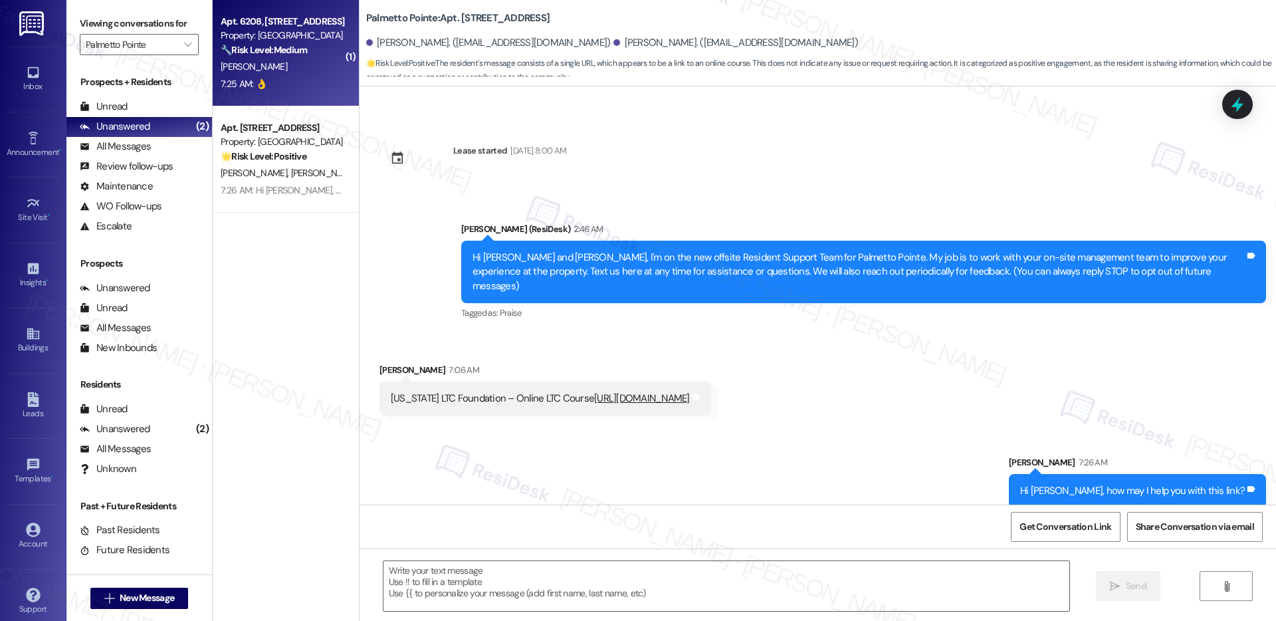
type textarea "Fetching suggested responses. Please feel free to read through the conversation…"
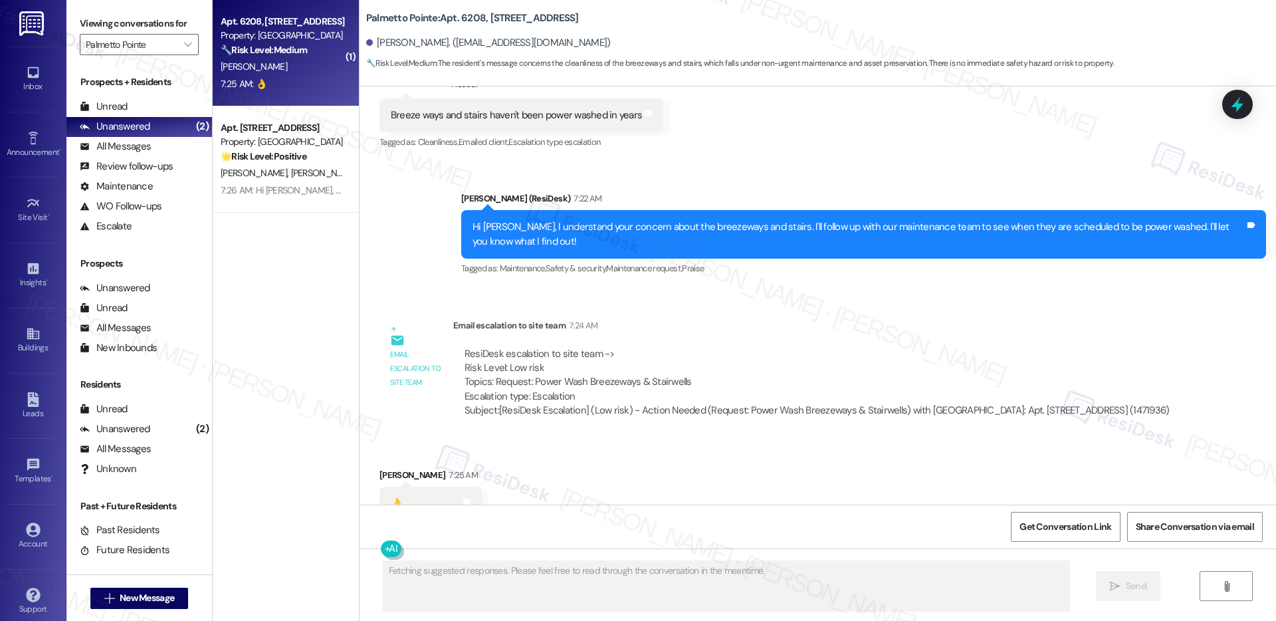
scroll to position [562, 0]
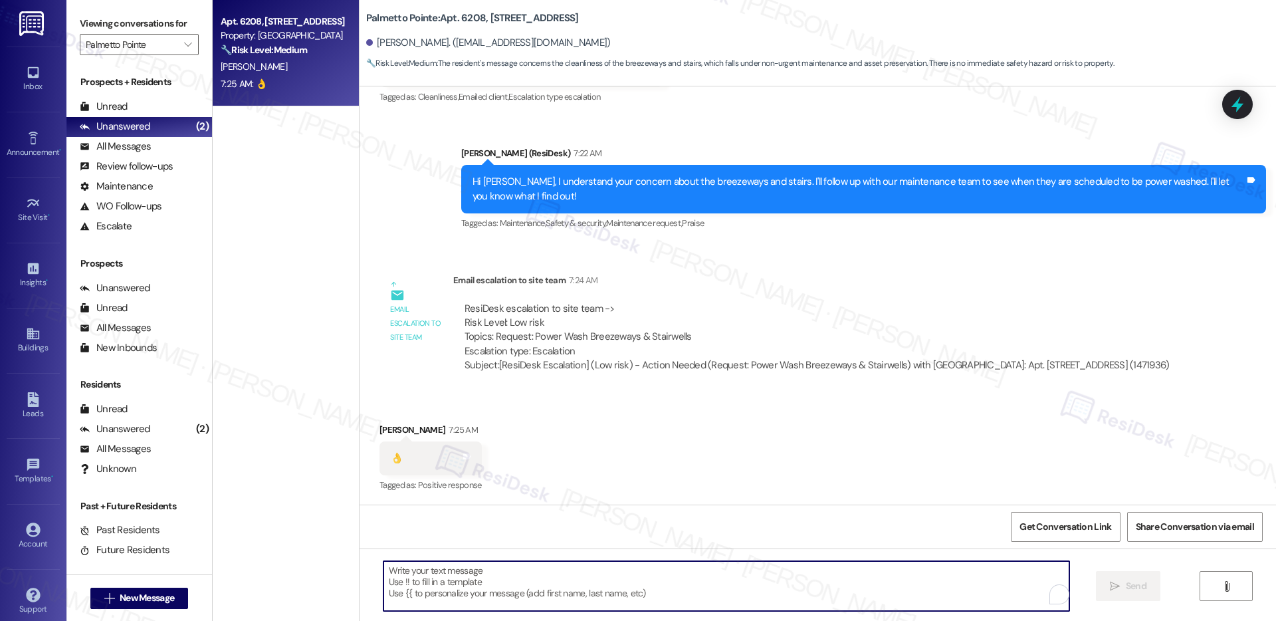
click at [599, 602] on textarea "To enrich screen reader interactions, please activate Accessibility in Grammarl…" at bounding box center [726, 586] width 686 height 50
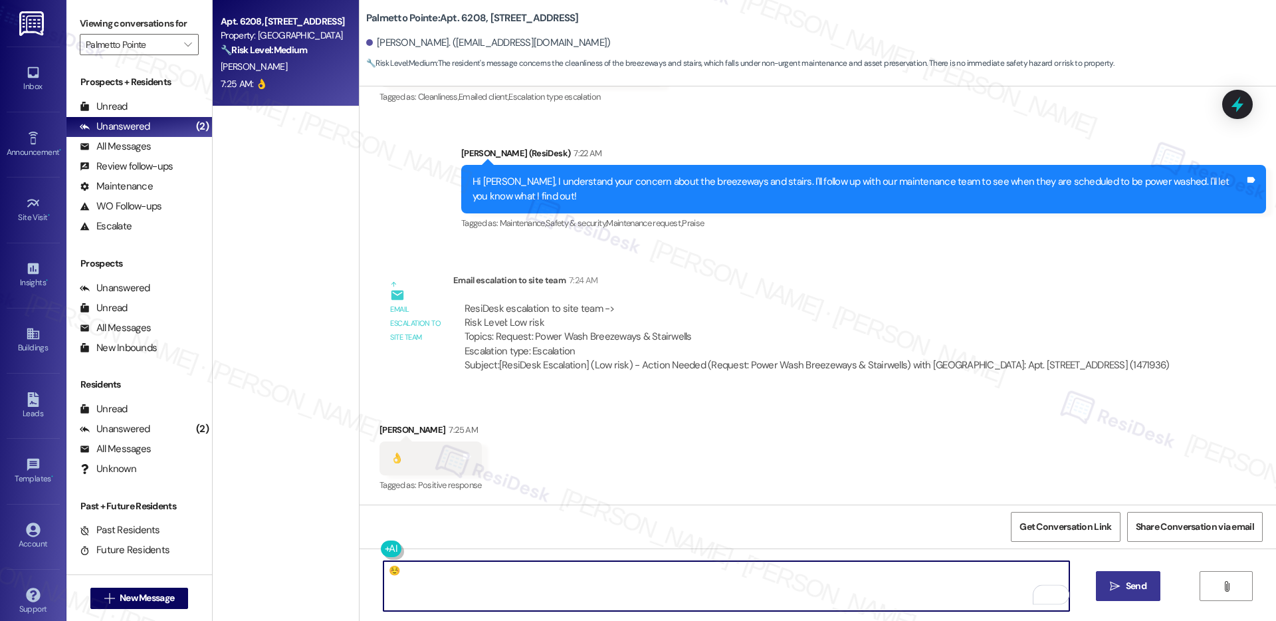
type textarea "☺️"
click at [1118, 596] on button " Send" at bounding box center [1128, 586] width 64 height 30
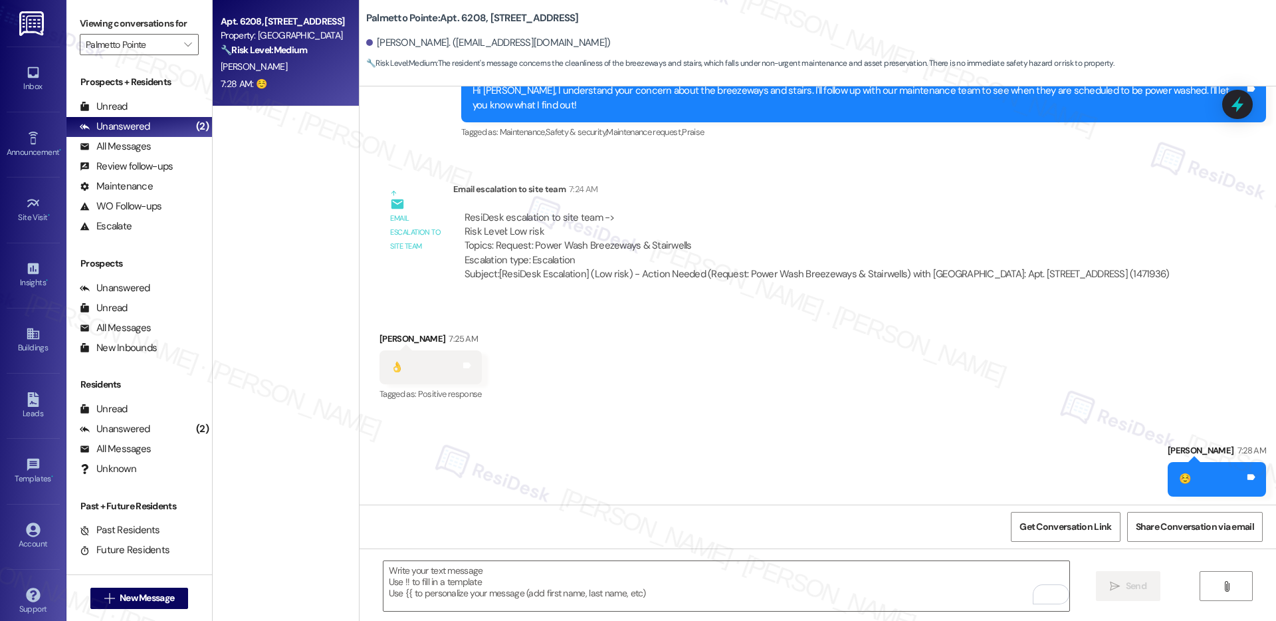
scroll to position [656, 0]
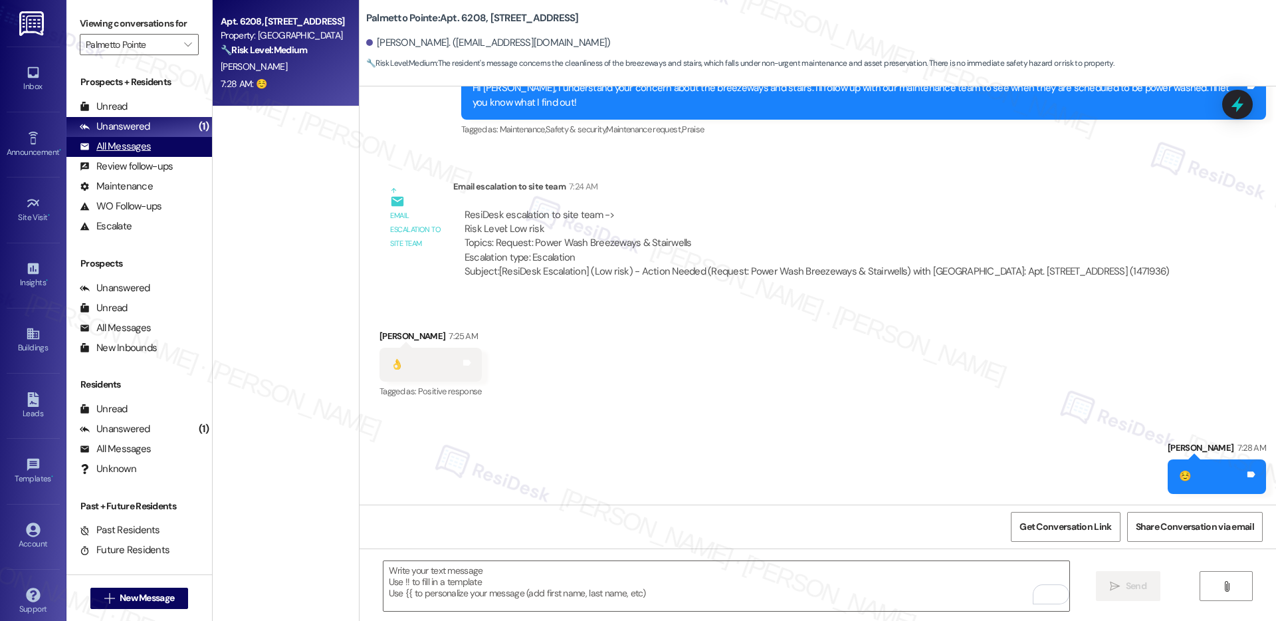
click at [125, 146] on div "All Messages" at bounding box center [115, 147] width 71 height 14
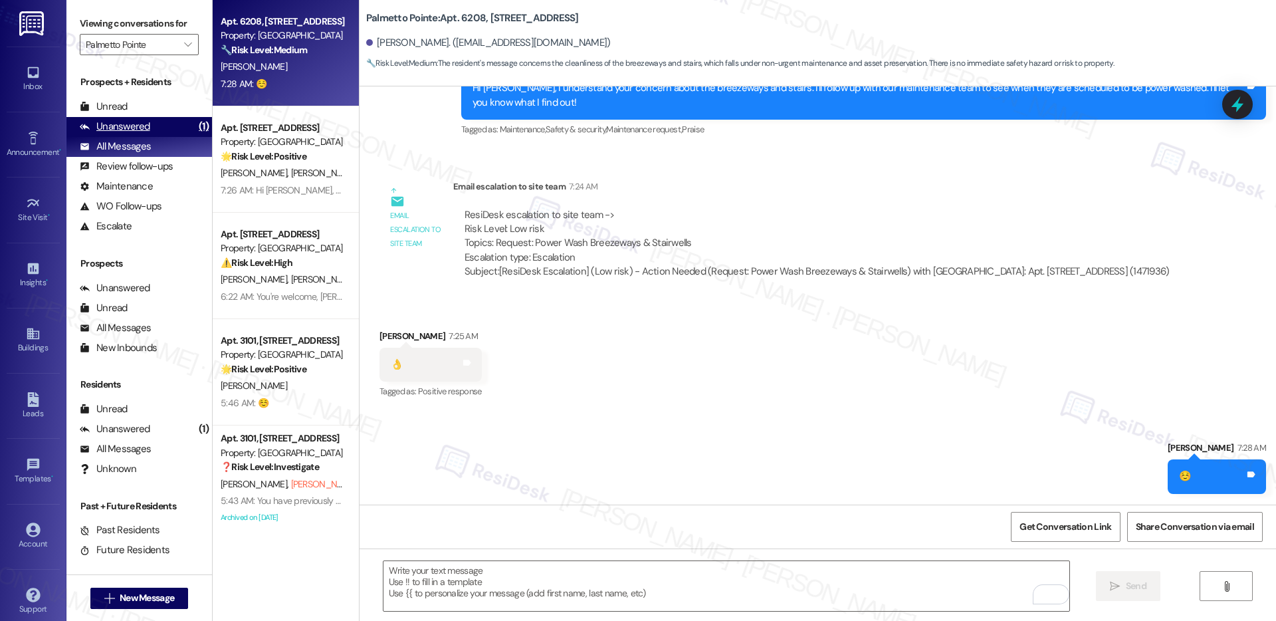
click at [129, 127] on div "Unanswered" at bounding box center [115, 127] width 70 height 14
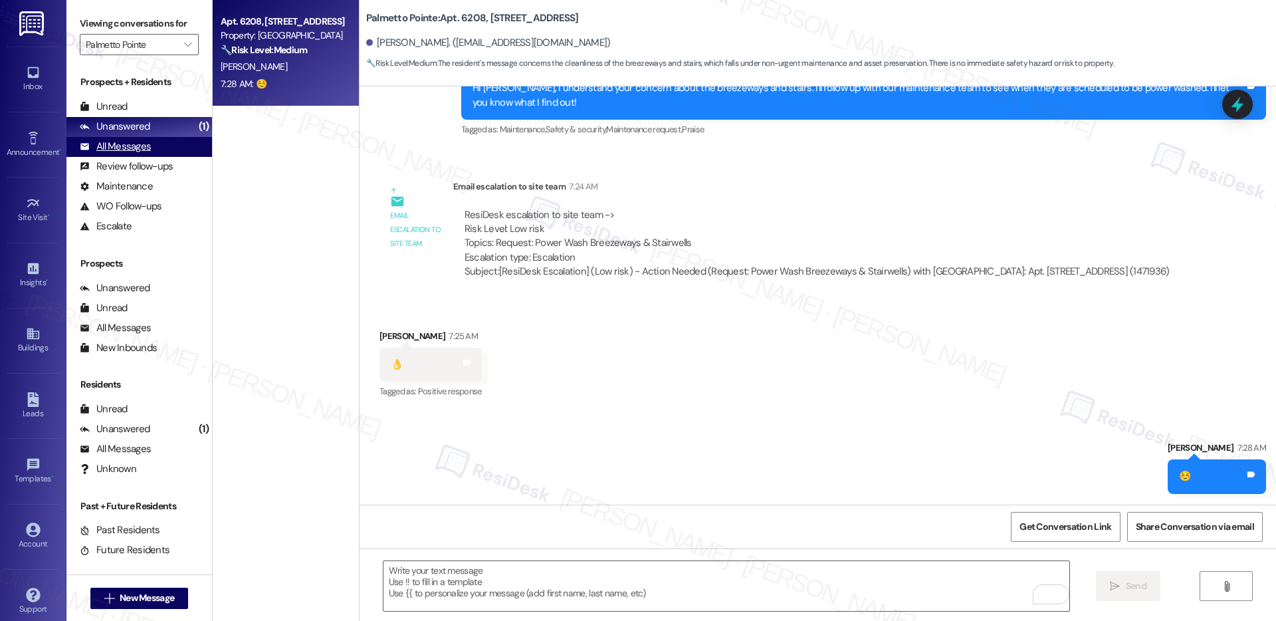
click at [125, 142] on div "All Messages" at bounding box center [115, 147] width 71 height 14
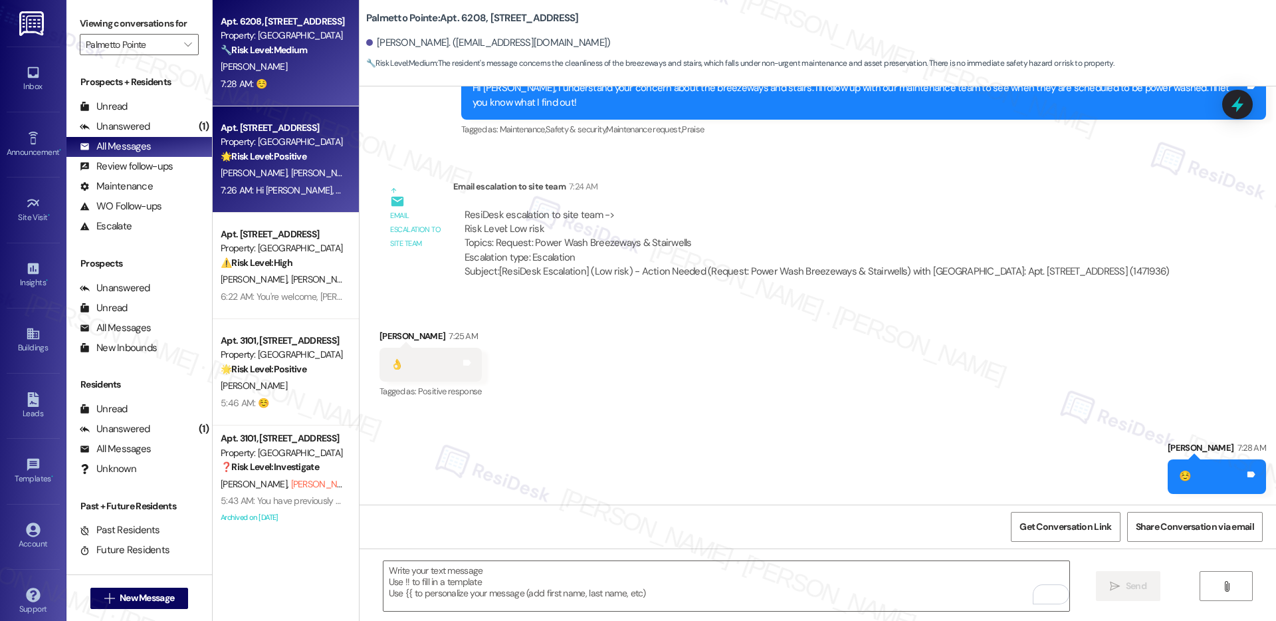
click at [266, 146] on div "Property: [GEOGRAPHIC_DATA]" at bounding box center [282, 142] width 123 height 14
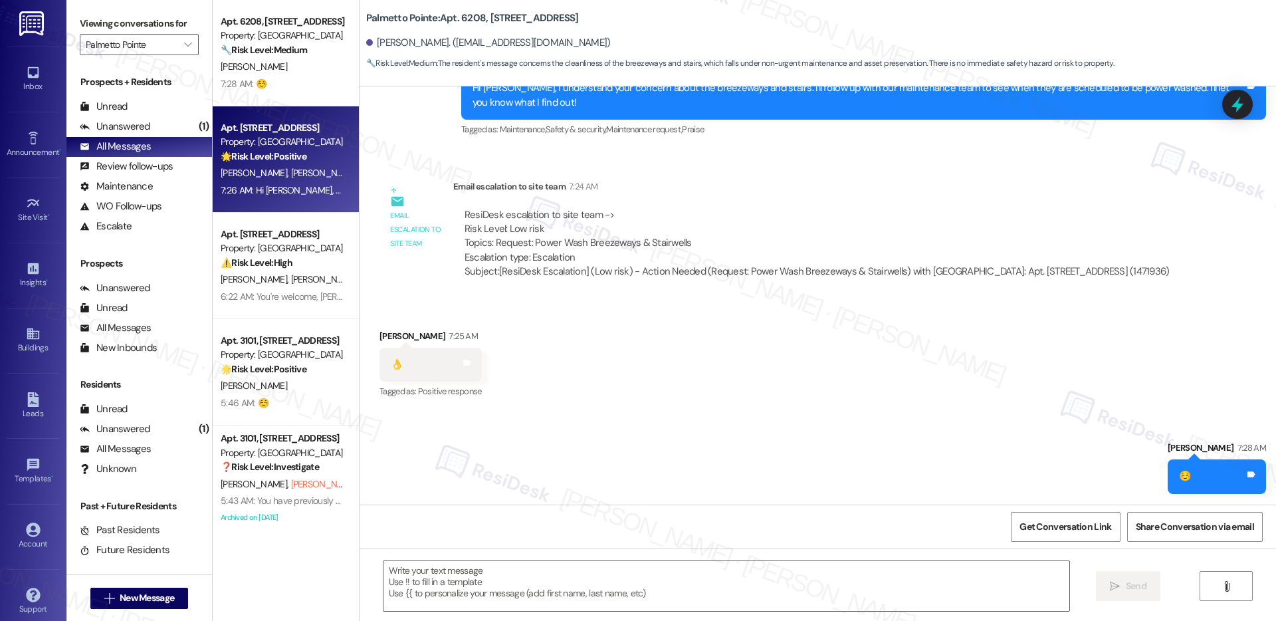
type textarea "Fetching suggested responses. Please feel free to read through the conversation…"
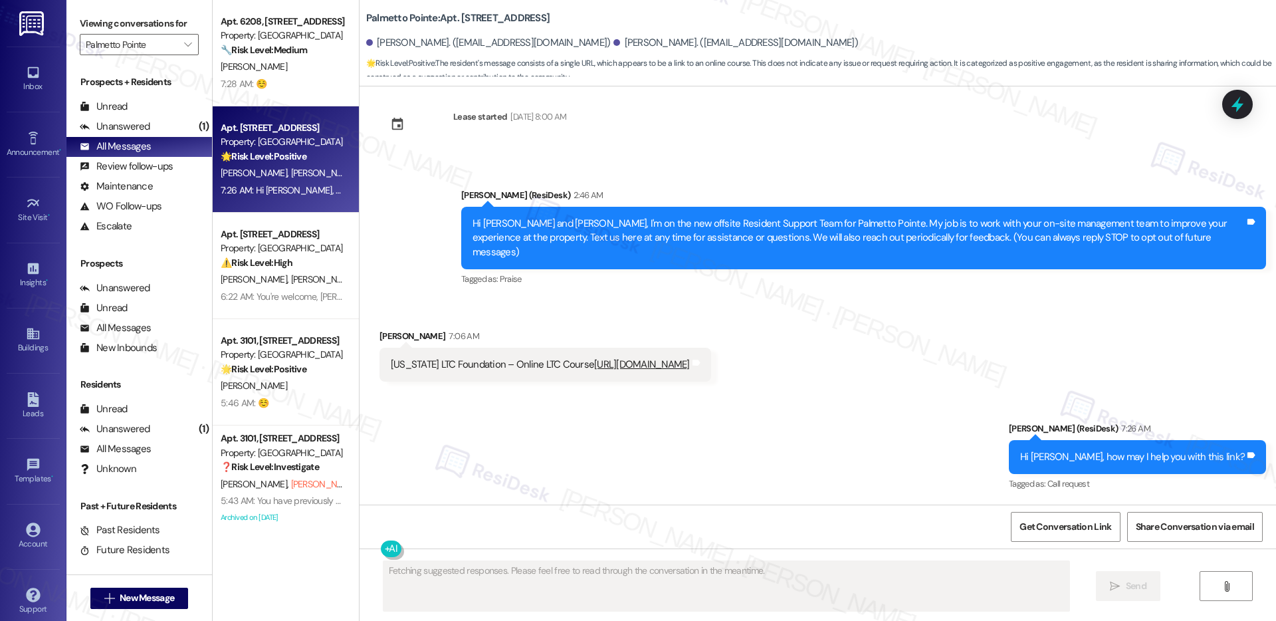
scroll to position [149, 0]
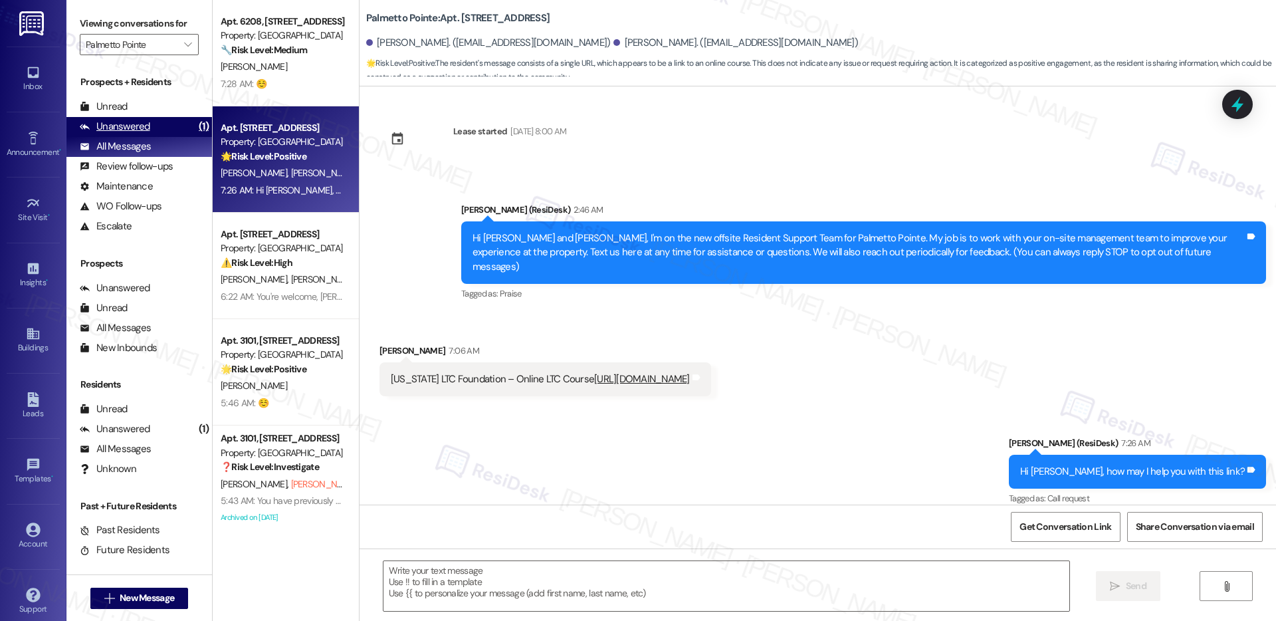
click at [132, 134] on div "Unanswered" at bounding box center [115, 127] width 70 height 14
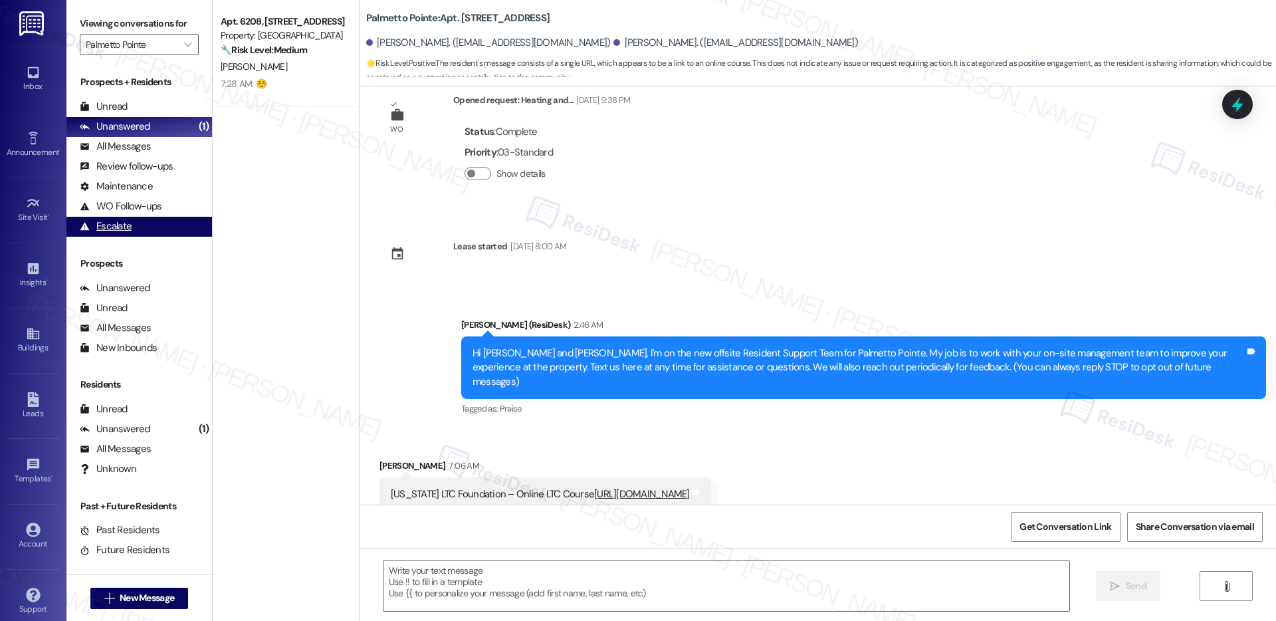
scroll to position [37, 0]
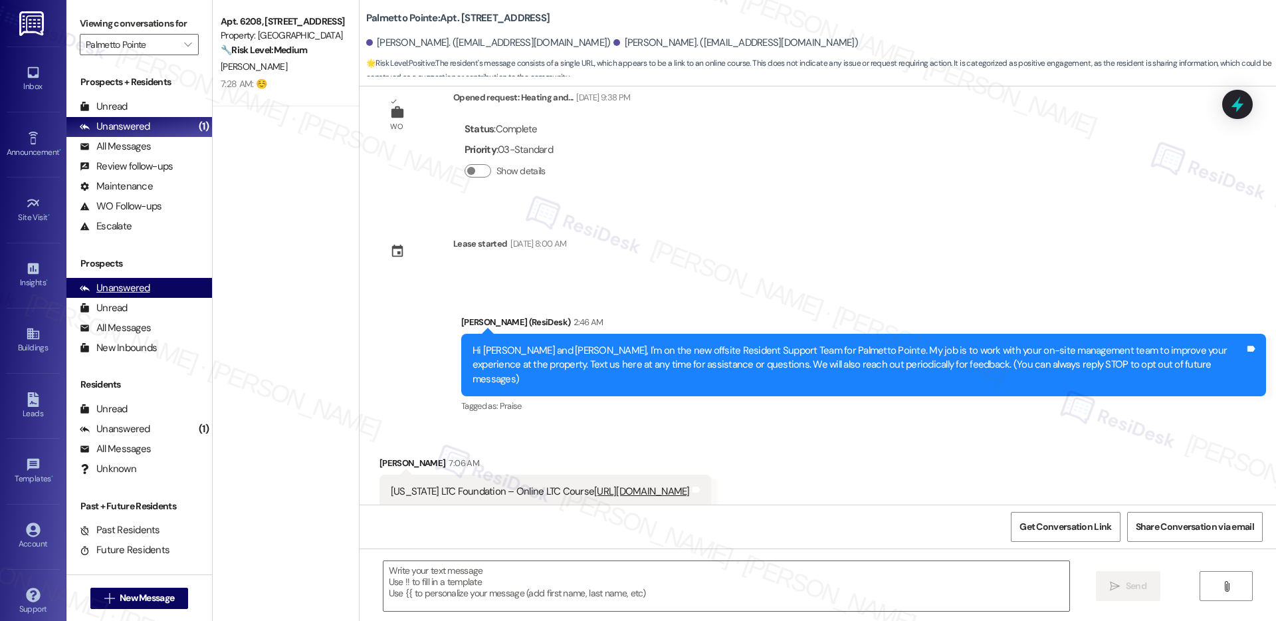
type textarea "Fetching suggested responses. Please feel free to read through the conversation…"
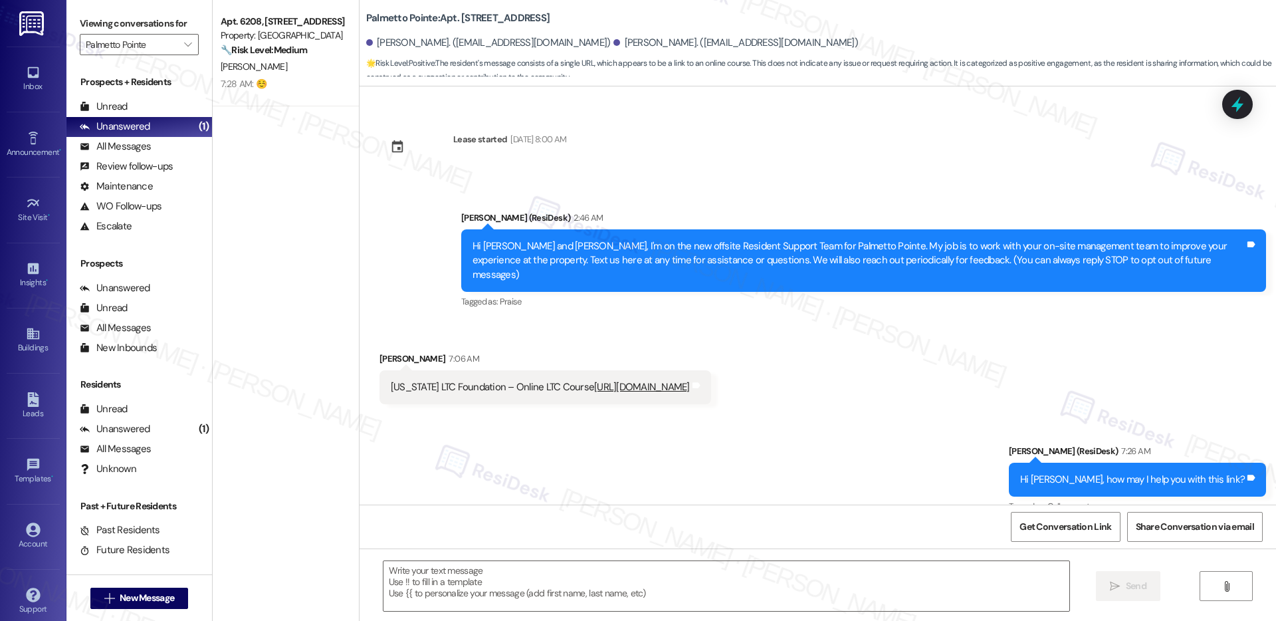
scroll to position [149, 0]
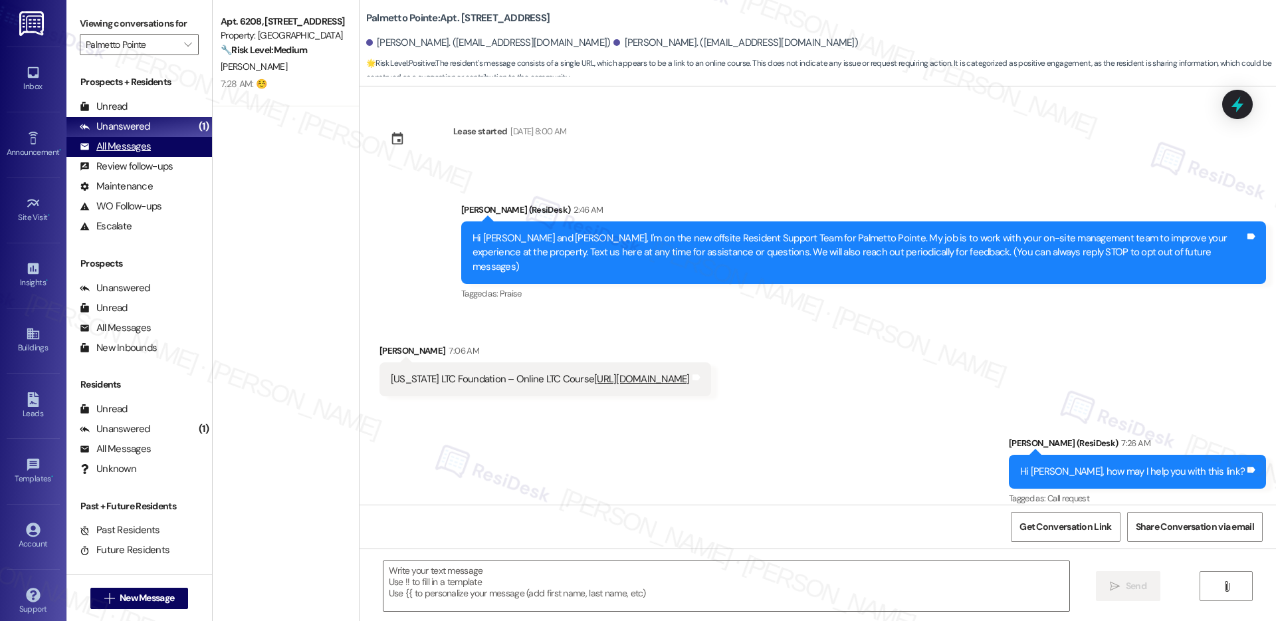
click at [130, 149] on div "All Messages" at bounding box center [115, 147] width 71 height 14
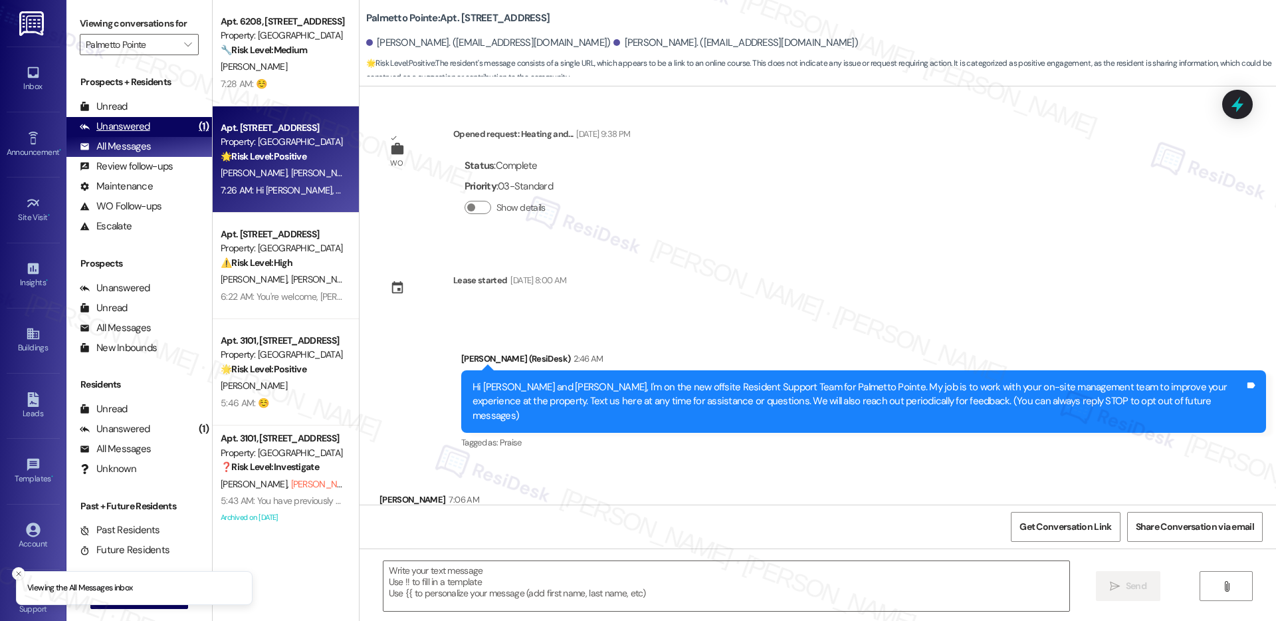
scroll to position [37, 0]
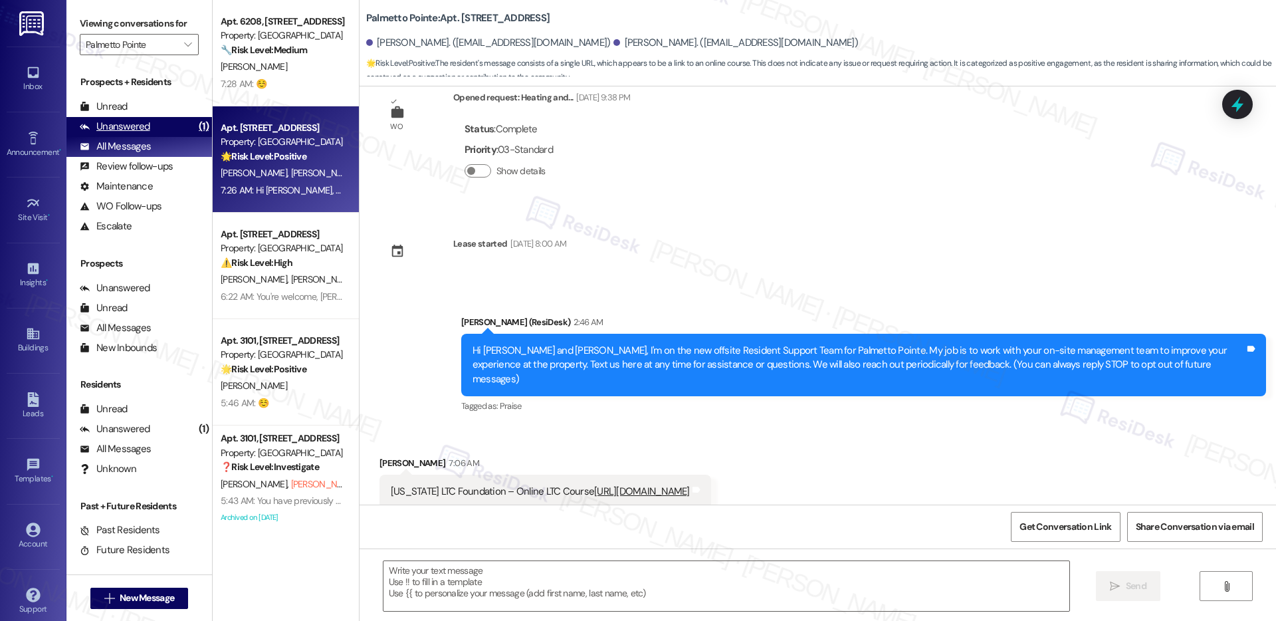
type textarea "Fetching suggested responses. Please feel free to read through the conversation…"
click at [181, 37] on span "" at bounding box center [187, 44] width 13 height 21
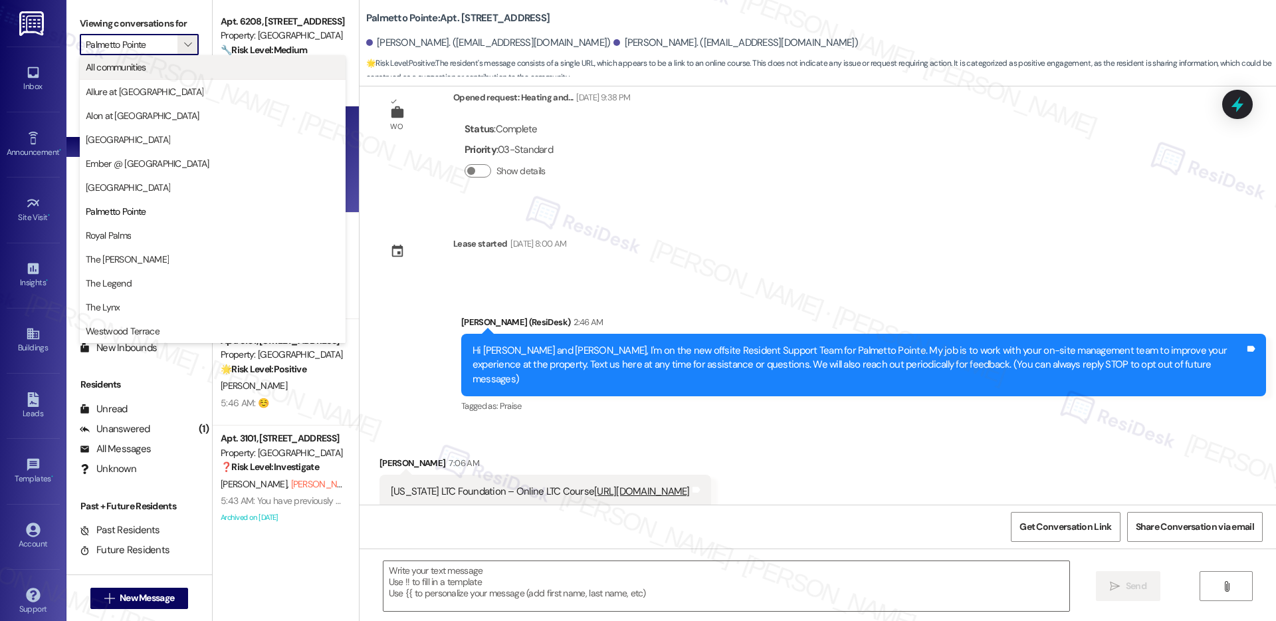
click at [155, 58] on button "All communities" at bounding box center [213, 67] width 266 height 24
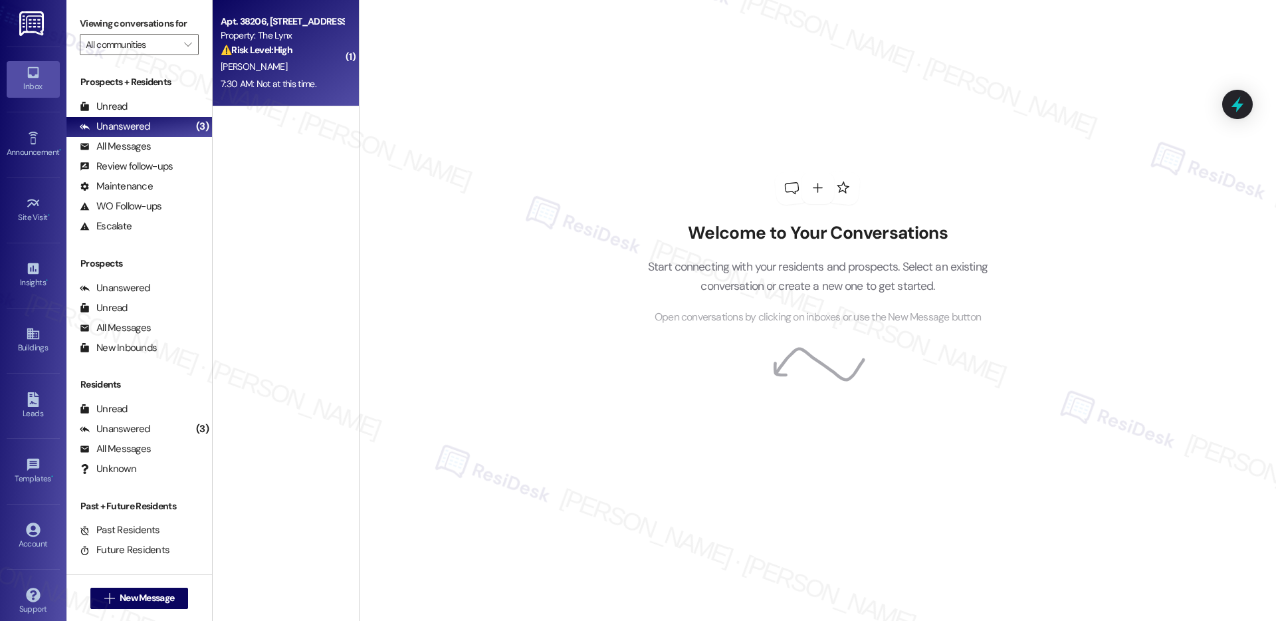
click at [282, 43] on div "⚠️ Risk Level: High The resident is concerned about rent increases and their ab…" at bounding box center [282, 50] width 123 height 14
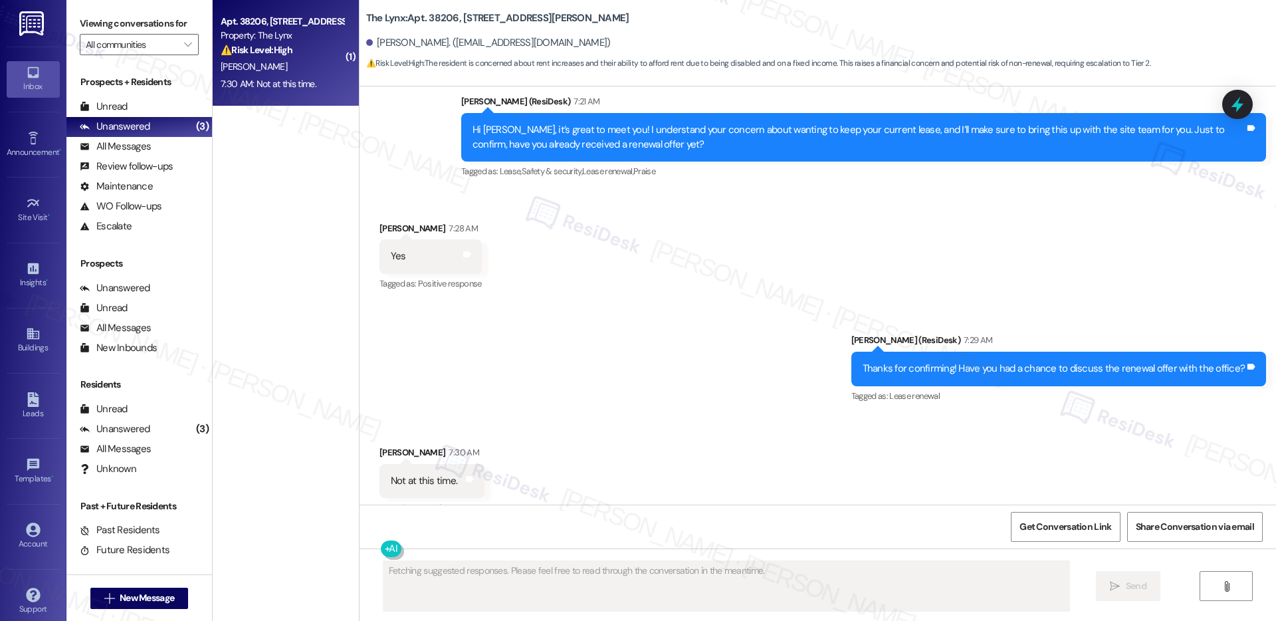
scroll to position [734, 0]
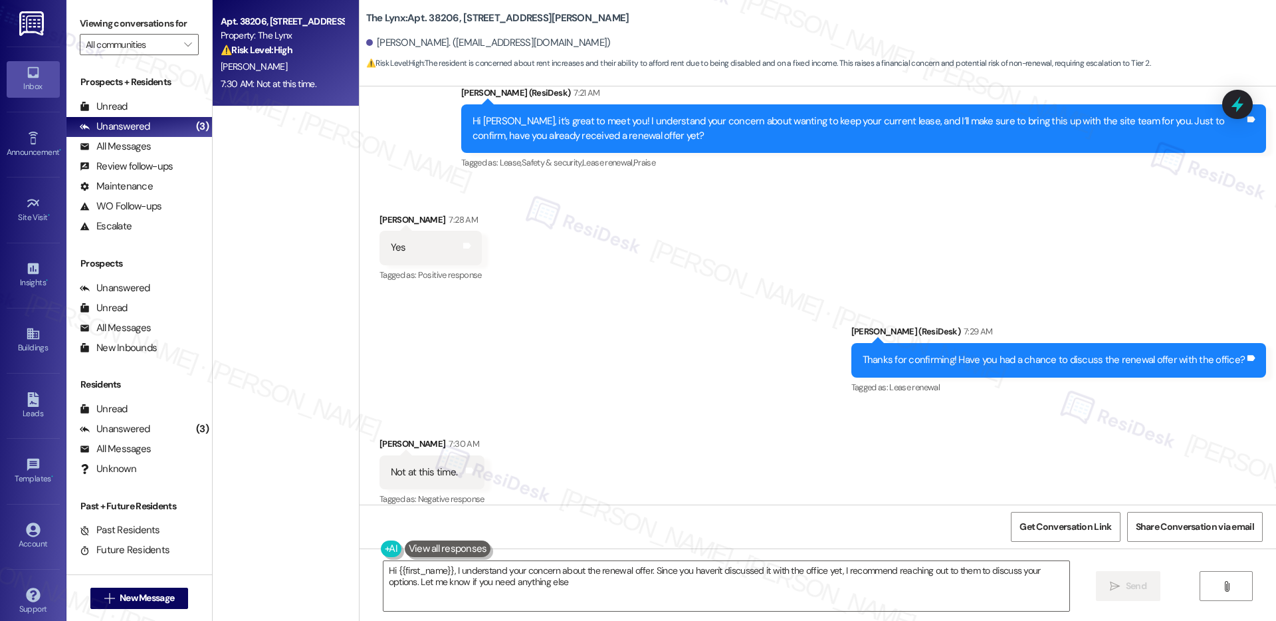
type textarea "Hi {{first_name}}, I understand your concern about the renewal offer. Since you…"
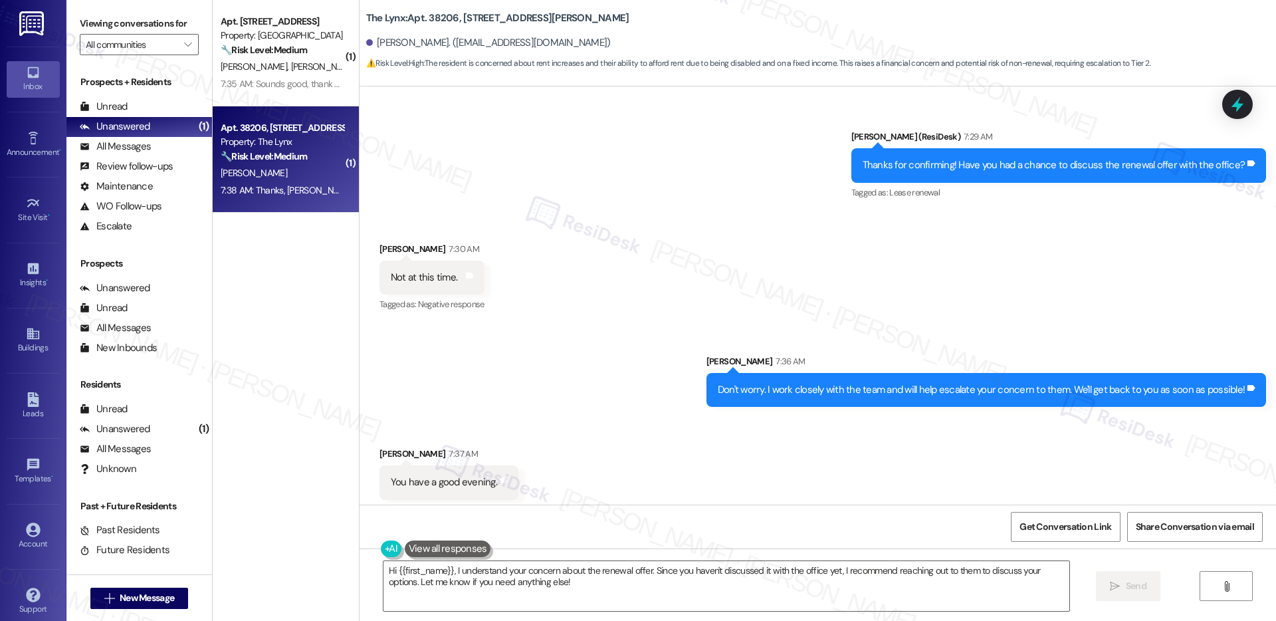
scroll to position [945, 0]
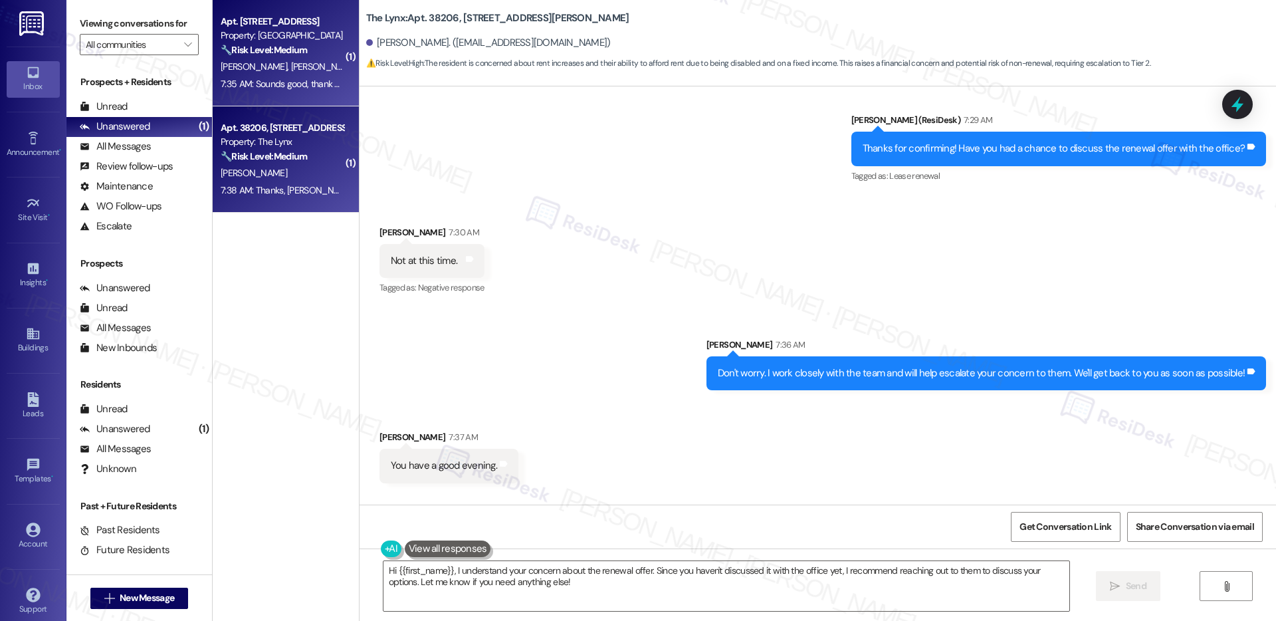
click at [283, 72] on div "V. Chhoa J. Daguio" at bounding box center [282, 66] width 126 height 17
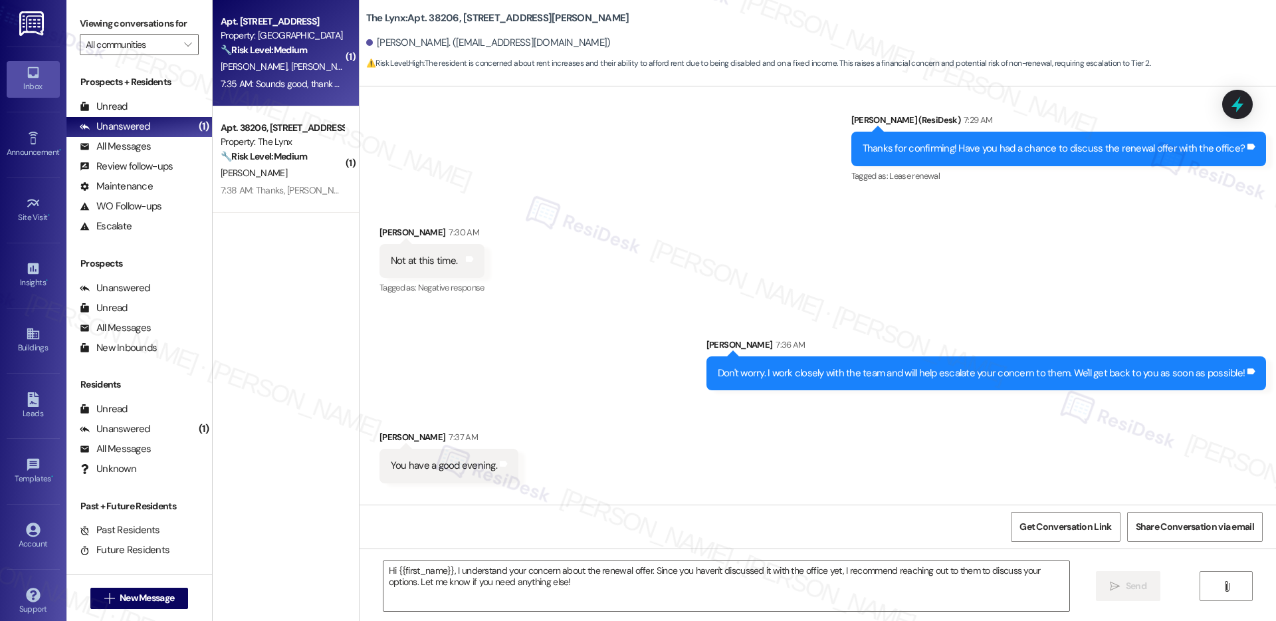
click at [284, 72] on div "V. Chhoa J. Daguio" at bounding box center [282, 66] width 126 height 17
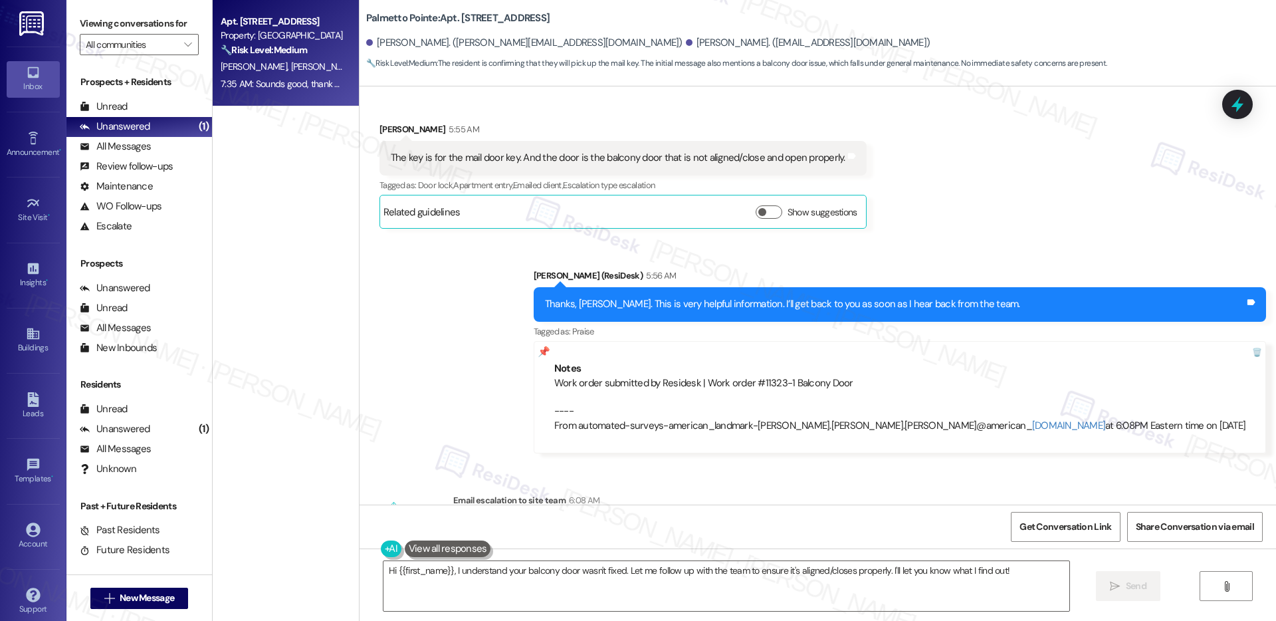
scroll to position [1737, 0]
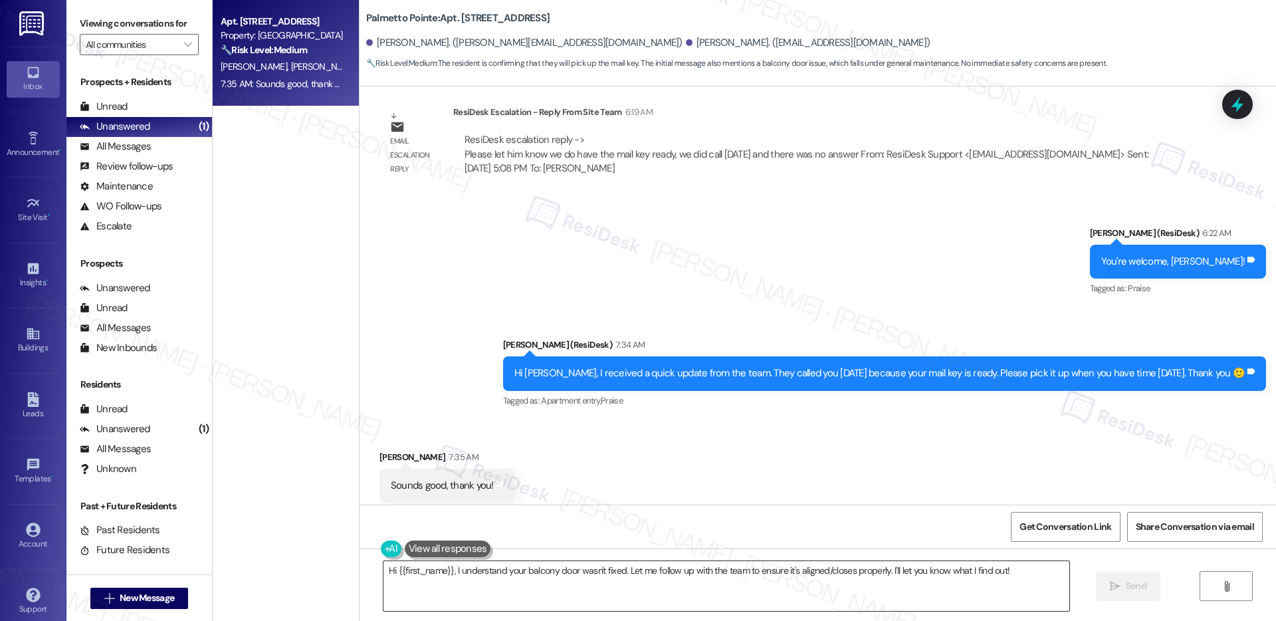
click at [616, 570] on textarea "Hi {{first_name}}, I understand your balcony door wasn't fixed. Let me follow u…" at bounding box center [726, 586] width 686 height 50
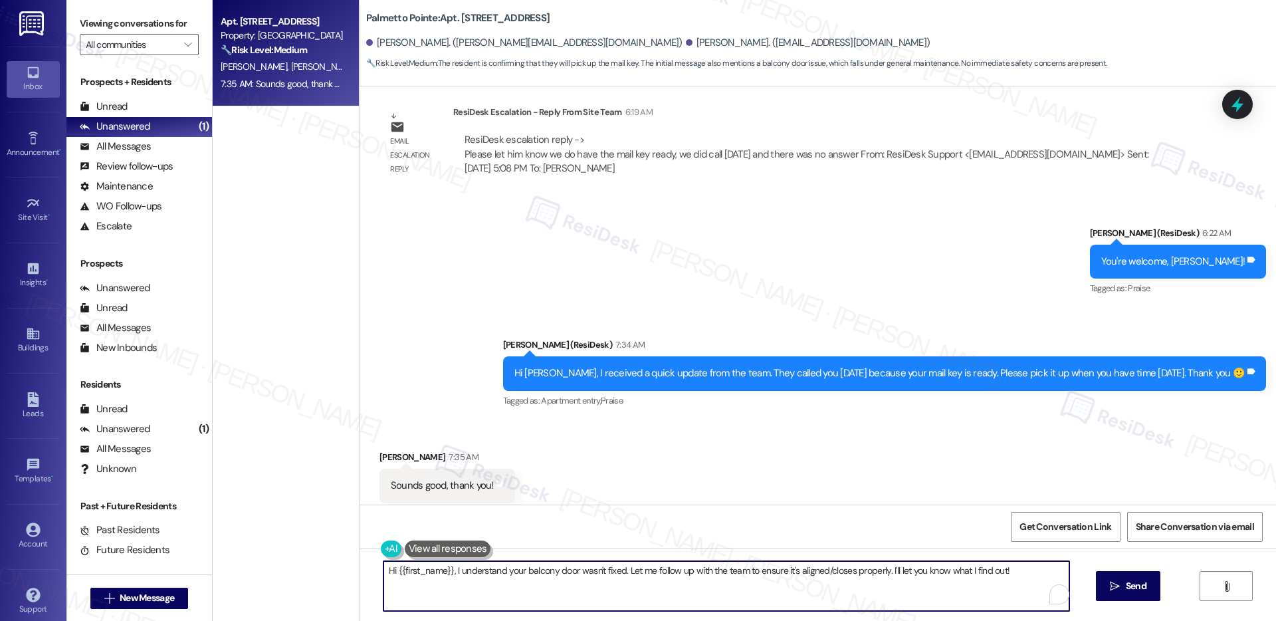
click at [616, 570] on textarea "Hi {{first_name}}, I understand your balcony door wasn't fixed. Let me follow u…" at bounding box center [726, 586] width 686 height 50
click at [615, 571] on textarea "Hi {{first_name}}, I understand your balcony door wasn't fixed. Let me follow u…" at bounding box center [726, 586] width 686 height 50
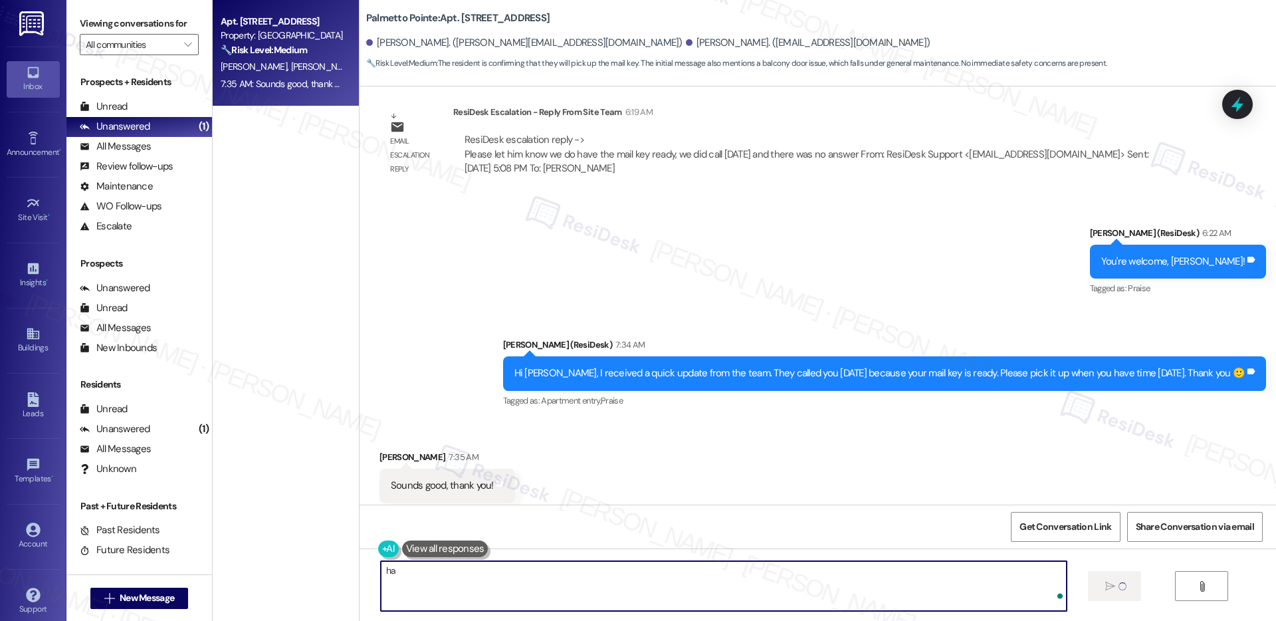
type textarea "h"
type textarea "H"
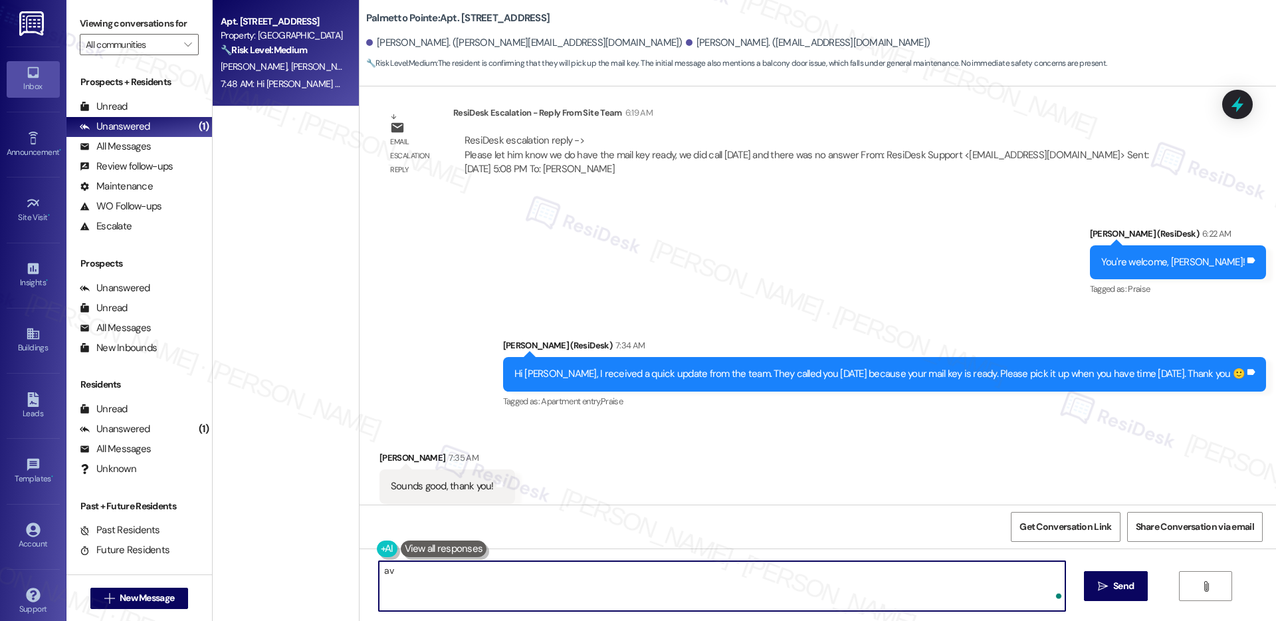
type textarea "a"
type textarea "Have a great evening!"
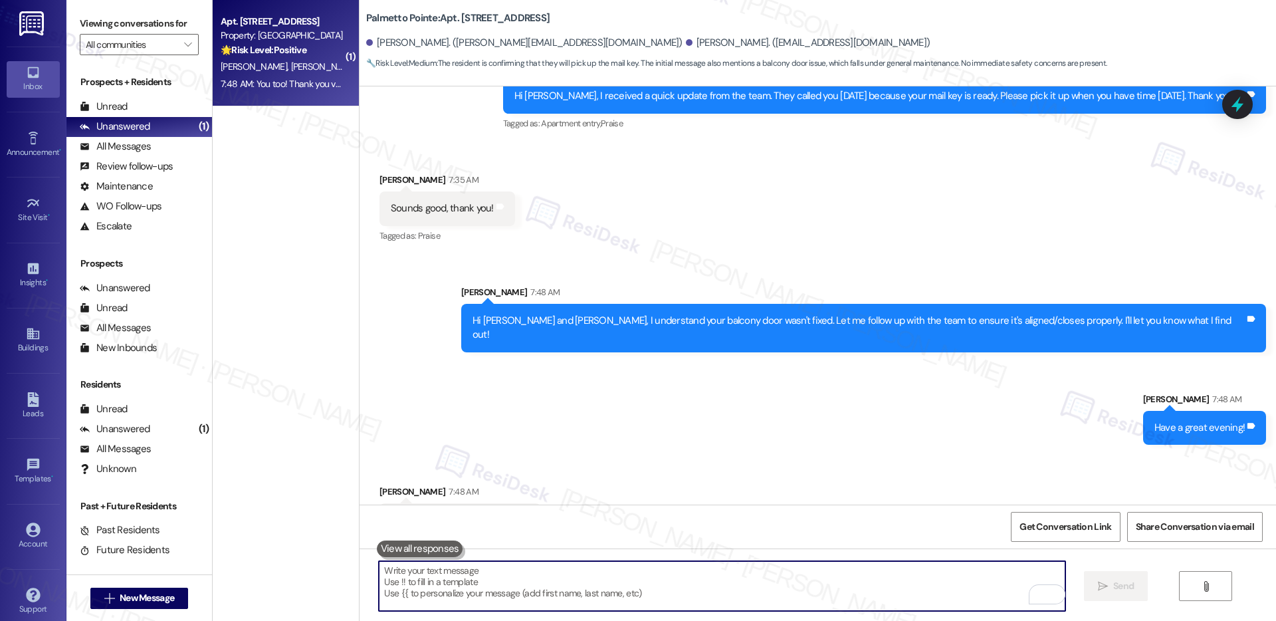
scroll to position [2015, 0]
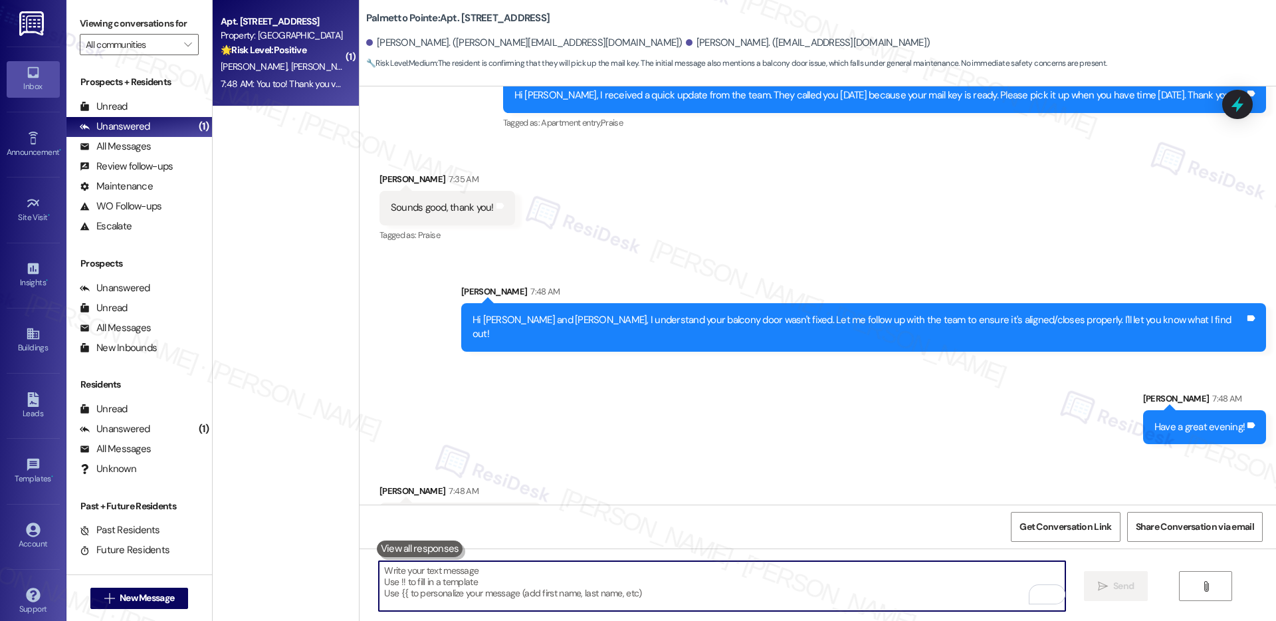
click at [508, 561] on textarea "To enrich screen reader interactions, please activate Accessibility in Grammarl…" at bounding box center [722, 586] width 686 height 50
click at [508, 562] on textarea "To enrich screen reader interactions, please activate Accessibility in Grammarl…" at bounding box center [722, 586] width 686 height 50
click at [508, 563] on textarea "To enrich screen reader interactions, please activate Accessibility in Grammarl…" at bounding box center [722, 586] width 686 height 50
click at [463, 592] on textarea "To enrich screen reader interactions, please activate Accessibility in Grammarl…" at bounding box center [722, 586] width 686 height 50
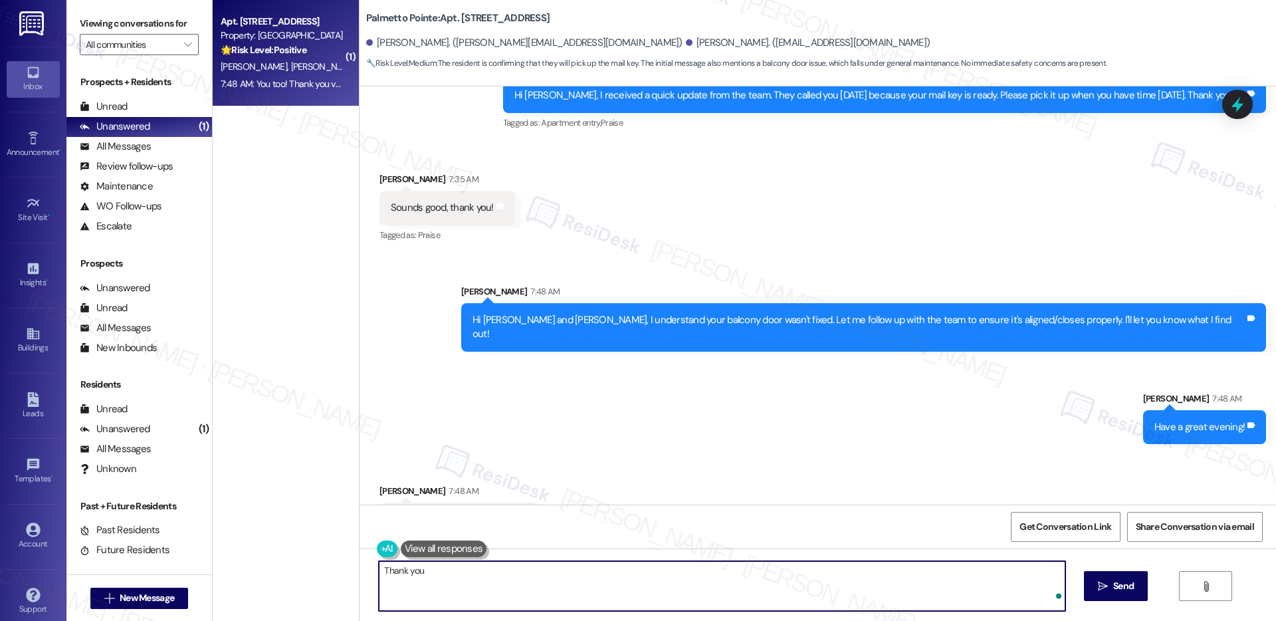
type textarea "Thank you!"
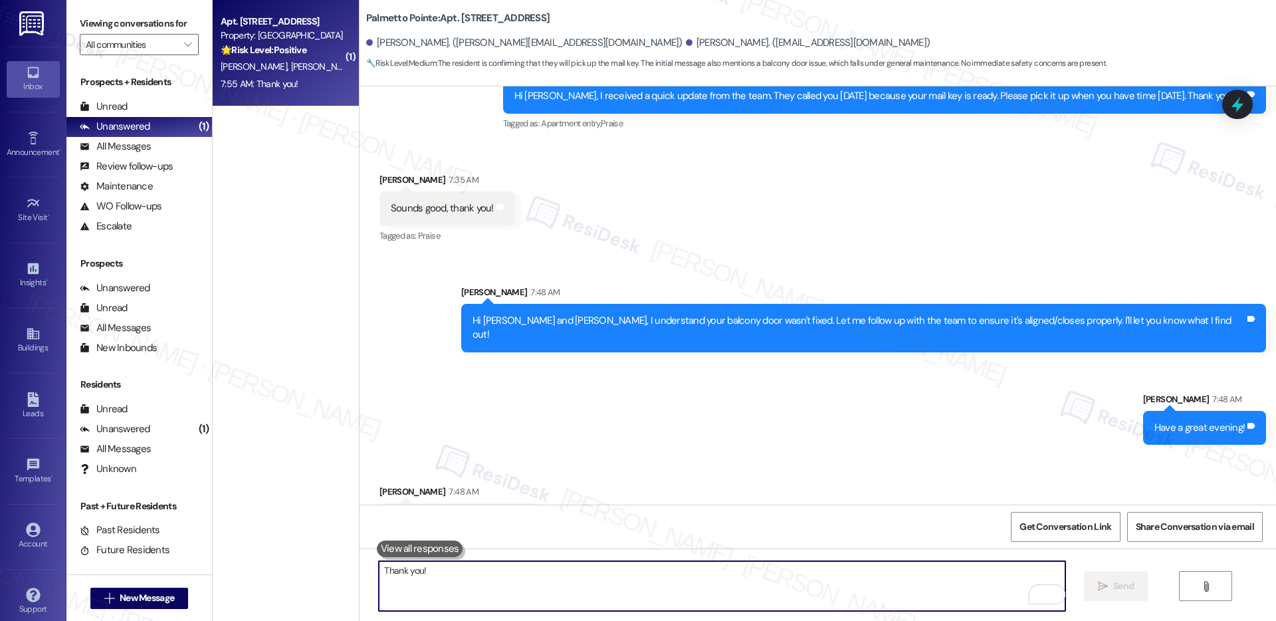
scroll to position [2108, 0]
